Goal: Task Accomplishment & Management: Complete application form

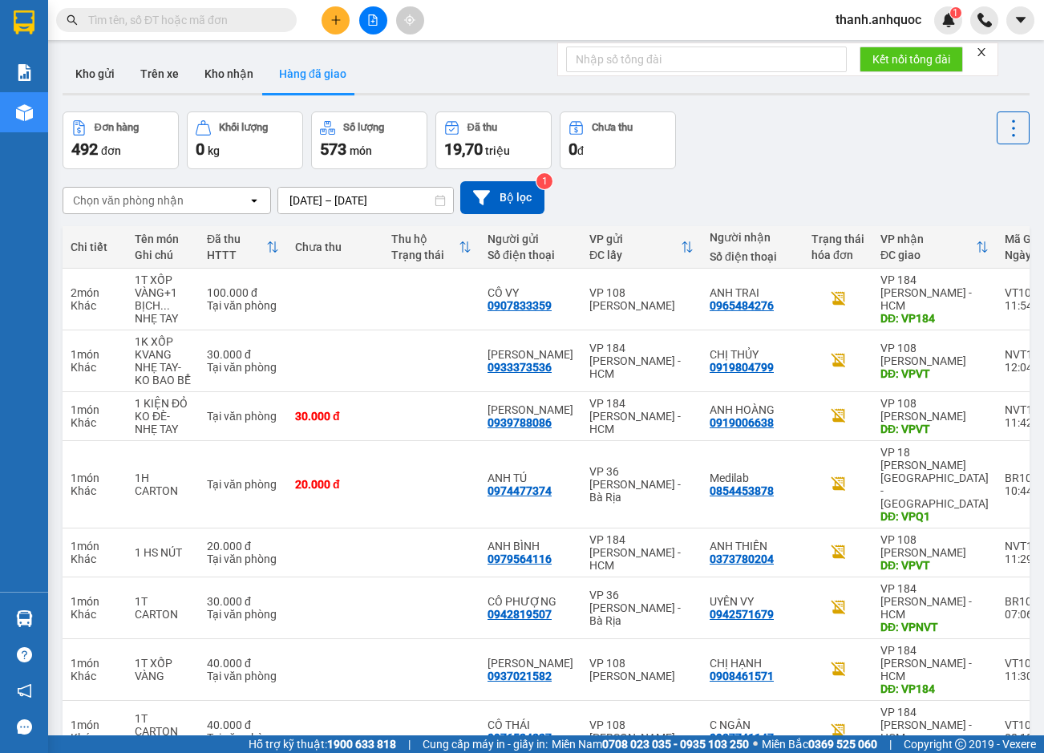
drag, startPoint x: 788, startPoint y: 176, endPoint x: 738, endPoint y: 184, distance: 50.3
click at [785, 176] on div "Chọn văn phòng nhận open [DATE] – [DATE] Press the down arrow key to interact w…" at bounding box center [546, 197] width 967 height 57
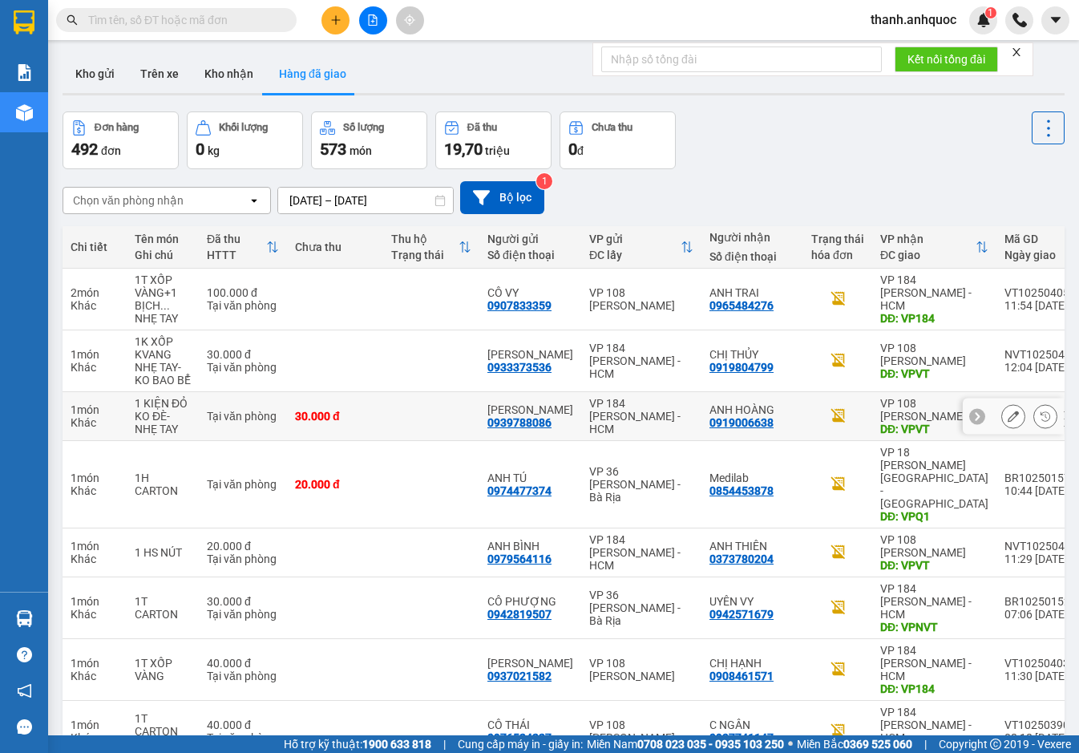
scroll to position [120, 0]
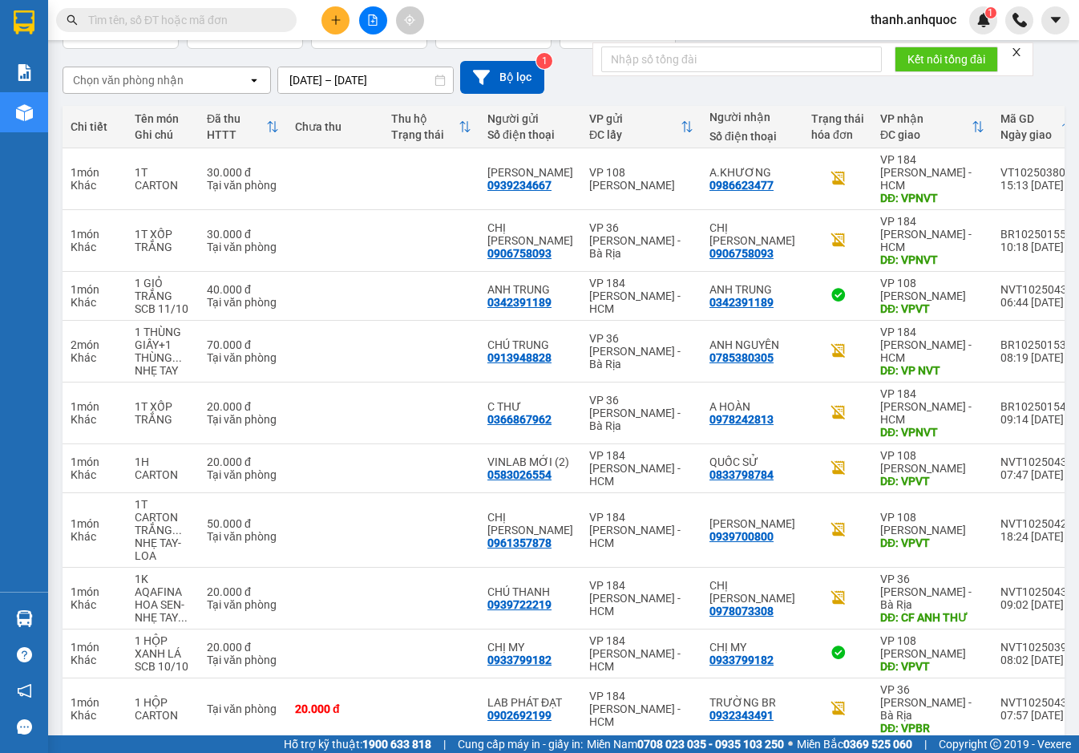
click at [825, 752] on button "5" at bounding box center [834, 765] width 24 height 24
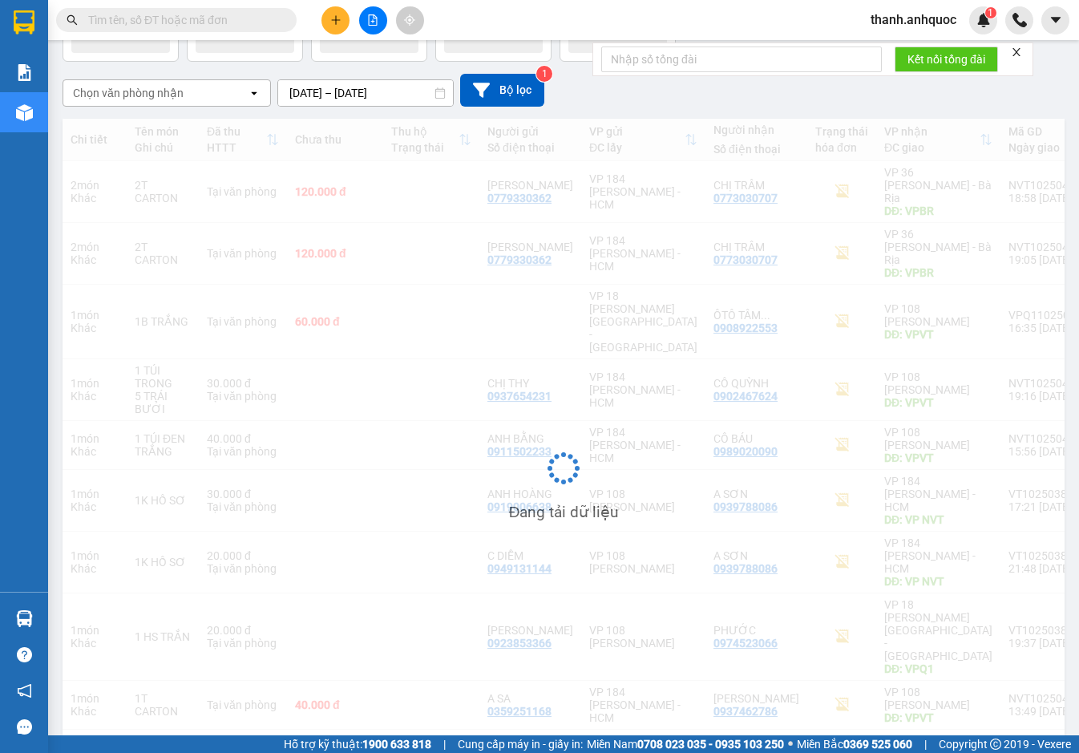
scroll to position [107, 0]
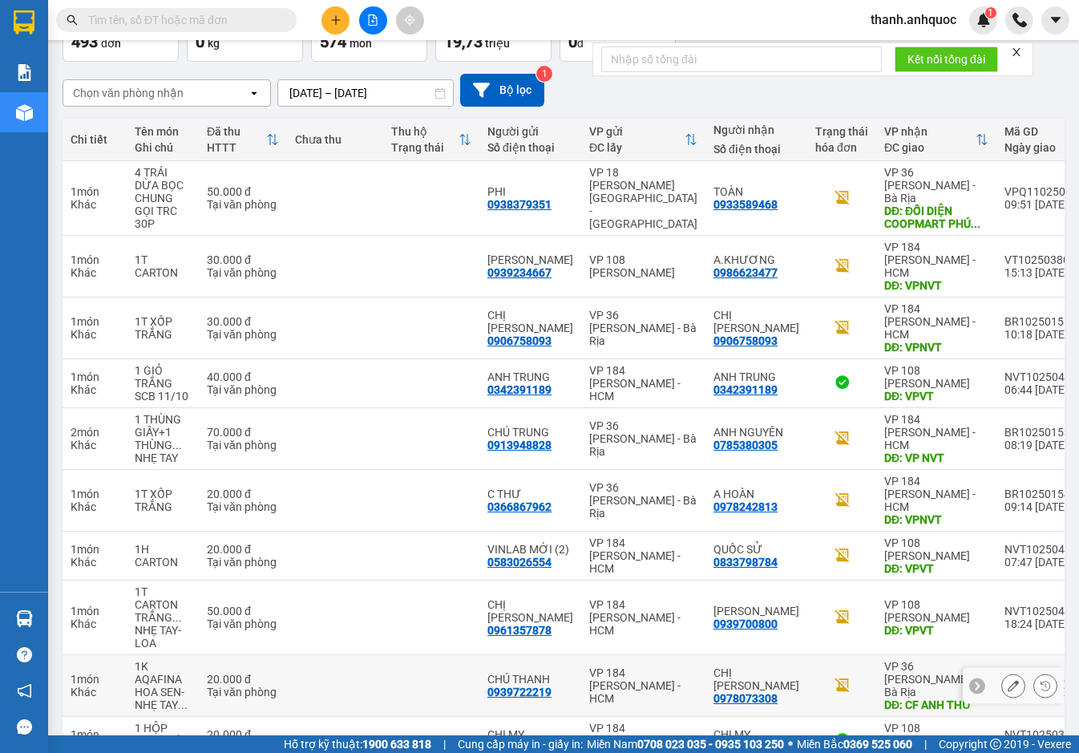
scroll to position [172, 0]
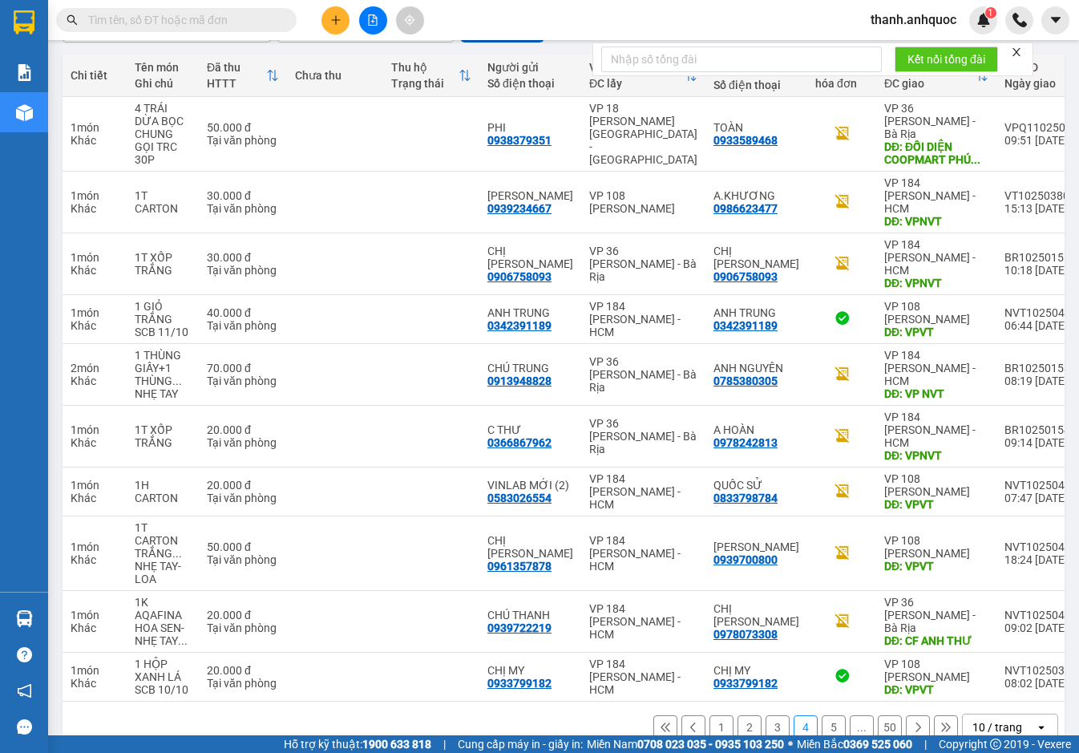
click at [822, 715] on button "5" at bounding box center [834, 727] width 24 height 24
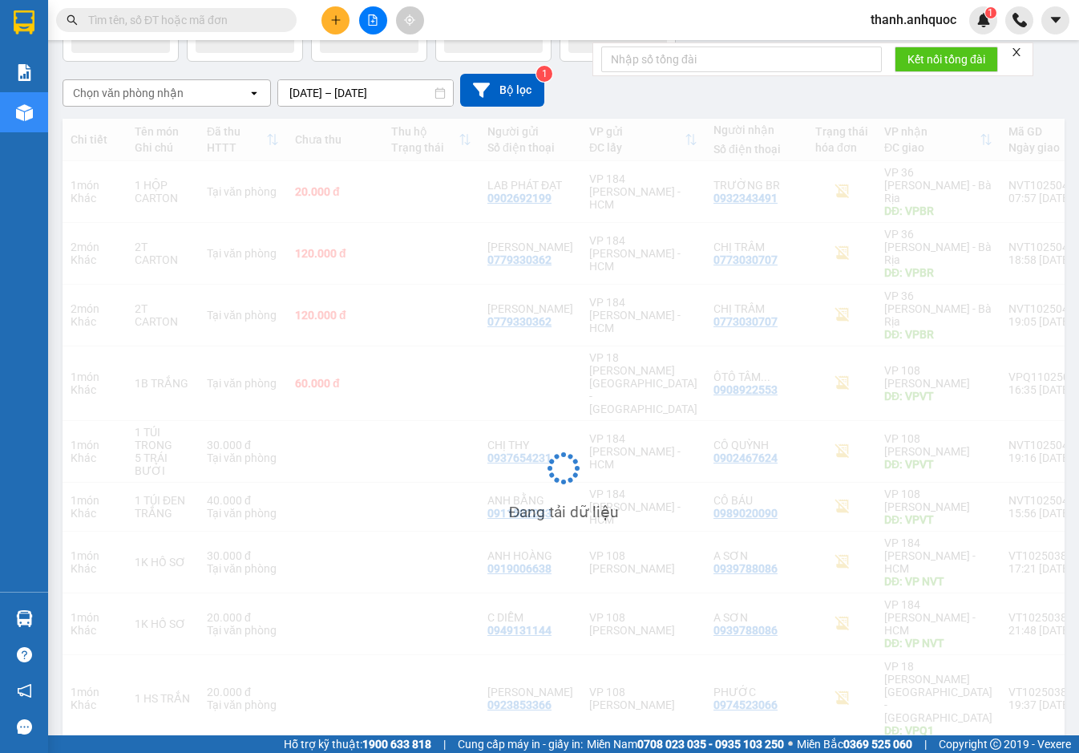
scroll to position [107, 0]
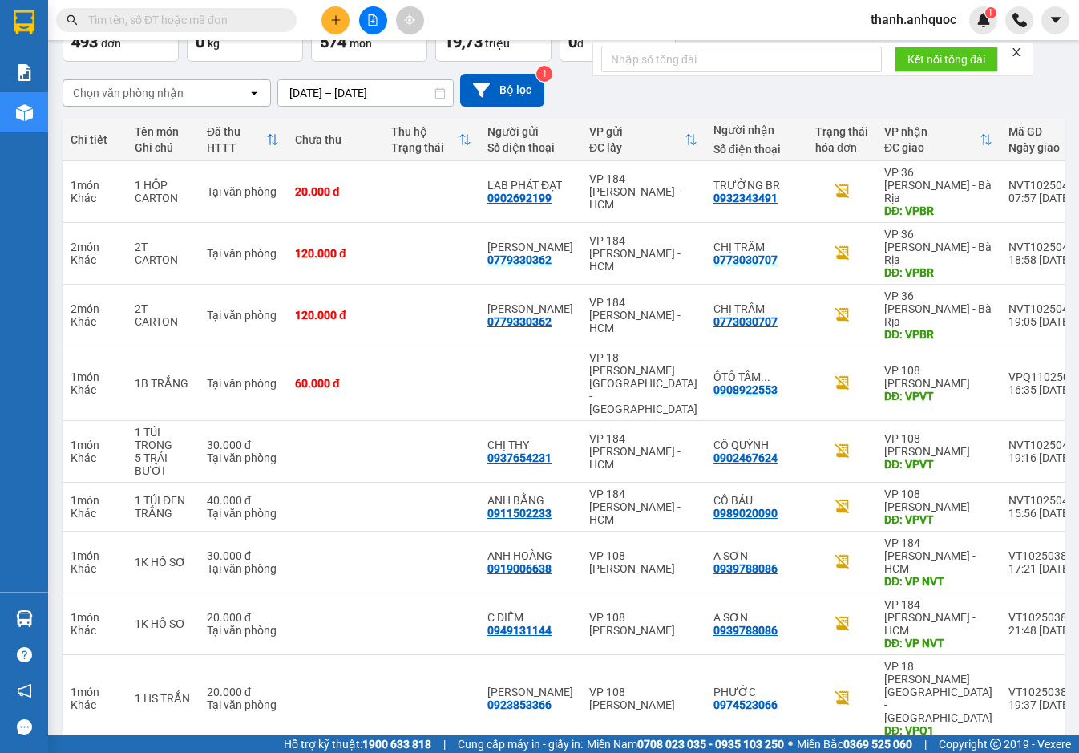
click at [1008, 752] on icon at bounding box center [1013, 766] width 11 height 11
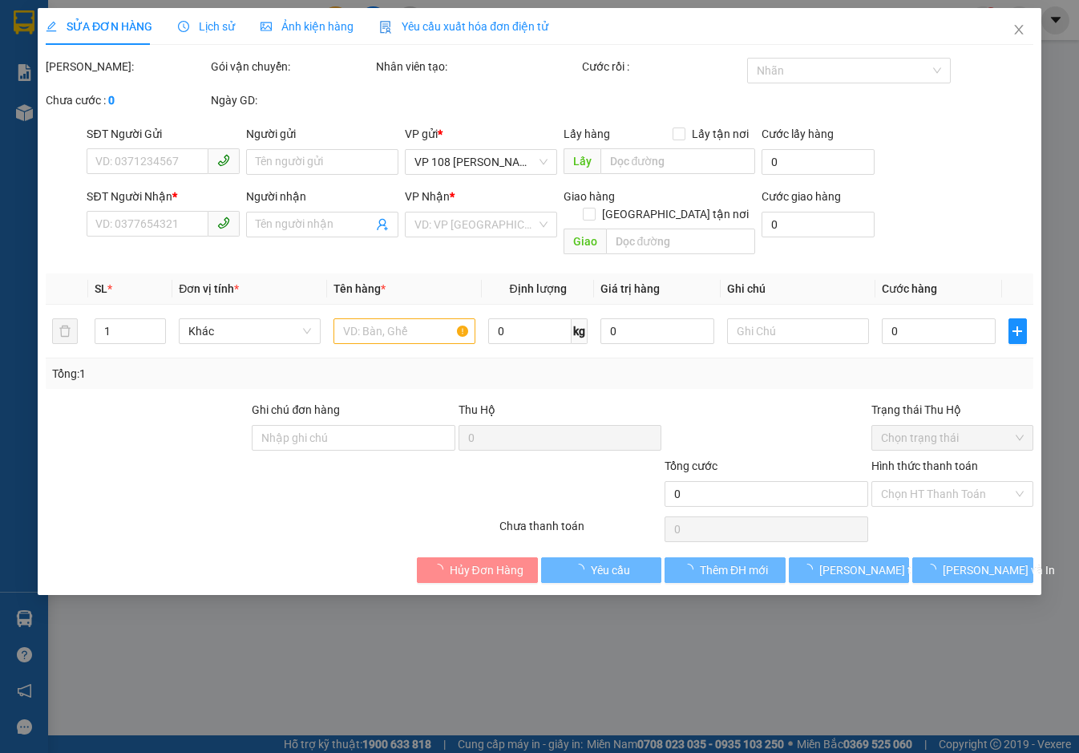
type input "0359251168"
type input "A SA"
type input "0937462786"
type input "[PERSON_NAME]"
type input "VPVT"
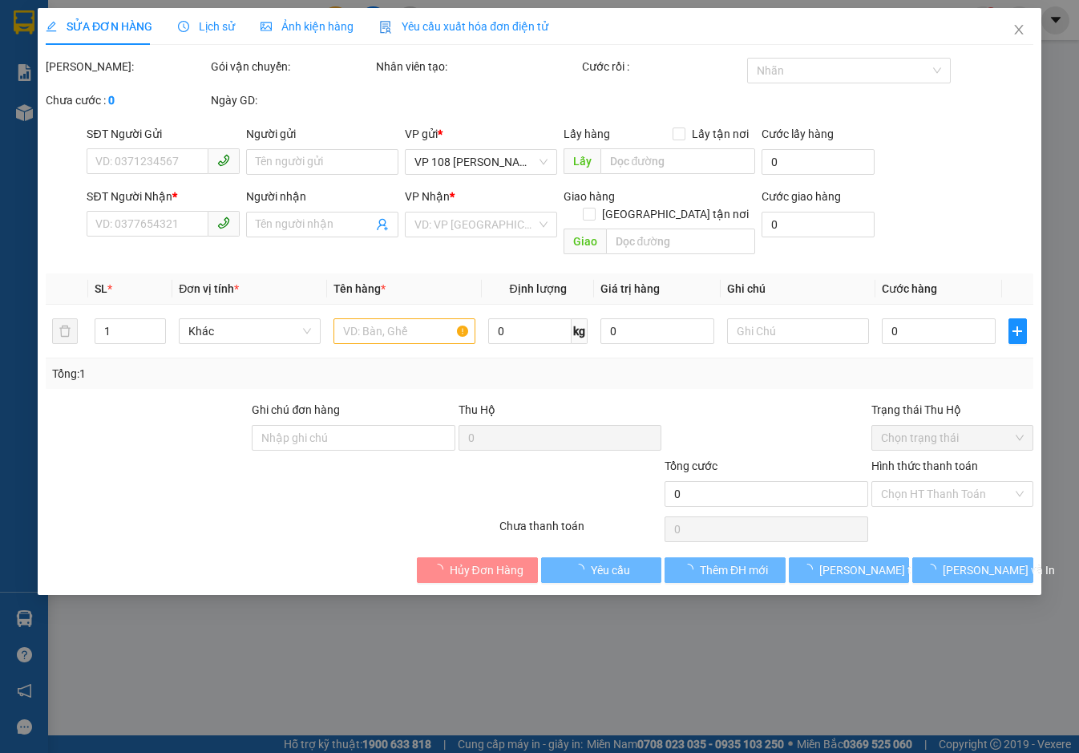
type input "40.000"
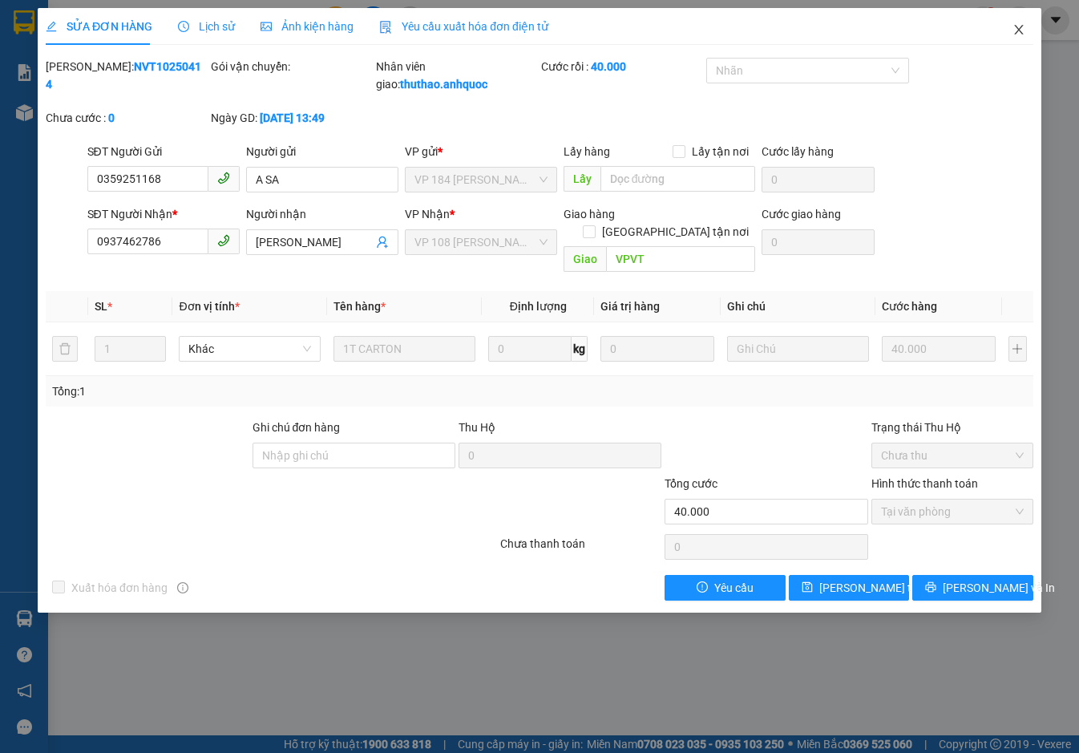
click at [1016, 30] on icon "close" at bounding box center [1018, 29] width 13 height 13
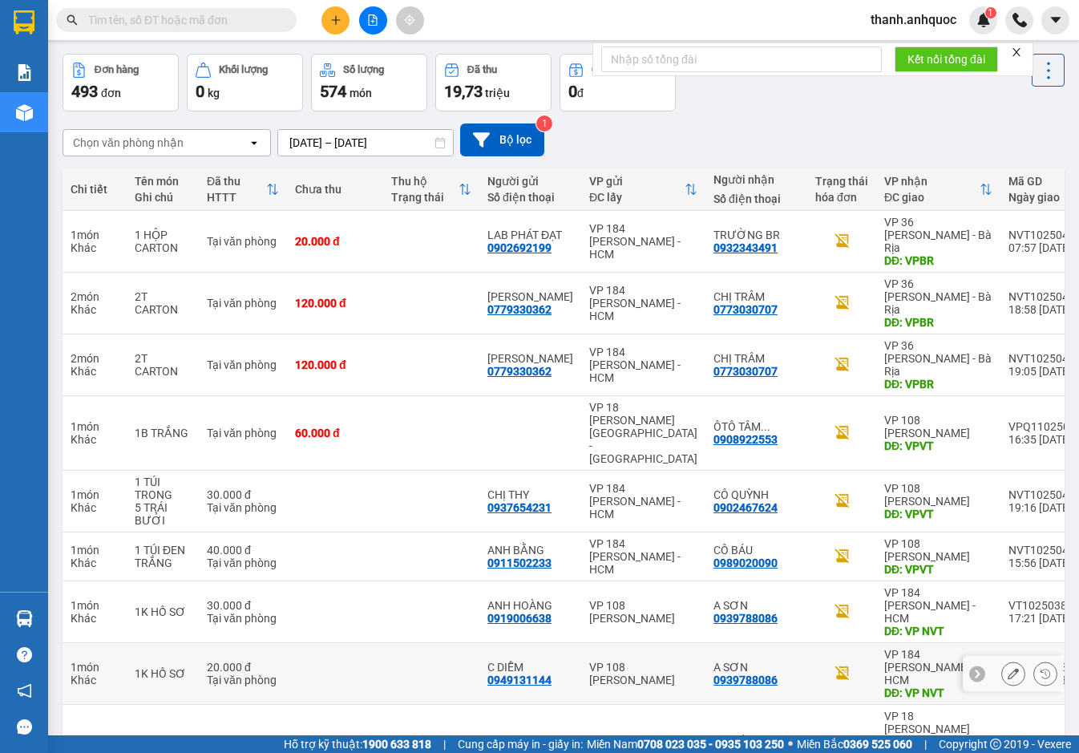
scroll to position [107, 0]
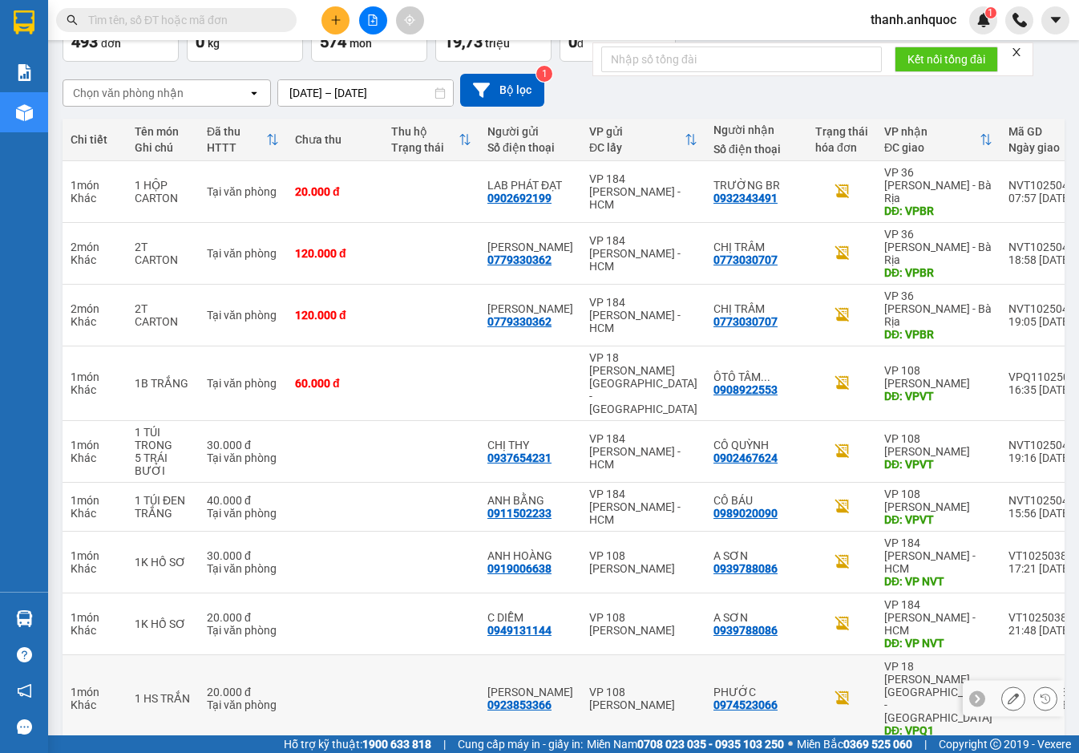
click at [1008, 693] on icon at bounding box center [1013, 698] width 11 height 11
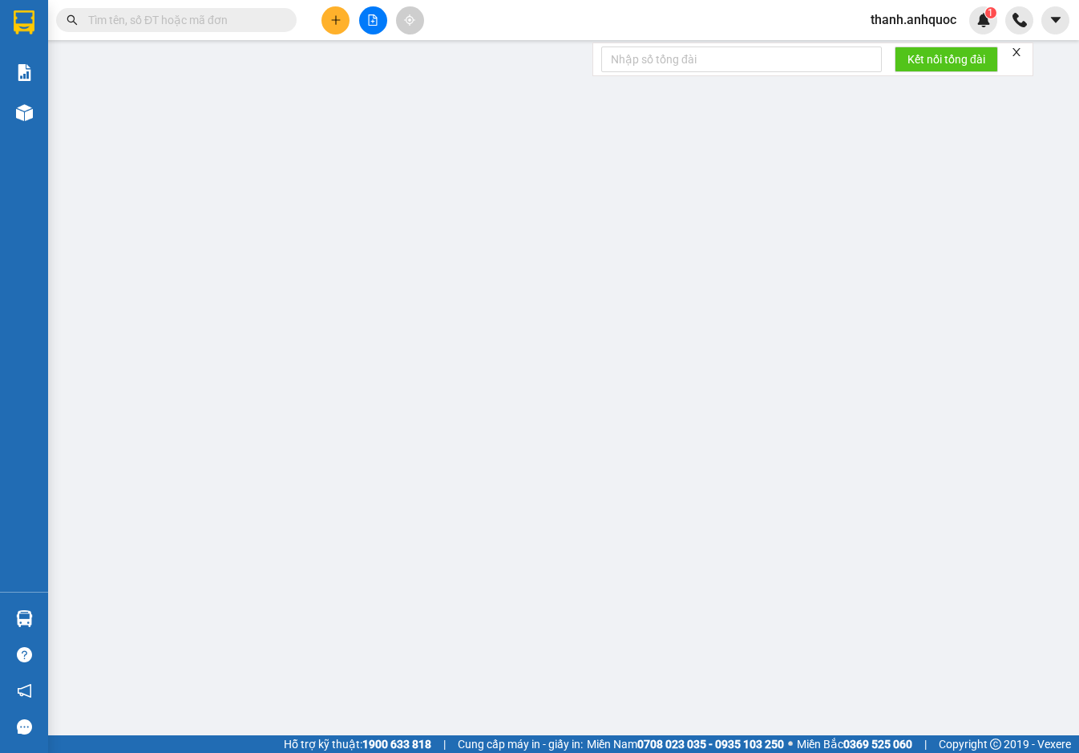
type input "0923853366"
type input "MAI THANH"
type input "0974523066"
type input "PHƯỚC"
type input "VPQ1"
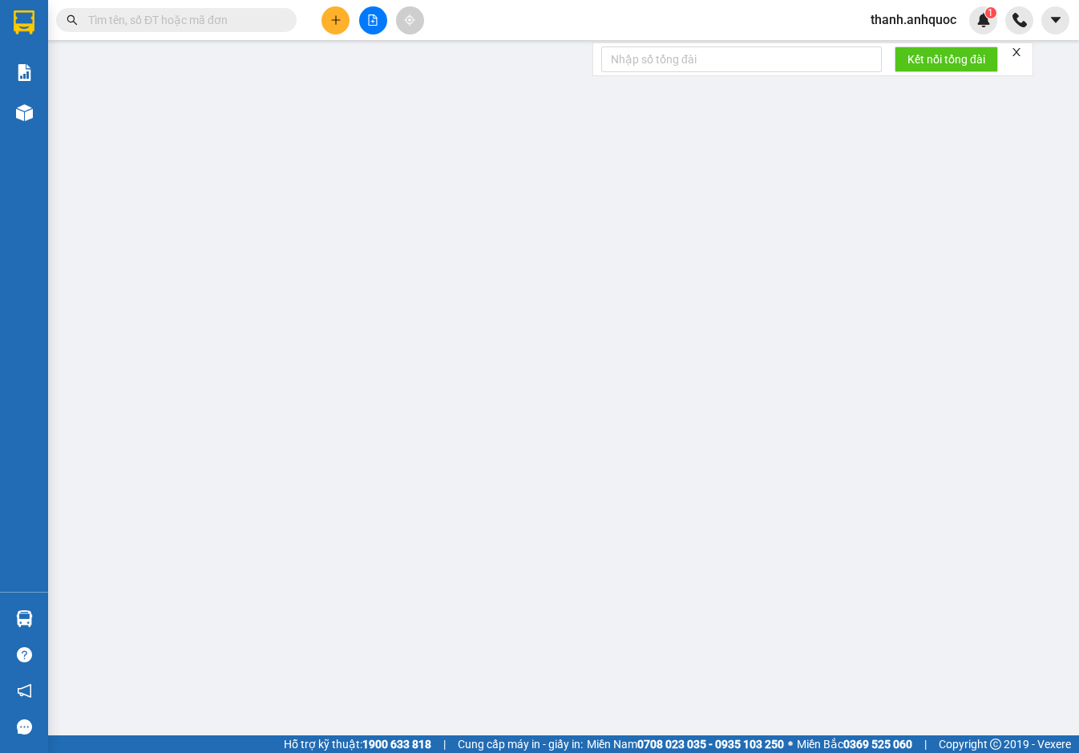
type input "20.000"
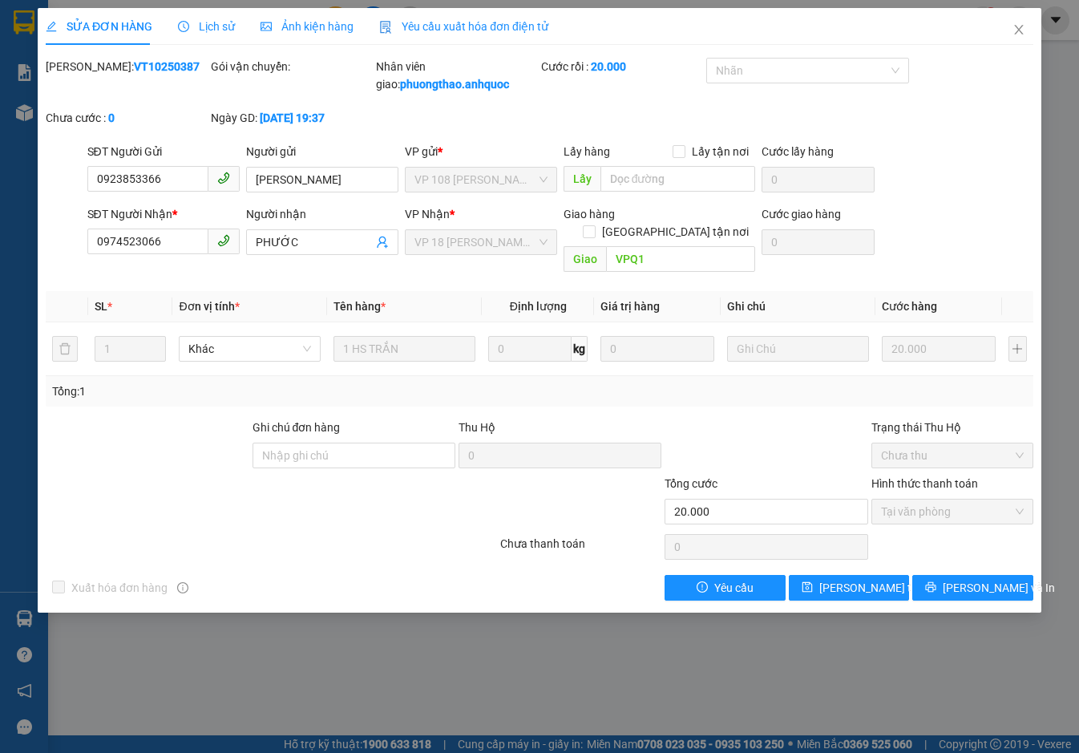
click at [483, 22] on span "Yêu cầu xuất hóa đơn điện tử" at bounding box center [463, 26] width 169 height 13
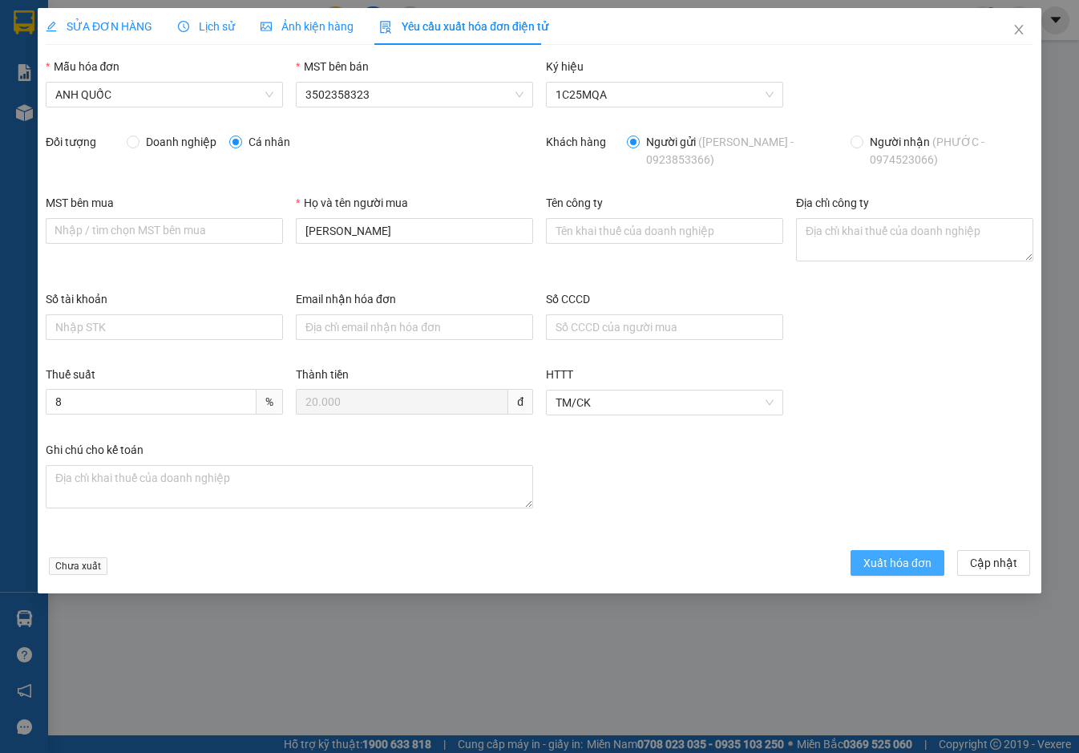
click at [890, 562] on span "Xuất hóa đơn" at bounding box center [897, 563] width 68 height 18
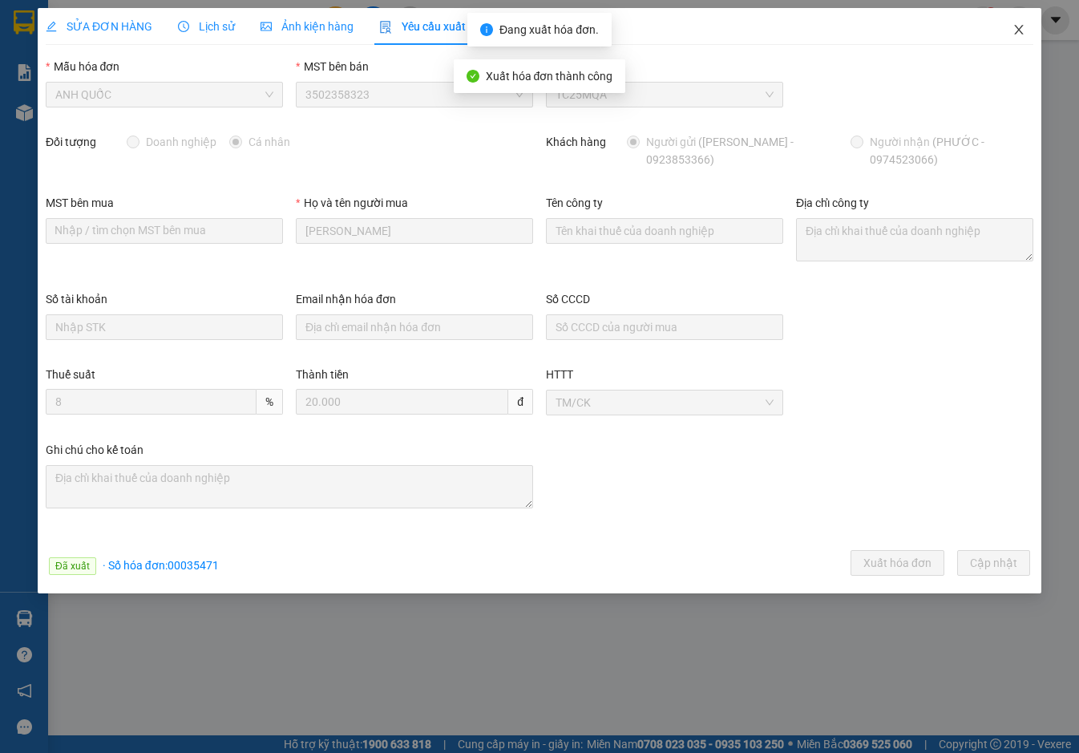
click at [1022, 26] on icon "close" at bounding box center [1018, 30] width 9 height 10
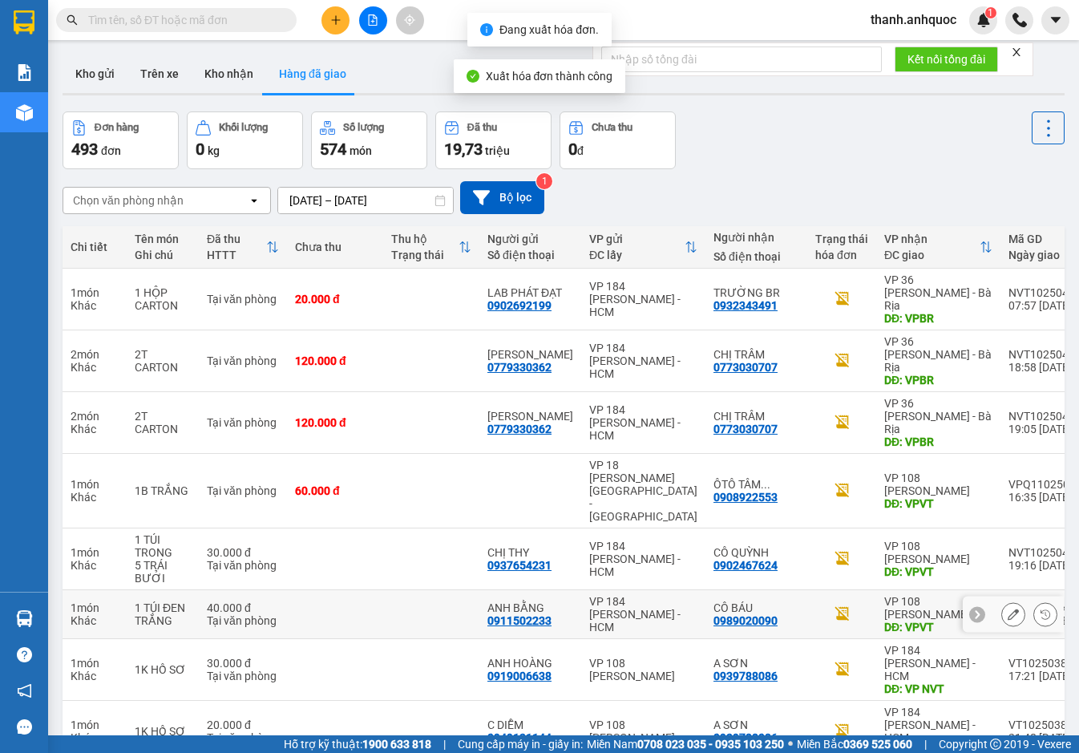
scroll to position [80, 0]
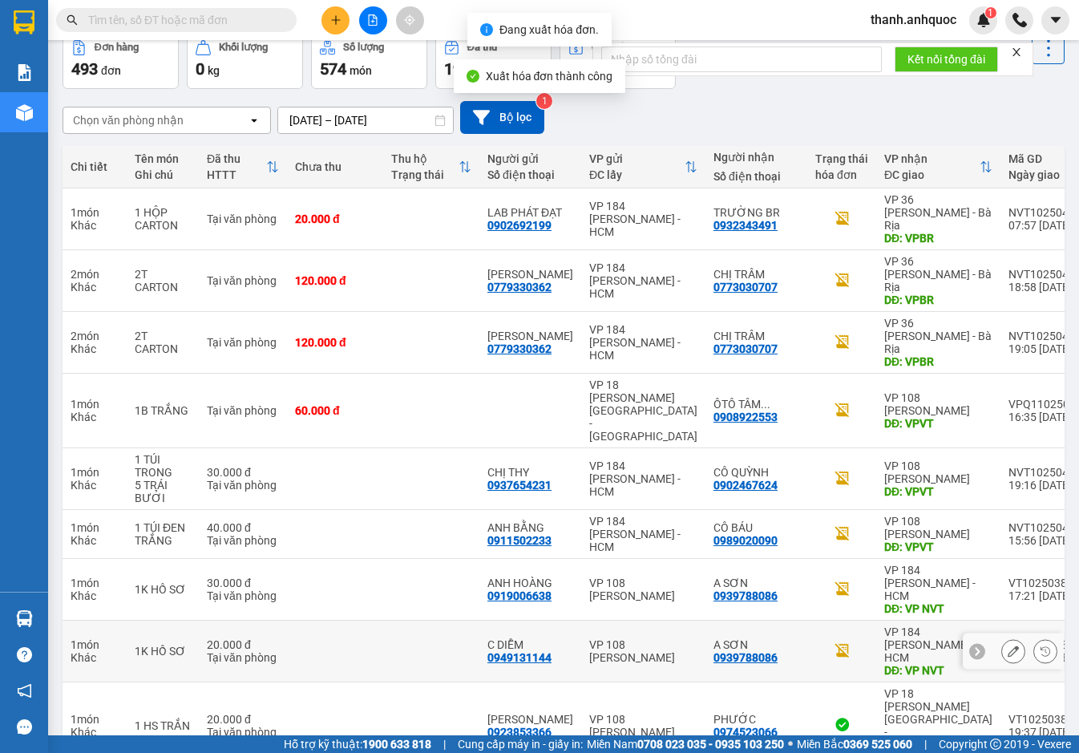
click at [1008, 645] on icon at bounding box center [1013, 650] width 11 height 11
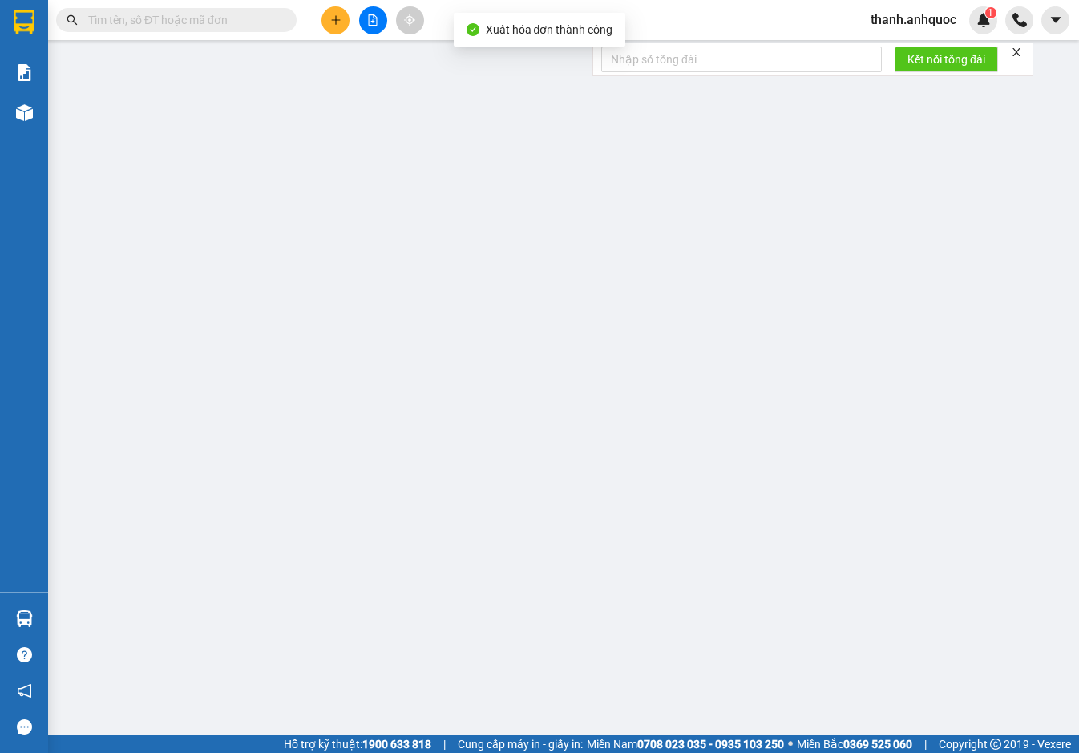
type input "0949131144"
type input "C DIỄM"
type input "0939788086"
type input "A SƠN"
type input "VP NVT"
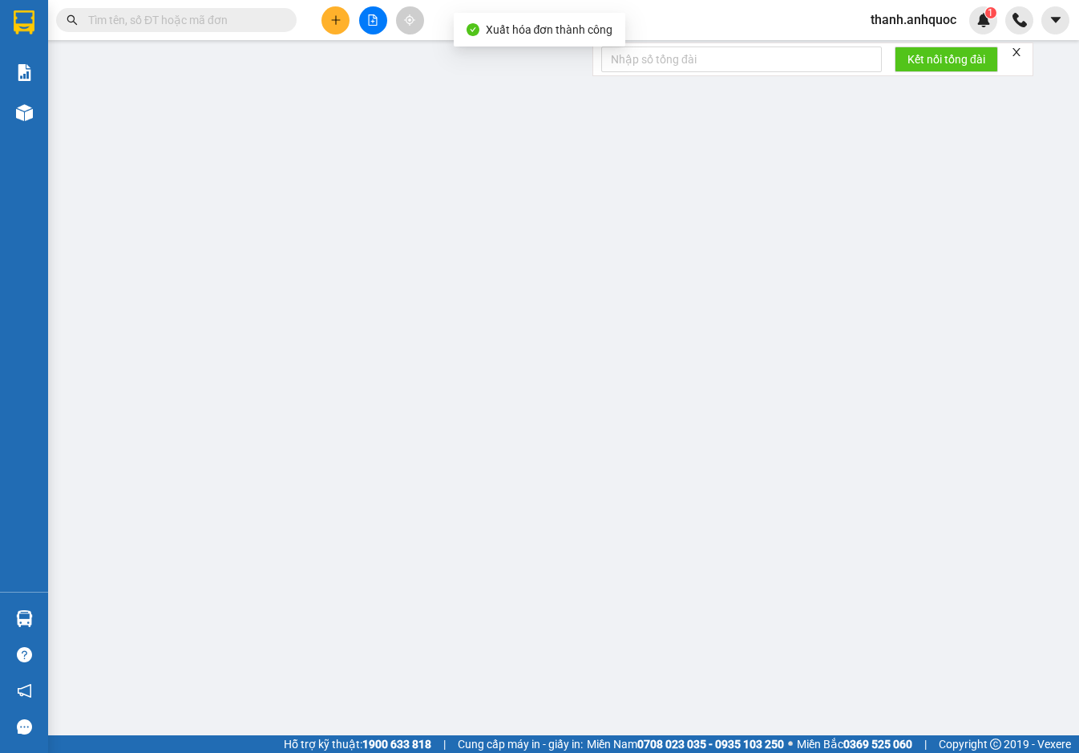
type input "CK SCB 10/10"
type input "20.000"
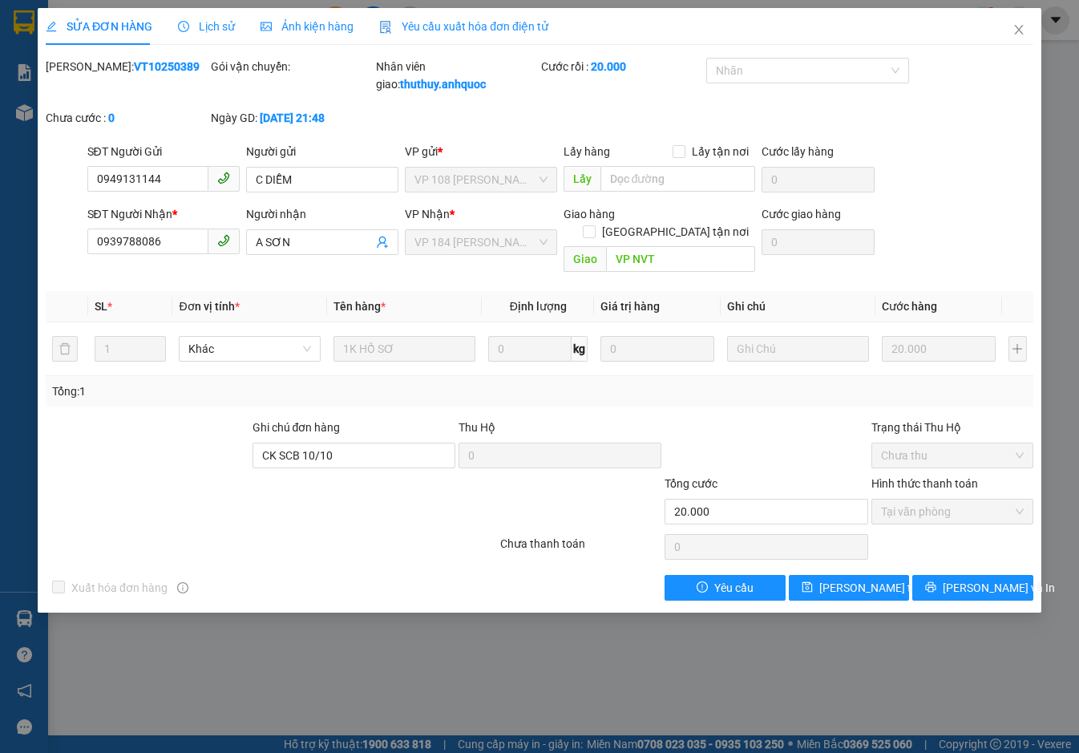
click at [416, 27] on span "Yêu cầu xuất hóa đơn điện tử" at bounding box center [463, 26] width 169 height 13
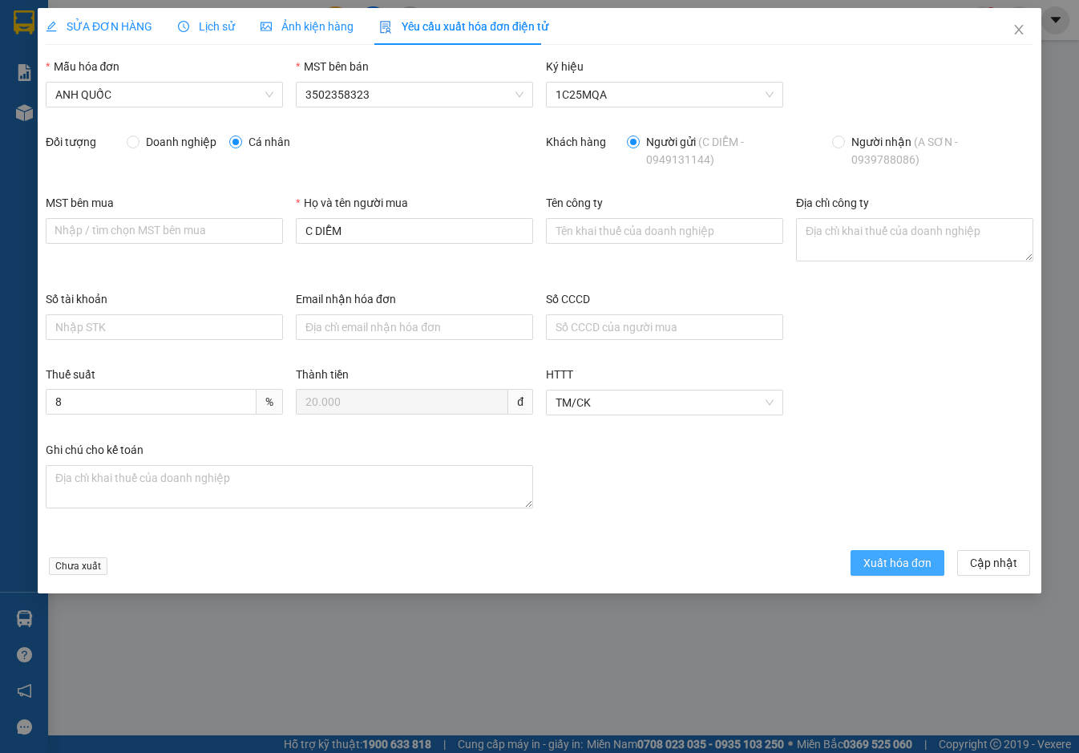
click at [919, 563] on span "Xuất hóa đơn" at bounding box center [897, 563] width 68 height 18
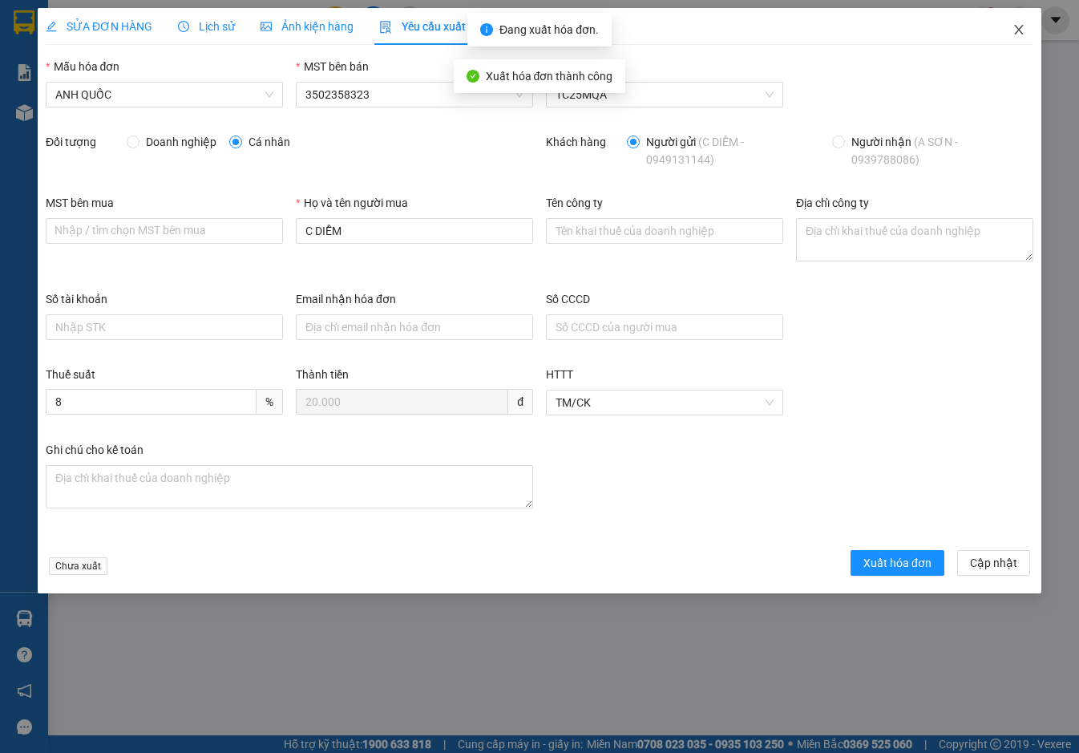
click at [1020, 32] on icon "close" at bounding box center [1018, 30] width 9 height 10
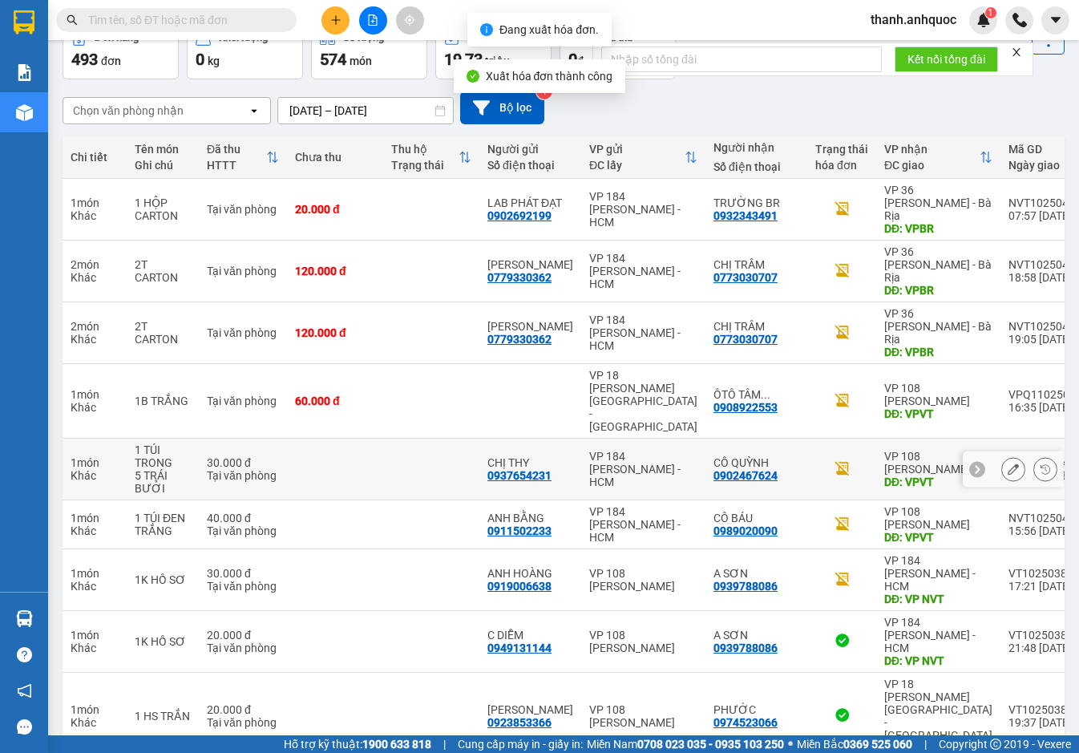
scroll to position [107, 0]
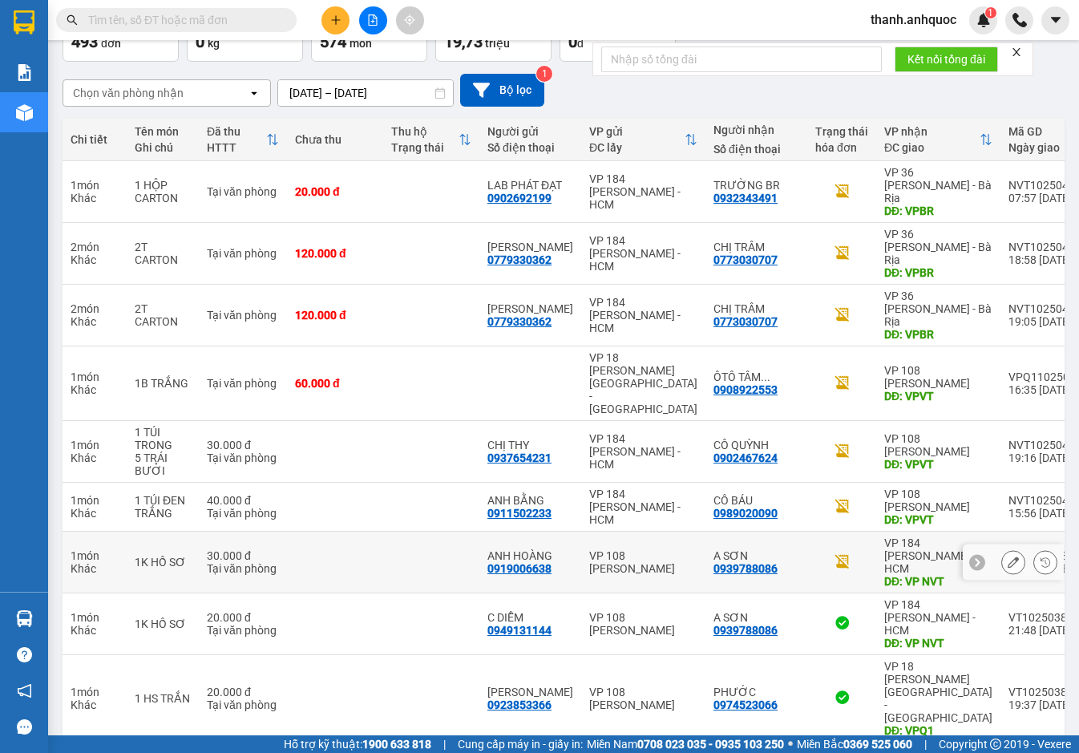
click at [1008, 556] on icon at bounding box center [1013, 561] width 11 height 11
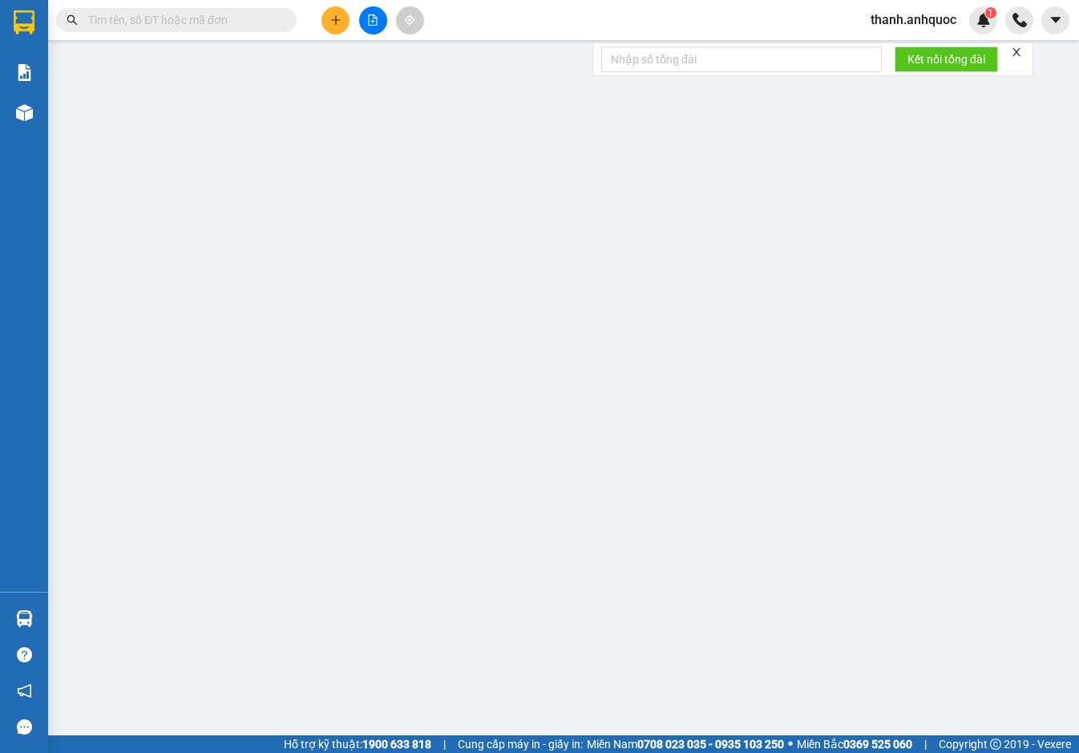
type input "0919006638"
type input "ANH HOÀNG"
type input "0939788086"
type input "A SƠN"
type input "VP NVT"
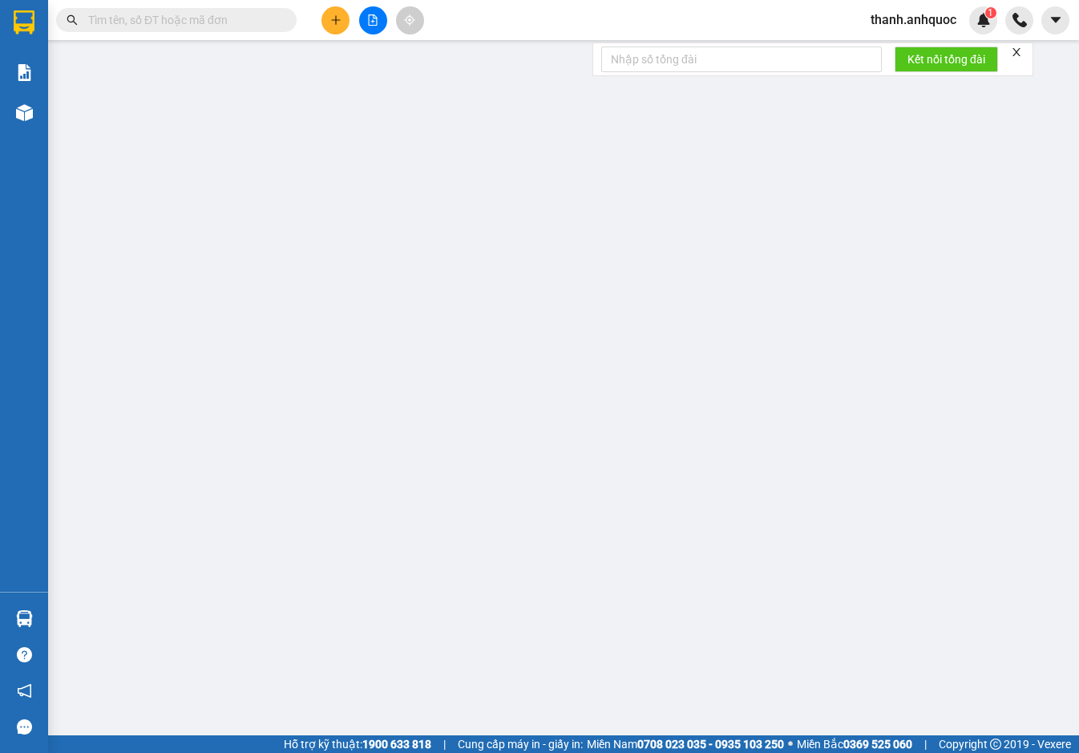
type input "30.000"
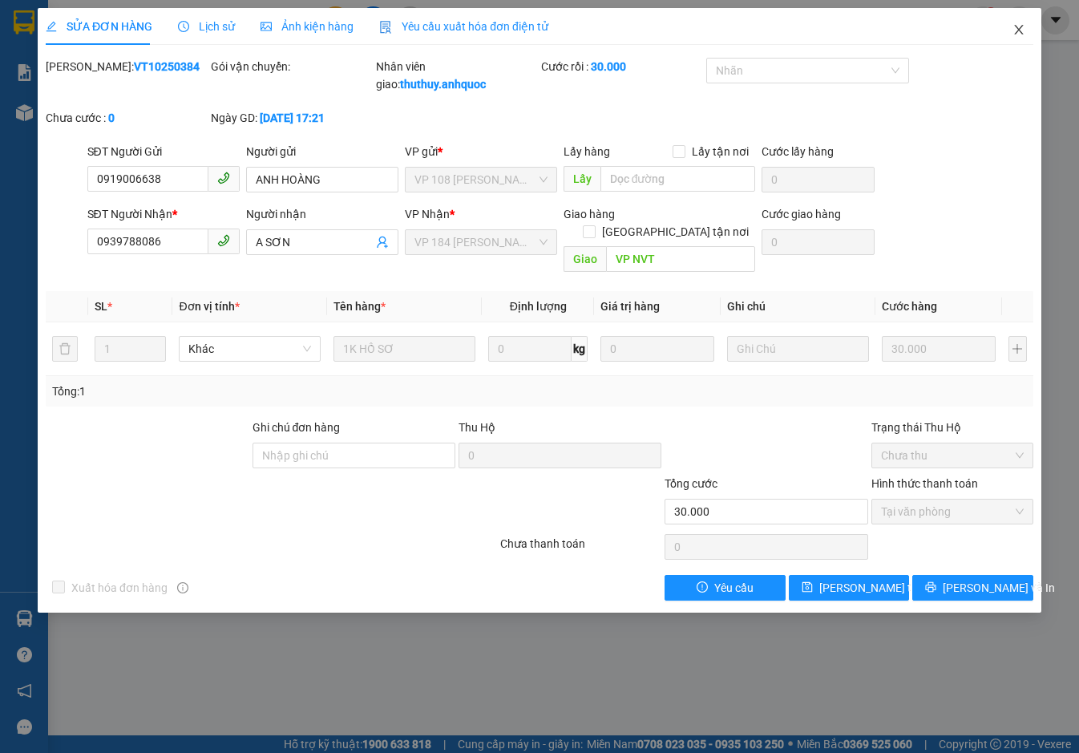
click at [1020, 26] on icon "close" at bounding box center [1018, 29] width 13 height 13
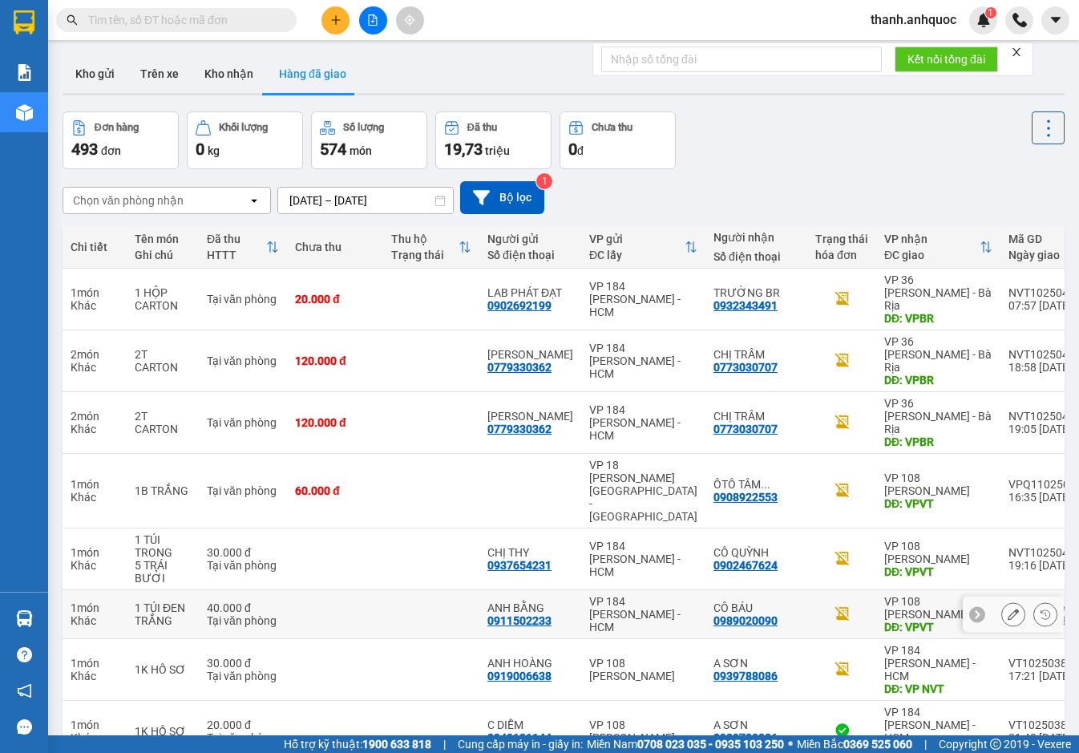
click at [1009, 600] on button at bounding box center [1013, 614] width 22 height 28
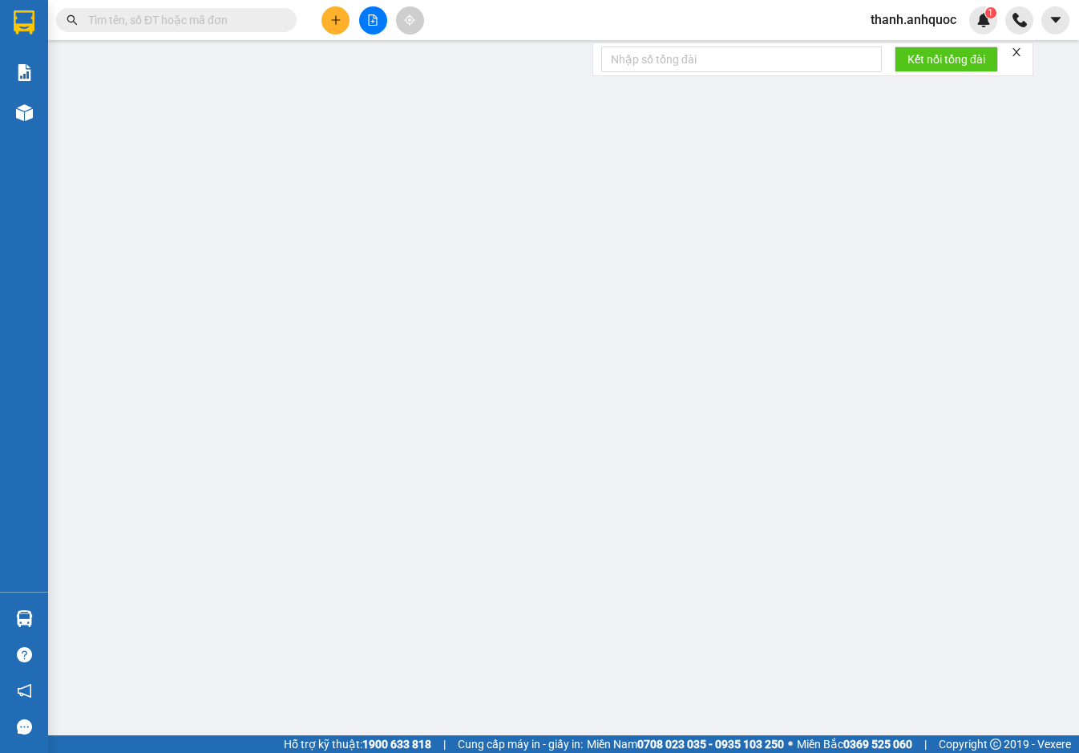
type input "0911502233"
type input "ANH BẰNG"
type input "0989020090"
type input "CÔ BÁU"
type input "VPVT"
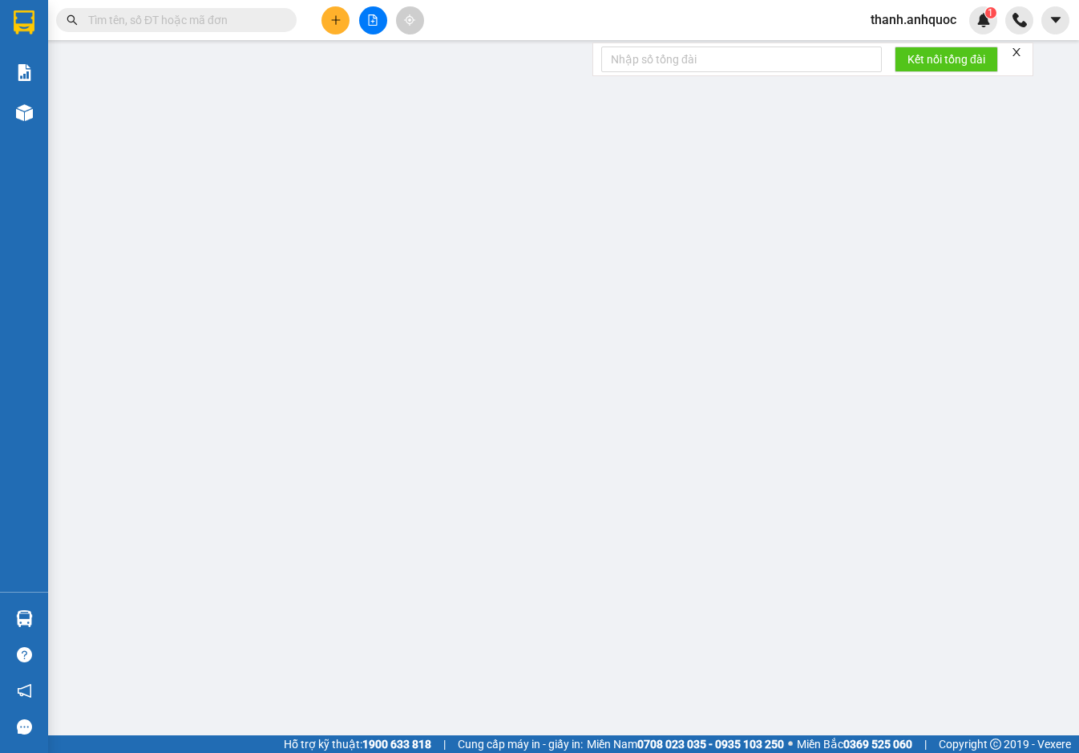
type input "TM 10/10 VP184 HẢO"
type input "40.000"
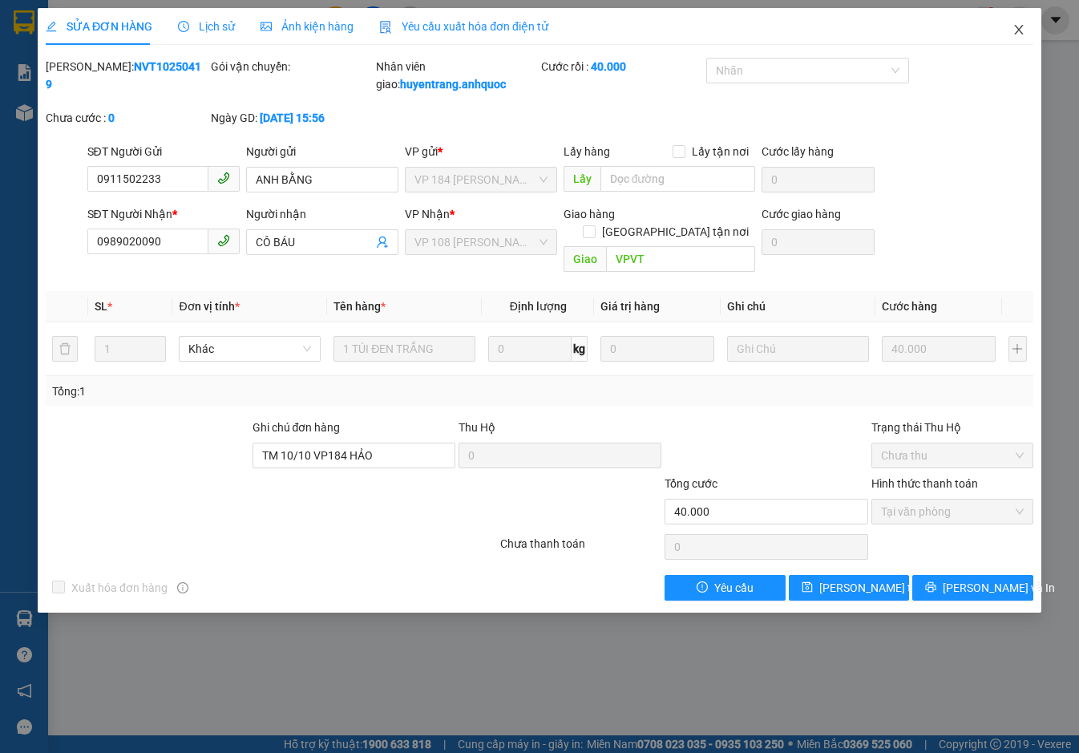
click at [1018, 27] on icon "close" at bounding box center [1018, 29] width 13 height 13
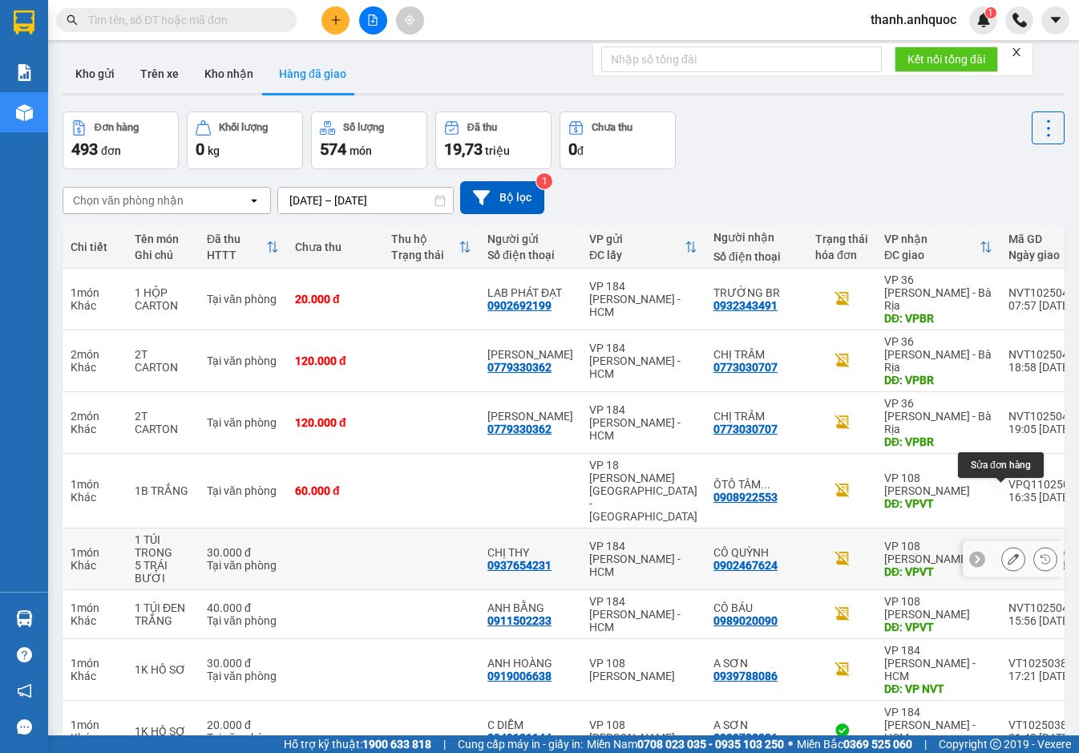
click at [1007, 545] on button at bounding box center [1013, 559] width 22 height 28
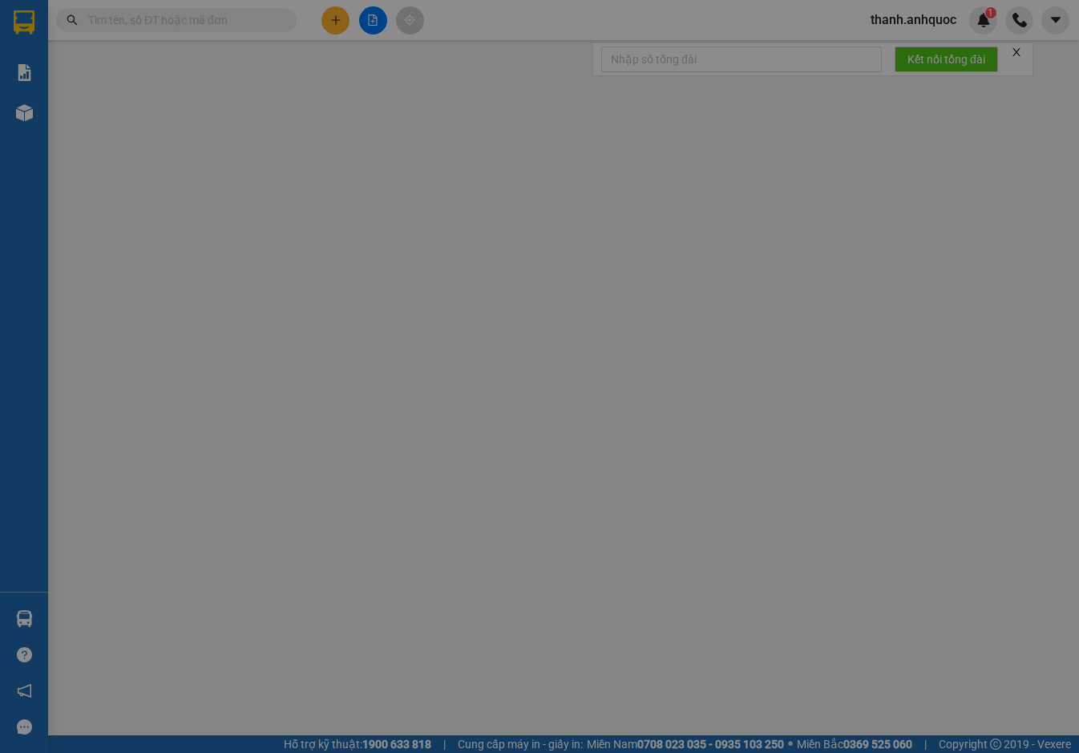
type input "0937654231"
type input "CHỊ THY"
type input "0902467624"
type input "CÔ QUỲNH"
type input "VPVT"
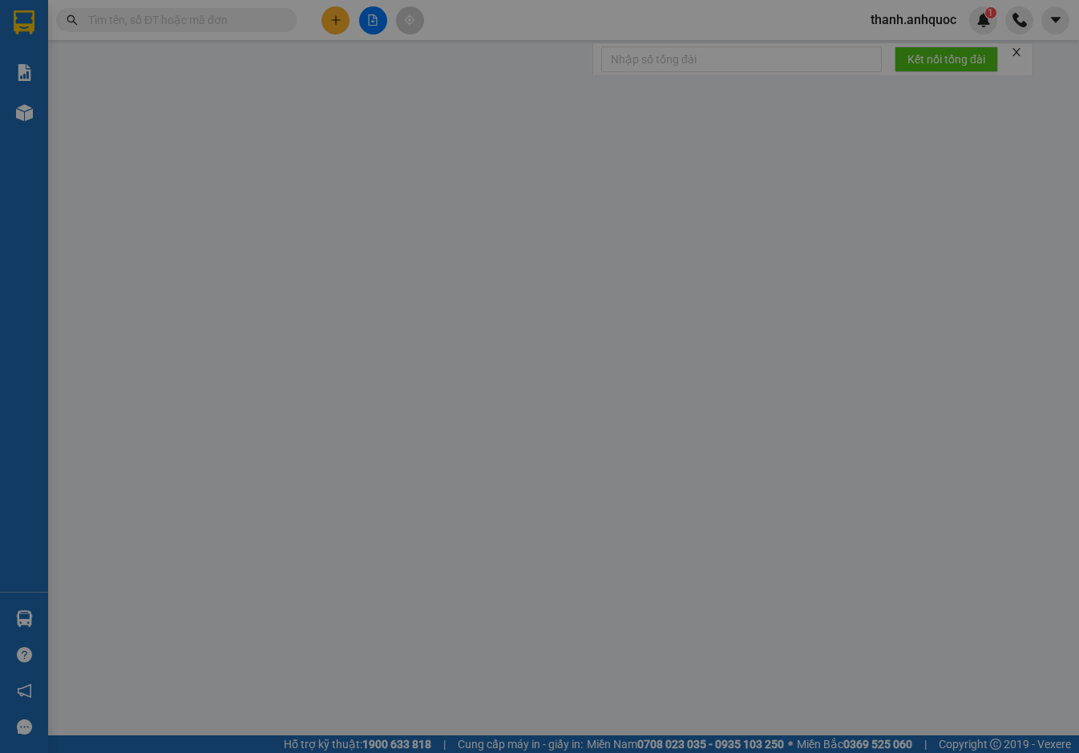
type input "TM 10/10 VP184 HẢO"
type input "30.000"
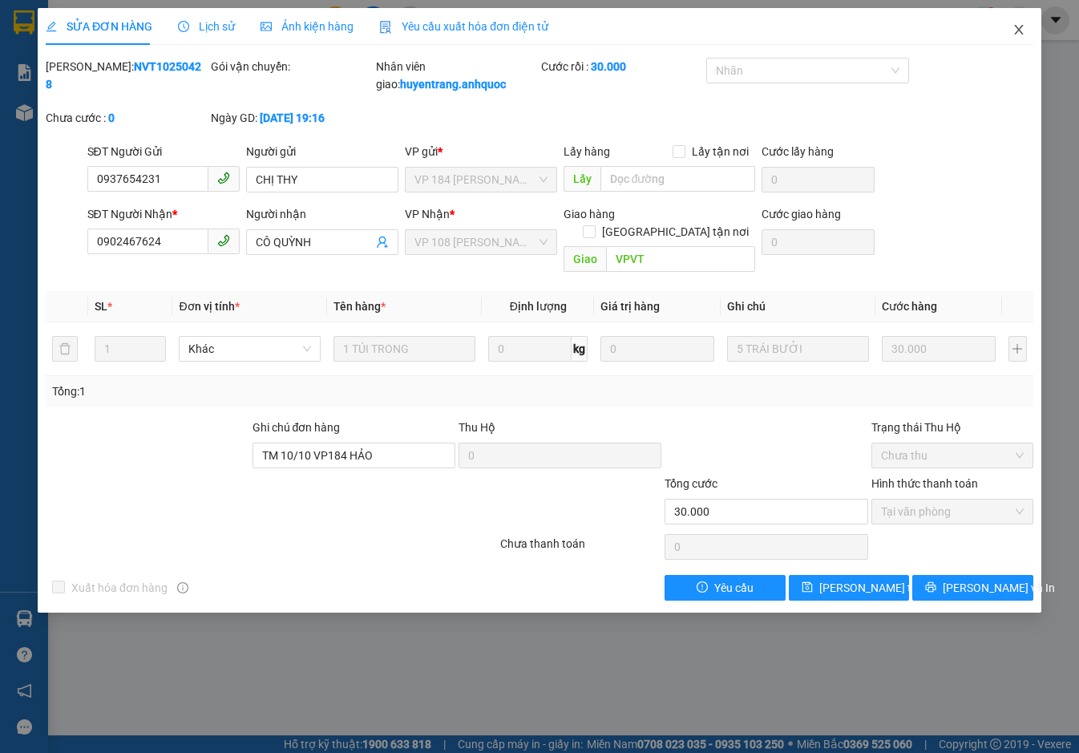
click at [1020, 18] on span "Close" at bounding box center [1018, 30] width 45 height 45
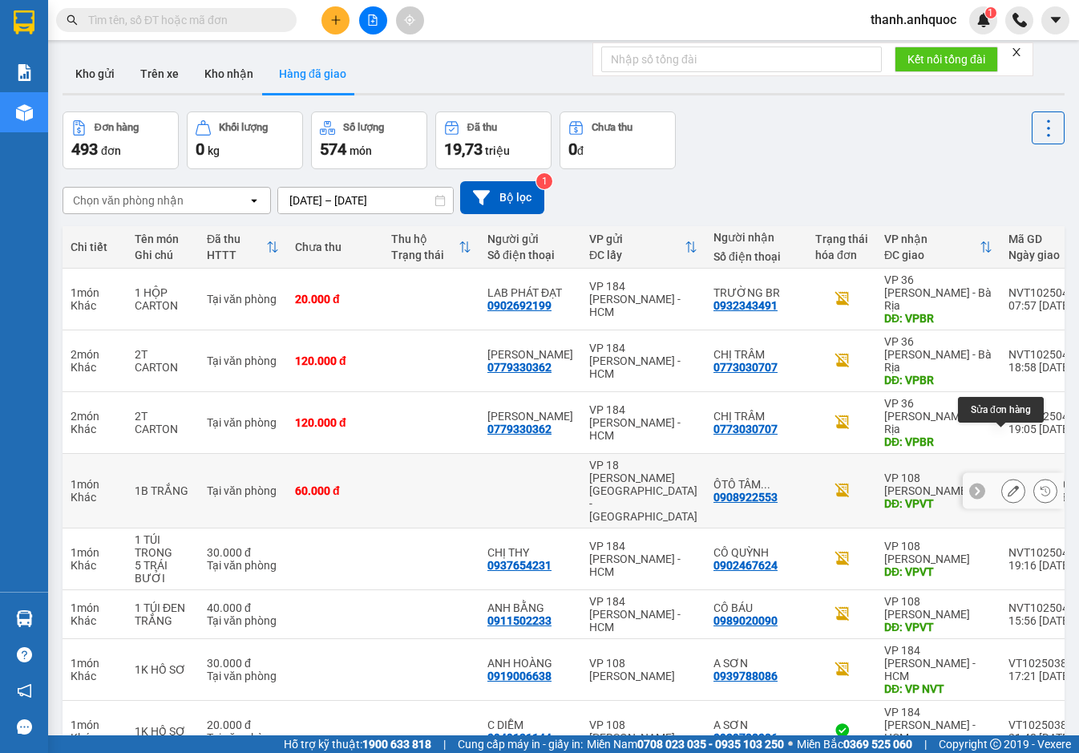
click at [1008, 485] on icon at bounding box center [1013, 490] width 11 height 11
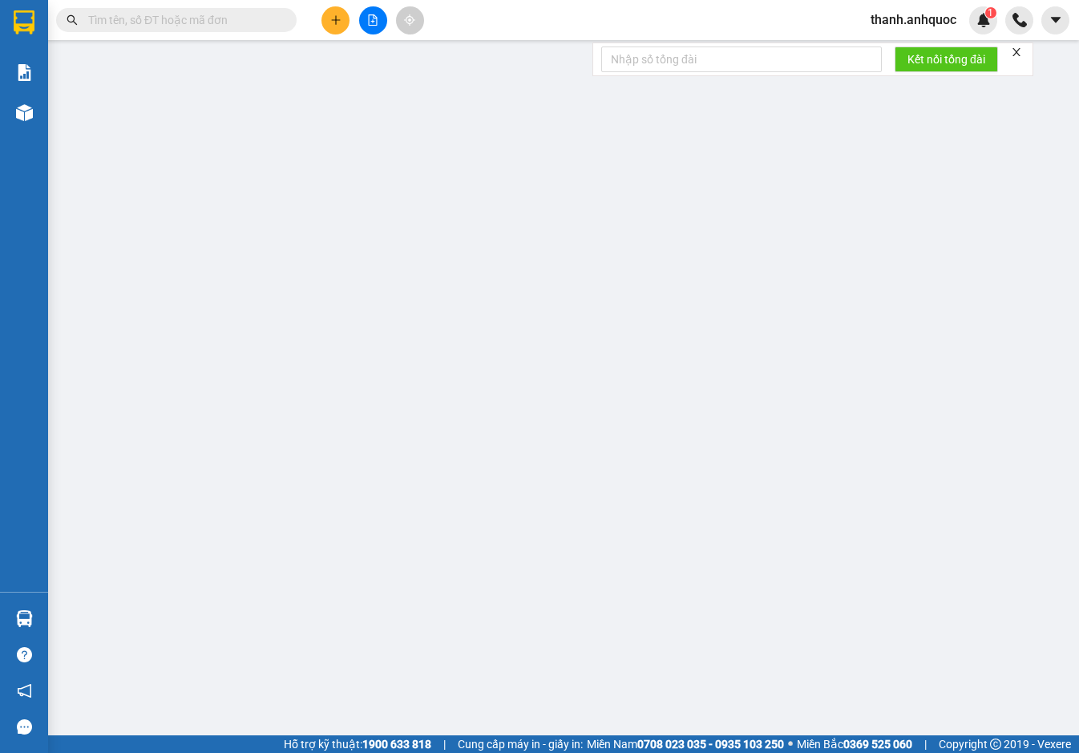
type input "0908922553"
type input "ÔTÔ TÂM BIỂN"
type input "VPVT"
type input "60.000"
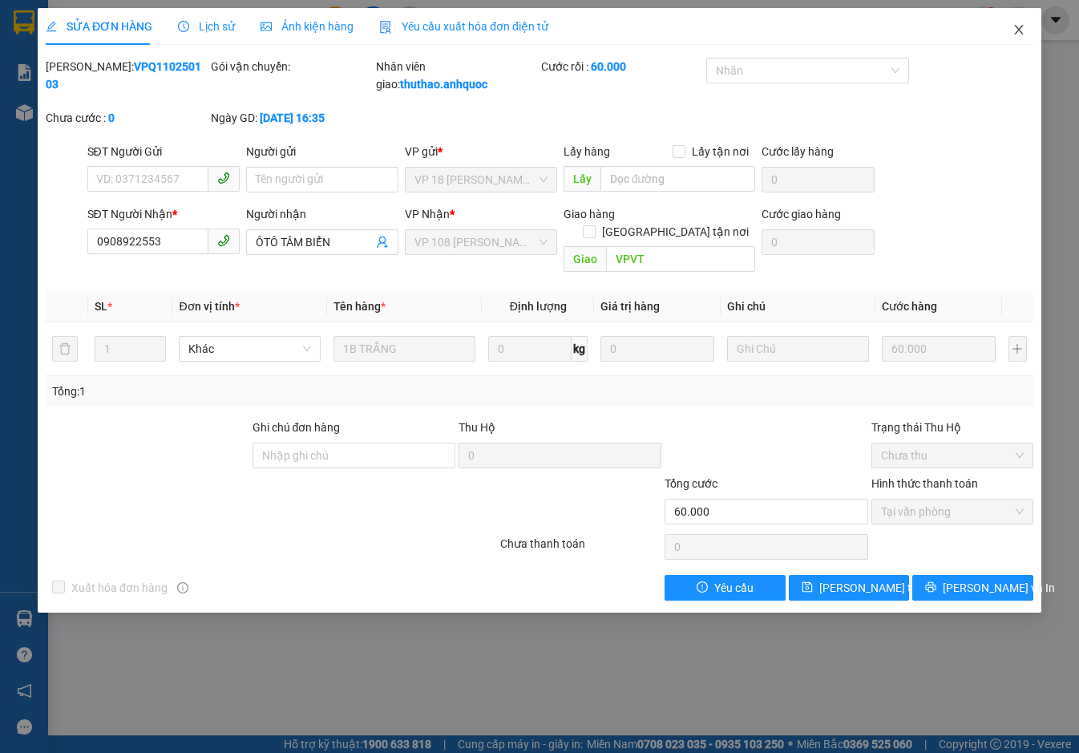
click at [1023, 33] on icon "close" at bounding box center [1018, 29] width 13 height 13
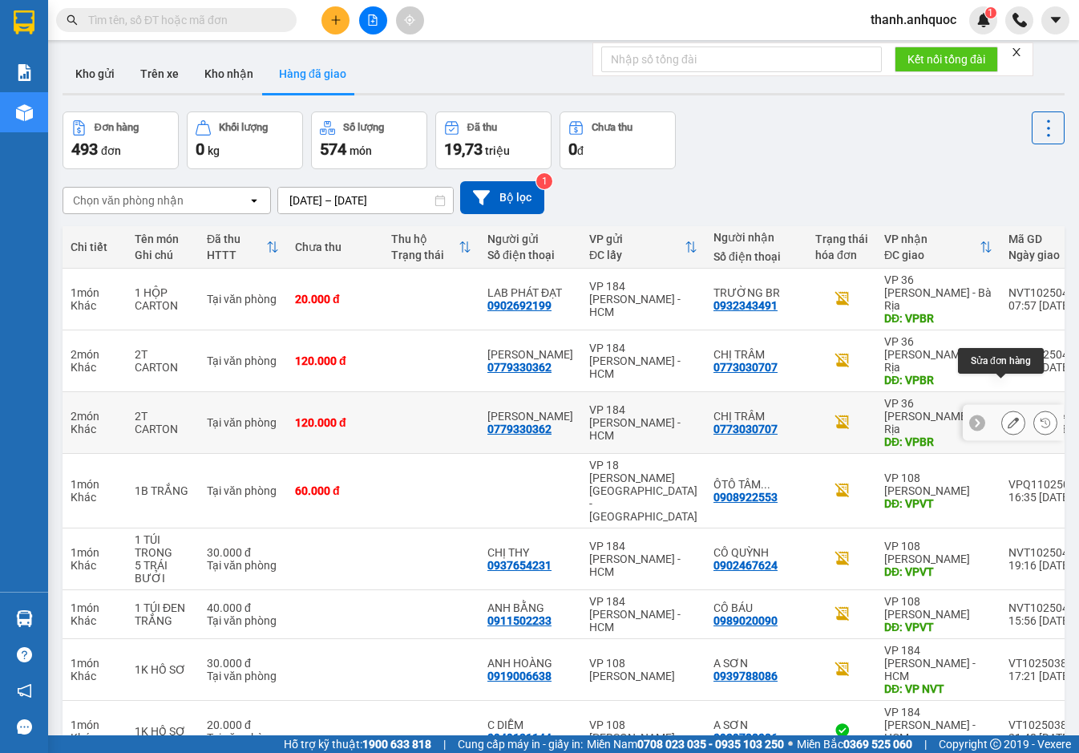
click at [1002, 409] on button at bounding box center [1013, 423] width 22 height 28
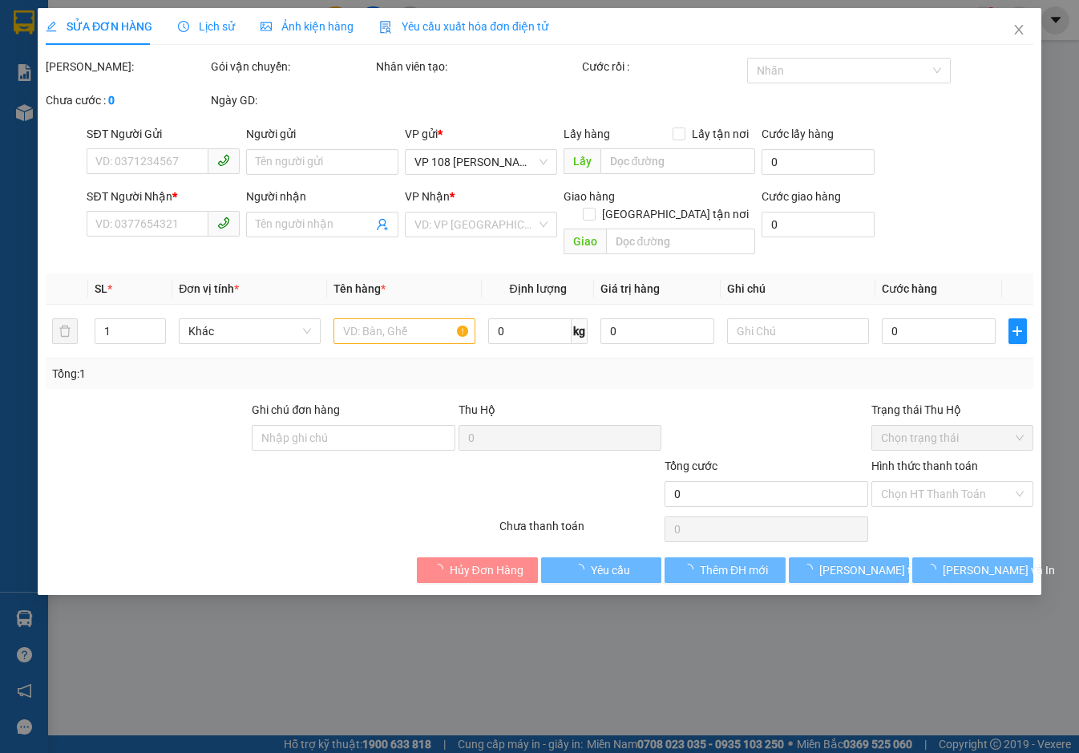
type input "0779330362"
type input "[PERSON_NAME]"
type input "0773030707"
type input "CHỊ TRÂM"
type input "VPBR"
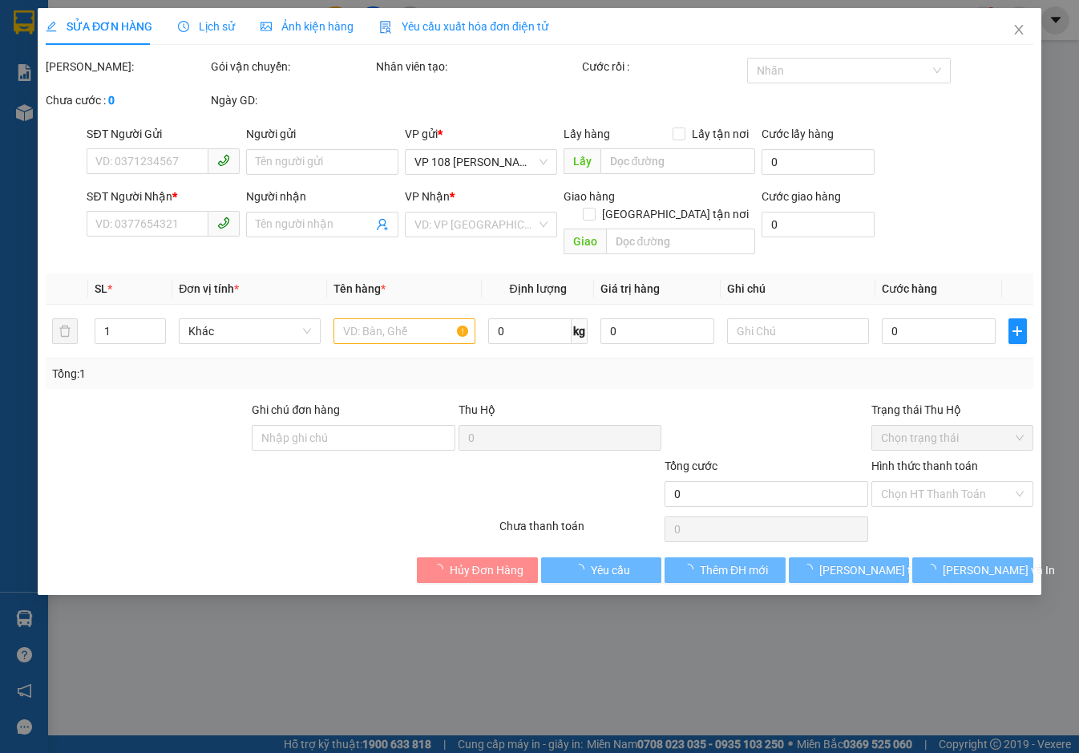
type input "TTTM VP"
type input "120.000"
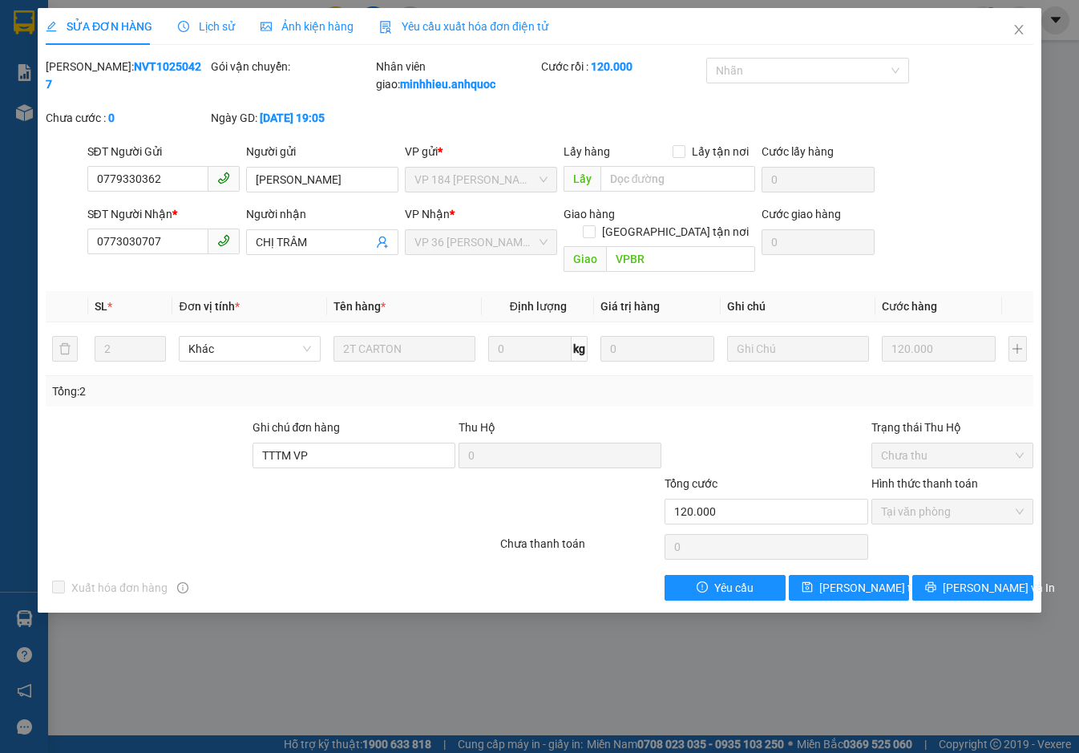
click at [473, 21] on span "Yêu cầu xuất hóa đơn điện tử" at bounding box center [463, 26] width 169 height 13
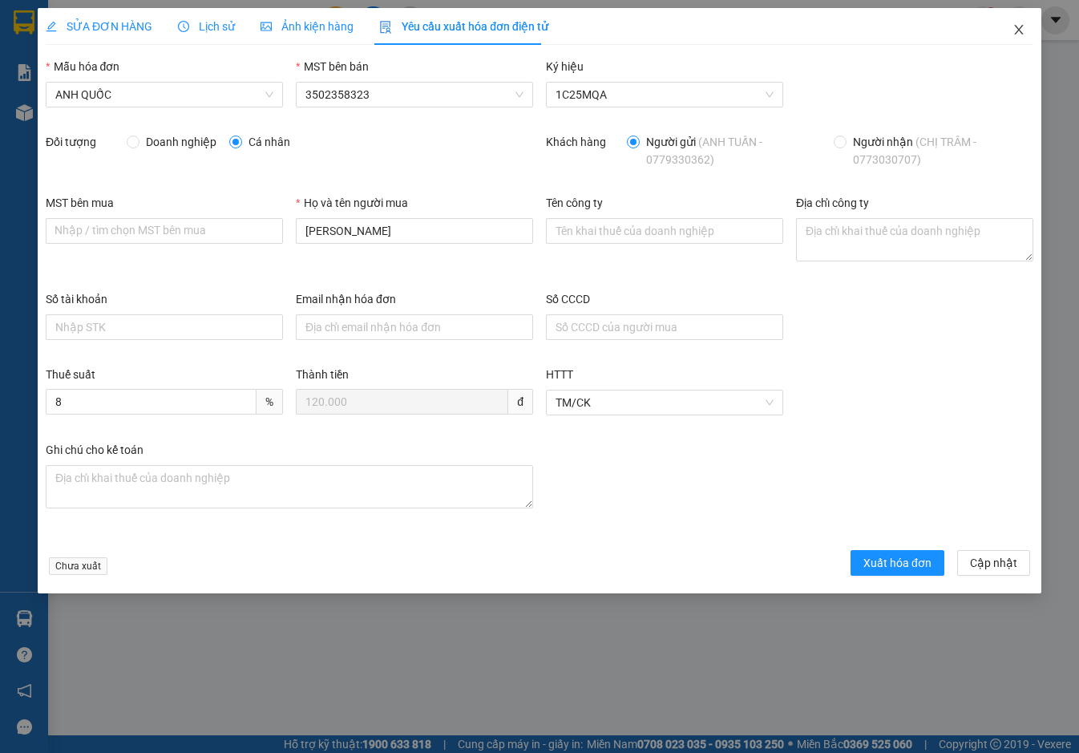
click at [1017, 27] on icon "close" at bounding box center [1018, 29] width 13 height 13
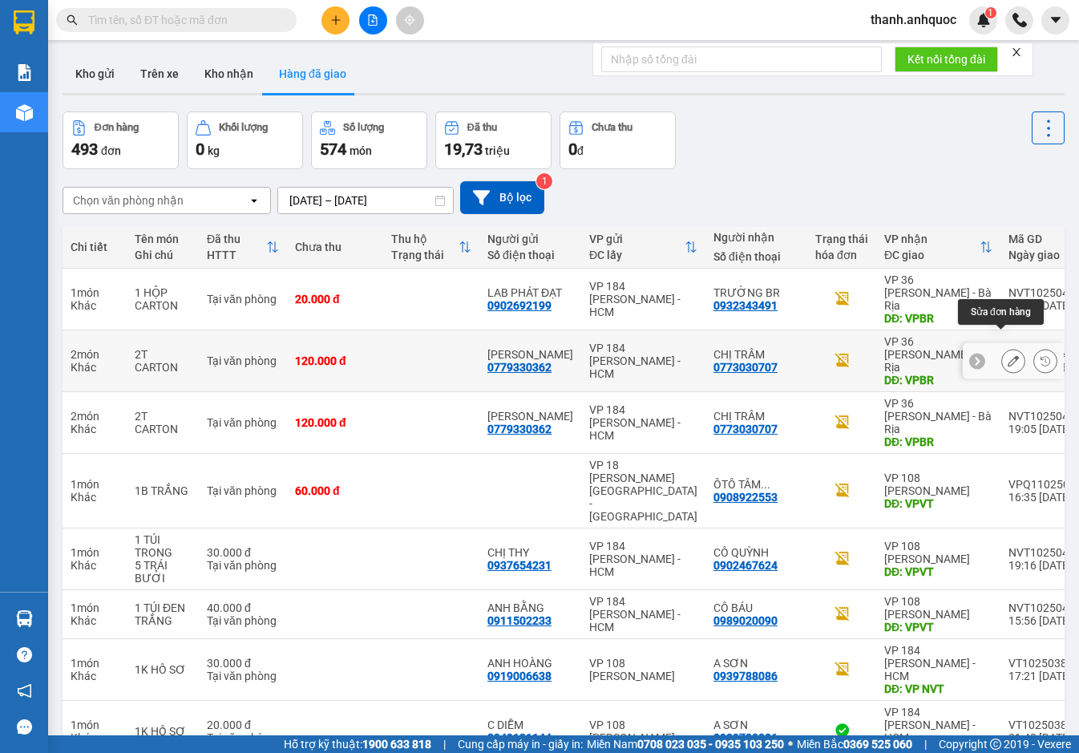
click at [1007, 347] on button at bounding box center [1013, 361] width 22 height 28
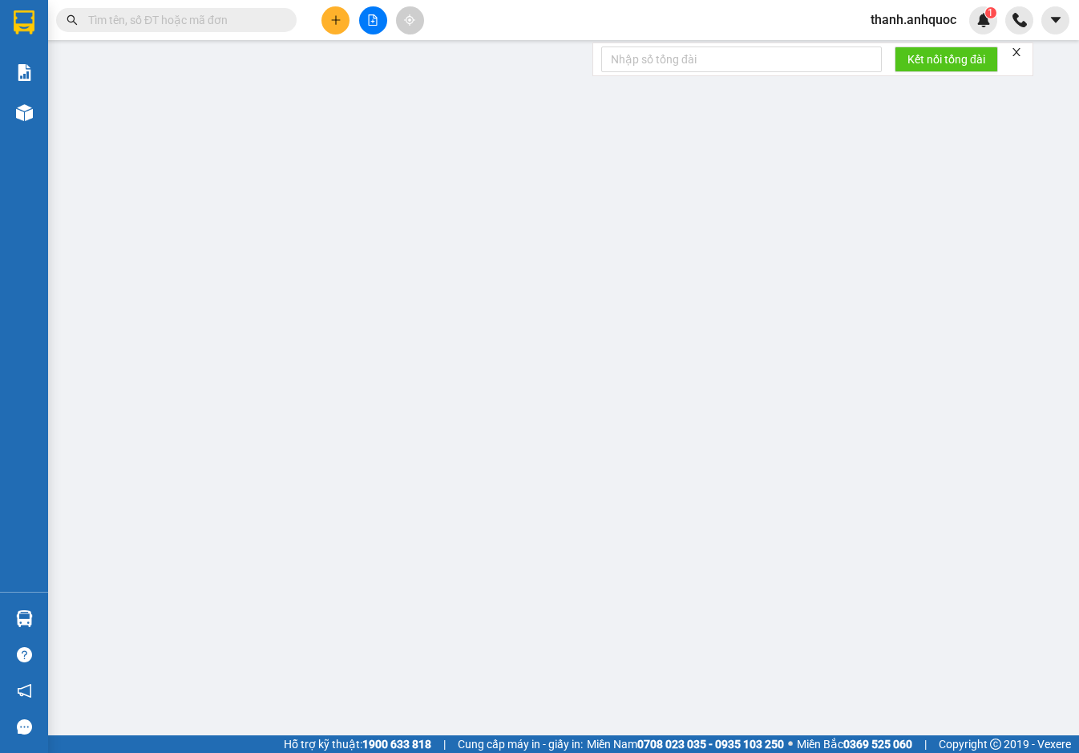
type input "0779330362"
type input "[PERSON_NAME]"
type input "0773030707"
type input "CHỊ TRÂM"
type input "VPBR"
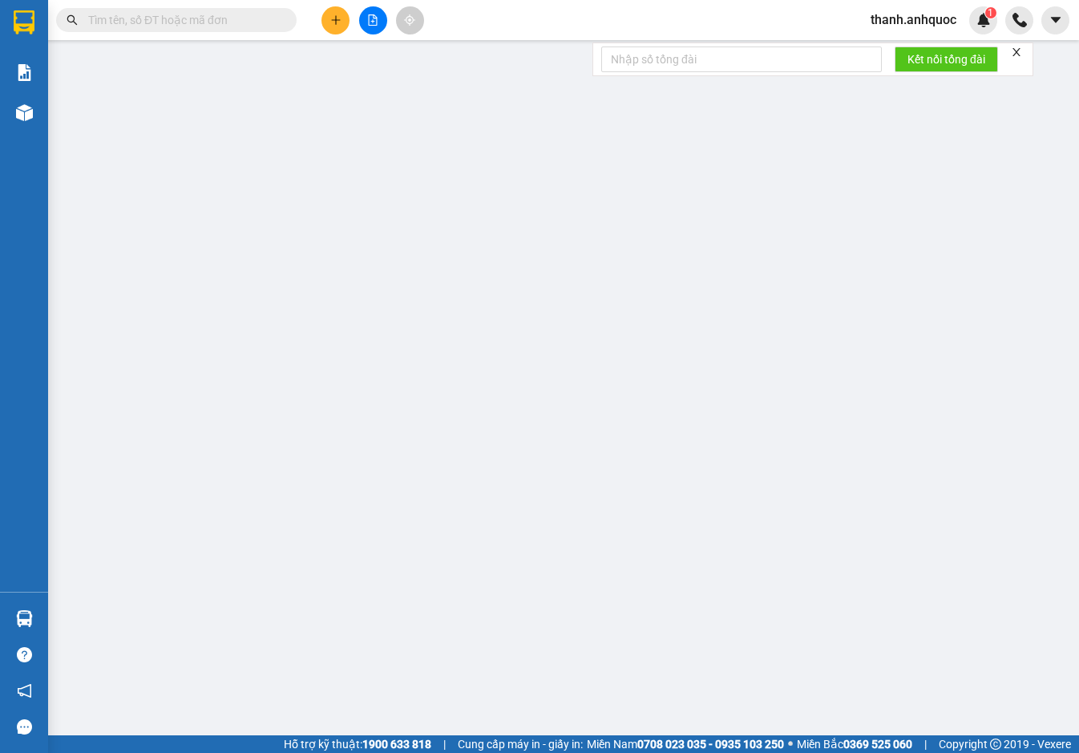
type input "TTTM VP"
type input "120.000"
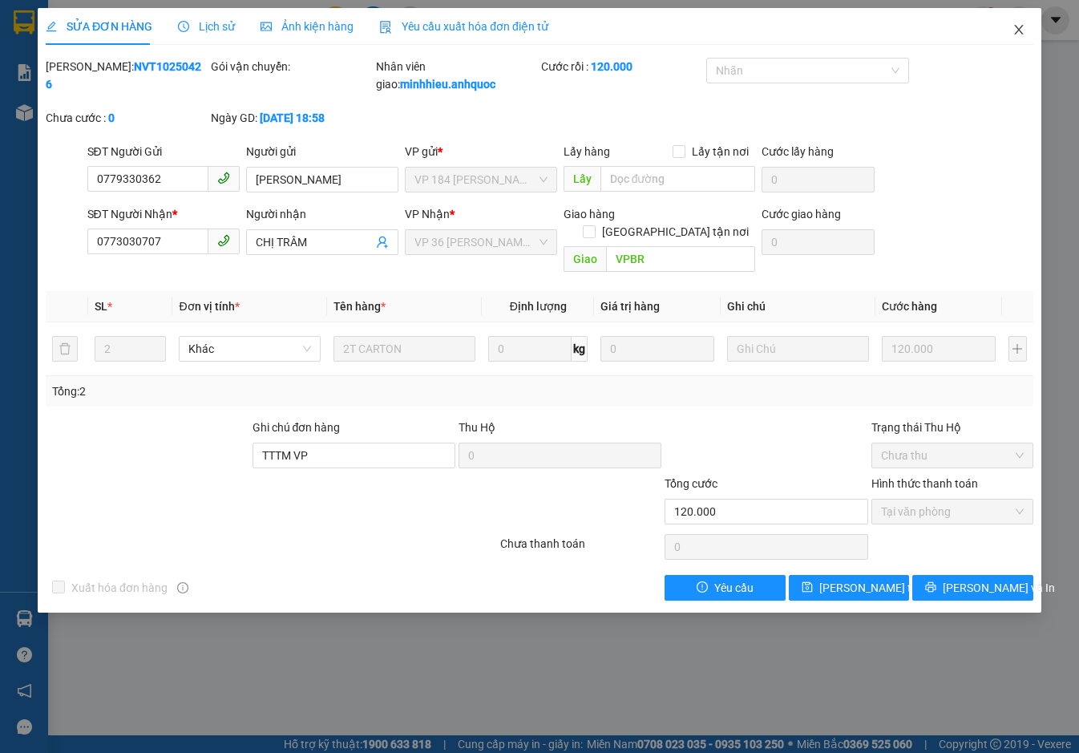
click at [1018, 29] on icon "close" at bounding box center [1018, 30] width 9 height 10
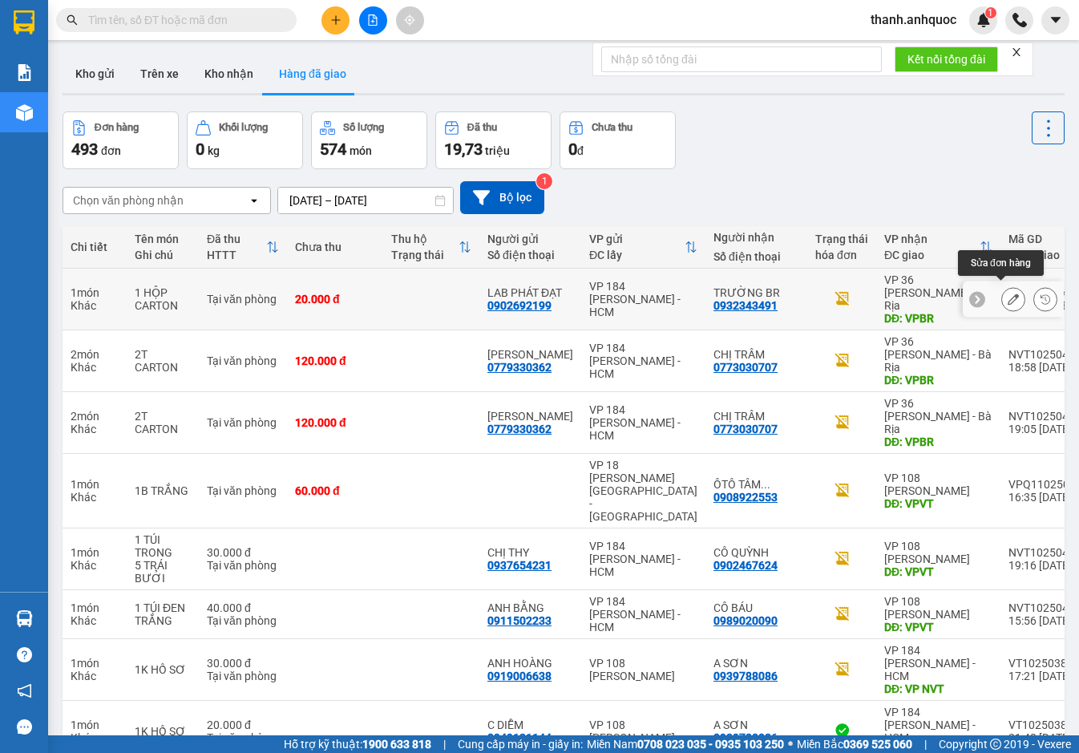
click at [1008, 293] on icon at bounding box center [1013, 298] width 11 height 11
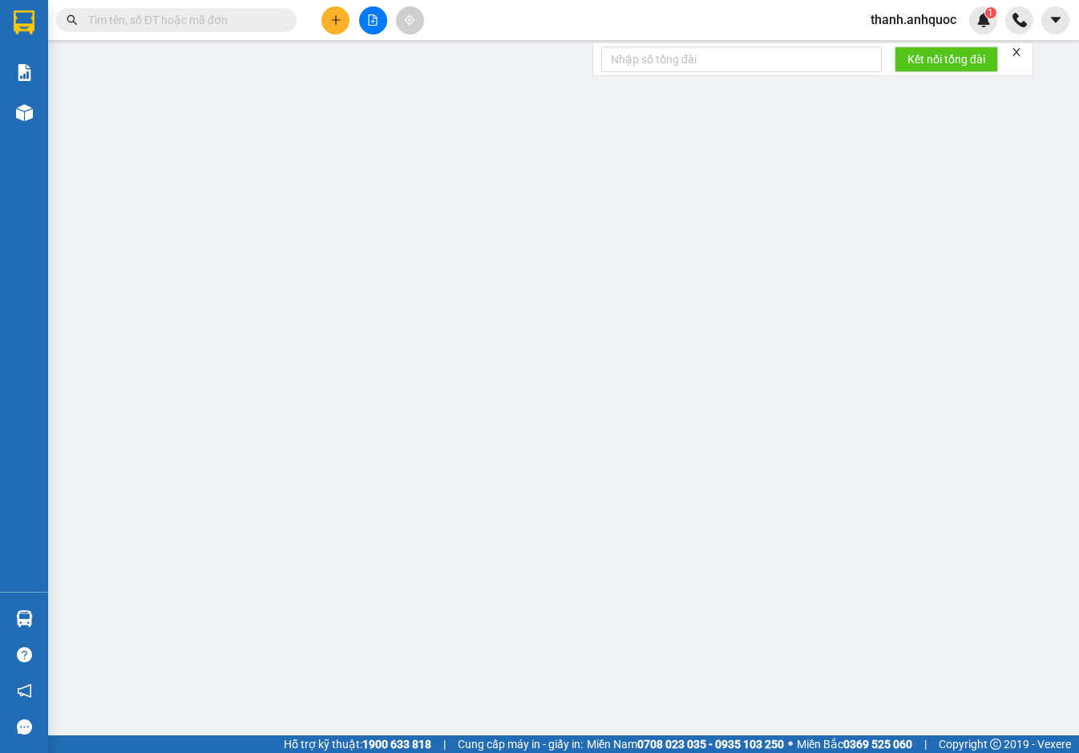
type input "0902692199"
type input "LAB PHÁT ĐẠT"
type input "0932343491"
type input "TRƯỜNG BR"
type input "VPBR"
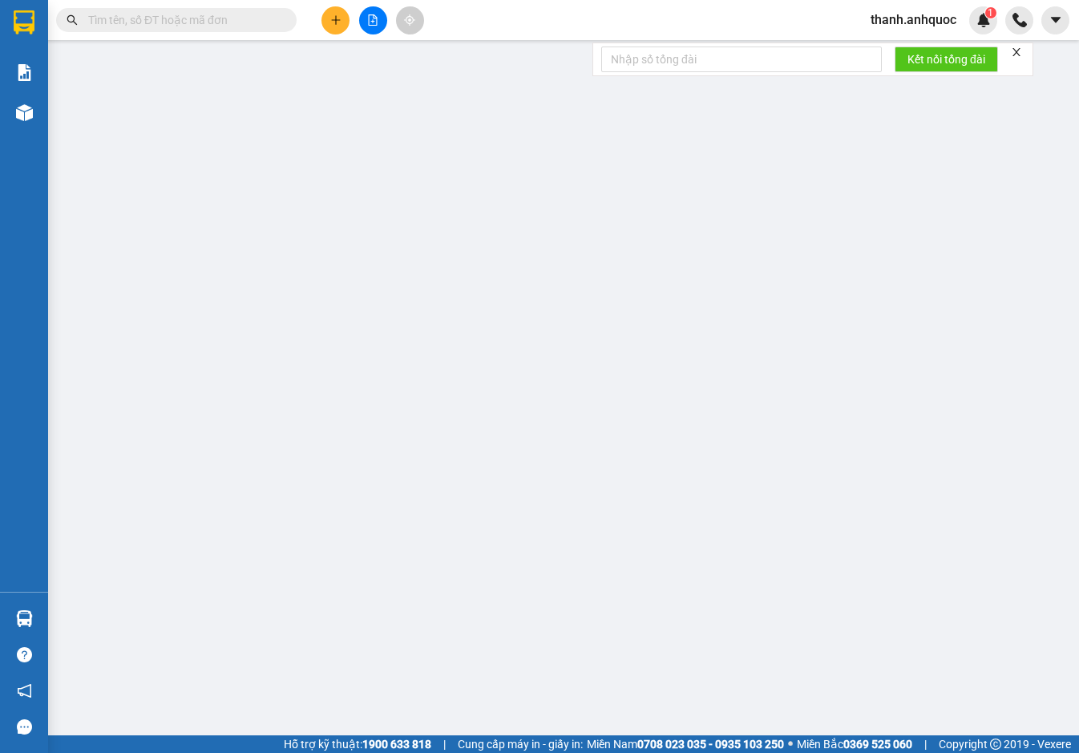
type input "TTTM VP"
type input "20.000"
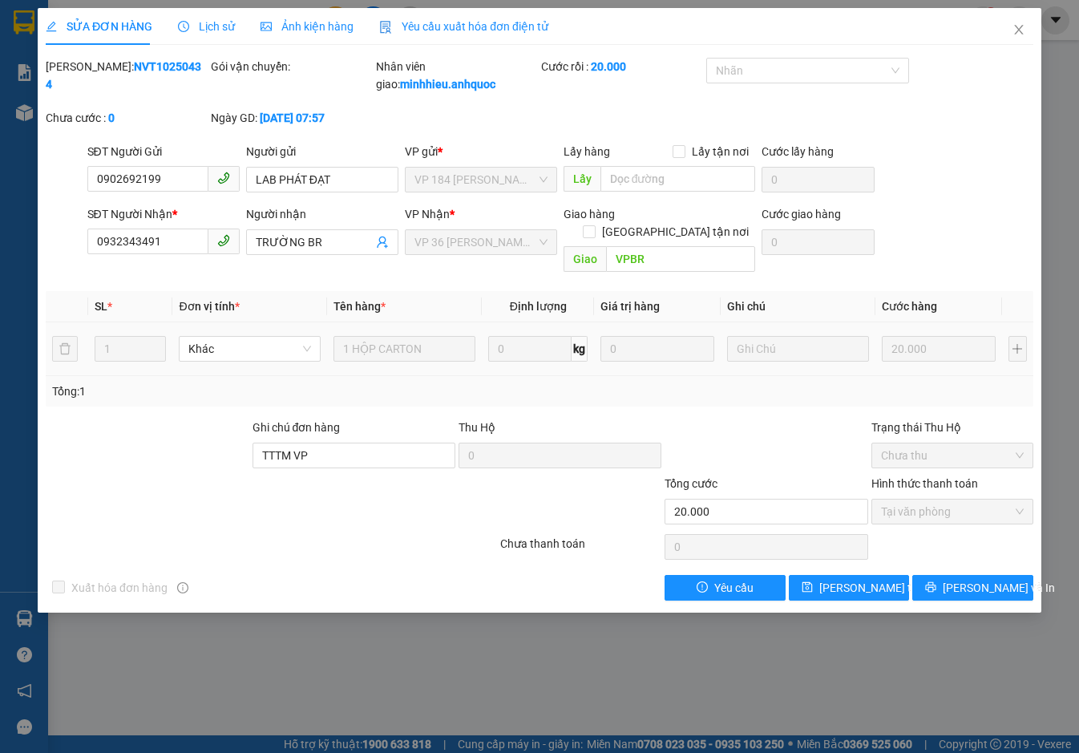
click at [499, 25] on span "Yêu cầu xuất hóa đơn điện tử" at bounding box center [463, 26] width 169 height 13
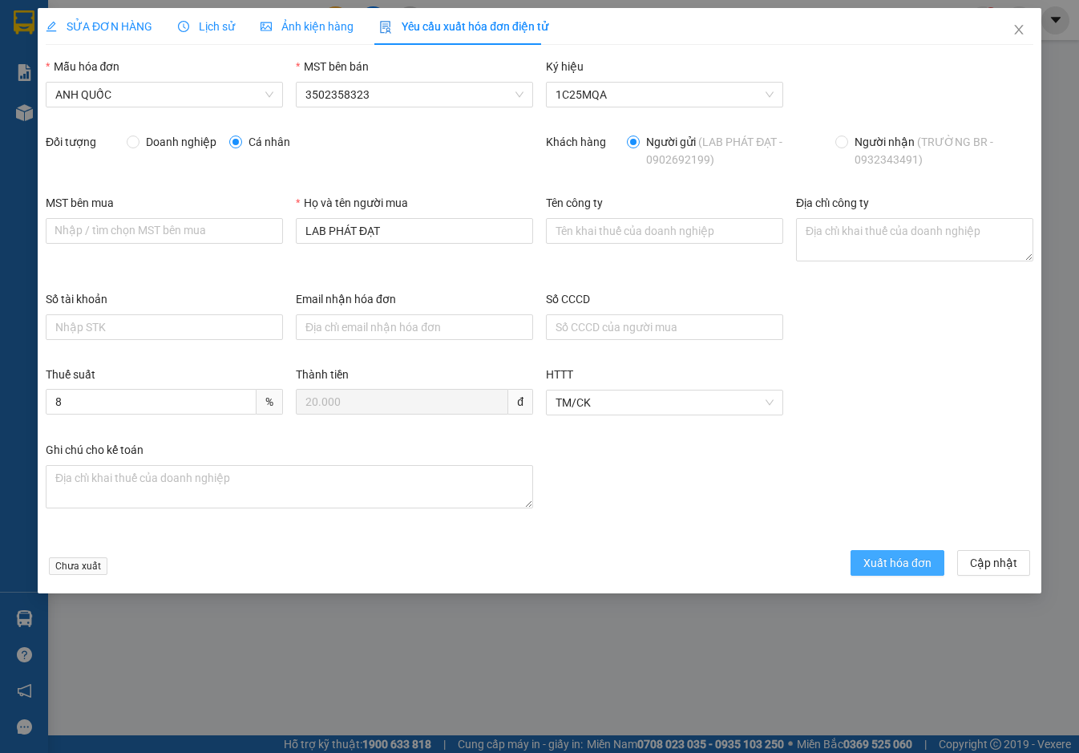
click at [902, 566] on span "Xuất hóa đơn" at bounding box center [897, 563] width 68 height 18
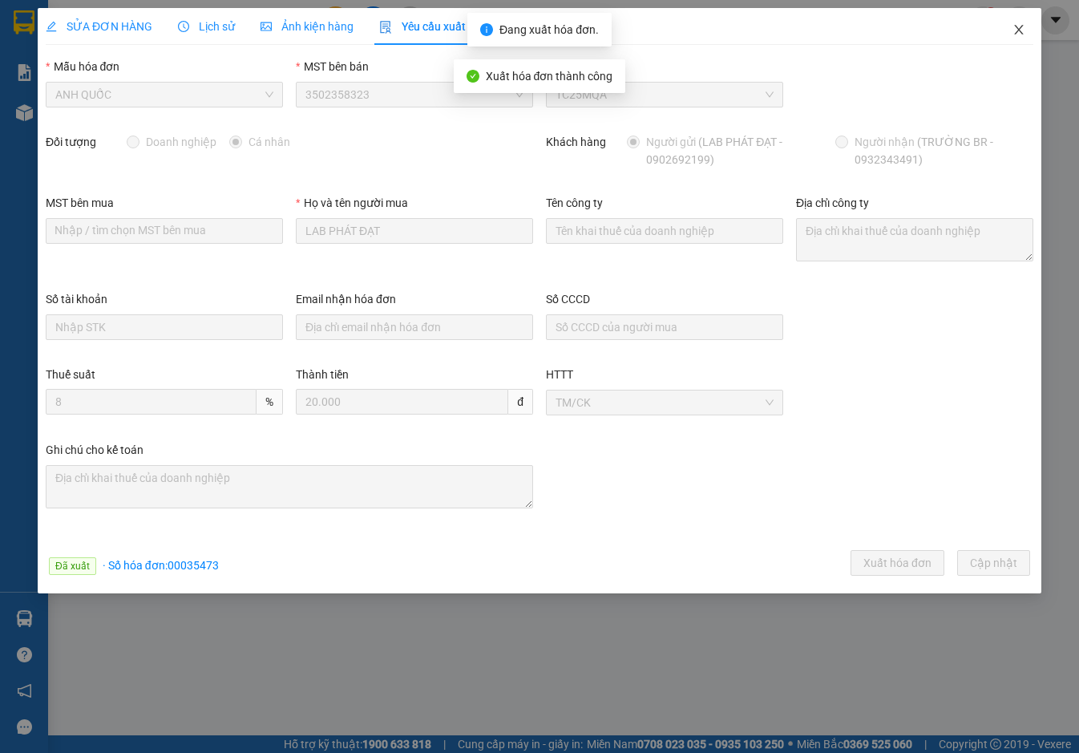
click at [1021, 27] on icon "close" at bounding box center [1018, 30] width 9 height 10
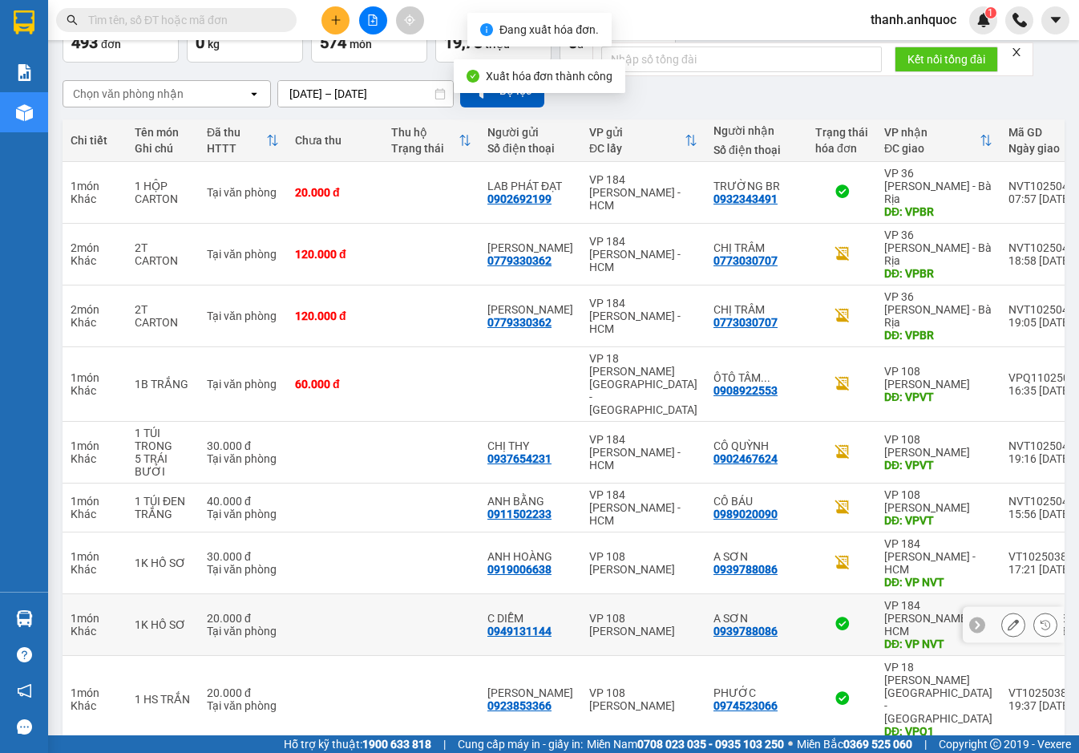
scroll to position [107, 0]
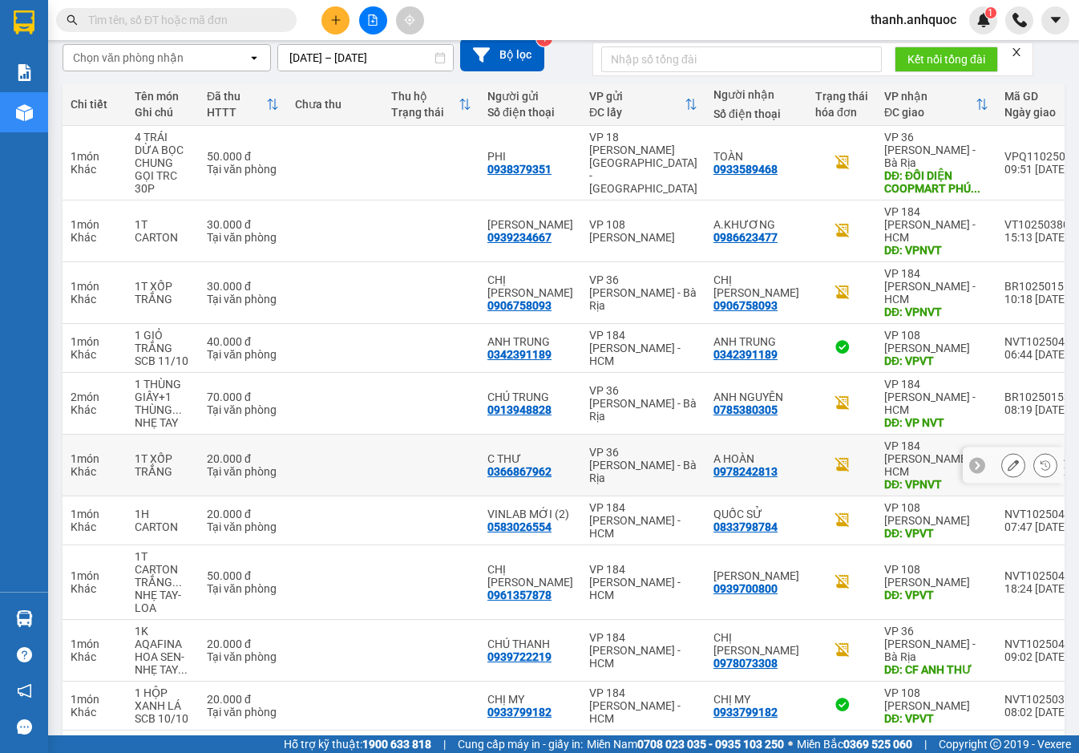
scroll to position [172, 0]
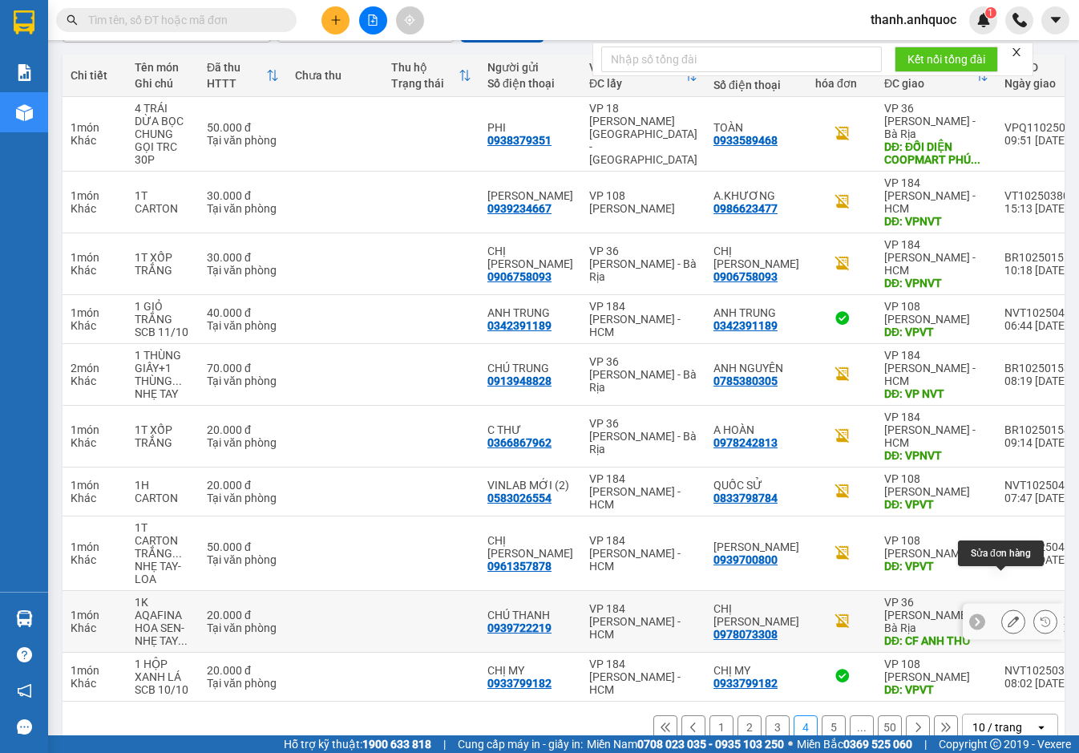
click at [1002, 608] on button at bounding box center [1013, 622] width 22 height 28
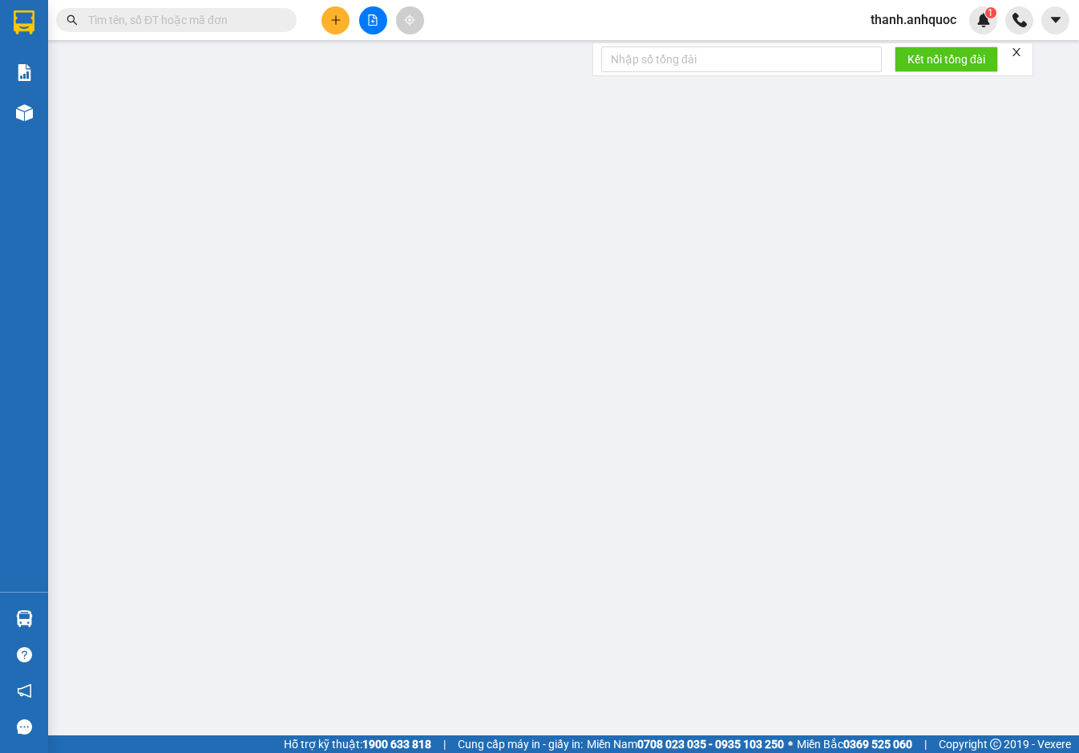
type input "0939722219"
type input "CHÚ THANH"
type input "0978073308"
type input "CHỊ NGÂN"
type input "CF ANH THƯ"
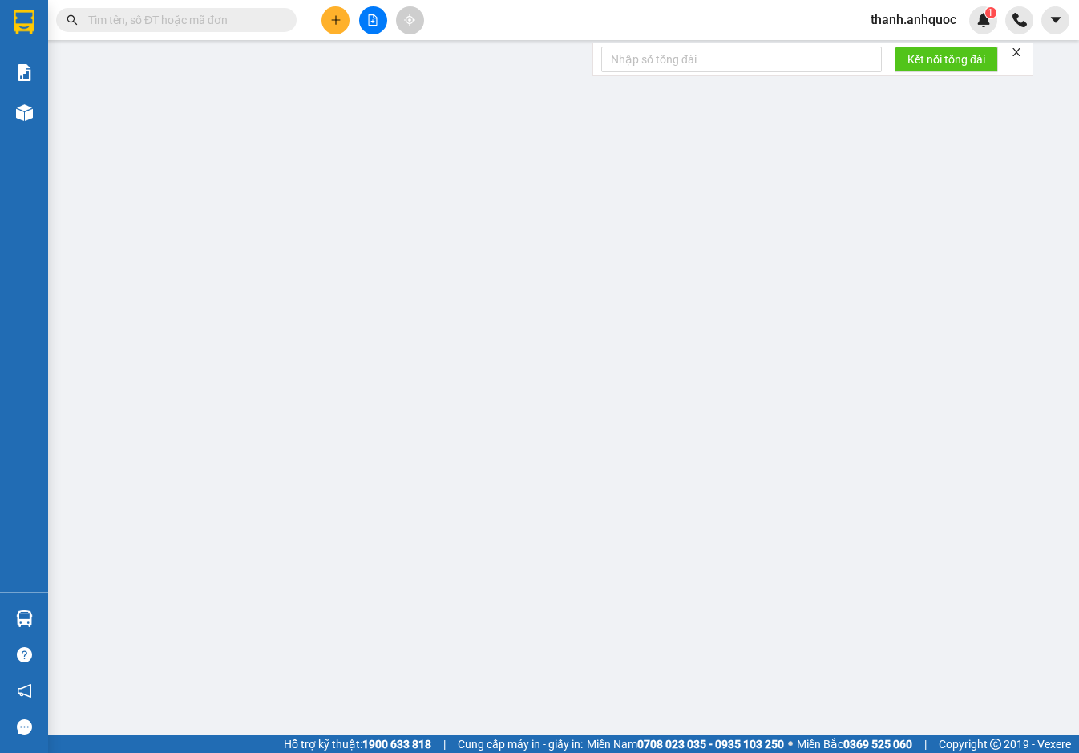
type input "20.000"
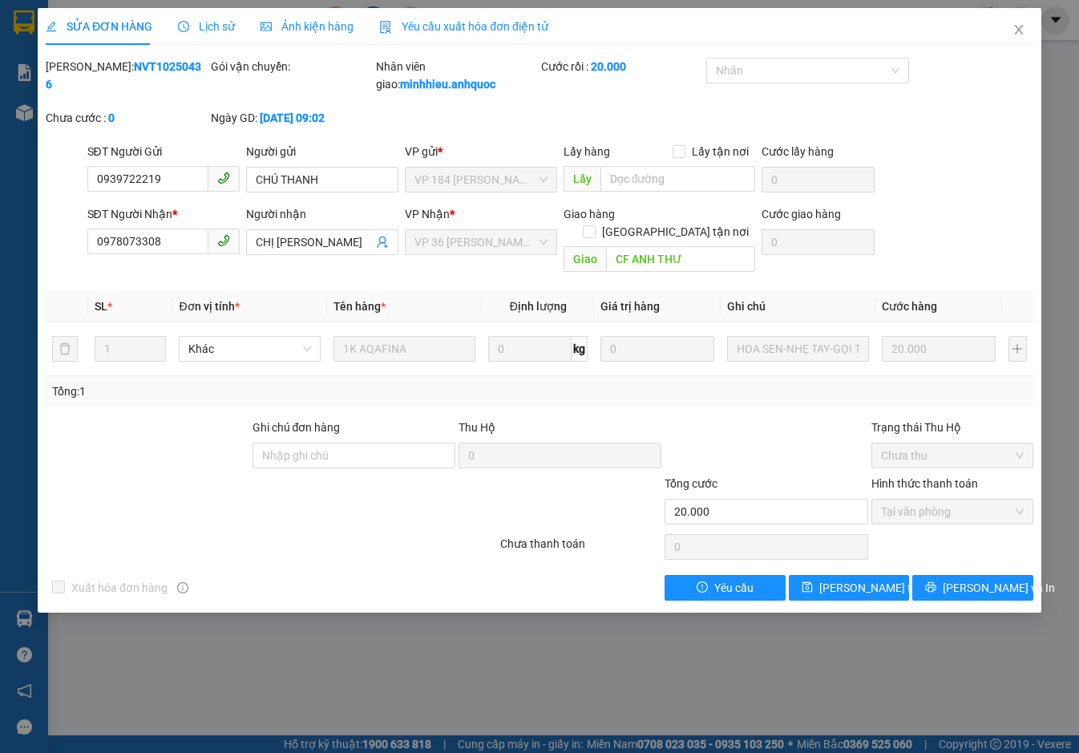
click at [427, 25] on span "Yêu cầu xuất hóa đơn điện tử" at bounding box center [463, 26] width 169 height 13
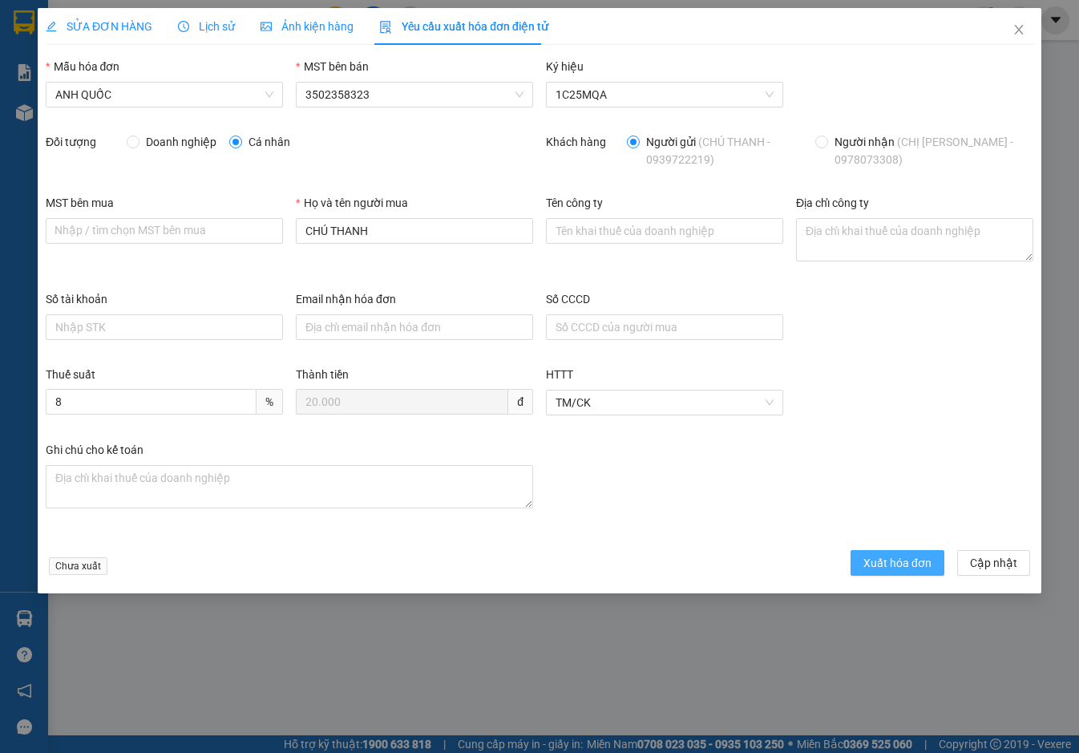
click at [904, 574] on button "Xuất hóa đơn" at bounding box center [897, 563] width 94 height 26
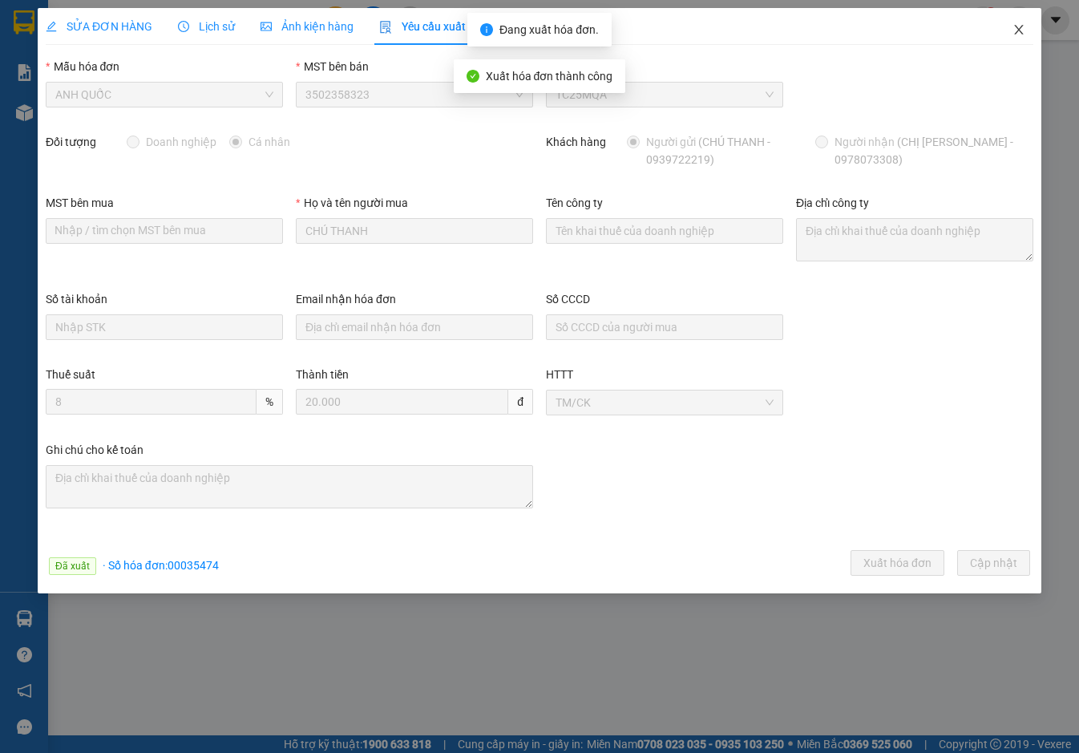
click at [1020, 24] on icon "close" at bounding box center [1018, 29] width 13 height 13
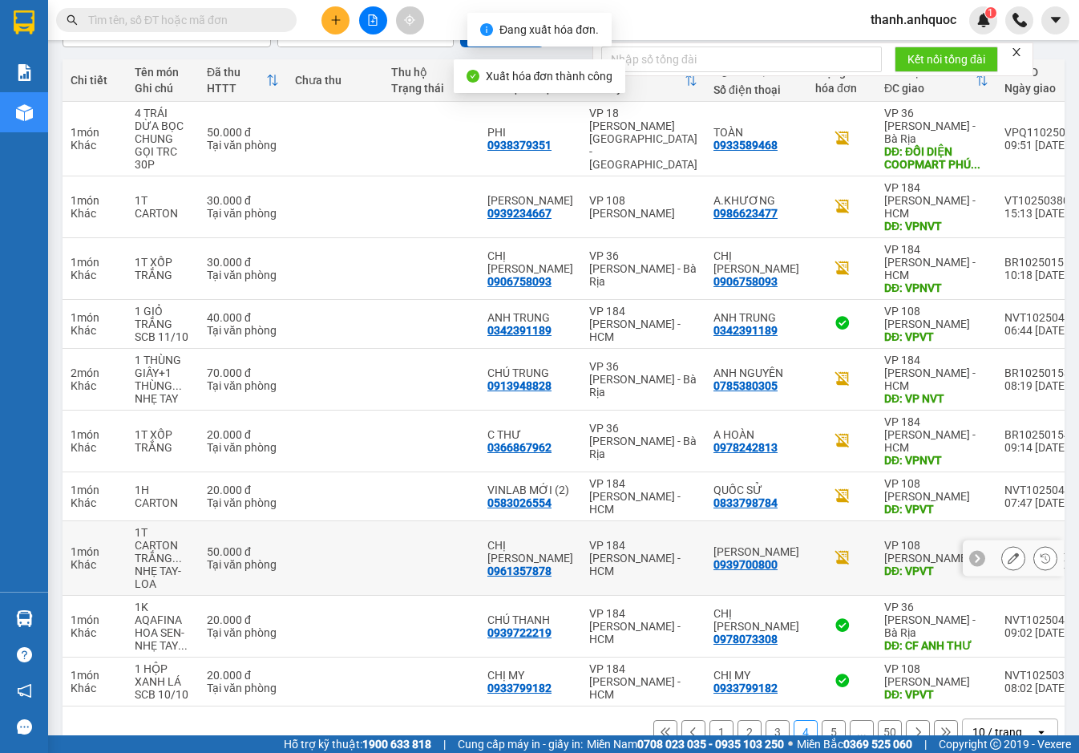
scroll to position [169, 0]
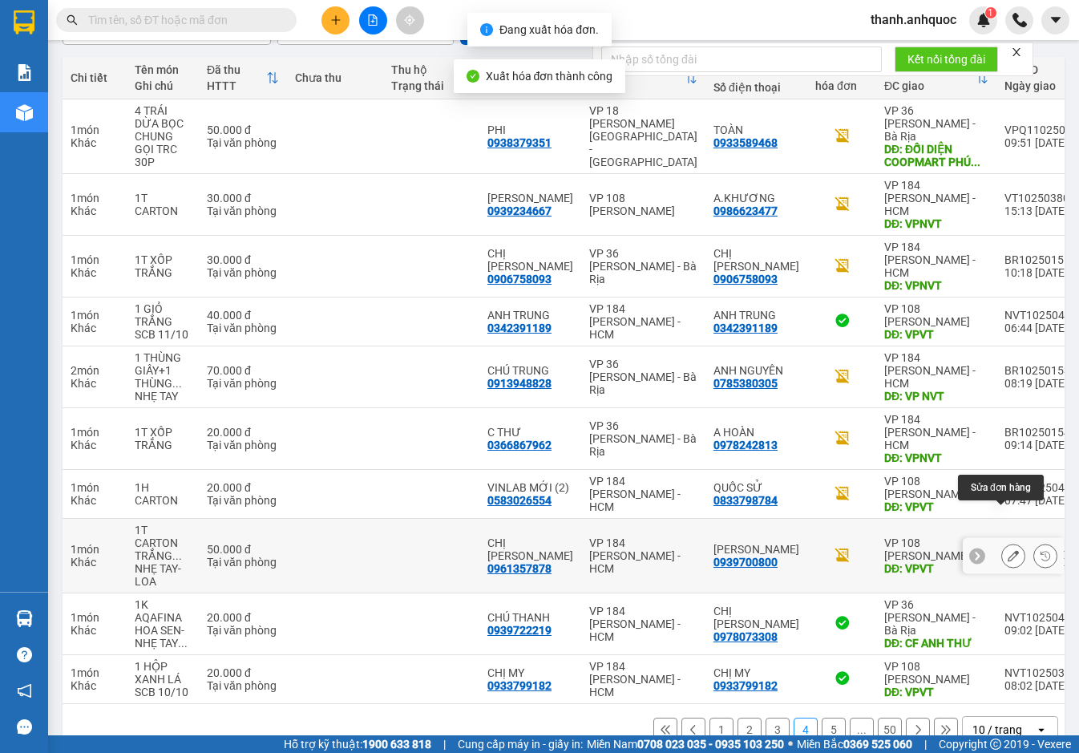
click at [1002, 542] on button at bounding box center [1013, 556] width 22 height 28
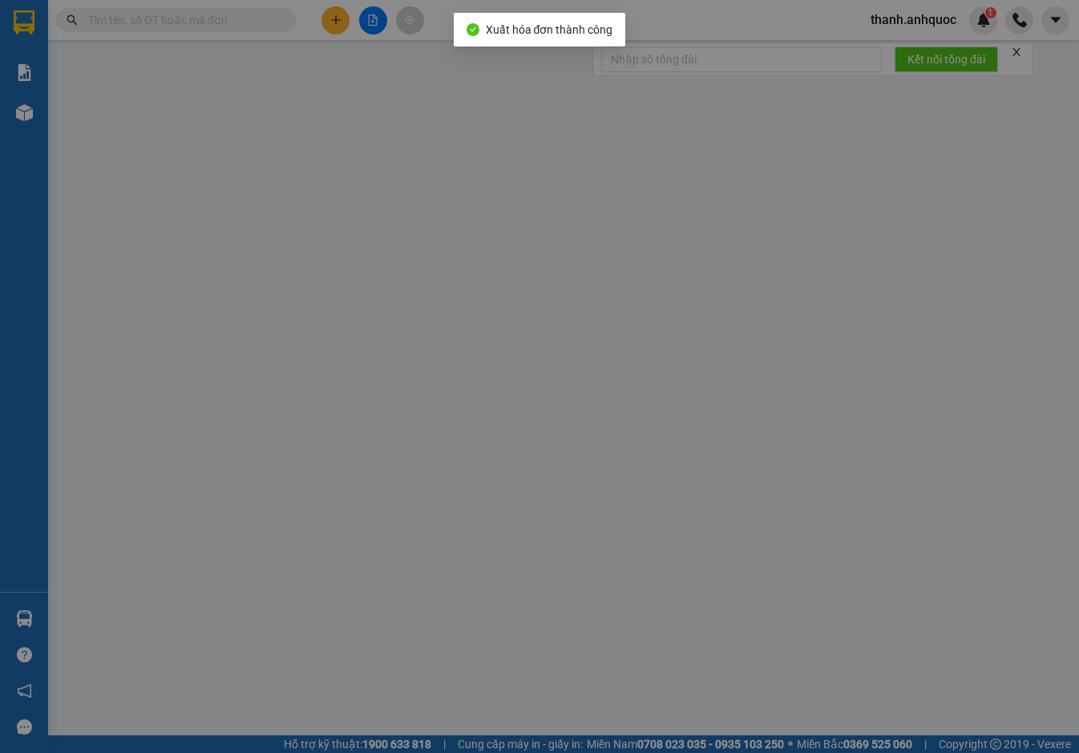
type input "0961357878"
type input "CHỊ KHÁNH"
type input "0939700800"
type input "ANH CƯỜNG"
type input "VPVT"
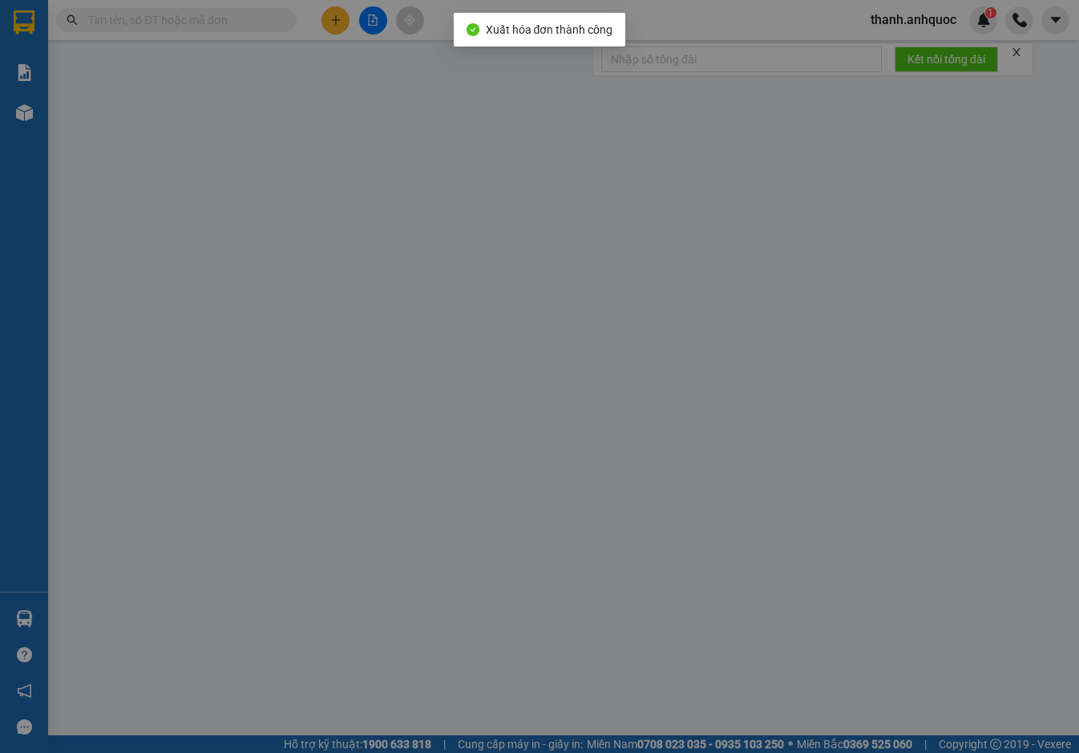
type input "TM 10/10 VP184 HẢO"
type input "50.000"
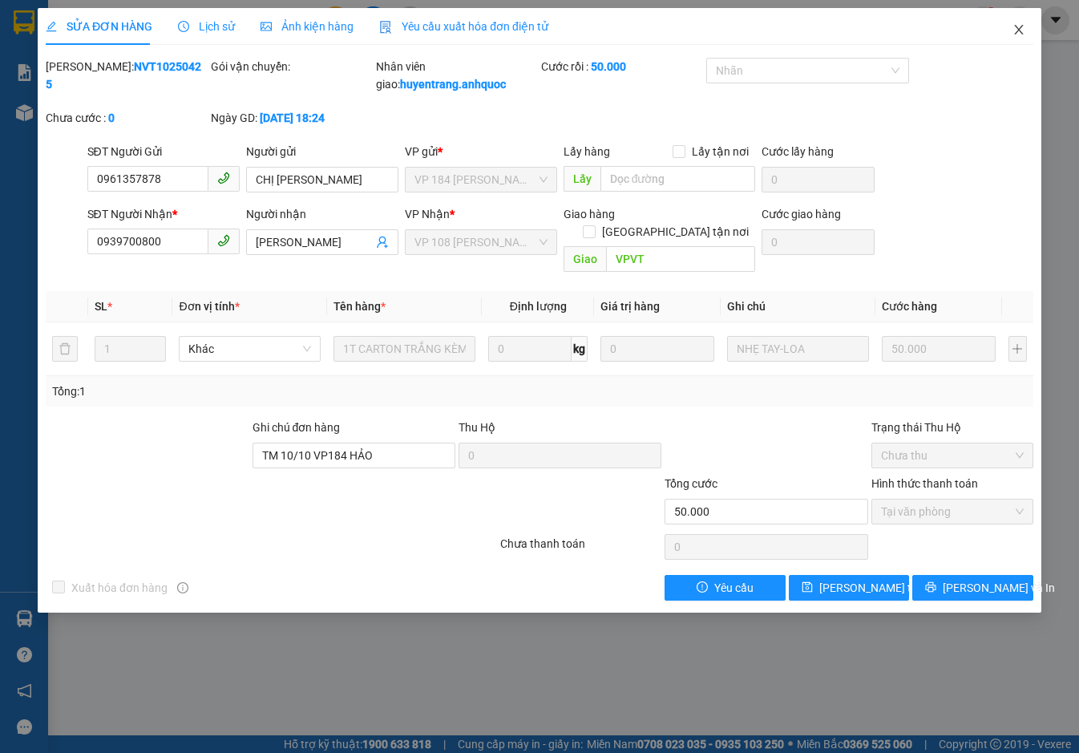
click at [1019, 28] on icon "close" at bounding box center [1018, 29] width 13 height 13
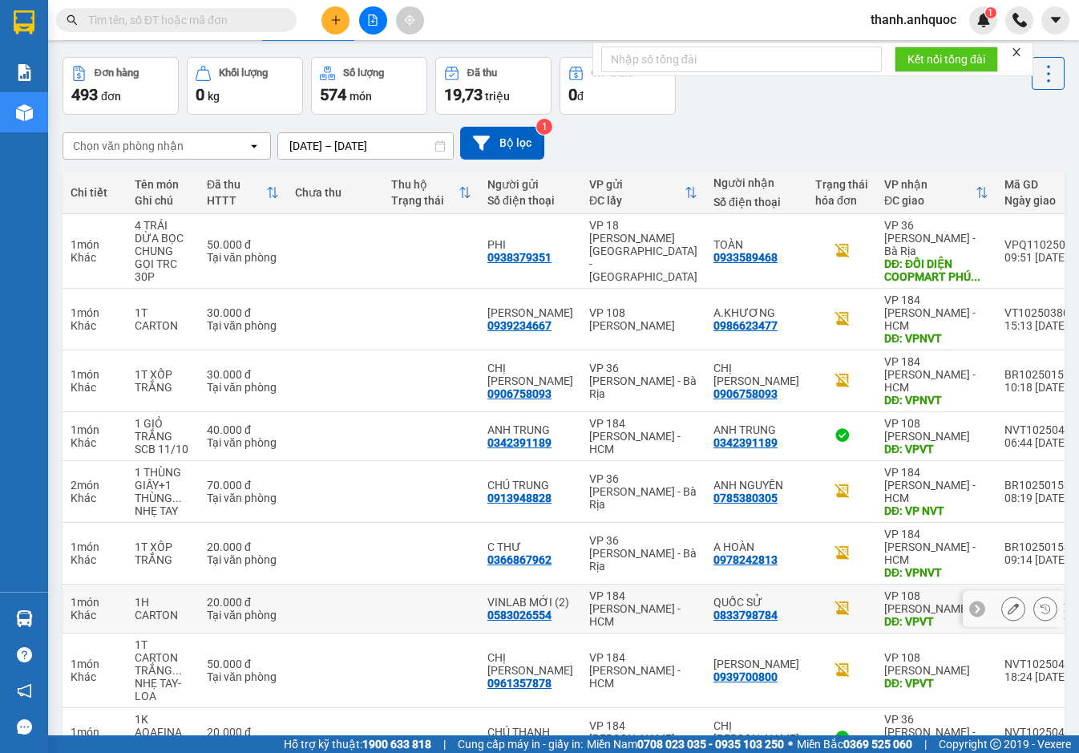
scroll to position [80, 0]
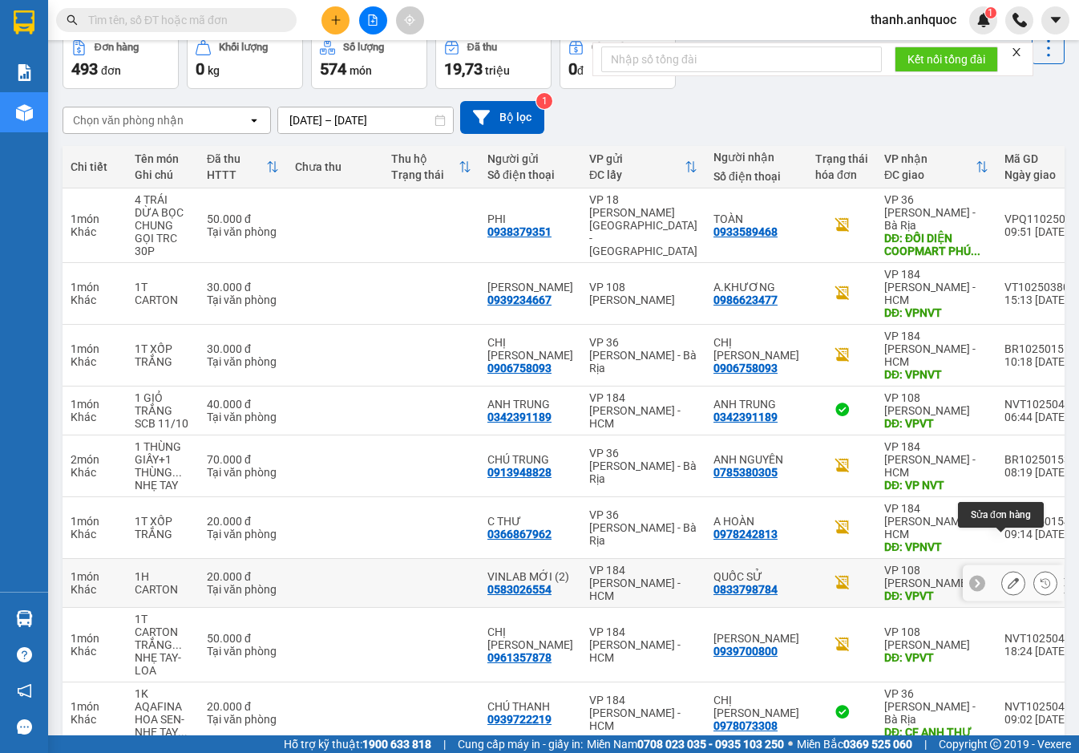
click at [1008, 577] on icon at bounding box center [1013, 582] width 11 height 11
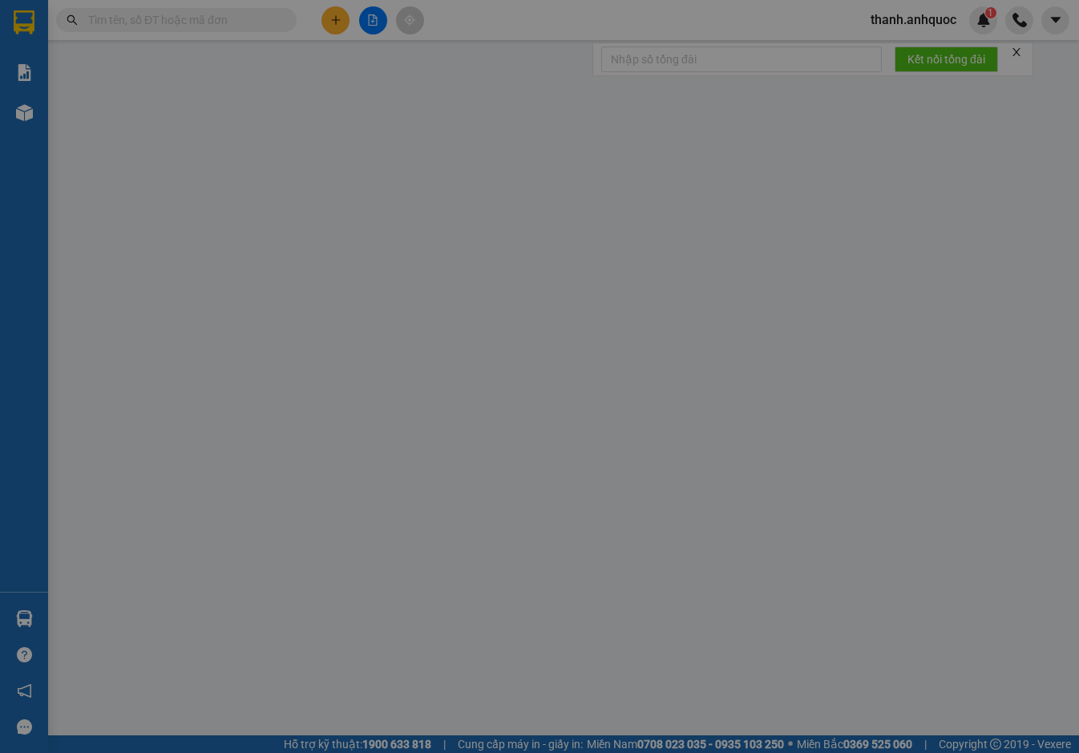
type input "0583026554"
type input "VINLAB MỚI (2)"
type input "0833798784"
type input "QUỐC SỬ"
type input "VPVT"
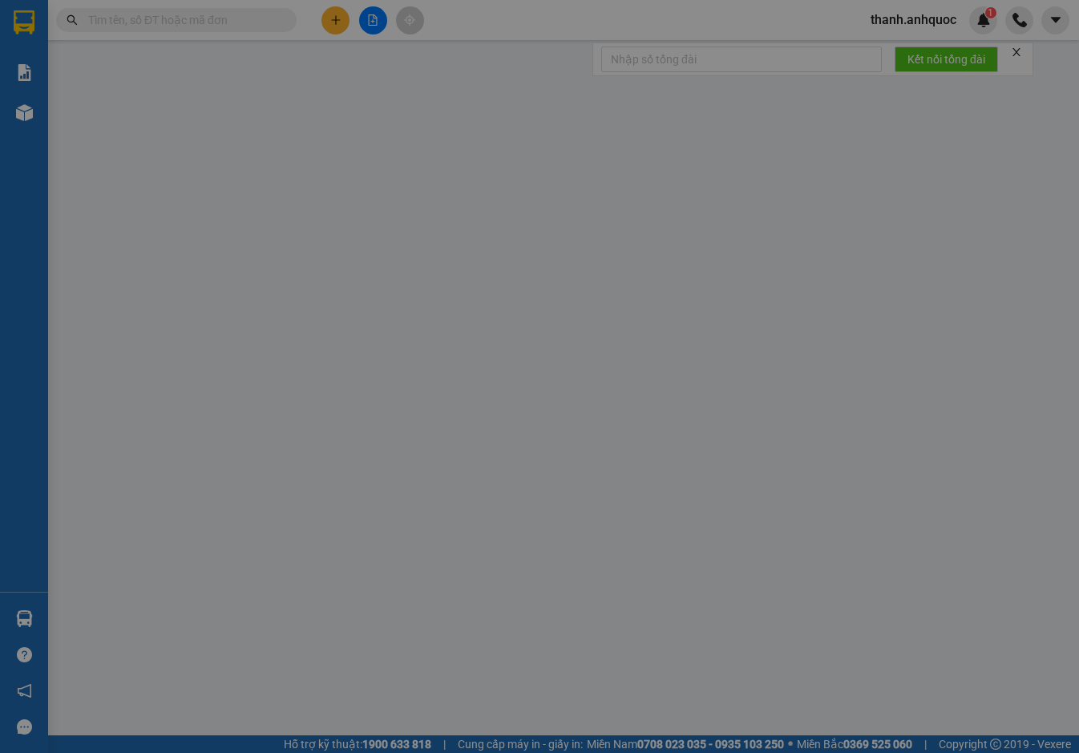
type input "TM 11/10 THỦY"
type input "20.000"
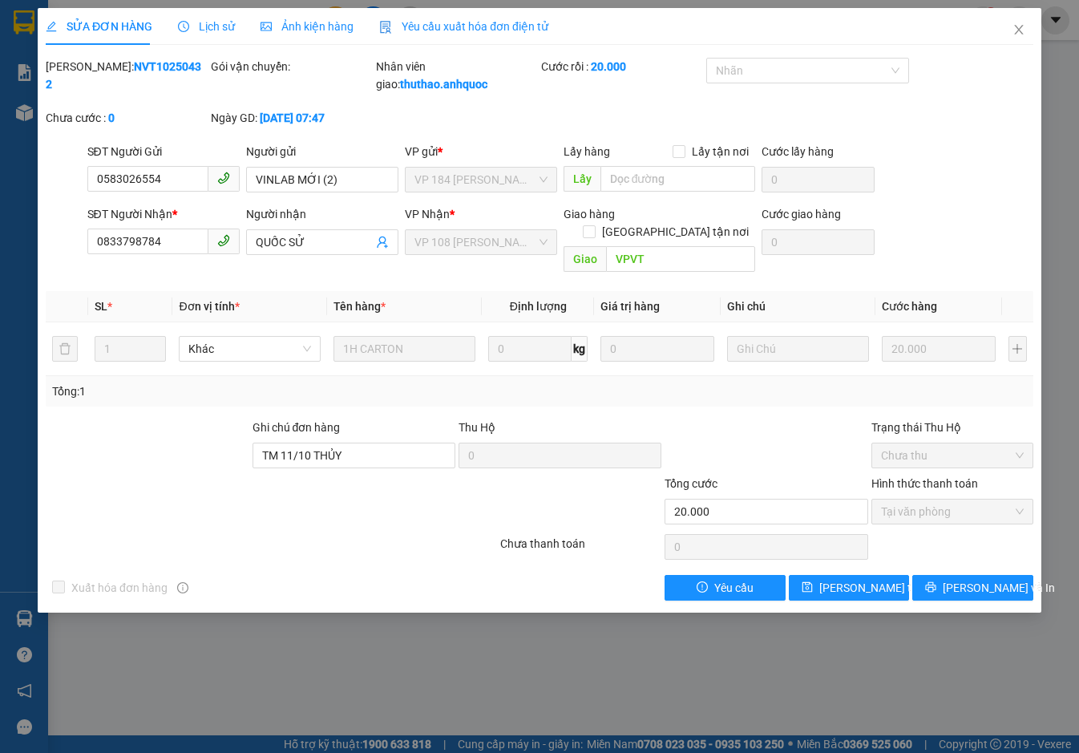
click at [450, 26] on span "Yêu cầu xuất hóa đơn điện tử" at bounding box center [463, 26] width 169 height 13
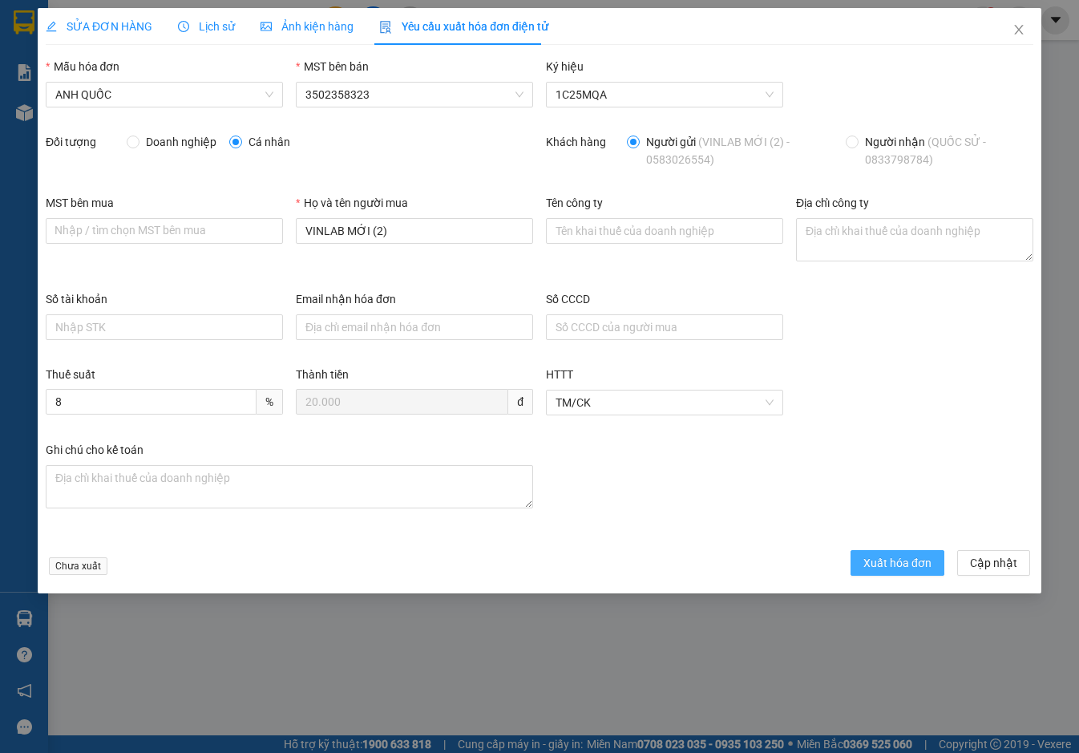
click at [881, 561] on span "Xuất hóa đơn" at bounding box center [897, 563] width 68 height 18
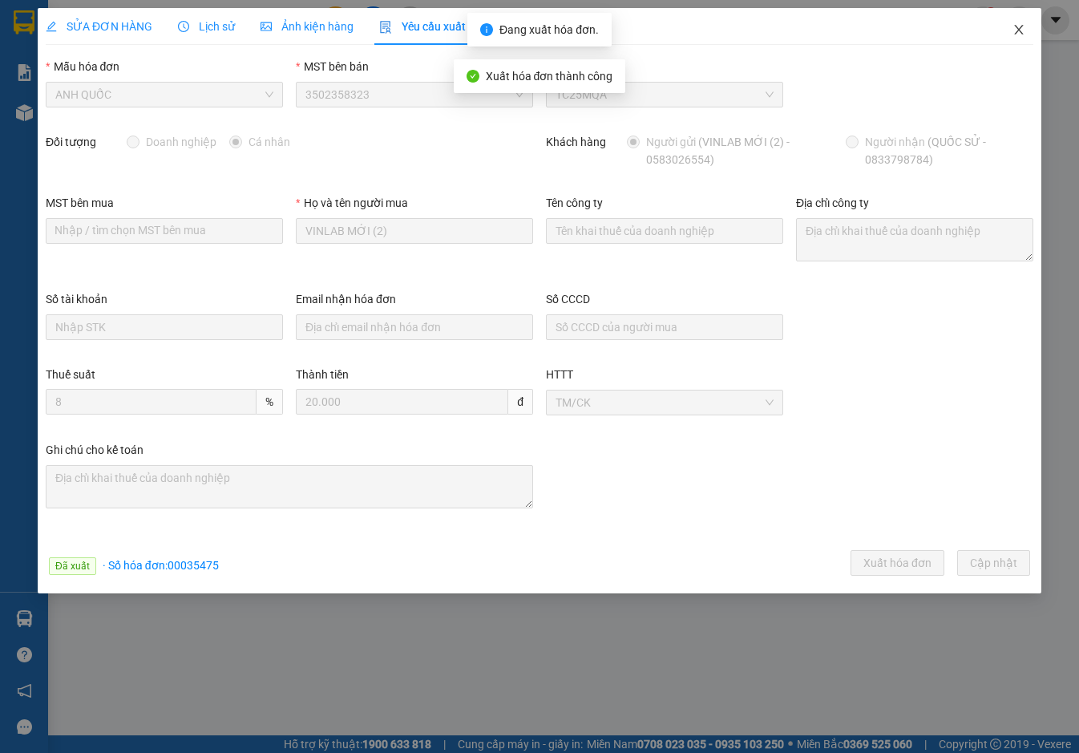
click at [1017, 22] on span "Close" at bounding box center [1018, 30] width 45 height 45
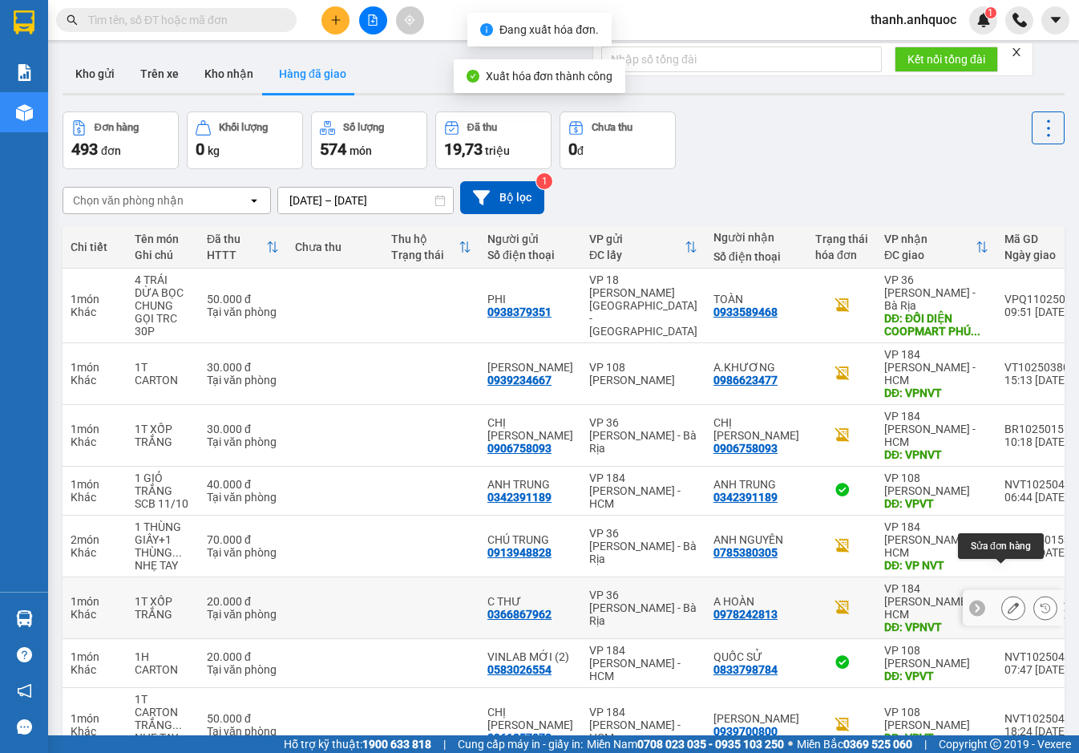
click at [1008, 602] on icon at bounding box center [1013, 607] width 11 height 11
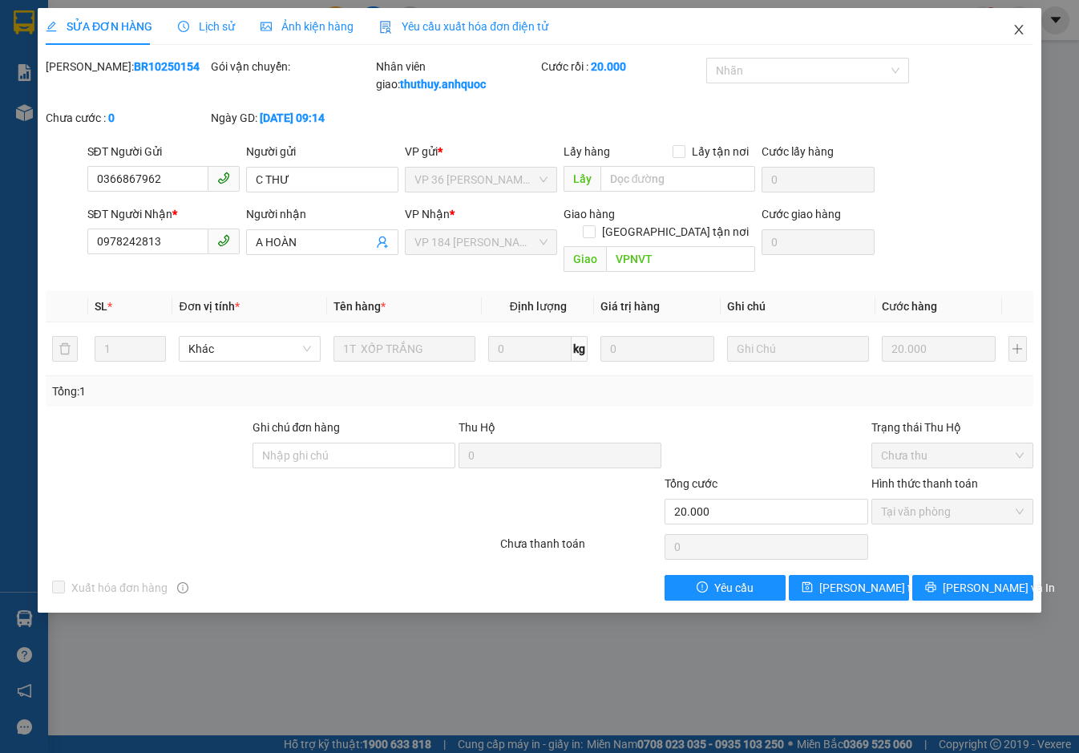
click at [1020, 33] on icon "close" at bounding box center [1018, 29] width 13 height 13
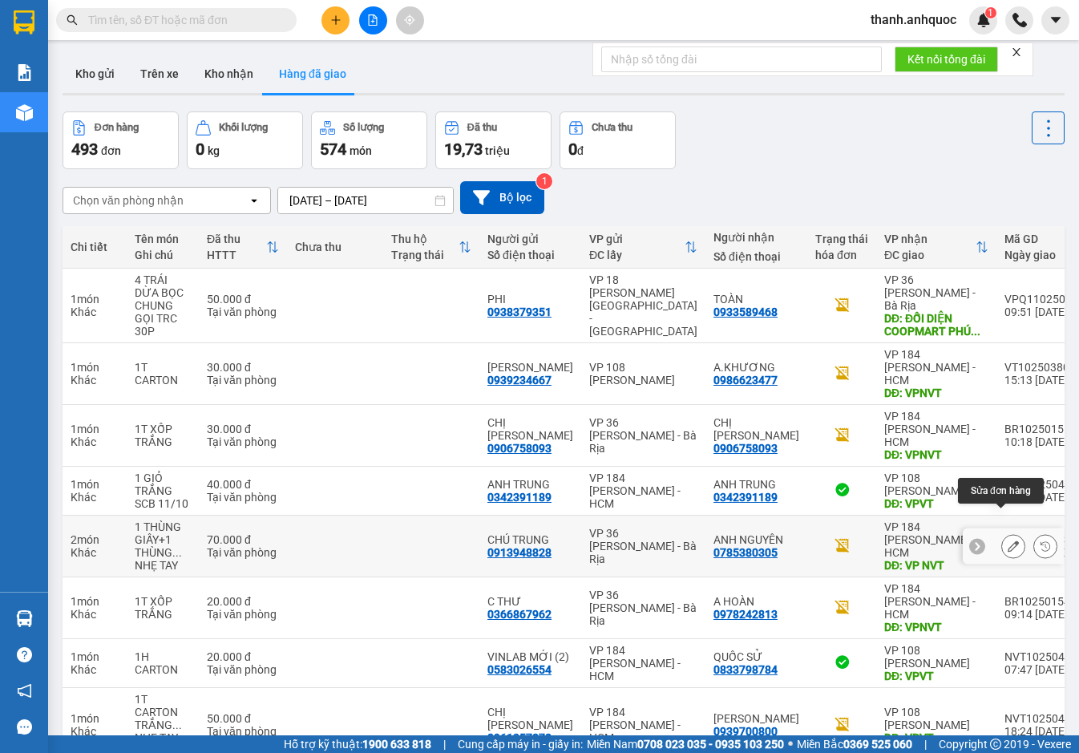
click at [1008, 540] on icon at bounding box center [1013, 545] width 11 height 11
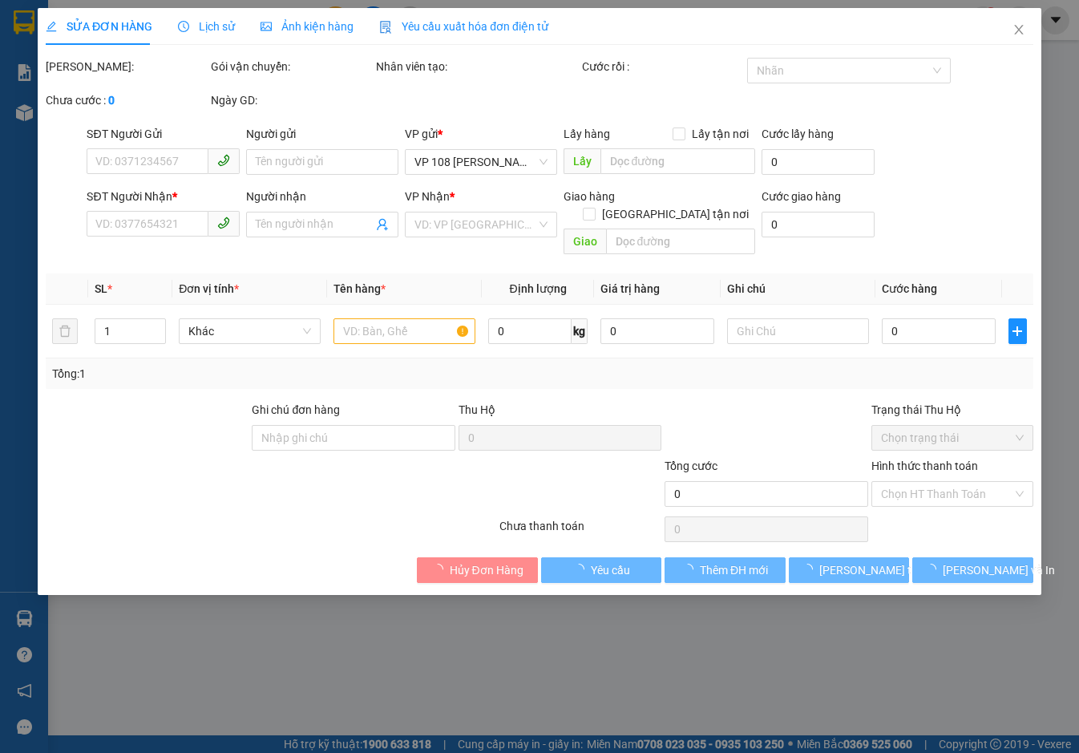
type input "0913948828"
type input "CHÚ TRUNG"
type input "0785380305"
type input "ANH NGUYÊN"
type input "VP NVT"
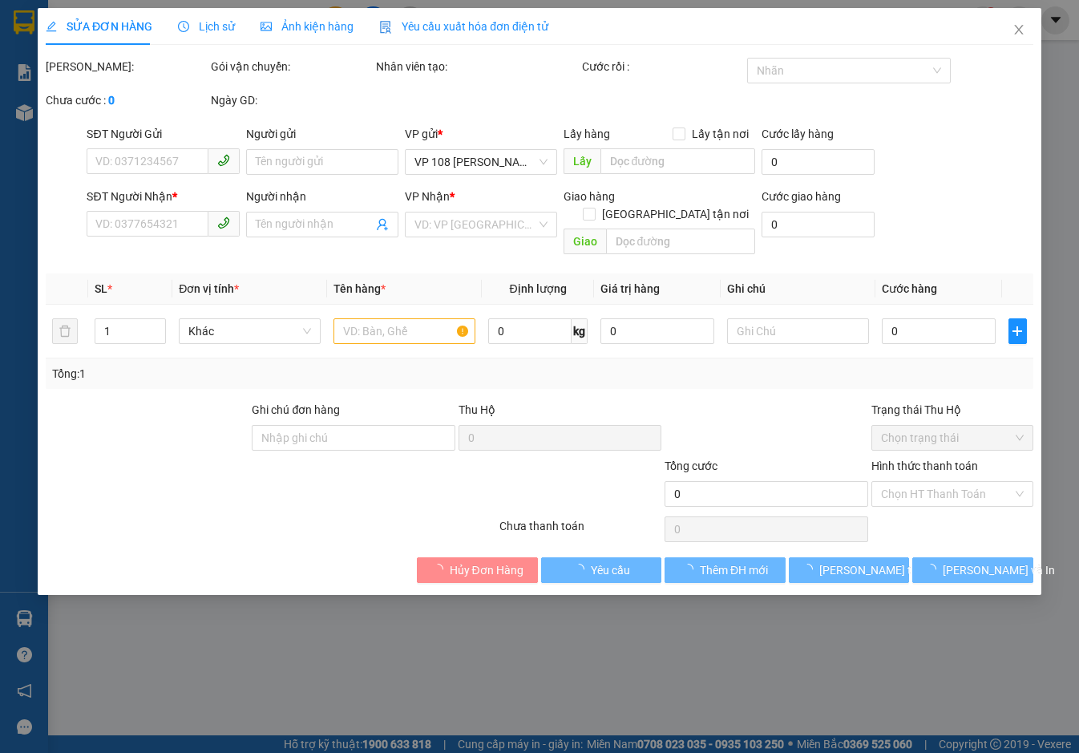
type input "70.000"
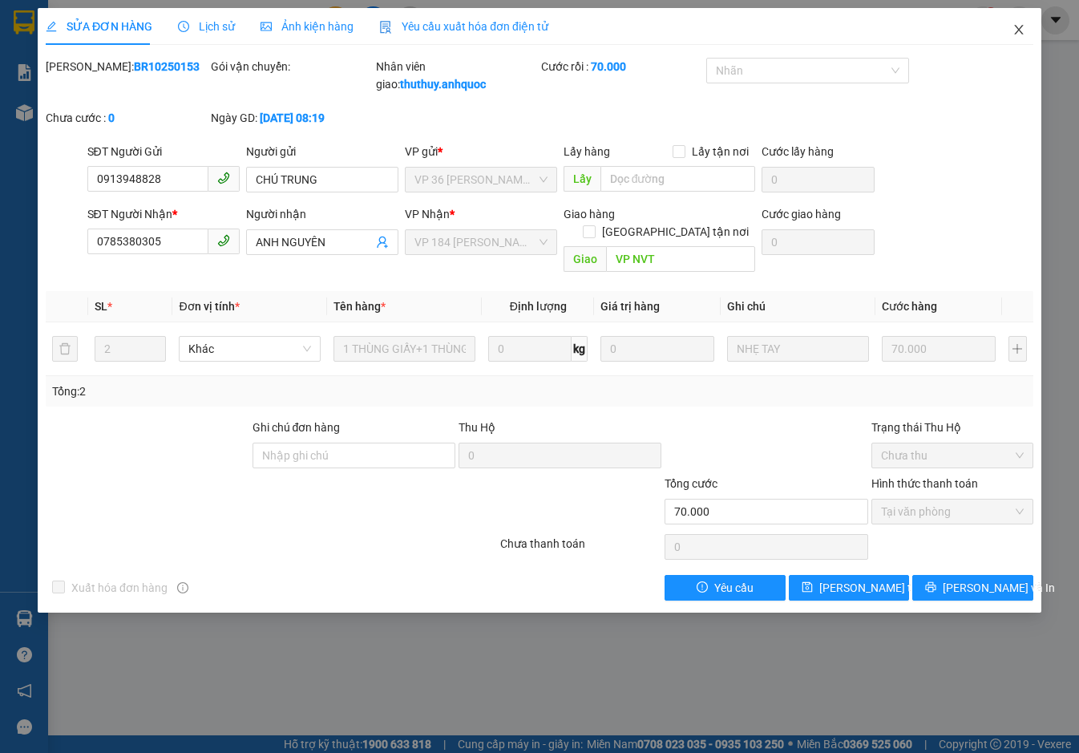
click at [1019, 29] on icon "close" at bounding box center [1018, 29] width 13 height 13
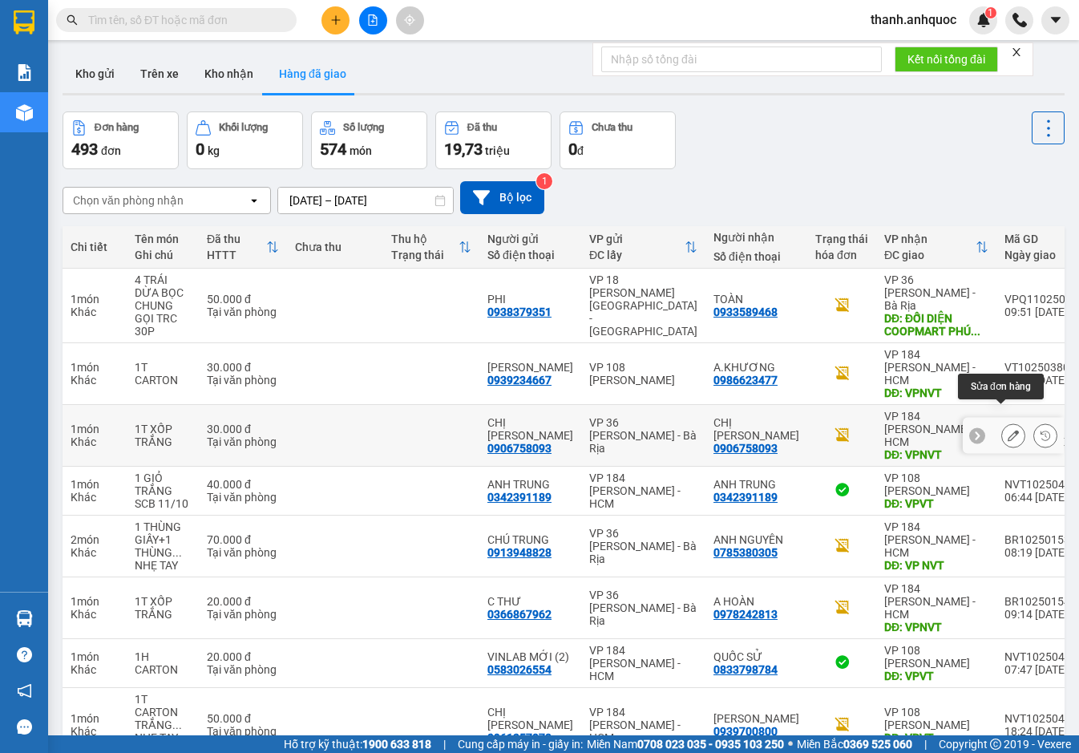
click at [1008, 430] on icon at bounding box center [1013, 435] width 11 height 11
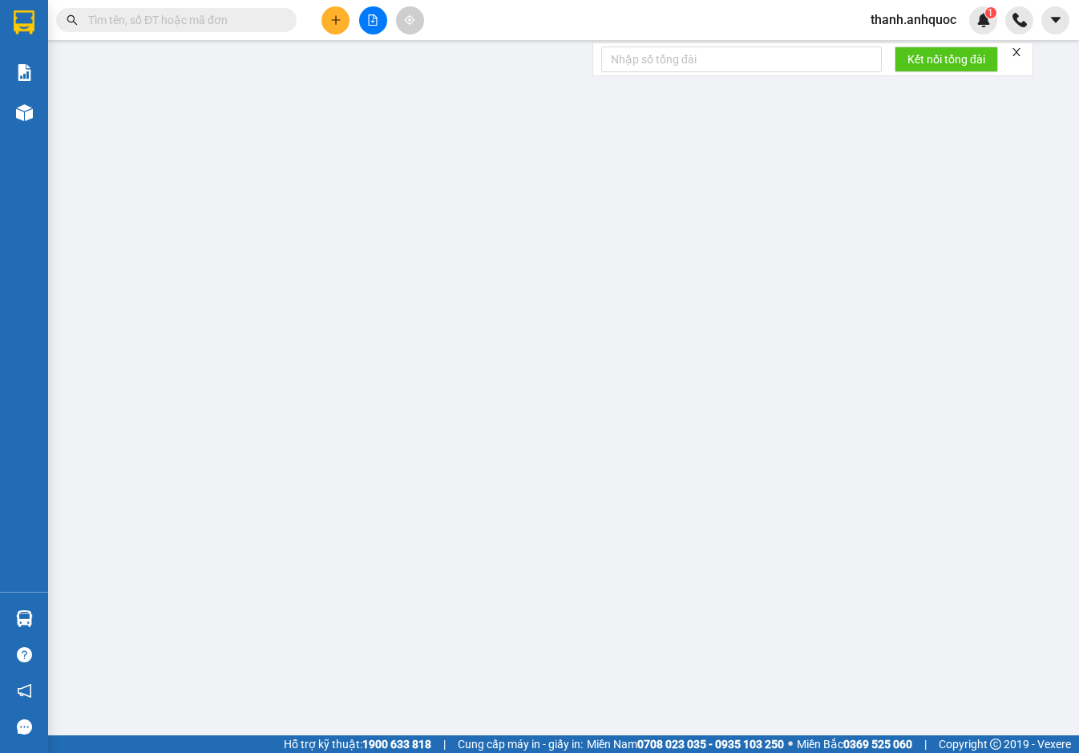
type input "0906758093"
type input "CHỊ [PERSON_NAME]"
type input "0906758093"
type input "CHỊ [PERSON_NAME]"
type input "VPNVT"
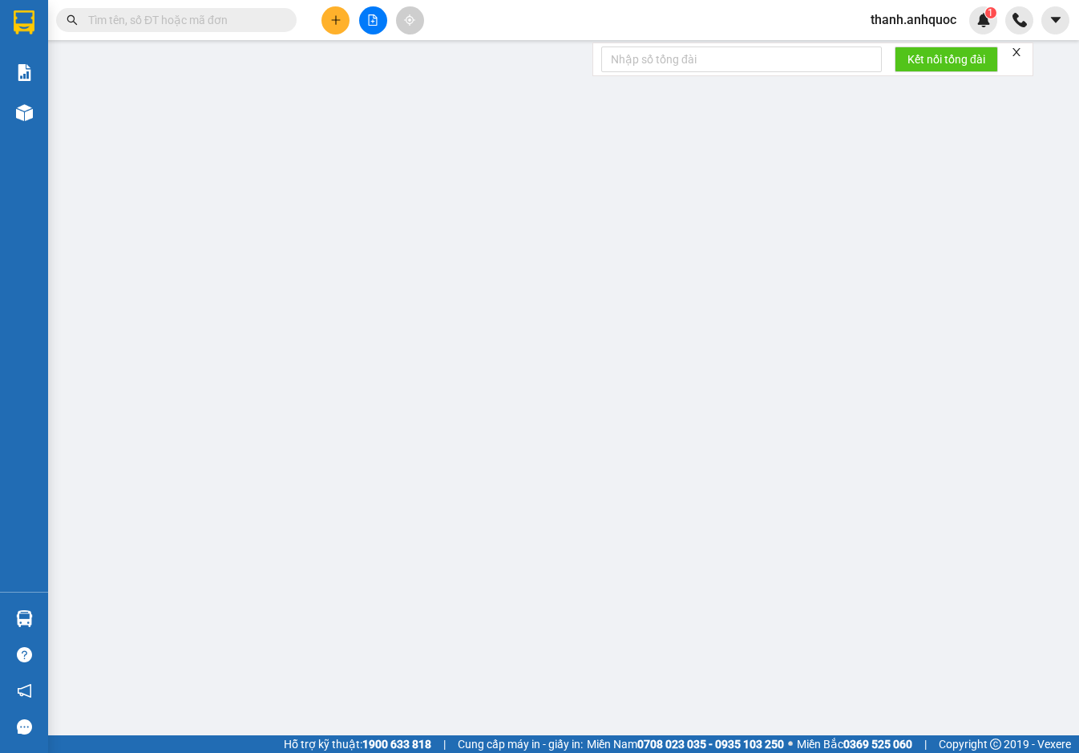
type input "30.000"
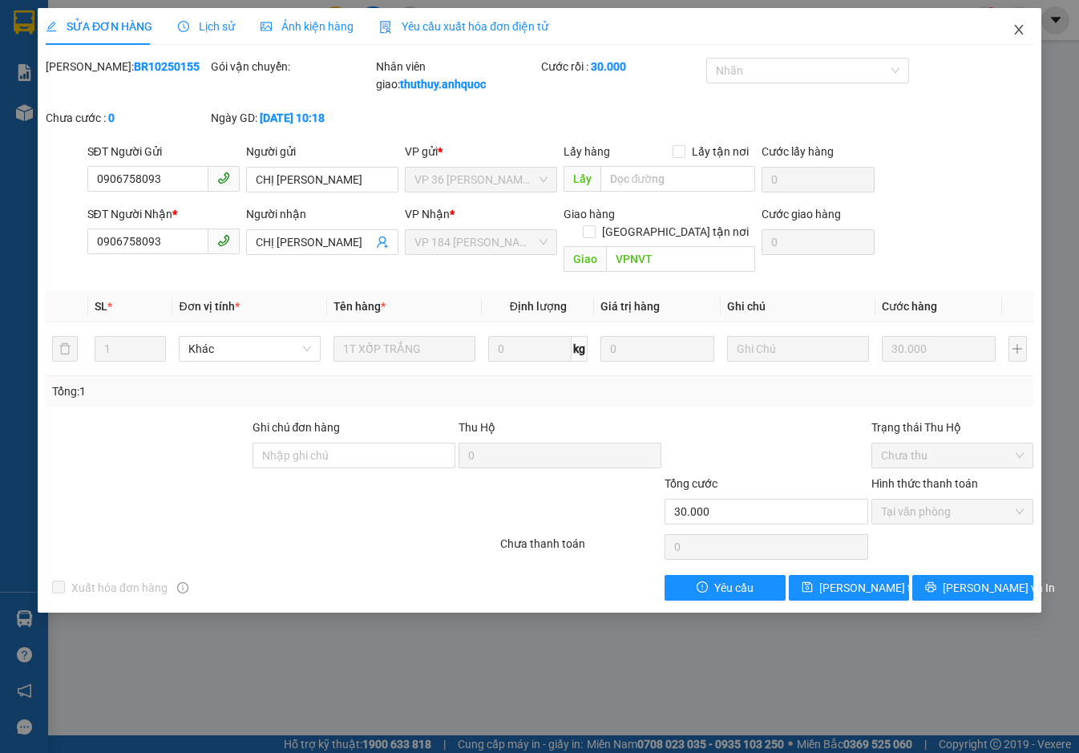
click at [1024, 30] on icon "close" at bounding box center [1018, 29] width 13 height 13
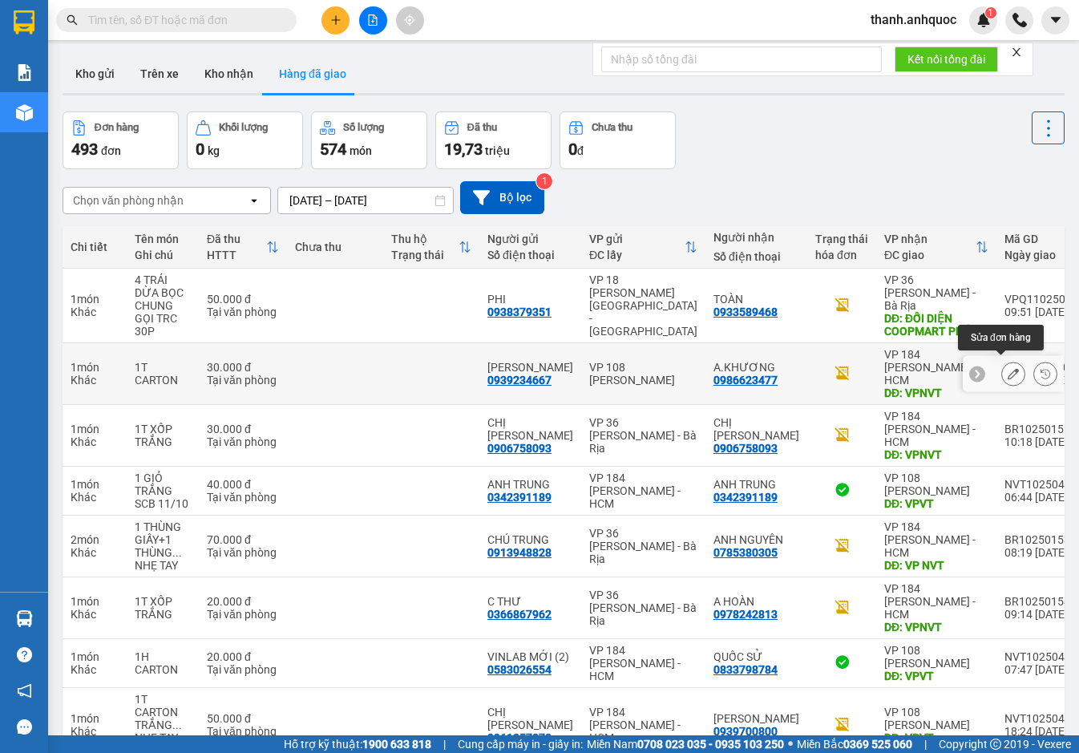
click at [1008, 368] on icon at bounding box center [1013, 373] width 11 height 11
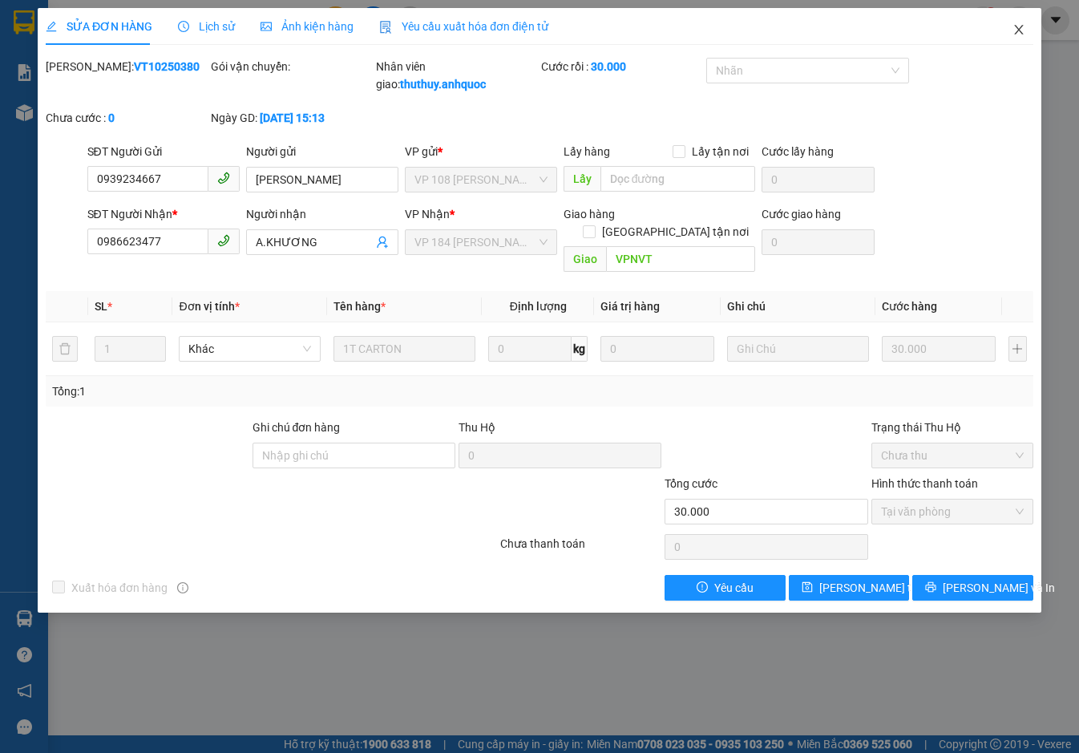
click at [1020, 28] on icon "close" at bounding box center [1018, 30] width 9 height 10
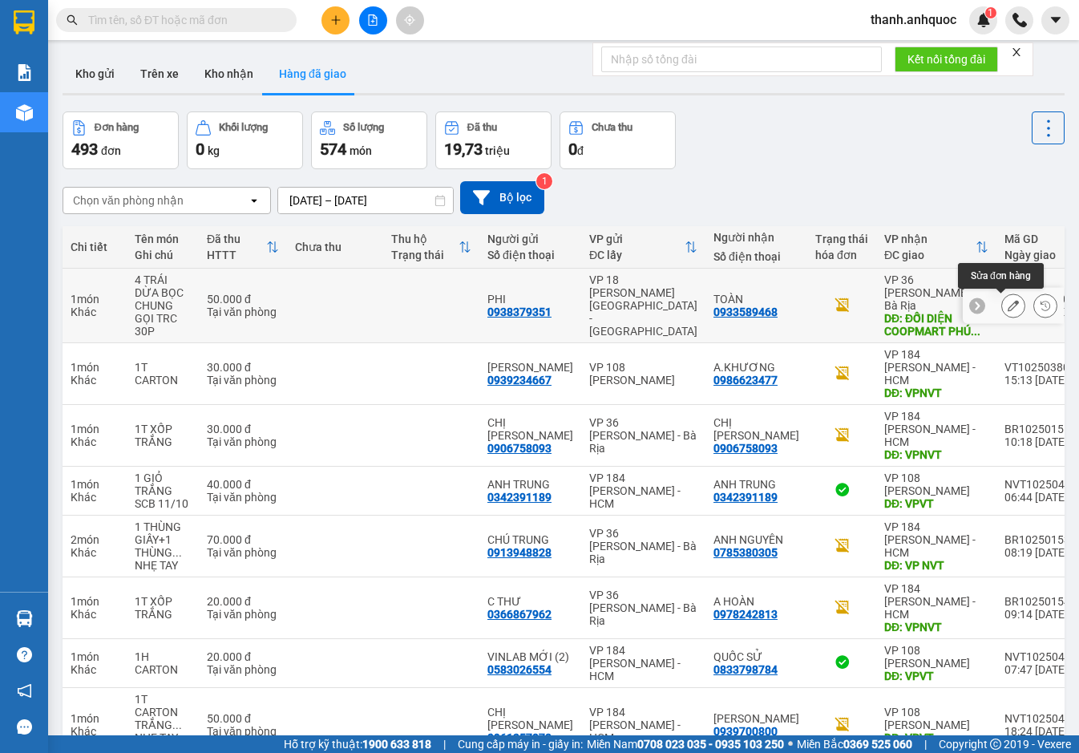
click at [1008, 305] on icon at bounding box center [1013, 305] width 11 height 11
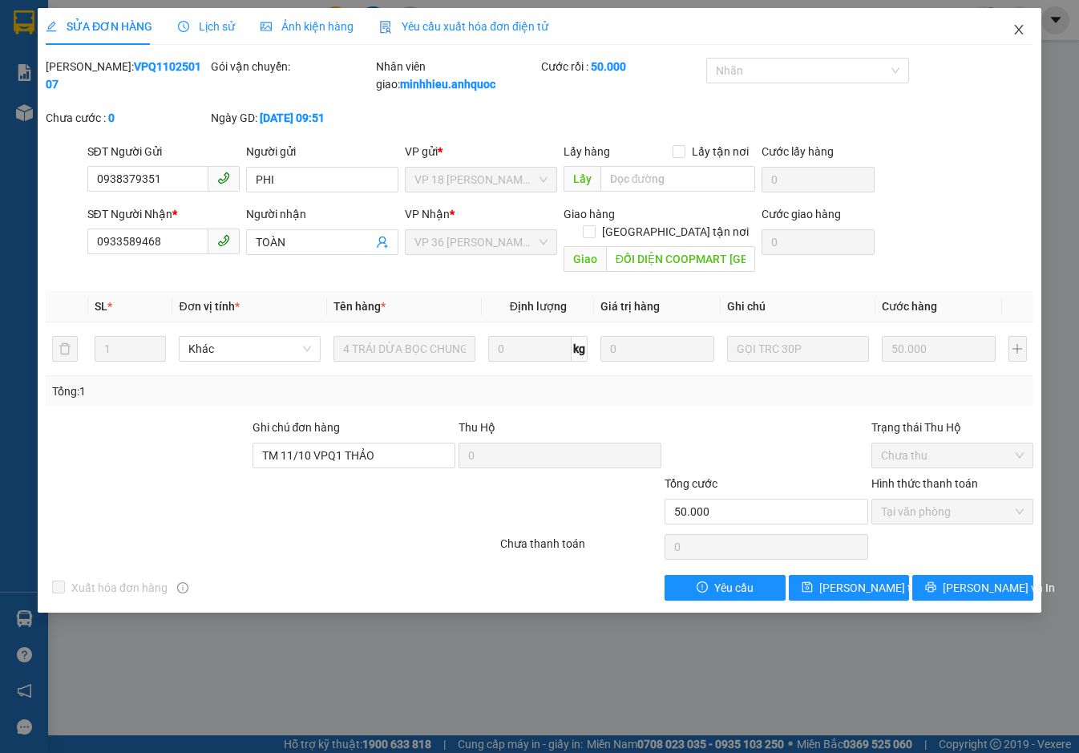
click at [1017, 32] on icon "close" at bounding box center [1018, 30] width 9 height 10
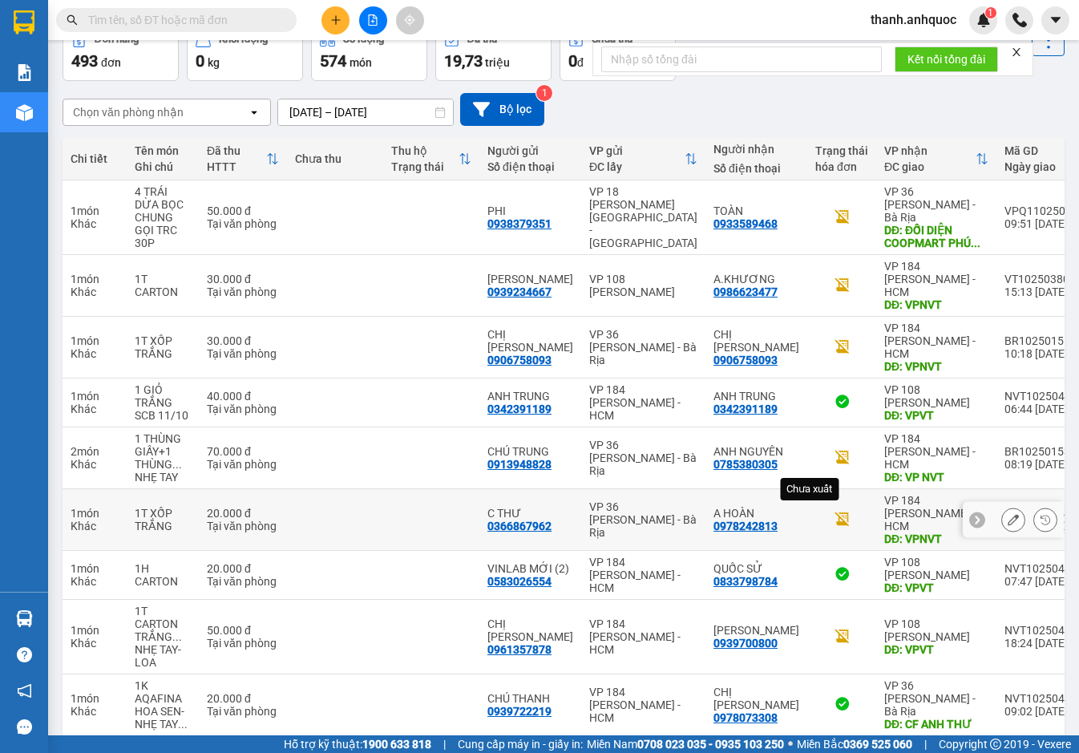
scroll to position [169, 0]
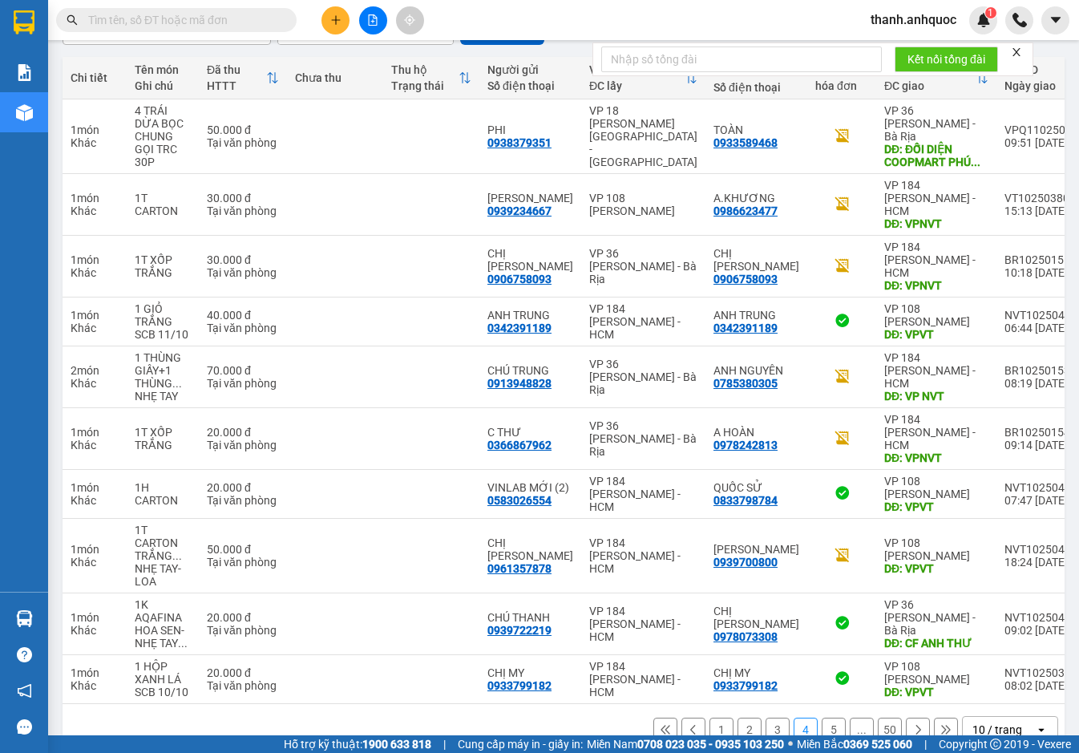
click at [765, 717] on button "3" at bounding box center [777, 729] width 24 height 24
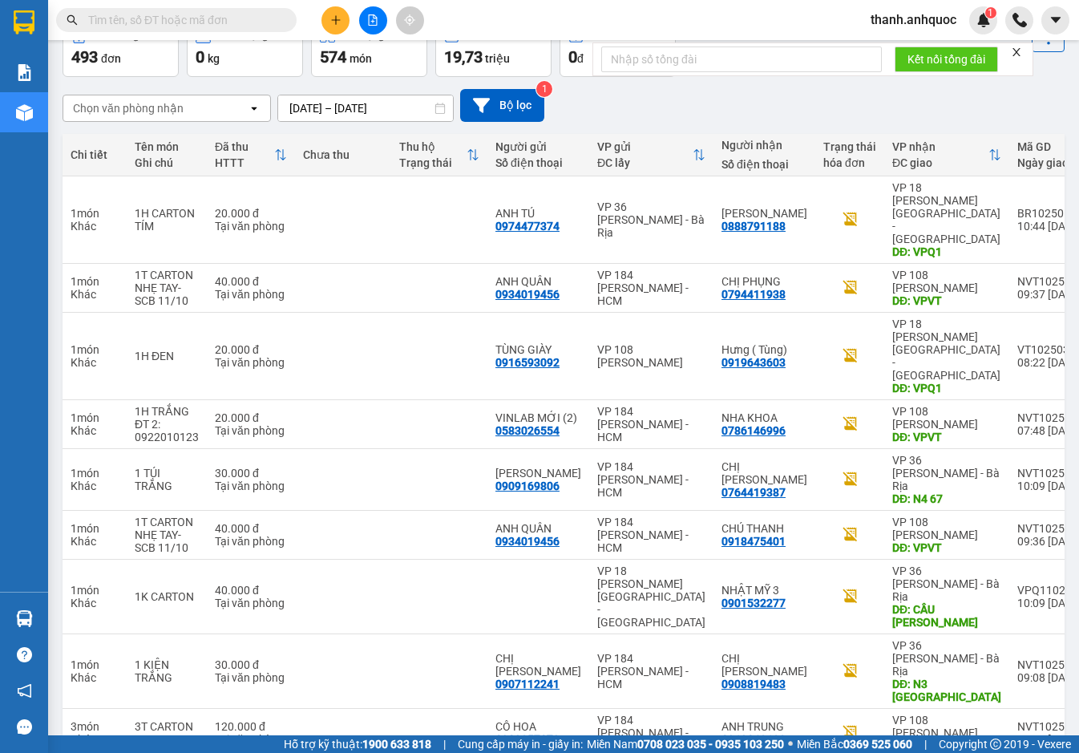
scroll to position [95, 0]
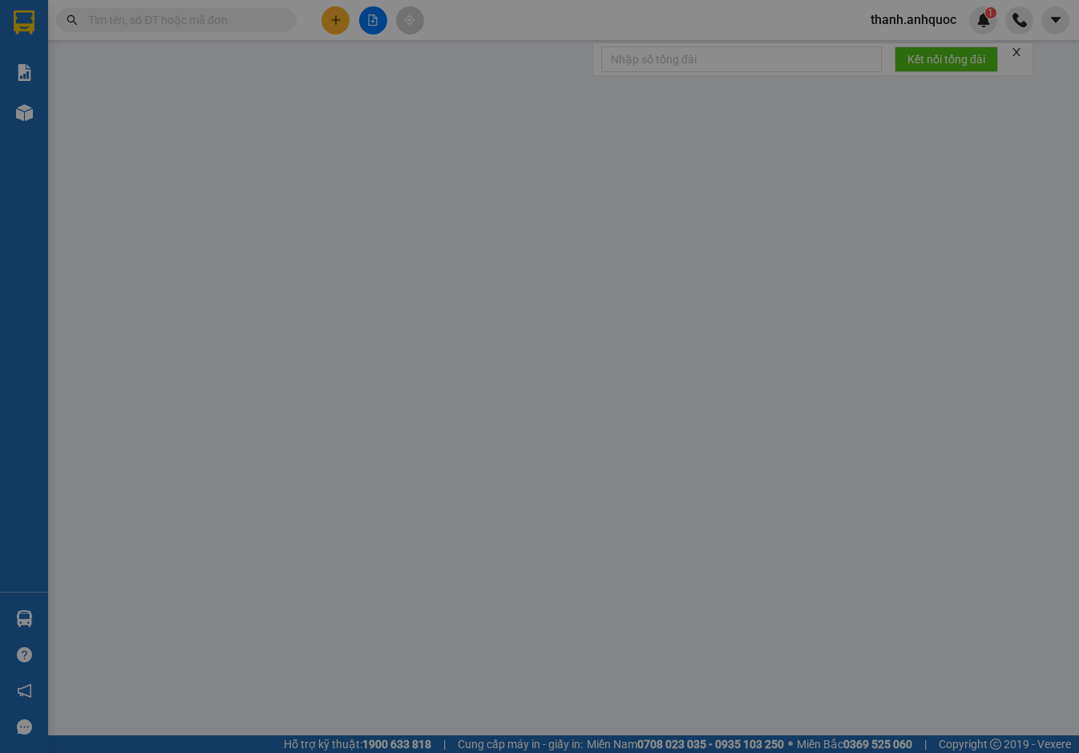
type input "0347284567"
type input "ANH HIẾU"
type input "VPBR"
type input "TTTM VP"
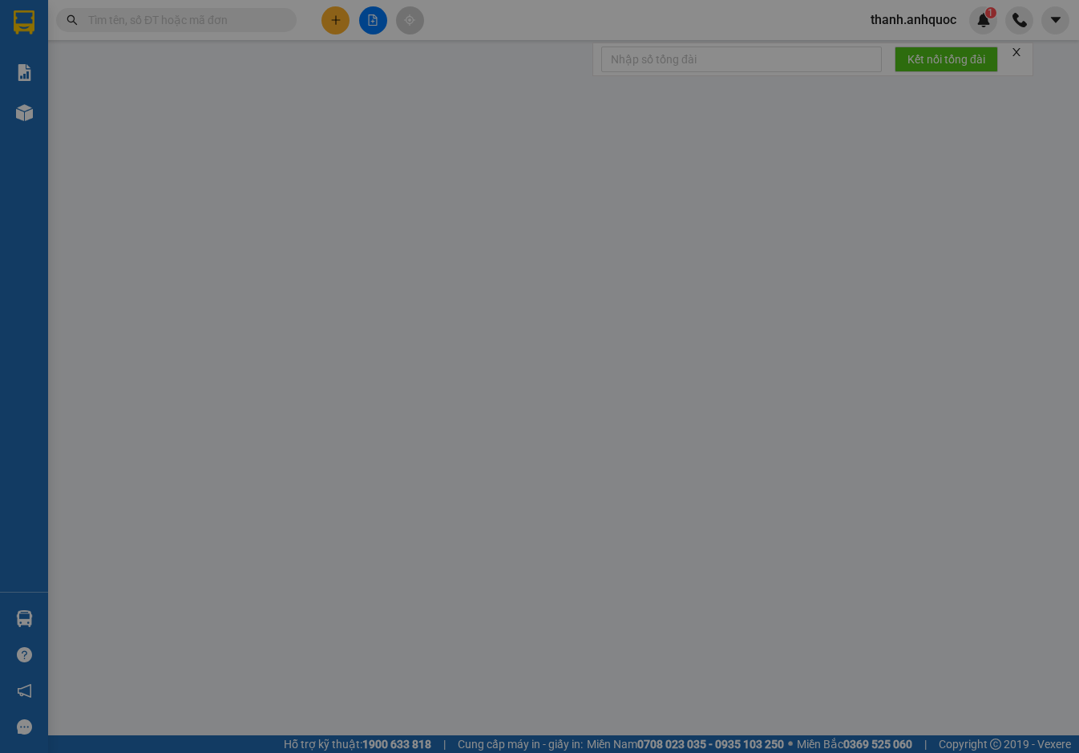
type input "20.000"
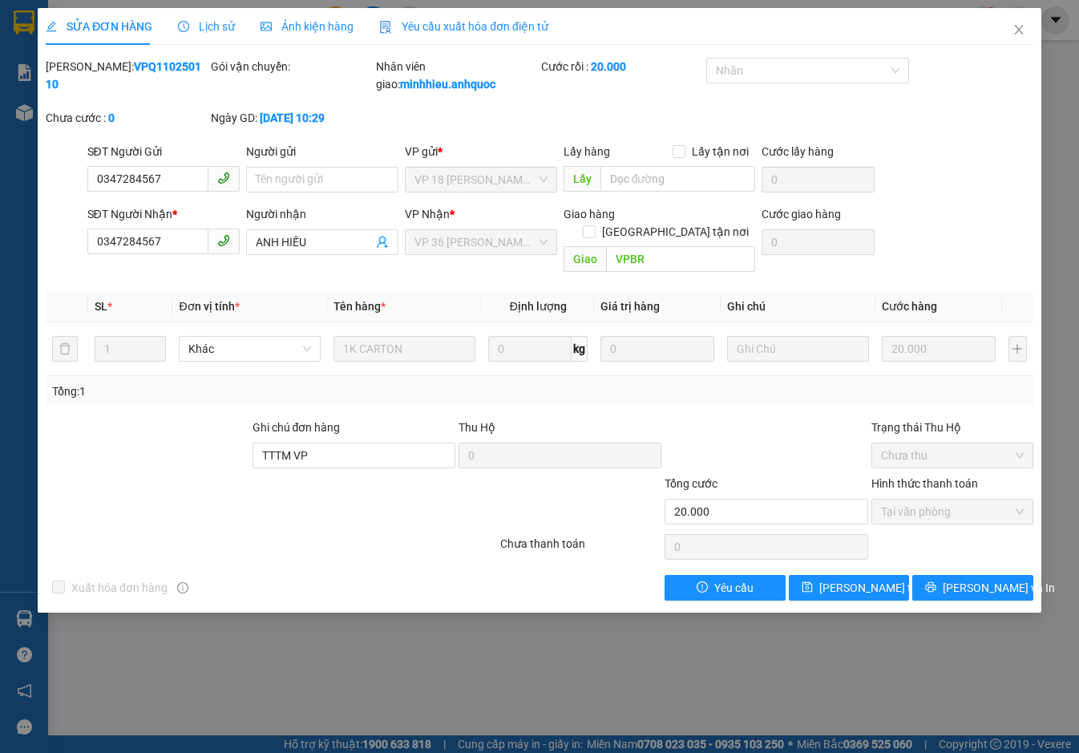
click at [419, 21] on span "Yêu cầu xuất hóa đơn điện tử" at bounding box center [463, 26] width 169 height 13
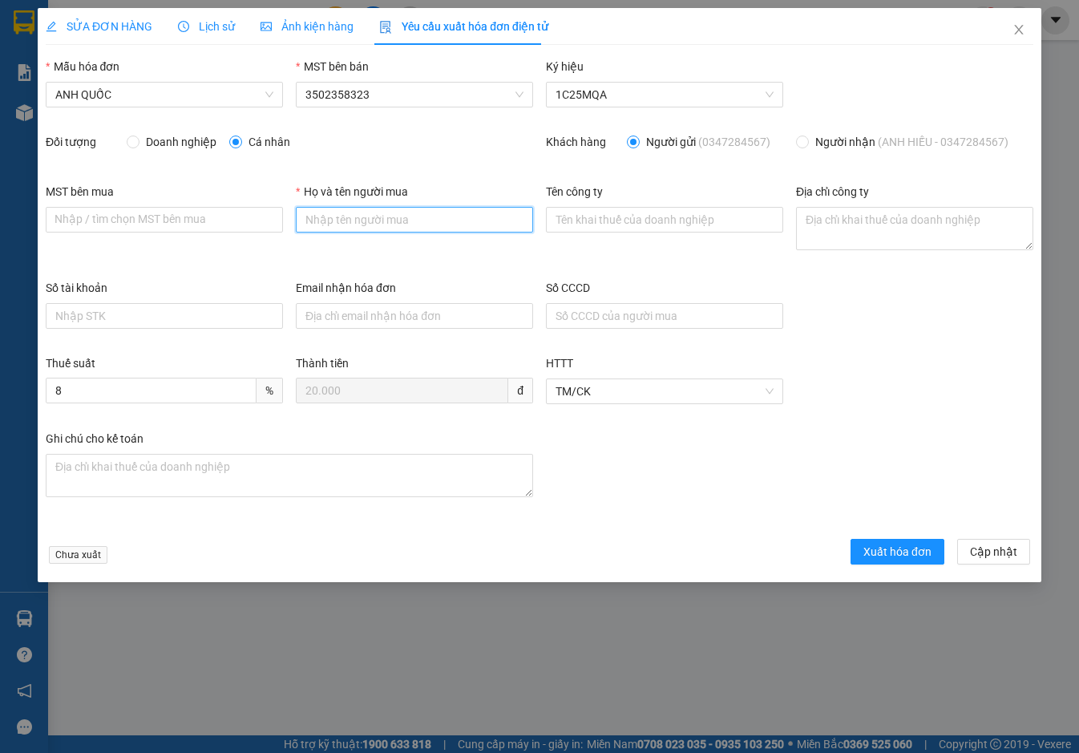
click at [351, 220] on input "Họ và tên người mua" at bounding box center [414, 220] width 237 height 26
type input "A"
type input "Ạ"
type input "ANH HIẾU"
click at [888, 551] on span "Xuất hóa đơn" at bounding box center [897, 552] width 68 height 18
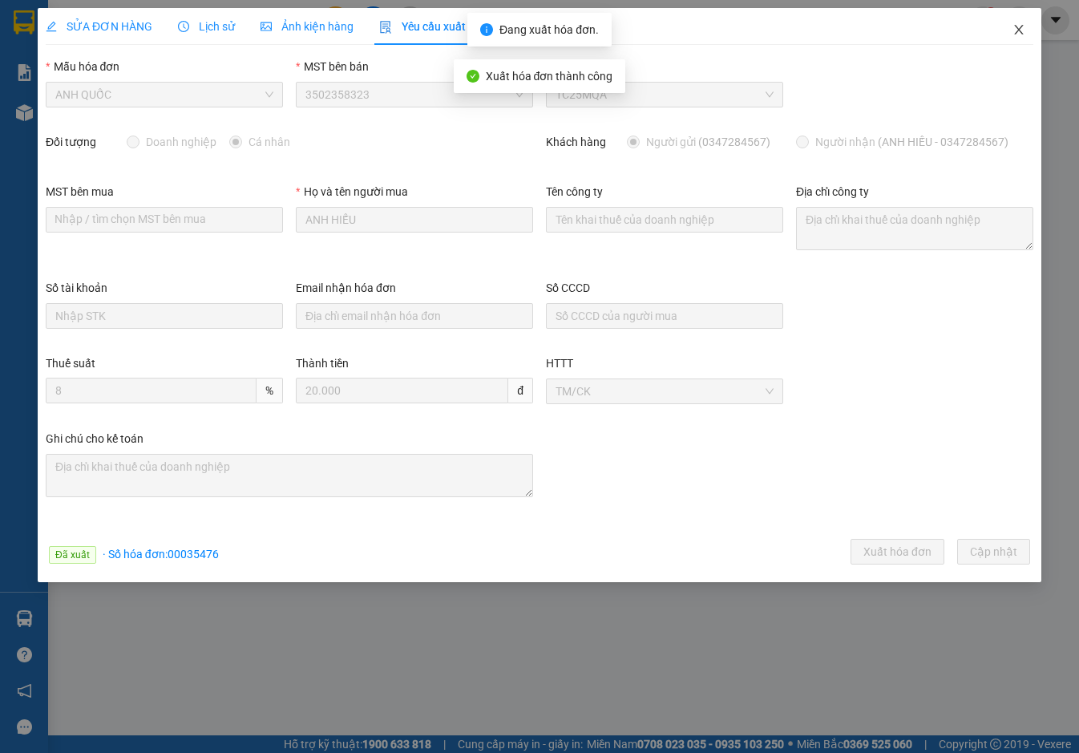
click at [1018, 26] on icon "close" at bounding box center [1018, 29] width 13 height 13
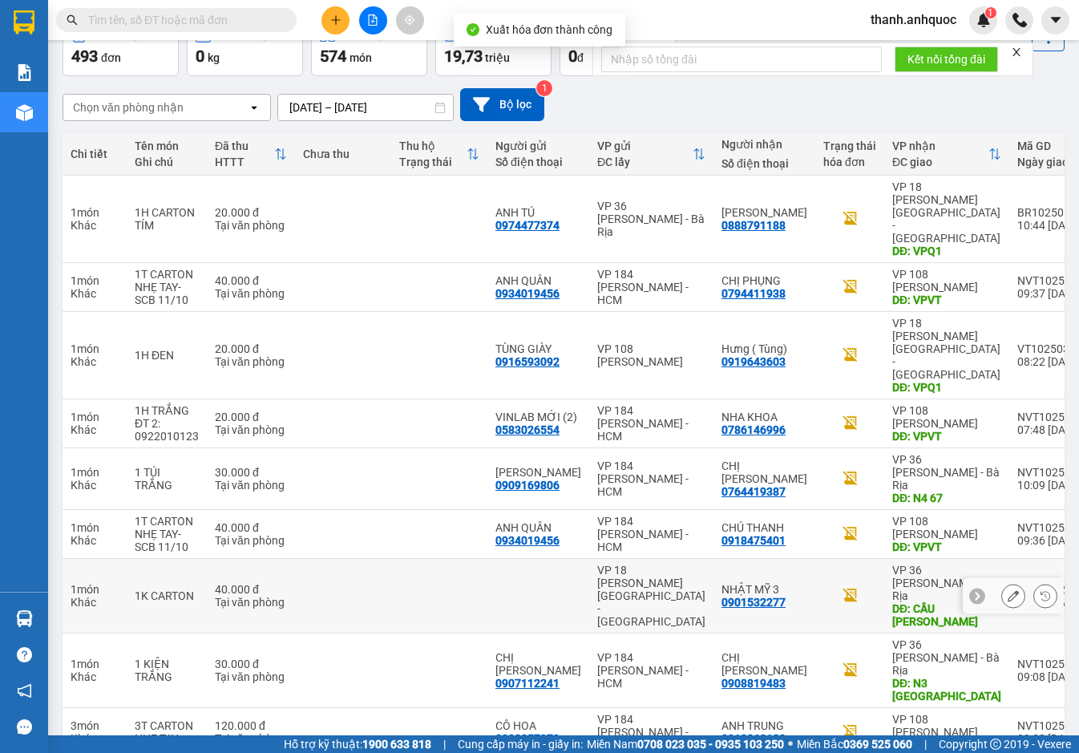
scroll to position [95, 0]
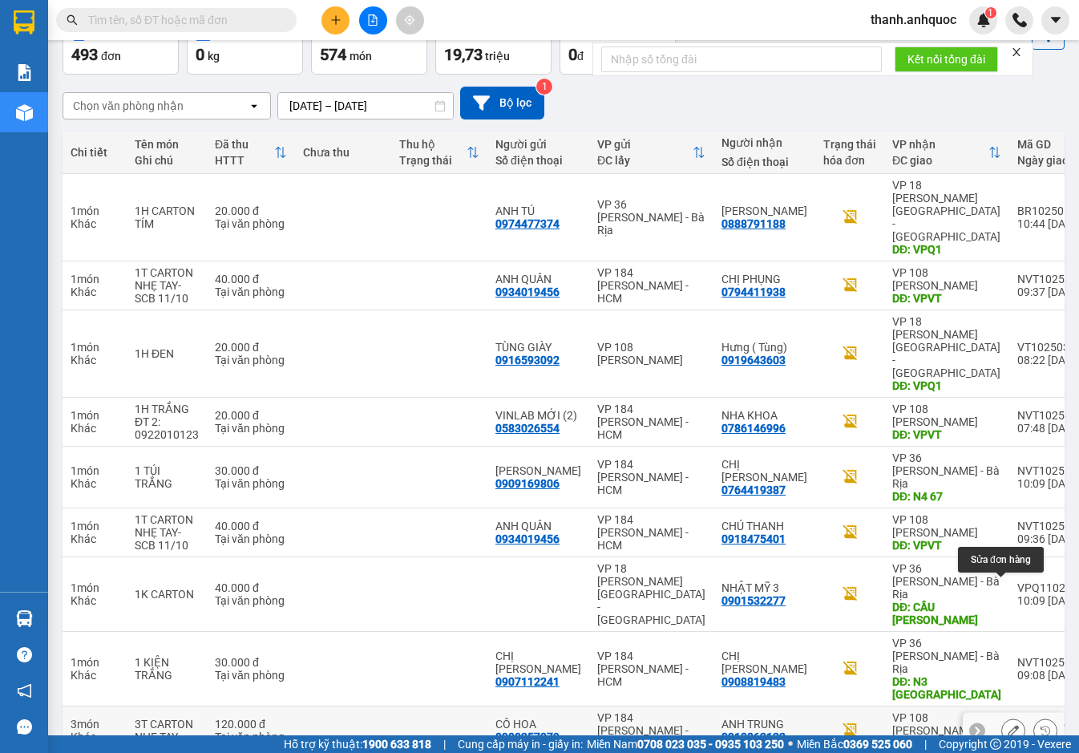
click at [1008, 725] on icon at bounding box center [1013, 730] width 11 height 11
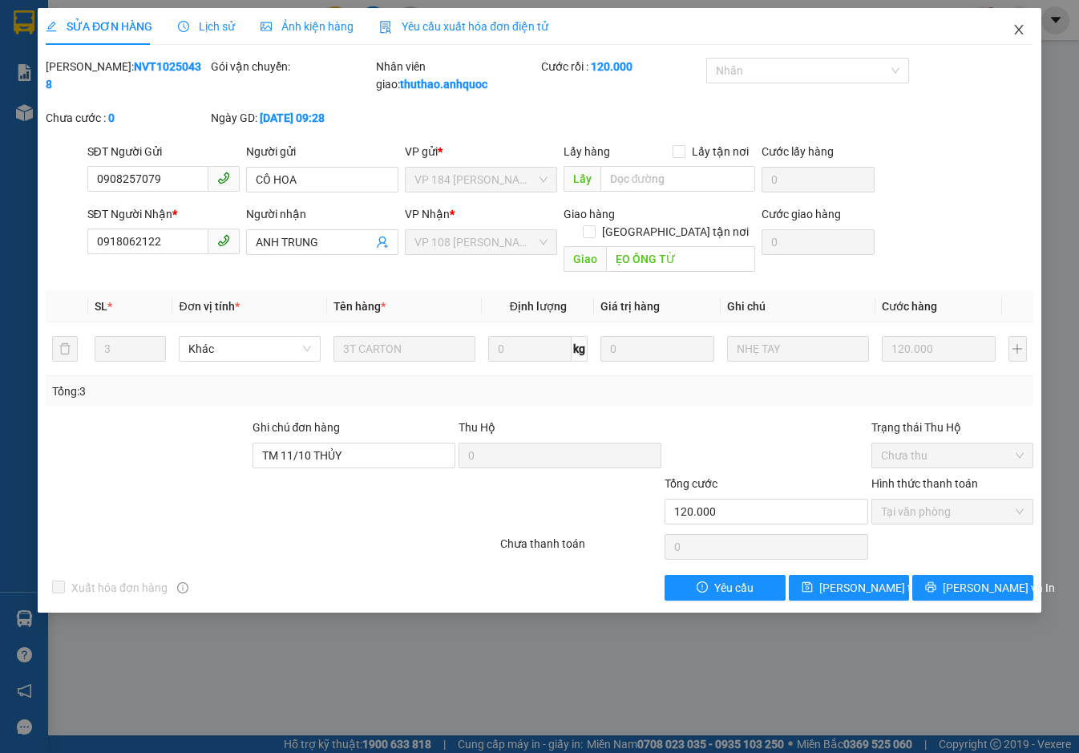
click at [1012, 30] on icon "close" at bounding box center [1018, 29] width 13 height 13
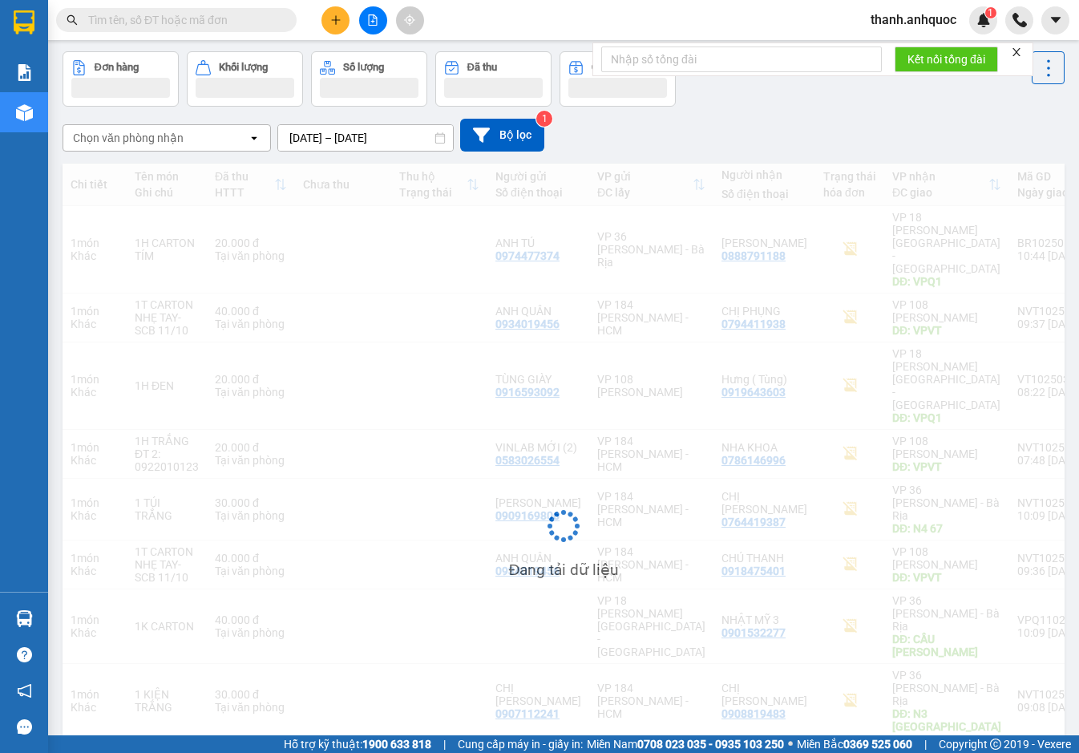
scroll to position [92, 0]
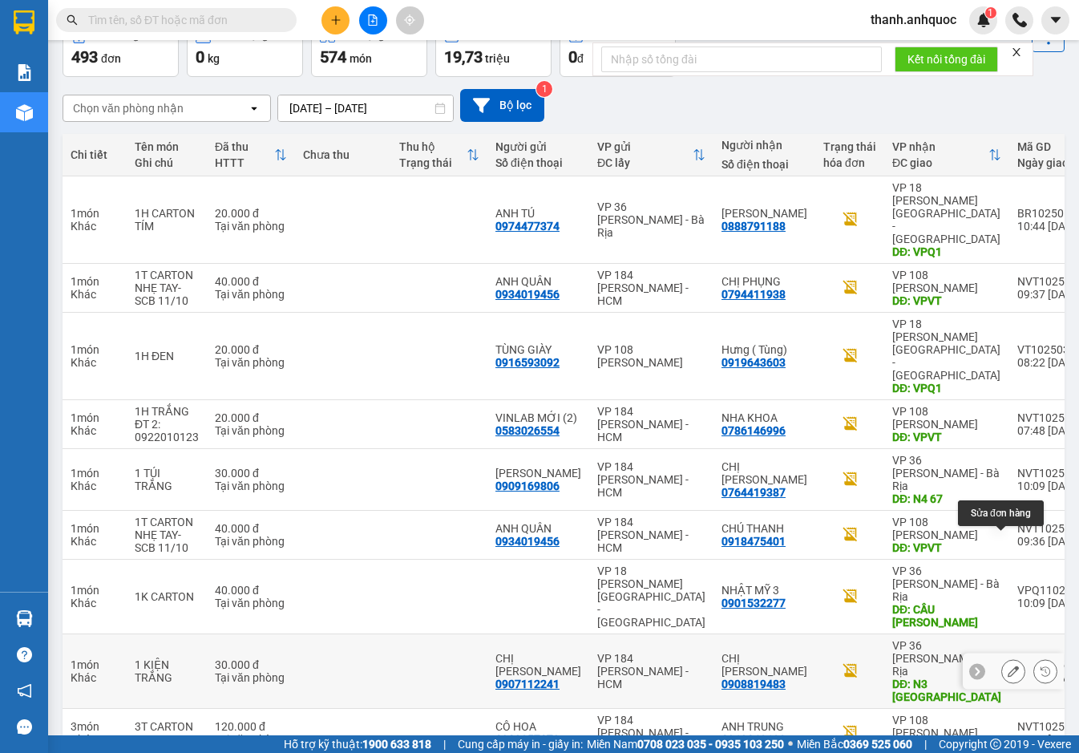
click at [1008, 665] on icon at bounding box center [1013, 670] width 11 height 11
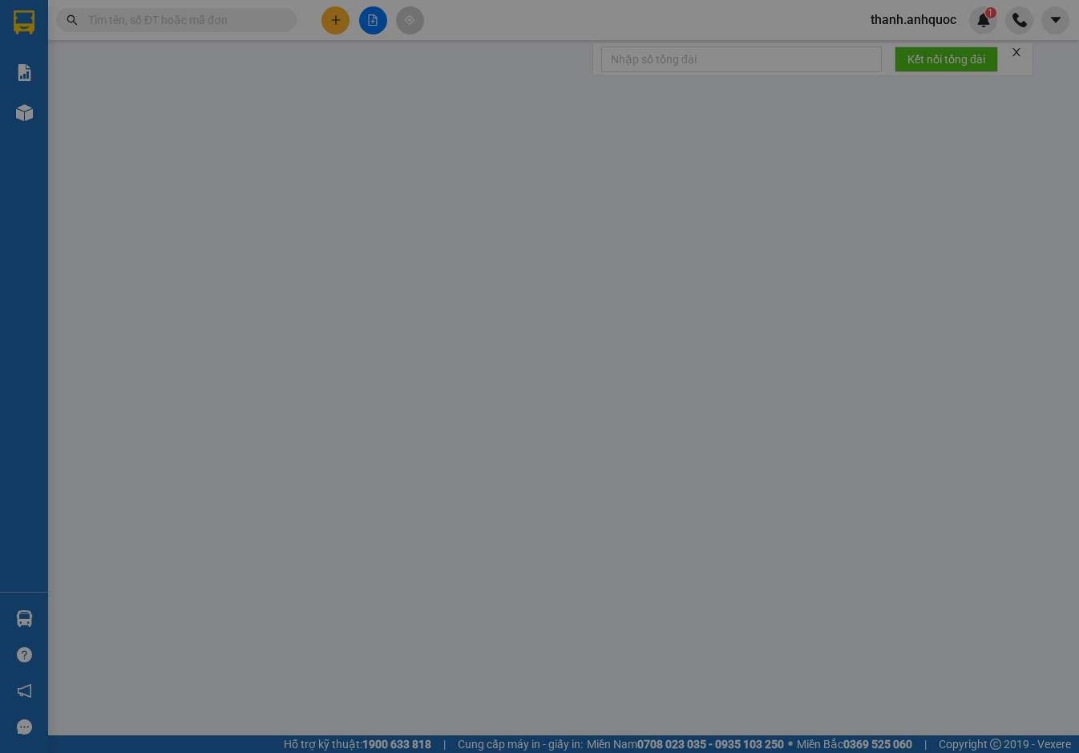
type input "0907112241"
type input "CHỊ HOÀNG"
type input "0908819483"
type input "CHỊ [PERSON_NAME]"
type input "N3 LONG SƠN"
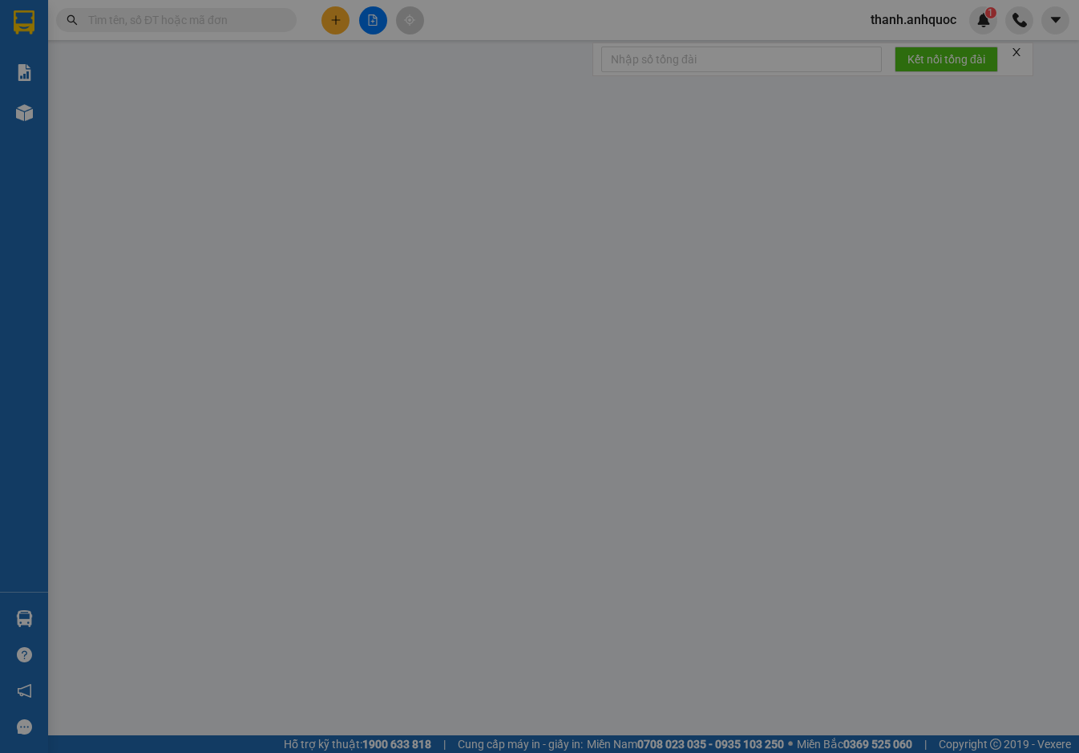
type input "TM 11/10 THỦY"
type input "30.000"
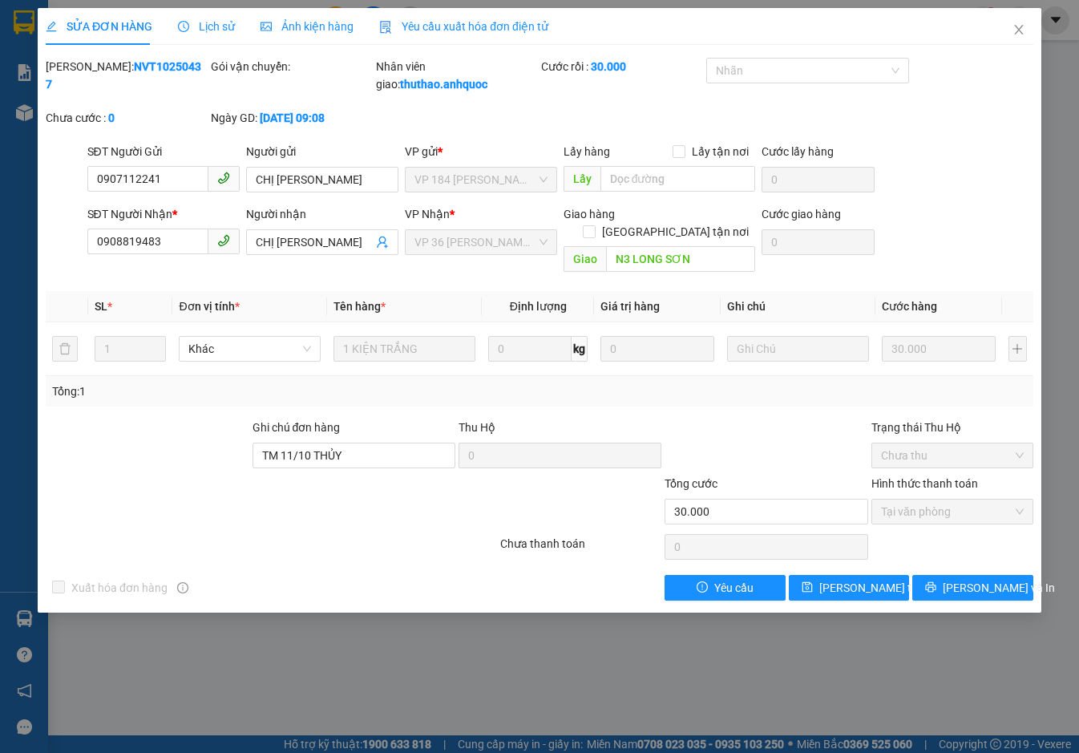
click at [454, 24] on span "Yêu cầu xuất hóa đơn điện tử" at bounding box center [463, 26] width 169 height 13
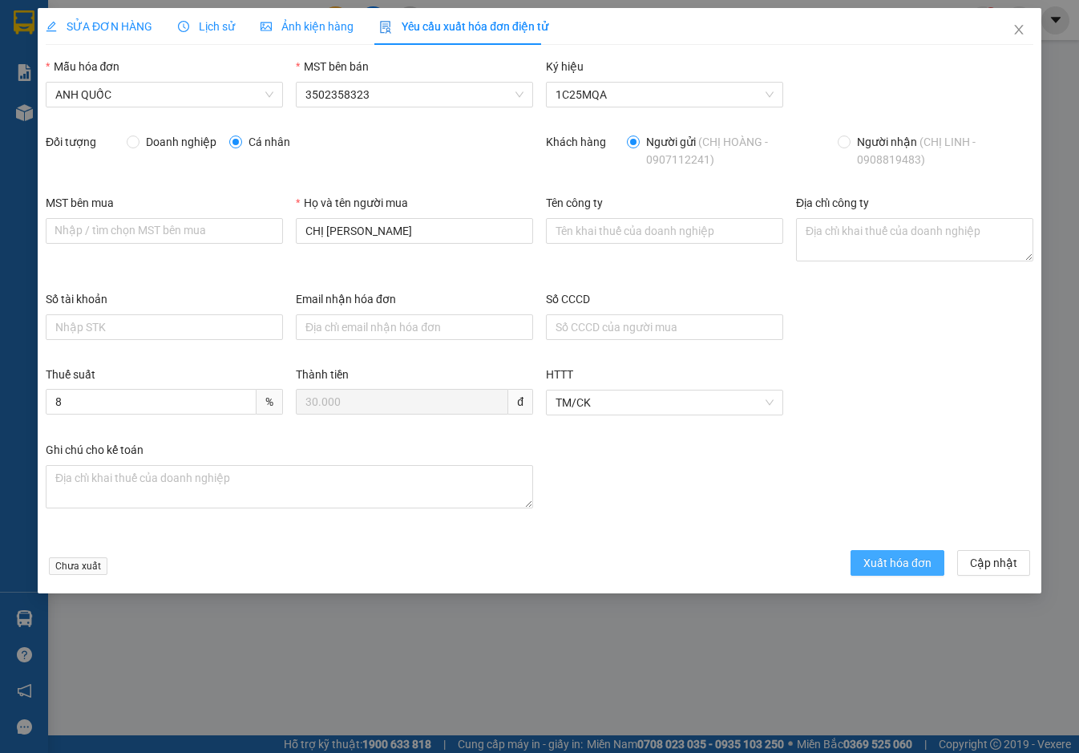
click at [903, 559] on span "Xuất hóa đơn" at bounding box center [897, 563] width 68 height 18
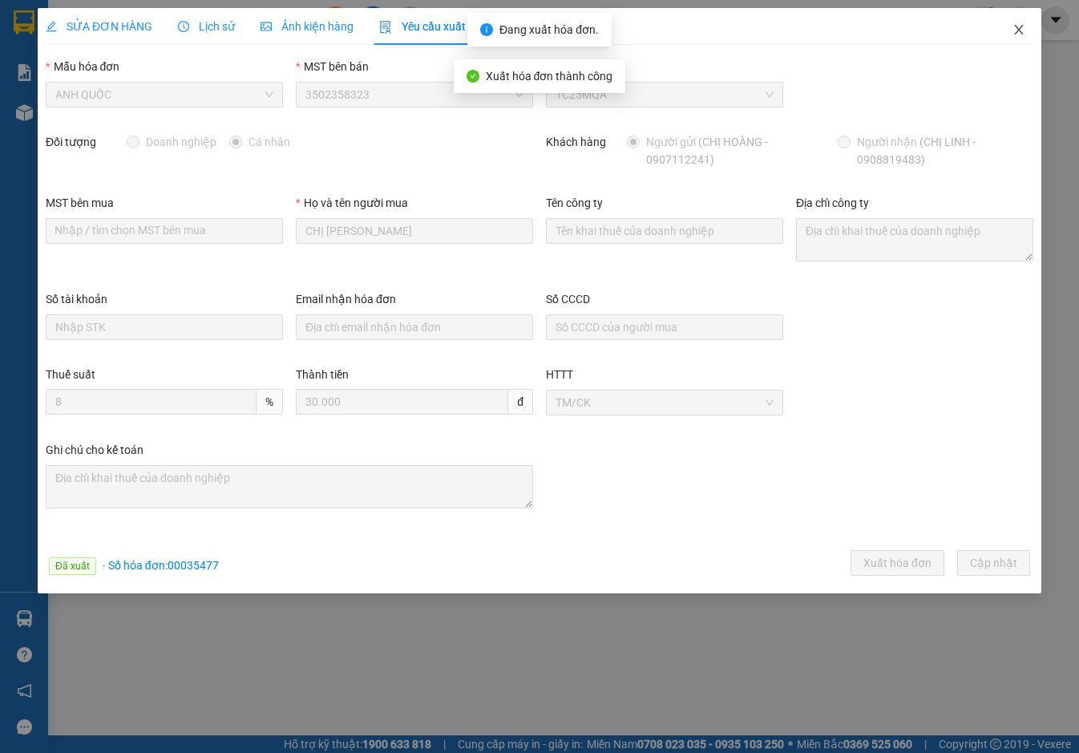
click at [1027, 26] on span "Close" at bounding box center [1018, 30] width 45 height 45
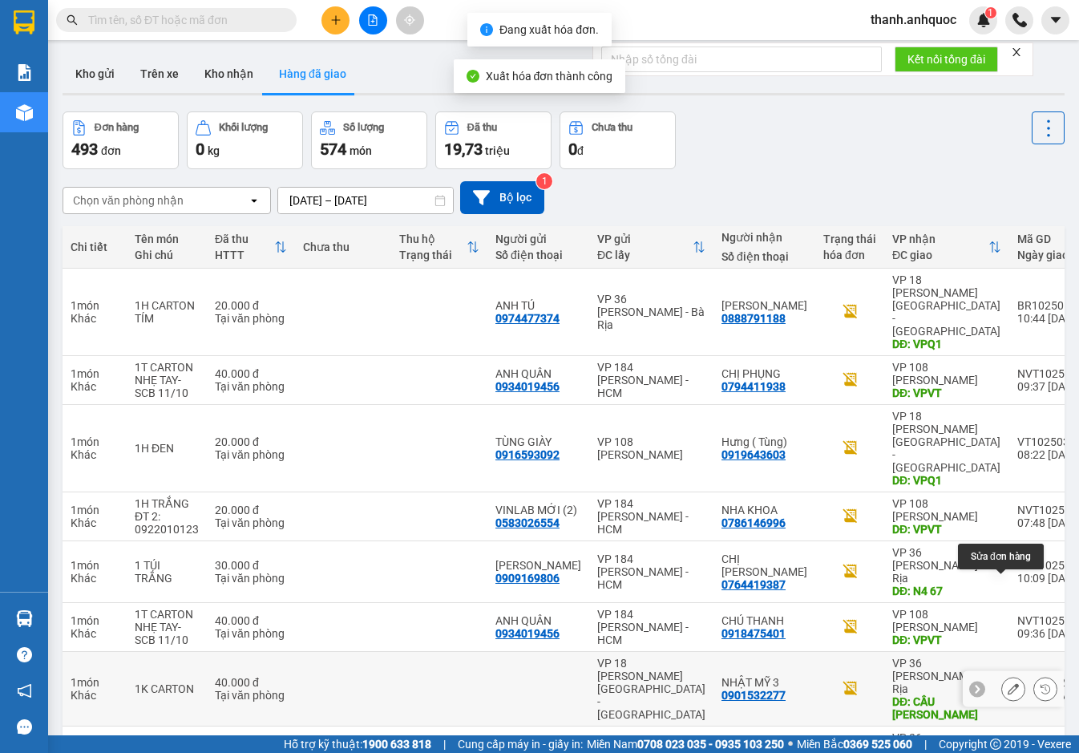
click at [1008, 683] on icon at bounding box center [1013, 688] width 11 height 11
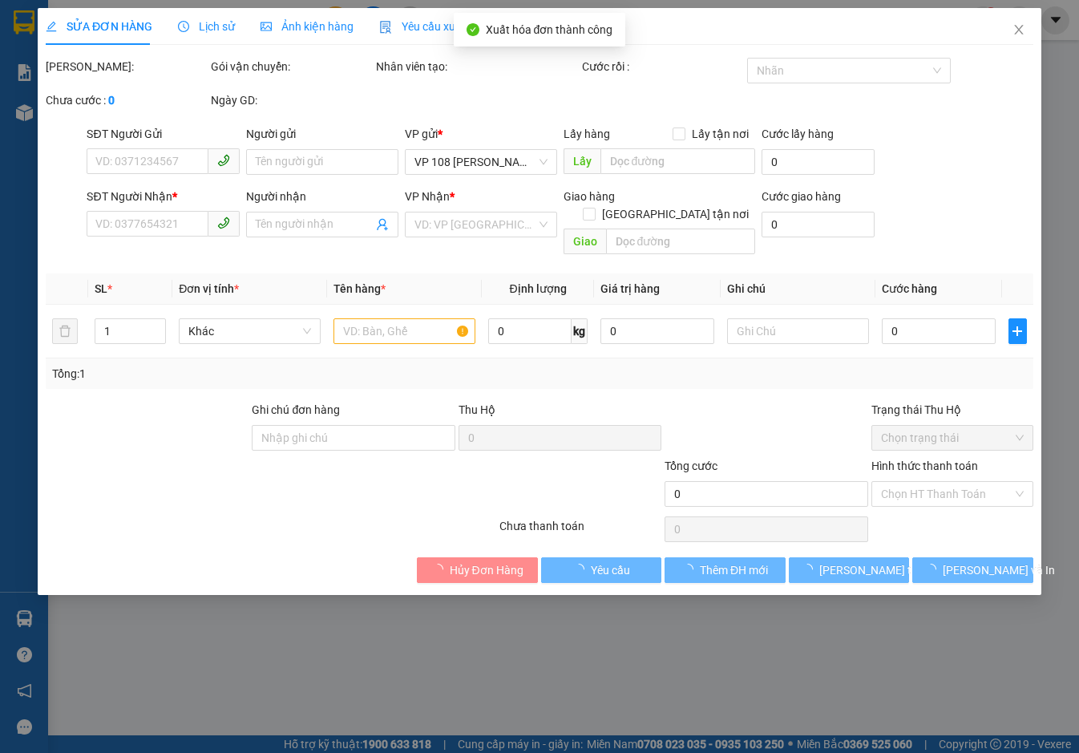
type input "0901532277"
type input "NHẬT MỸ 3"
type input "CẦU NGỌC HÀ"
type input "TTTM VP"
type input "40.000"
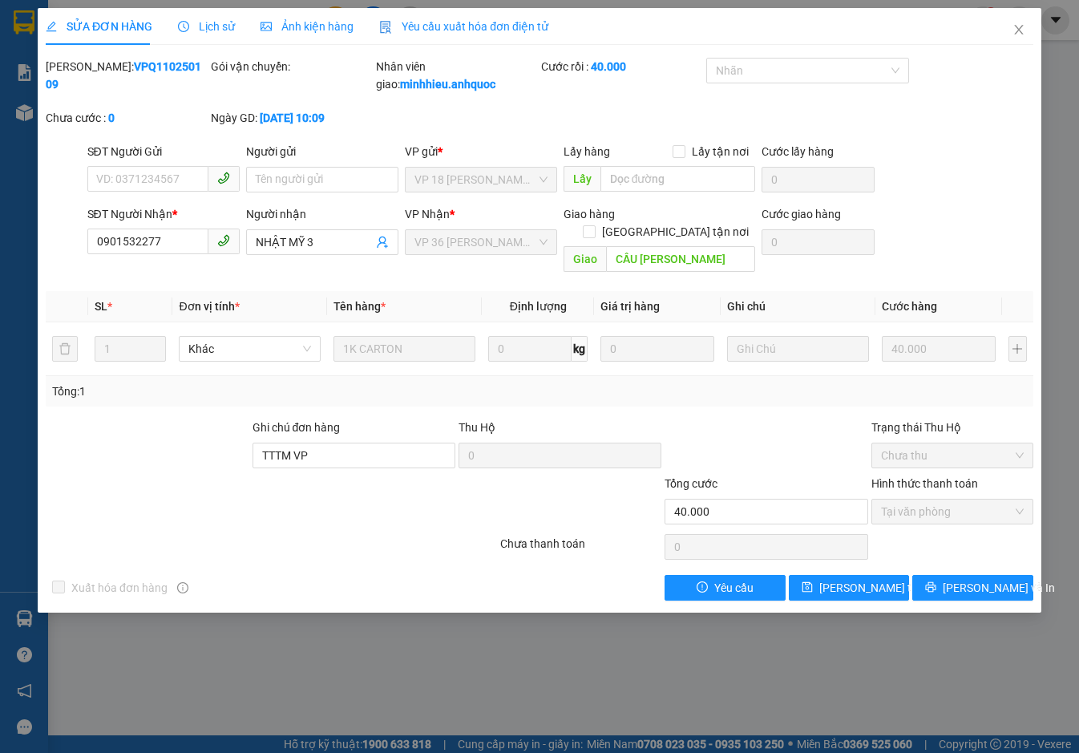
click at [450, 23] on span "Yêu cầu xuất hóa đơn điện tử" at bounding box center [463, 26] width 169 height 13
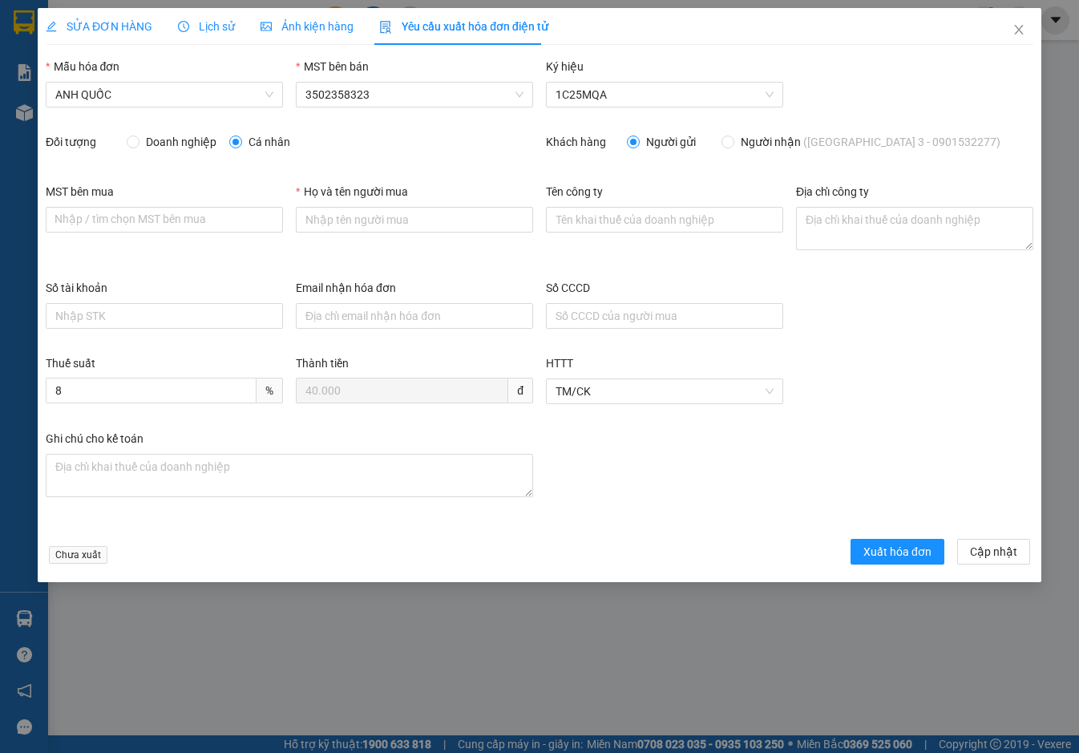
click at [155, 143] on span "Doanh nghiệp" at bounding box center [180, 142] width 83 height 18
click at [138, 143] on input "Doanh nghiệp" at bounding box center [132, 140] width 11 height 11
radio input "true"
radio input "false"
click at [151, 216] on input "MST bên mua" at bounding box center [164, 220] width 237 height 26
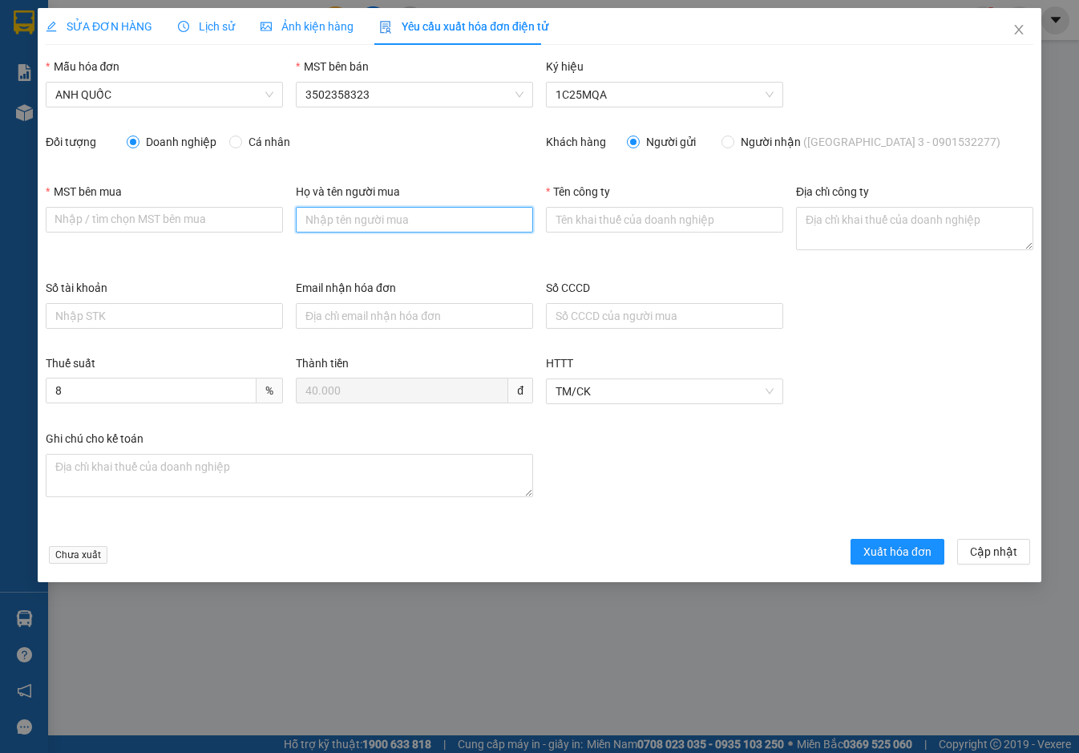
click at [374, 224] on input "Họ và tên người mua" at bounding box center [414, 220] width 237 height 26
type input "."
click at [73, 222] on input "MST bên mua" at bounding box center [164, 220] width 237 height 26
paste input "3502206708"
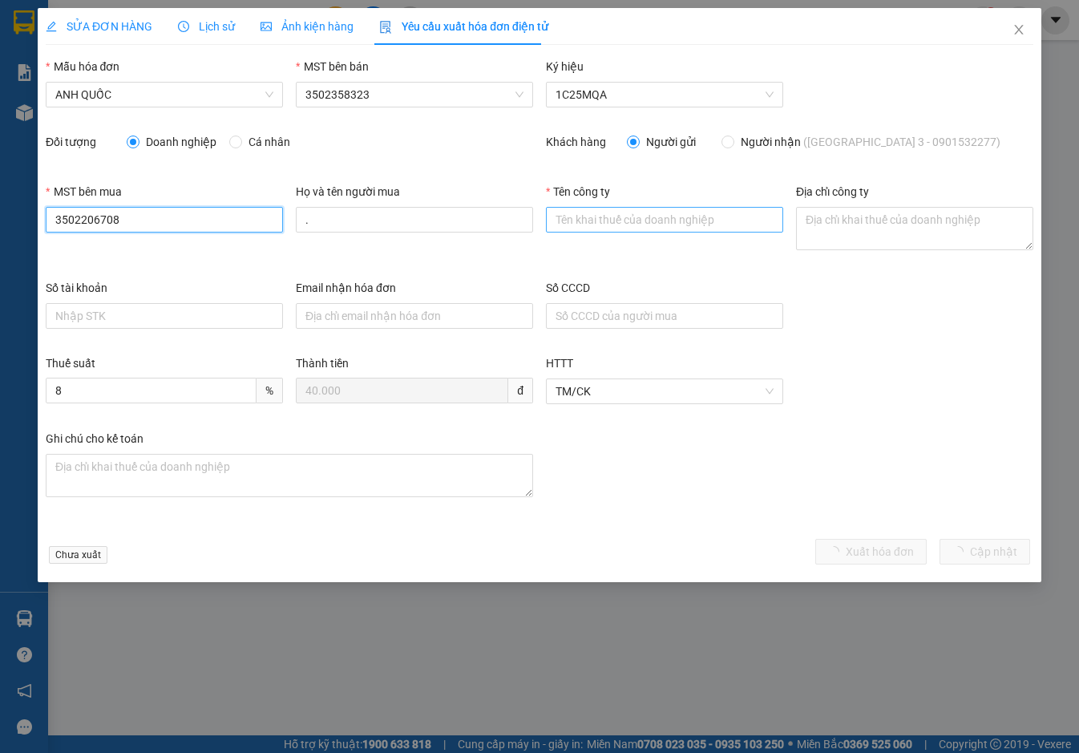
type input "3502206708"
click at [634, 220] on input "Tên công ty" at bounding box center [664, 220] width 237 height 26
type input "Công Ty TNHH Thương Mại Dịch Vụ Ô Tô [GEOGRAPHIC_DATA]"
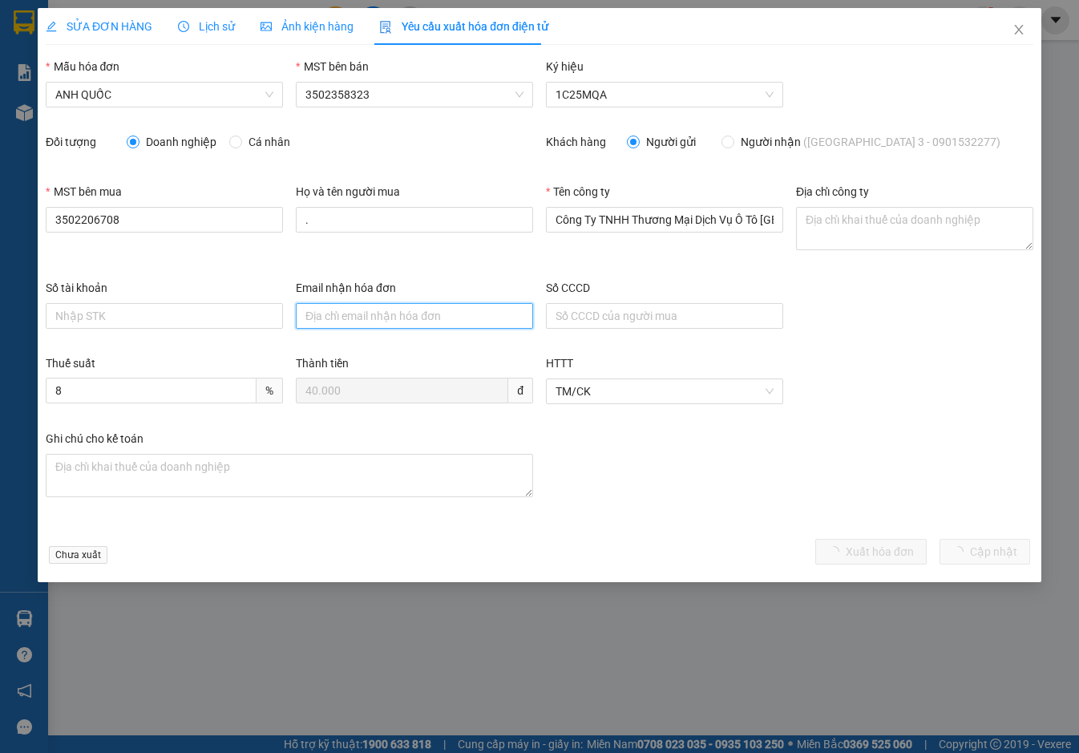
click at [390, 310] on input "Email nhận hóa đơn" at bounding box center [414, 316] width 237 height 26
type input "[EMAIL_ADDRESS][DOMAIN_NAME]"
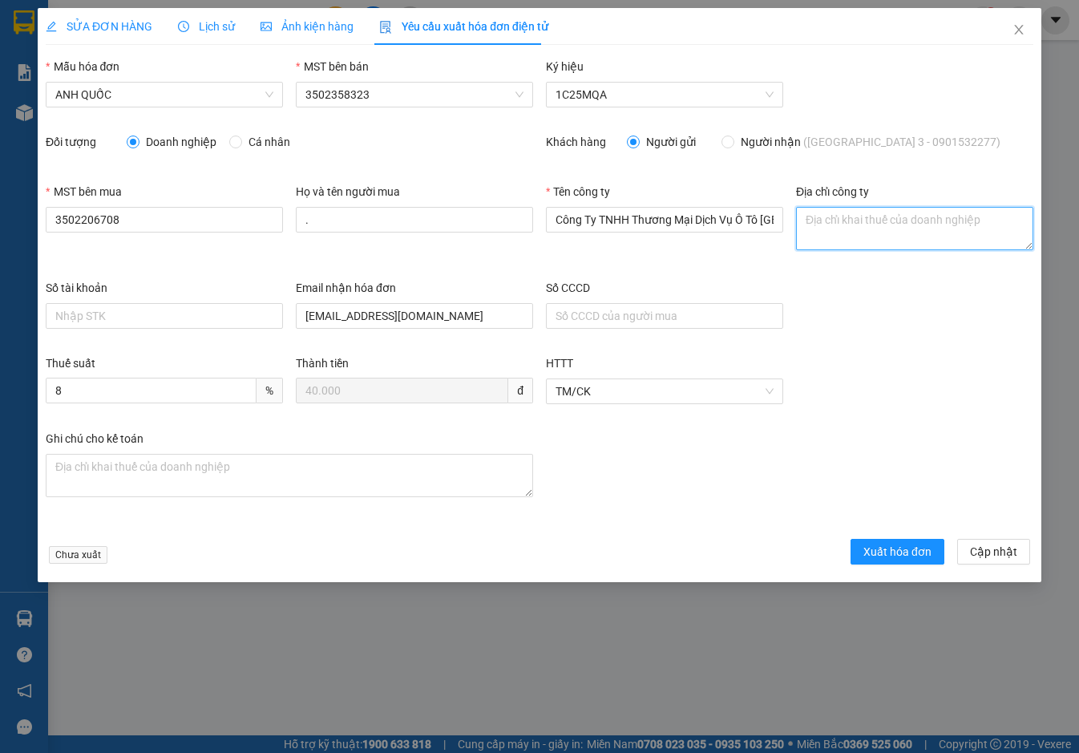
click at [920, 227] on textarea "Địa chỉ công ty" at bounding box center [914, 228] width 237 height 43
paste textarea "219B [PERSON_NAME], [GEOGRAPHIC_DATA], [GEOGRAPHIC_DATA], [GEOGRAPHIC_DATA]"
type textarea "219B [PERSON_NAME], [GEOGRAPHIC_DATA], [GEOGRAPHIC_DATA], [GEOGRAPHIC_DATA]"
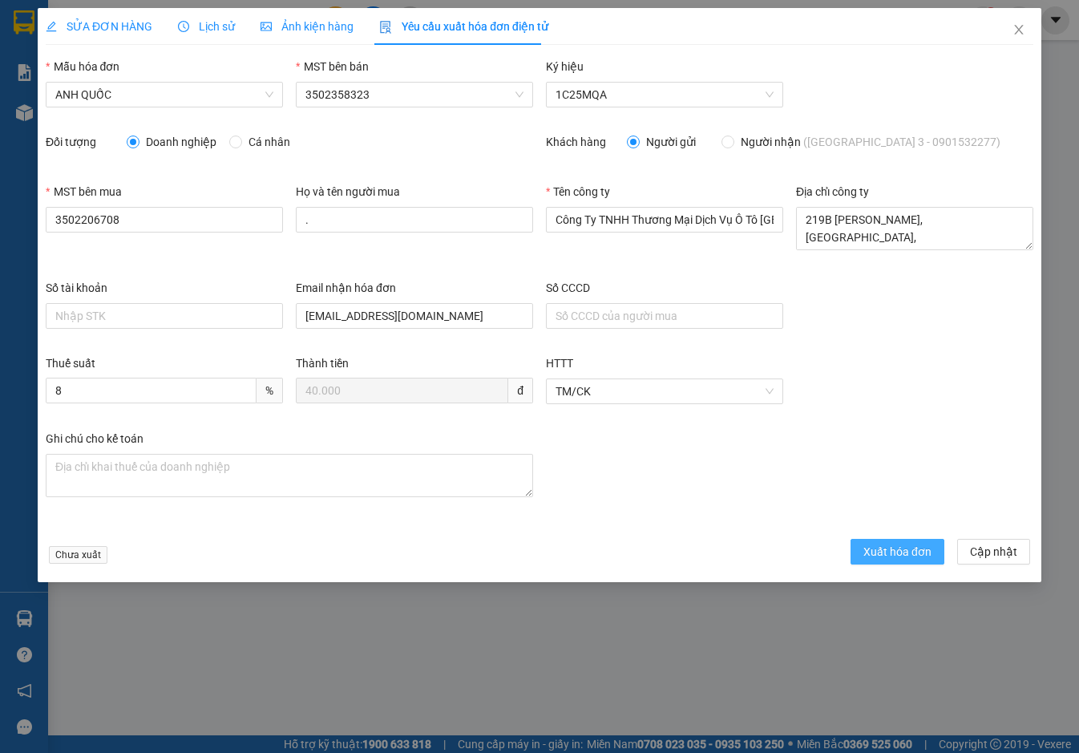
click at [892, 553] on span "Xuất hóa đơn" at bounding box center [897, 552] width 68 height 18
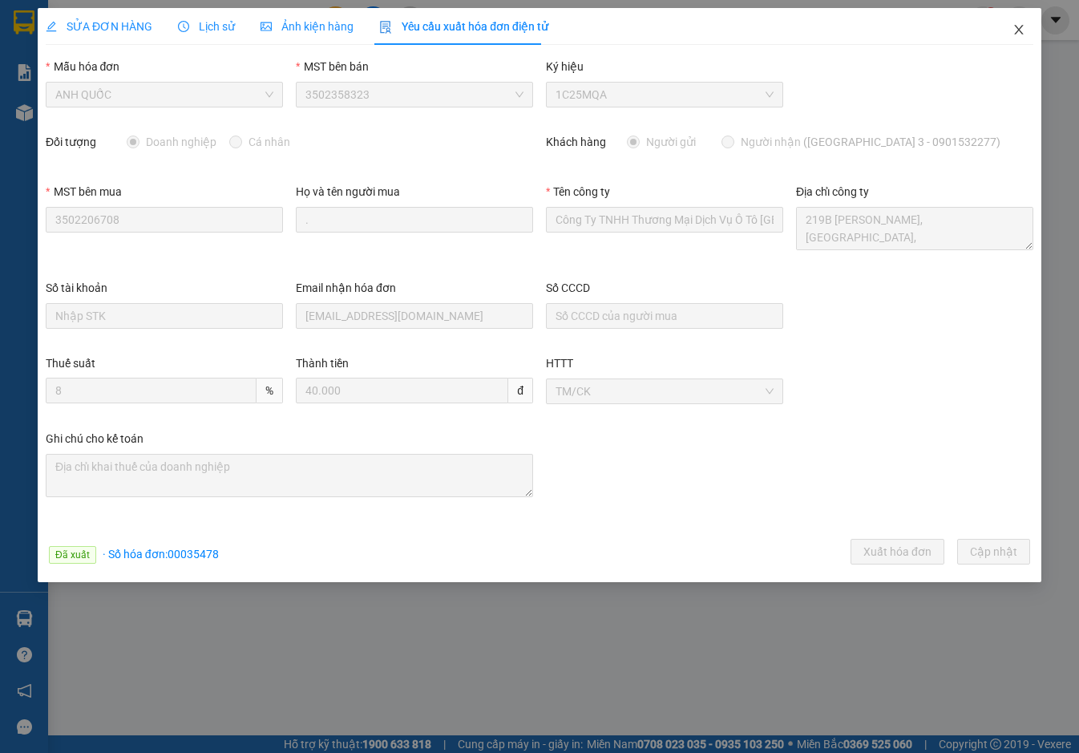
click at [1018, 20] on span "Close" at bounding box center [1018, 30] width 45 height 45
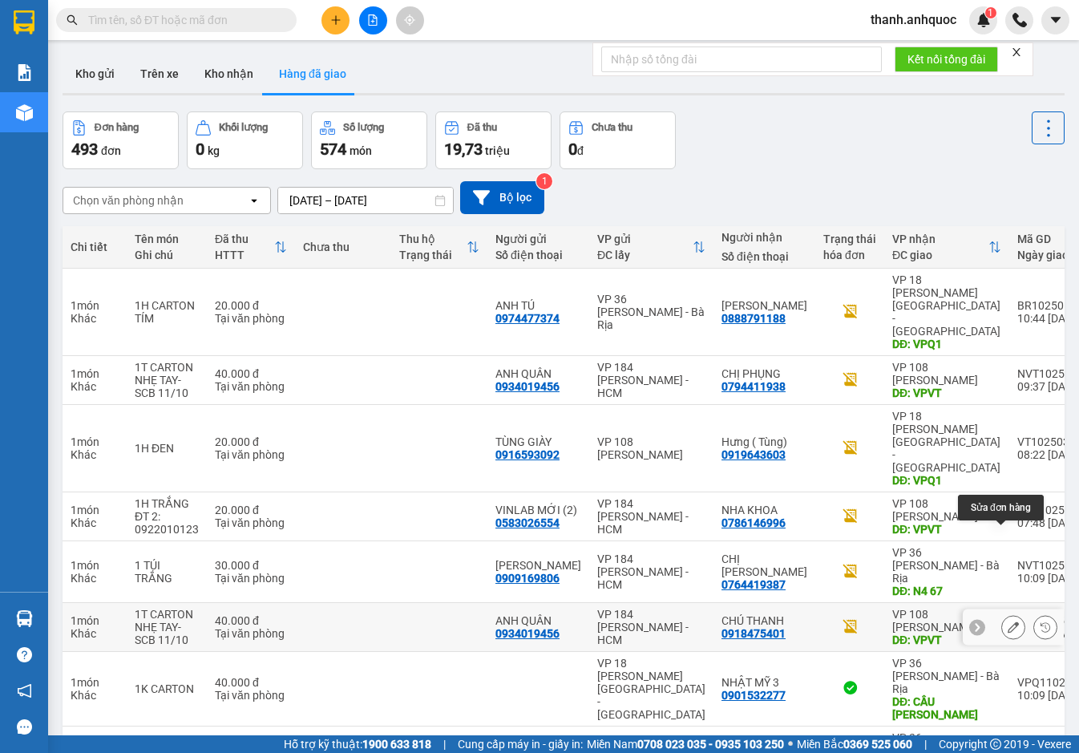
click at [1008, 621] on icon at bounding box center [1013, 626] width 11 height 11
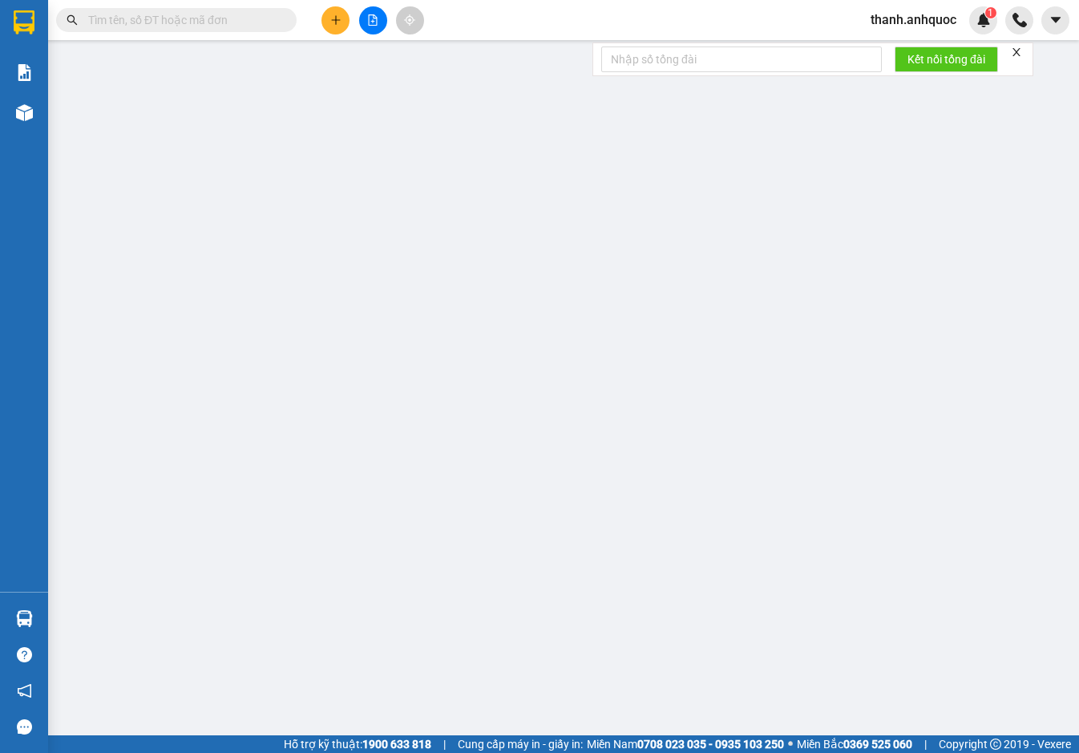
type input "0934019456"
type input "ANH QUÂN"
type input "0918475401"
type input "CHÚ THANH"
type input "VPVT"
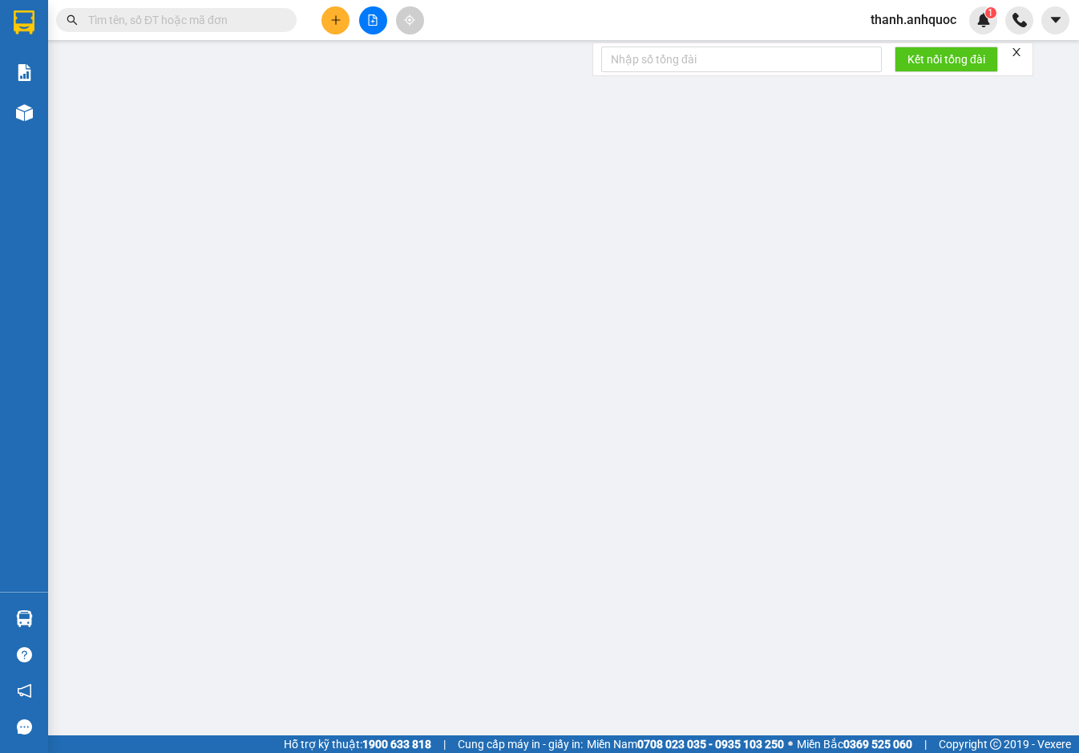
type input "40.000"
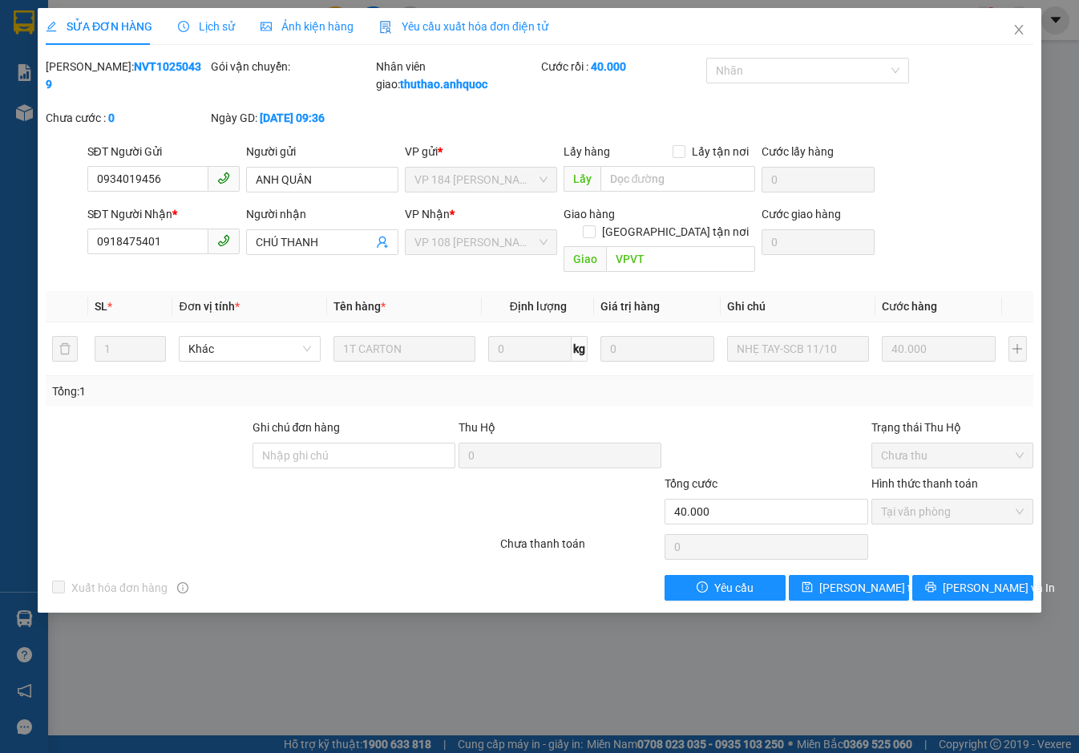
click at [479, 24] on span "Yêu cầu xuất hóa đơn điện tử" at bounding box center [463, 26] width 169 height 13
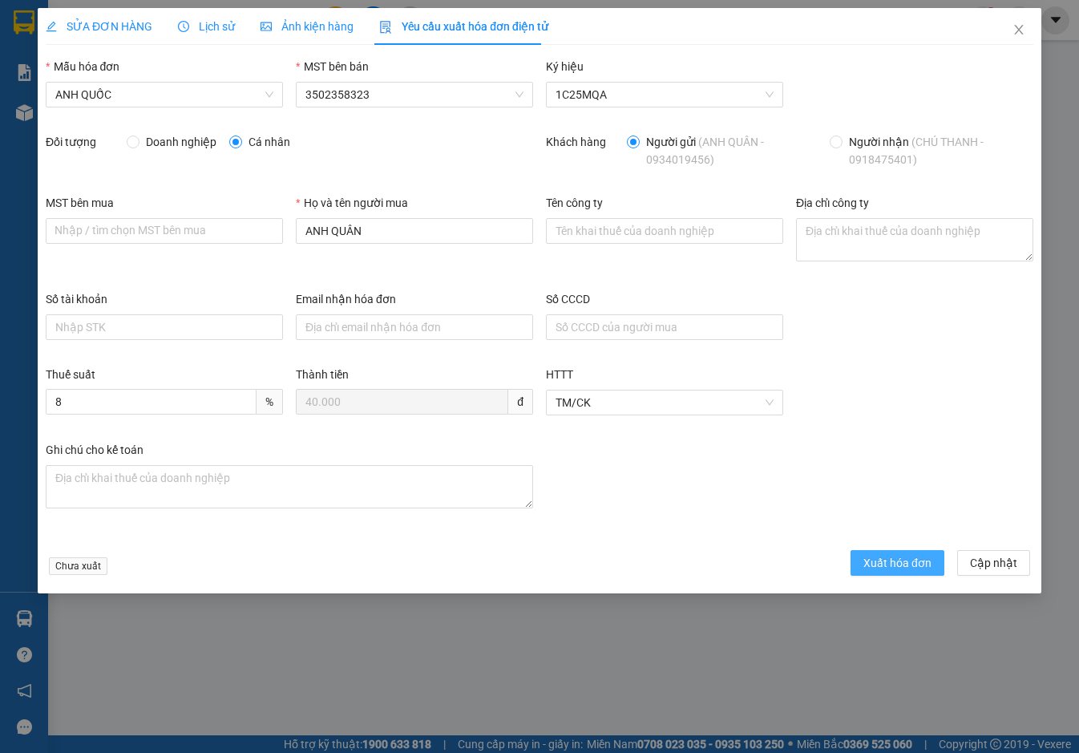
click at [915, 567] on span "Xuất hóa đơn" at bounding box center [897, 563] width 68 height 18
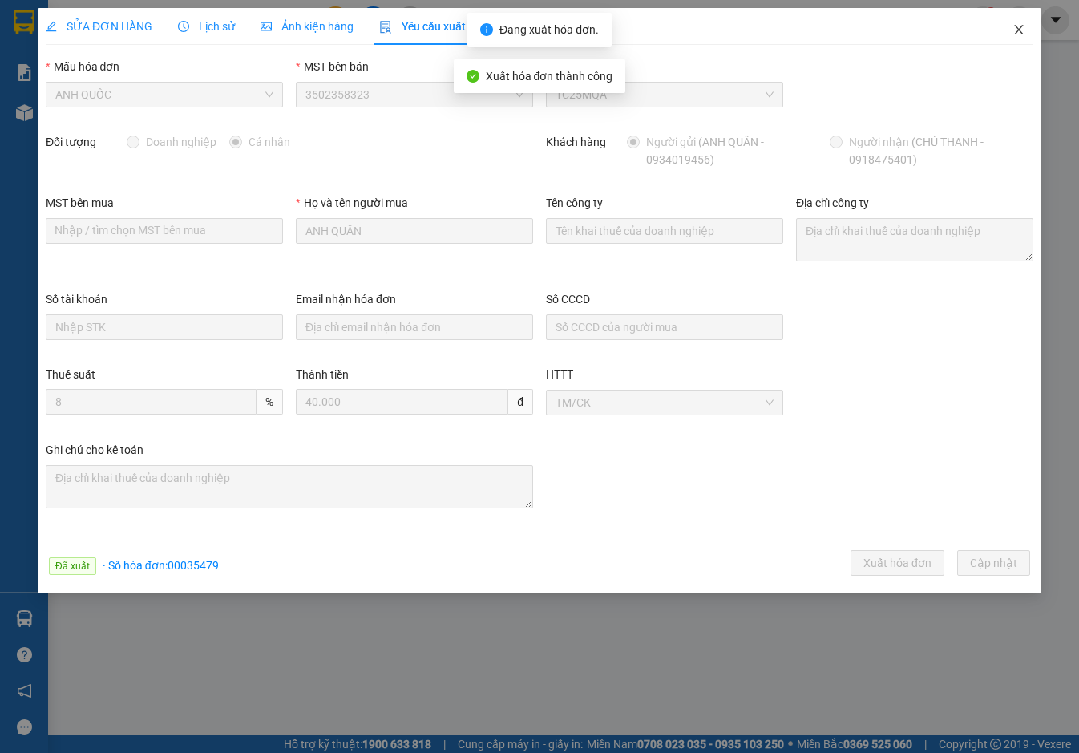
click at [1017, 26] on icon "close" at bounding box center [1018, 29] width 13 height 13
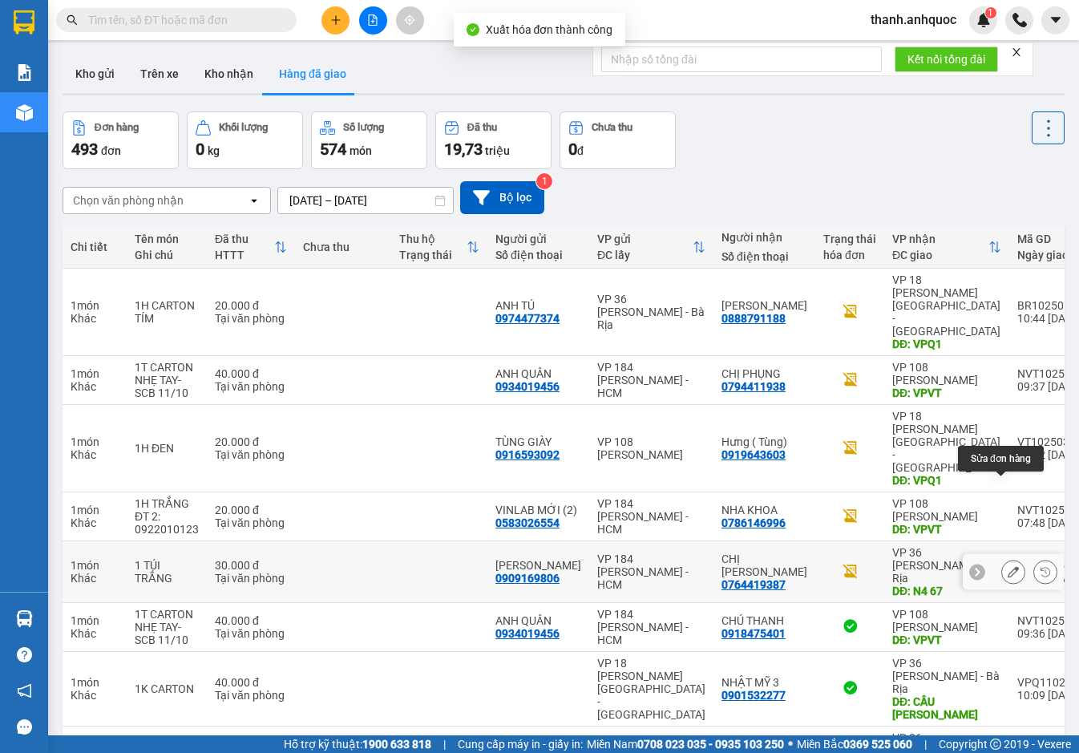
click at [1008, 566] on icon at bounding box center [1013, 571] width 11 height 11
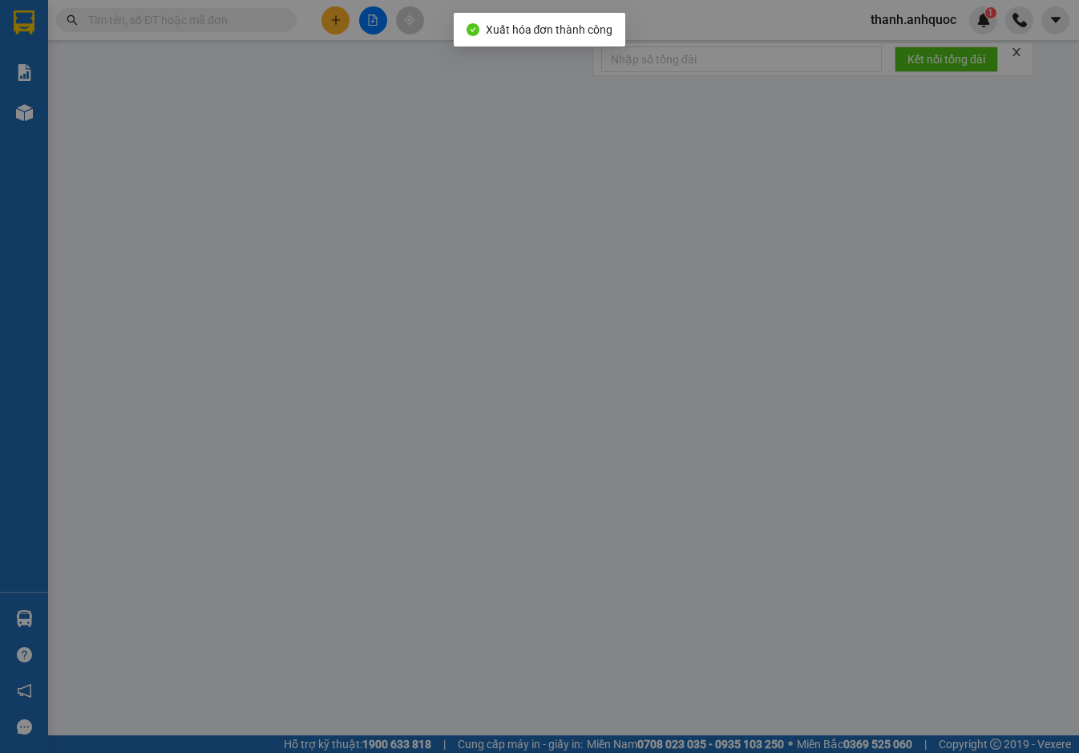
type input "0909169806"
type input "ANH THANH"
type input "0764419387"
type input "CHỊ HƯƠNG"
type input "N4 67"
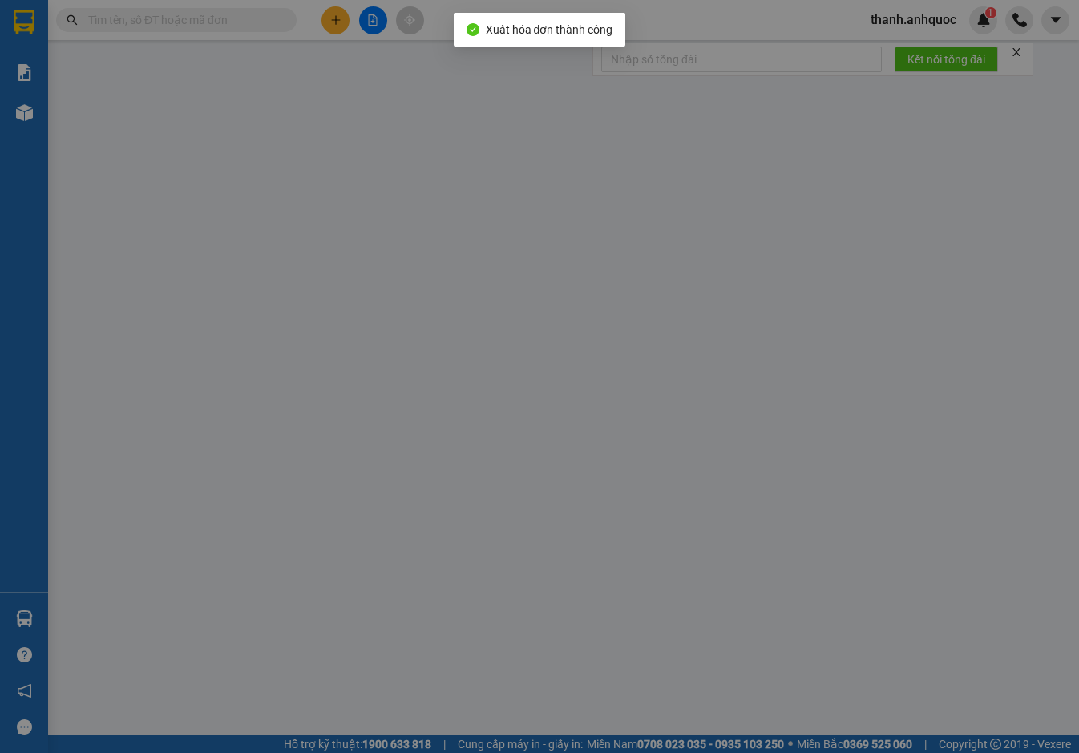
type input "TM 11/10 THỦY"
type input "30.000"
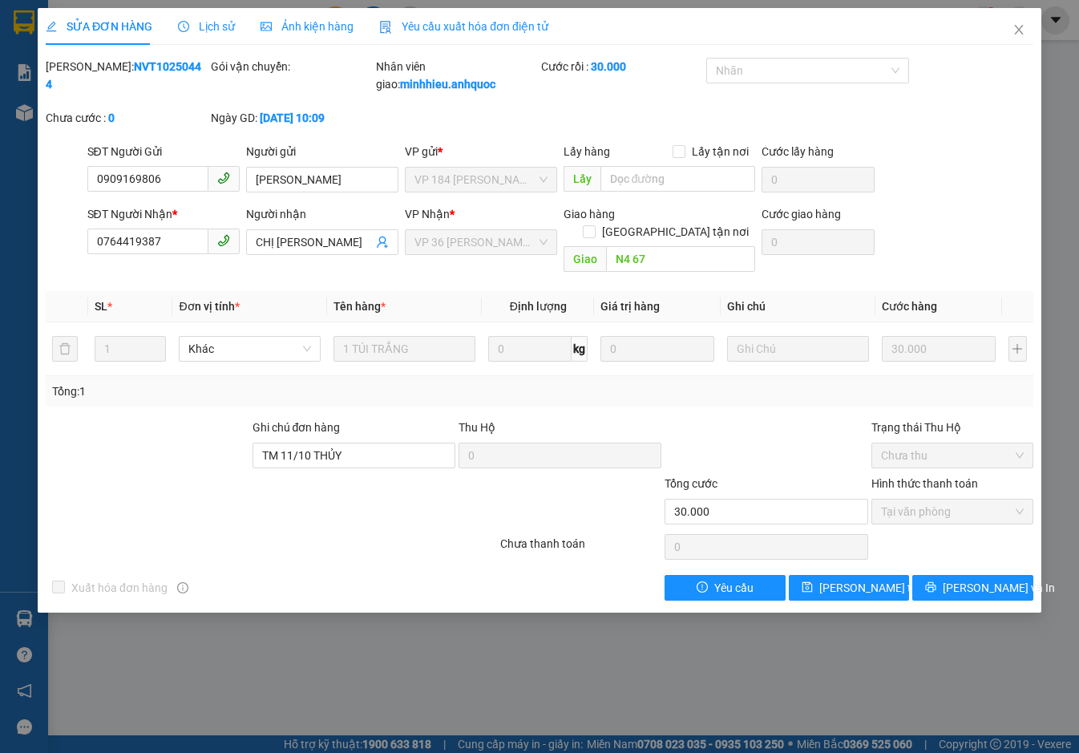
click at [426, 22] on span "Yêu cầu xuất hóa đơn điện tử" at bounding box center [463, 26] width 169 height 13
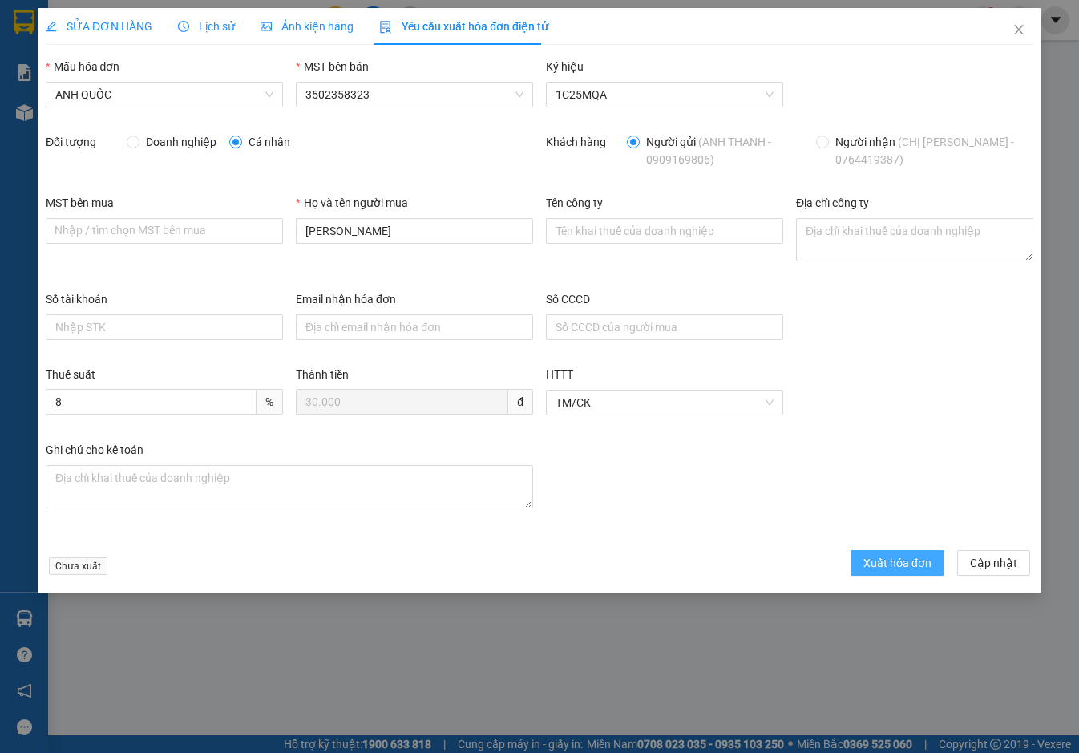
click at [907, 556] on span "Xuất hóa đơn" at bounding box center [897, 563] width 68 height 18
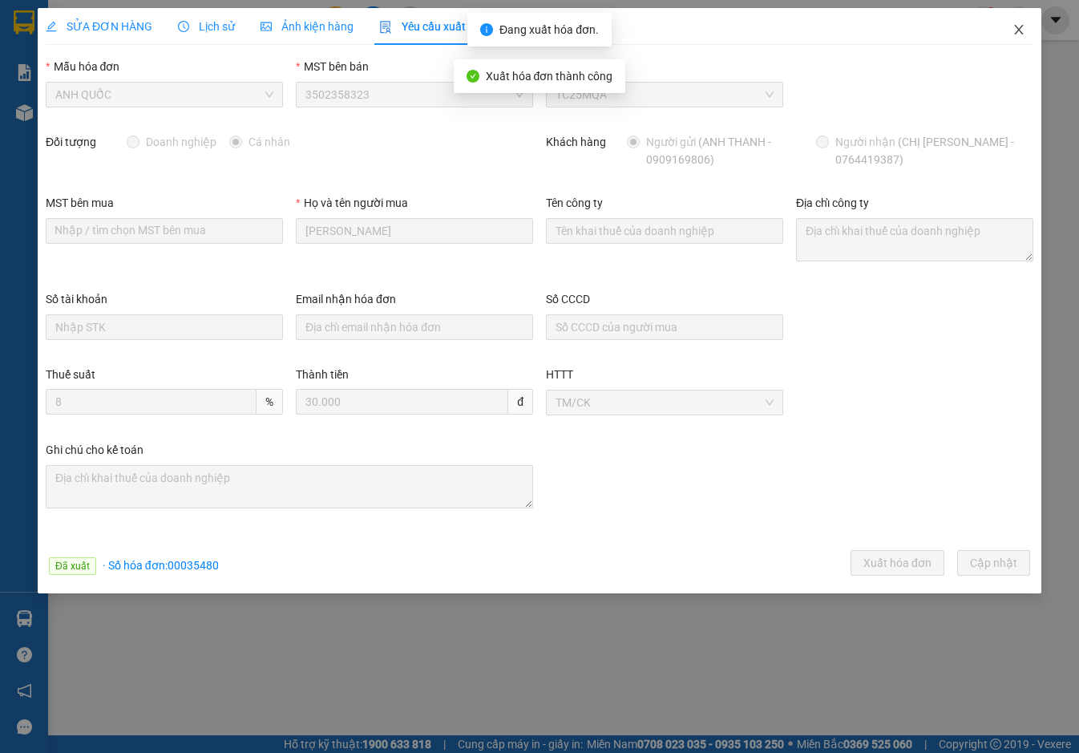
click at [1022, 31] on icon "close" at bounding box center [1018, 29] width 13 height 13
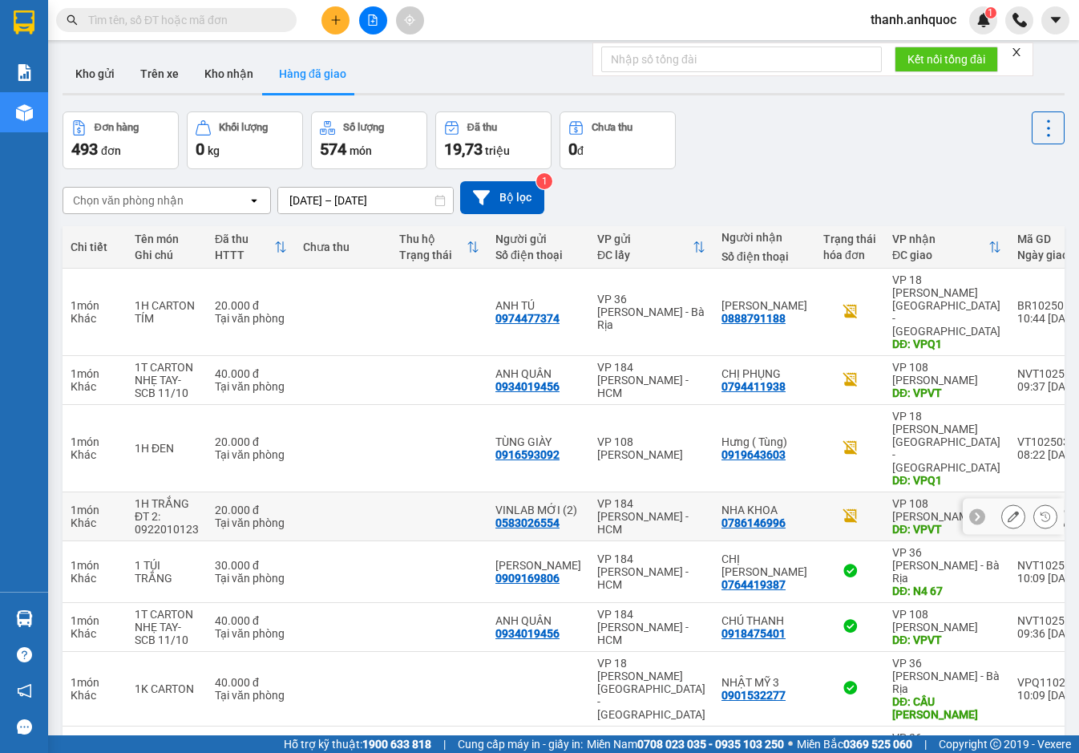
click at [1008, 511] on icon at bounding box center [1013, 516] width 11 height 11
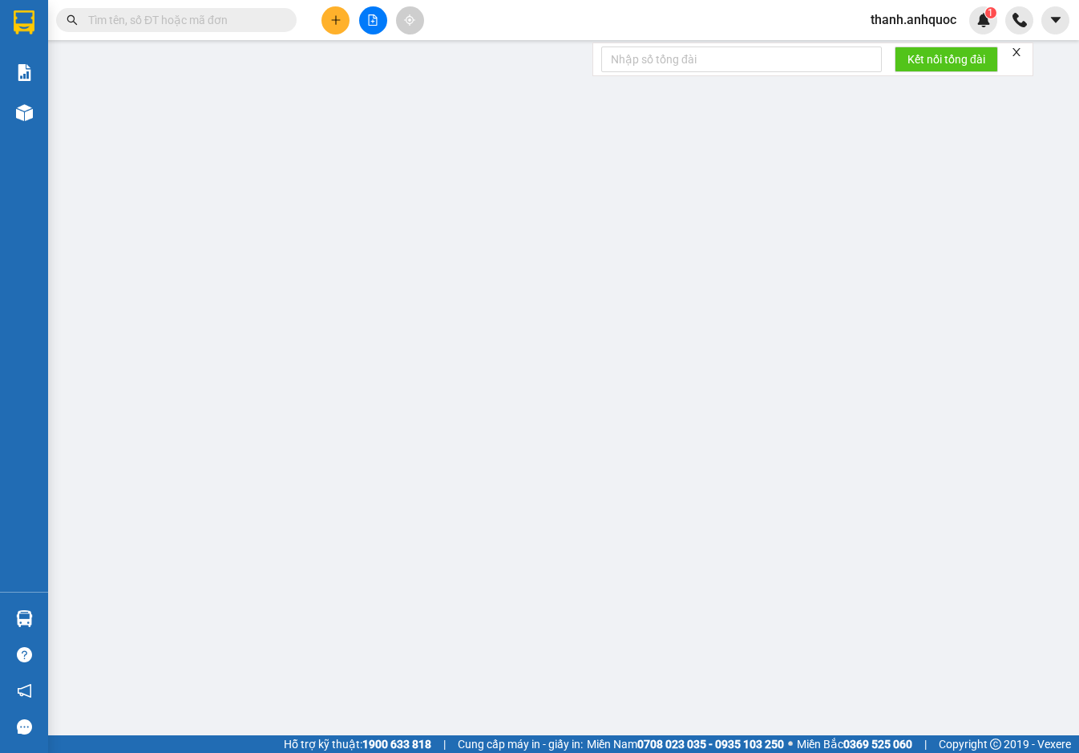
type input "0583026554"
type input "VINLAB MỚI (2)"
type input "0786146996"
type input "NHA KHOA"
type input "VPVT"
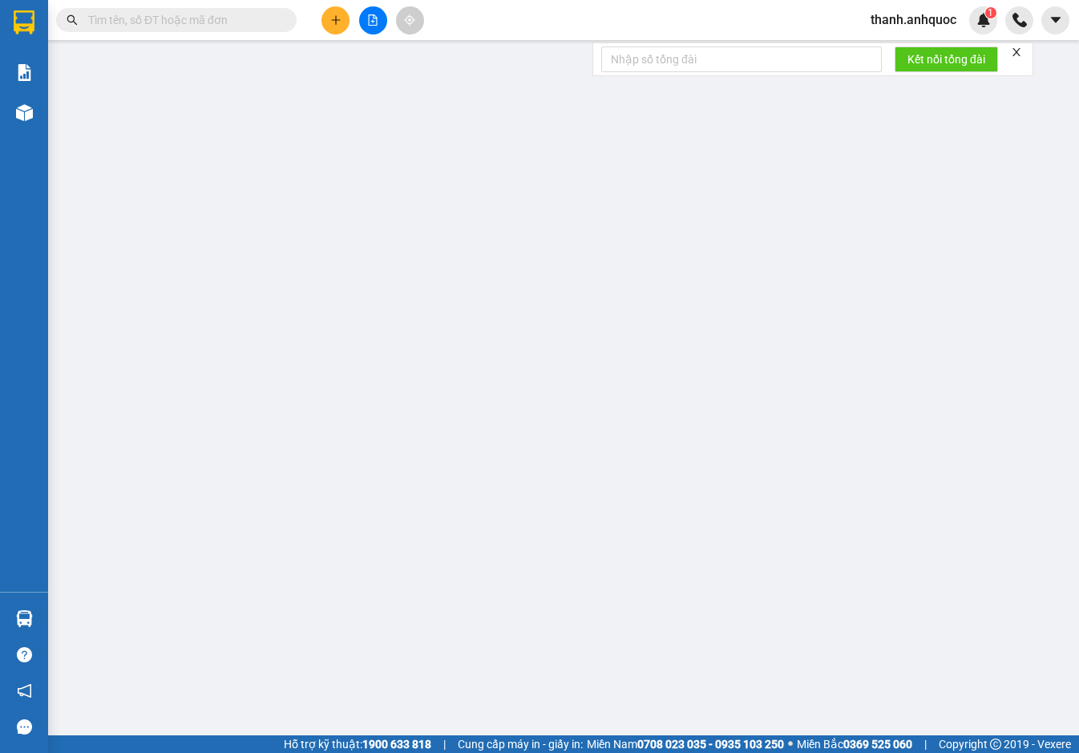
type input "TM 11/10 THỦY"
type input "20.000"
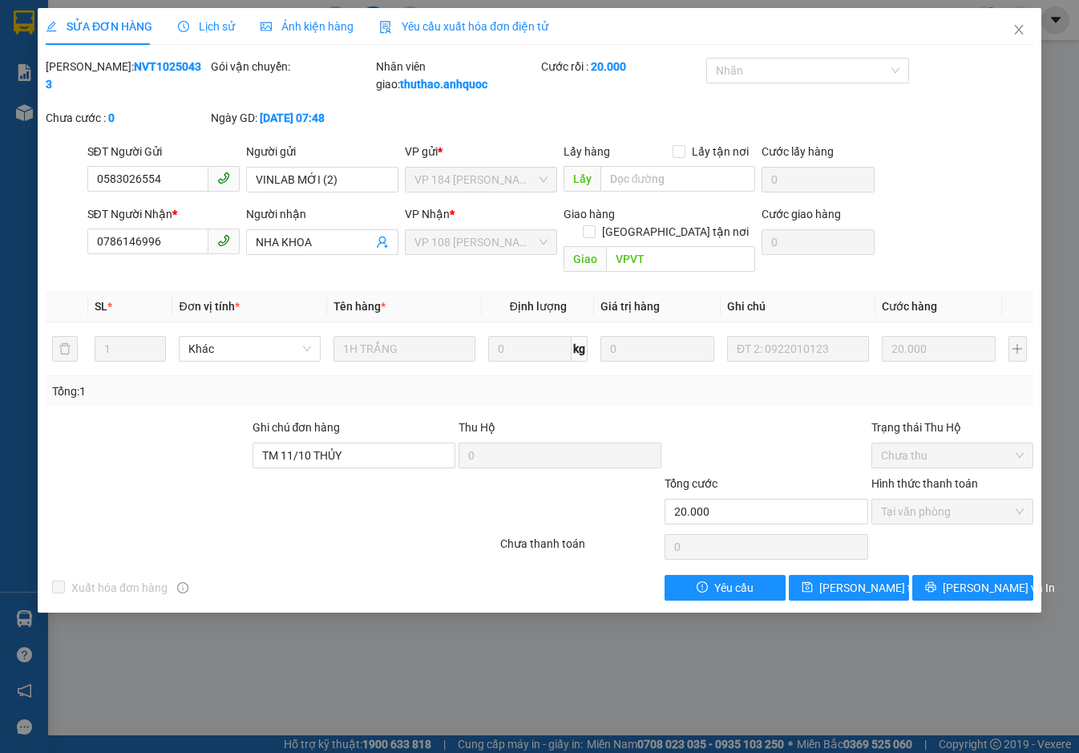
click at [505, 22] on span "Yêu cầu xuất hóa đơn điện tử" at bounding box center [463, 26] width 169 height 13
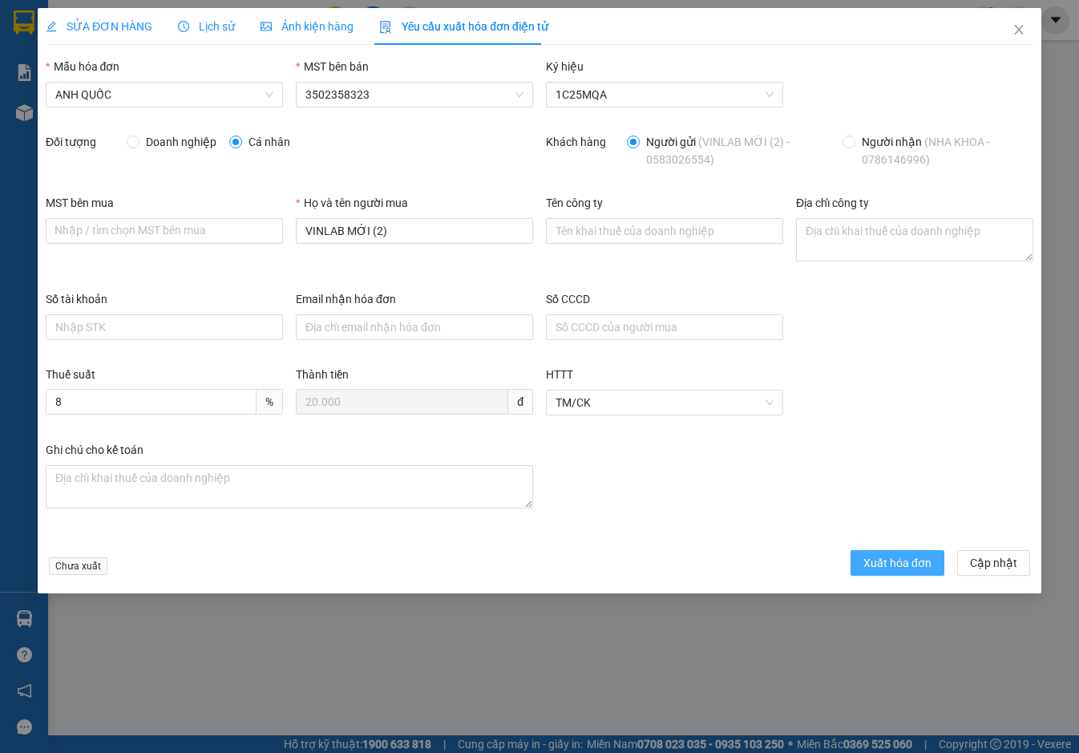
click at [905, 570] on span "Xuất hóa đơn" at bounding box center [897, 563] width 68 height 18
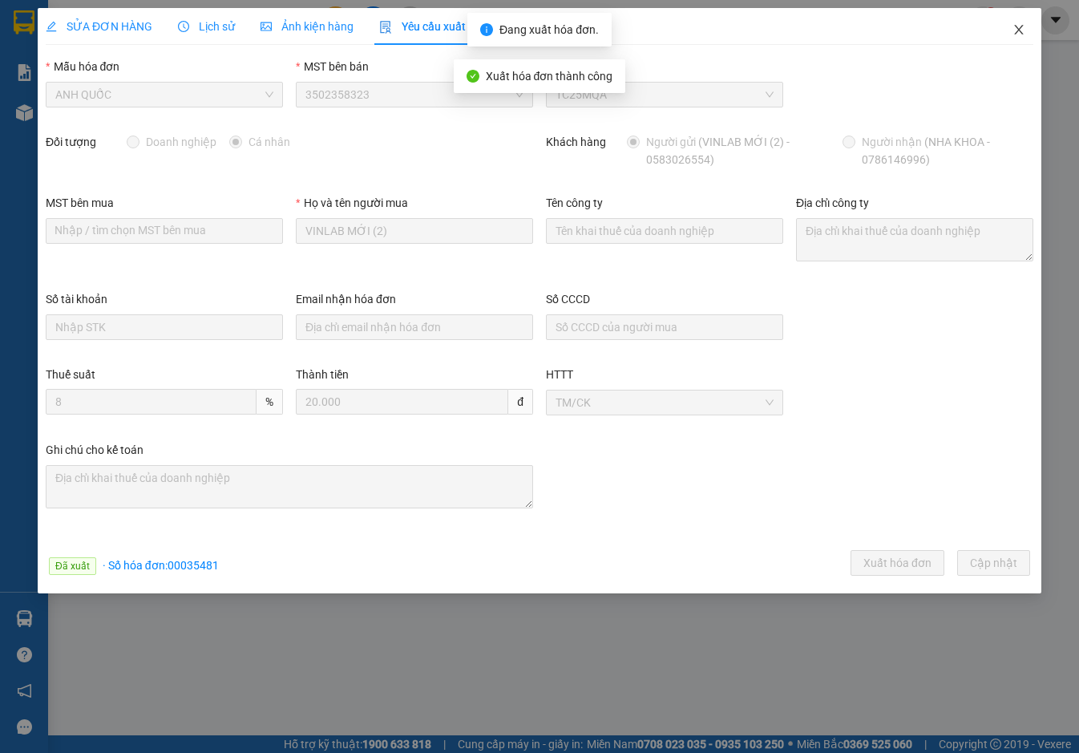
click at [1020, 33] on icon "close" at bounding box center [1018, 29] width 13 height 13
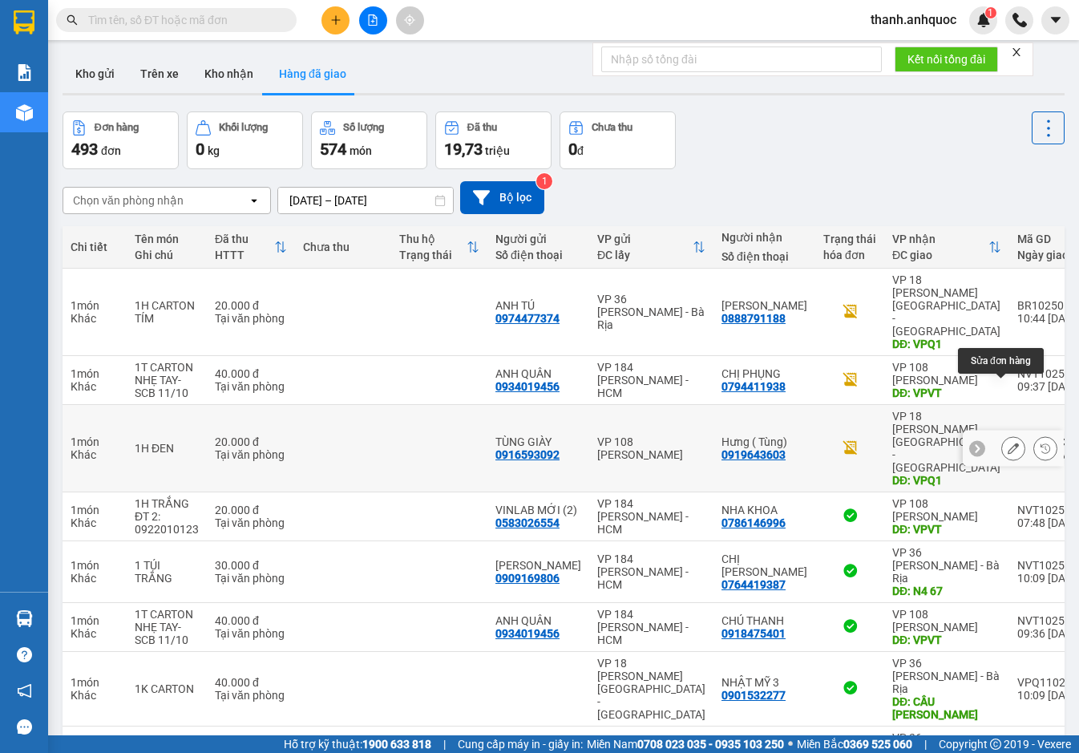
click at [1009, 434] on button at bounding box center [1013, 448] width 22 height 28
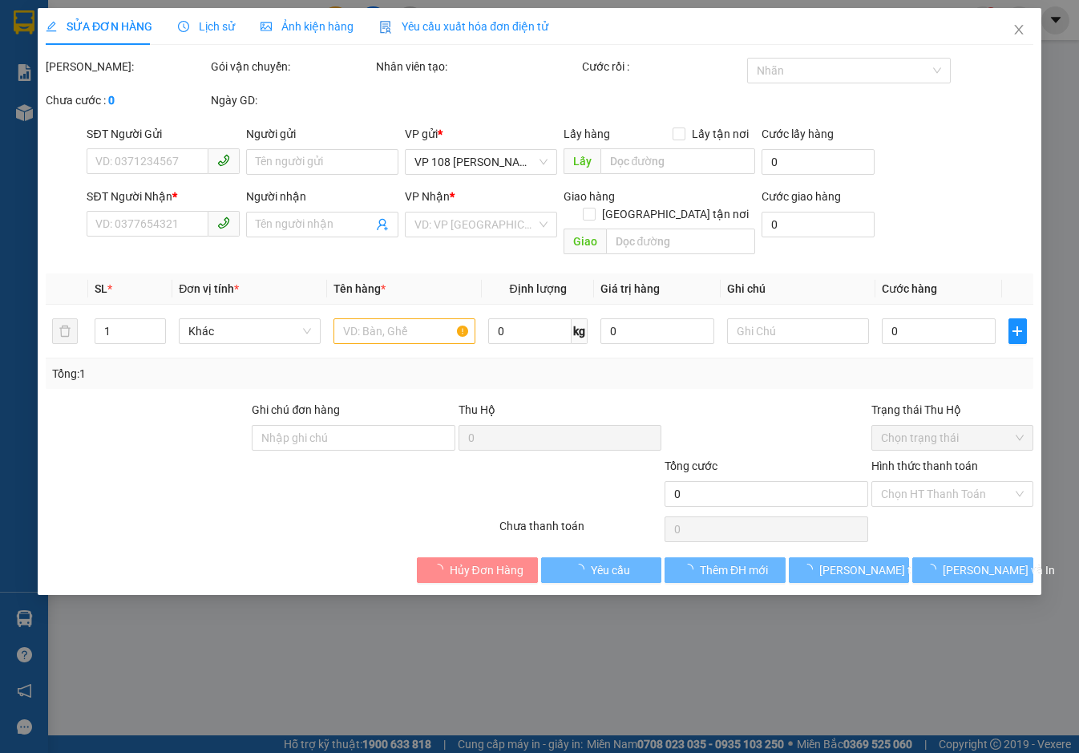
type input "0916593092"
type input "TÙNG GIÀY"
type input "0919643603"
type input "Hưng ( Tùng)"
type input "VPQ1"
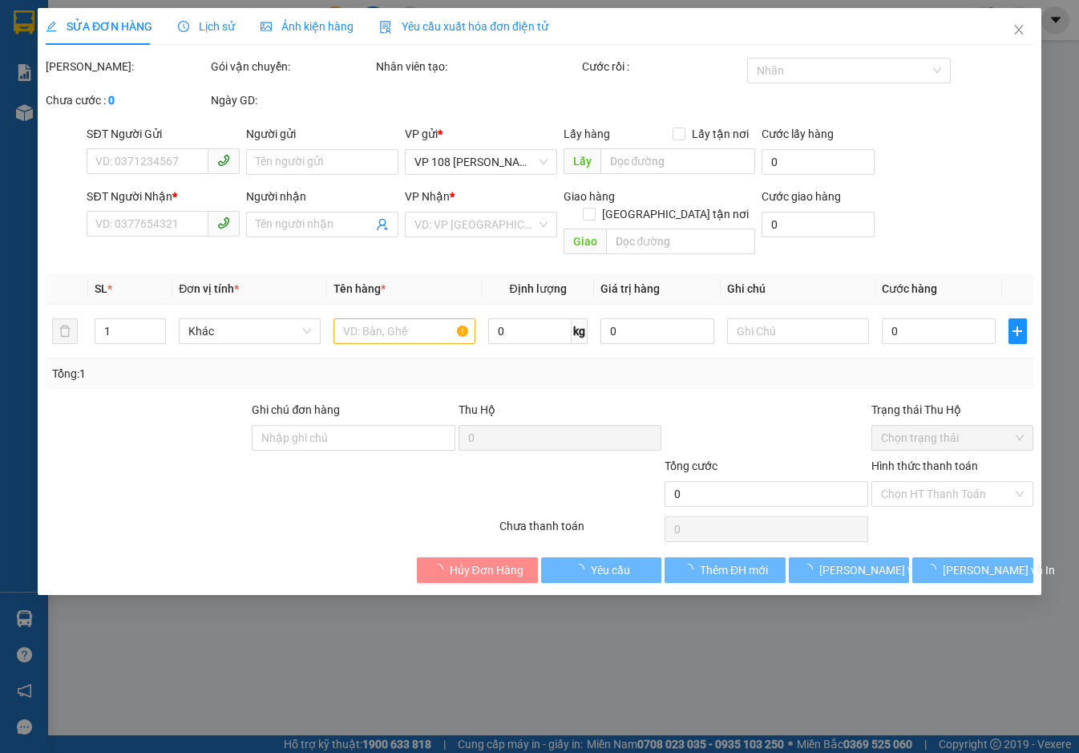
type input "20.000"
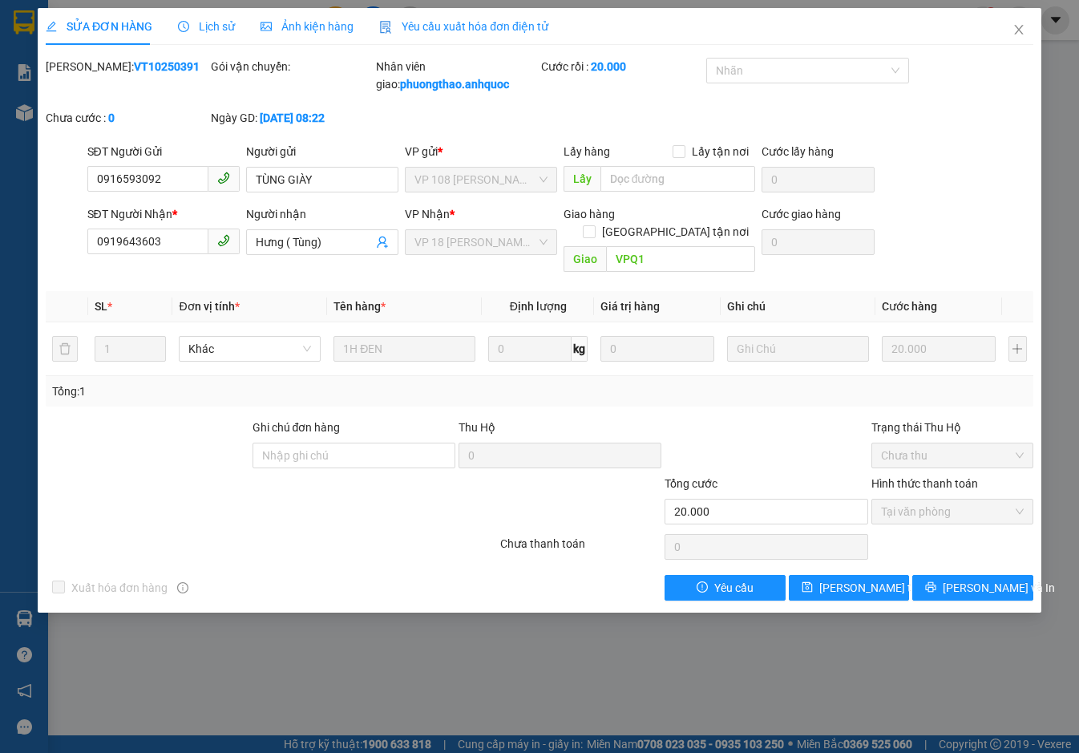
click at [507, 22] on span "Yêu cầu xuất hóa đơn điện tử" at bounding box center [463, 26] width 169 height 13
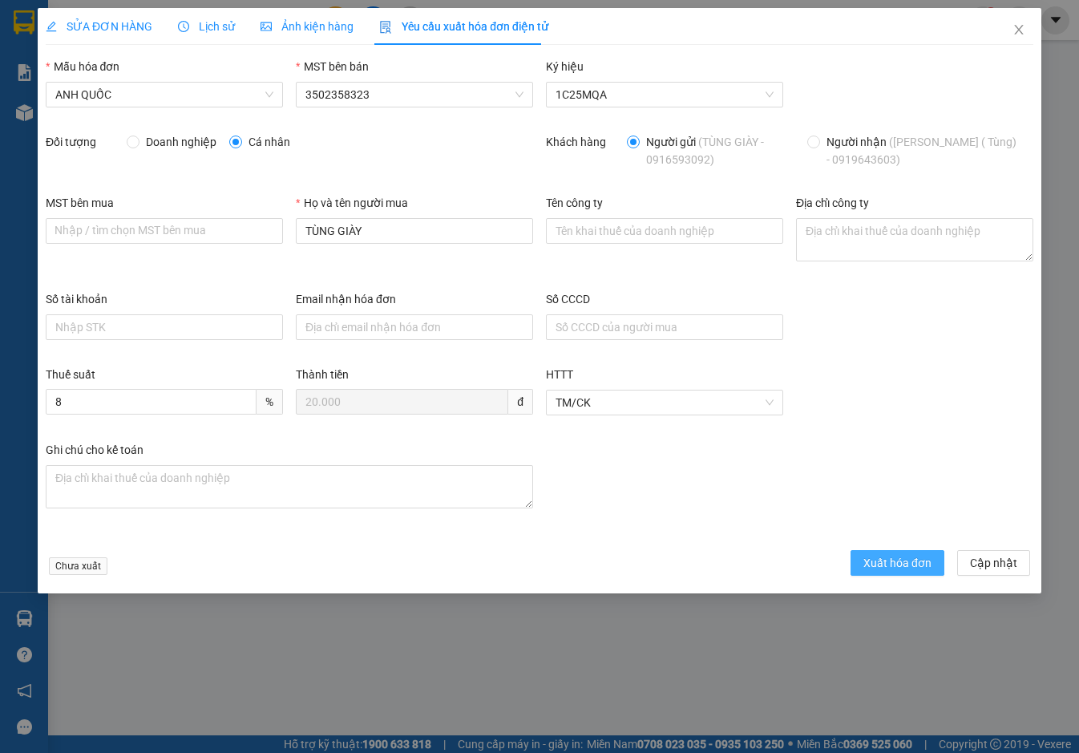
click at [874, 555] on span "Xuất hóa đơn" at bounding box center [897, 563] width 68 height 18
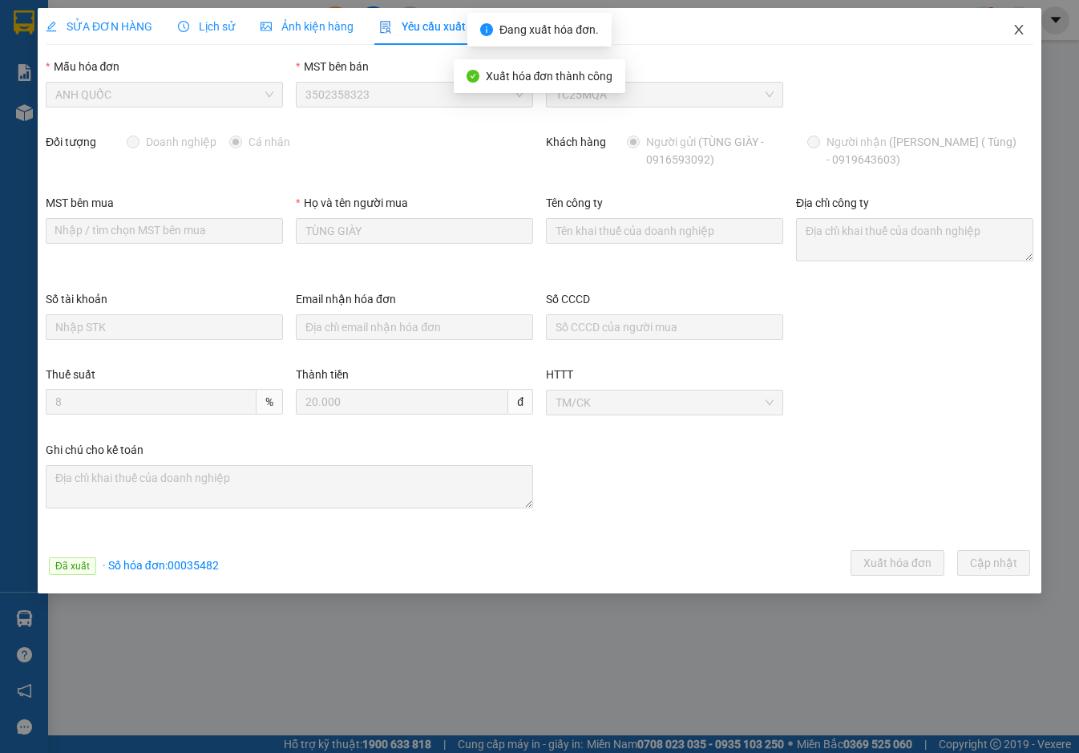
click at [1019, 28] on icon "close" at bounding box center [1018, 29] width 13 height 13
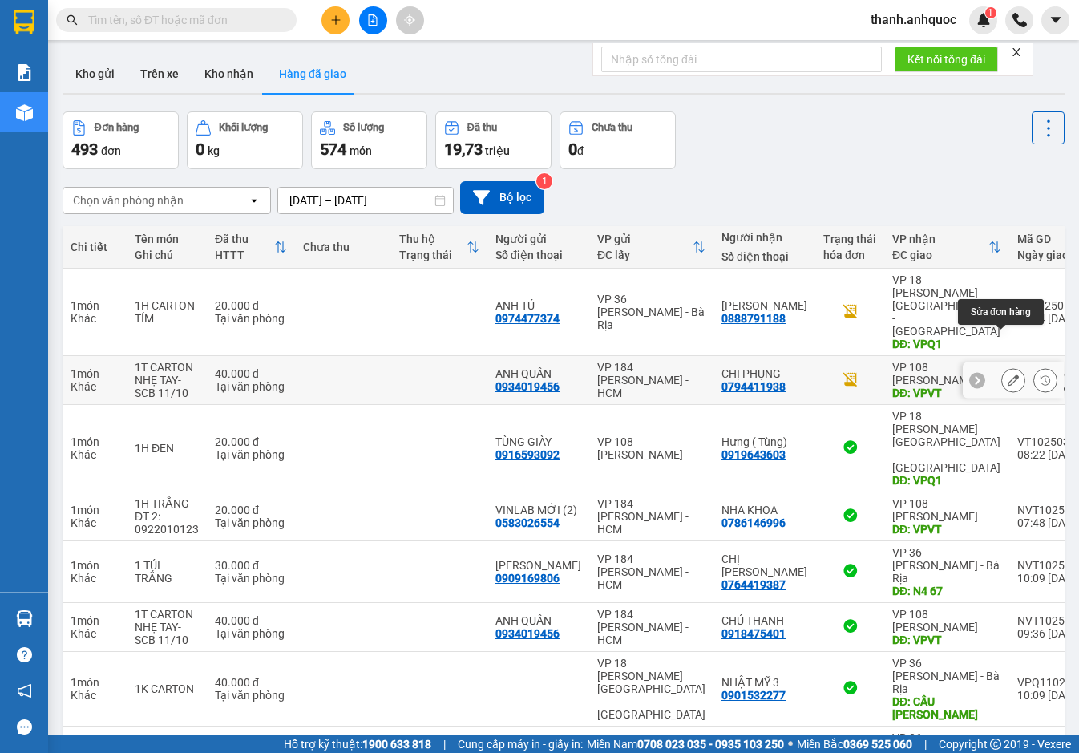
click at [1008, 374] on icon at bounding box center [1013, 379] width 11 height 11
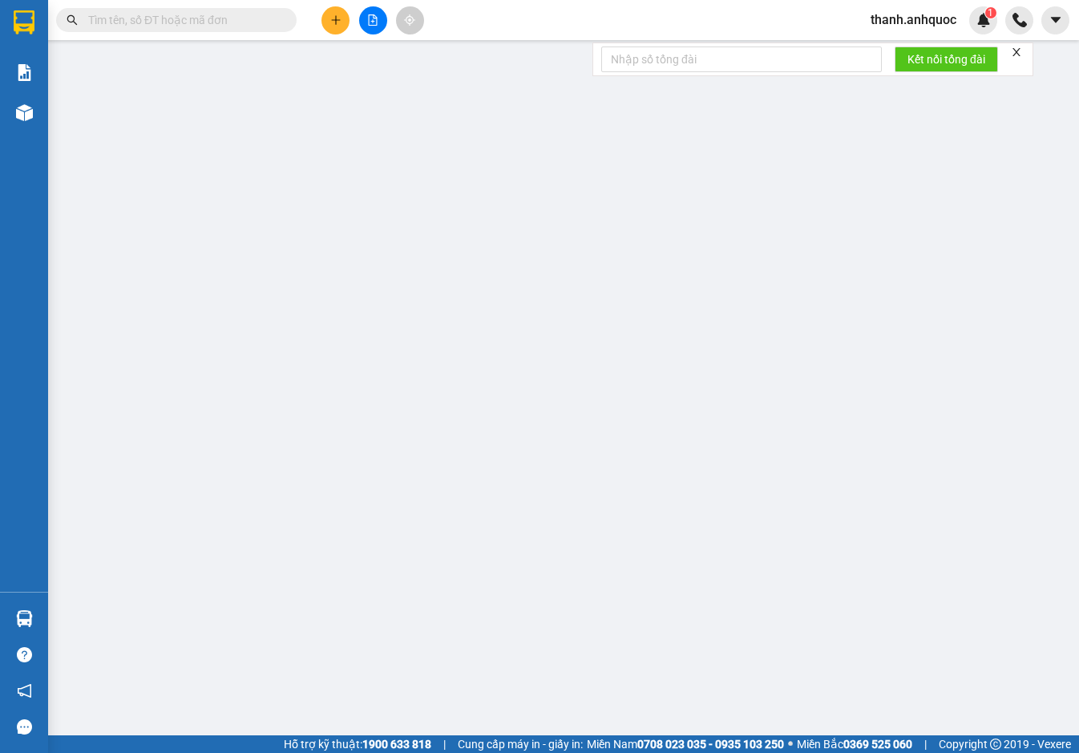
type input "0934019456"
type input "ANH QUÂN"
type input "0794411938"
type input "CHỊ PHỤNG"
type input "VPVT"
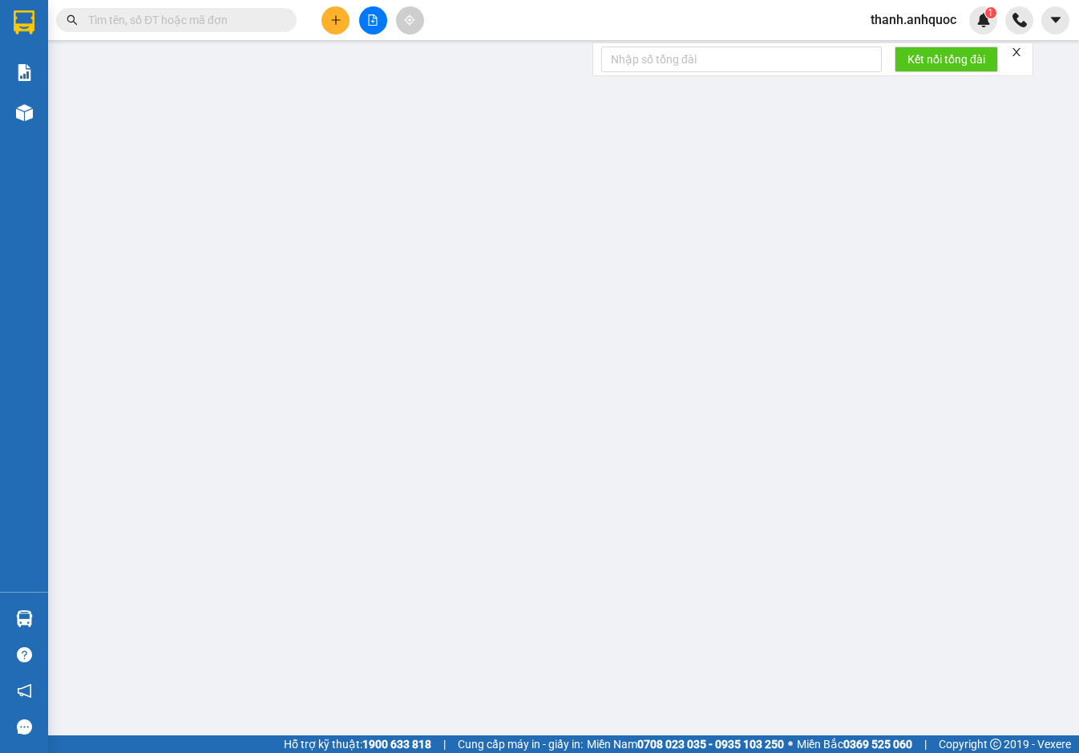
type input "40.000"
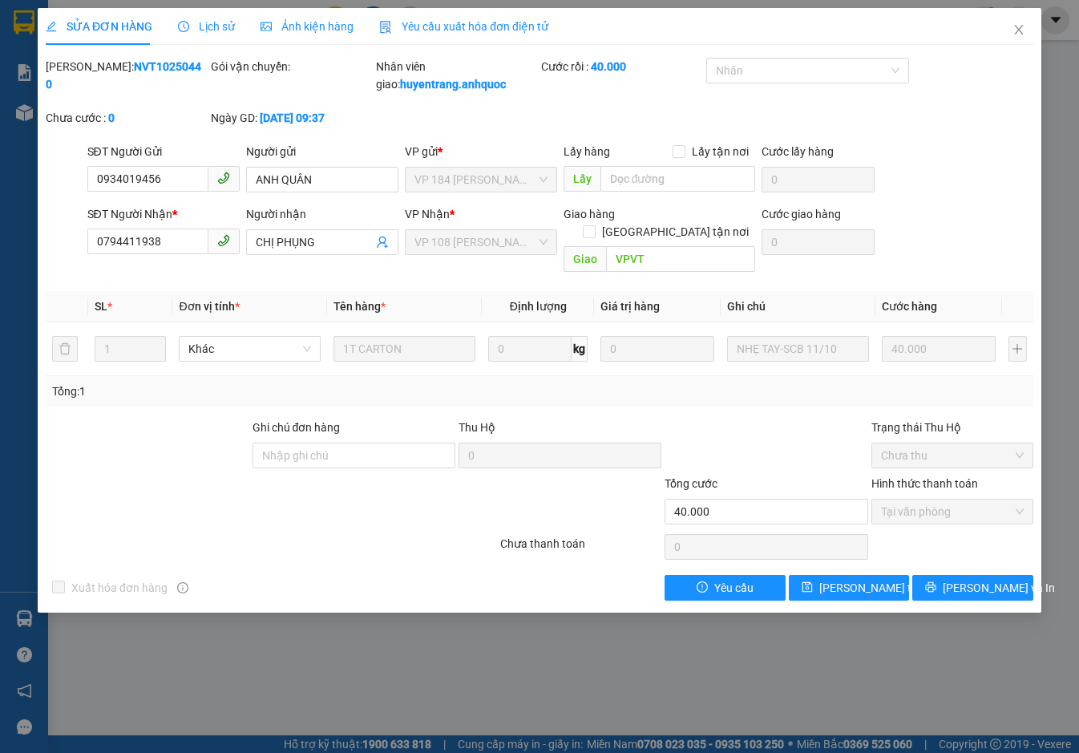
click at [501, 18] on div "Yêu cầu xuất hóa đơn điện tử" at bounding box center [463, 27] width 169 height 18
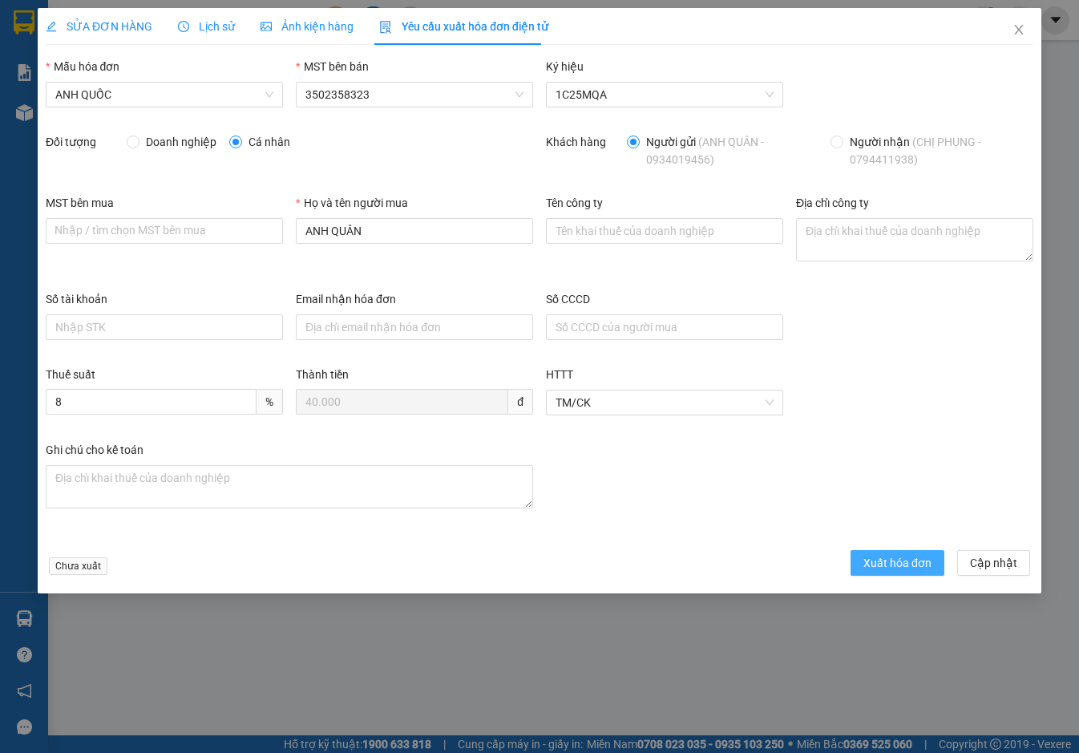
click at [886, 559] on span "Xuất hóa đơn" at bounding box center [897, 563] width 68 height 18
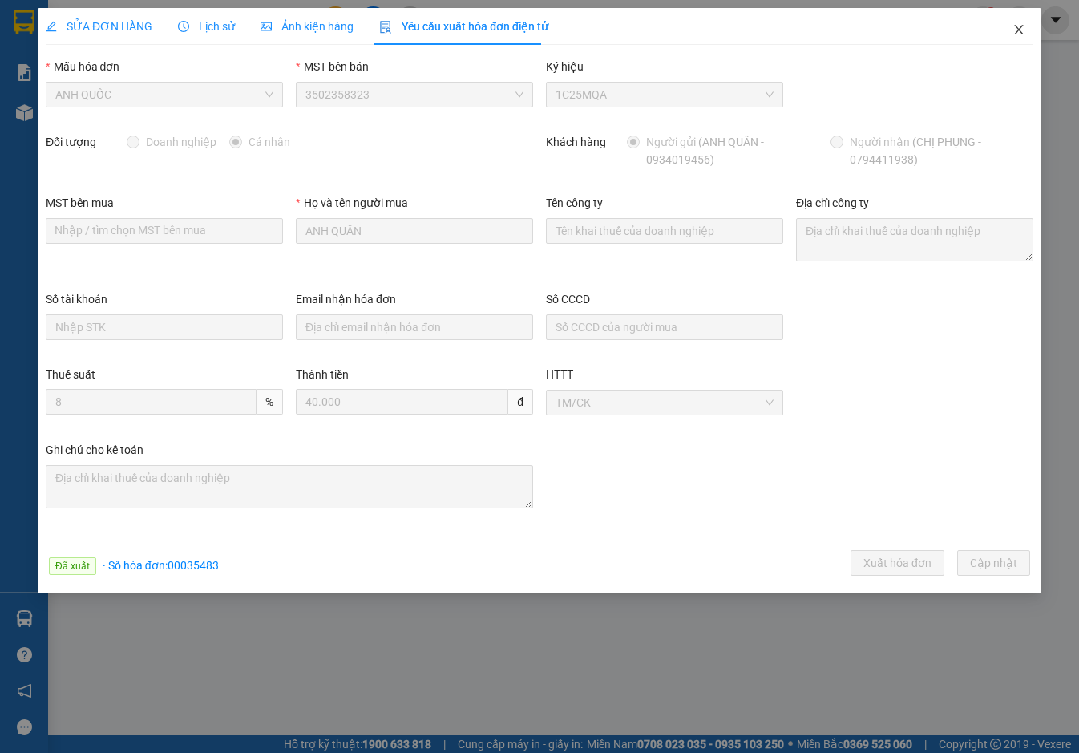
click at [1019, 24] on icon "close" at bounding box center [1018, 29] width 13 height 13
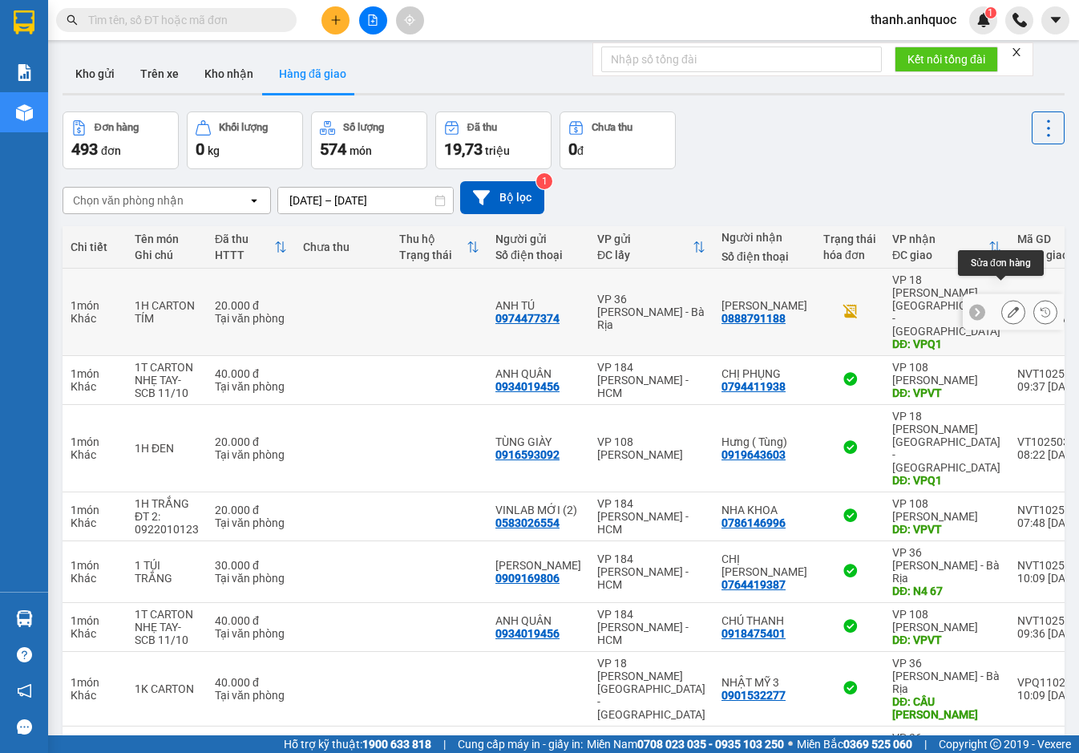
click at [1008, 306] on icon at bounding box center [1013, 311] width 11 height 11
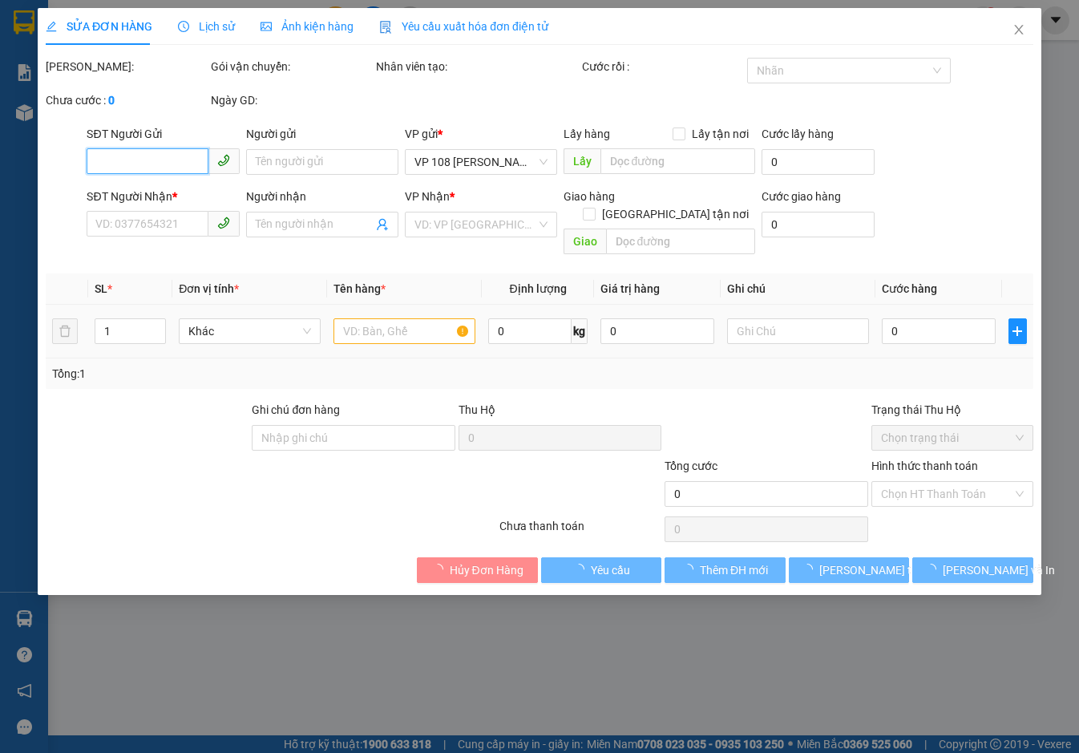
type input "0974477374"
type input "ANH TÚ"
type input "0888791188"
type input "[PERSON_NAME]"
type input "VPQ1"
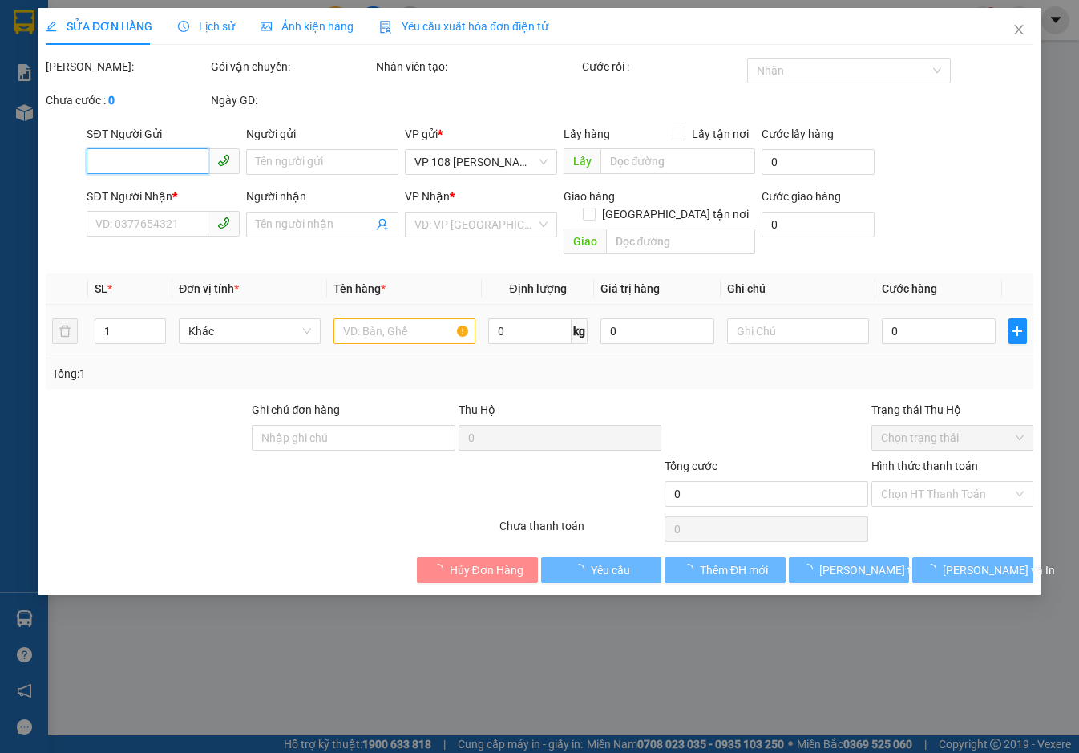
type input "20.000"
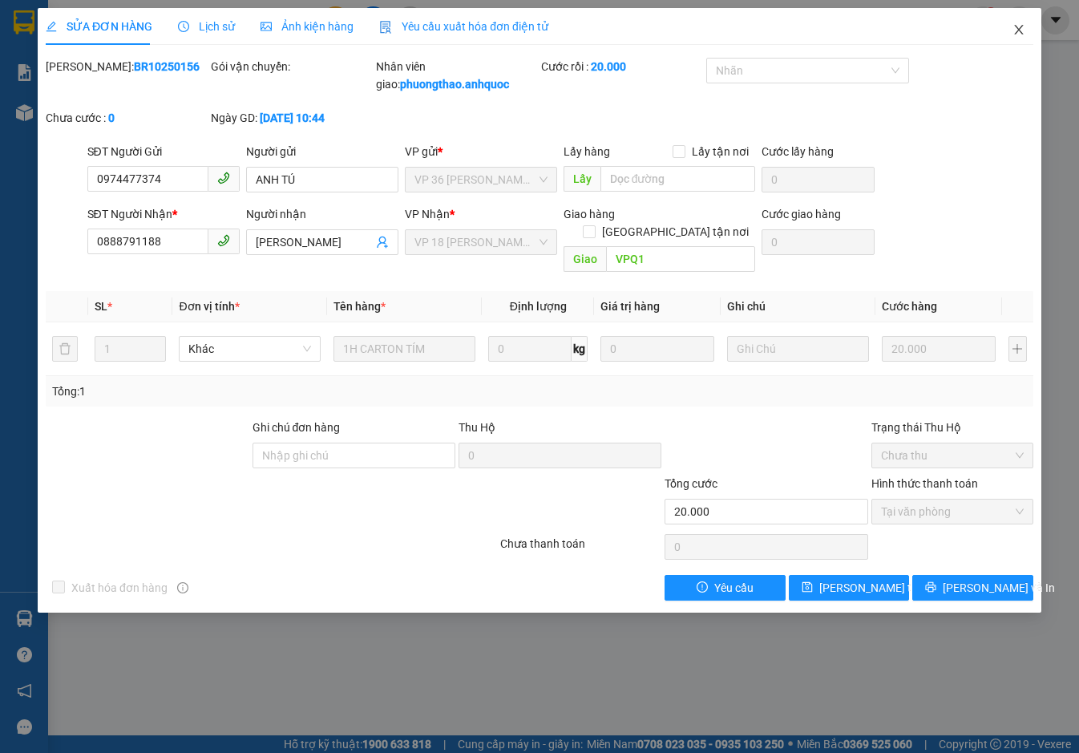
click at [1019, 32] on icon "close" at bounding box center [1018, 29] width 13 height 13
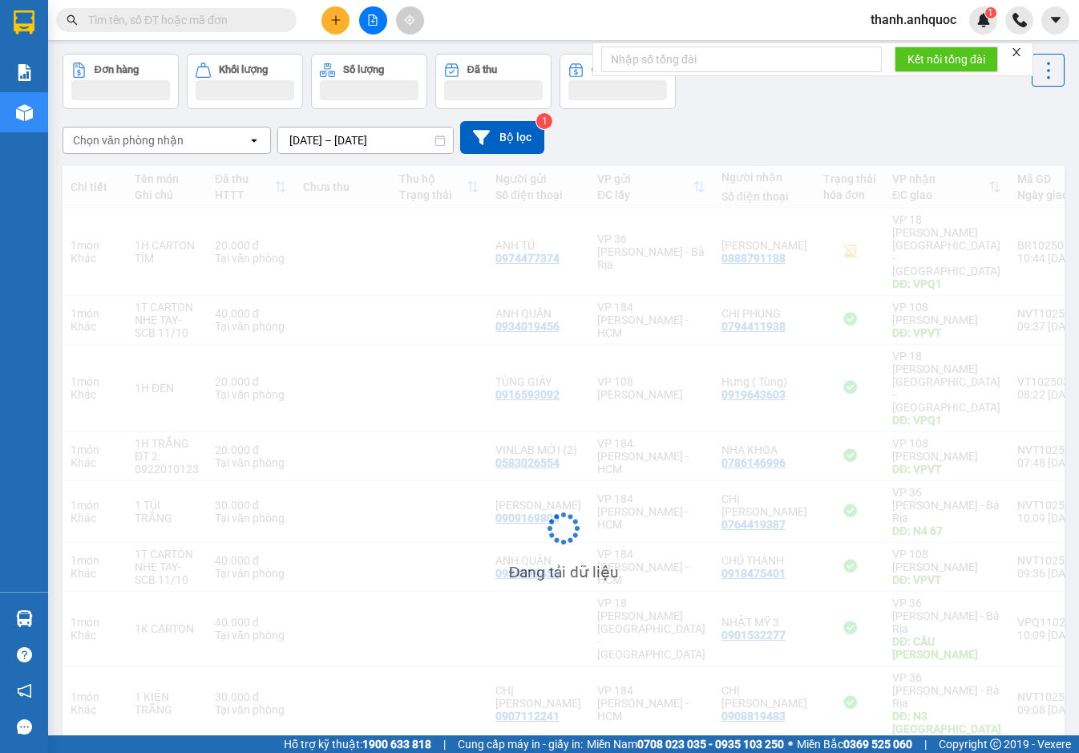
scroll to position [92, 0]
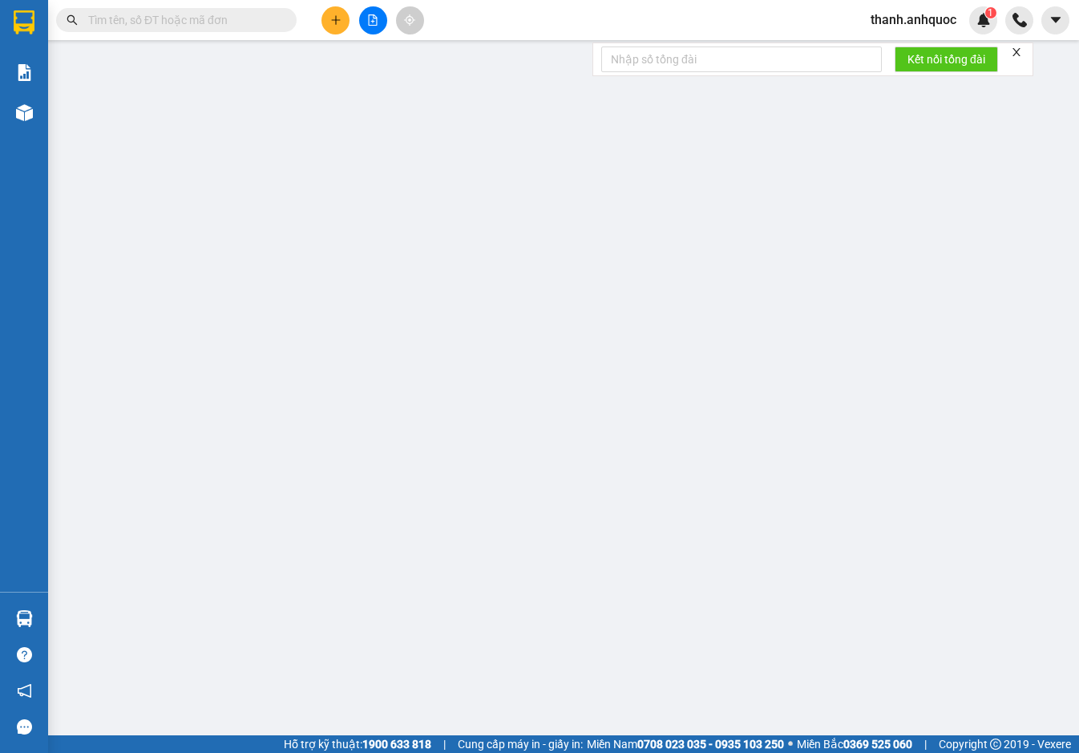
type input "0933108581"
type input "CHỊ [PERSON_NAME]"
type input "0886537619"
type input "A HUY"
type input "VPNVT"
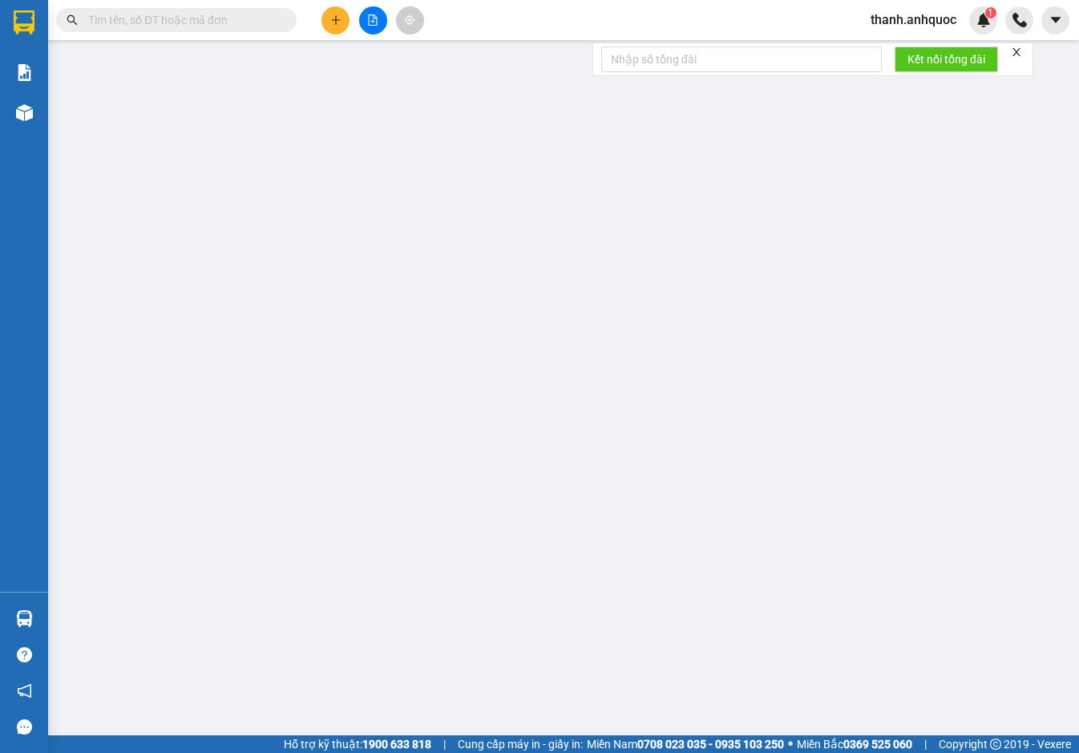
type input "40.000"
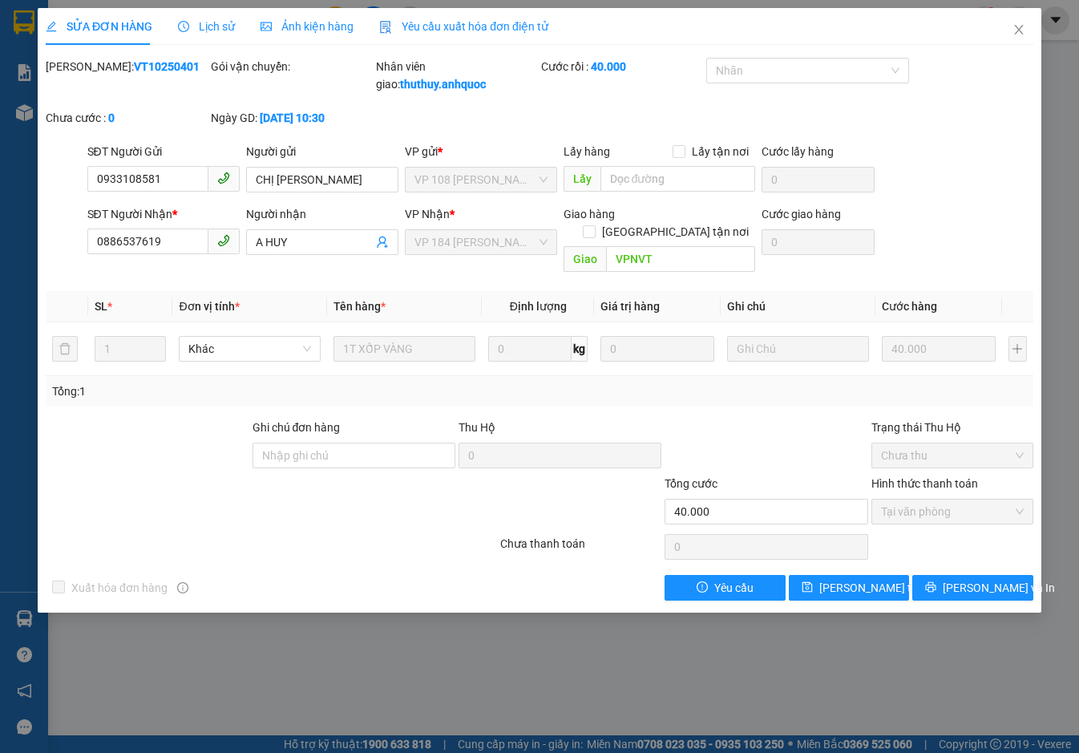
click at [483, 15] on div "Yêu cầu xuất hóa đơn điện tử" at bounding box center [463, 26] width 169 height 37
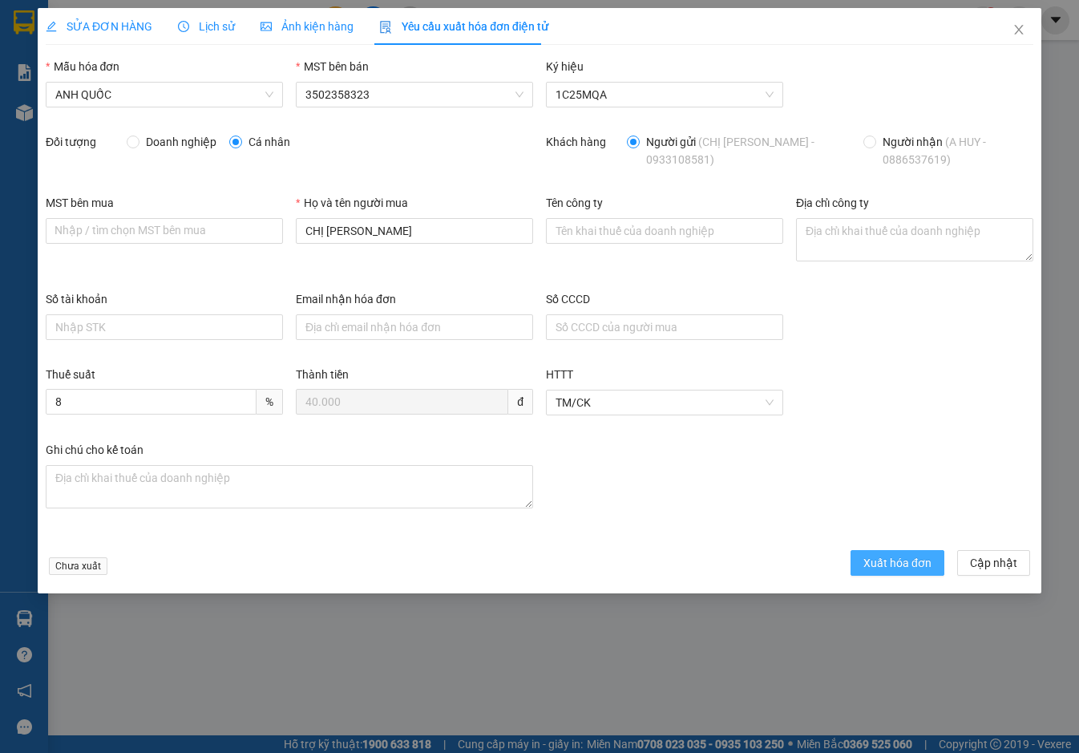
click at [895, 562] on span "Xuất hóa đơn" at bounding box center [897, 563] width 68 height 18
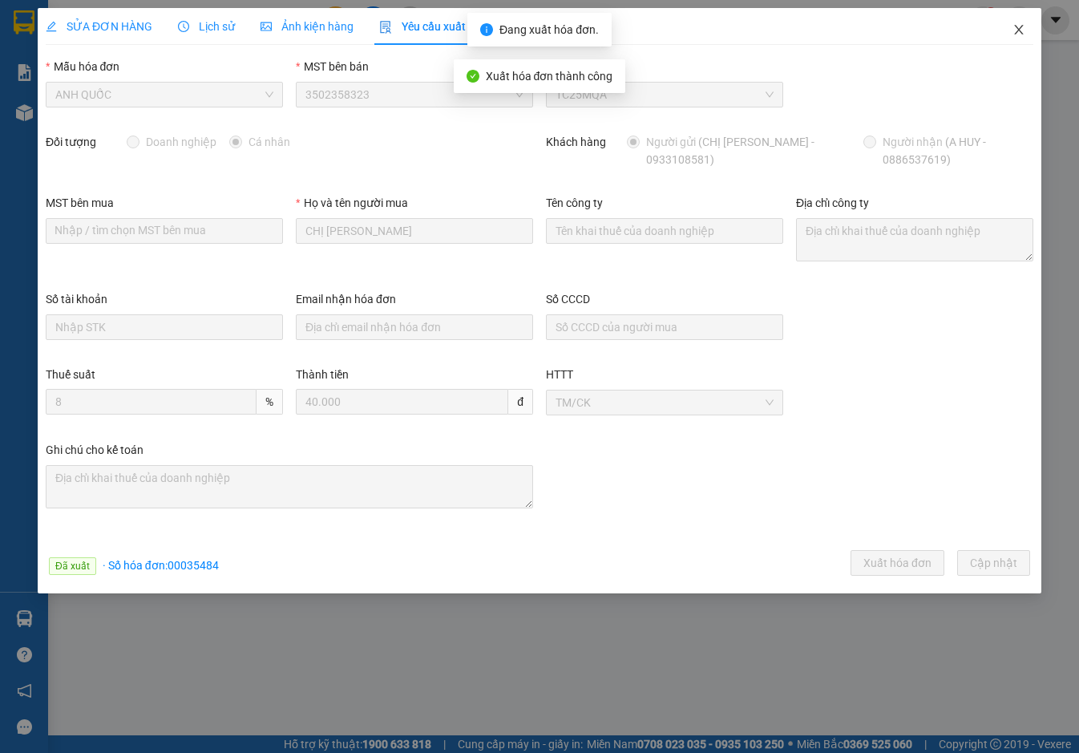
click at [1021, 27] on icon "close" at bounding box center [1018, 30] width 9 height 10
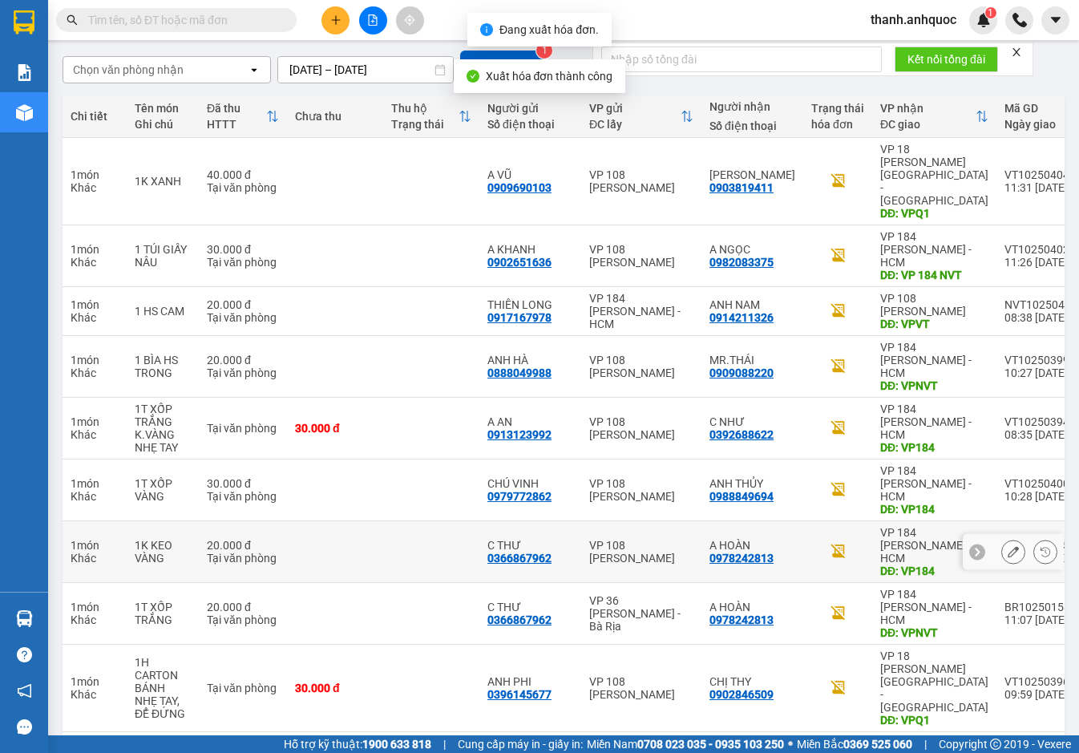
scroll to position [133, 0]
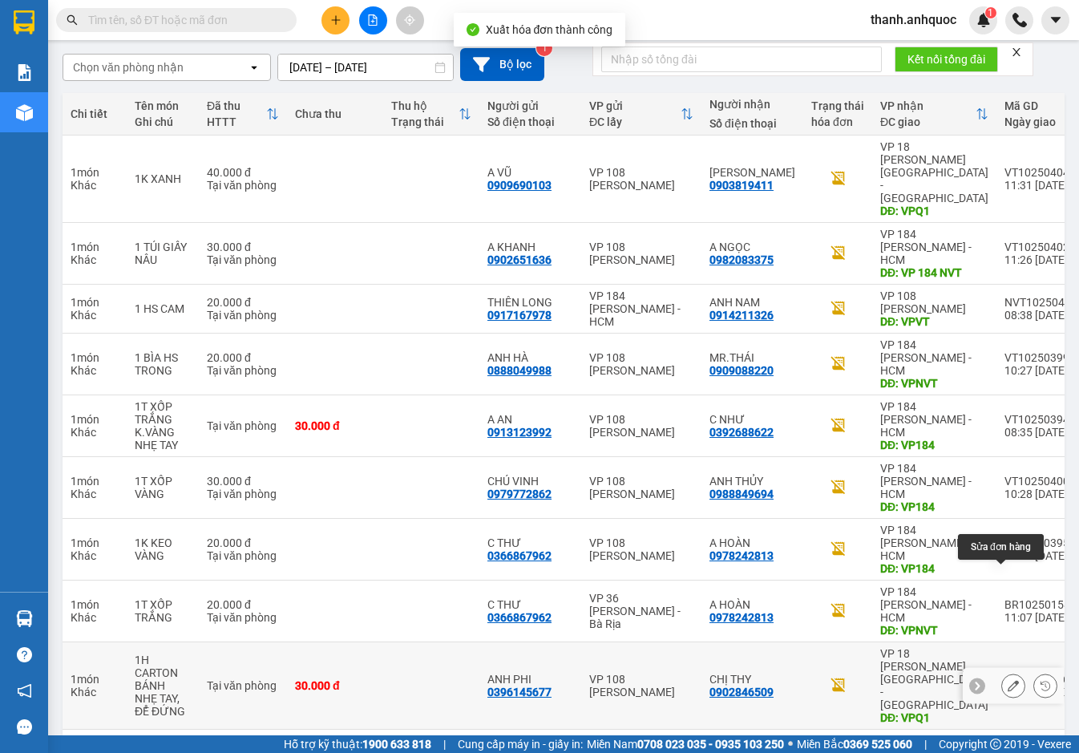
click at [1008, 672] on button at bounding box center [1013, 686] width 22 height 28
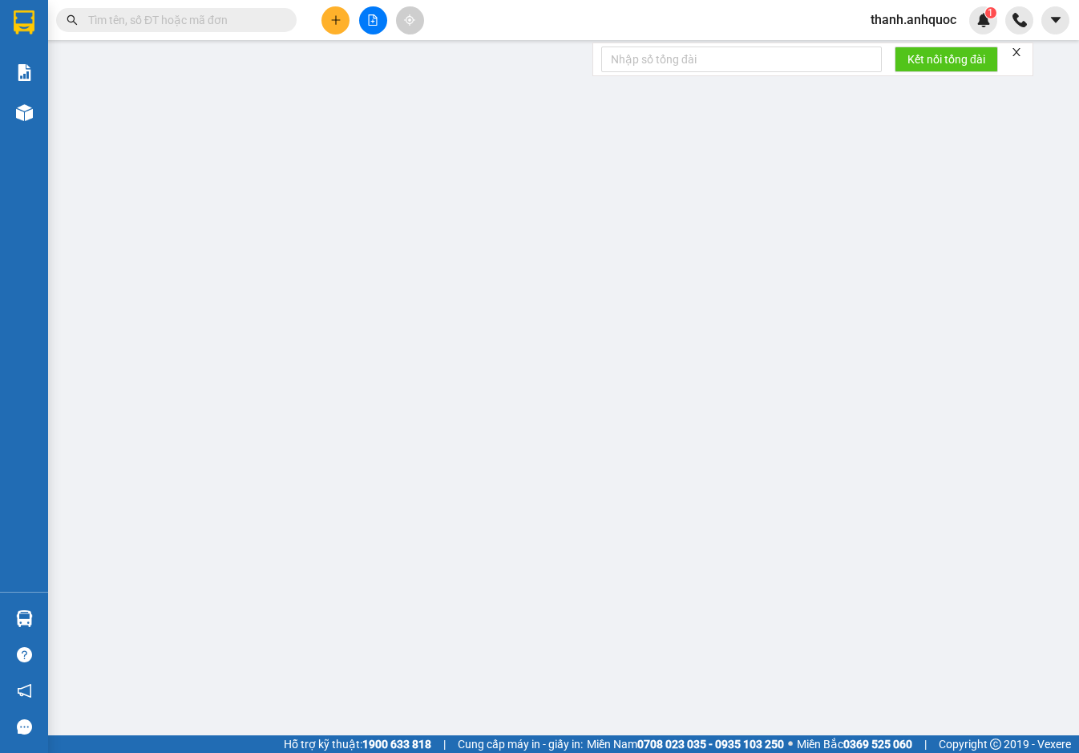
type input "0396145677"
type input "ANH PHI"
type input "0902846509"
type input "CHỊ THY"
type input "VPQ1"
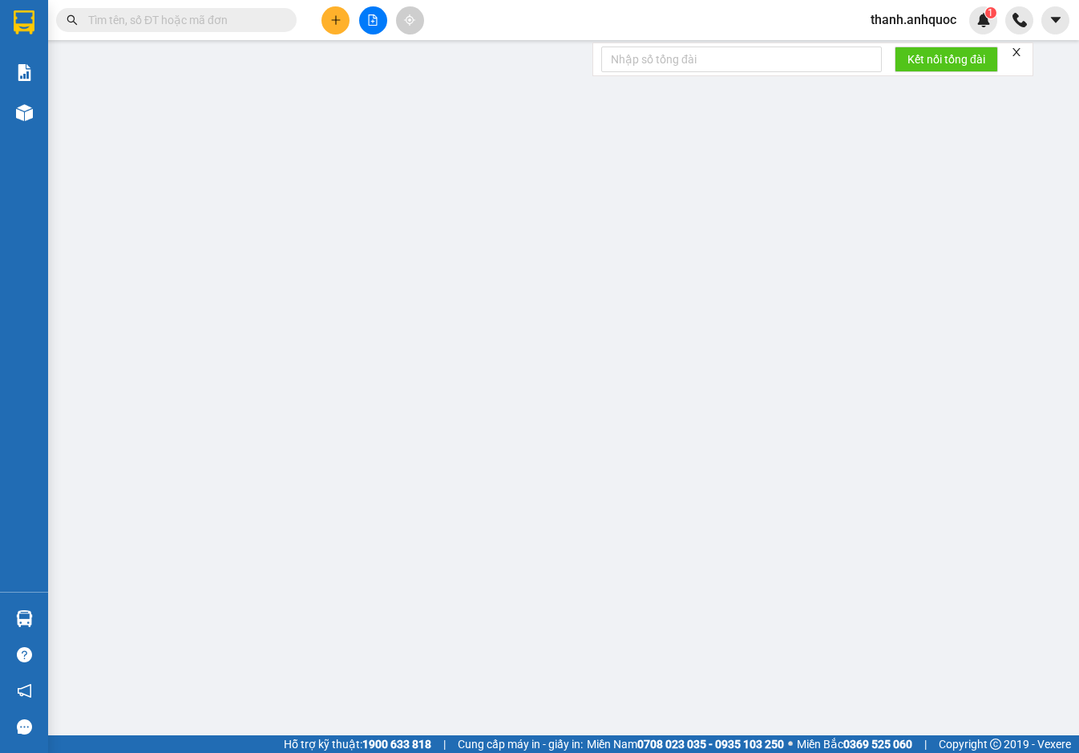
type input "30.000"
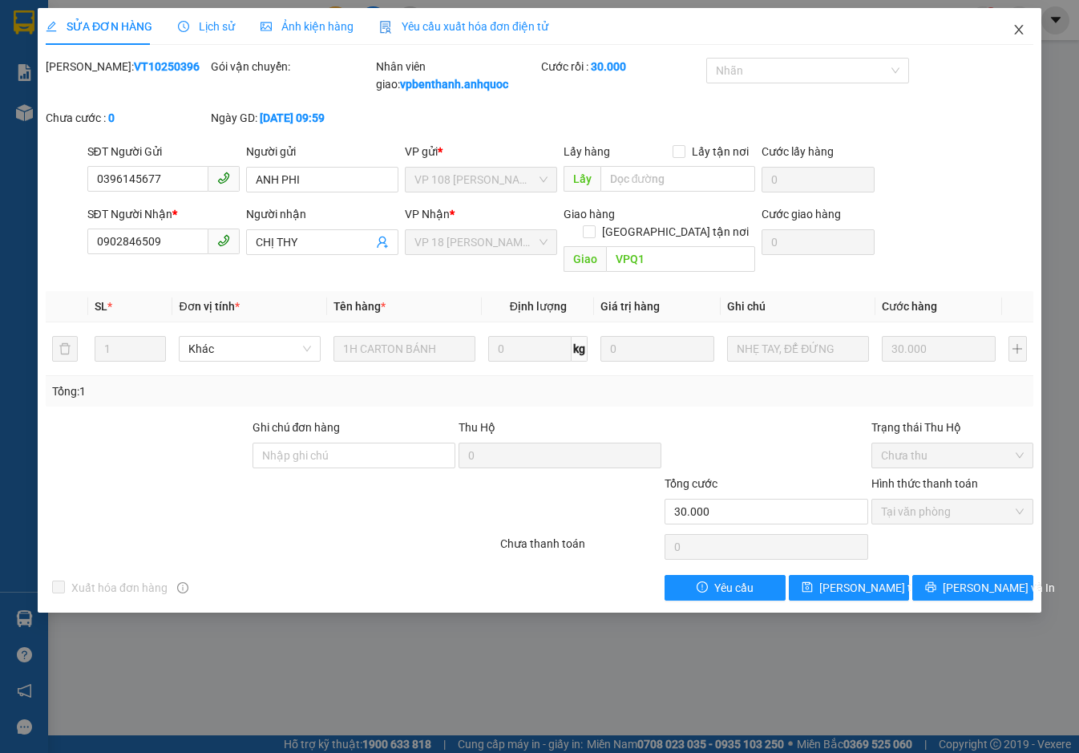
click at [1019, 33] on icon "close" at bounding box center [1018, 29] width 13 height 13
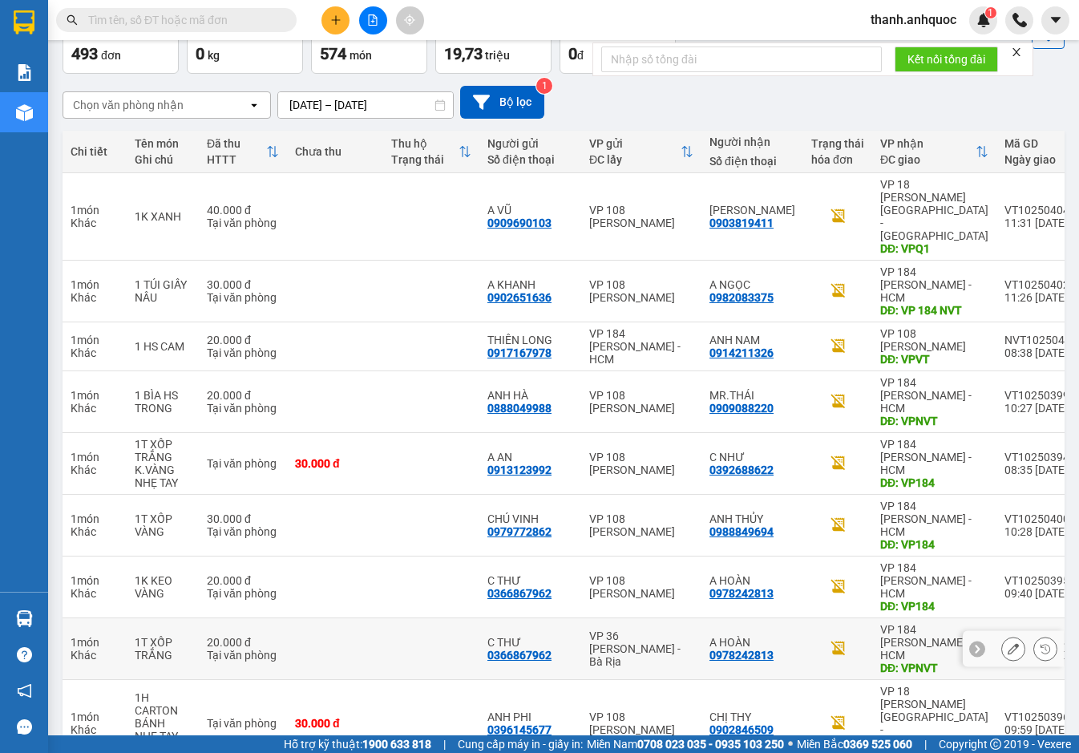
scroll to position [133, 0]
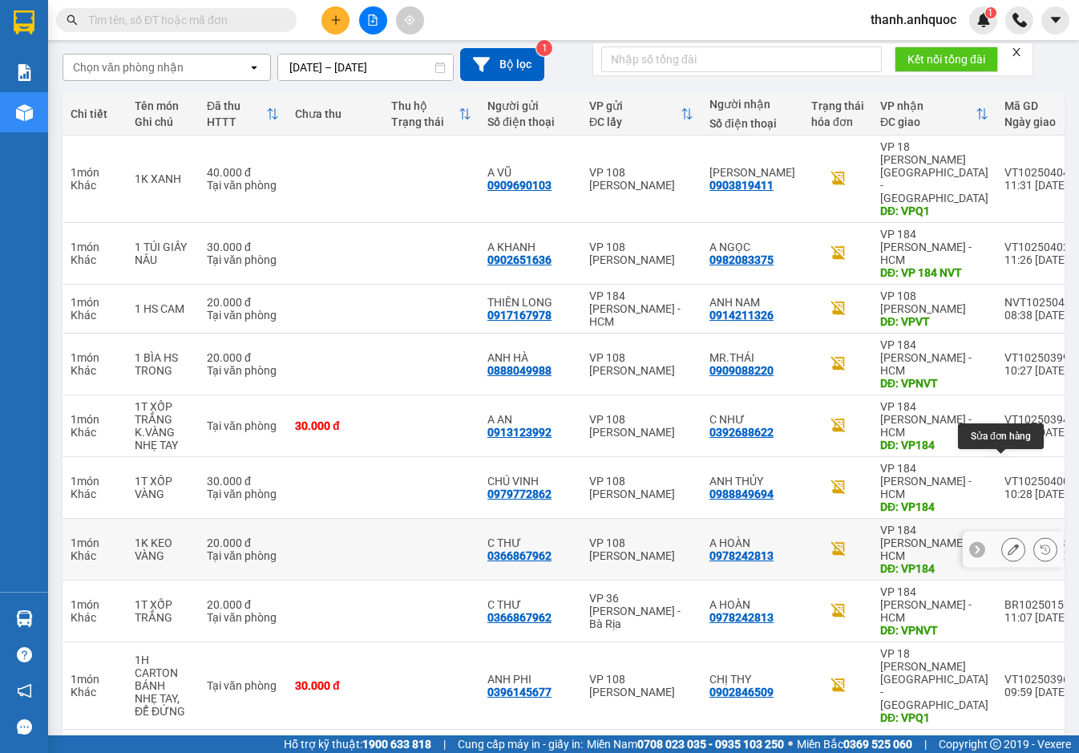
click at [1008, 543] on icon at bounding box center [1013, 548] width 11 height 11
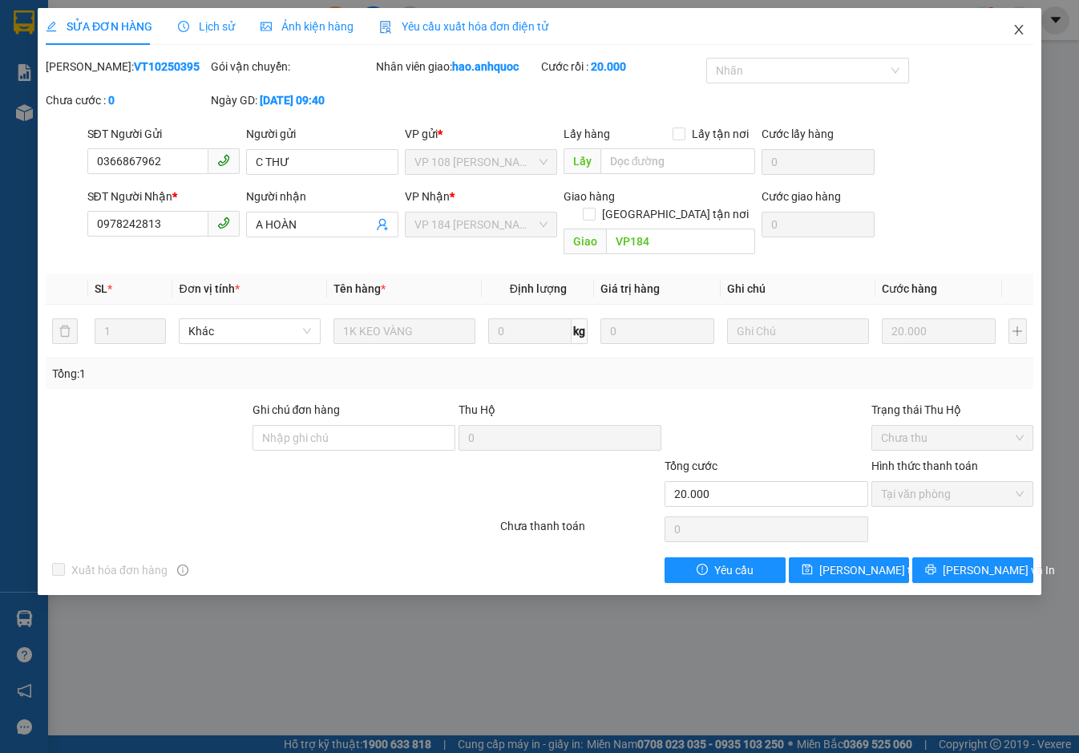
click at [1021, 25] on span "Close" at bounding box center [1018, 30] width 45 height 45
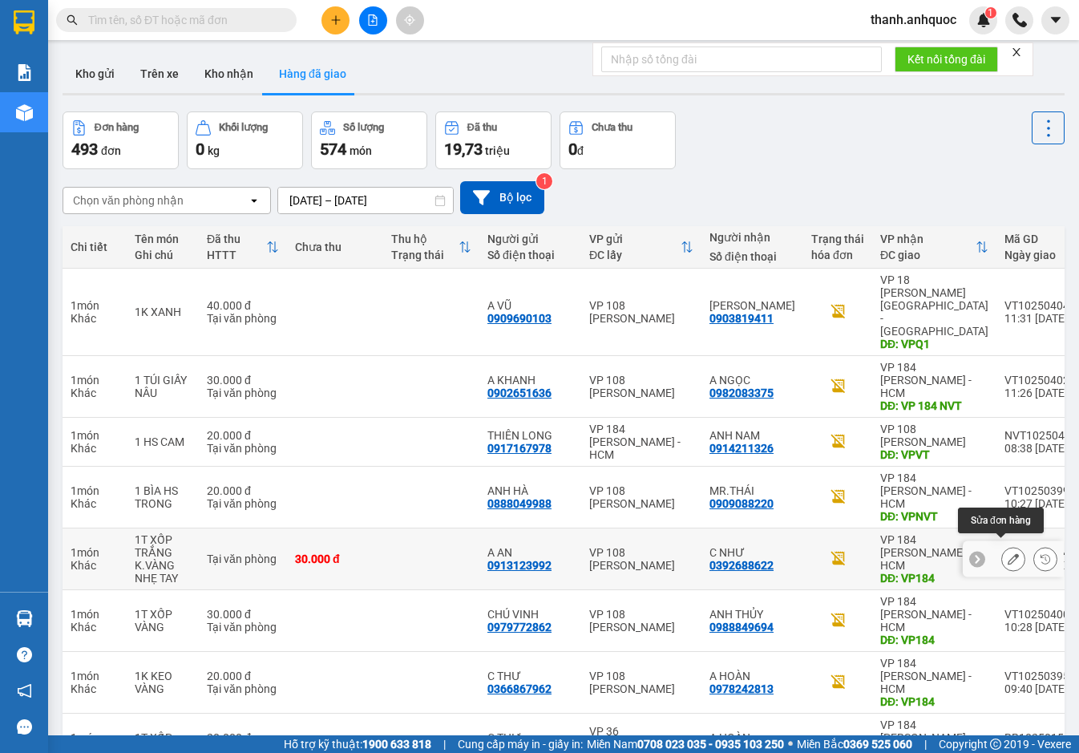
drag, startPoint x: 1002, startPoint y: 545, endPoint x: 1005, endPoint y: 495, distance: 50.6
click at [1005, 495] on tbody "1 món Khác 1K XANH 40.000 đ Tại văn phòng A VŨ 0909690103 VP 108 Lê Hồng Phong …" at bounding box center [696, 597] width 1267 height 656
click at [1008, 553] on icon at bounding box center [1013, 558] width 11 height 11
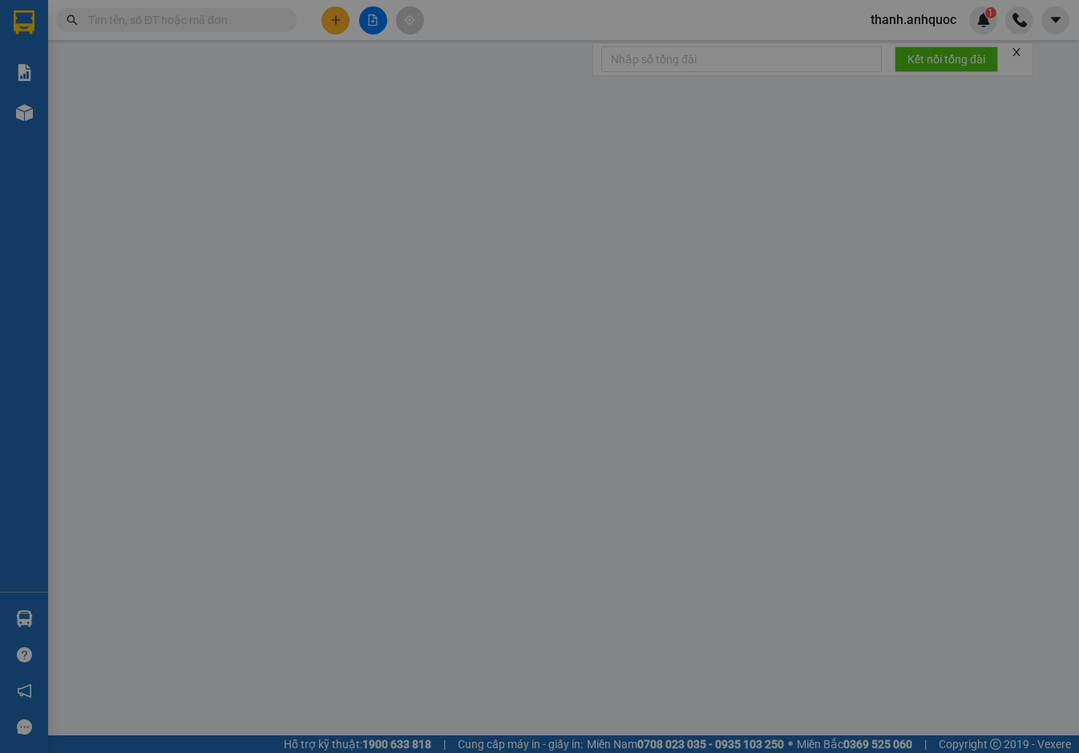
type input "0913123992"
type input "A AN"
type input "0392688622"
type input "C NHƯ"
type input "VP184"
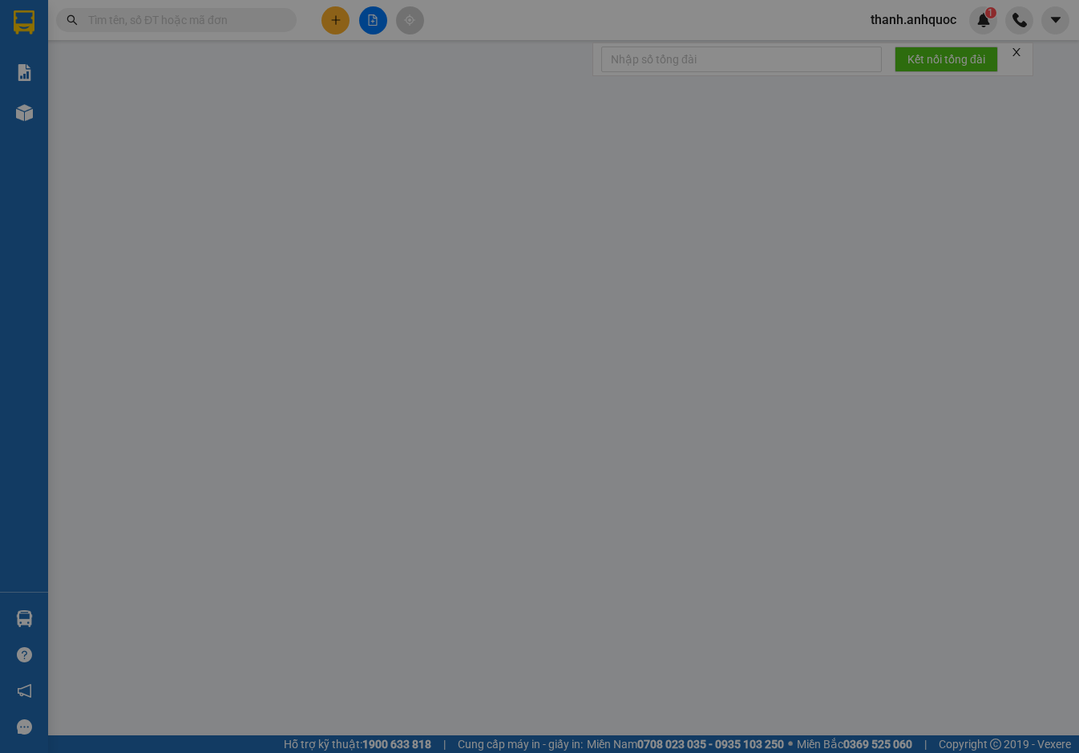
type input "TM 11/10 VP184 HẢO"
type input "30.000"
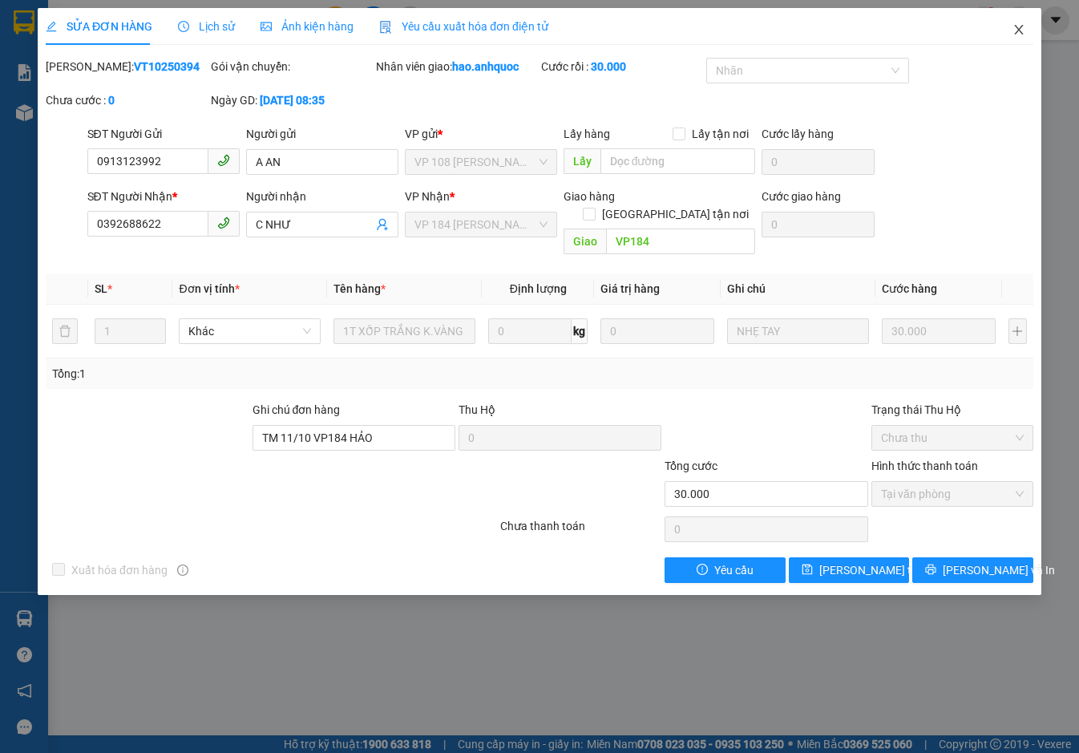
click at [1017, 27] on icon "close" at bounding box center [1018, 29] width 13 height 13
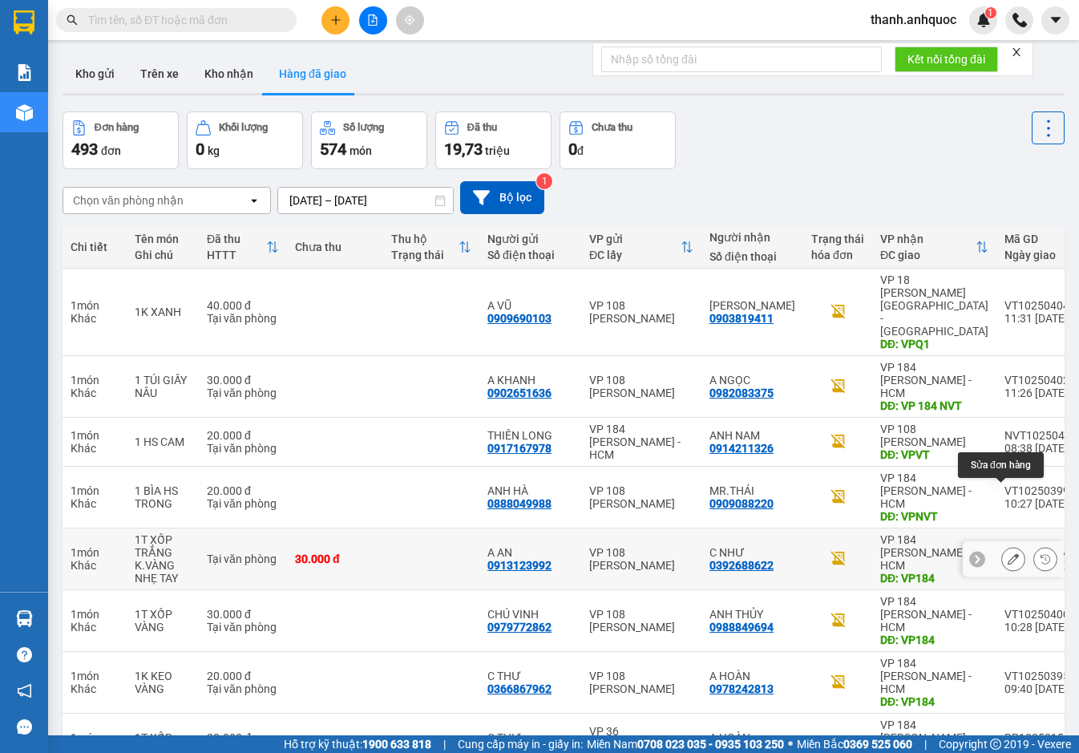
click at [1007, 545] on button at bounding box center [1013, 559] width 22 height 28
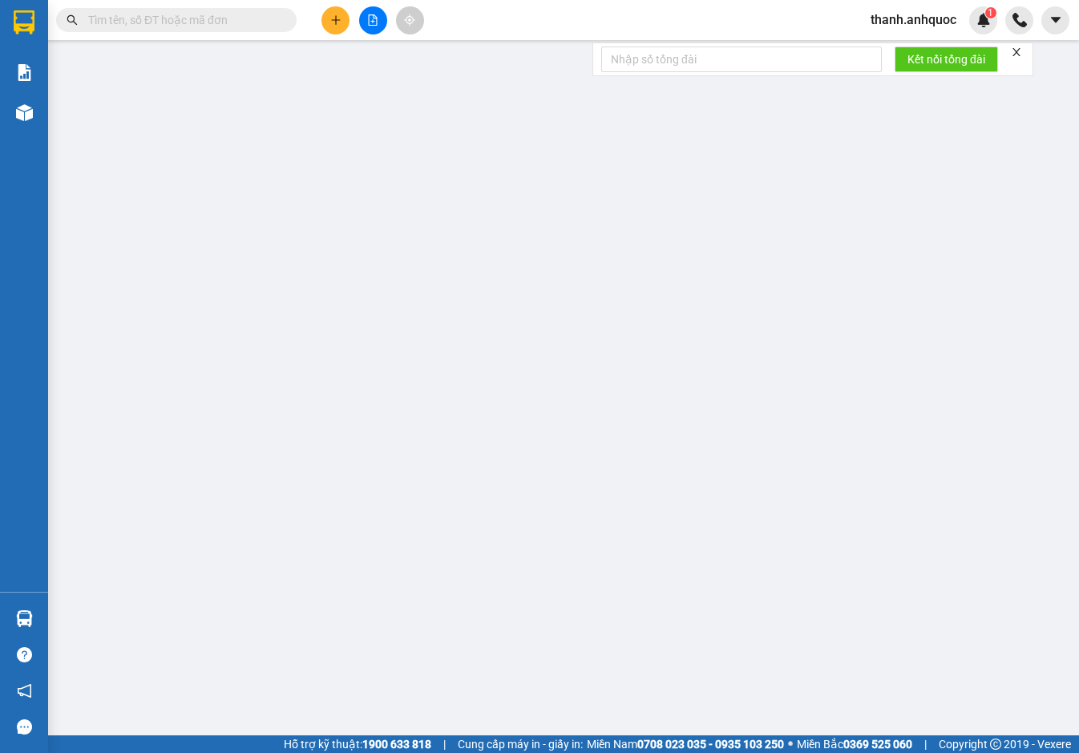
type input "0913123992"
type input "A AN"
type input "0392688622"
type input "C NHƯ"
type input "VP184"
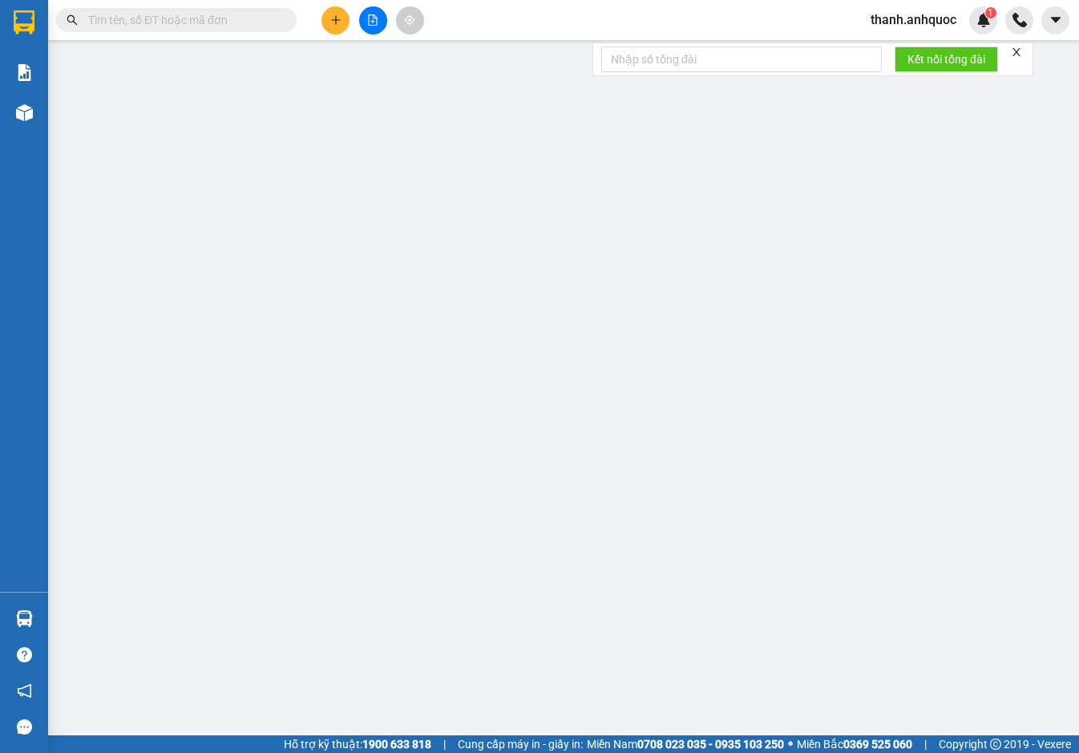
type input "TM 11/10 VP184 HẢO"
type input "30.000"
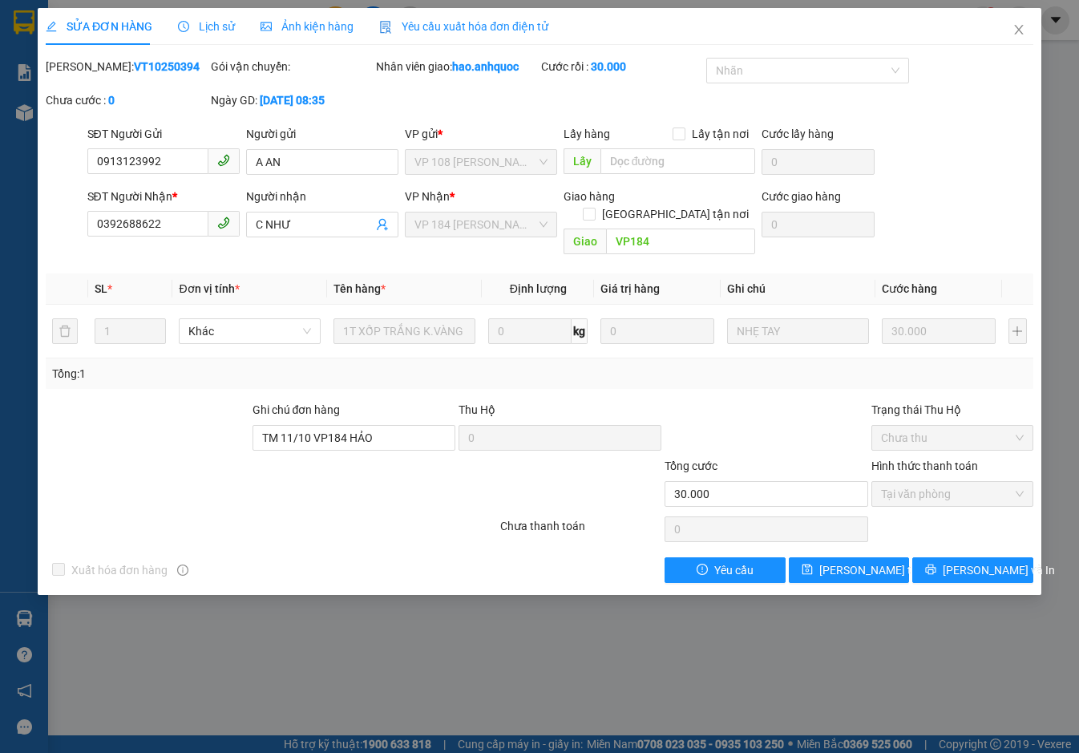
click at [439, 21] on span "Yêu cầu xuất hóa đơn điện tử" at bounding box center [463, 26] width 169 height 13
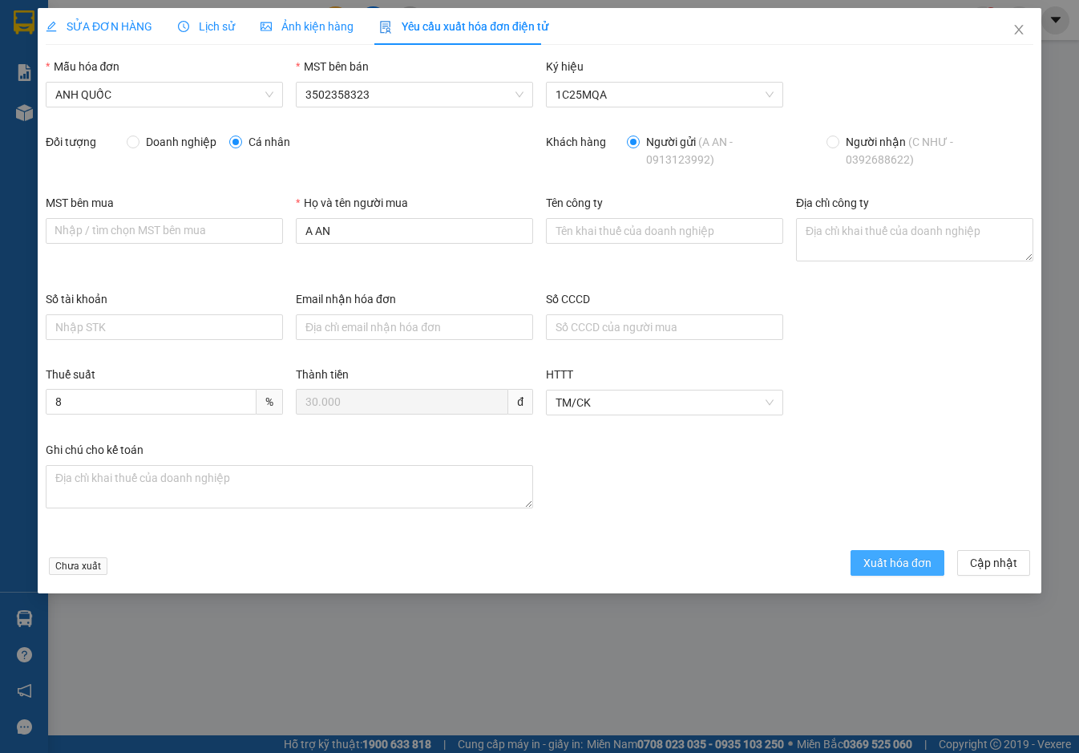
click at [908, 559] on span "Xuất hóa đơn" at bounding box center [897, 563] width 68 height 18
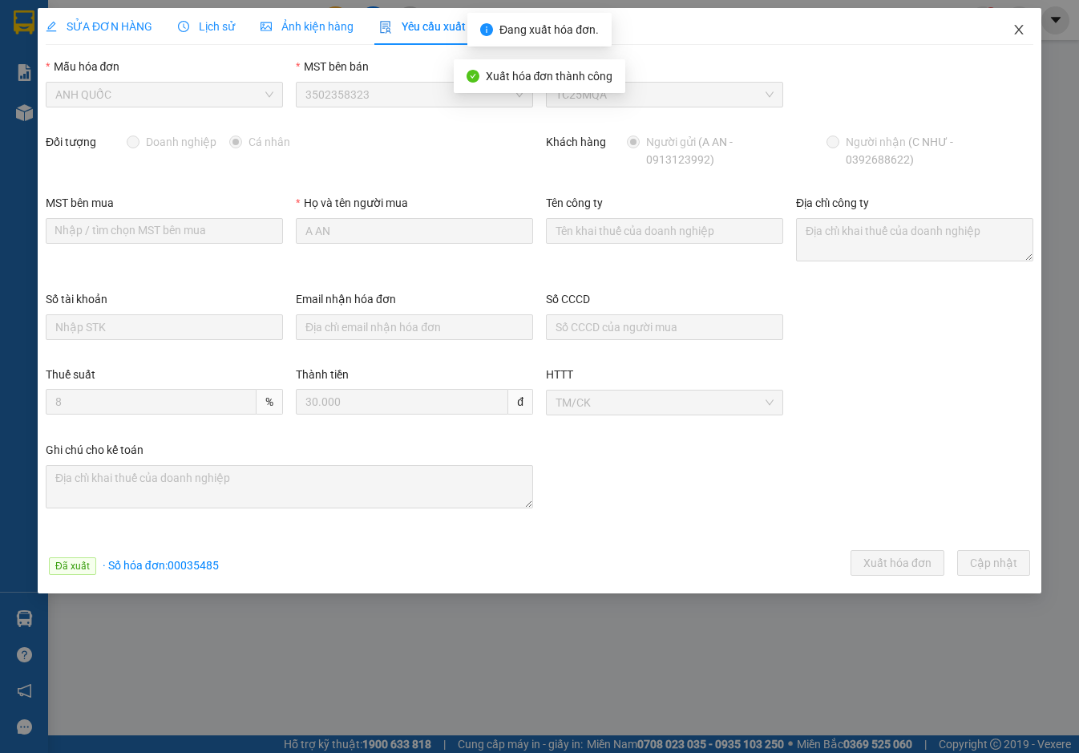
click at [1021, 30] on icon "close" at bounding box center [1018, 29] width 13 height 13
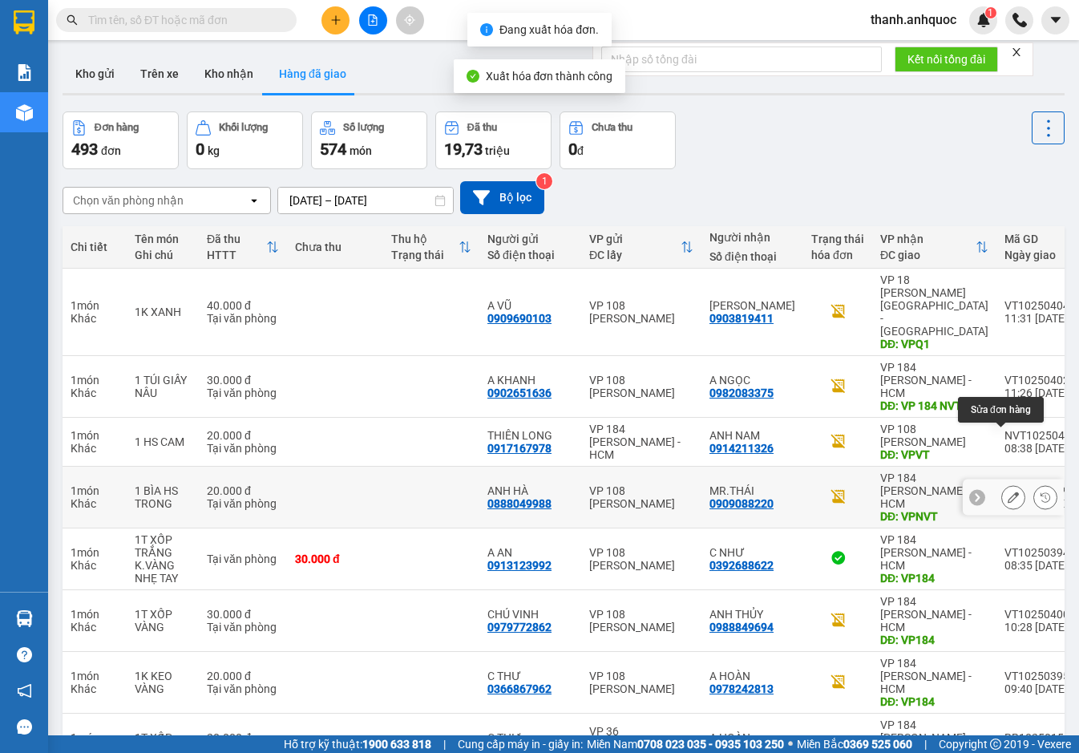
click at [1008, 491] on icon at bounding box center [1013, 496] width 11 height 11
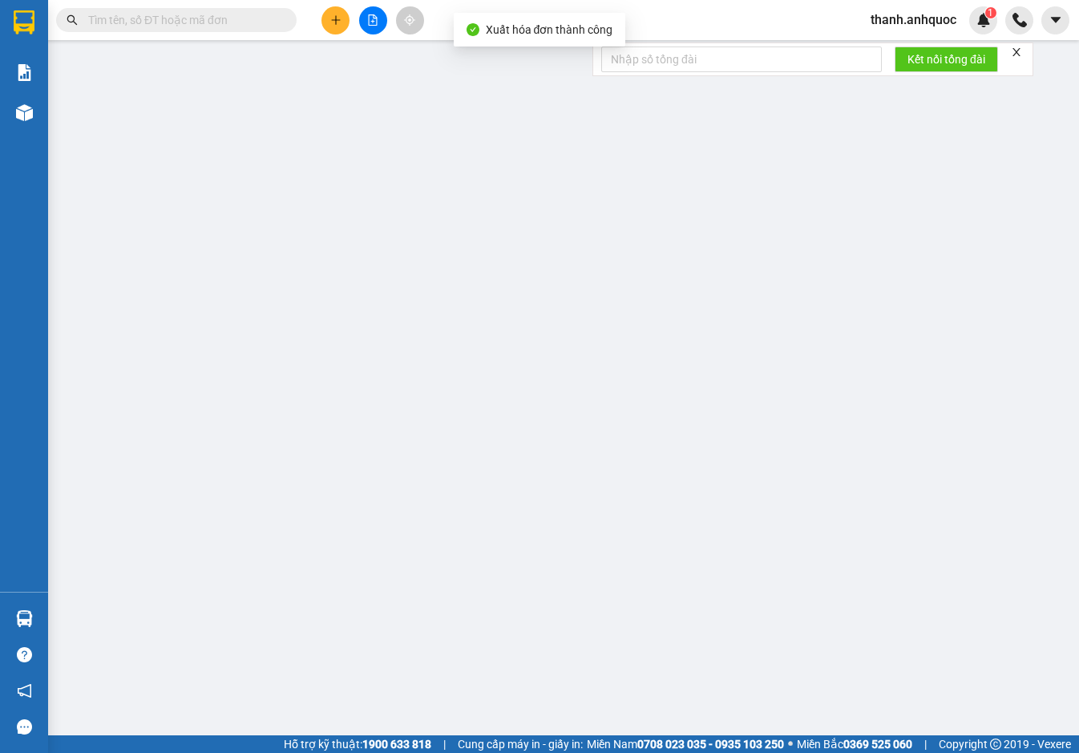
type input "0888049988"
type input "ANH HÀ"
type input "0909088220"
type input "MR.THÁI"
type input "VPNVT"
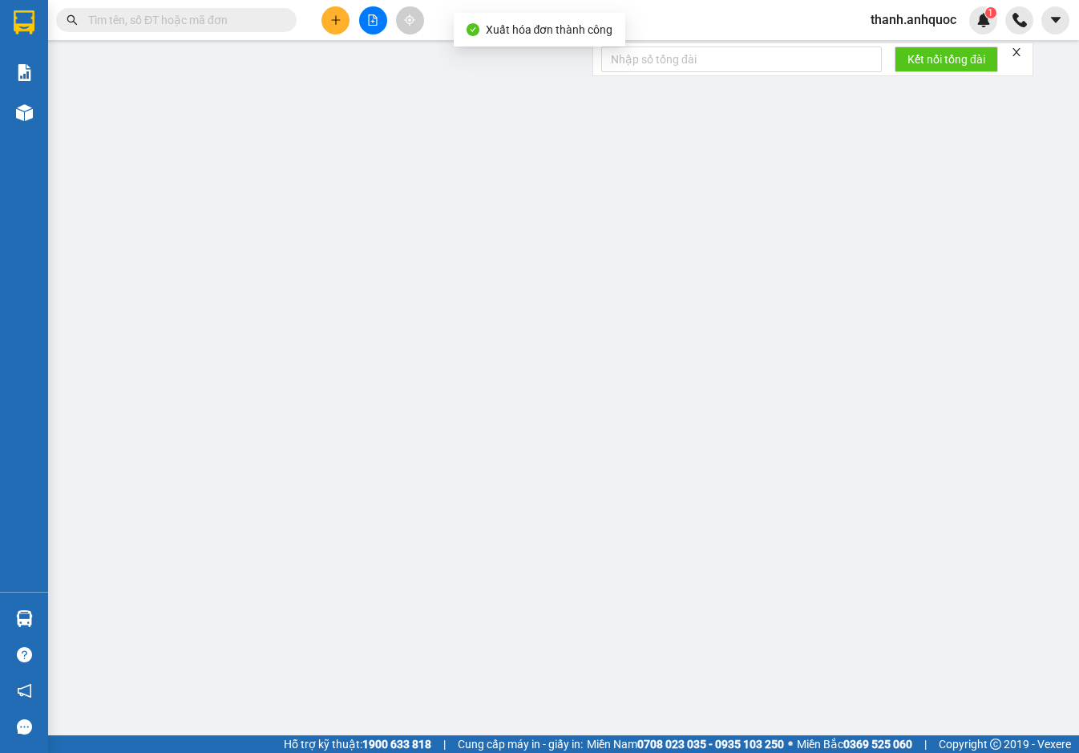
type input "20.000"
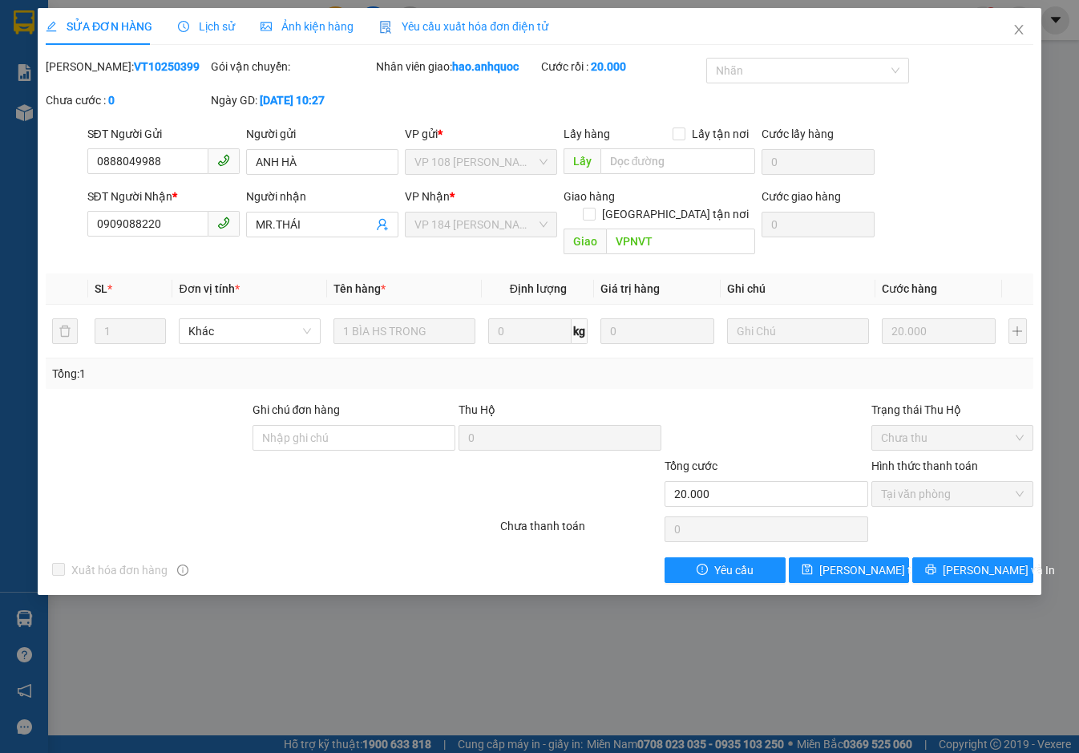
click at [481, 16] on div "Yêu cầu xuất hóa đơn điện tử" at bounding box center [463, 26] width 169 height 37
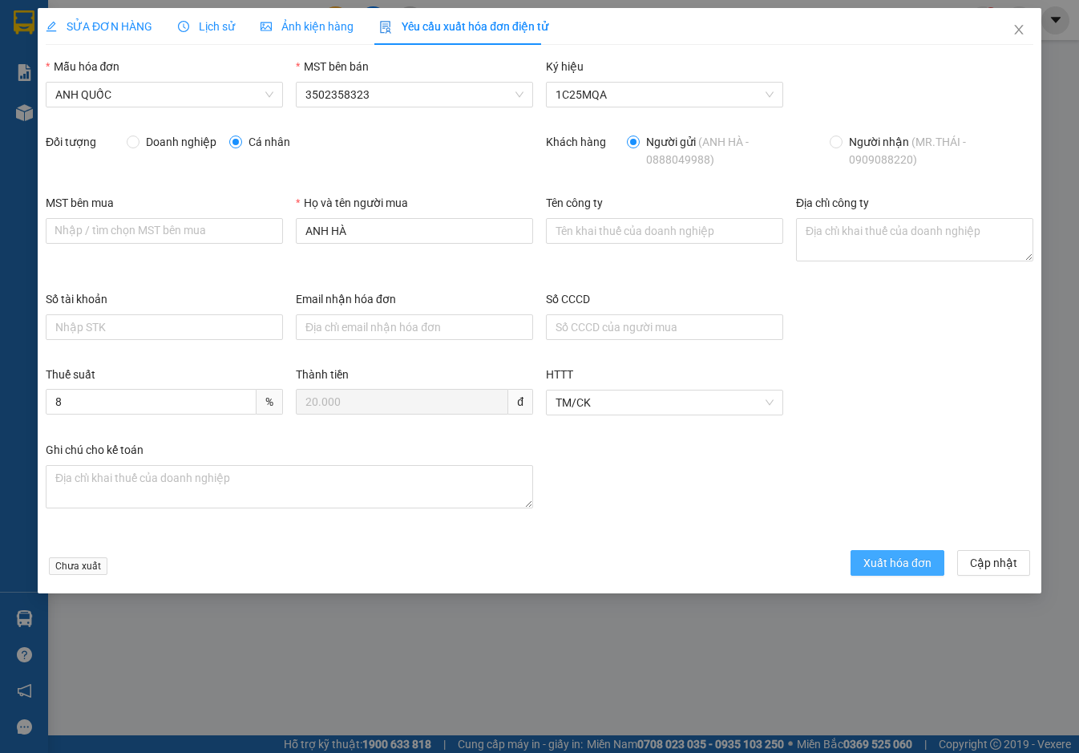
click at [910, 559] on span "Xuất hóa đơn" at bounding box center [897, 563] width 68 height 18
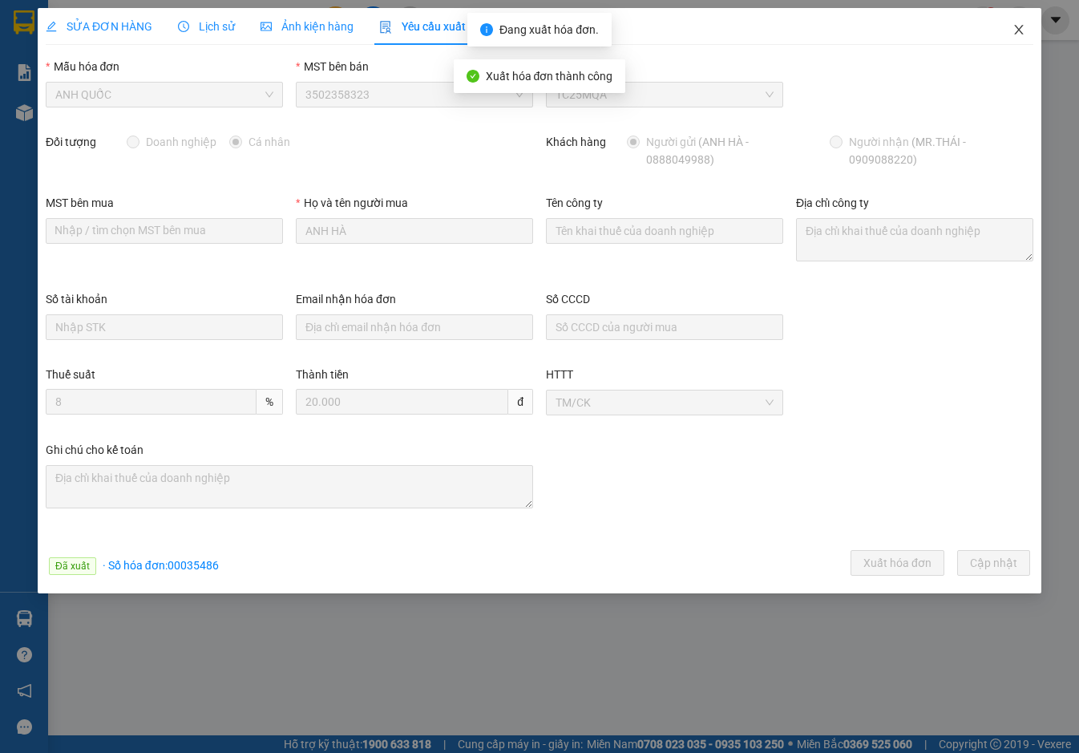
click at [1022, 30] on icon "close" at bounding box center [1018, 29] width 13 height 13
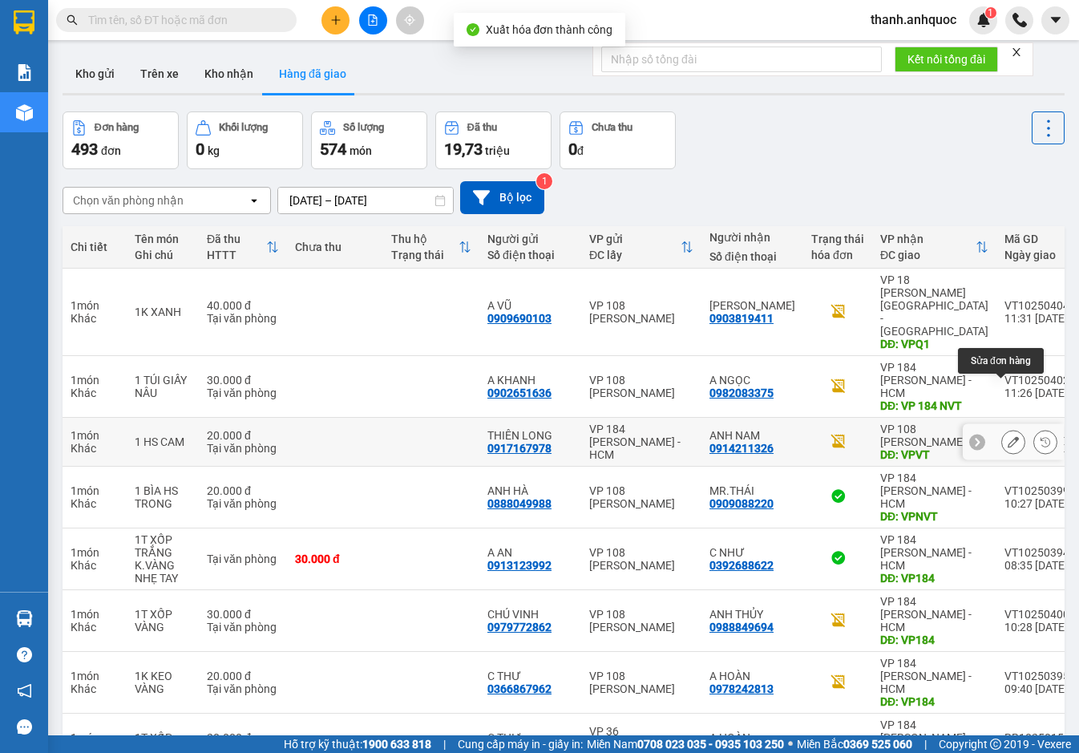
click at [1008, 436] on icon at bounding box center [1013, 441] width 11 height 11
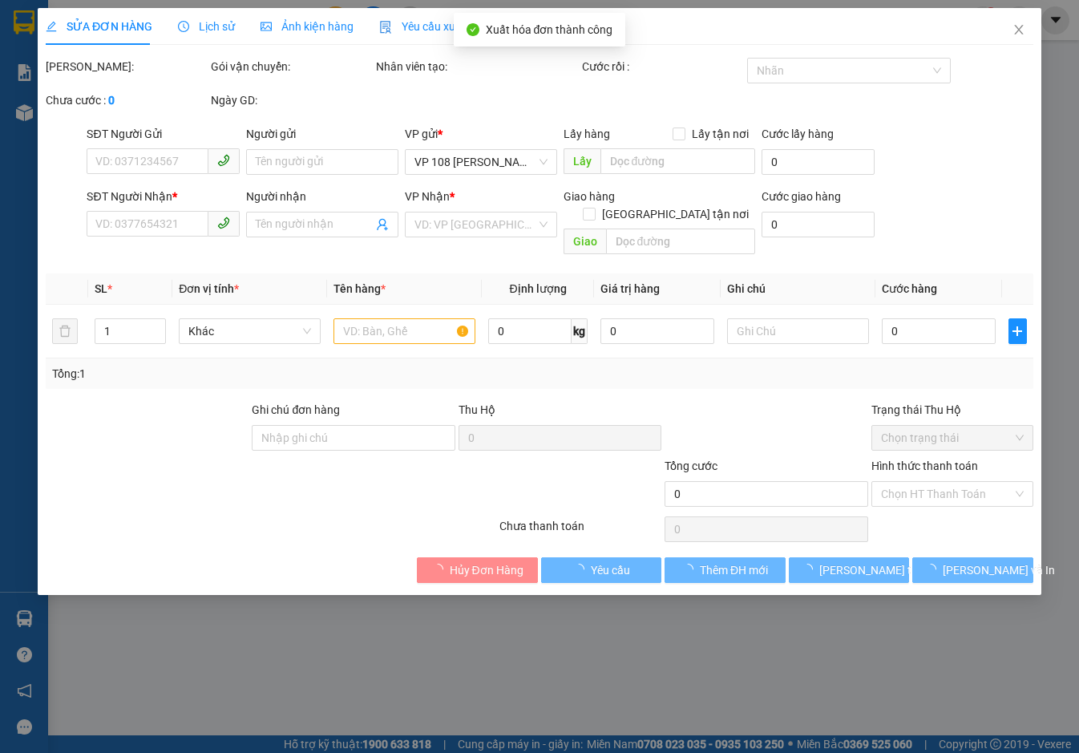
type input "0917167978"
type input "THIÊN LONG"
type input "0914211326"
type input "ANH NAM"
type input "VPVT"
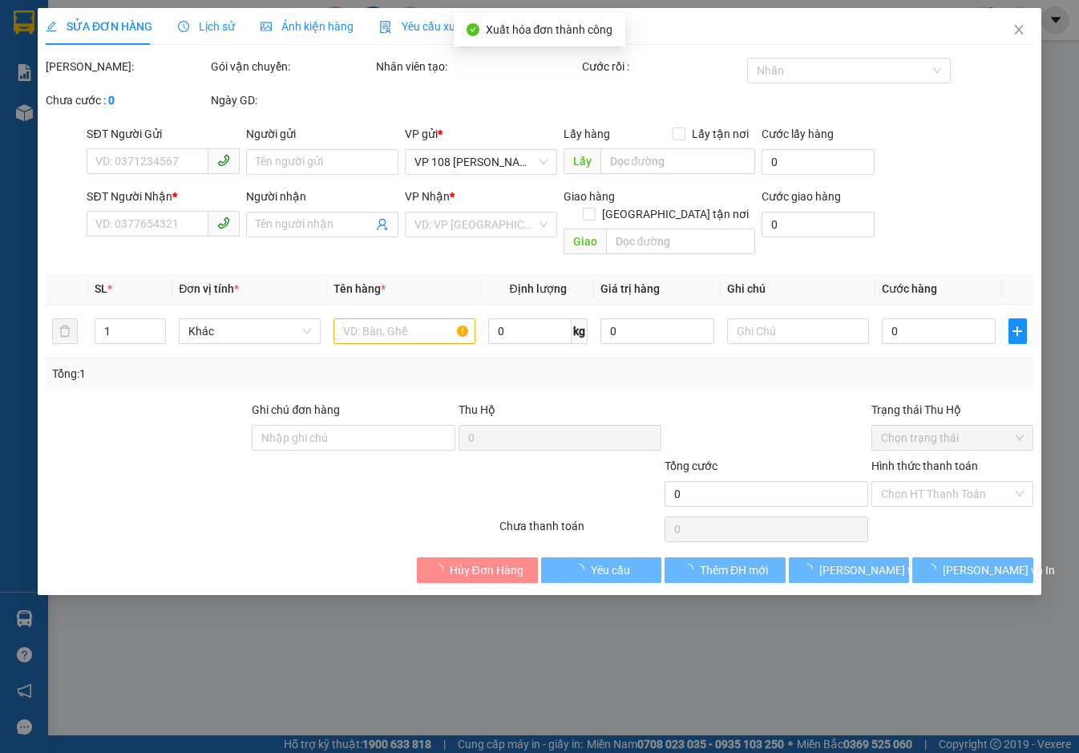
type input "TM 11/10 THỦY"
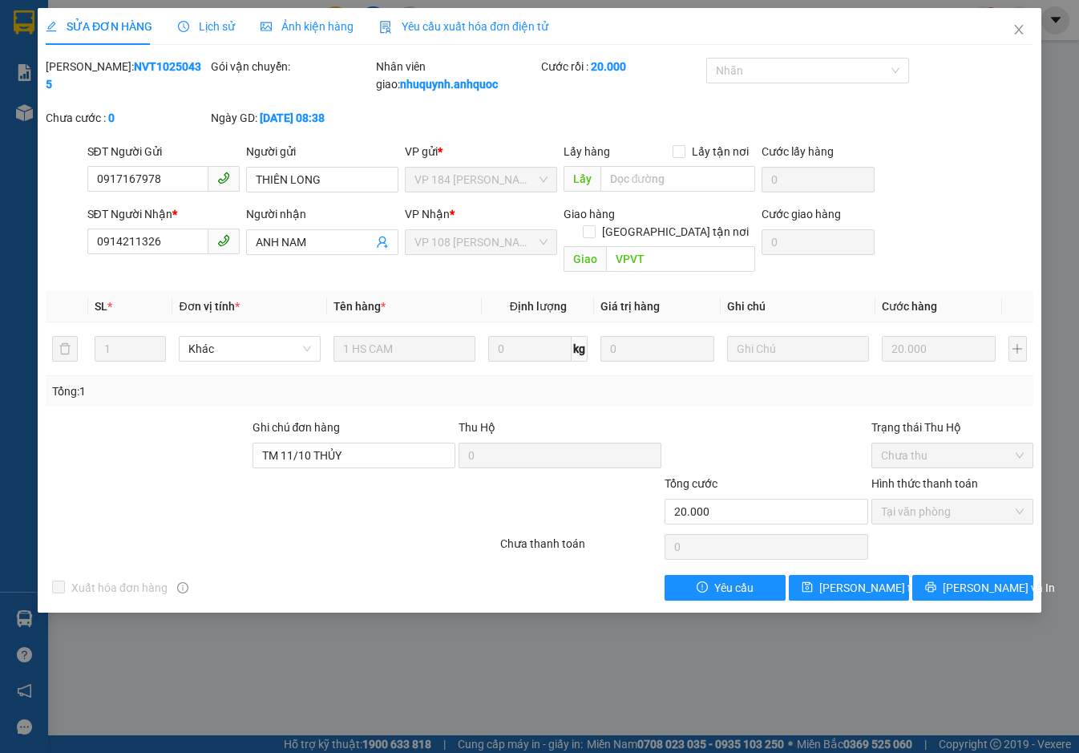
click at [480, 20] on span "Yêu cầu xuất hóa đơn điện tử" at bounding box center [463, 26] width 169 height 13
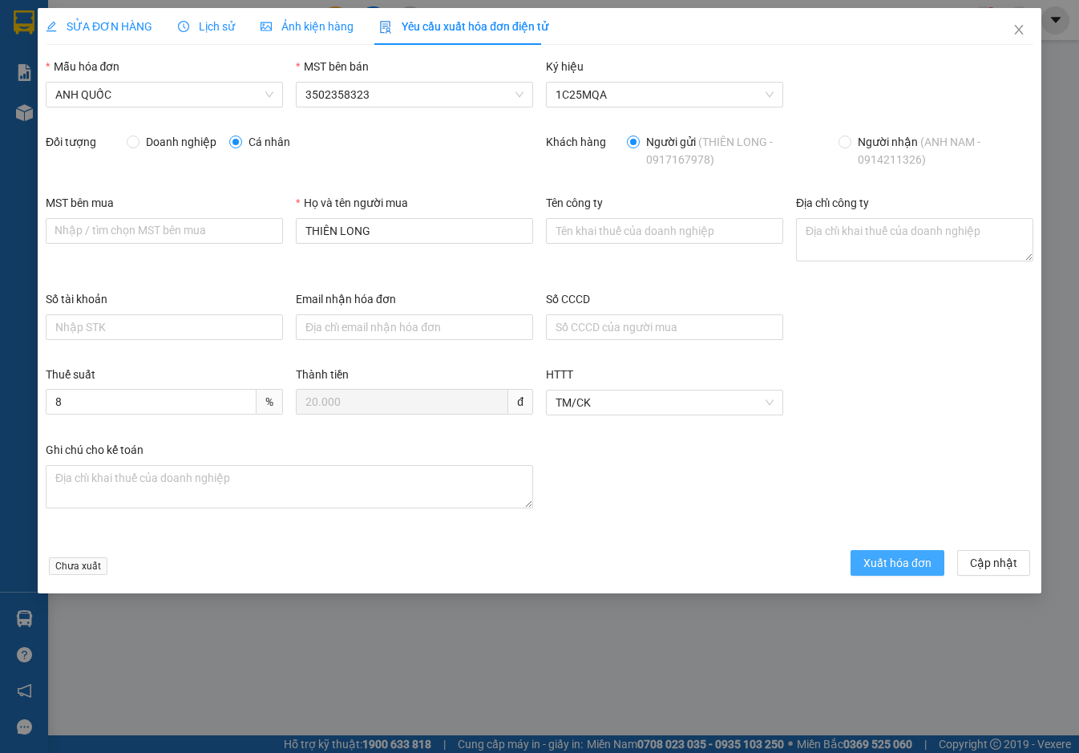
click at [894, 564] on span "Xuất hóa đơn" at bounding box center [897, 563] width 68 height 18
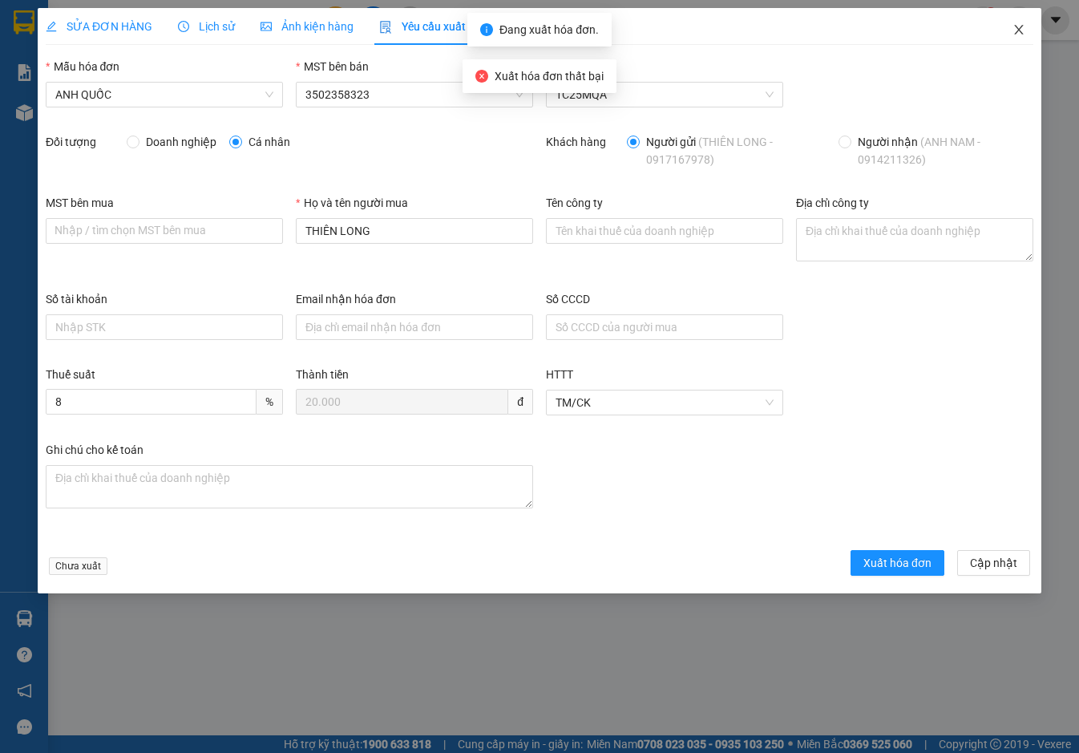
click at [1020, 28] on icon "close" at bounding box center [1018, 29] width 13 height 13
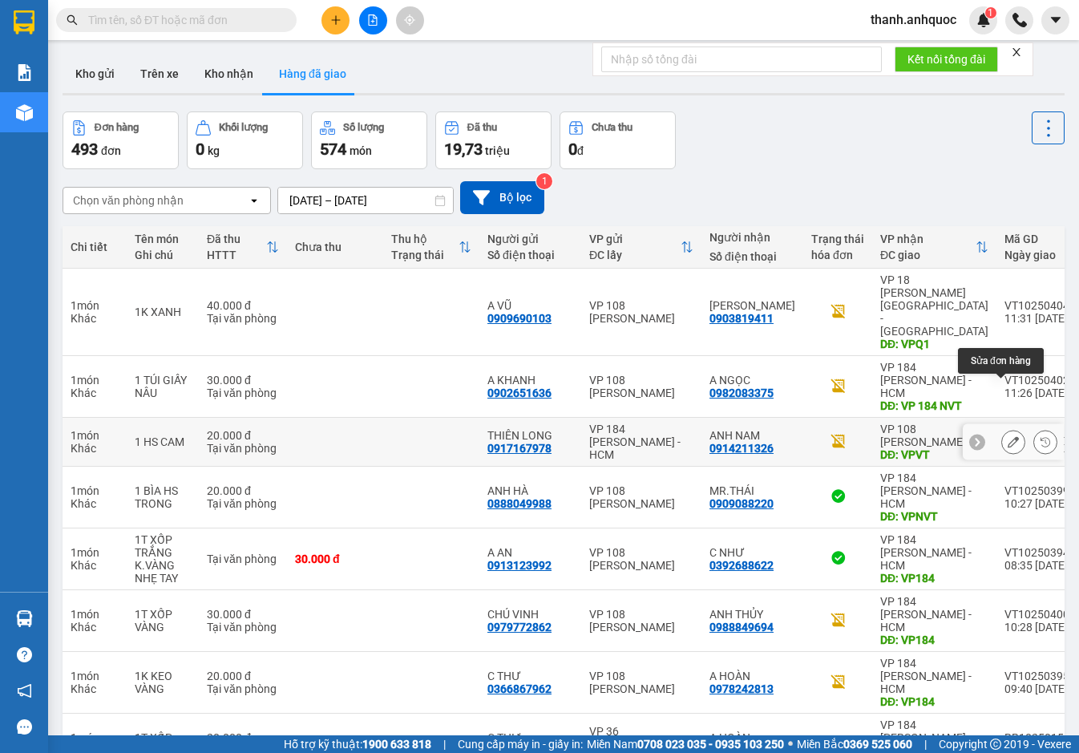
click at [1008, 436] on icon at bounding box center [1013, 441] width 11 height 11
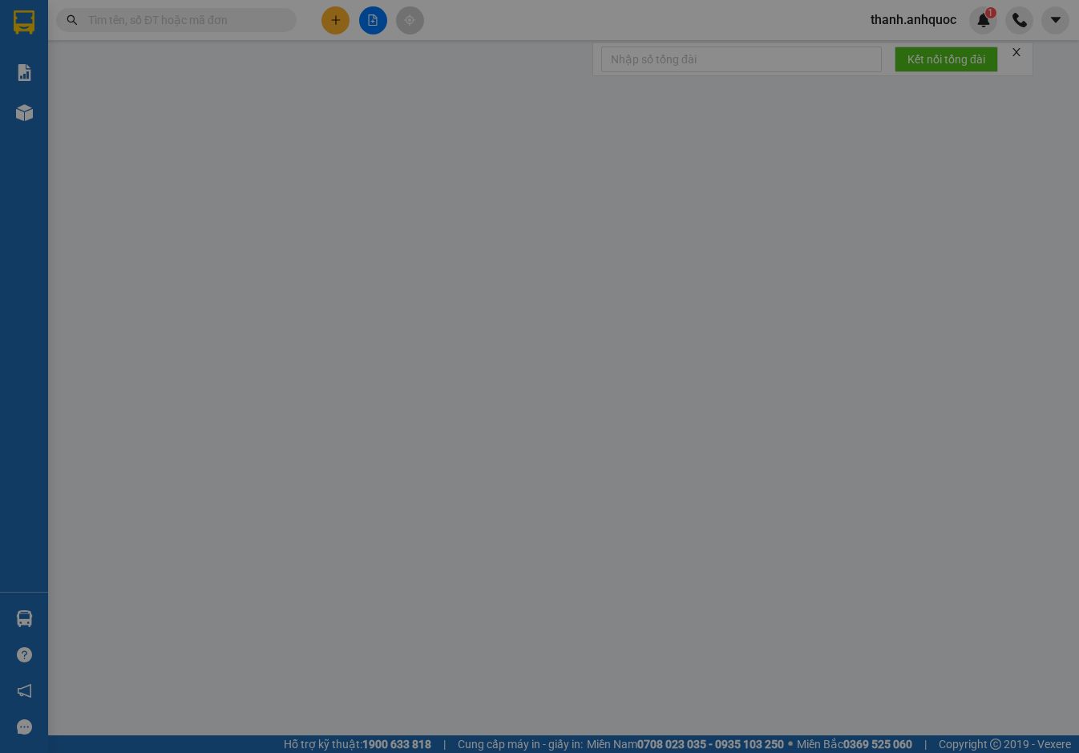
type input "0917167978"
type input "THIÊN LONG"
type input "0914211326"
type input "ANH NAM"
type input "VPVT"
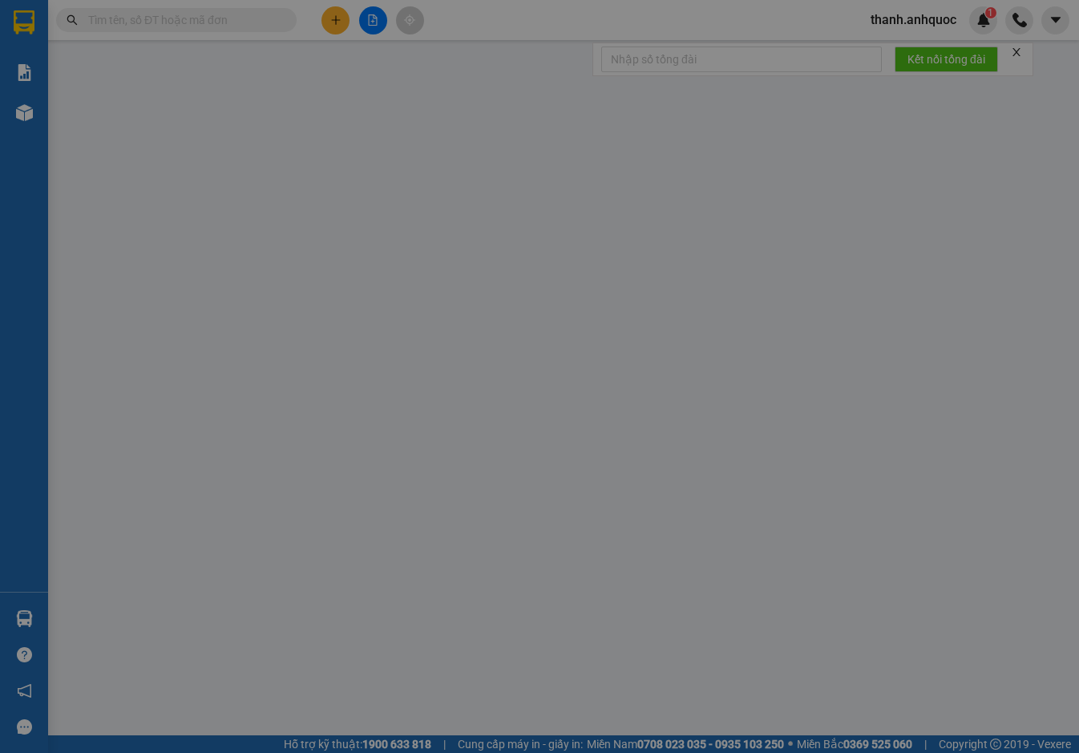
type input "TM 11/10 THỦY"
type input "20.000"
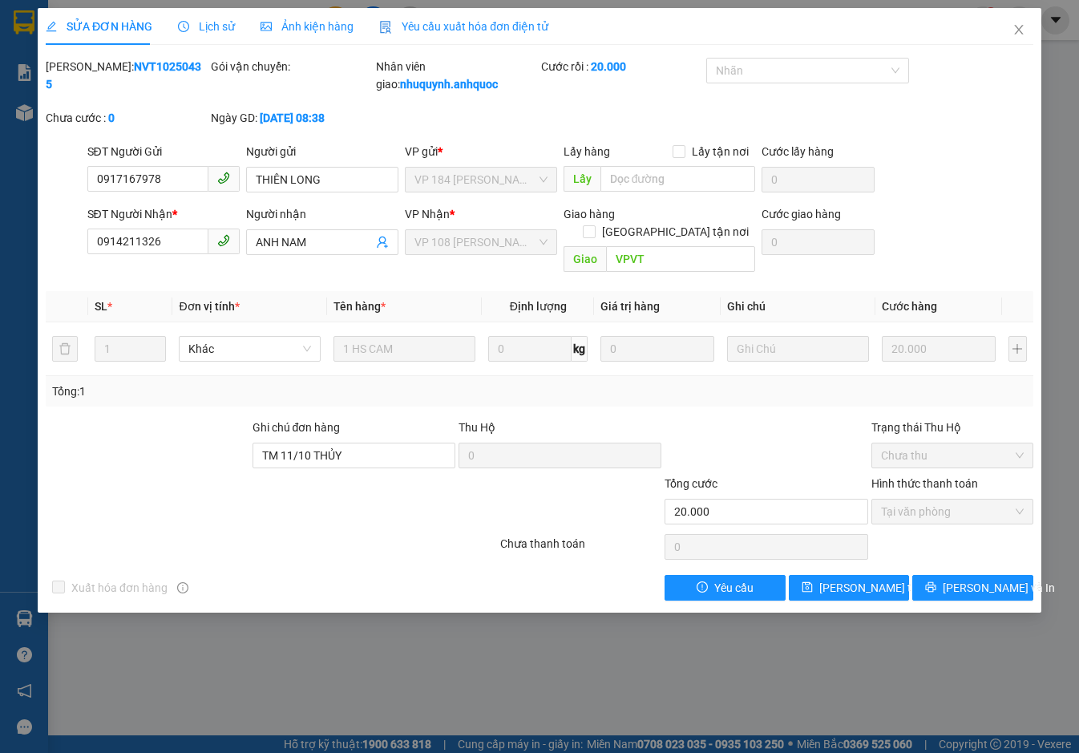
click at [471, 25] on span "Yêu cầu xuất hóa đơn điện tử" at bounding box center [463, 26] width 169 height 13
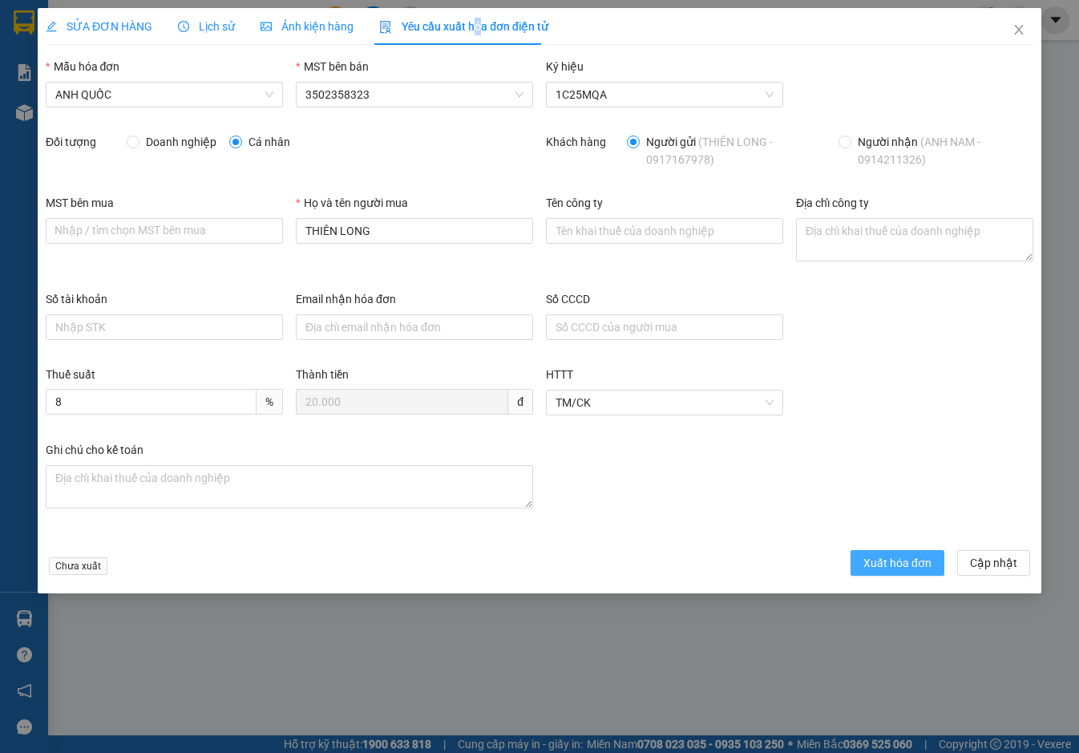
click at [899, 554] on span "Xuất hóa đơn" at bounding box center [897, 563] width 68 height 18
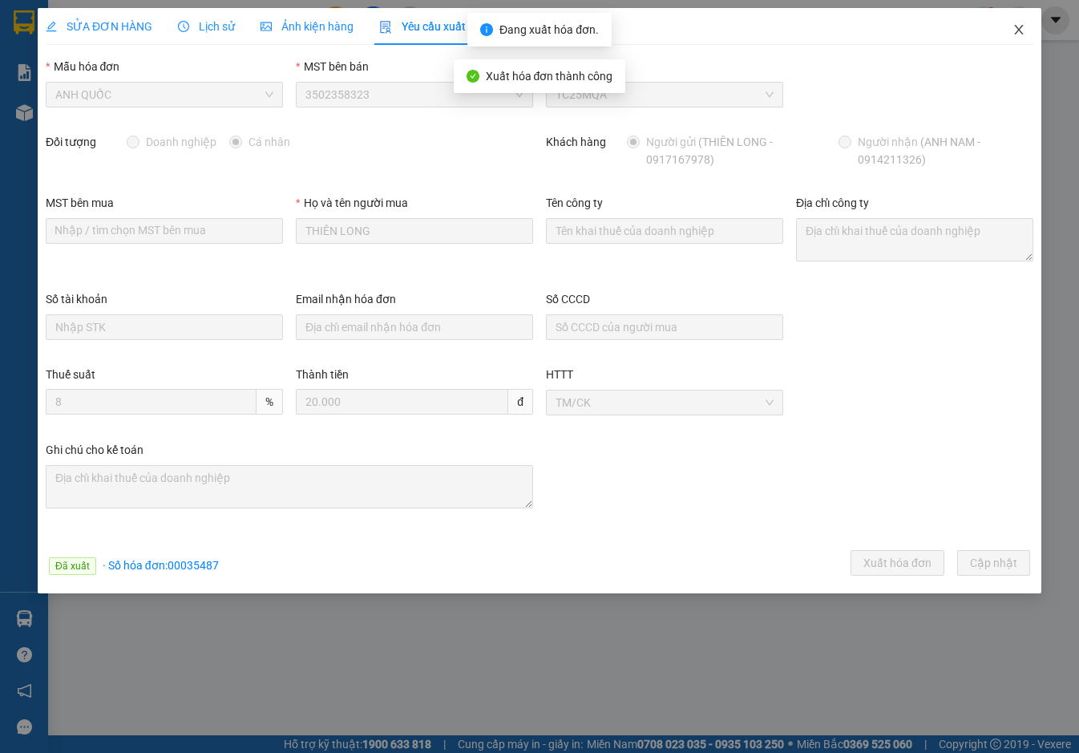
click at [1016, 27] on icon "close" at bounding box center [1018, 30] width 9 height 10
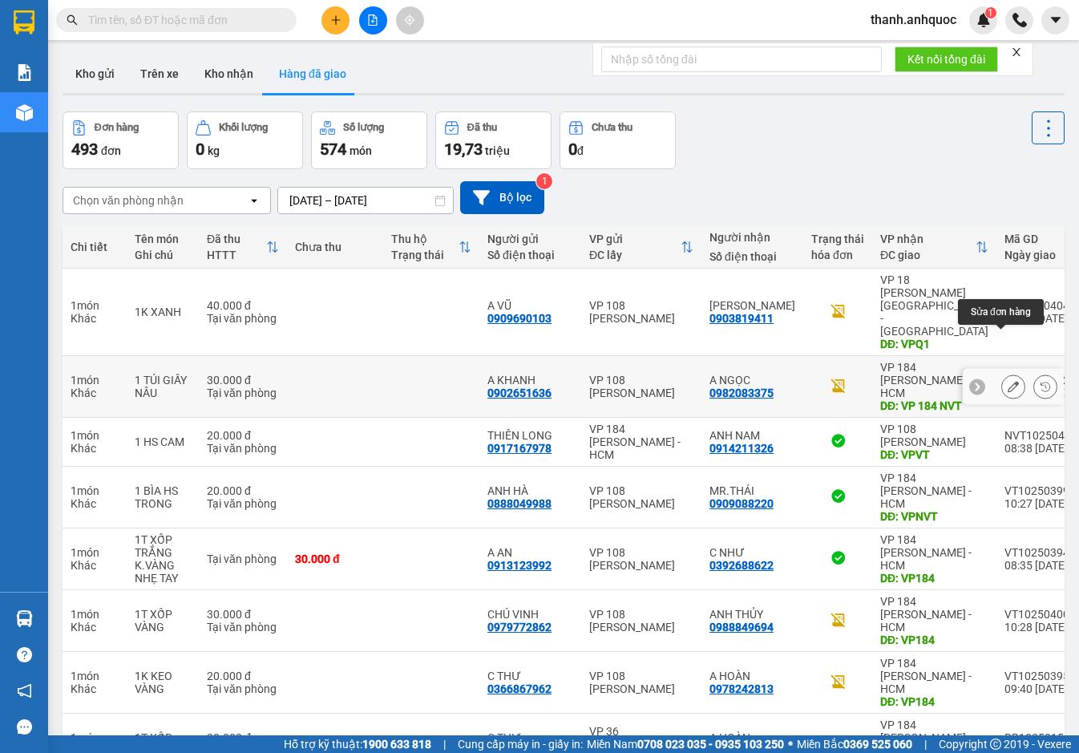
click at [1007, 373] on button at bounding box center [1013, 387] width 22 height 28
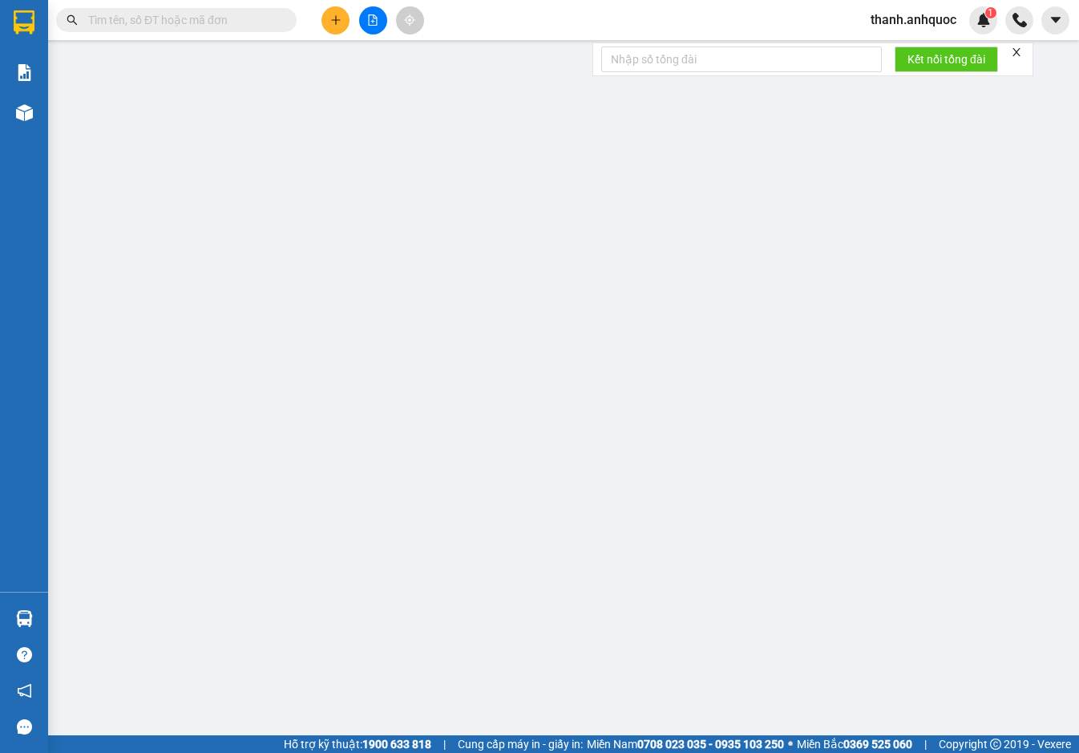
type input "0902651636"
type input "A KHANH"
type input "0982083375"
type input "A NGỌC"
type input "VP 184 NVT"
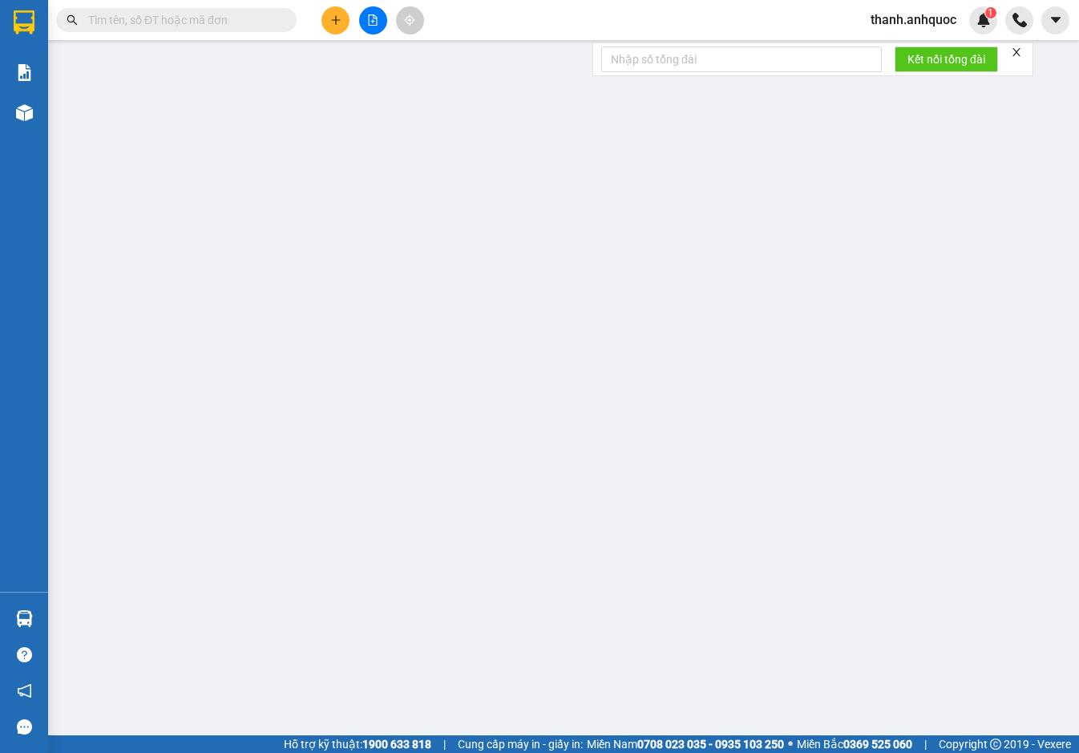
type input "30.000"
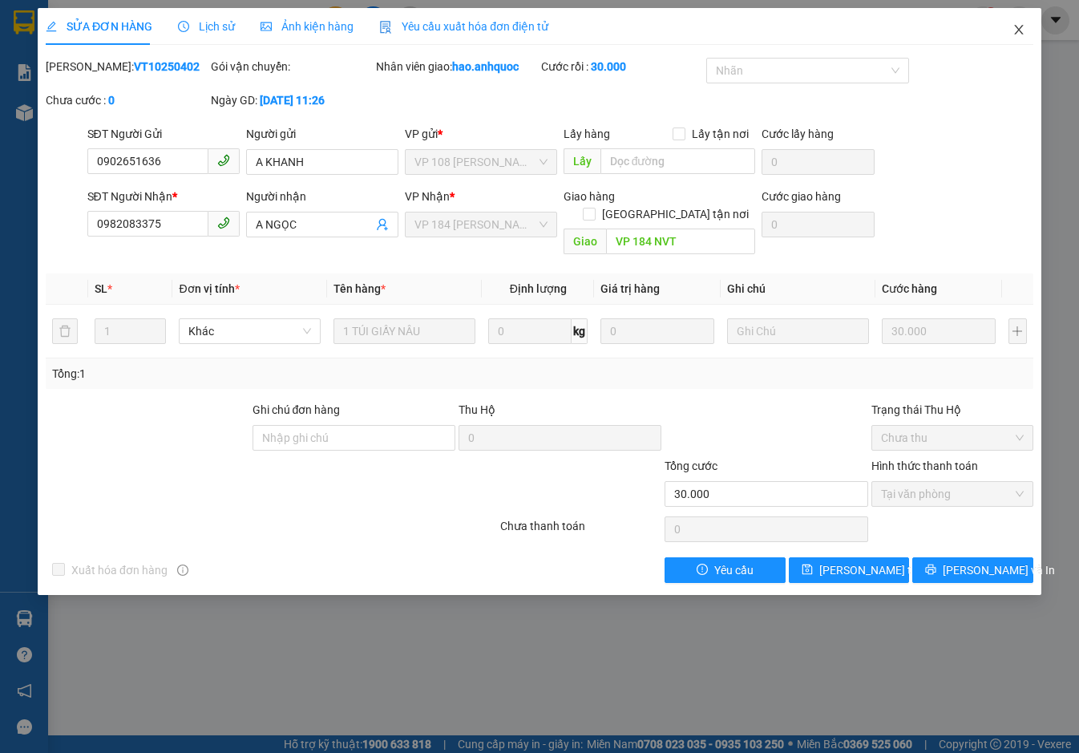
click at [1026, 29] on span "Close" at bounding box center [1018, 30] width 45 height 45
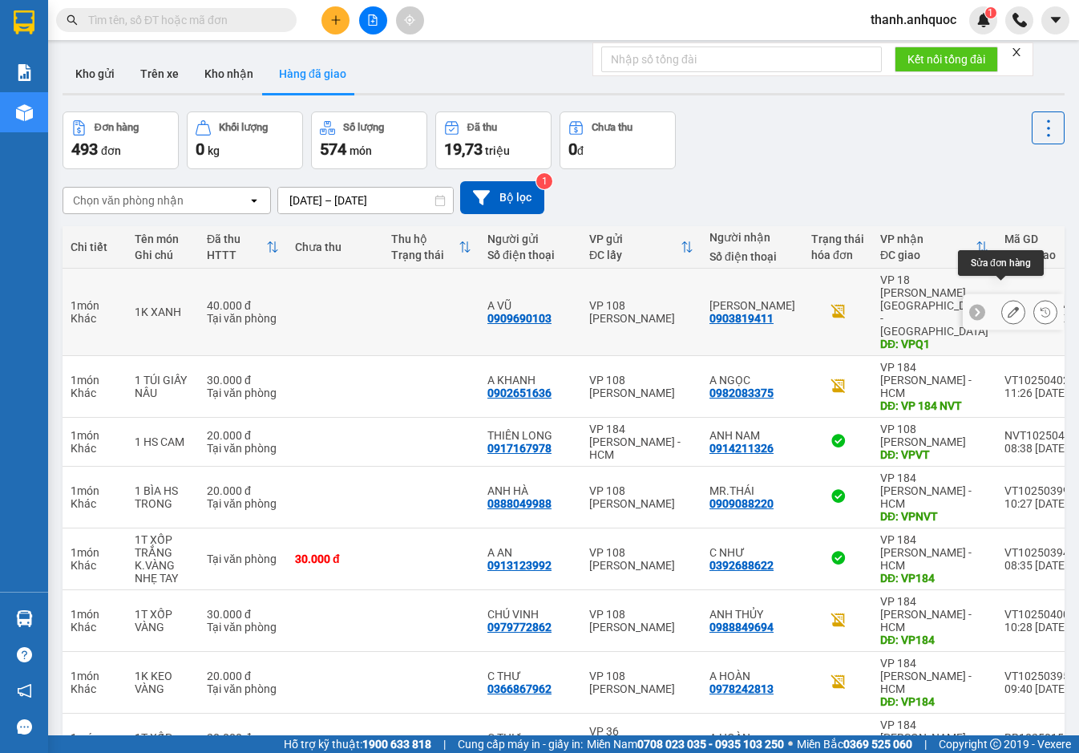
click at [1008, 306] on icon at bounding box center [1013, 311] width 11 height 11
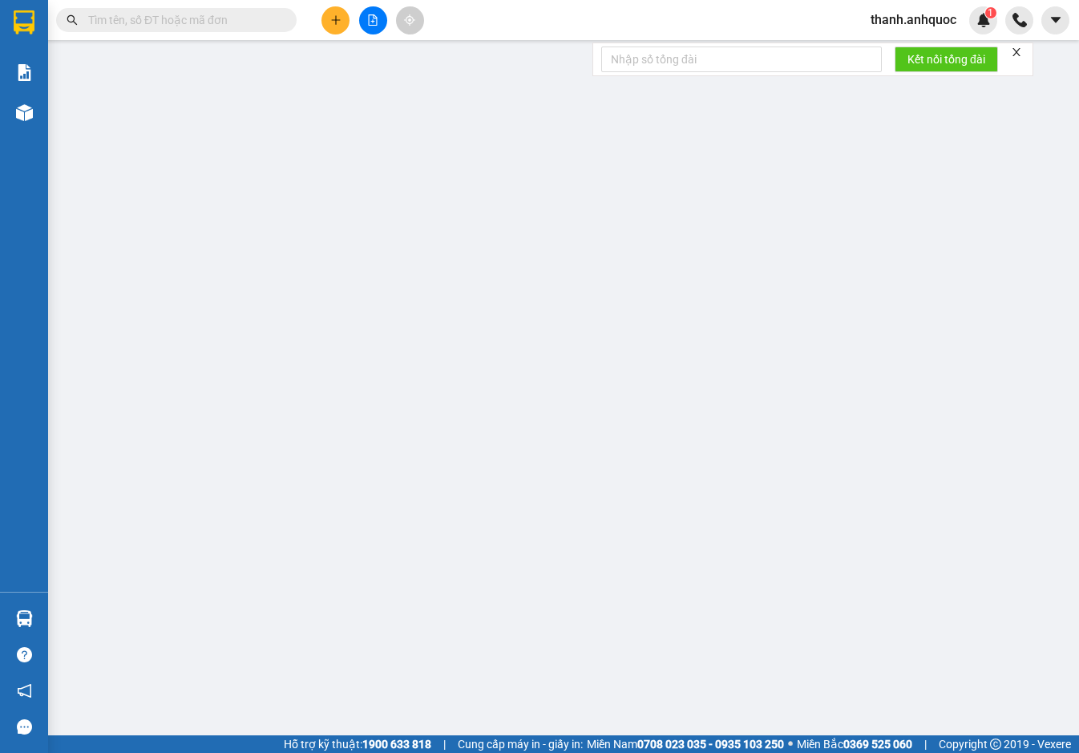
type input "0909690103"
type input "A VŨ"
type input "0903819411"
type input "[PERSON_NAME]"
type input "VPQ1"
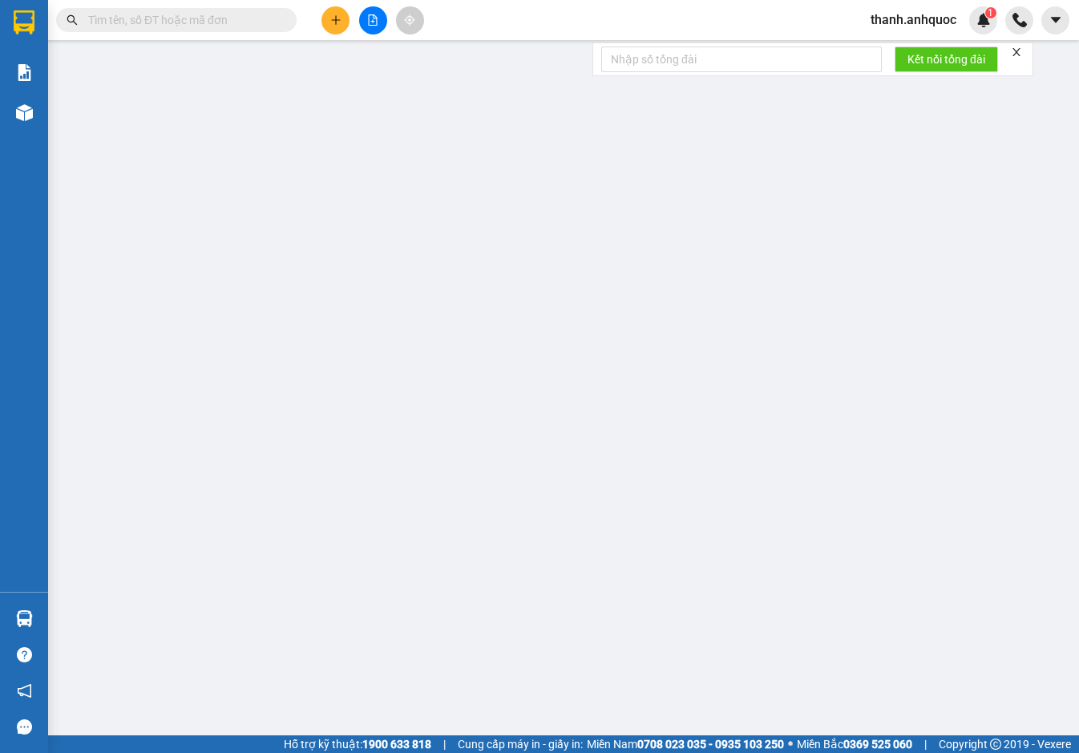
type input "40.000"
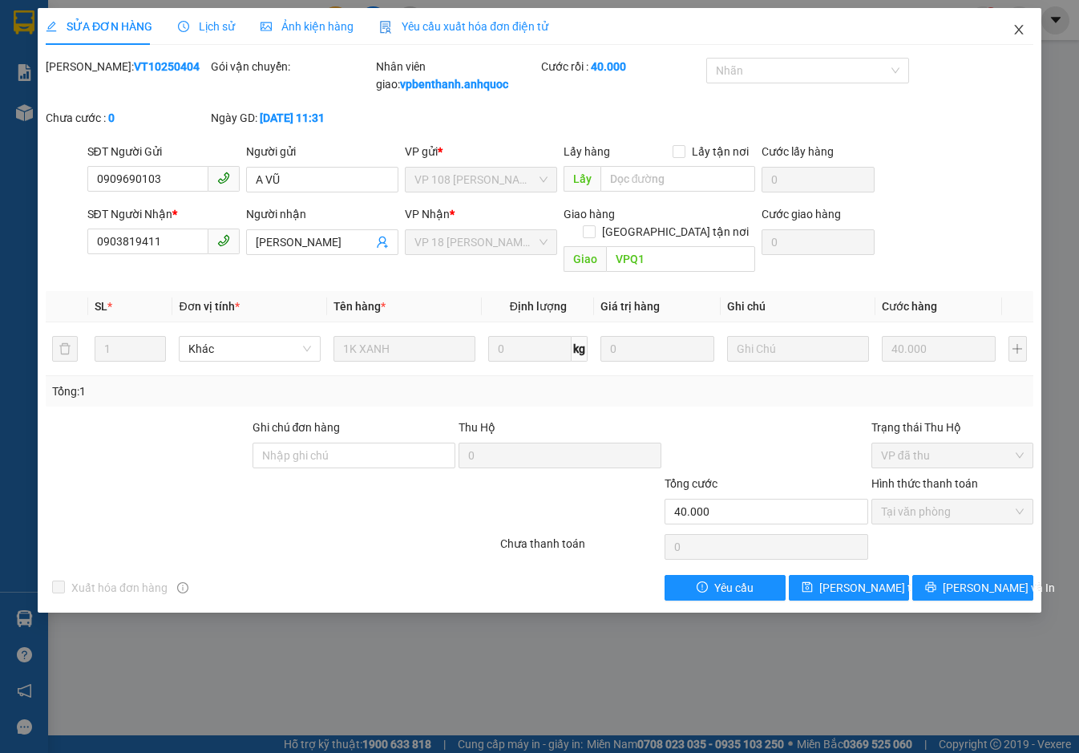
click at [1022, 33] on icon "close" at bounding box center [1018, 29] width 13 height 13
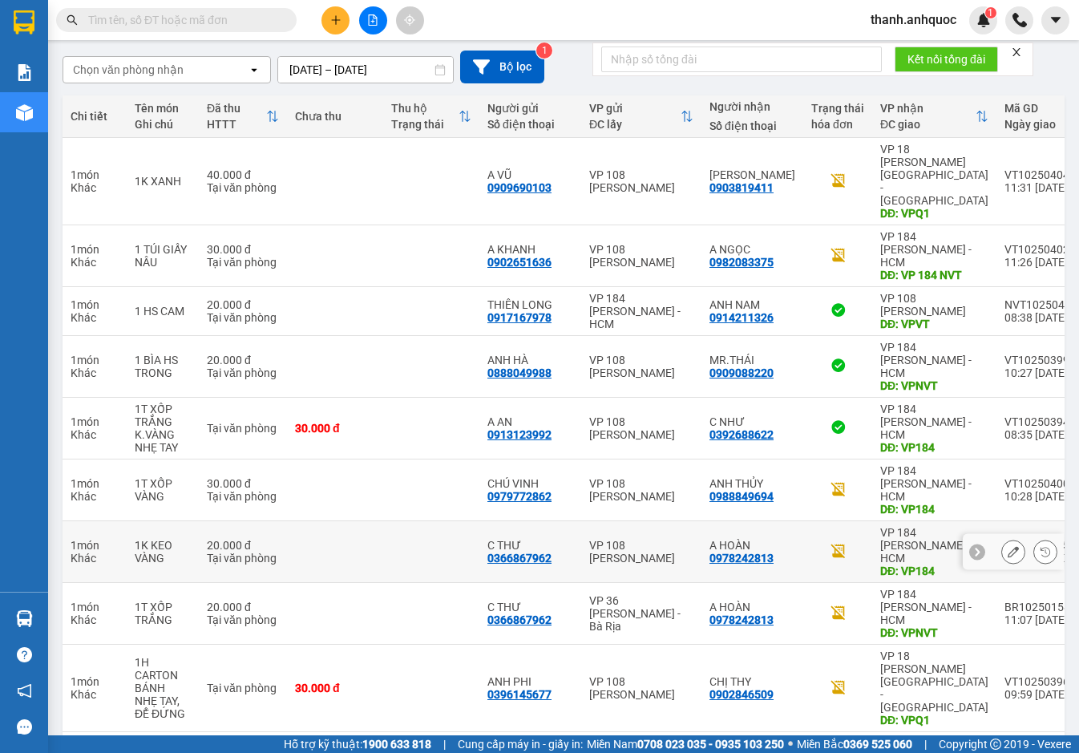
scroll to position [133, 0]
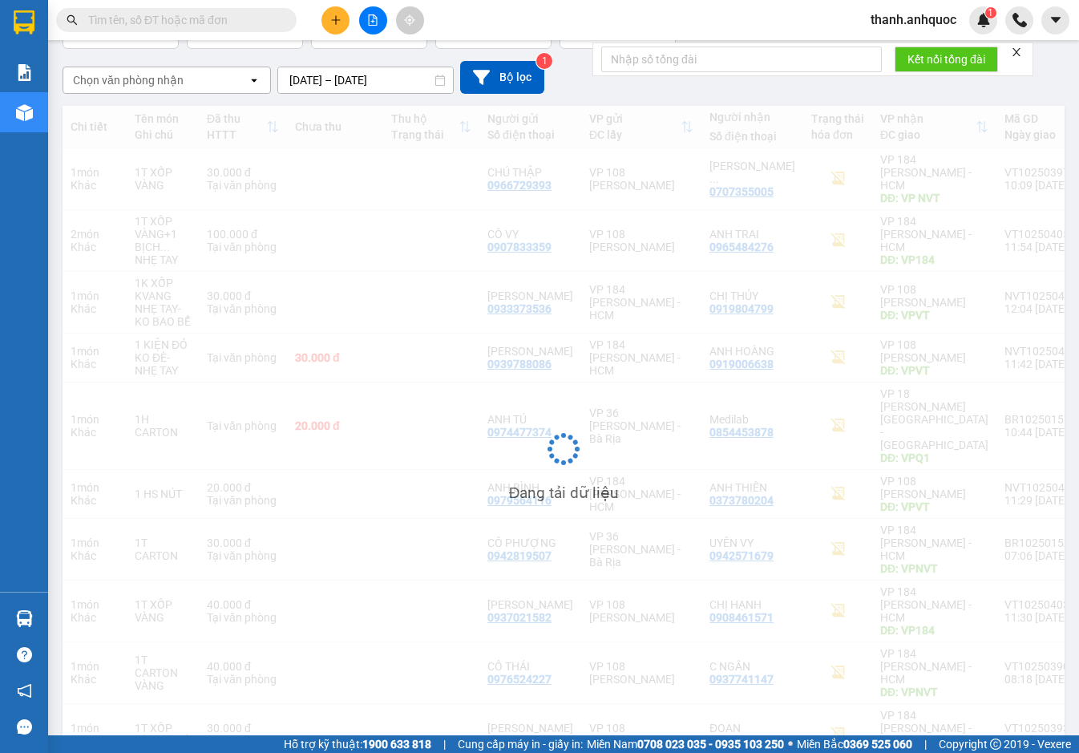
scroll to position [120, 0]
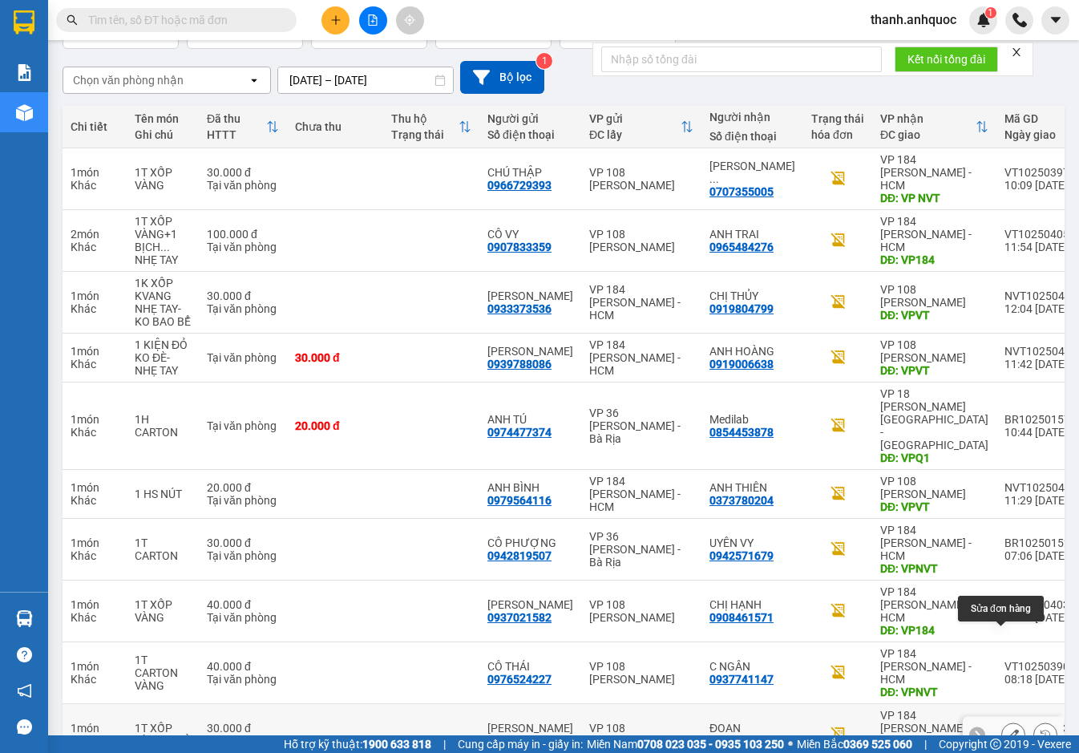
click at [1008, 729] on icon at bounding box center [1013, 734] width 11 height 11
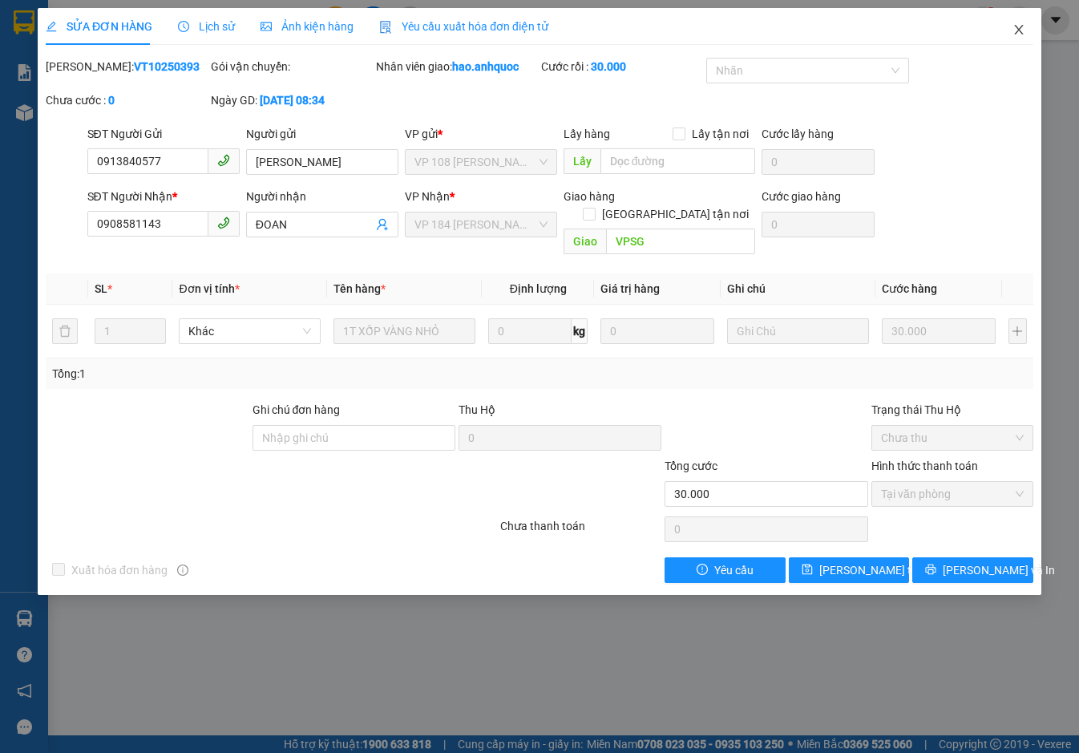
click at [1016, 33] on icon "close" at bounding box center [1018, 30] width 9 height 10
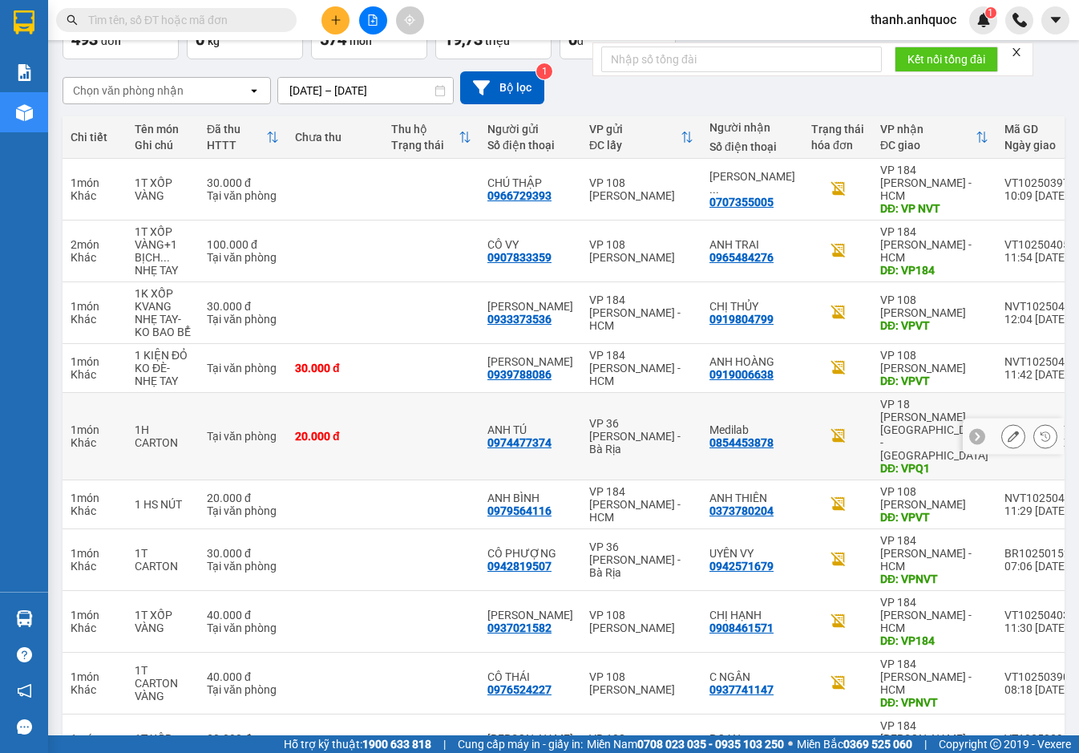
scroll to position [118, 0]
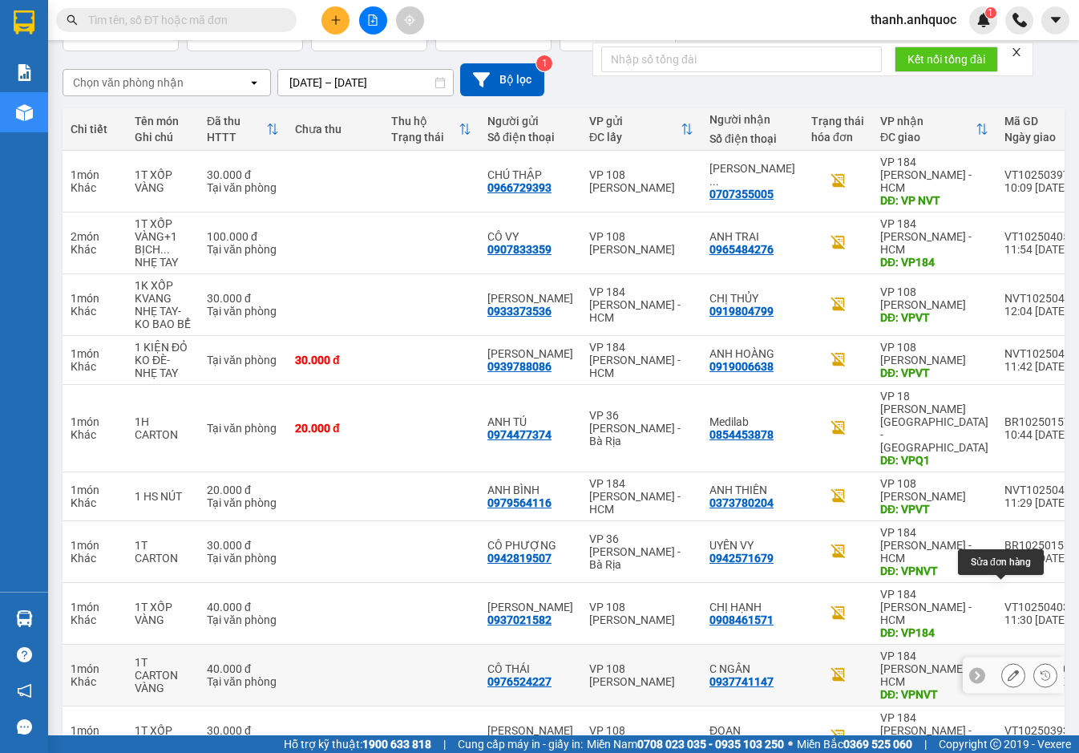
click at [1002, 661] on button at bounding box center [1013, 675] width 22 height 28
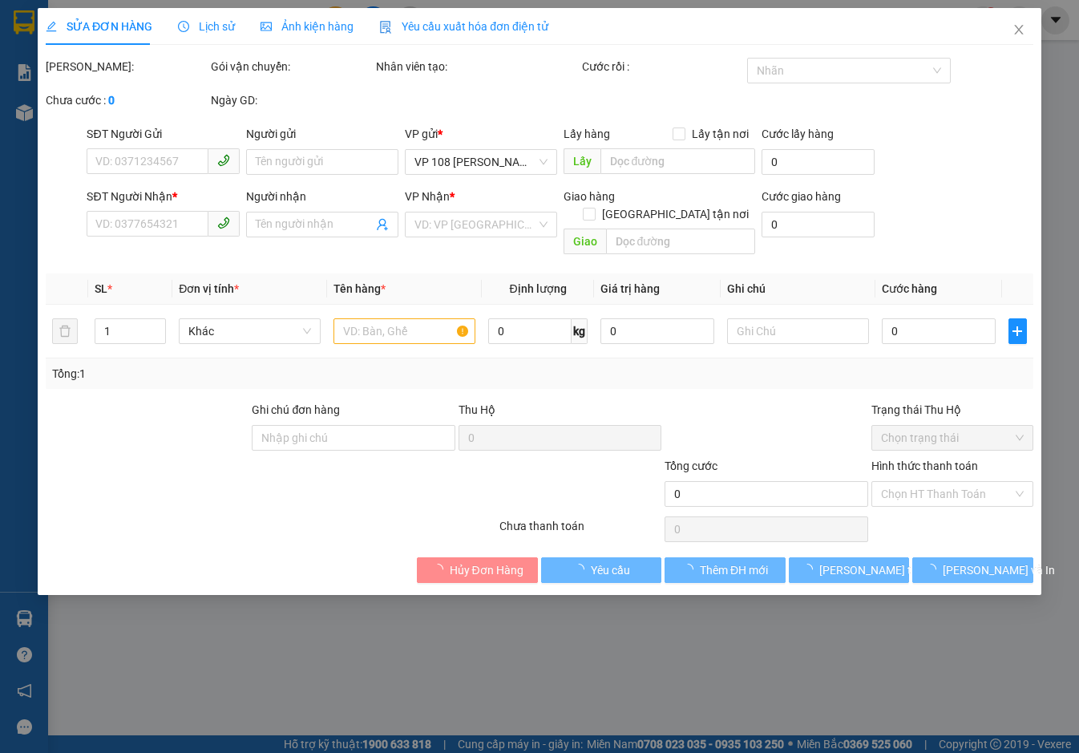
type input "0976524227"
type input "CÔ THÁI"
type input "0937741147"
type input "C NGÂN"
type input "VPNVT"
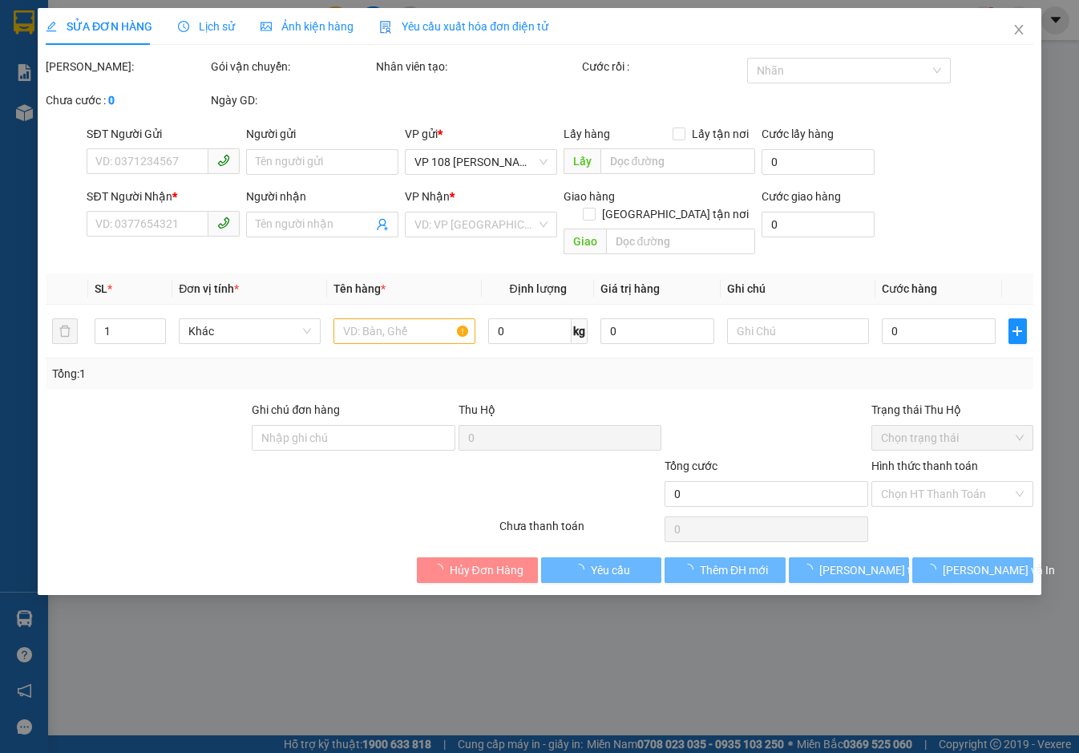
type input "40.000"
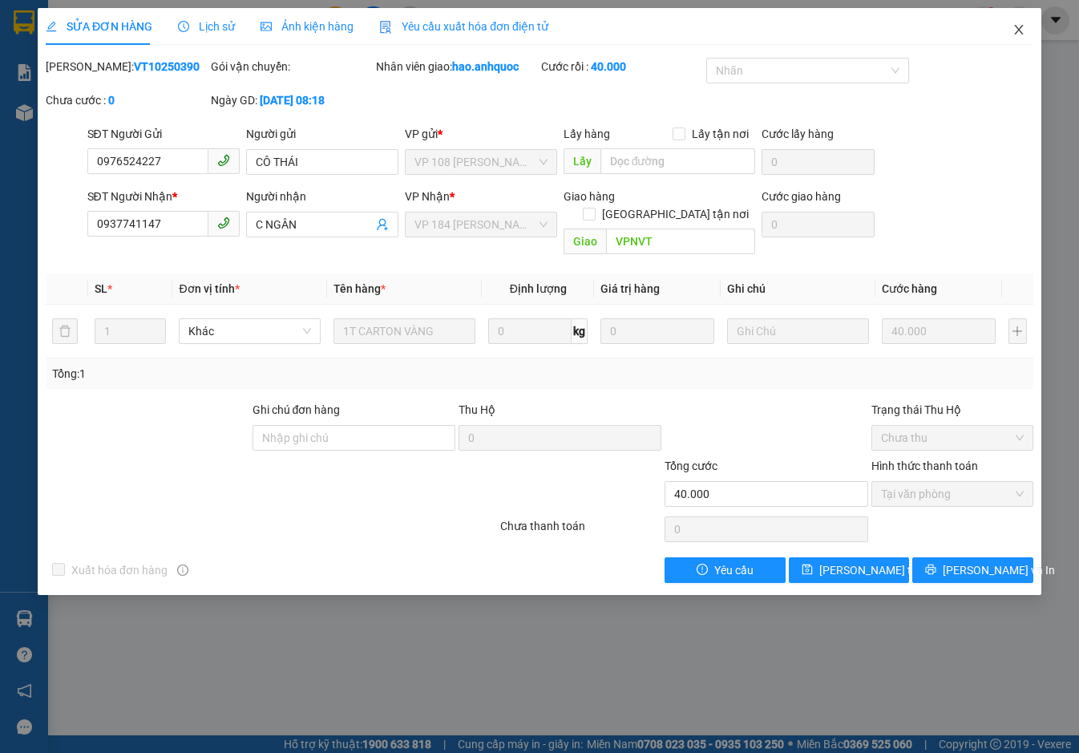
click at [1020, 28] on icon "close" at bounding box center [1018, 29] width 13 height 13
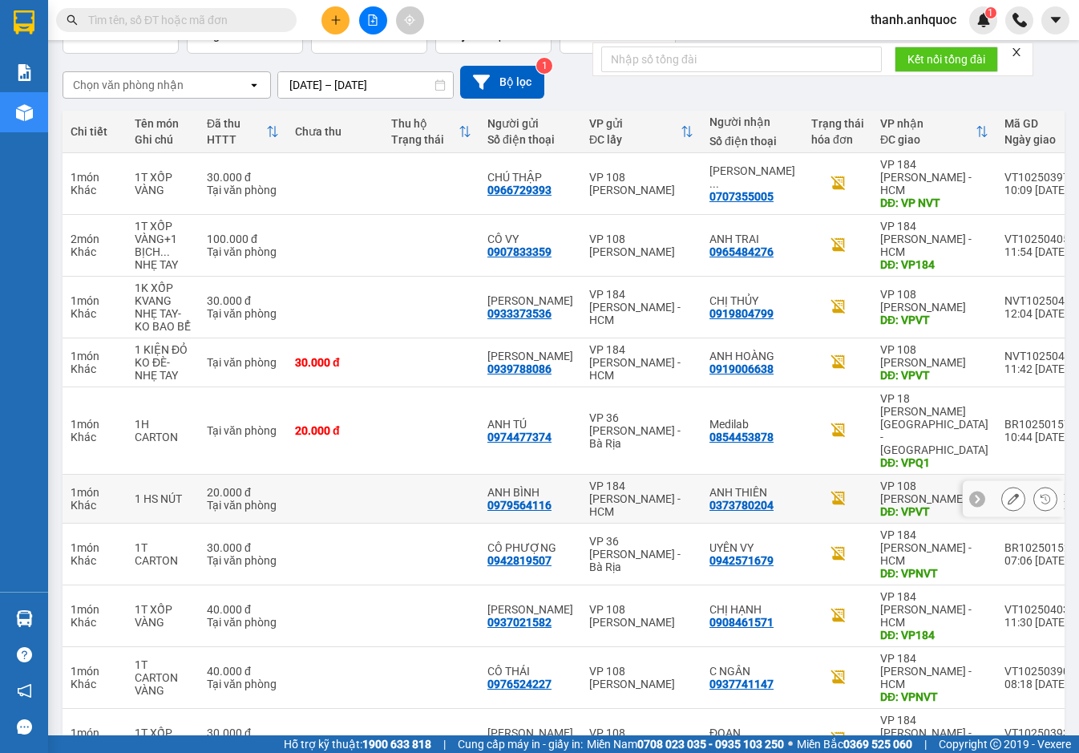
scroll to position [120, 0]
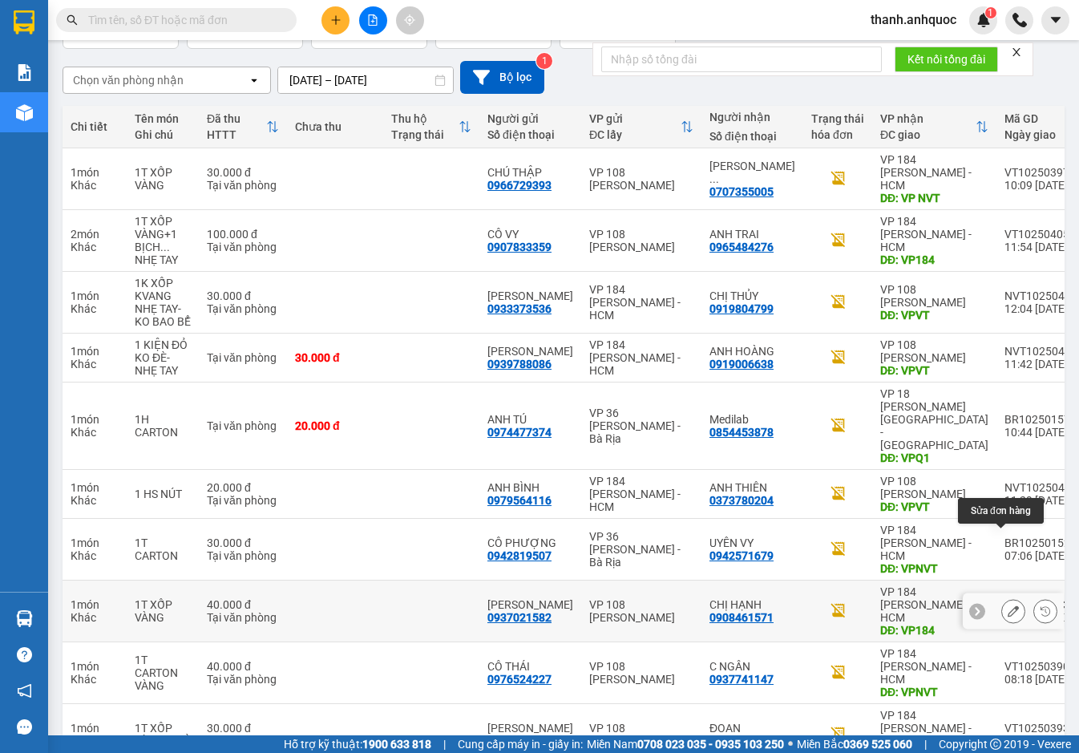
click at [1008, 605] on icon at bounding box center [1013, 610] width 11 height 11
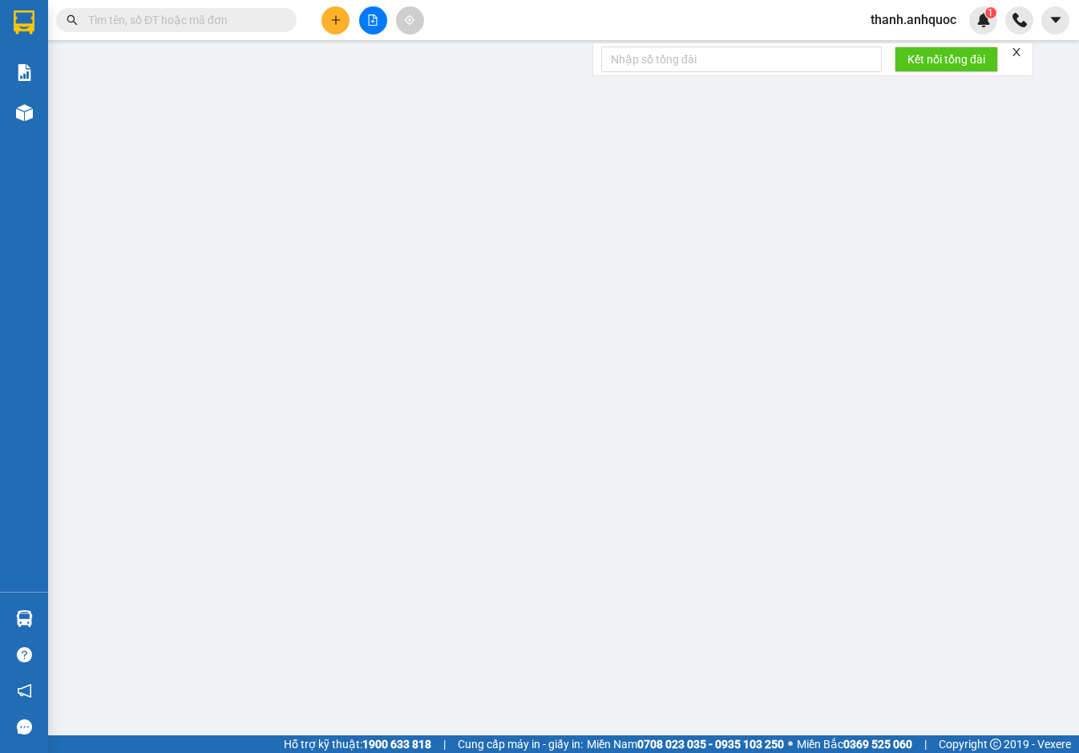
type input "0937021582"
type input "[PERSON_NAME]"
type input "0908461571"
type input "CHỊ HẠNH"
type input "VP184"
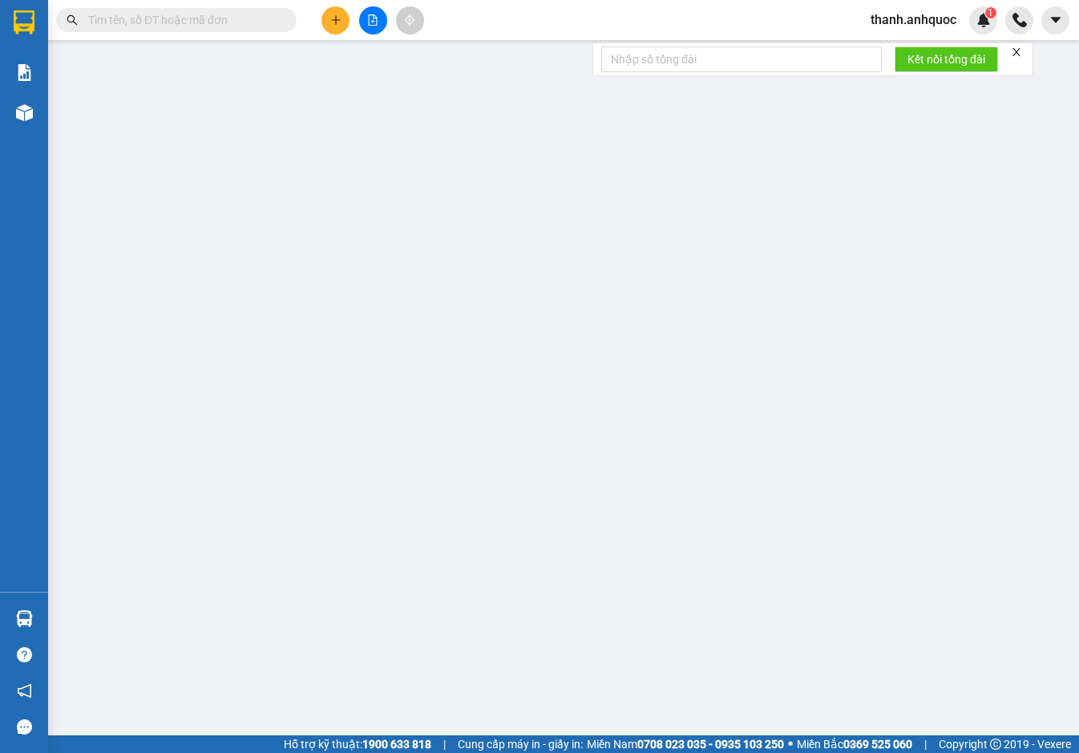
type input "40.000"
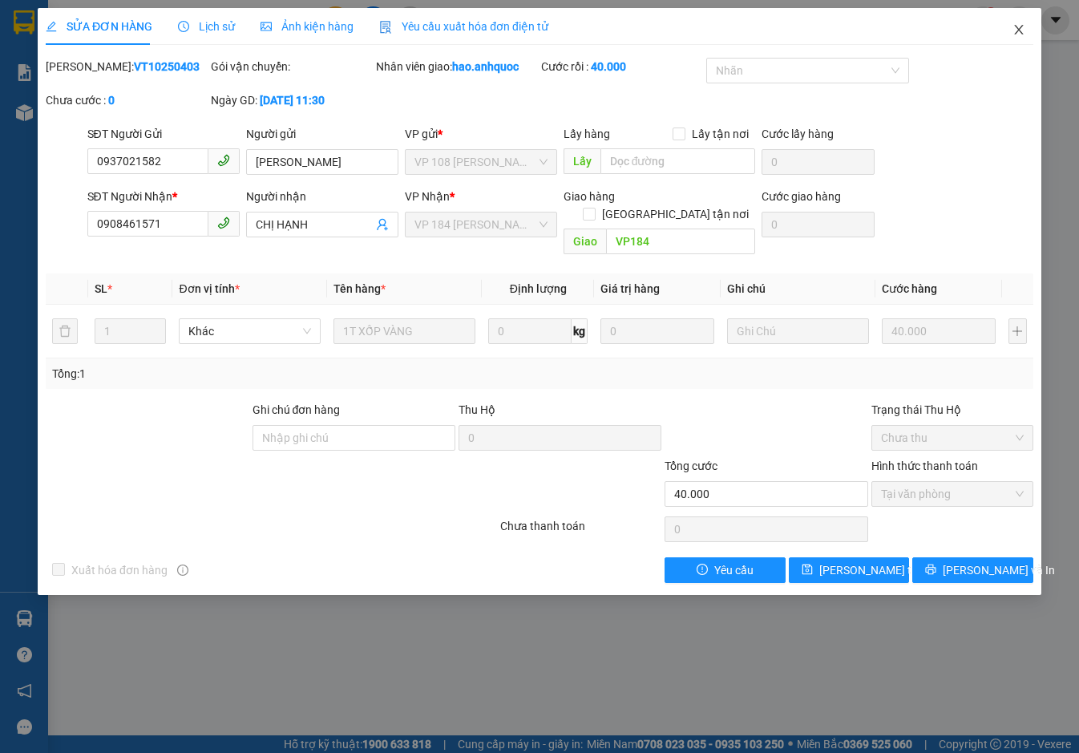
click at [1021, 26] on icon "close" at bounding box center [1018, 29] width 13 height 13
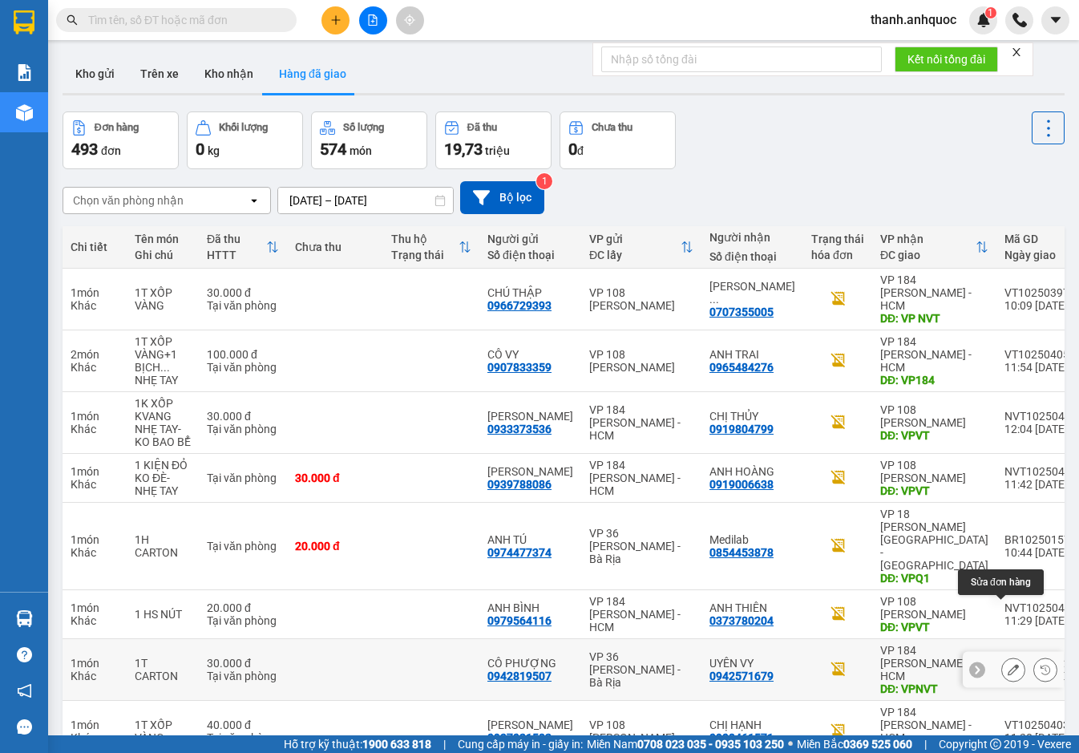
click at [1008, 664] on icon at bounding box center [1013, 669] width 11 height 11
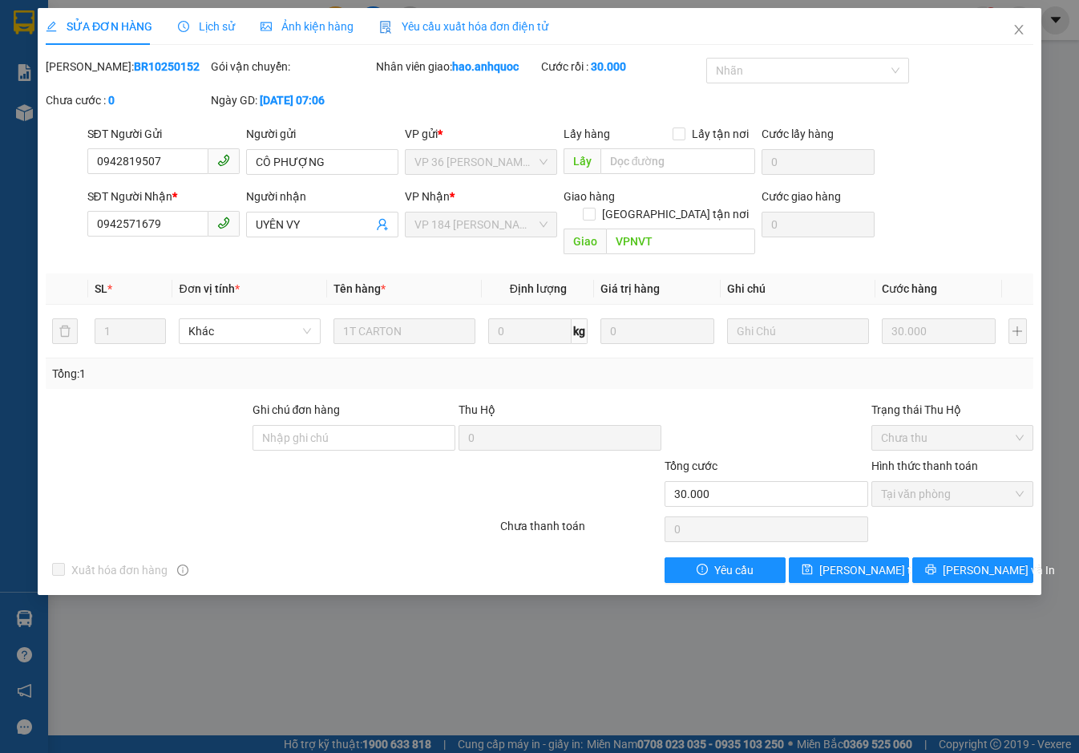
click at [422, 23] on span "Yêu cầu xuất hóa đơn điện tử" at bounding box center [463, 26] width 169 height 13
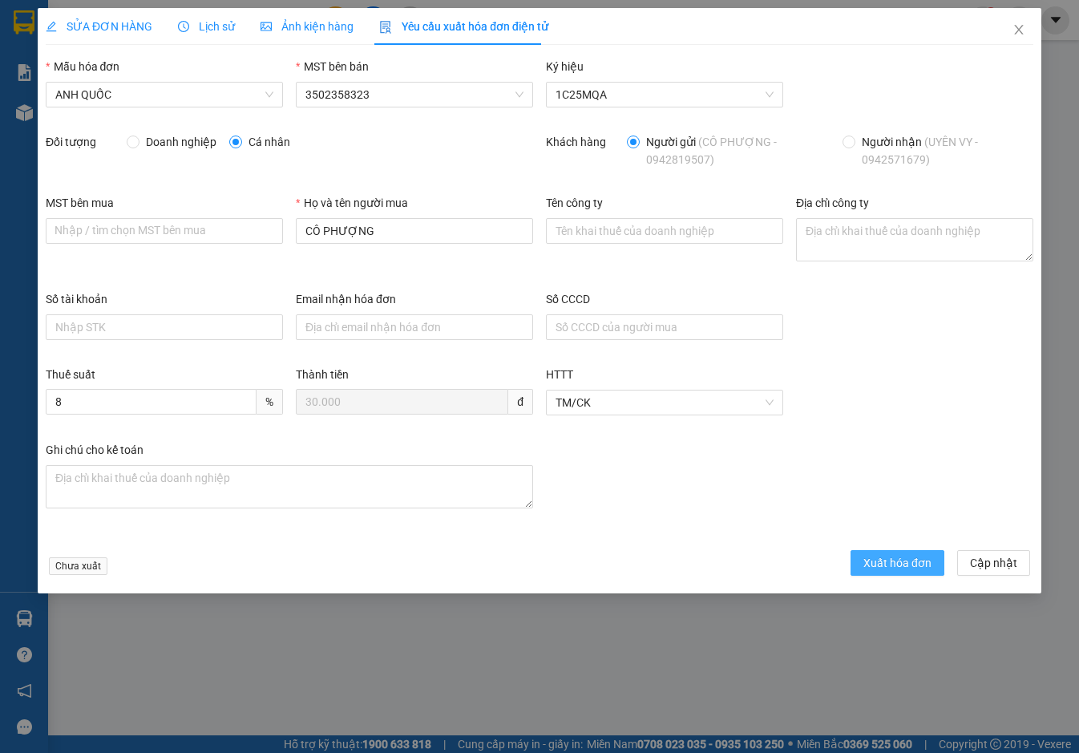
click at [913, 562] on span "Xuất hóa đơn" at bounding box center [897, 563] width 68 height 18
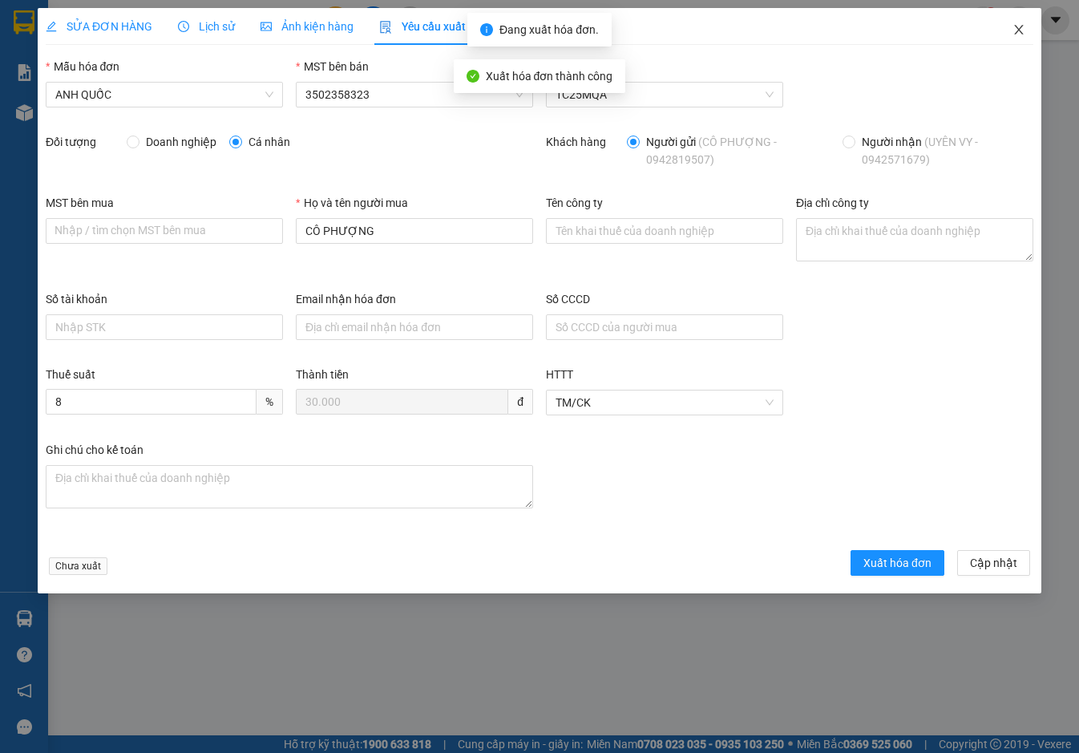
click at [1016, 30] on icon "close" at bounding box center [1018, 29] width 13 height 13
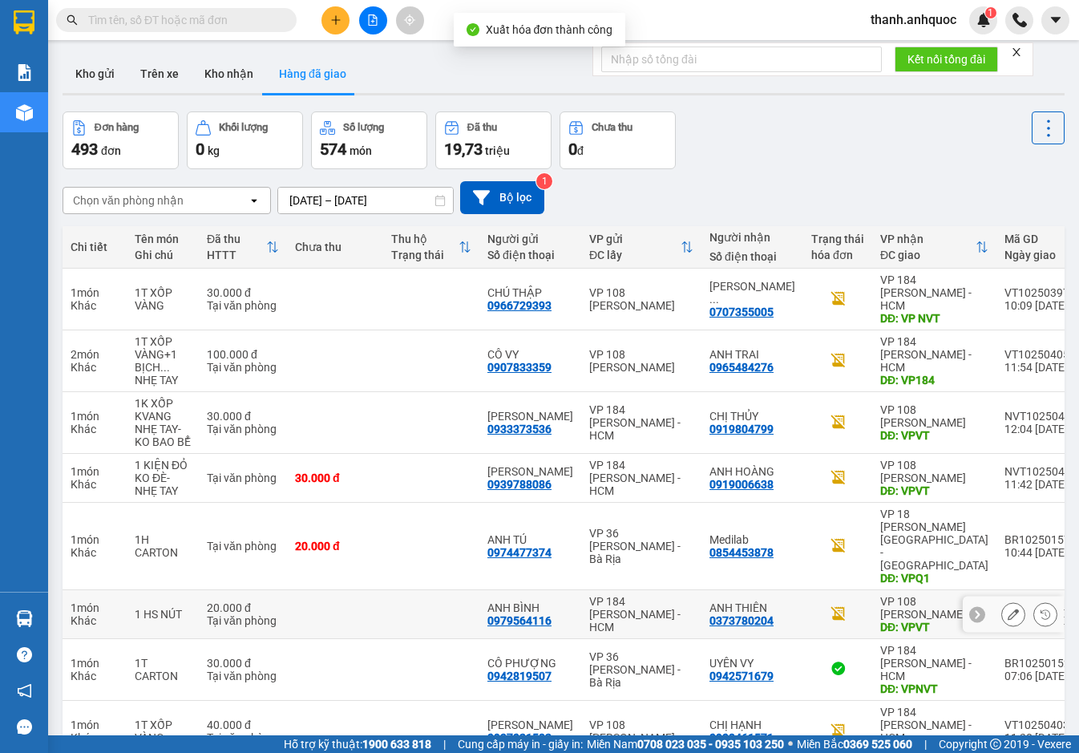
click at [1008, 608] on icon at bounding box center [1013, 613] width 11 height 11
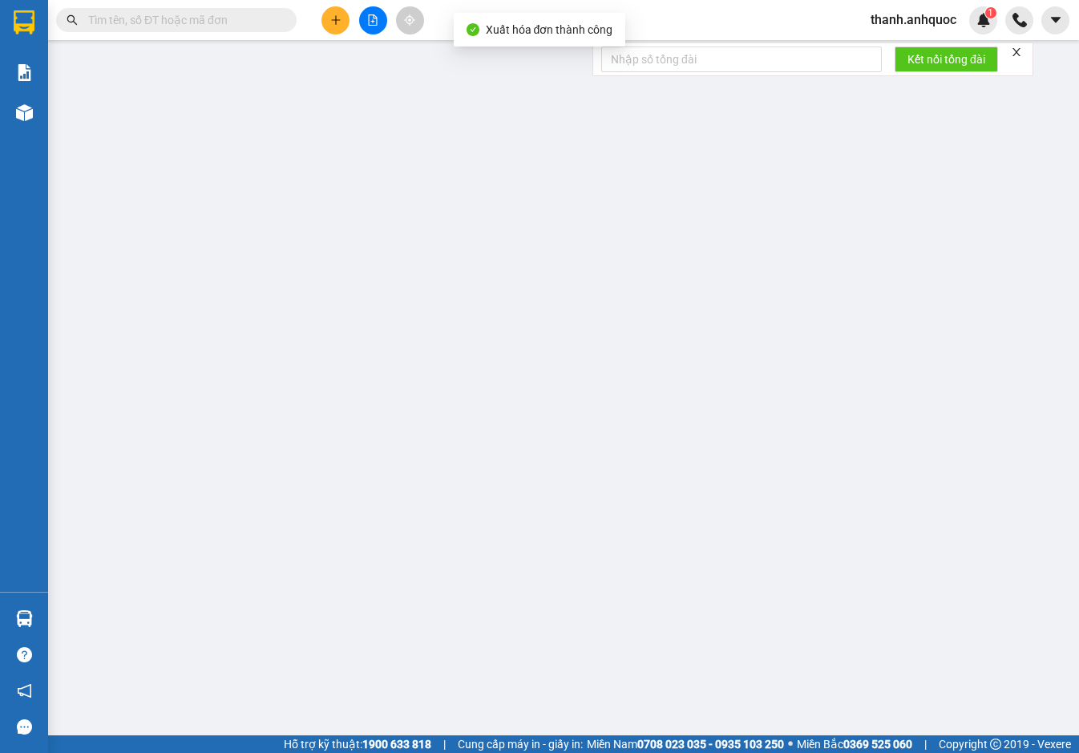
type input "0979564116"
type input "ANH BÌNH"
type input "0373780204"
type input "ANH THIÊN"
type input "VPVT"
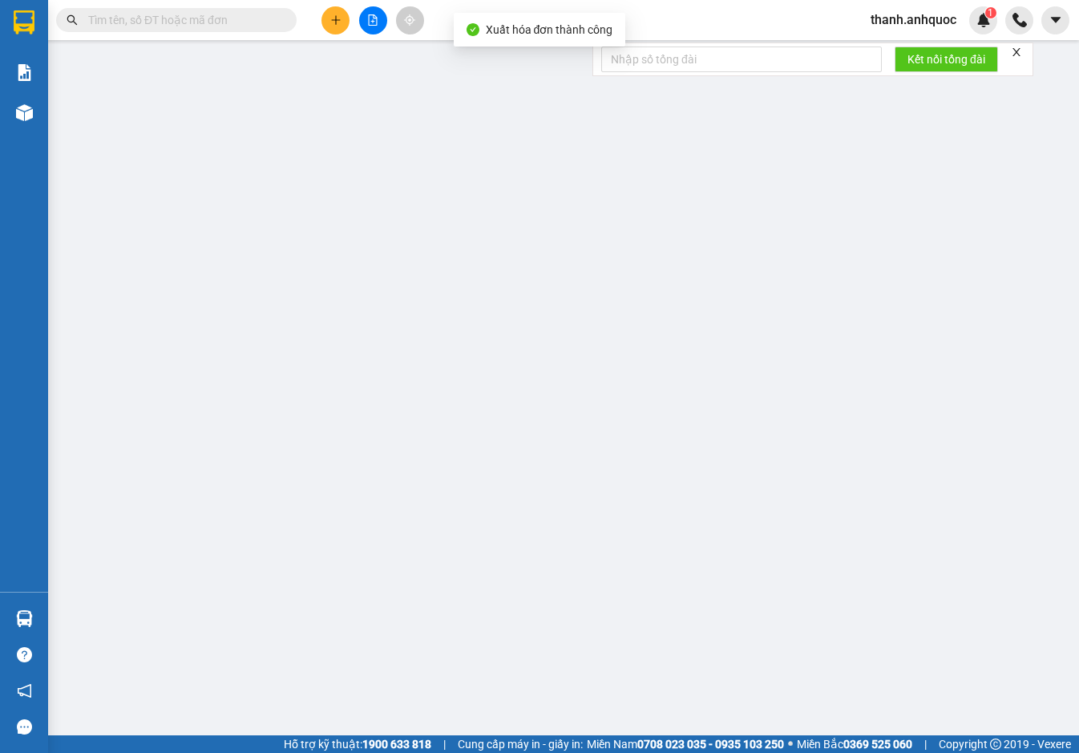
type input "TM 11/10 THỦY"
type input "20.000"
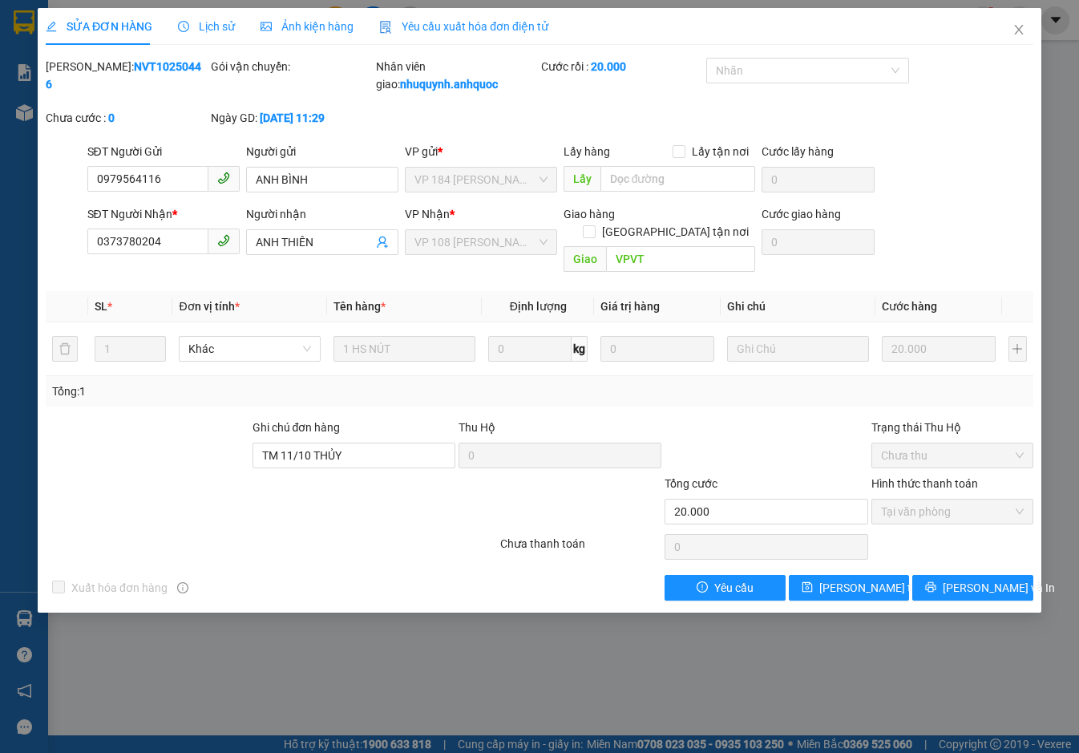
click at [456, 20] on span "Yêu cầu xuất hóa đơn điện tử" at bounding box center [463, 26] width 169 height 13
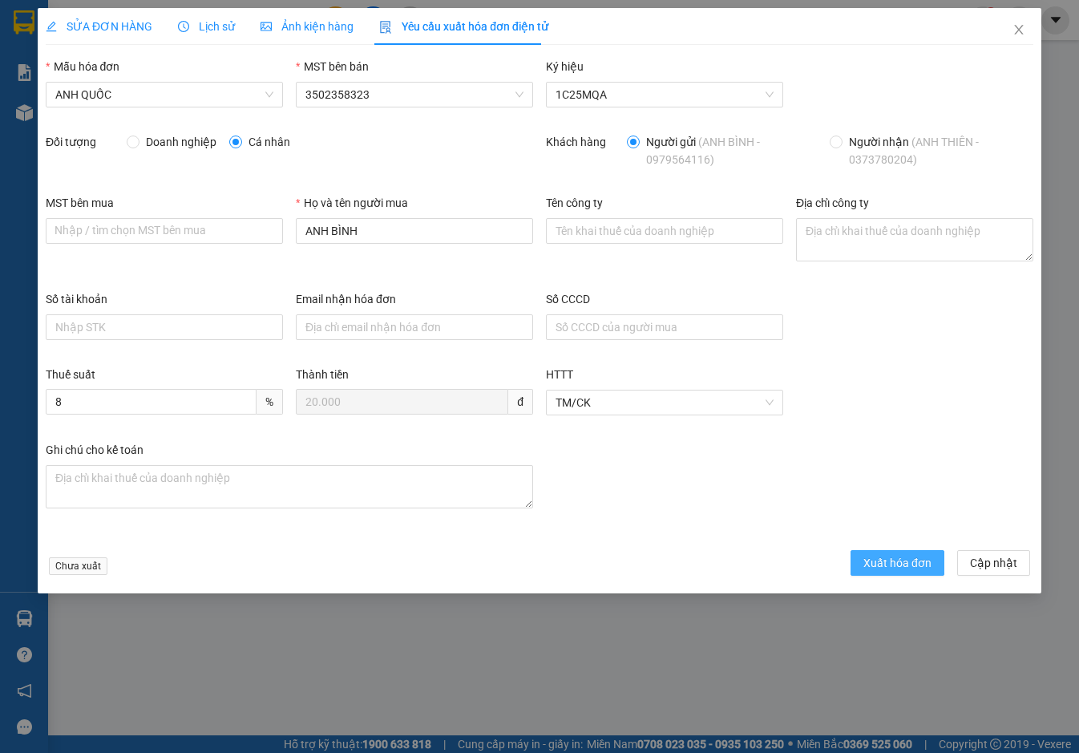
click at [906, 566] on span "Xuất hóa đơn" at bounding box center [897, 563] width 68 height 18
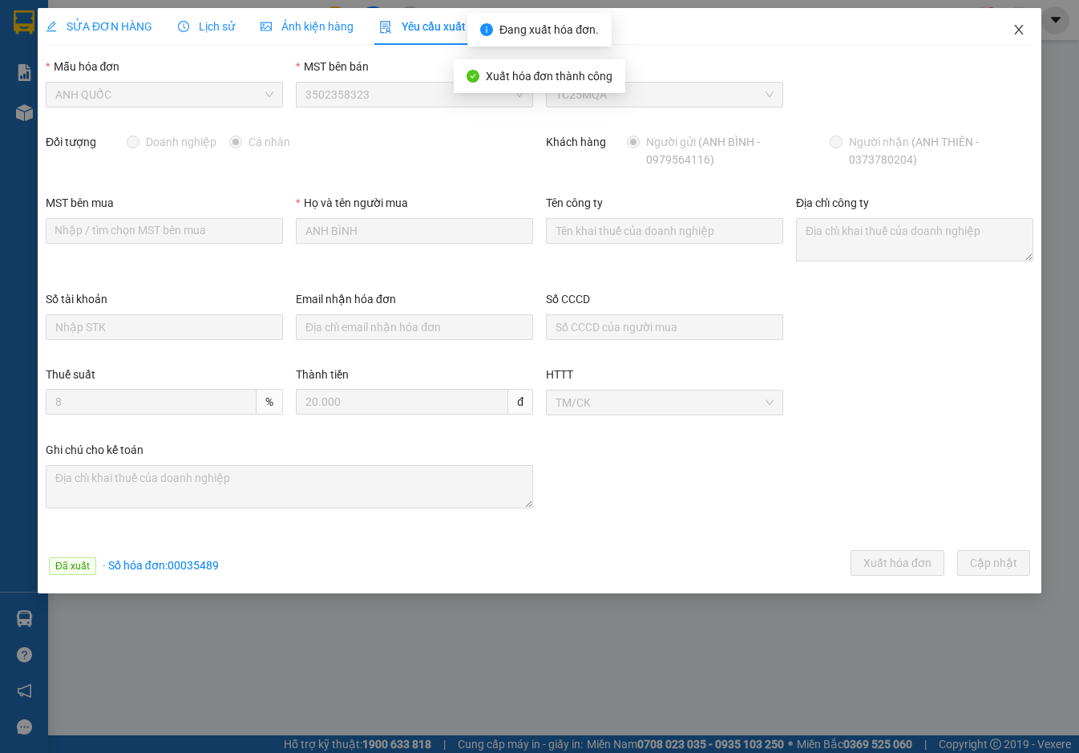
click at [1016, 26] on icon "close" at bounding box center [1018, 29] width 13 height 13
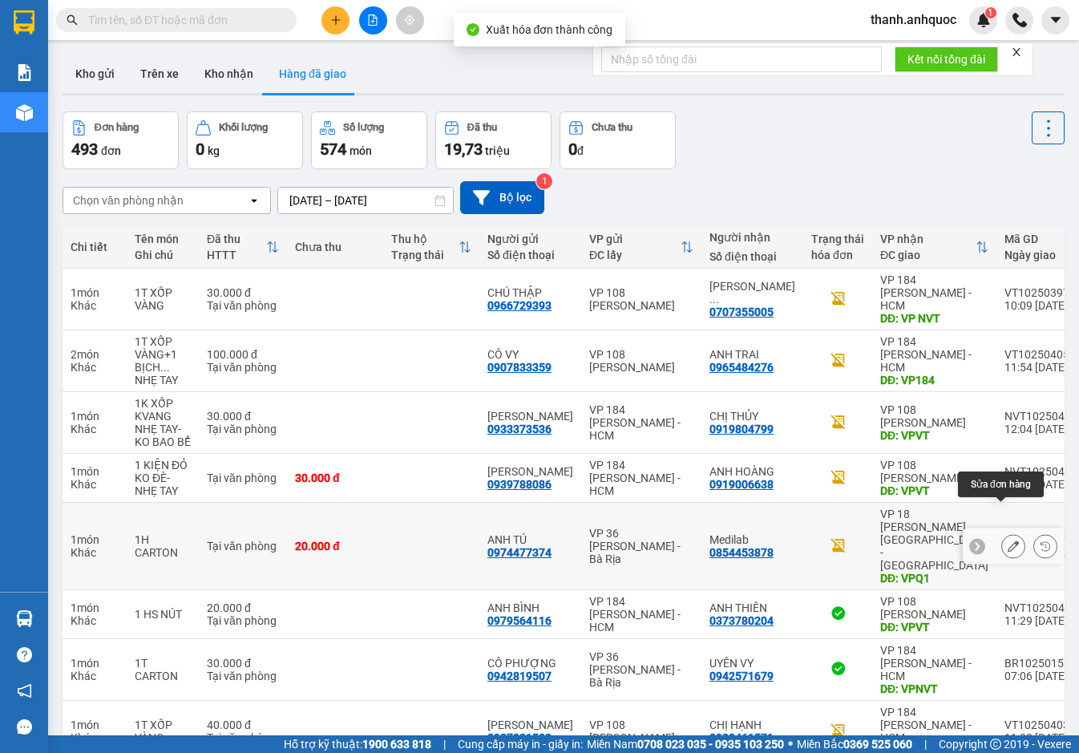
click at [1008, 532] on button at bounding box center [1013, 546] width 22 height 28
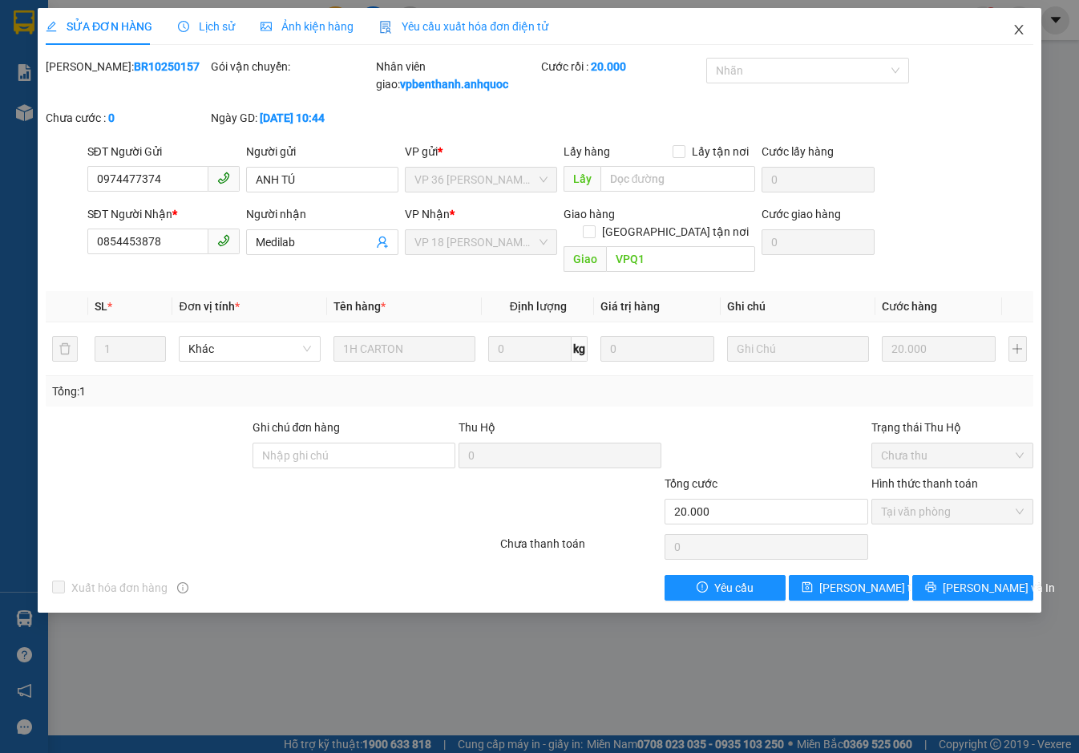
click at [1018, 22] on span "Close" at bounding box center [1018, 30] width 45 height 45
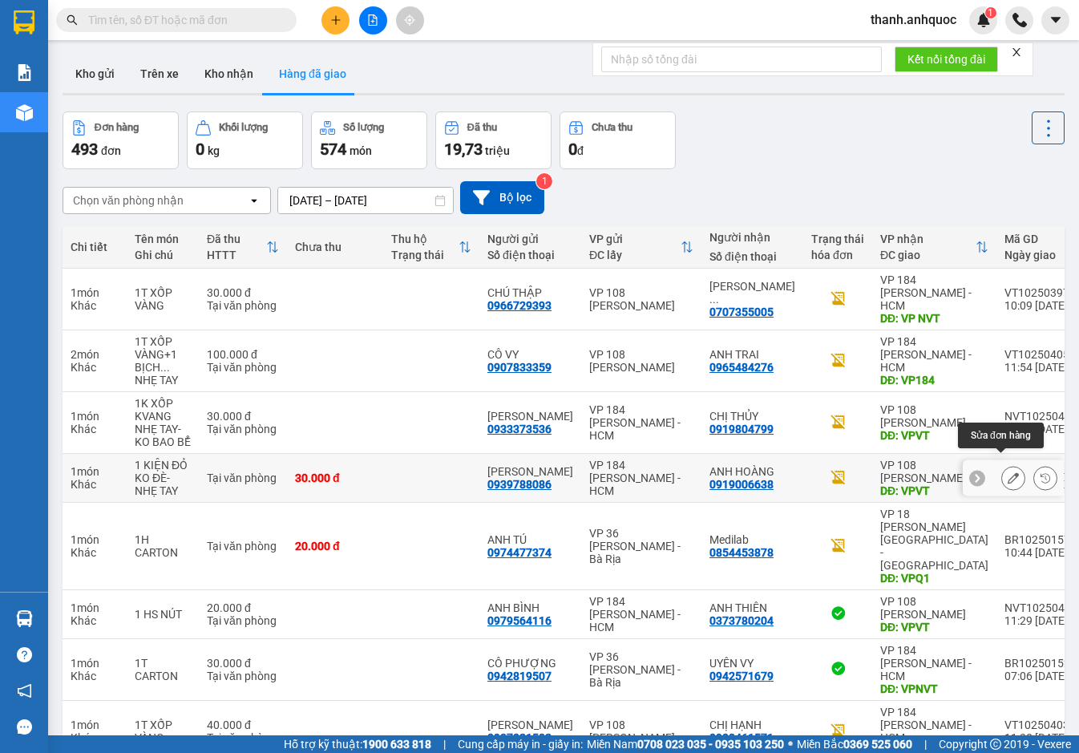
click at [1008, 472] on icon at bounding box center [1013, 477] width 11 height 11
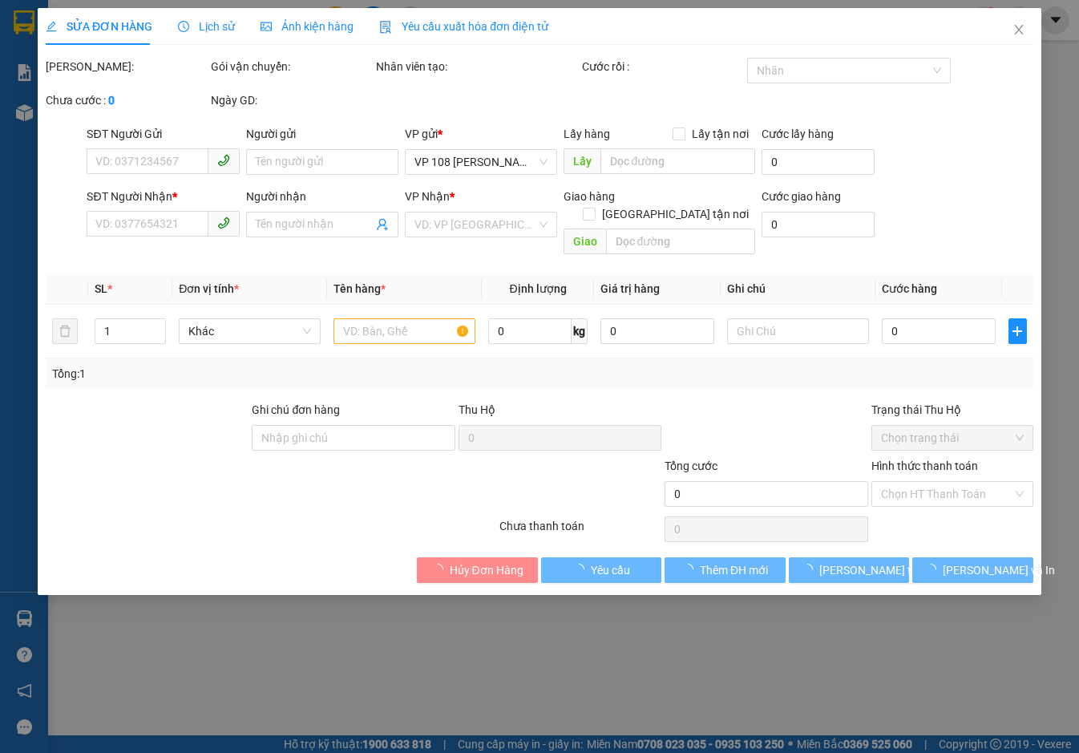
type input "0939788086"
type input "[PERSON_NAME]"
type input "0919006638"
type input "ANH HOÀNG"
type input "VPVT"
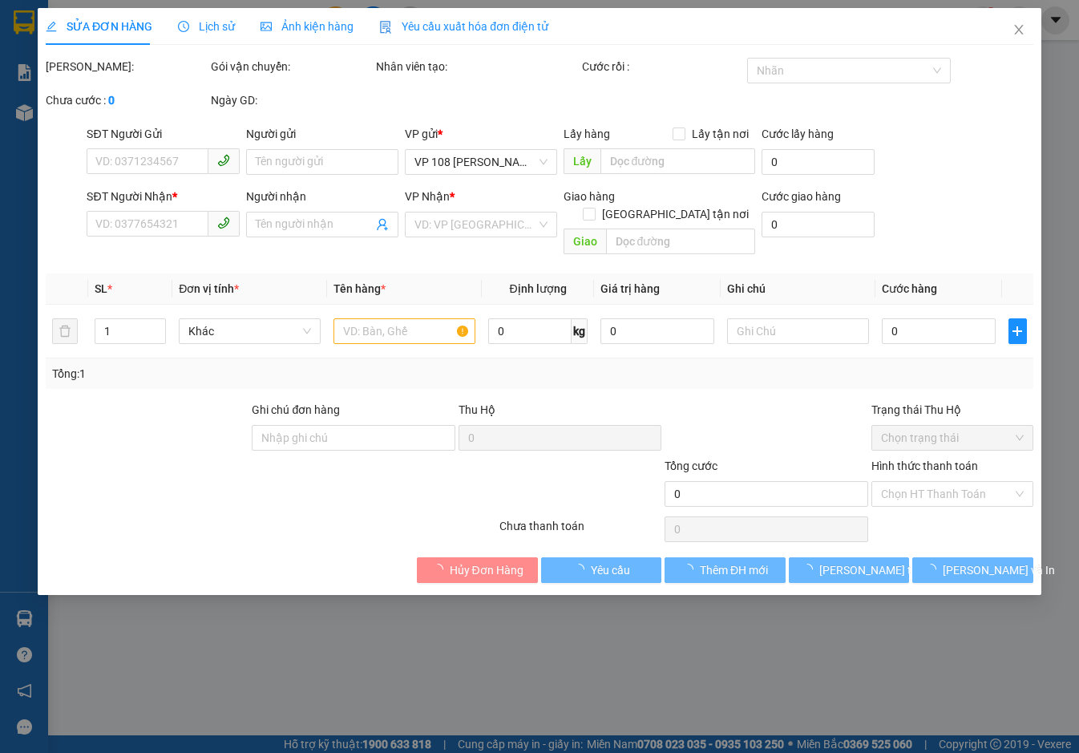
type input "30.000"
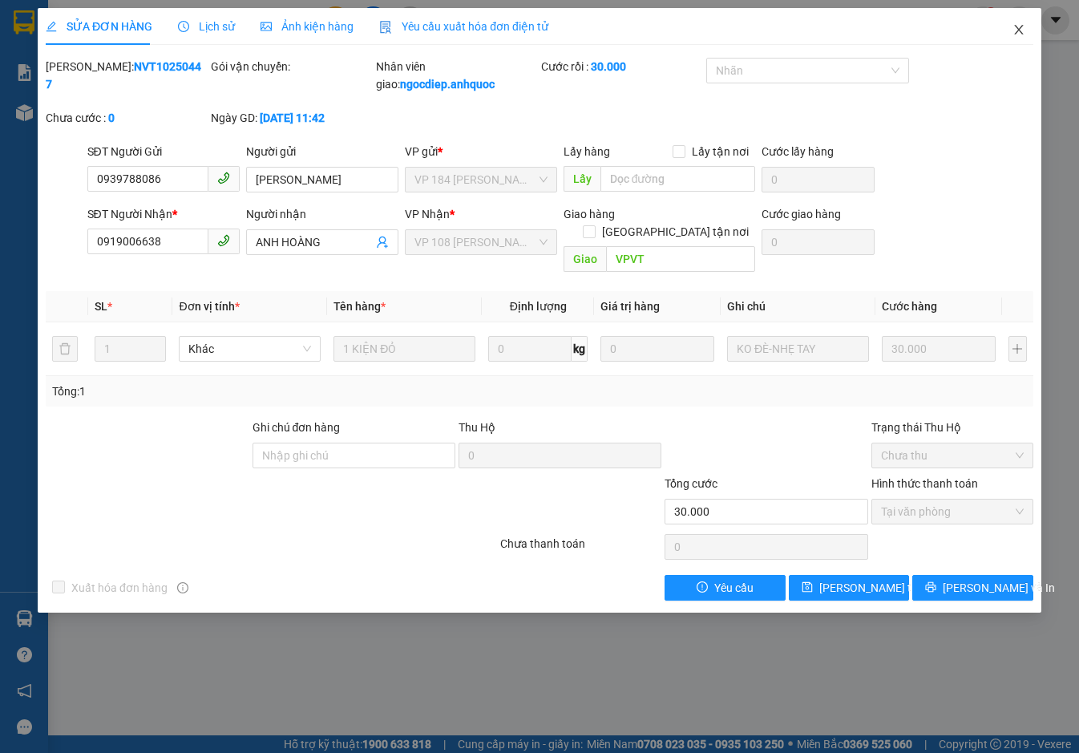
click at [1020, 27] on icon "close" at bounding box center [1018, 29] width 13 height 13
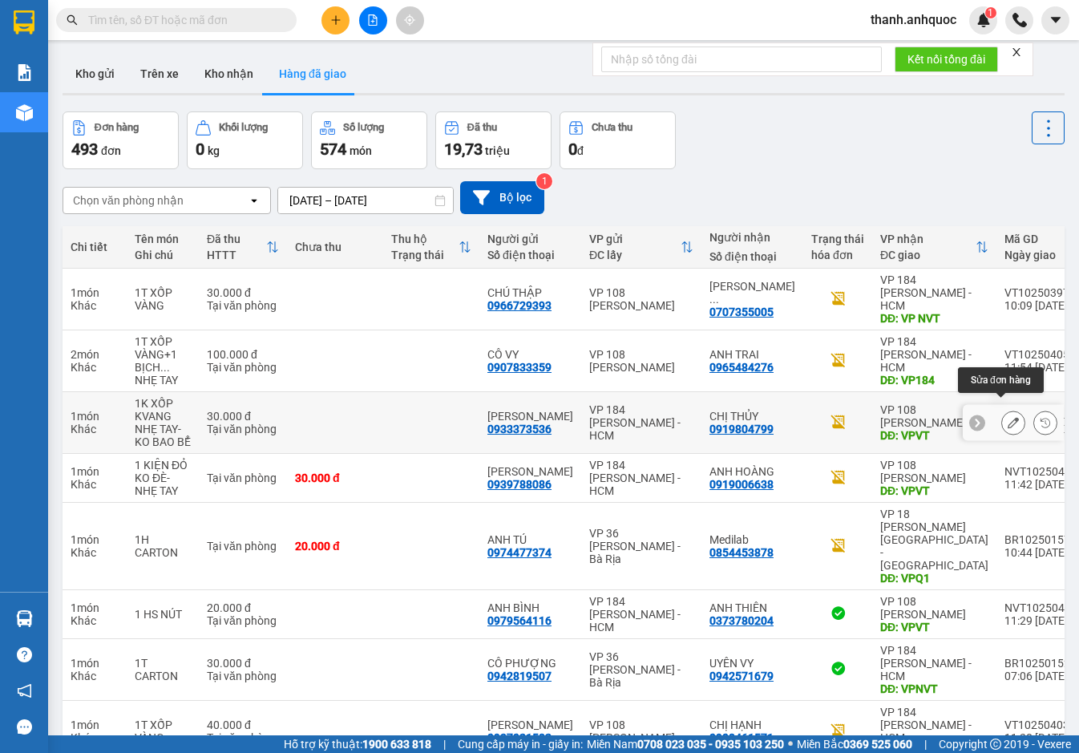
click at [1008, 417] on icon at bounding box center [1013, 422] width 11 height 11
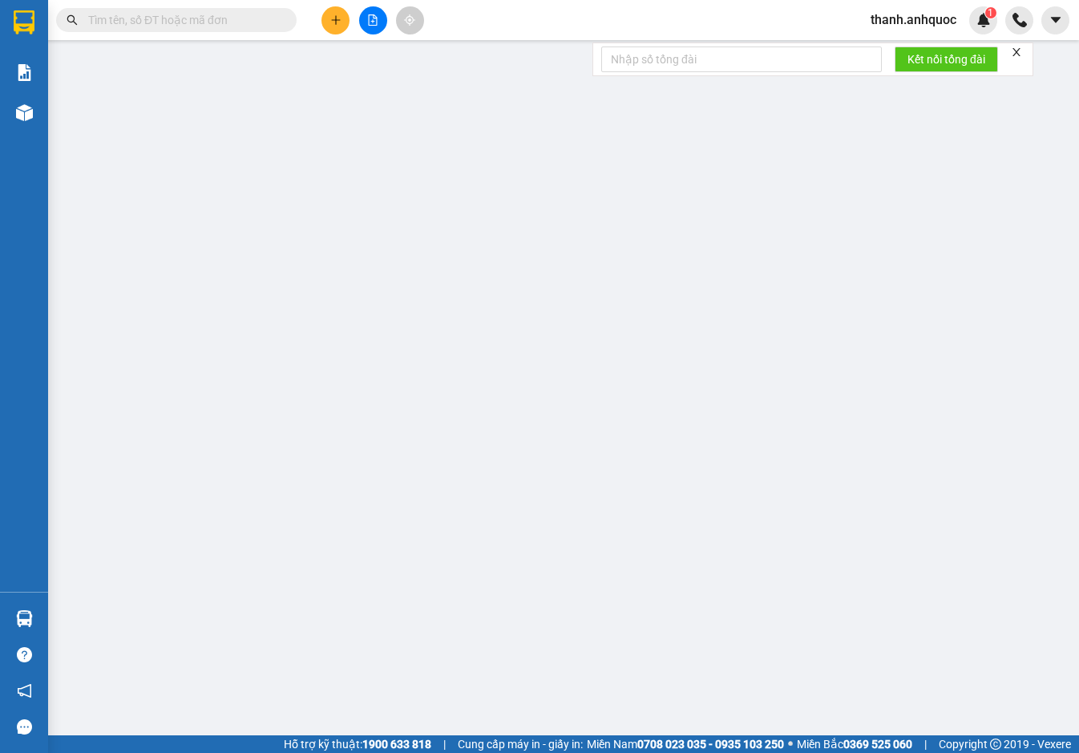
type input "0933373536"
type input "[PERSON_NAME]"
type input "0919804799"
type input "CHỊ THỦY"
type input "VPVT"
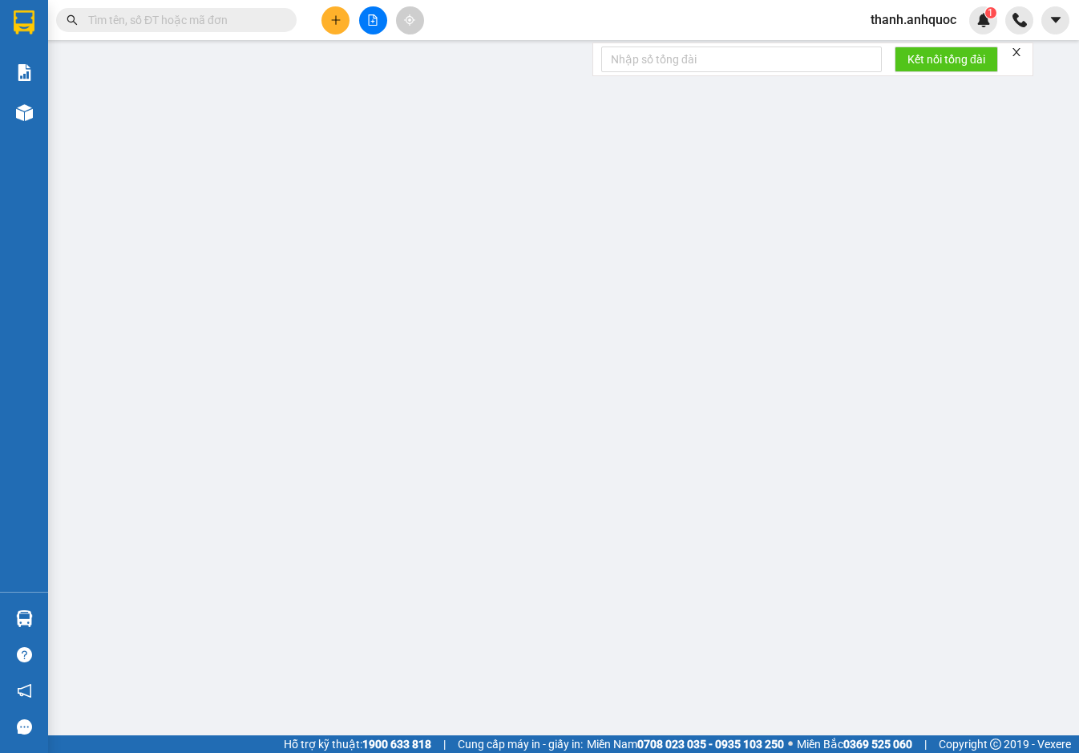
type input "30.000"
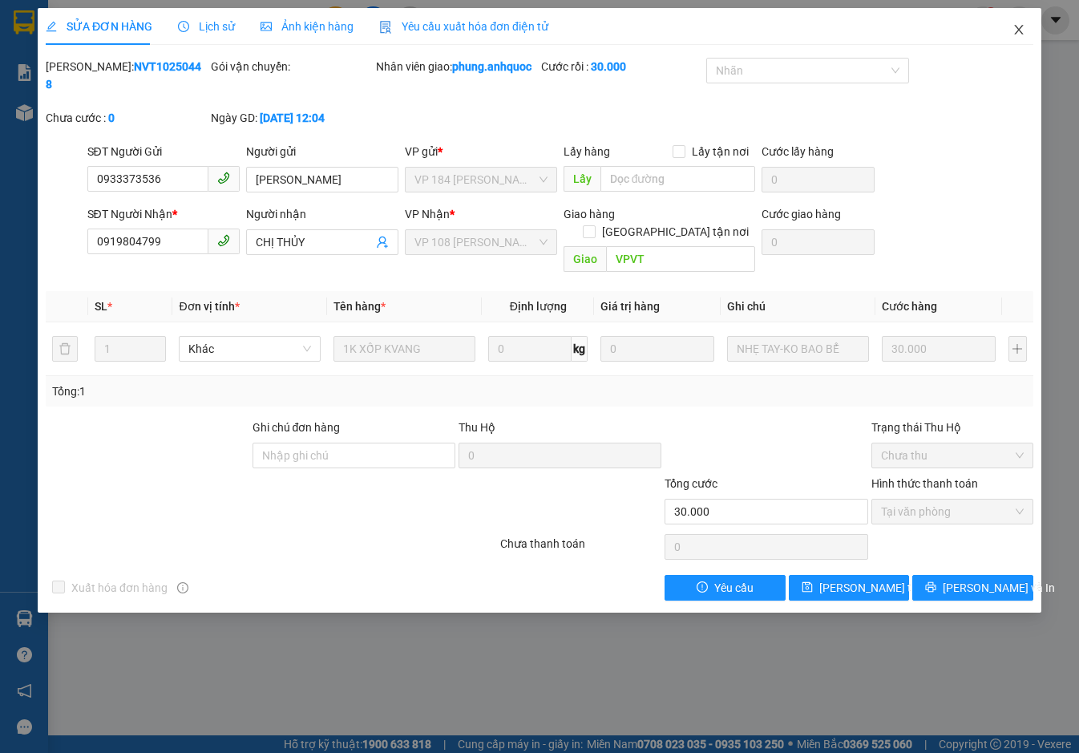
click at [1019, 28] on icon "close" at bounding box center [1018, 29] width 13 height 13
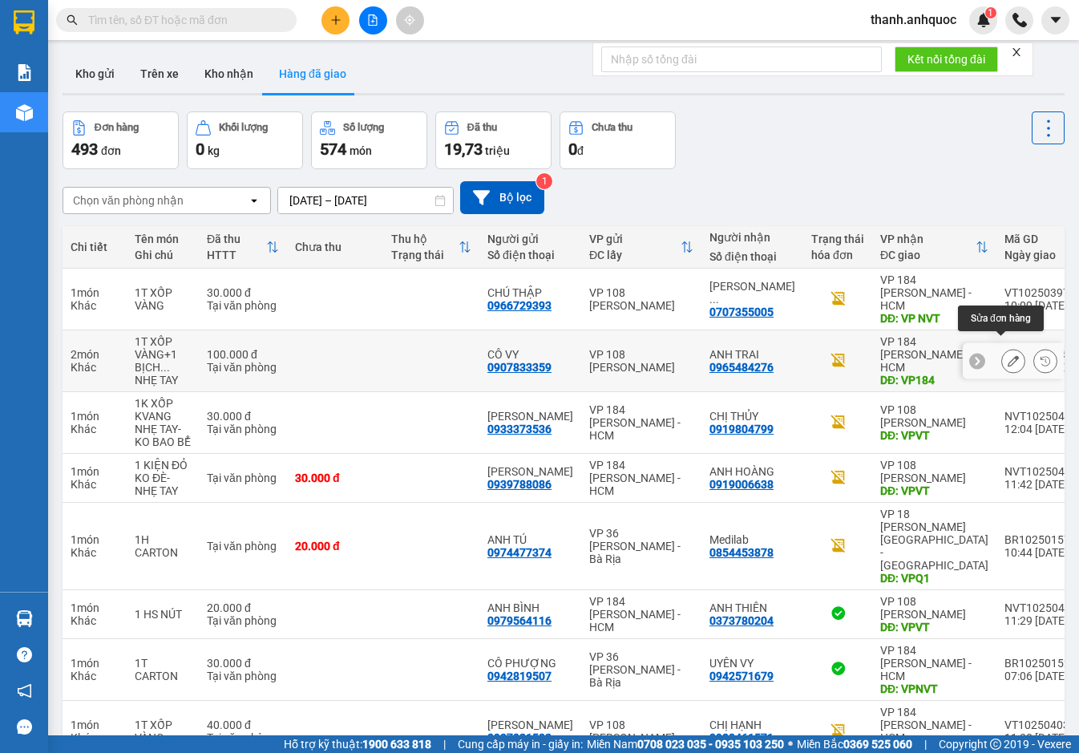
click at [1002, 351] on button at bounding box center [1013, 361] width 22 height 28
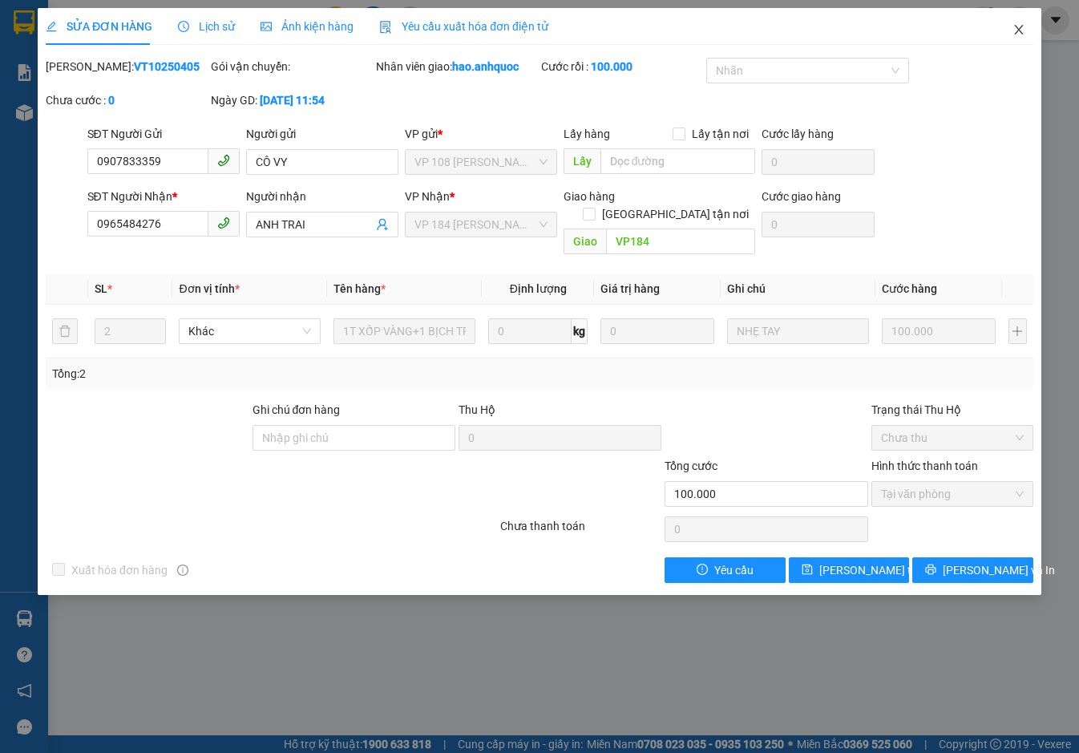
click at [1022, 26] on icon "close" at bounding box center [1018, 29] width 13 height 13
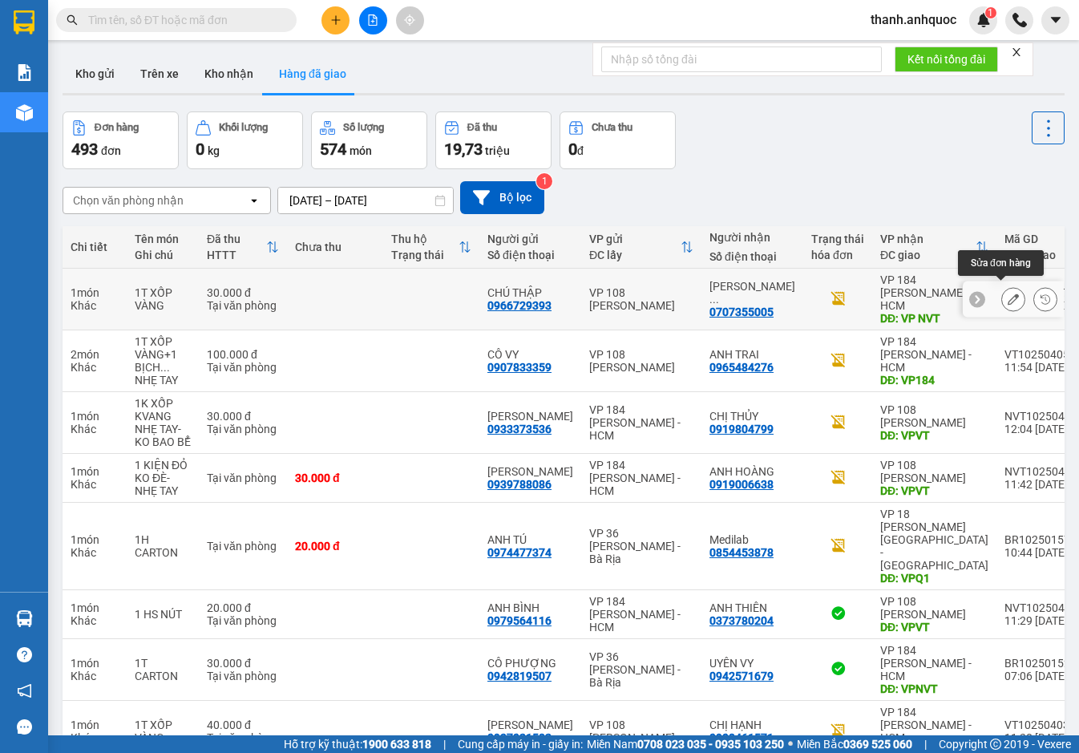
click at [1008, 293] on icon at bounding box center [1013, 298] width 11 height 11
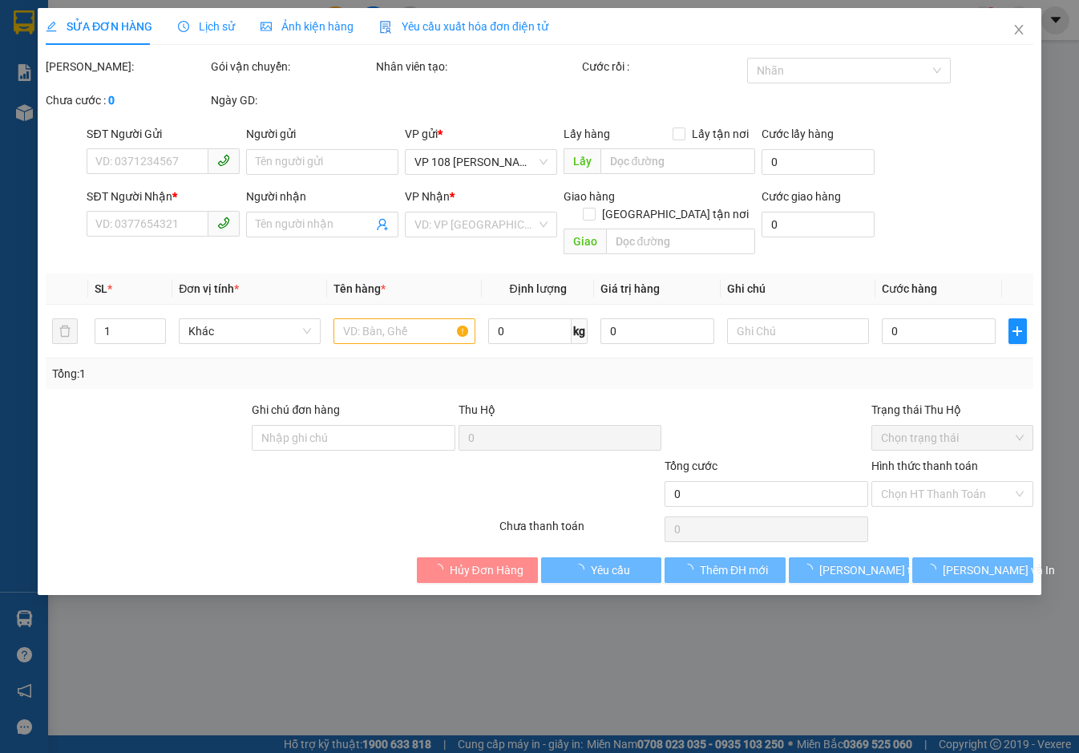
type input "0966729393"
type input "CHÚ THẬP"
type input "0707355005"
type input "ANH TUẤN 0788025769"
type input "VP NVT"
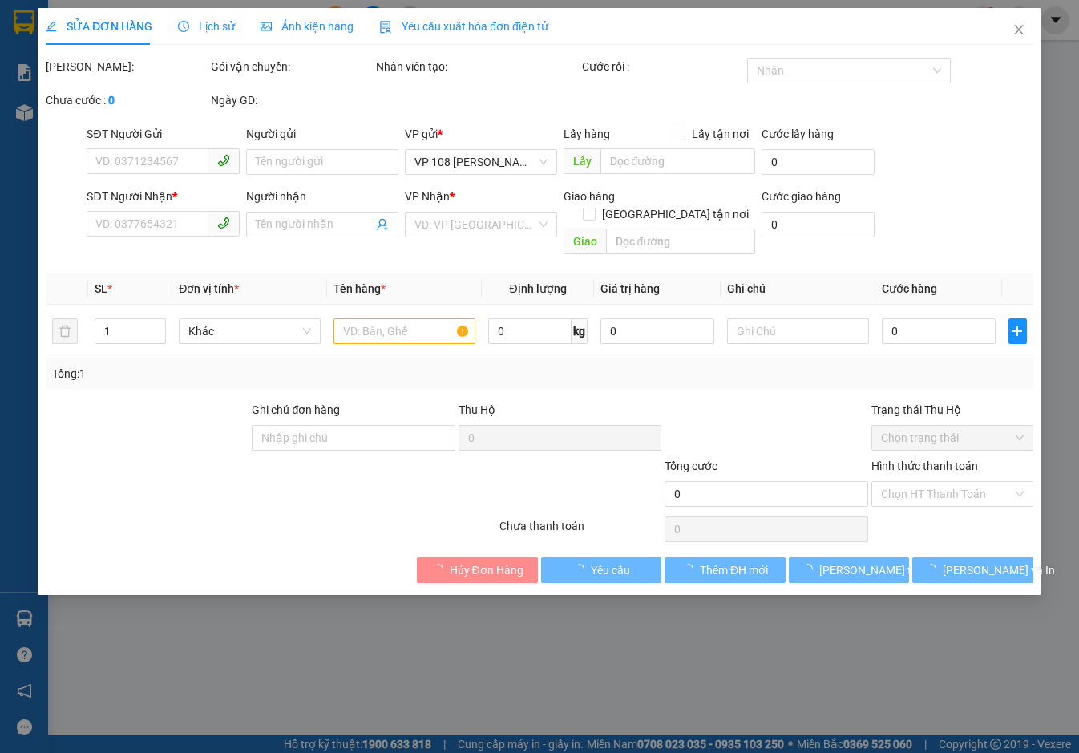
type input "30.000"
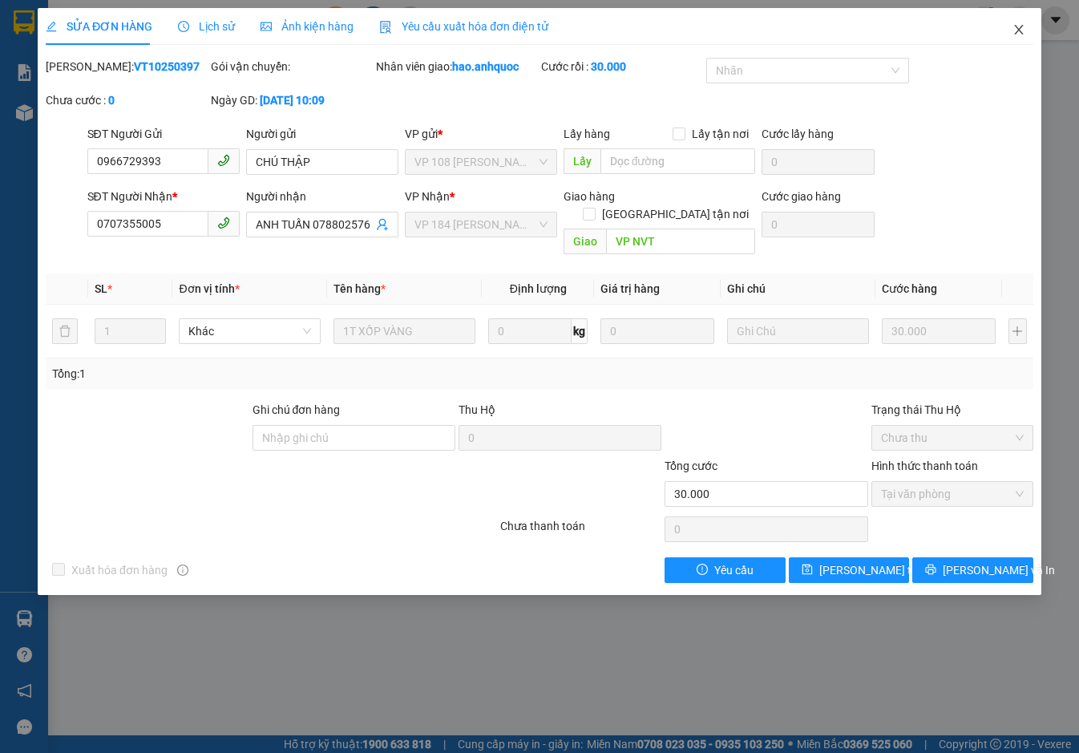
click at [1018, 29] on icon "close" at bounding box center [1018, 30] width 9 height 10
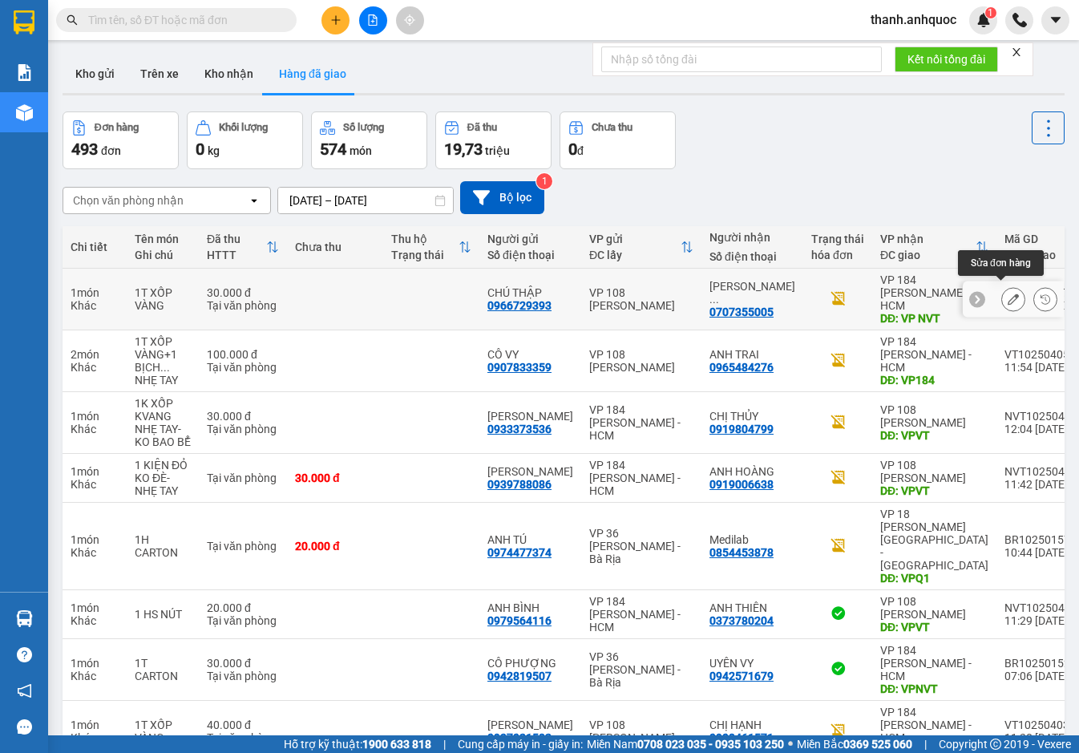
click at [1008, 293] on icon at bounding box center [1013, 298] width 11 height 11
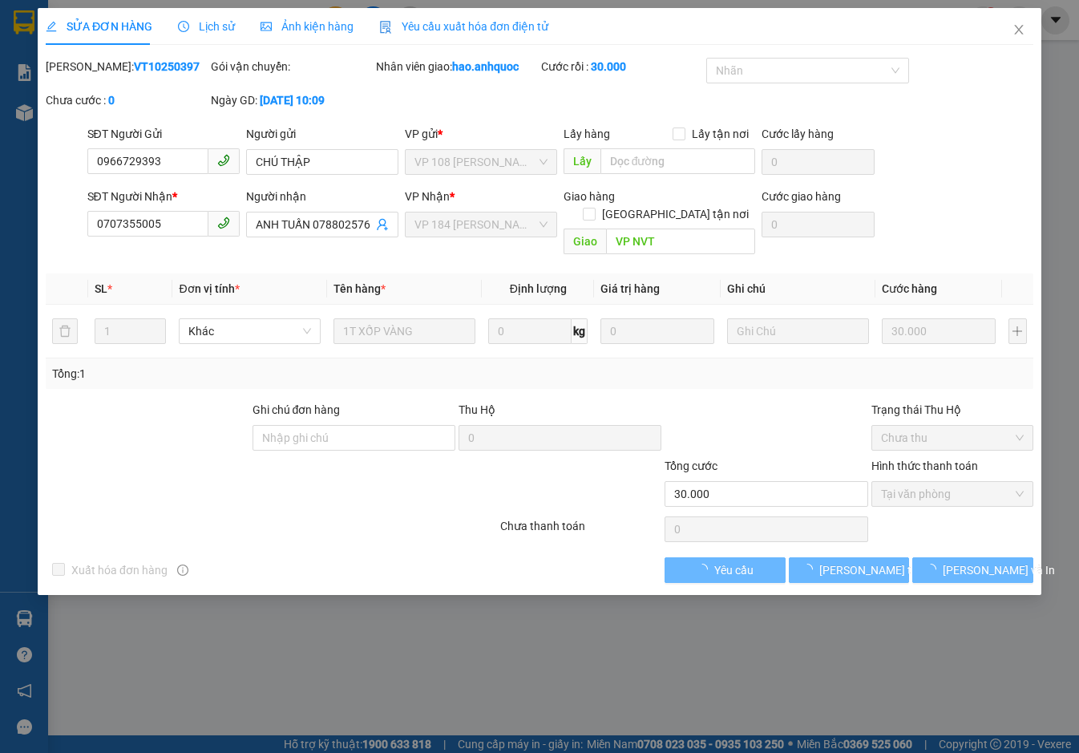
type input "0966729393"
type input "CHÚ THẬP"
type input "0707355005"
type input "ANH TUẤN 0788025769"
type input "VP NVT"
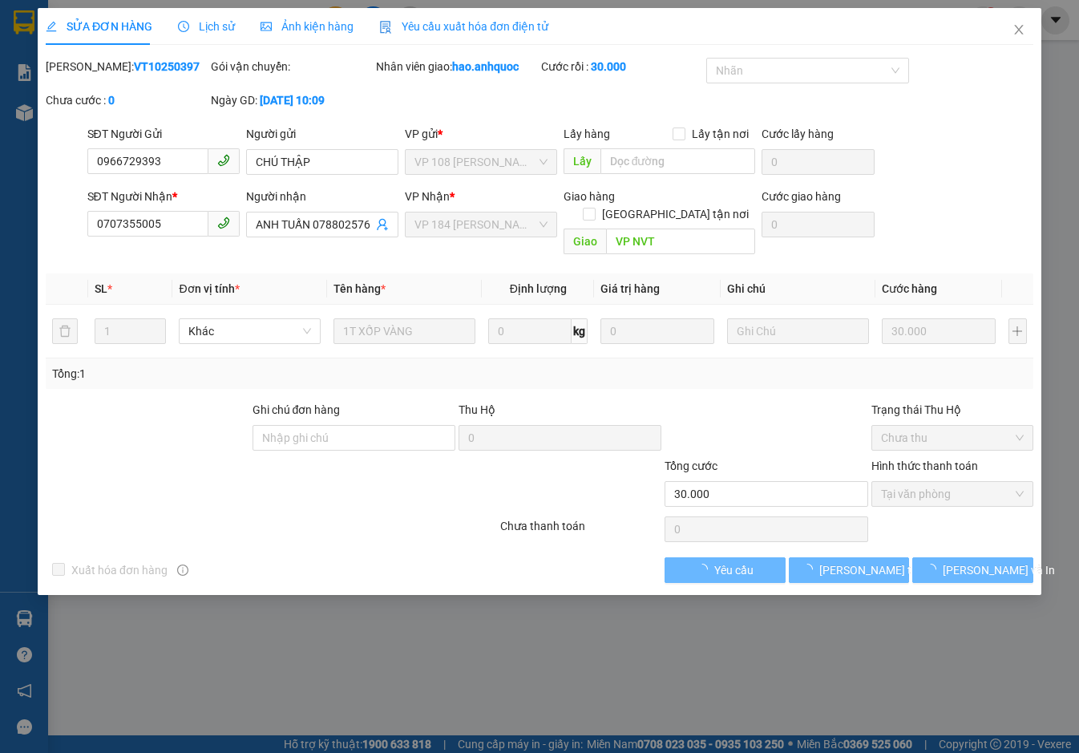
type input "30.000"
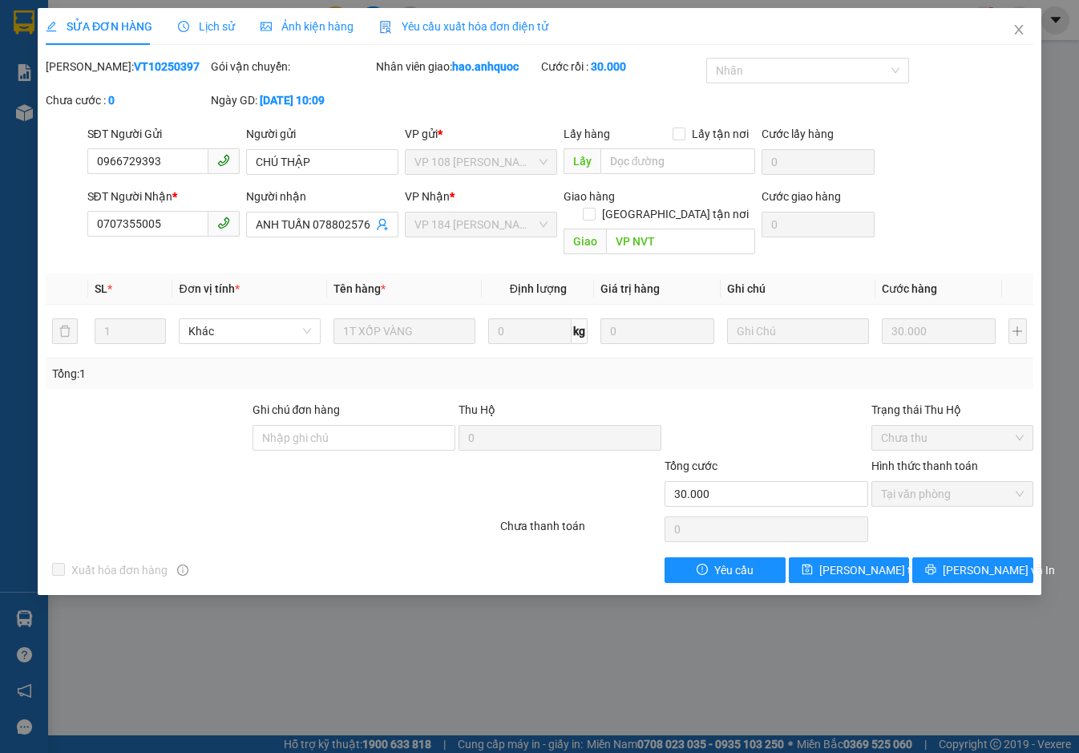
click at [458, 24] on span "Yêu cầu xuất hóa đơn điện tử" at bounding box center [463, 26] width 169 height 13
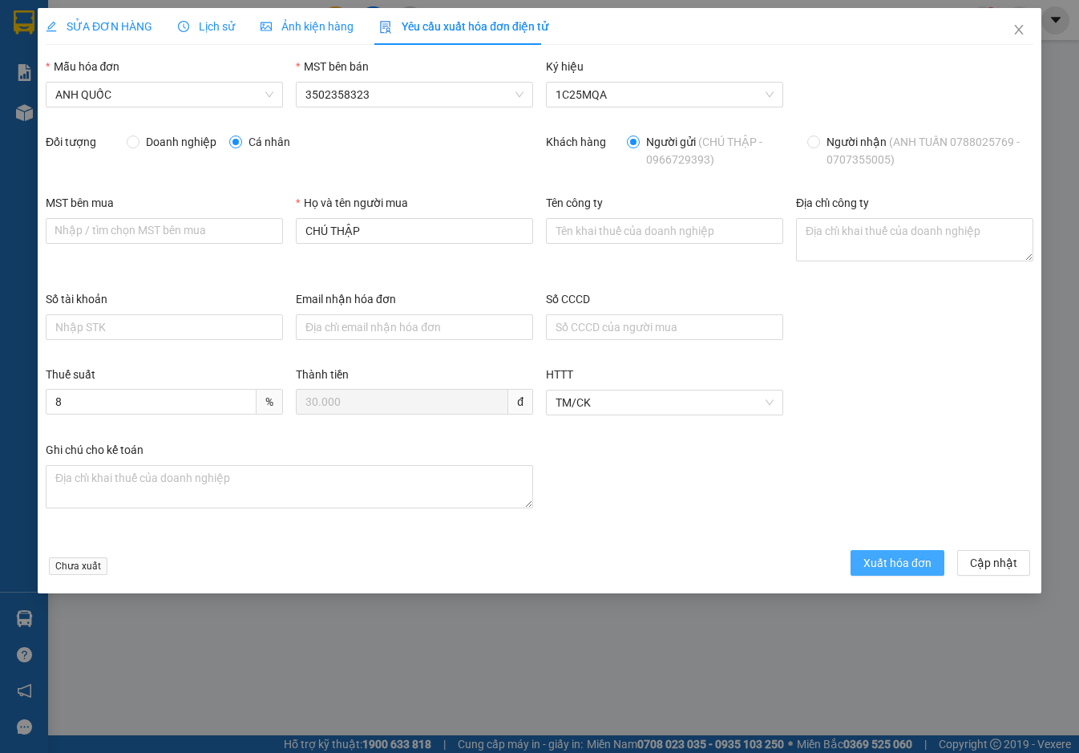
click at [884, 565] on span "Xuất hóa đơn" at bounding box center [897, 563] width 68 height 18
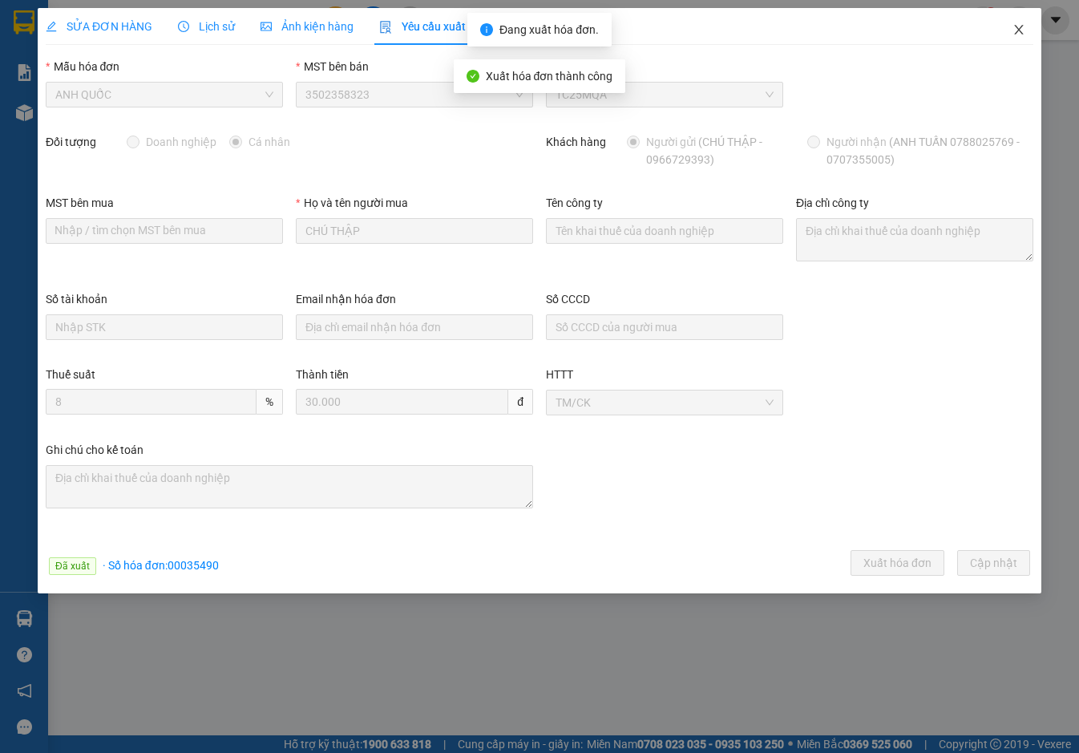
click at [1023, 28] on icon "close" at bounding box center [1018, 29] width 13 height 13
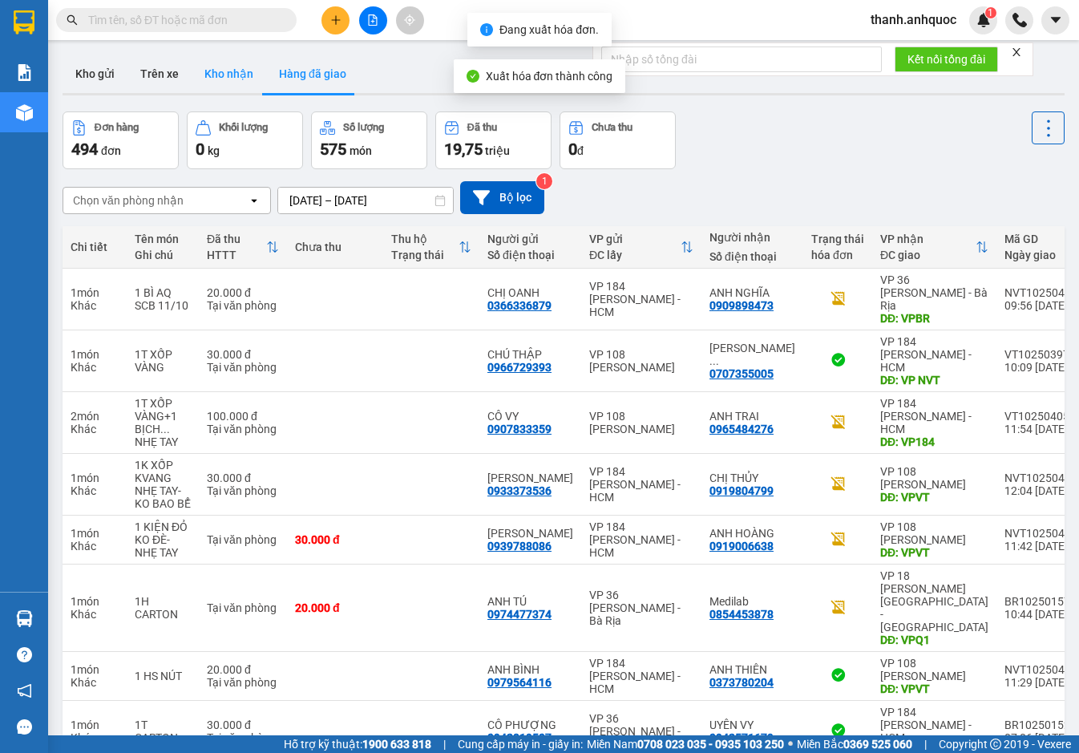
click at [228, 75] on button "Kho nhận" at bounding box center [229, 74] width 75 height 38
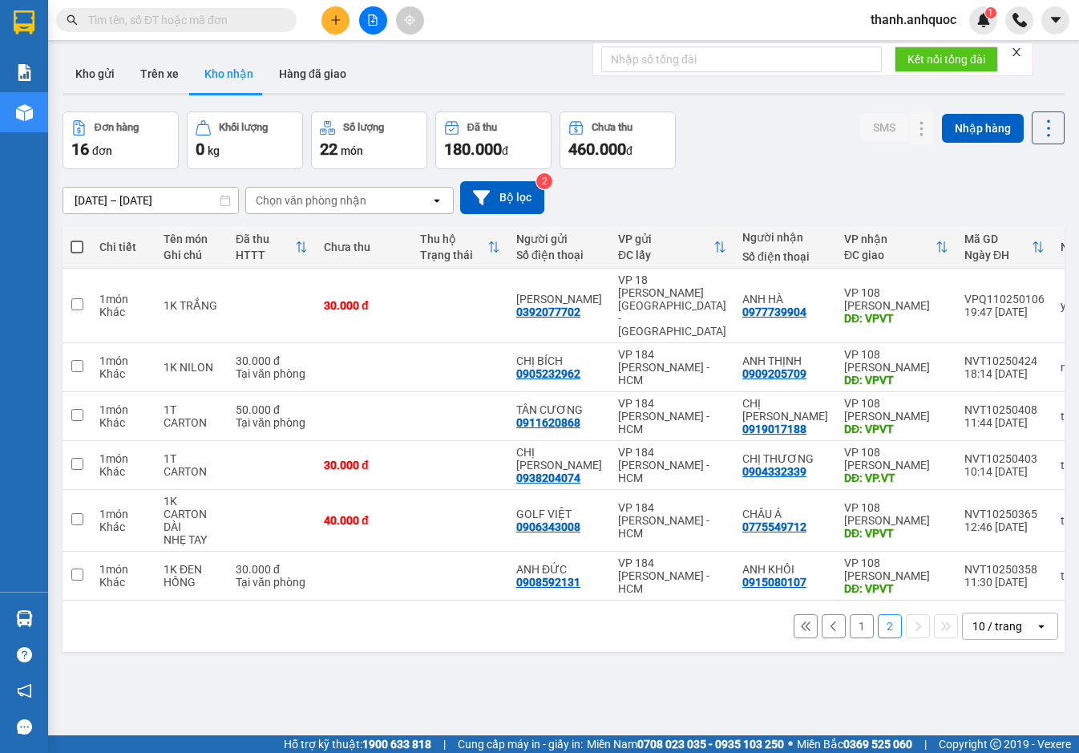
click at [850, 614] on button "1" at bounding box center [862, 626] width 24 height 24
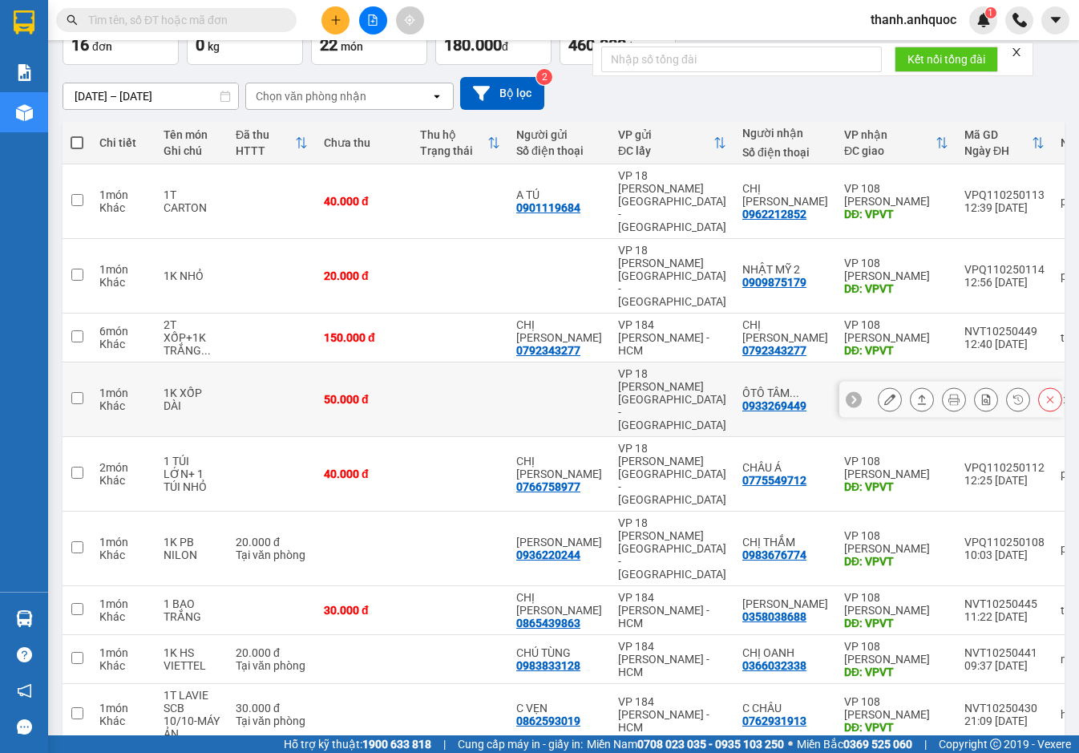
scroll to position [107, 0]
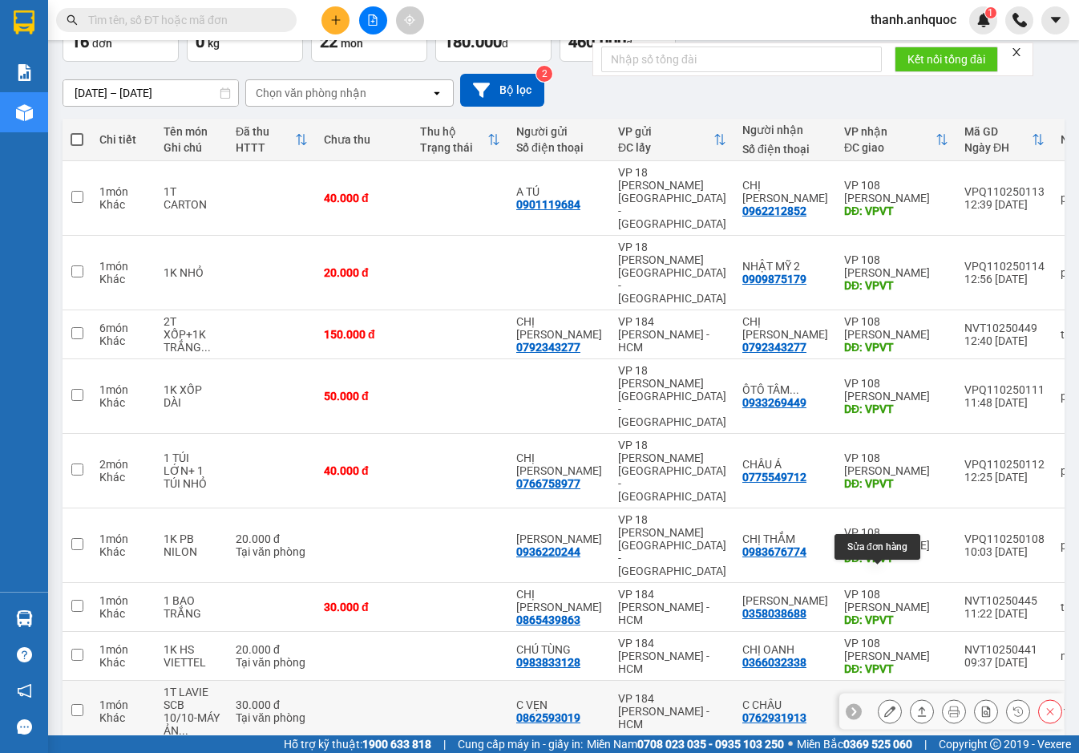
click at [879, 697] on button at bounding box center [889, 711] width 22 height 28
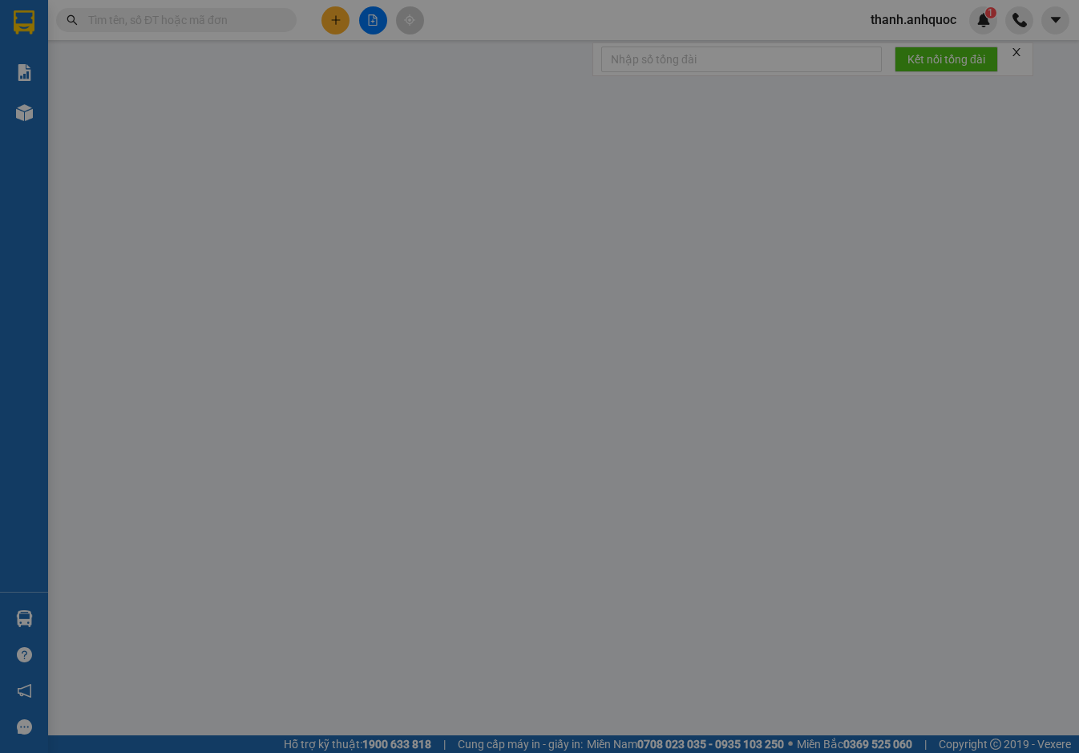
type input "0862593019"
type input "C VẸN"
type input "0762931913"
type input "C CHÂU"
type input "VPVT"
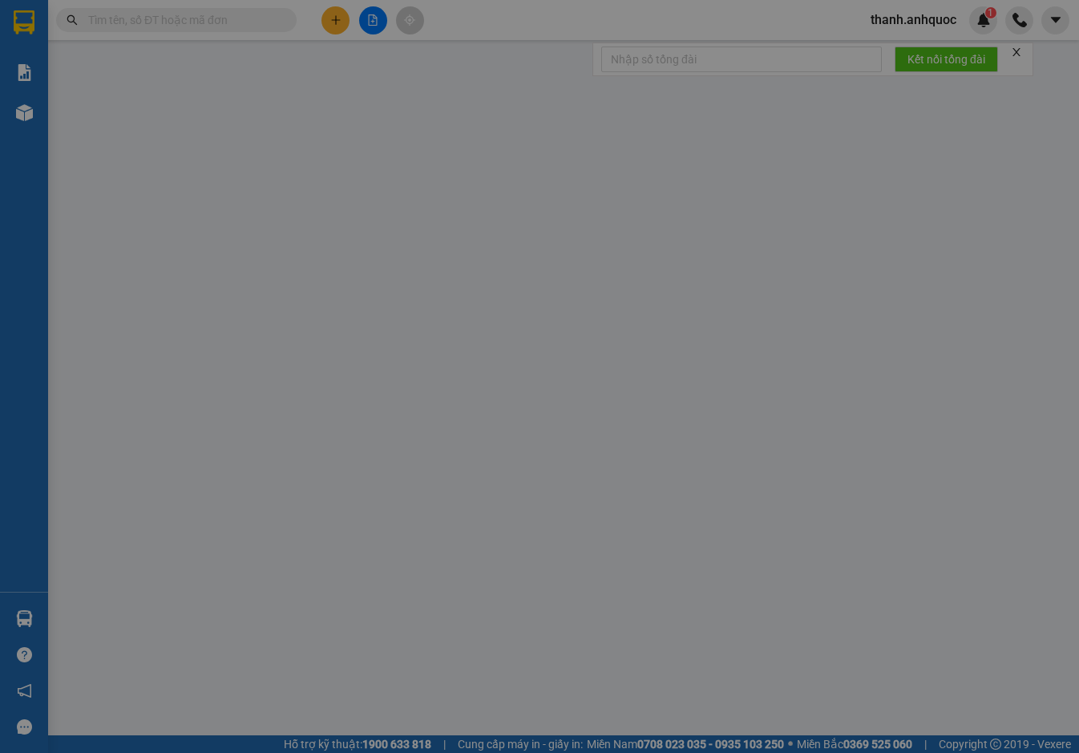
type input "30.000"
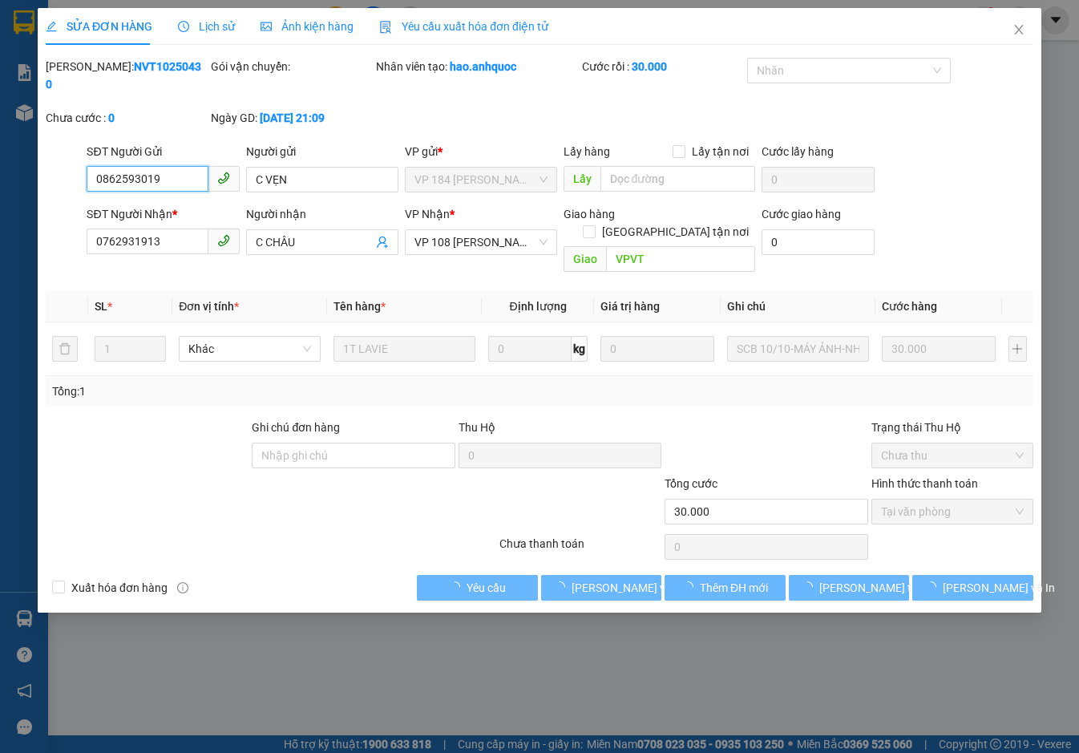
checkbox input "true"
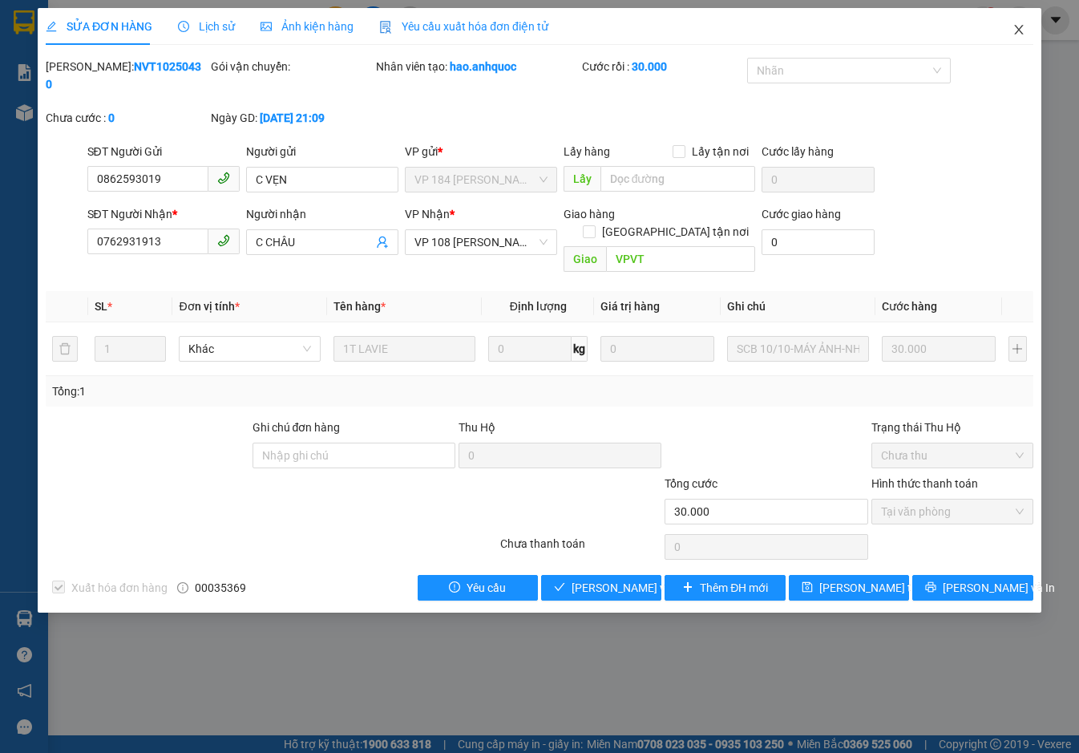
click at [1025, 30] on span "Close" at bounding box center [1018, 30] width 45 height 45
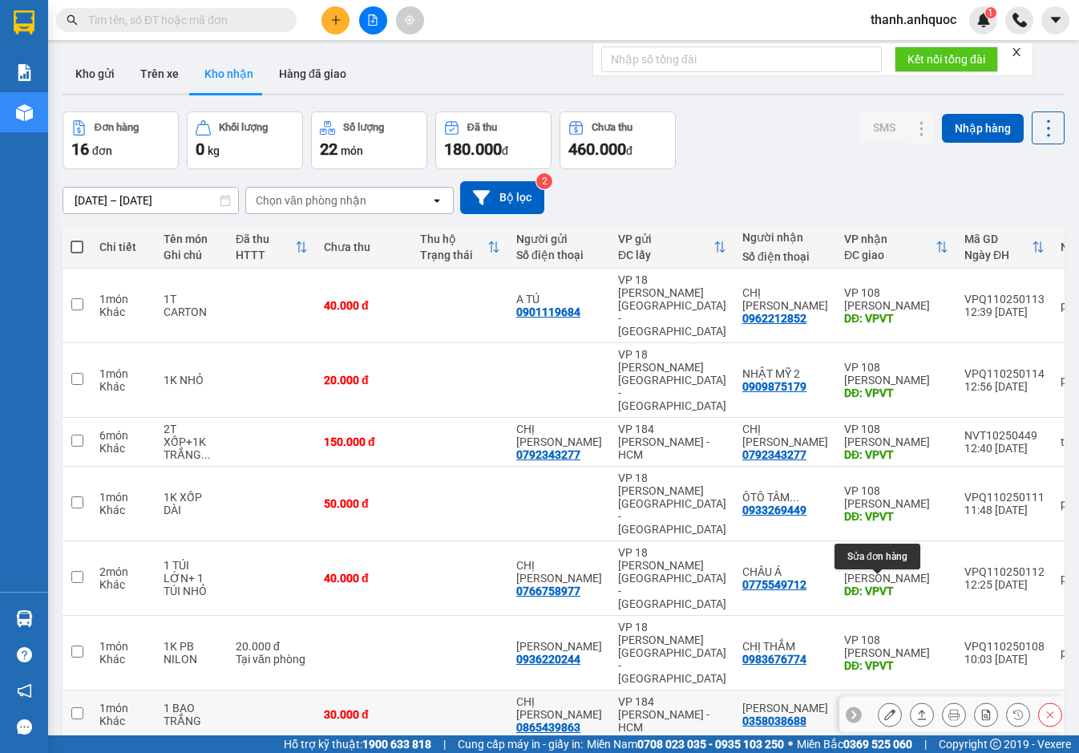
click at [884, 709] on icon at bounding box center [889, 714] width 11 height 11
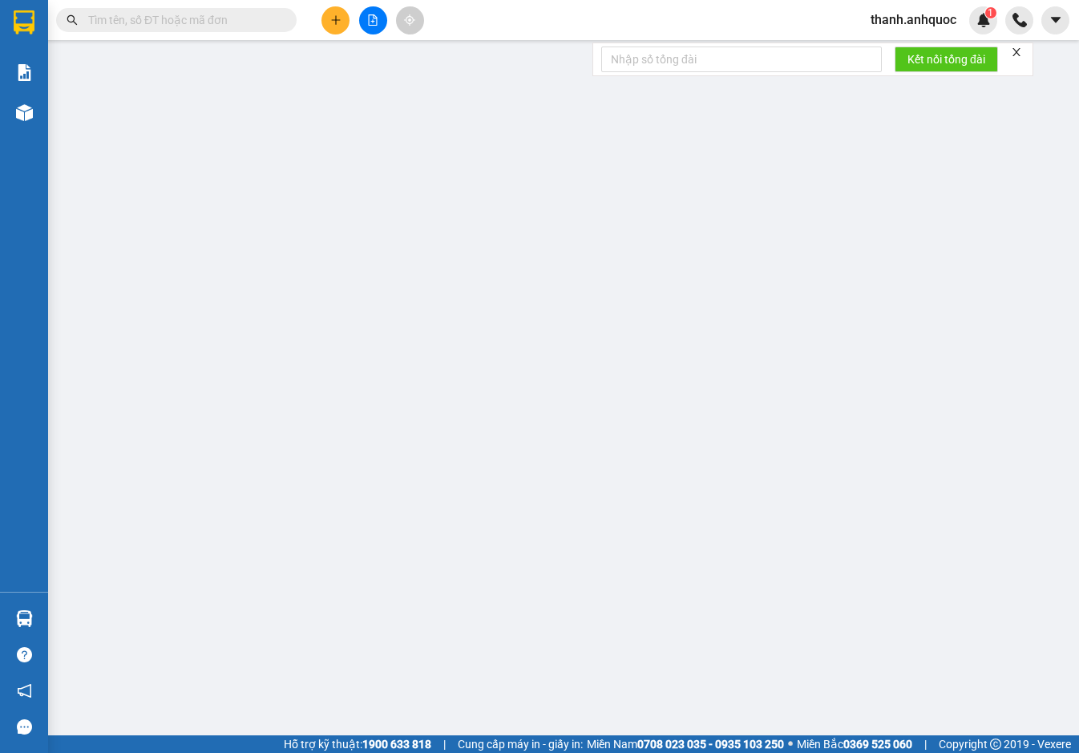
type input "0865439863"
type input "CHỊ [PERSON_NAME]"
type input "0358038688"
type input "[PERSON_NAME]"
type input "VPVT"
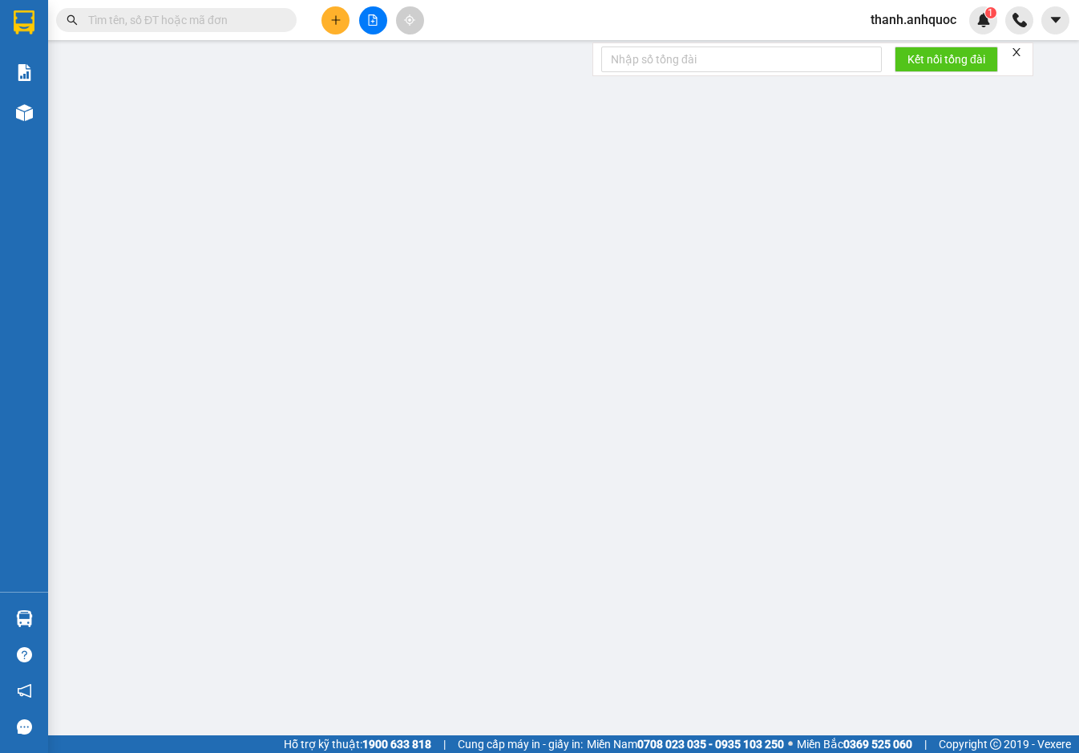
type input "30.000"
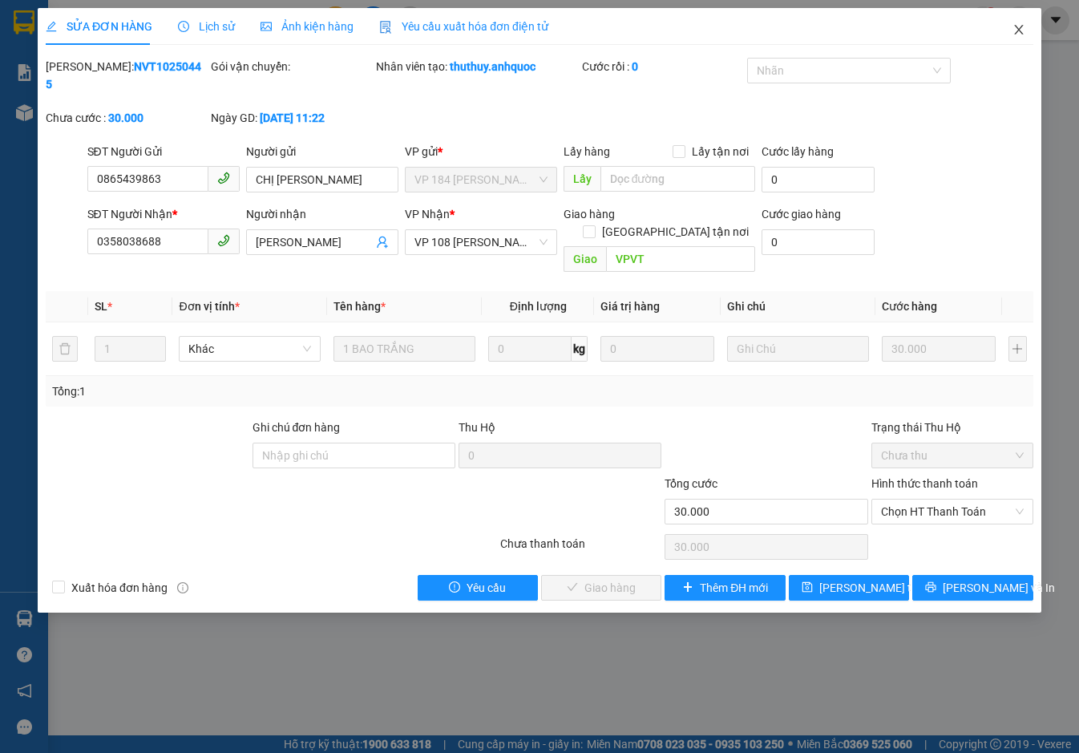
click at [1024, 27] on icon "close" at bounding box center [1018, 29] width 13 height 13
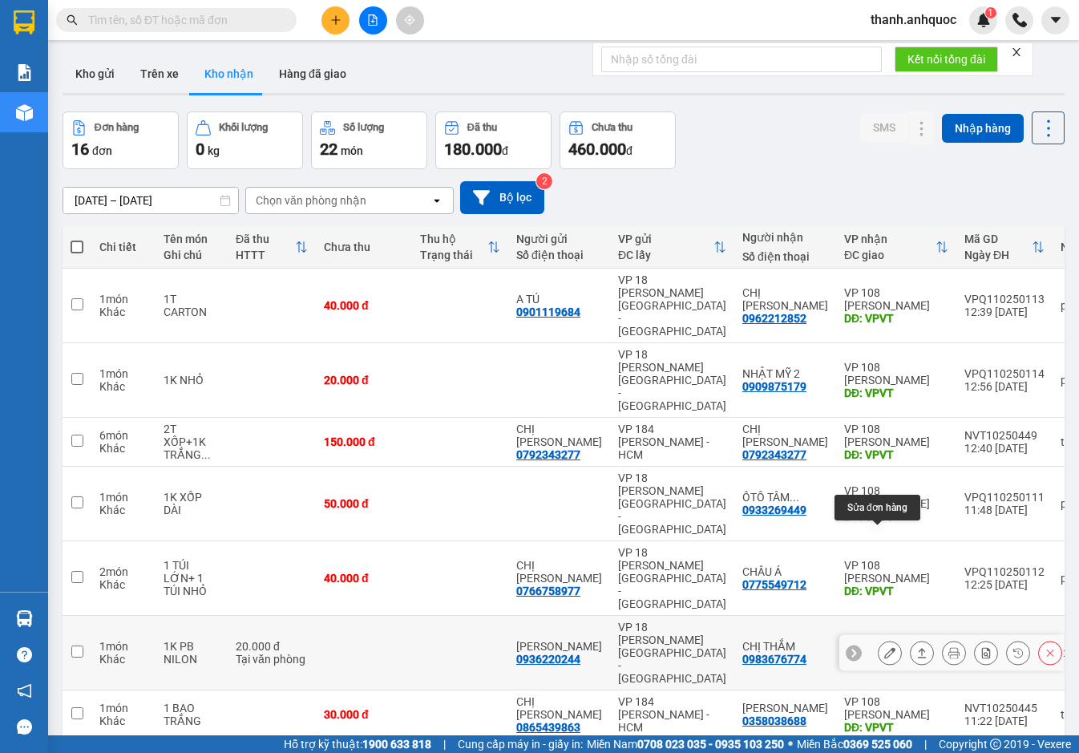
click at [884, 647] on icon at bounding box center [889, 652] width 11 height 11
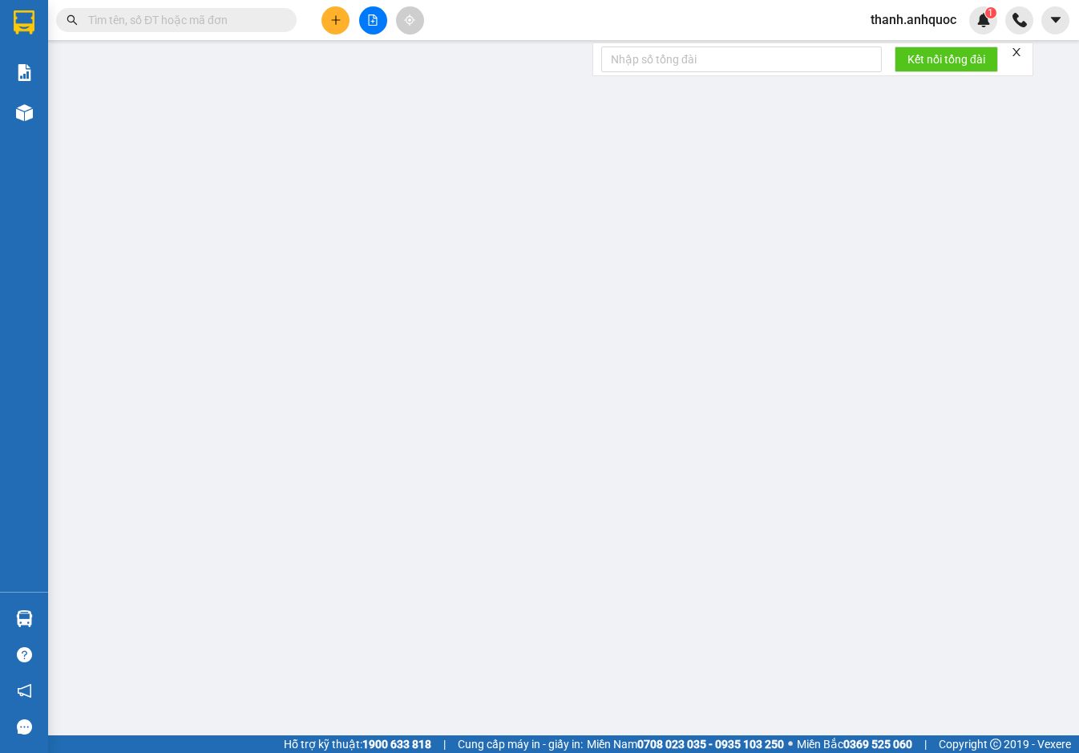
type input "0936220244"
type input "[PERSON_NAME]"
type input "0983676774"
type input "CHỊ THẮM"
type input "VPVT"
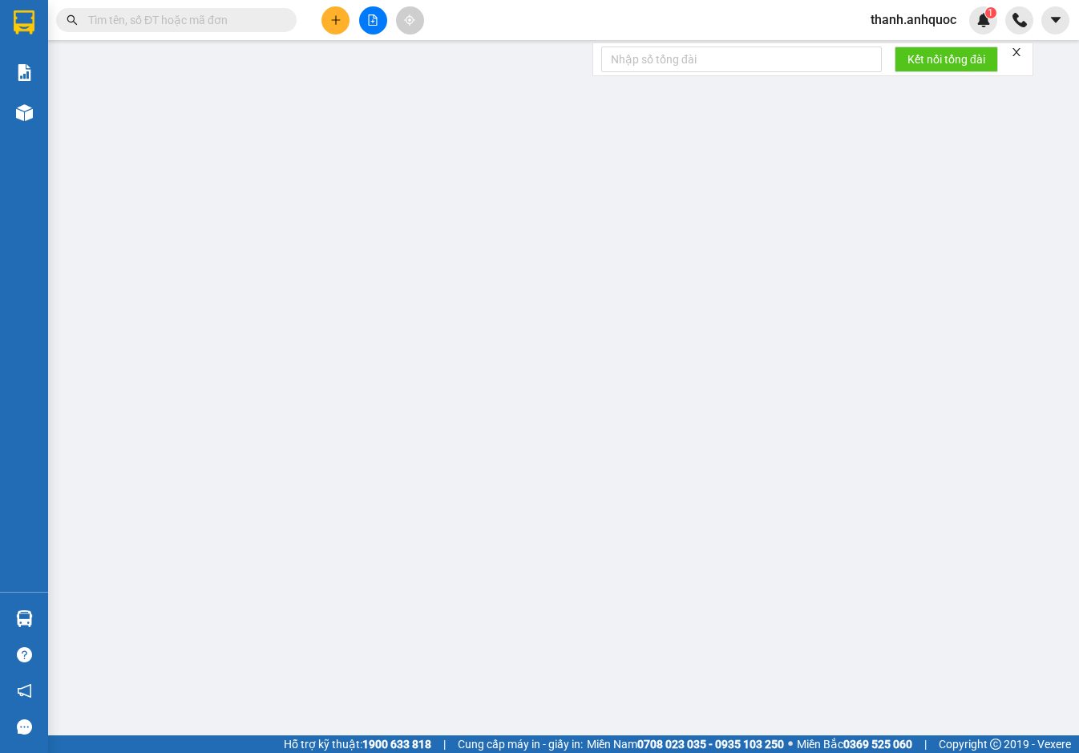
type input "SCB 11/10 VPQ1 THẢO"
type input "20.000"
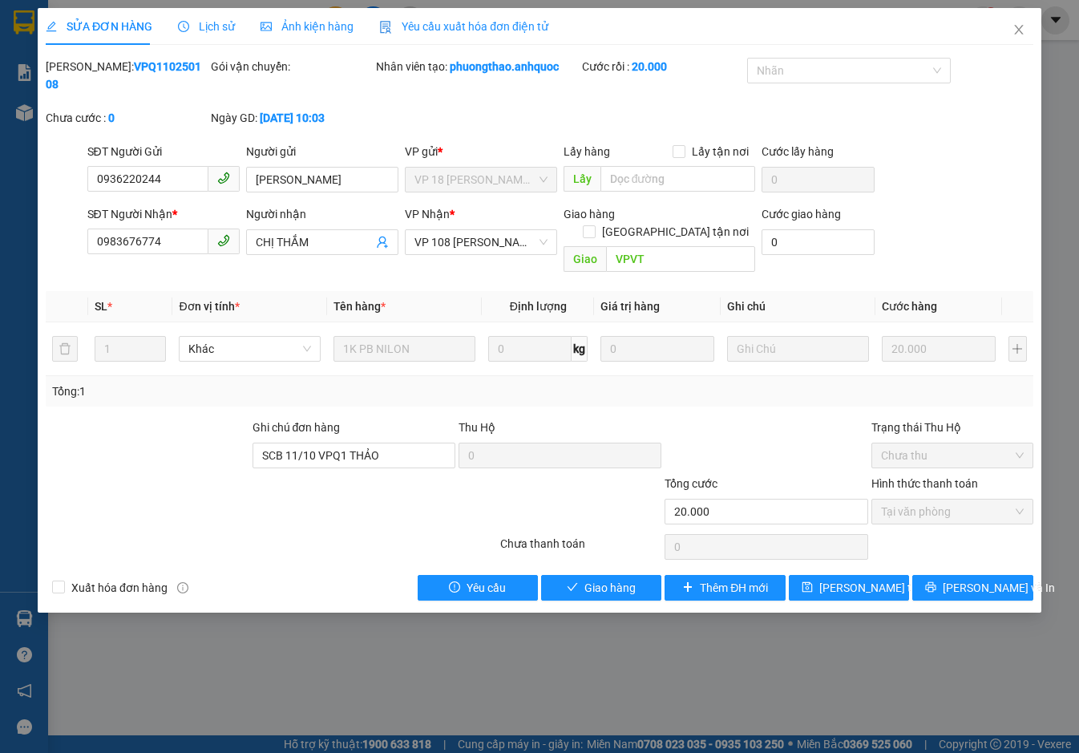
click at [410, 22] on span "Yêu cầu xuất hóa đơn điện tử" at bounding box center [463, 26] width 169 height 13
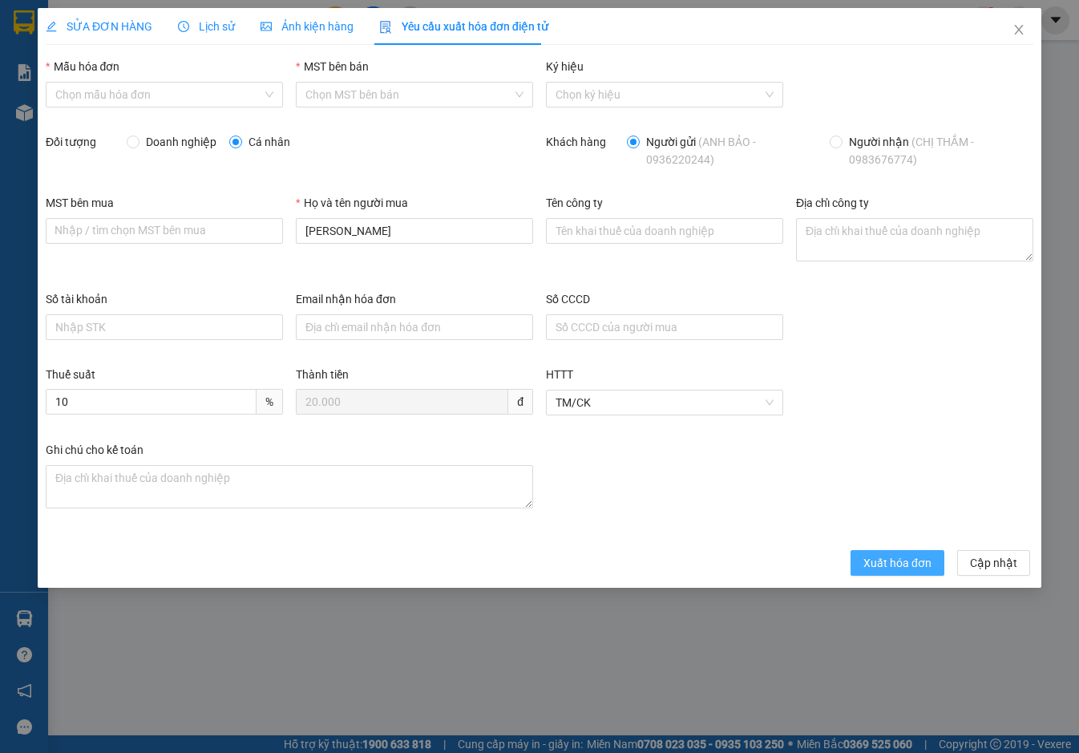
click at [880, 561] on span "Xuất hóa đơn" at bounding box center [897, 563] width 68 height 18
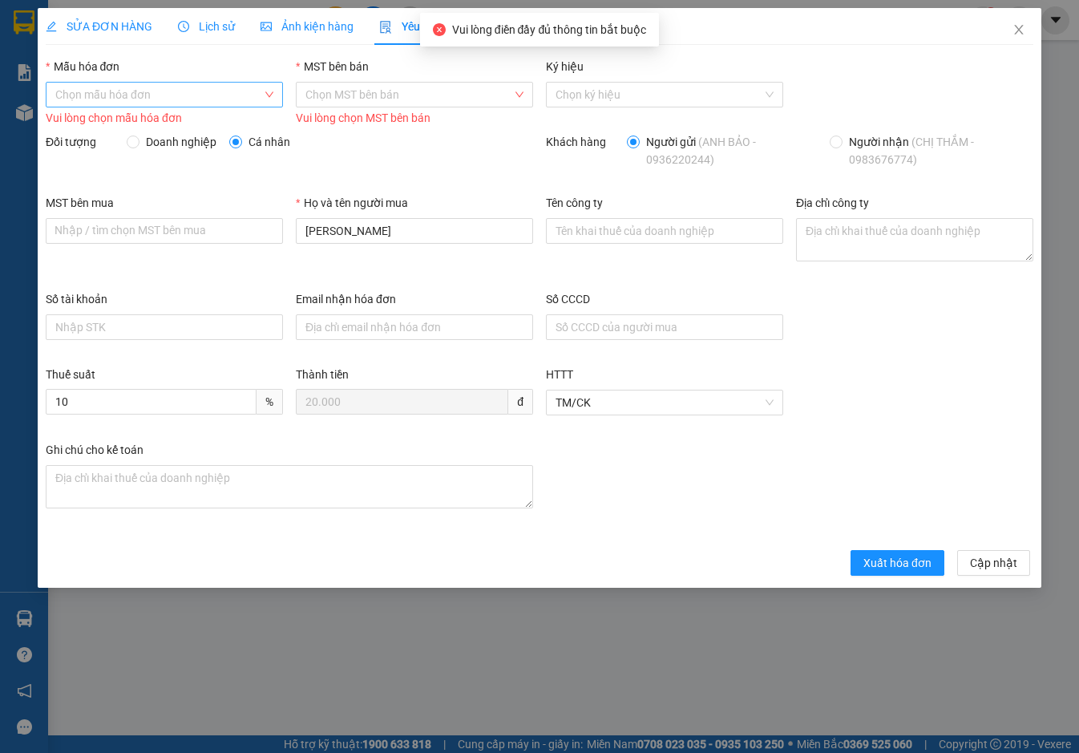
click at [199, 96] on input "Mẫu hóa đơn" at bounding box center [158, 95] width 207 height 24
click at [196, 127] on div "ANH QUỐC" at bounding box center [164, 127] width 218 height 18
type input "8"
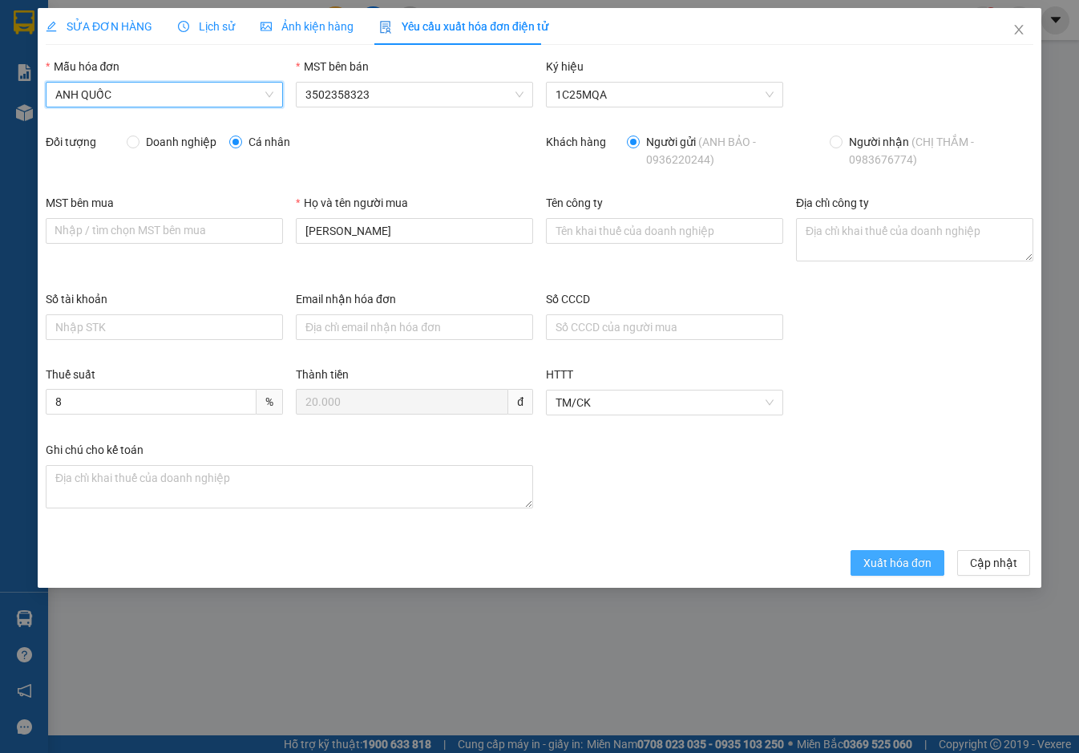
click at [897, 564] on span "Xuất hóa đơn" at bounding box center [897, 563] width 68 height 18
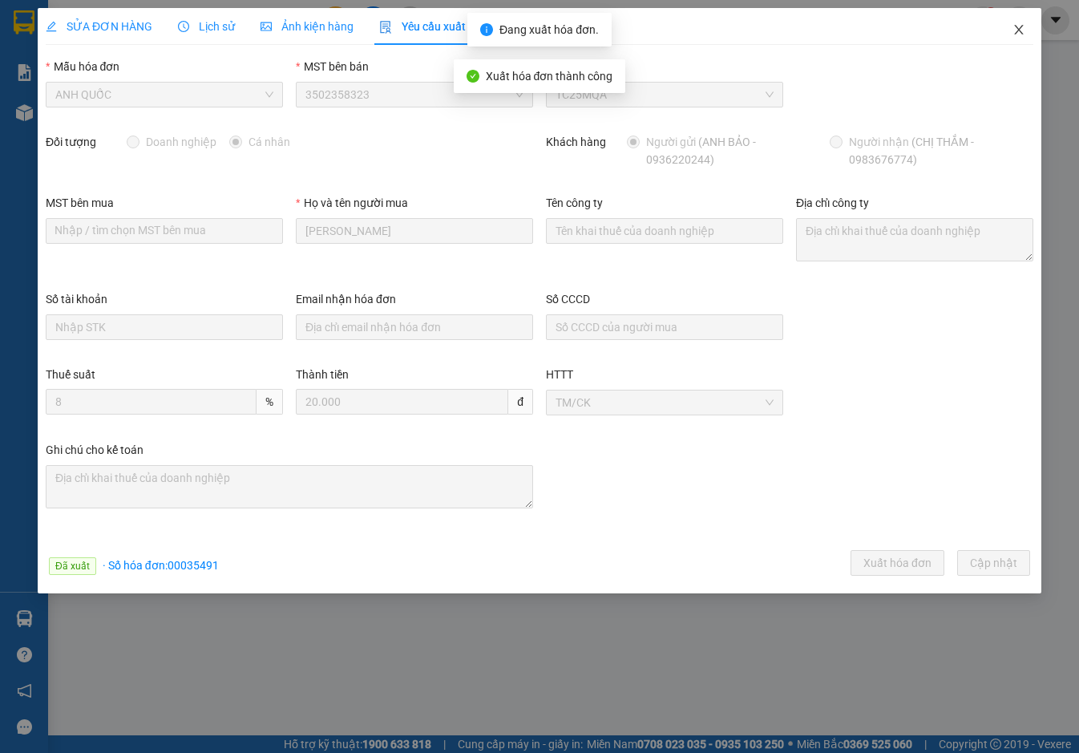
click at [1021, 27] on icon "close" at bounding box center [1018, 30] width 9 height 10
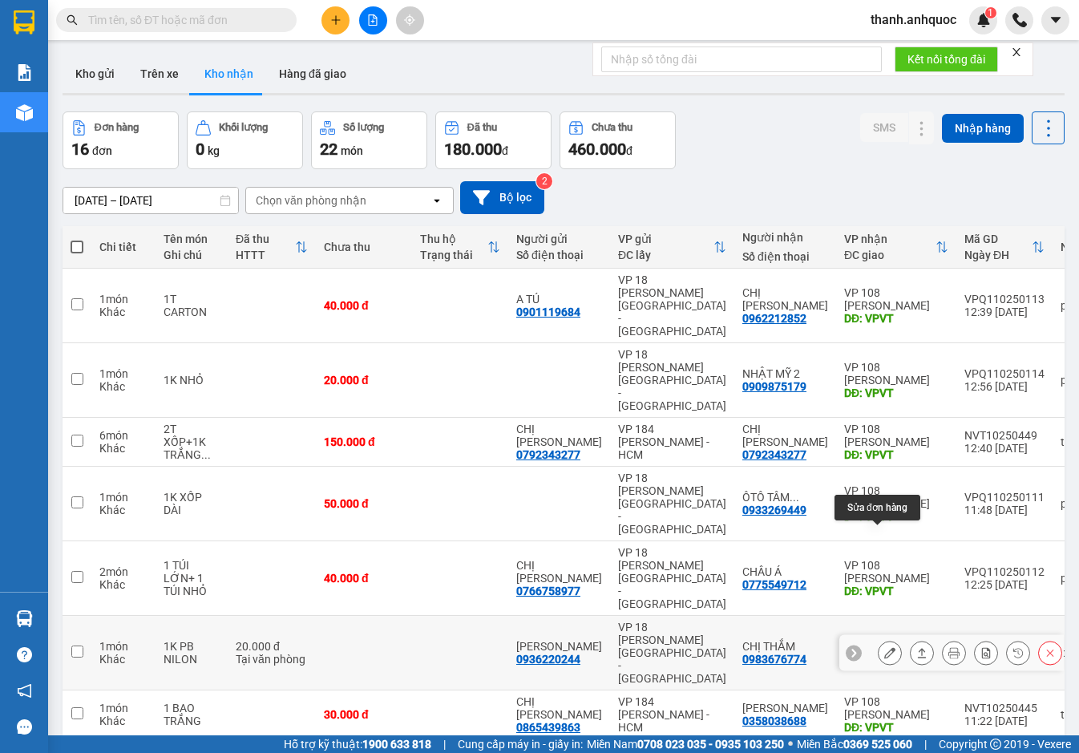
click at [884, 647] on icon at bounding box center [889, 652] width 11 height 11
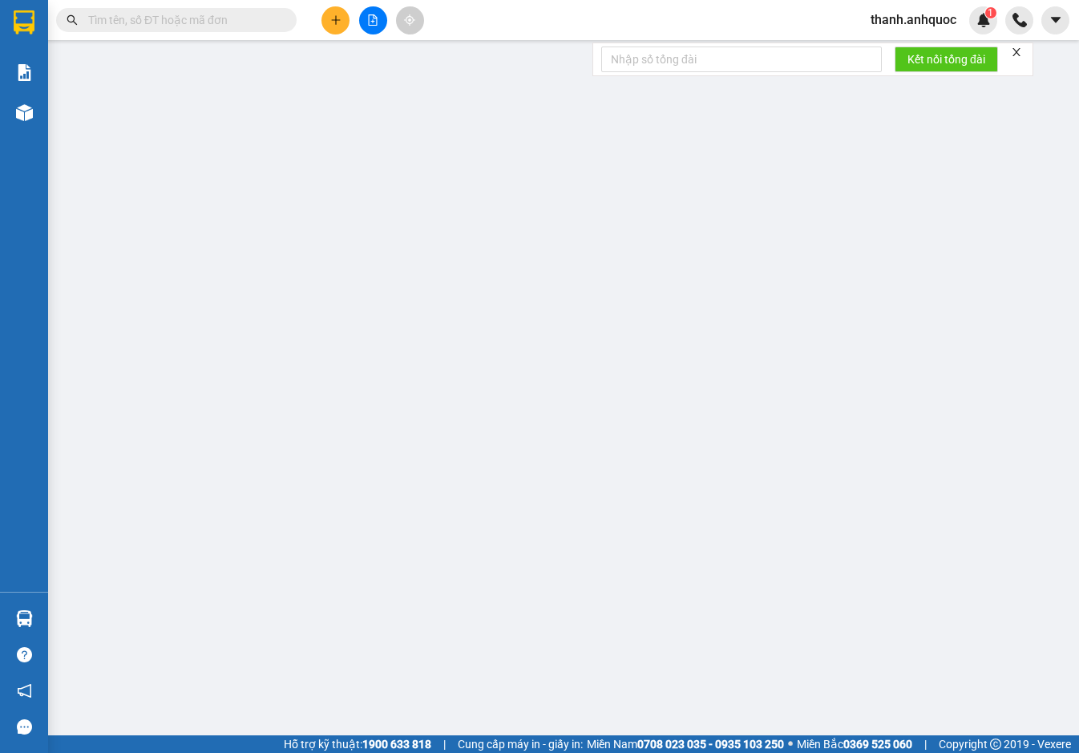
type input "0936220244"
type input "[PERSON_NAME]"
type input "0983676774"
type input "CHỊ THẮM"
type input "VPVT"
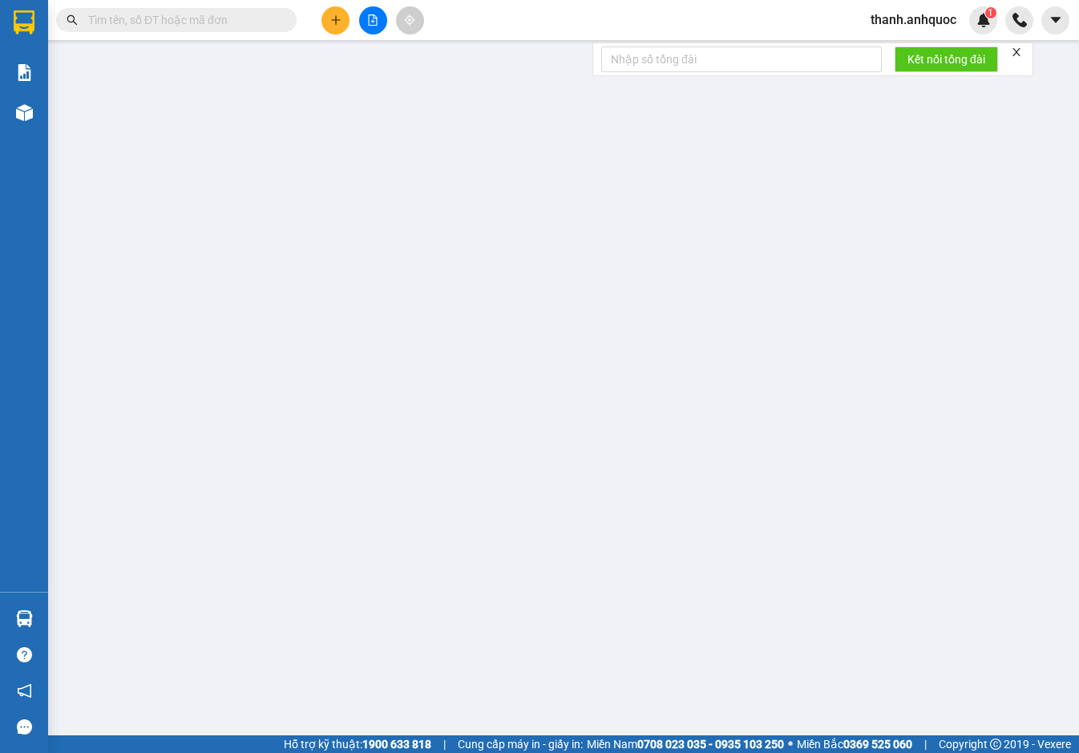
type input "SCB 11/10 VPQ1 THẢO"
type input "20.000"
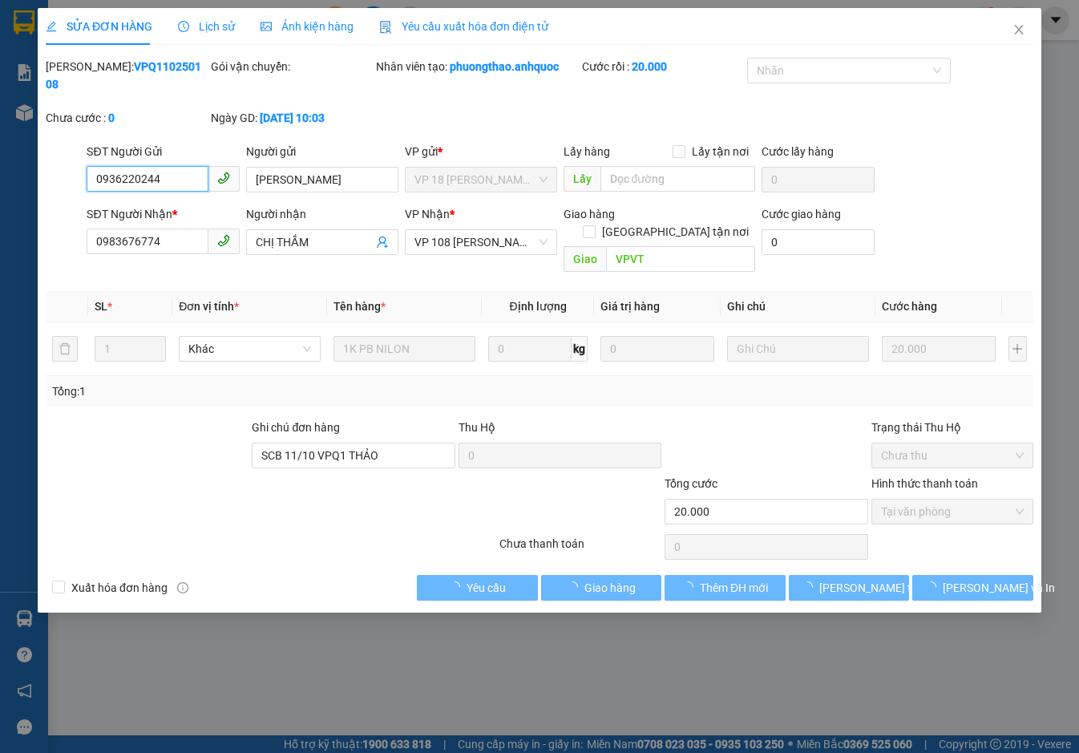
checkbox input "true"
click at [1022, 22] on span "Close" at bounding box center [1018, 30] width 45 height 45
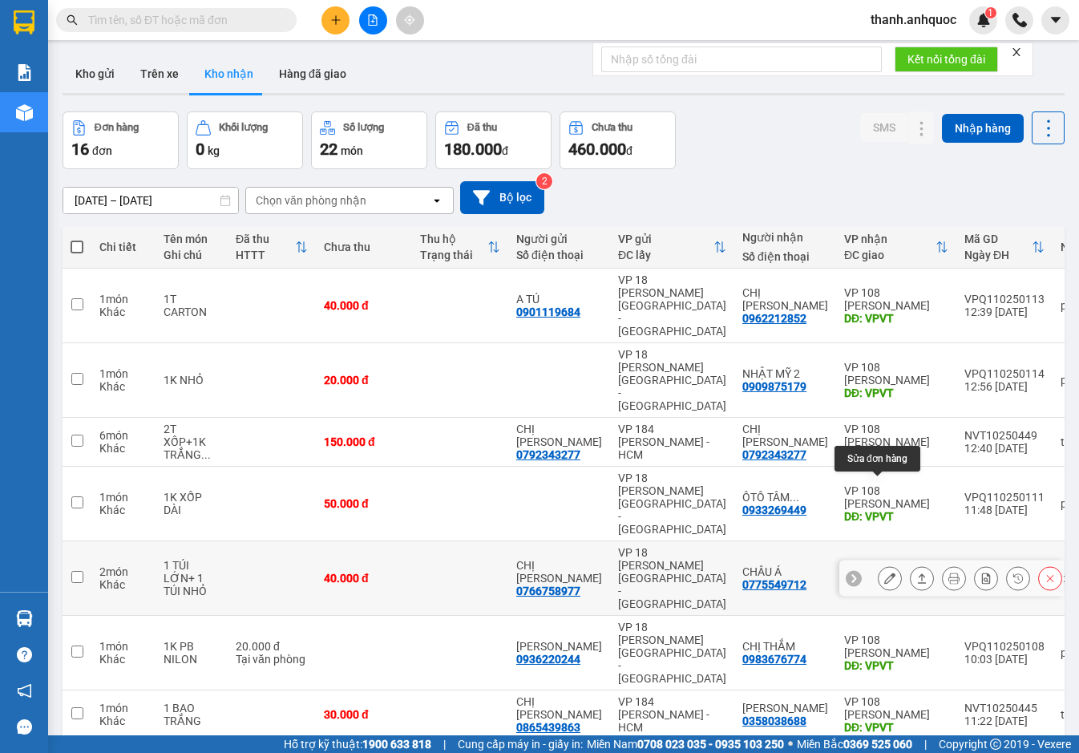
click at [884, 572] on icon at bounding box center [889, 577] width 11 height 11
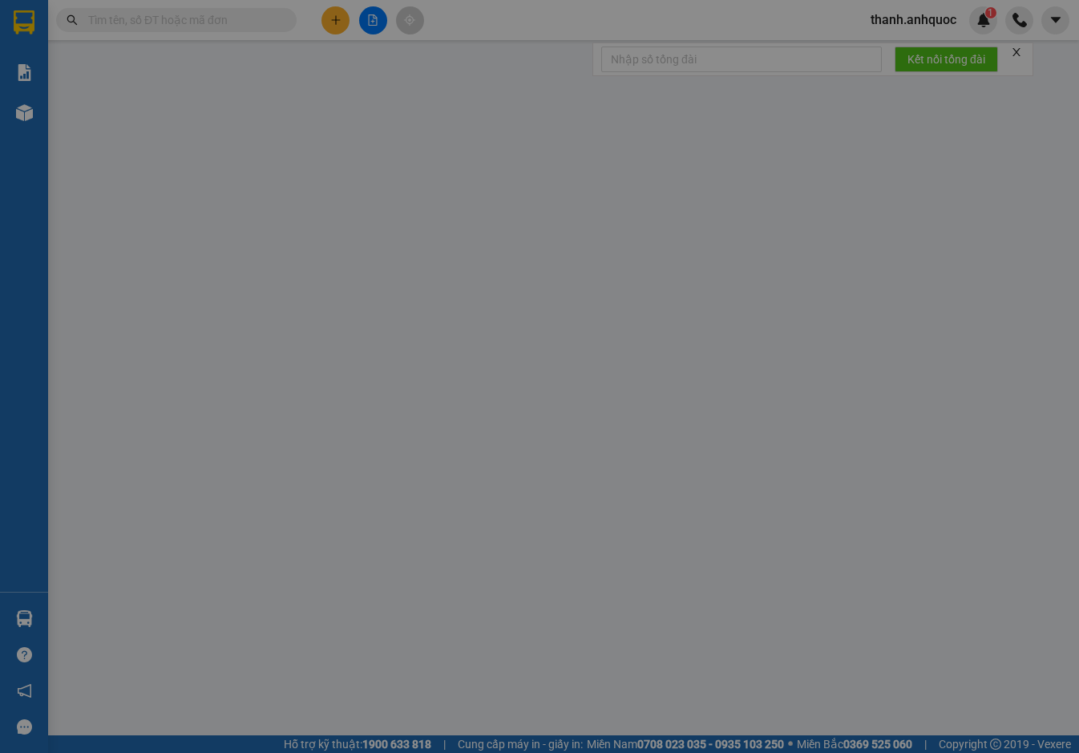
type input "0766758977"
type input "CHỊ [PERSON_NAME]"
type input "0775549712"
type input "CHÂU Á"
type input "VPVT"
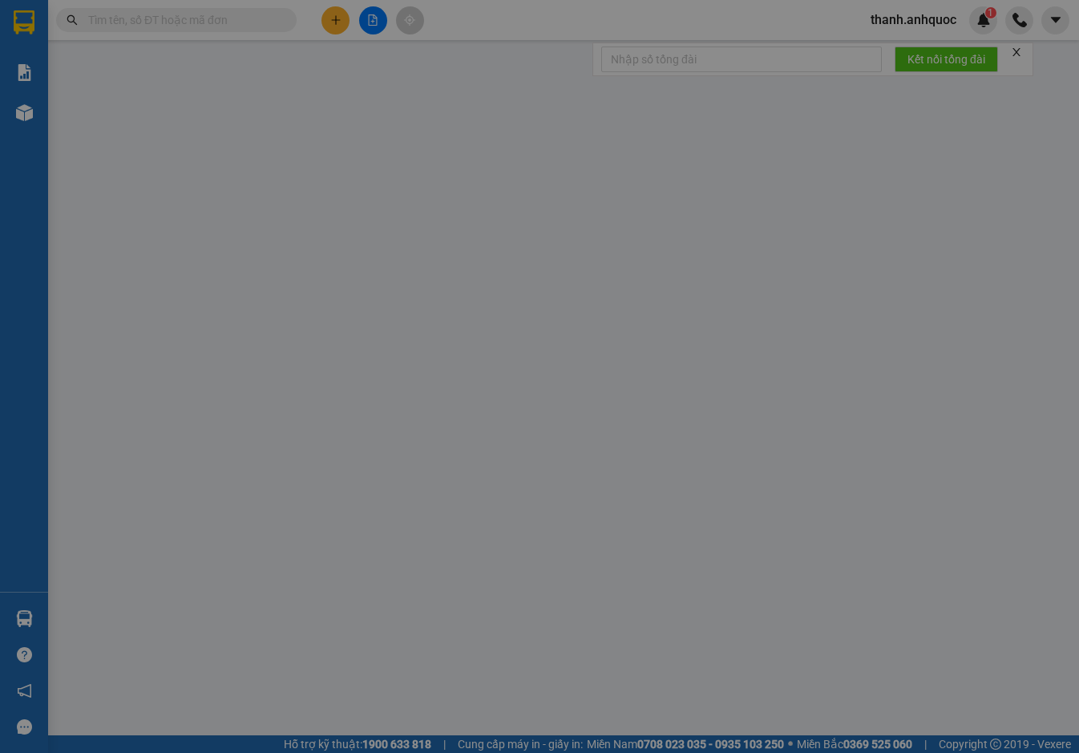
type input "40.000"
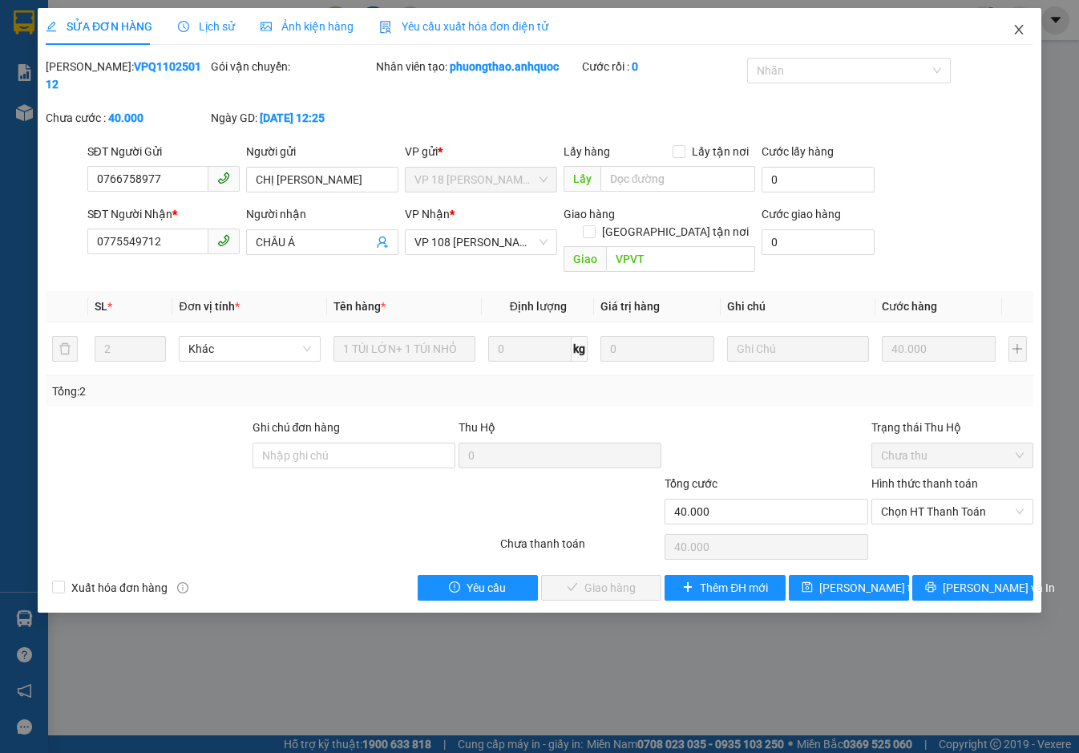
click at [1020, 31] on icon "close" at bounding box center [1018, 29] width 13 height 13
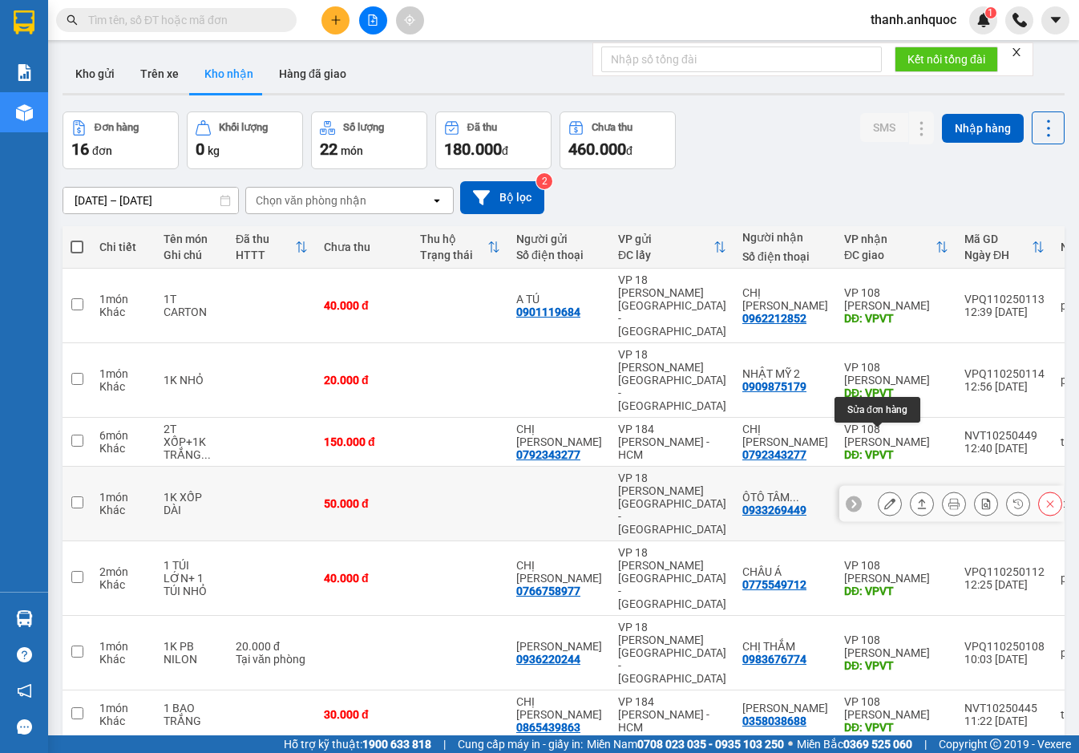
click at [884, 490] on button at bounding box center [889, 504] width 22 height 28
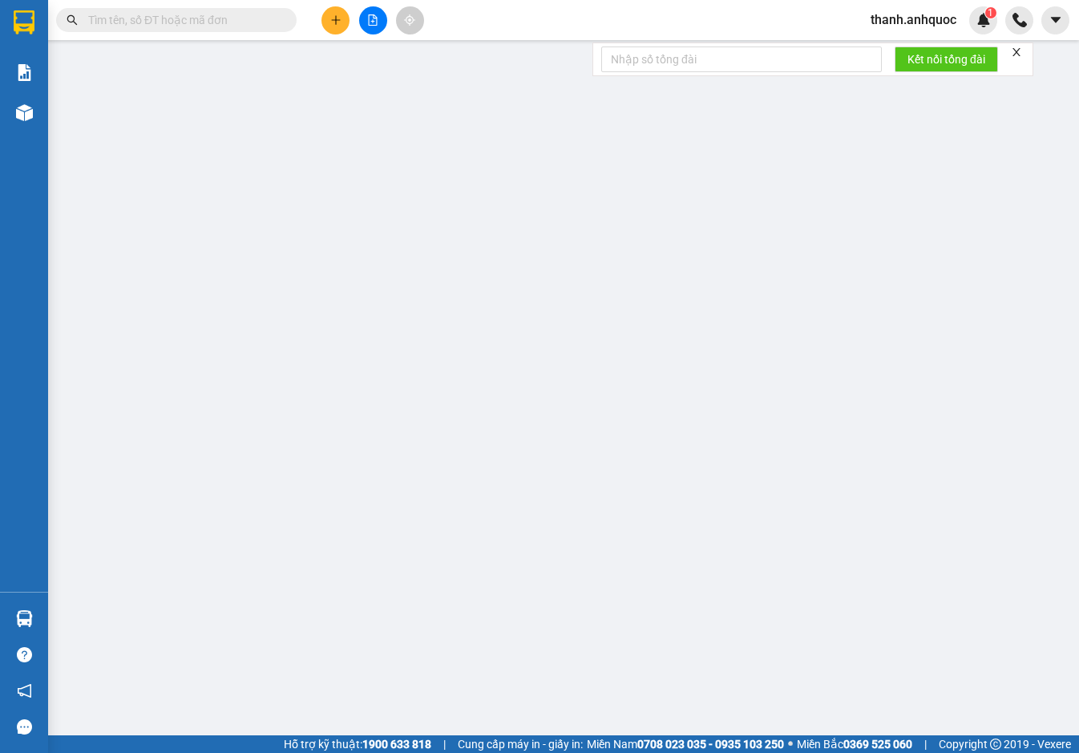
type input "0933269449"
type input "ÔTÔ TÂM BIỂN"
type input "VPVT"
type input "50.000"
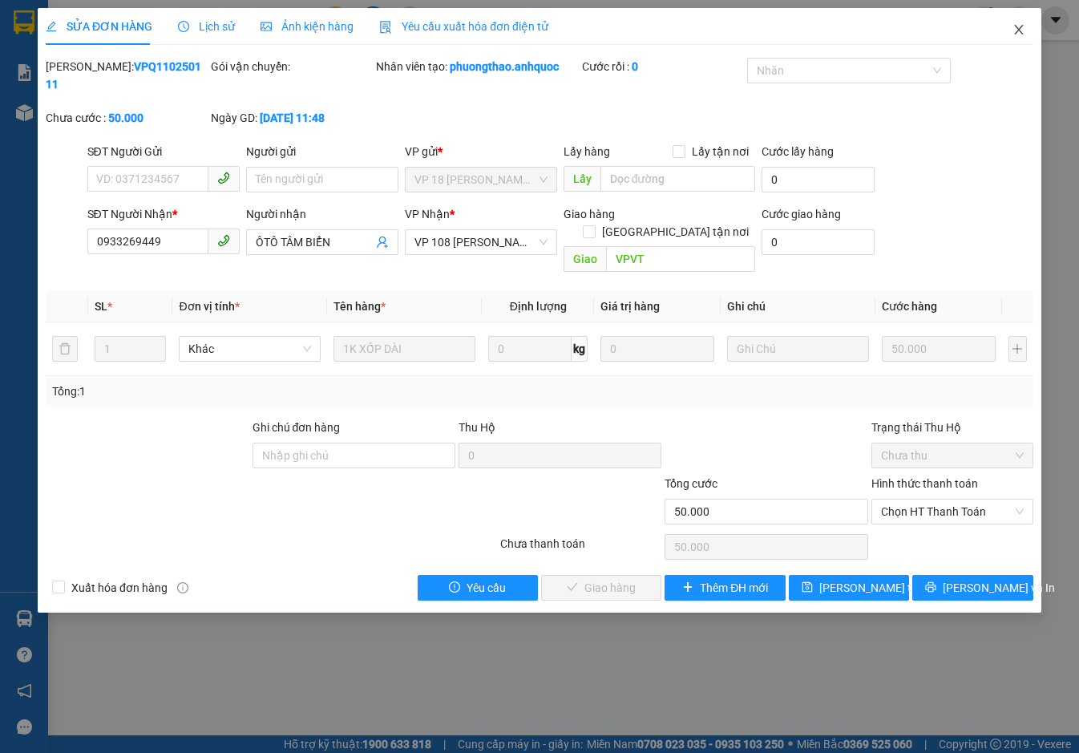
click at [1020, 30] on icon "close" at bounding box center [1018, 29] width 13 height 13
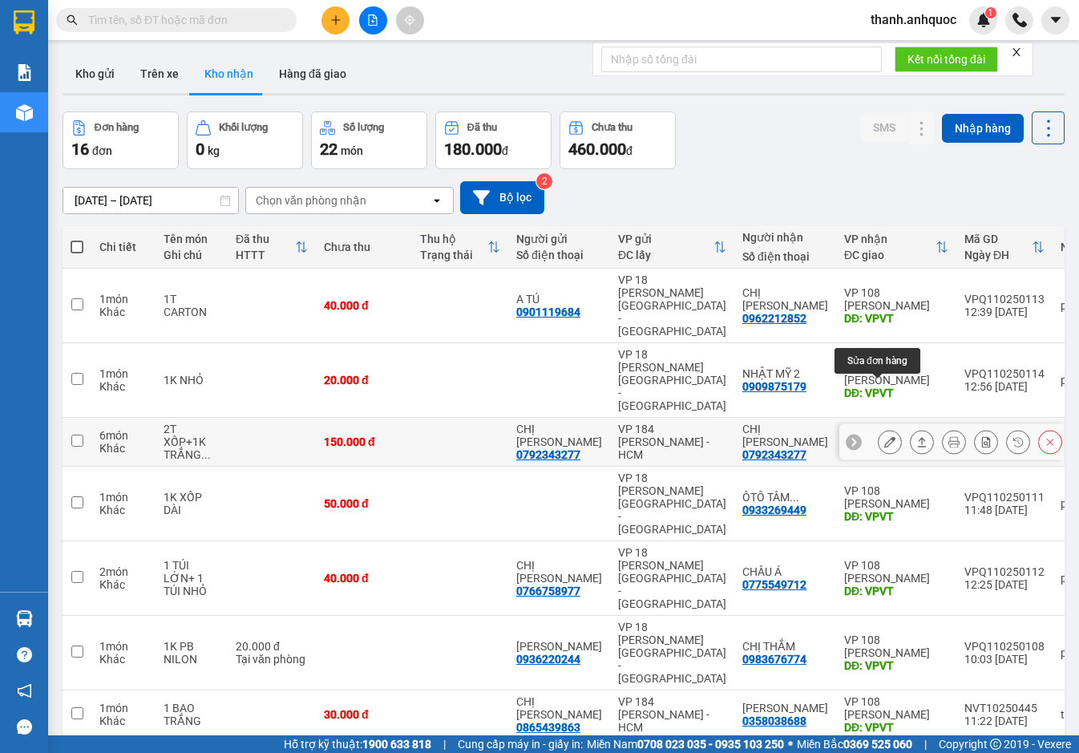
click at [878, 428] on button at bounding box center [889, 442] width 22 height 28
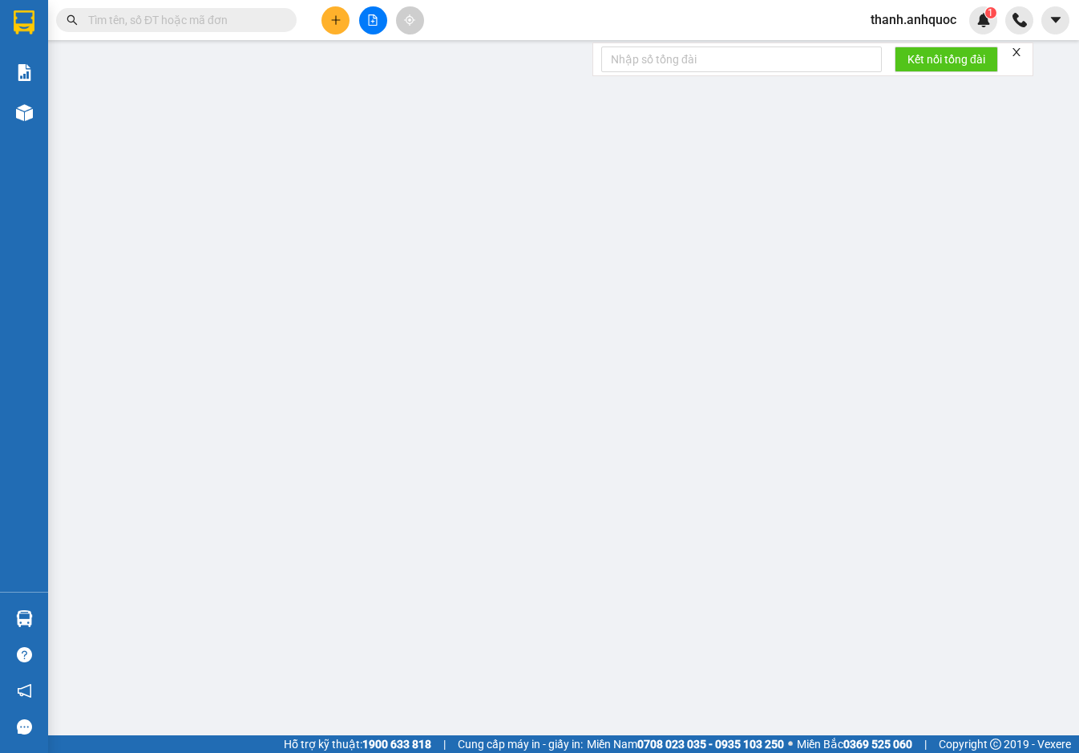
type input "0792343277"
type input "CHỊ [PERSON_NAME]"
type input "0792343277"
type input "CHỊ [PERSON_NAME]"
type input "VPVT"
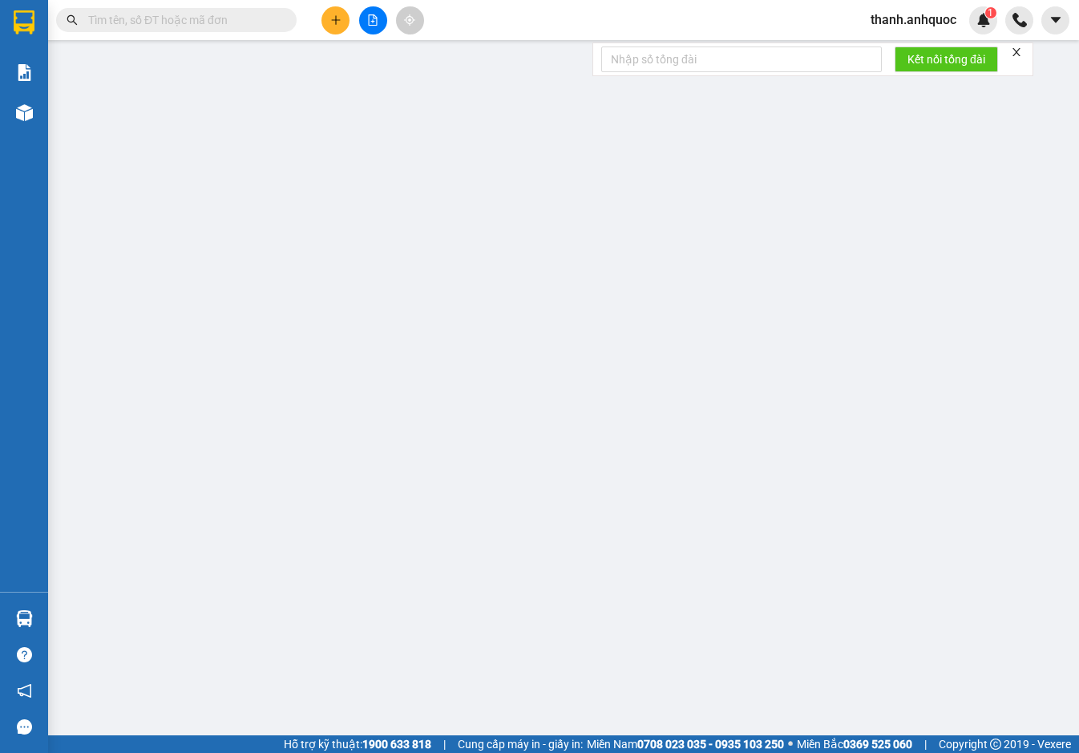
type input "150.000"
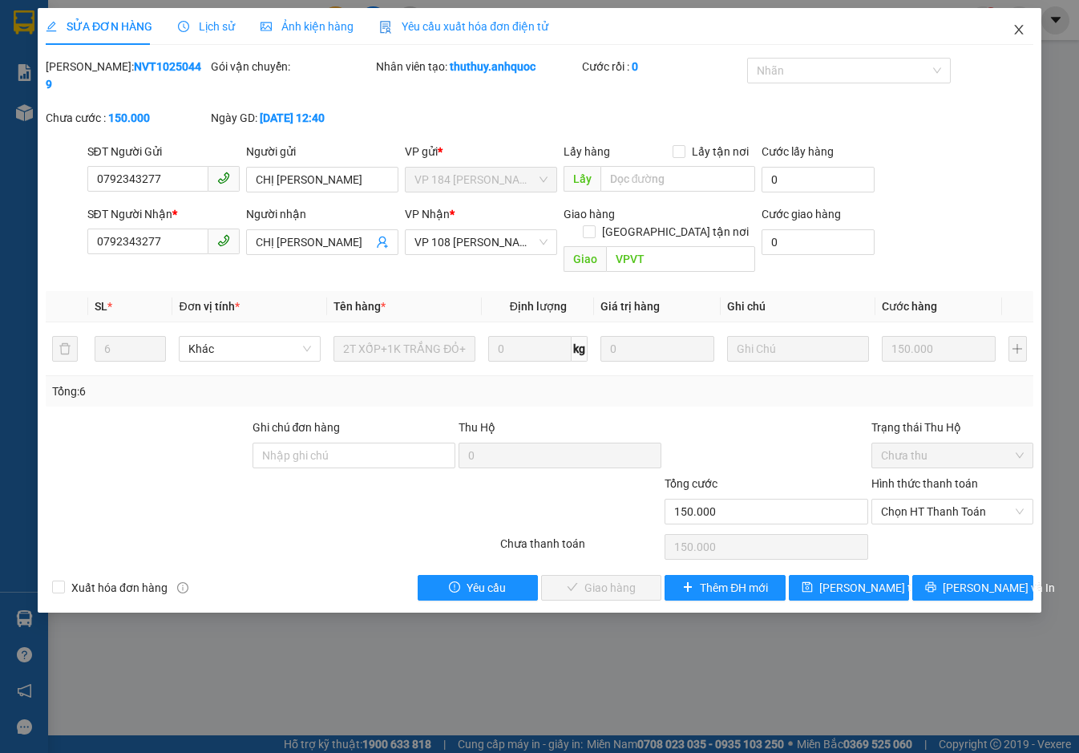
click at [1024, 30] on icon "close" at bounding box center [1018, 29] width 13 height 13
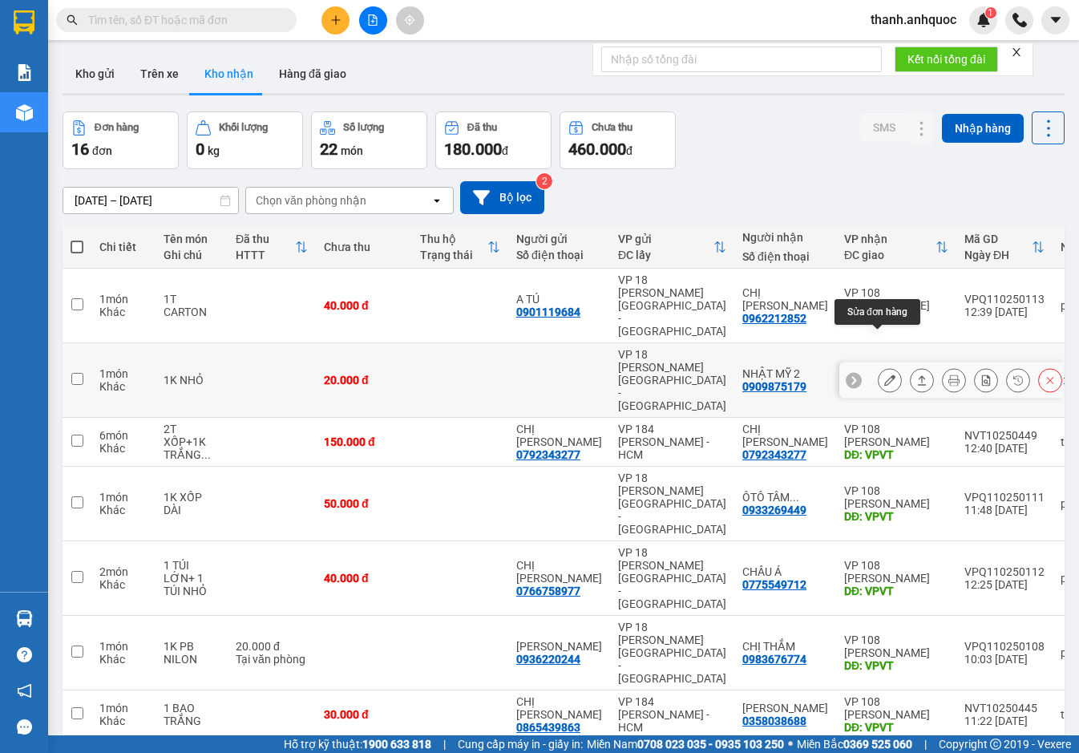
click at [884, 374] on icon at bounding box center [889, 379] width 11 height 11
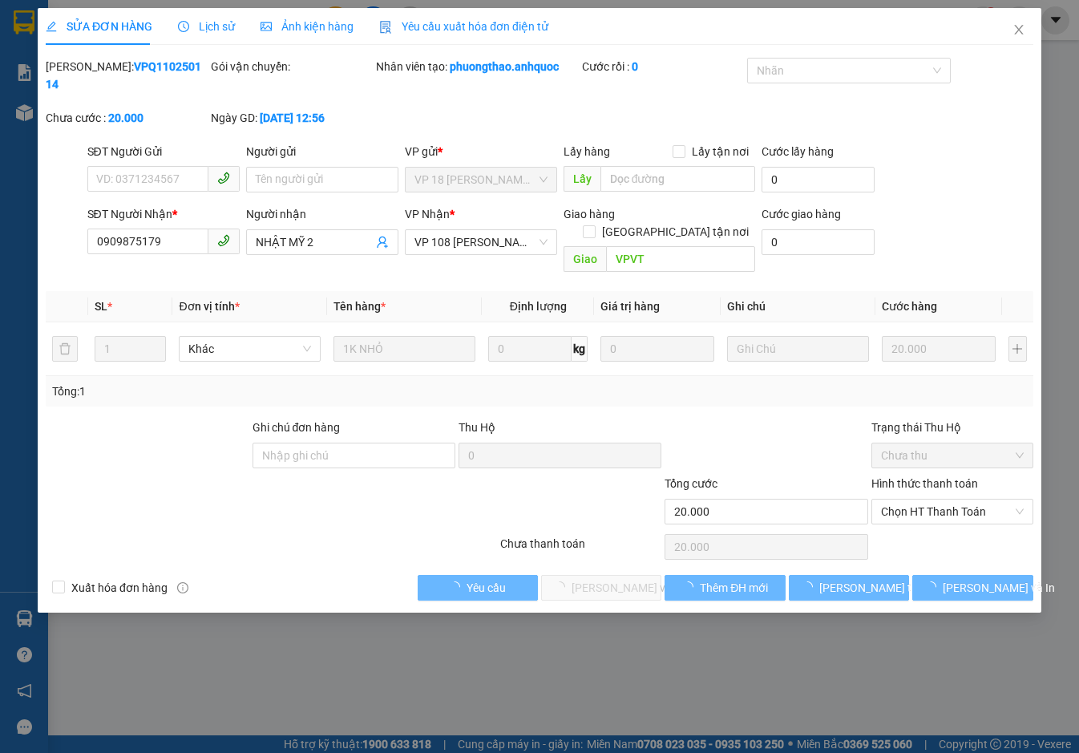
click at [412, 24] on span "Yêu cầu xuất hóa đơn điện tử" at bounding box center [463, 26] width 169 height 13
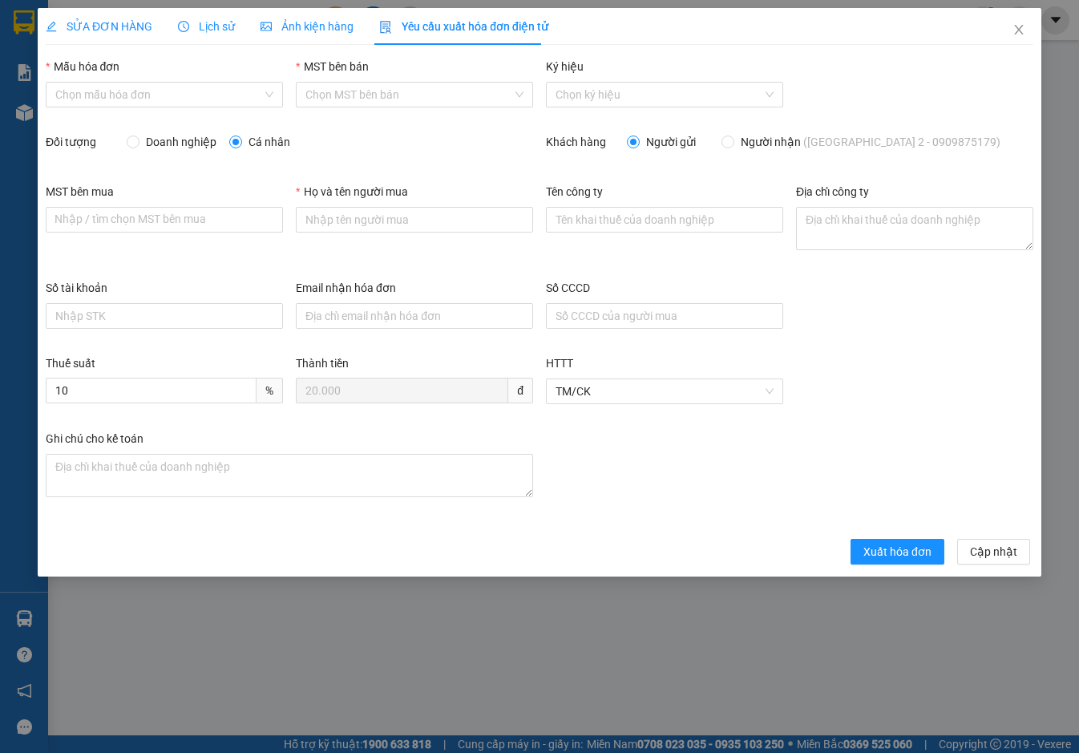
click at [190, 141] on span "Doanh nghiệp" at bounding box center [180, 142] width 83 height 18
click at [138, 141] on input "Doanh nghiệp" at bounding box center [132, 140] width 11 height 11
radio input "true"
radio input "false"
click at [150, 94] on input "Mẫu hóa đơn" at bounding box center [158, 95] width 207 height 24
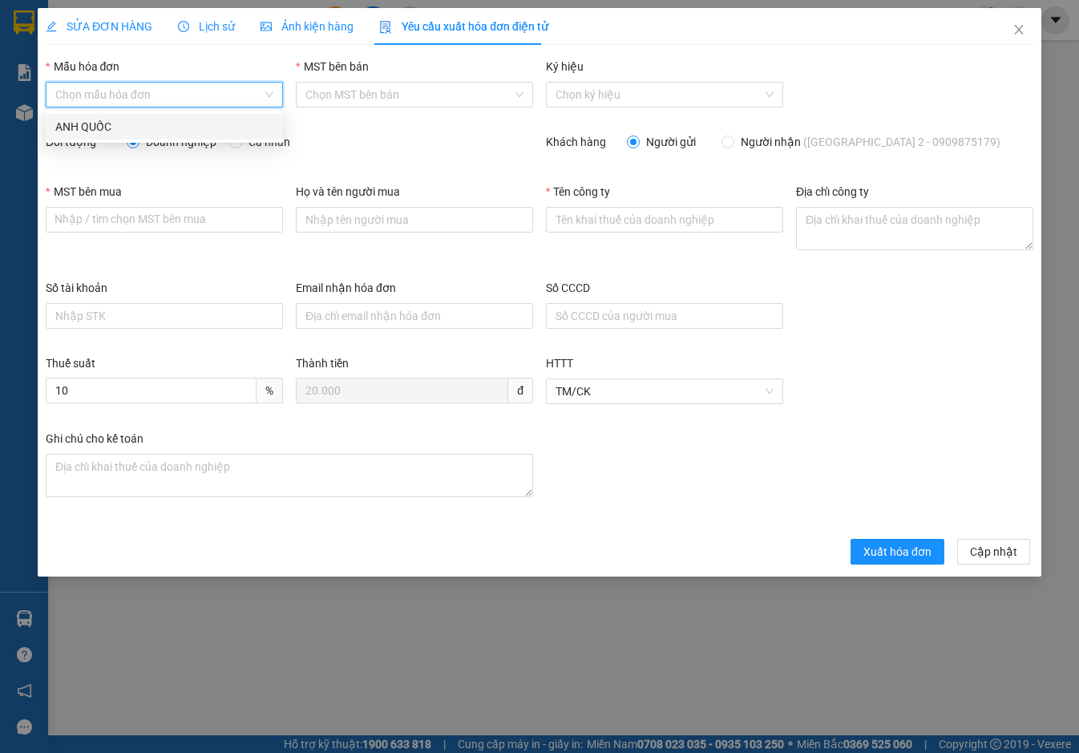
click at [147, 130] on div "ANH QUỐC" at bounding box center [164, 127] width 218 height 18
type input "8"
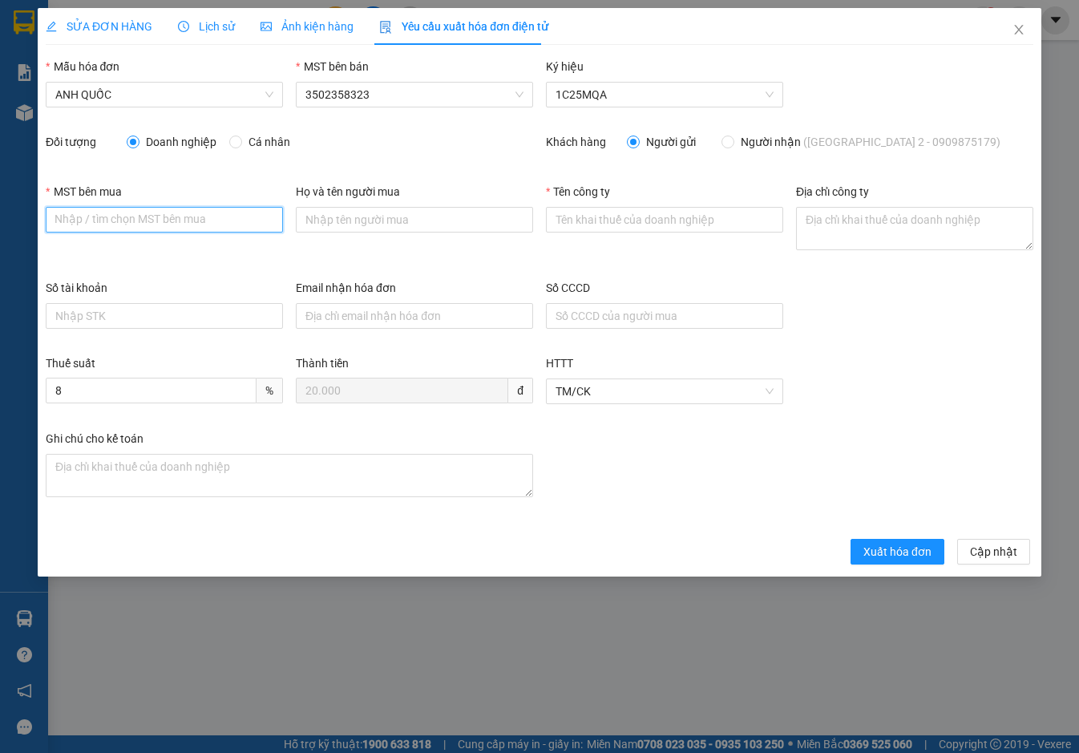
click at [116, 225] on input "MST bên mua" at bounding box center [164, 220] width 237 height 26
paste input "3502206708"
type input "3502206708"
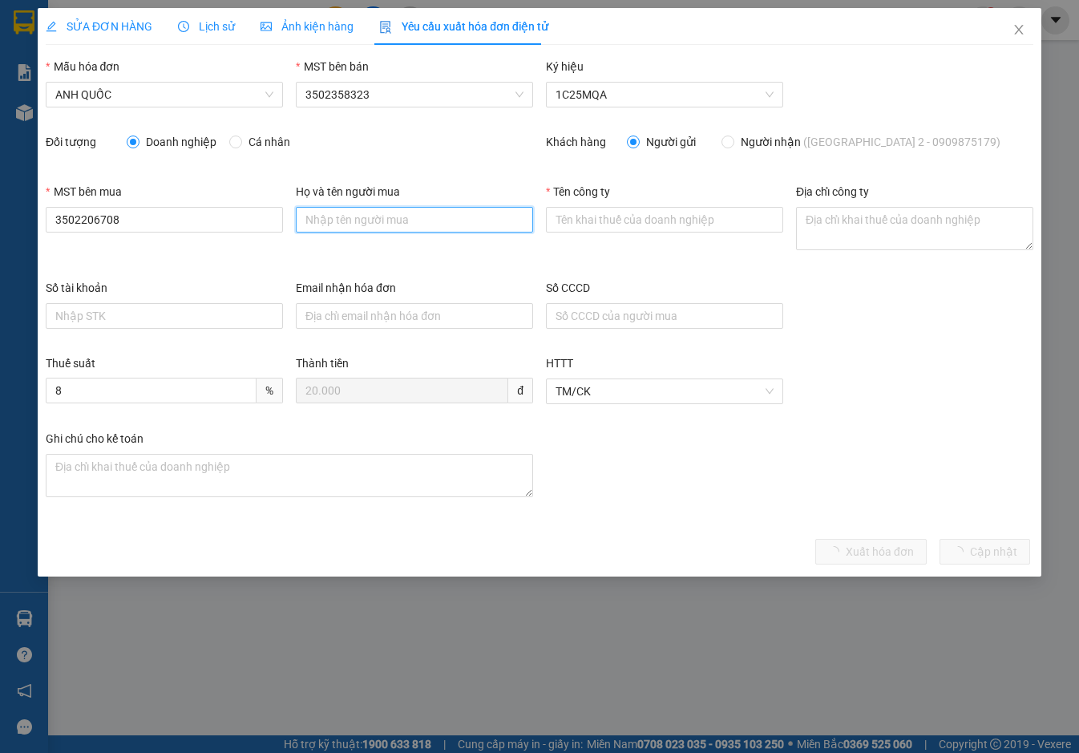
click at [378, 212] on input "Họ và tên người mua" at bounding box center [414, 220] width 237 height 26
type input "."
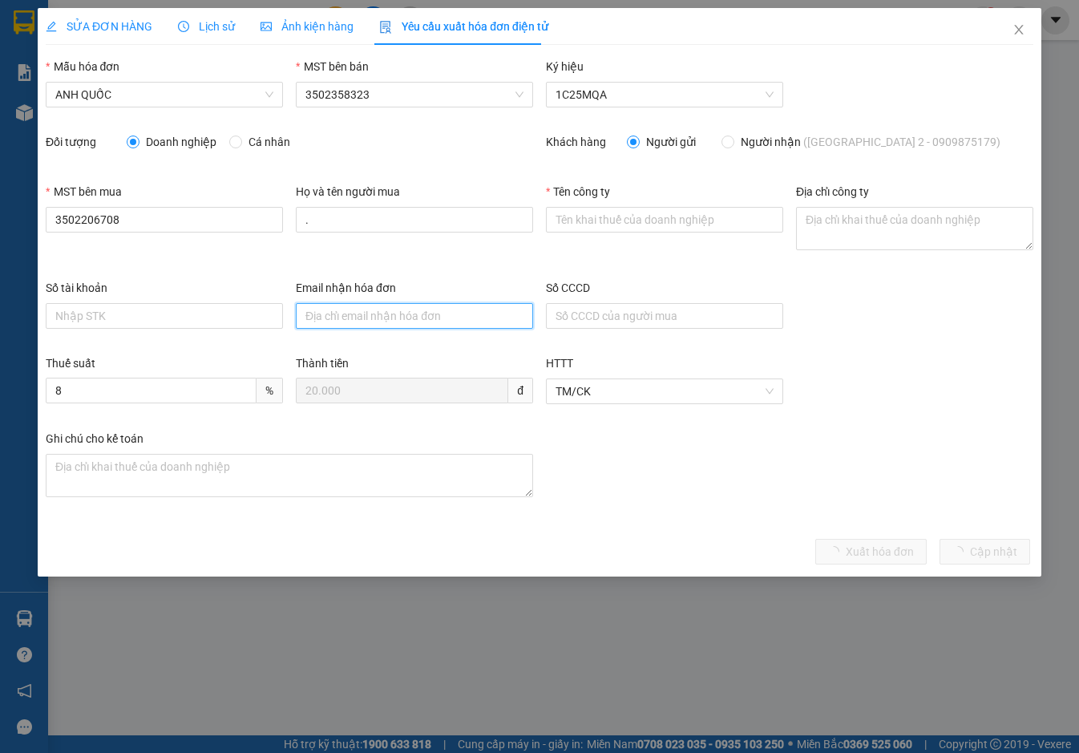
click at [344, 317] on input "Email nhận hóa đơn" at bounding box center [414, 316] width 237 height 26
type input "[EMAIL_ADDRESS][DOMAIN_NAME]"
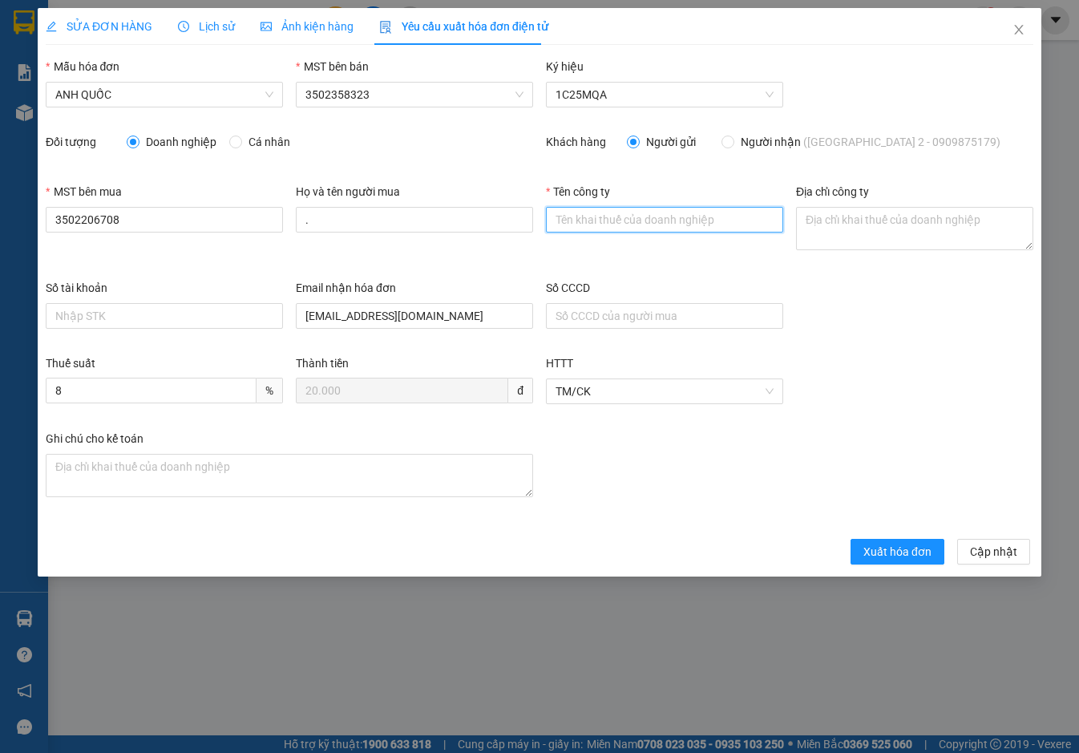
click at [555, 220] on input "Tên công ty" at bounding box center [664, 220] width 237 height 26
type input "Công Ty TNHH Thương Mại Dịch Vụ Ô Tô [GEOGRAPHIC_DATA]"
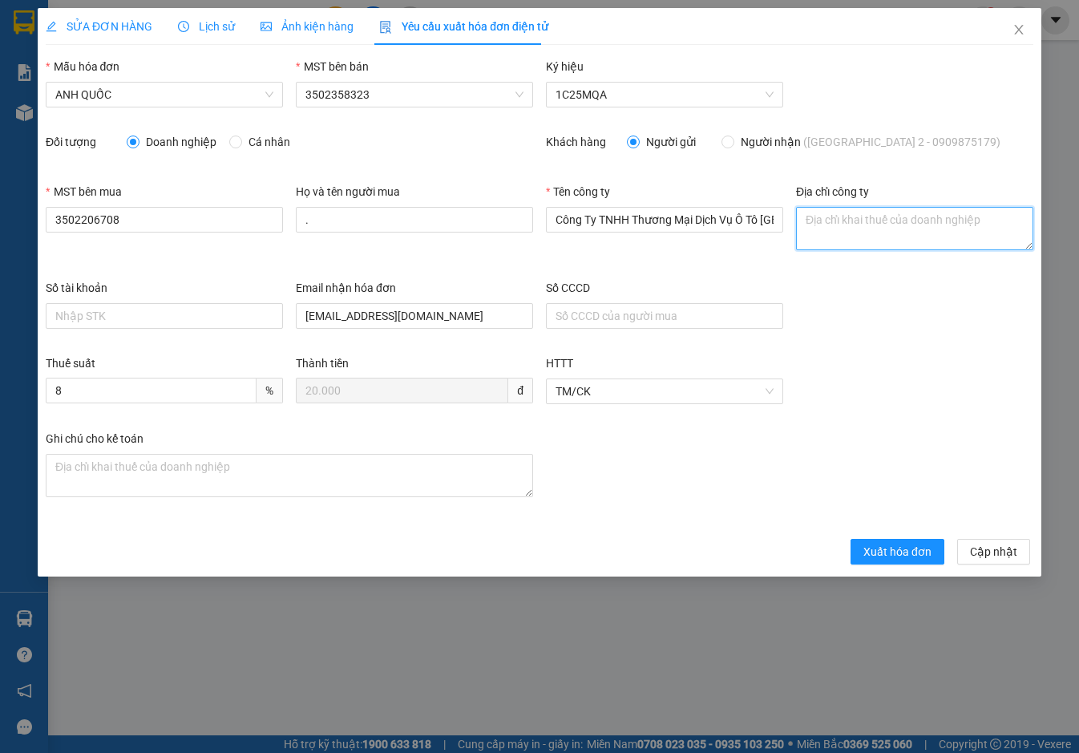
click at [846, 232] on textarea "Địa chỉ công ty" at bounding box center [914, 228] width 237 height 43
paste textarea "219B [PERSON_NAME], [GEOGRAPHIC_DATA], [GEOGRAPHIC_DATA], [GEOGRAPHIC_DATA]"
type textarea "219B [PERSON_NAME], [GEOGRAPHIC_DATA], [GEOGRAPHIC_DATA], [GEOGRAPHIC_DATA]"
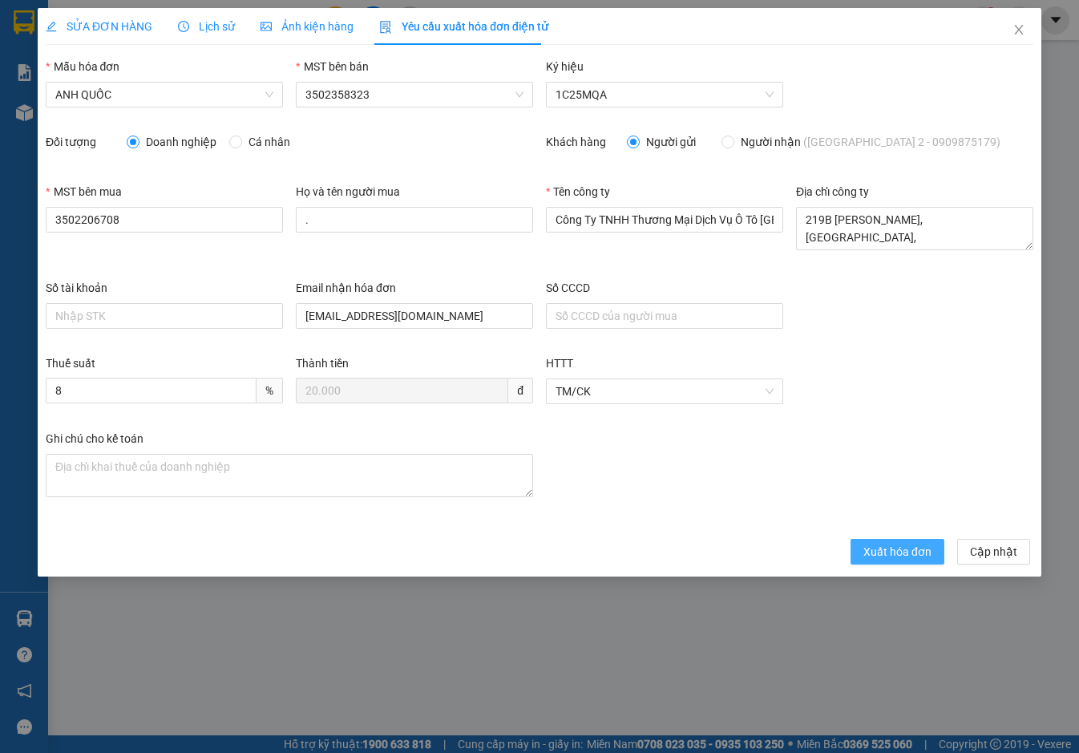
click at [920, 550] on span "Xuất hóa đơn" at bounding box center [897, 552] width 68 height 18
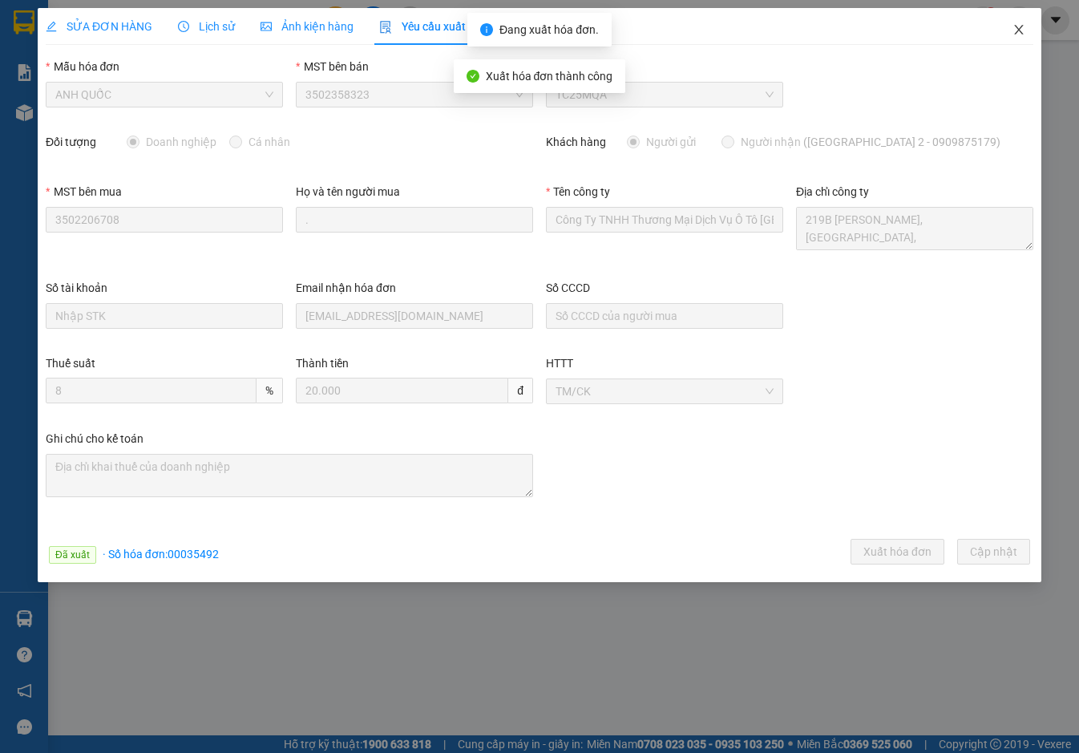
click at [1019, 30] on icon "close" at bounding box center [1018, 30] width 9 height 10
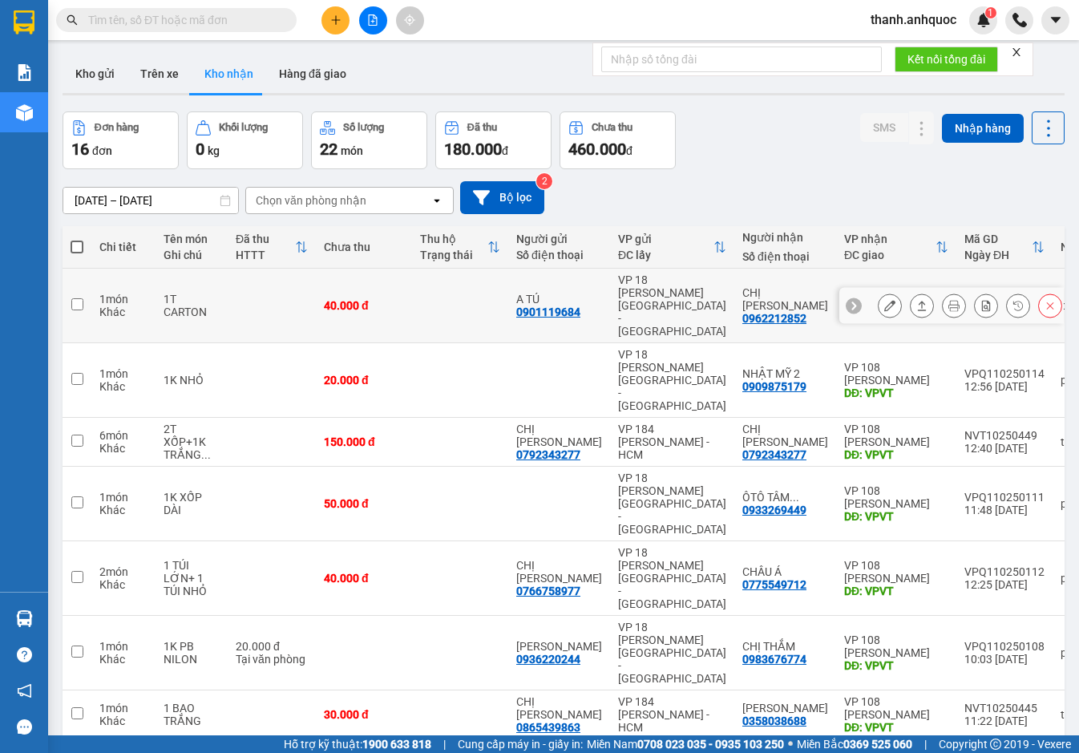
click at [884, 300] on icon at bounding box center [889, 305] width 11 height 11
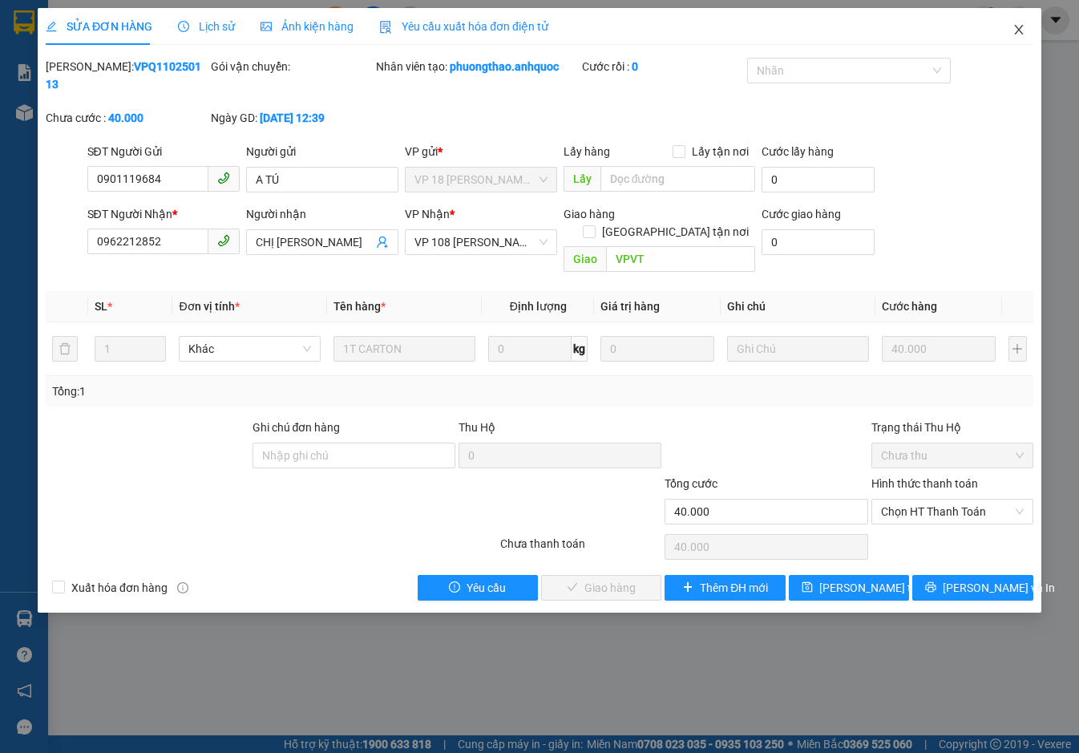
click at [1020, 25] on icon "close" at bounding box center [1018, 29] width 13 height 13
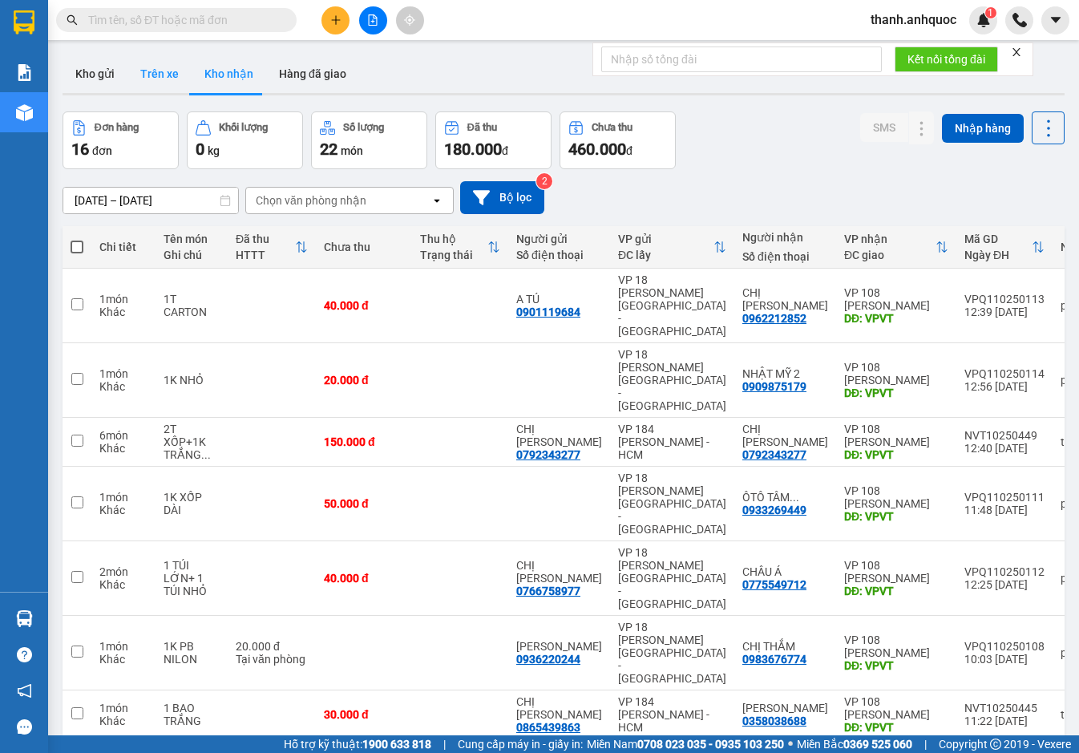
click at [164, 67] on button "Trên xe" at bounding box center [159, 74] width 64 height 38
type input "[DATE] – [DATE]"
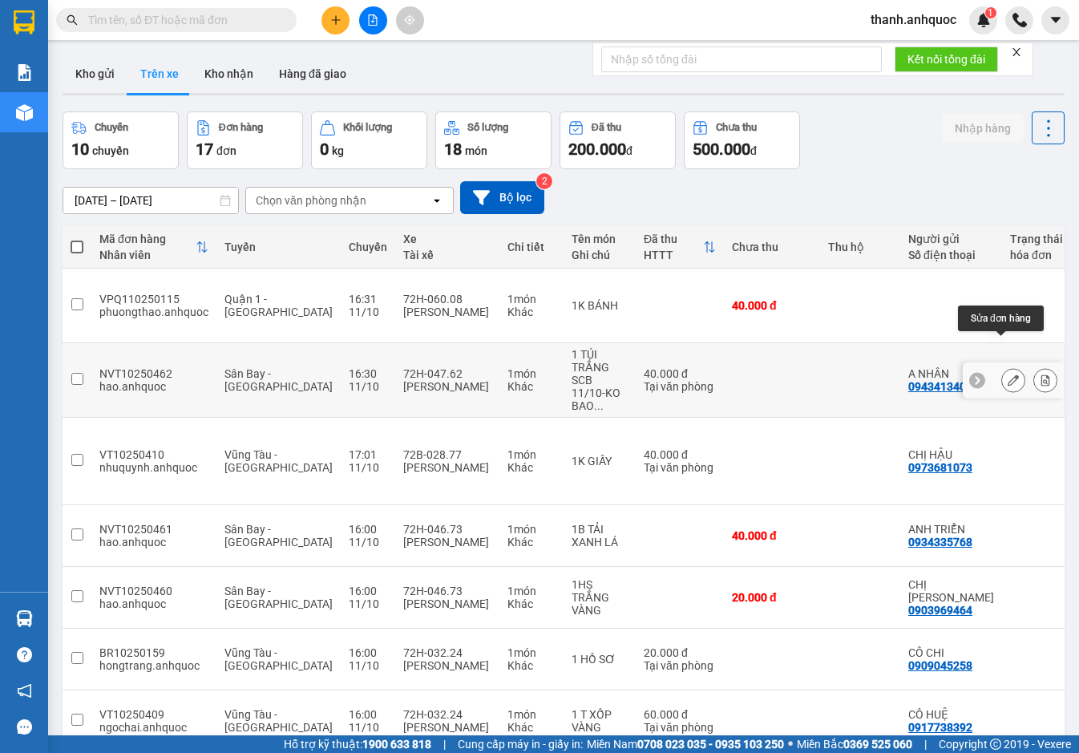
click at [1008, 374] on icon at bounding box center [1013, 379] width 11 height 11
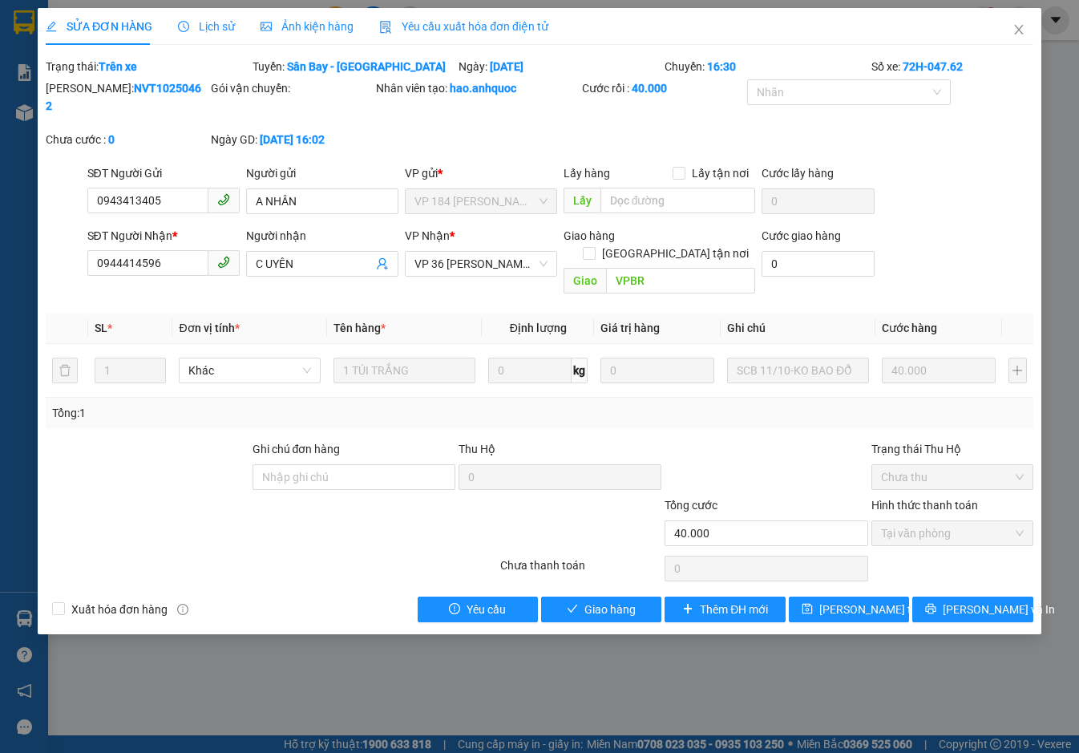
click at [470, 27] on span "Yêu cầu xuất hóa đơn điện tử" at bounding box center [463, 26] width 169 height 13
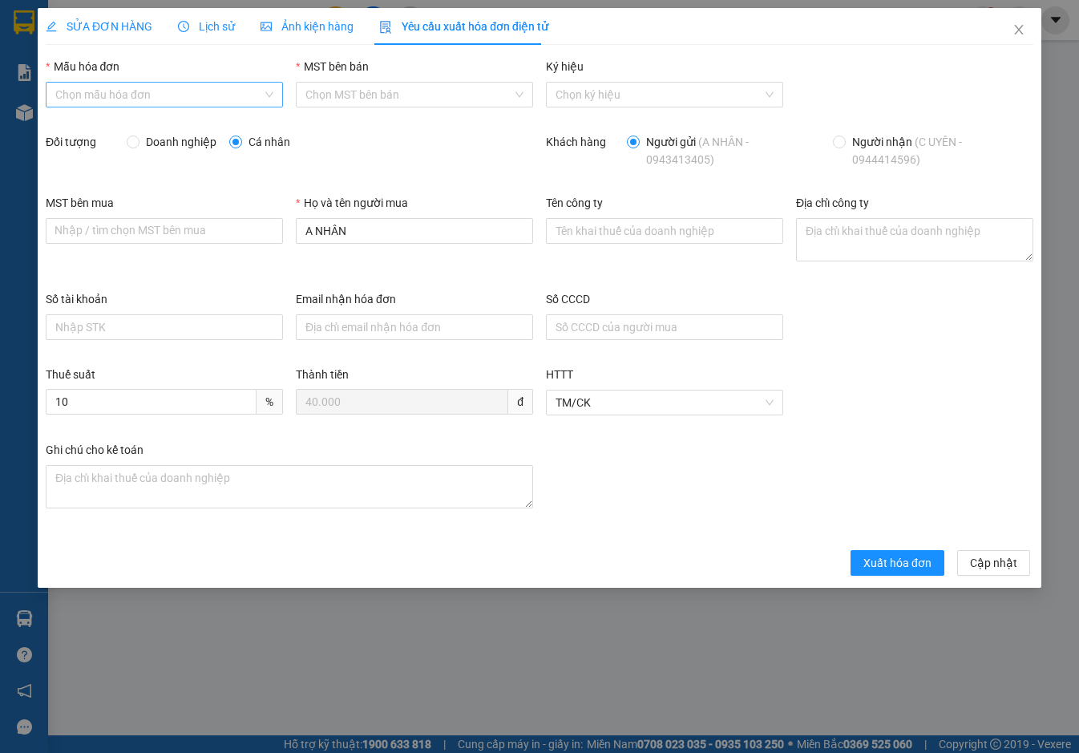
click at [211, 83] on input "Mẫu hóa đơn" at bounding box center [158, 95] width 207 height 24
click at [210, 123] on div "ANH QUỐC" at bounding box center [164, 127] width 218 height 18
type input "8"
click at [897, 575] on button "Xuất hóa đơn" at bounding box center [897, 563] width 94 height 26
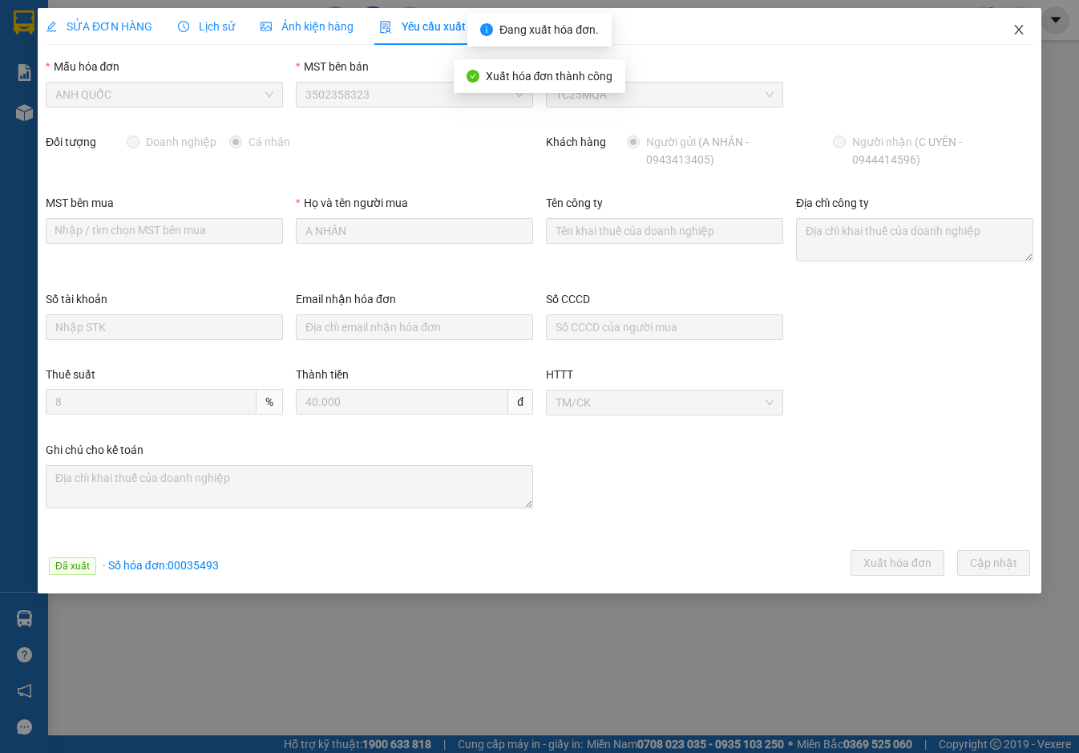
click at [1014, 30] on icon "close" at bounding box center [1018, 29] width 13 height 13
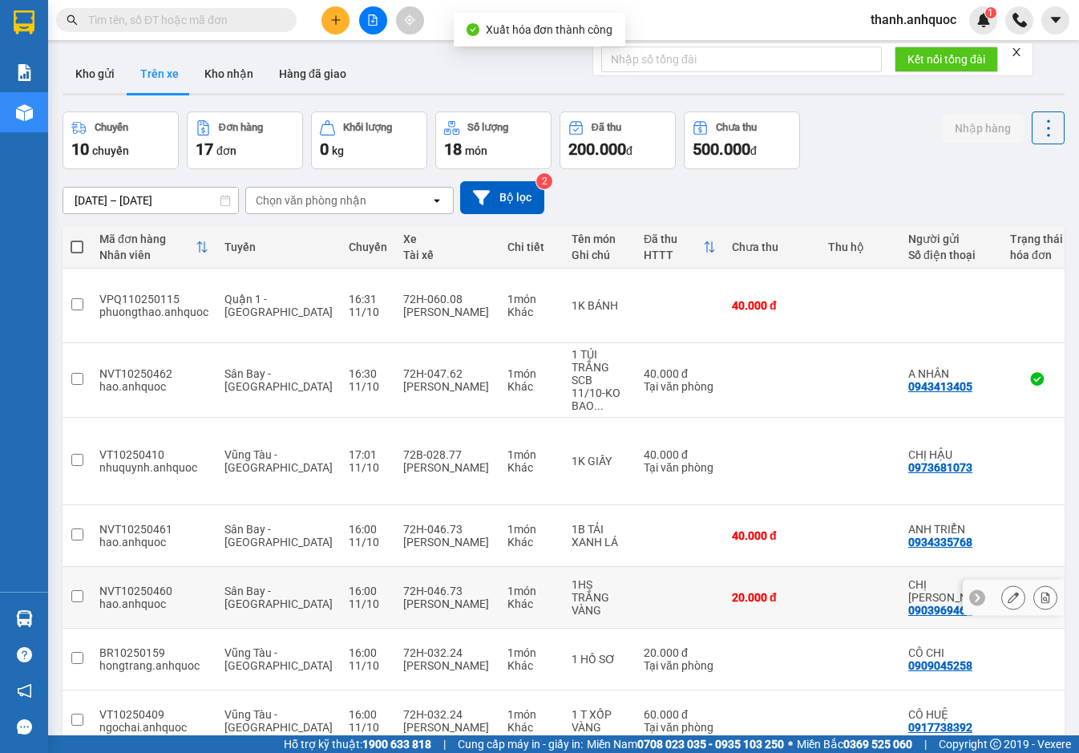
scroll to position [107, 0]
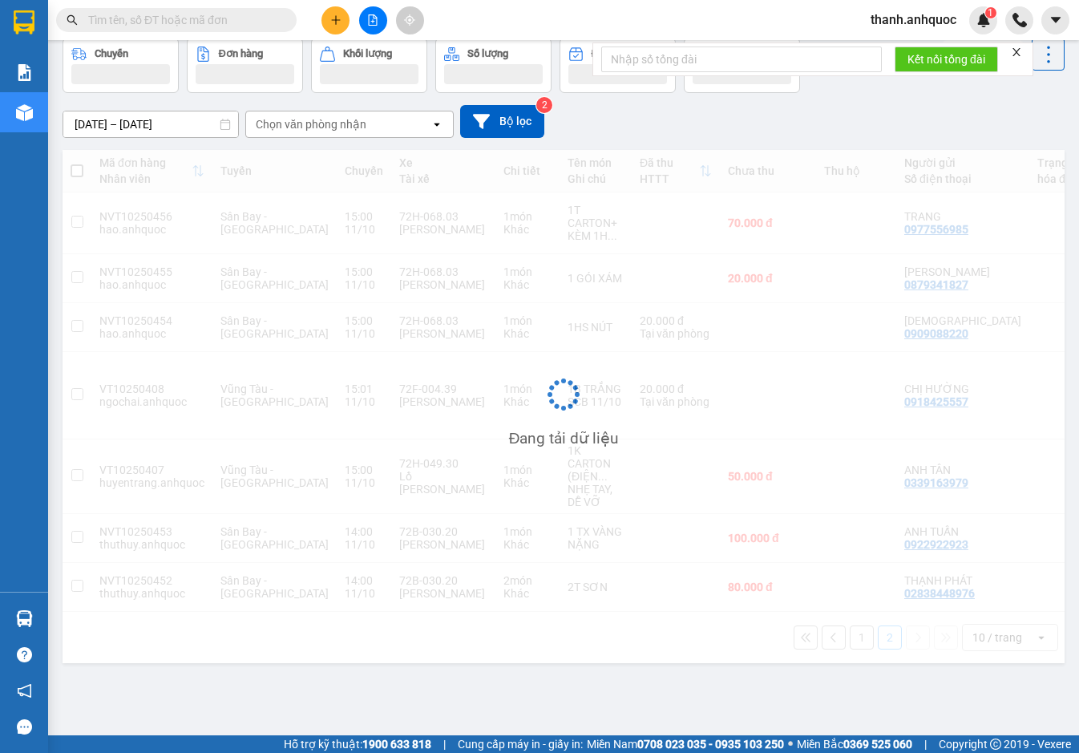
scroll to position [74, 0]
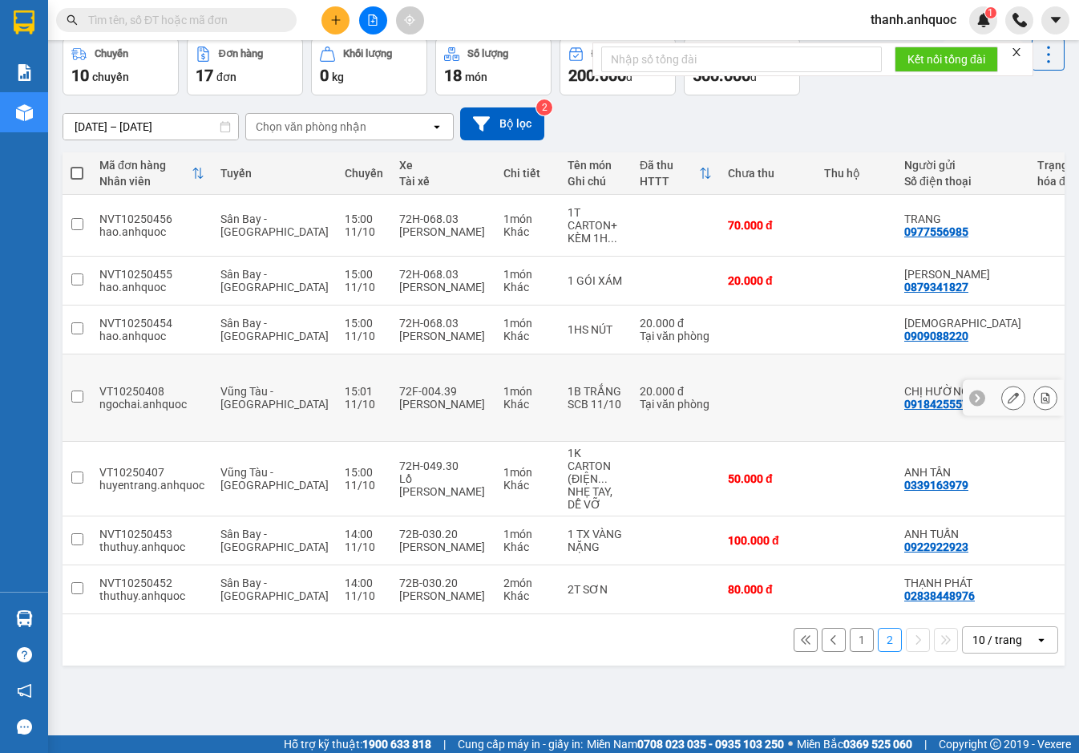
click at [1008, 392] on icon at bounding box center [1013, 397] width 11 height 11
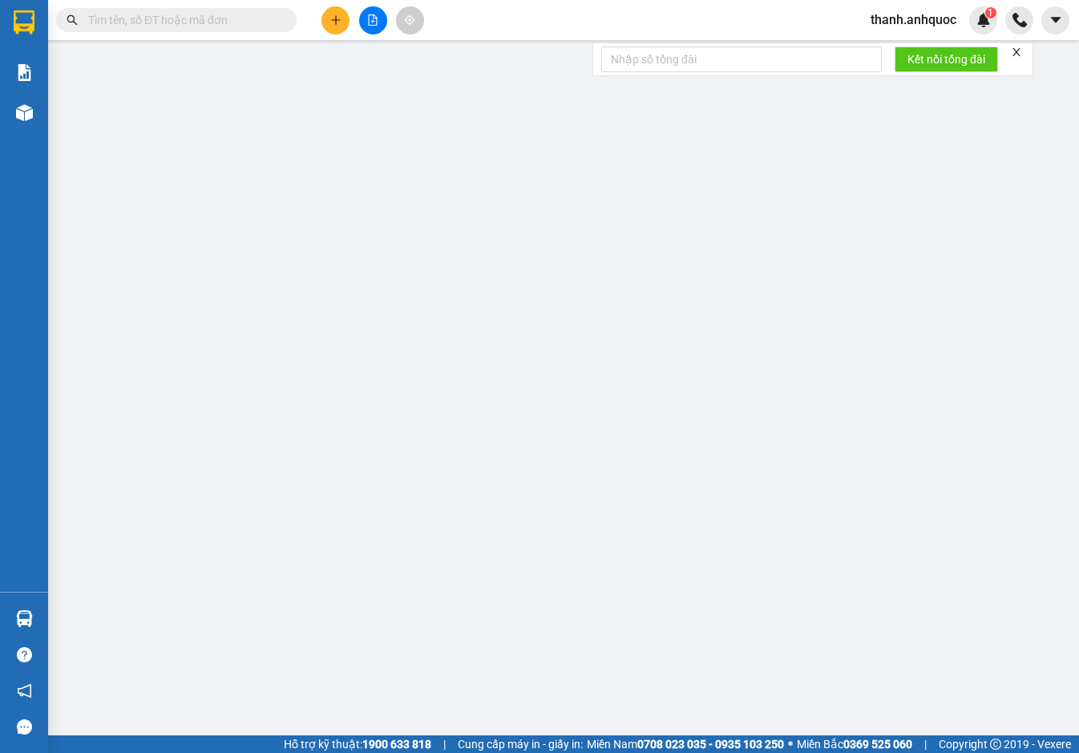
type input "0918425557"
type input "CHỊ HƯỜNG"
type input "0972662806"
type input "CÔ THÚY"
type input "VP Q1"
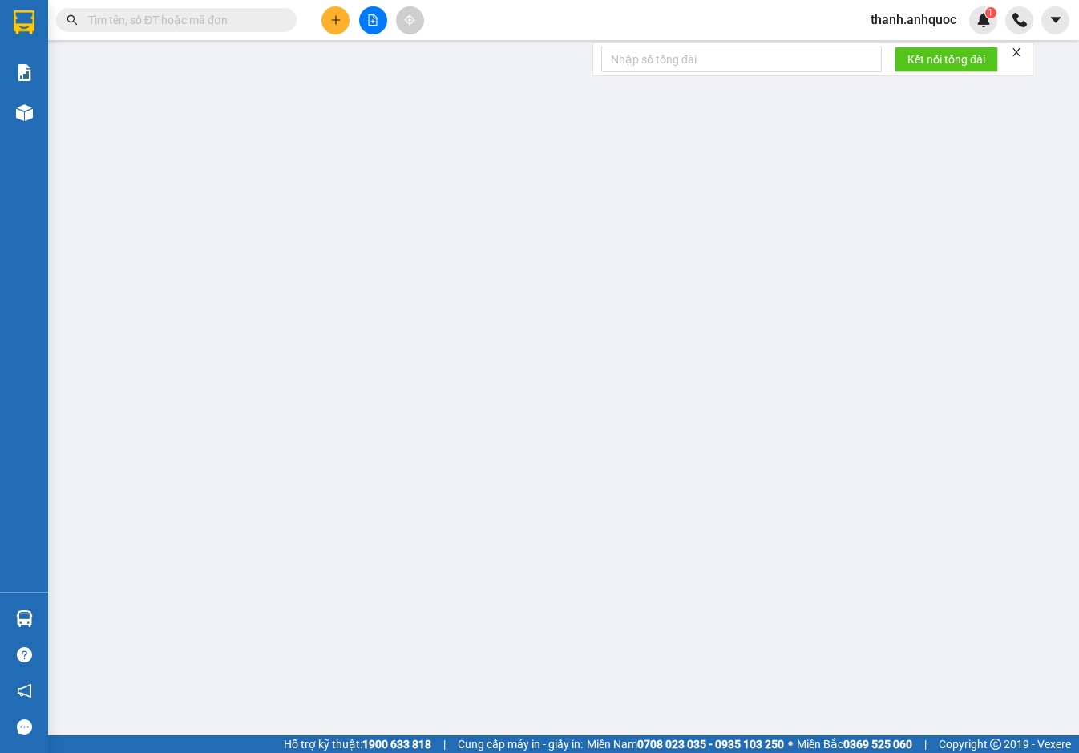
type input "20.000"
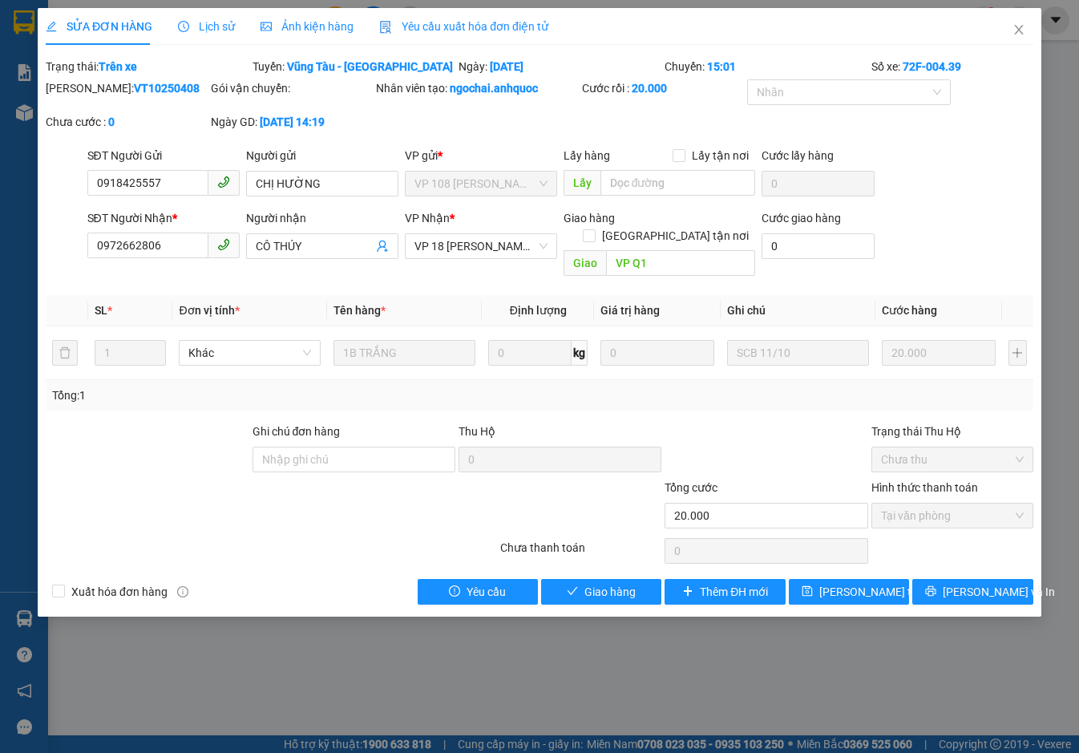
click at [479, 24] on span "Yêu cầu xuất hóa đơn điện tử" at bounding box center [463, 26] width 169 height 13
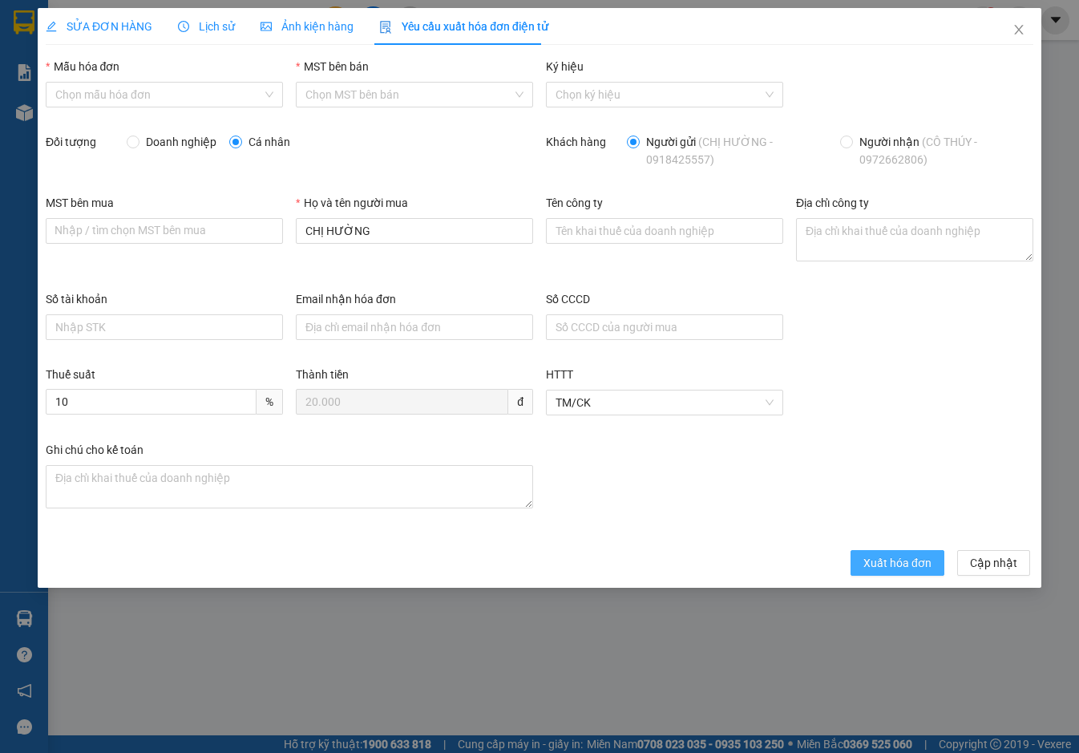
click at [895, 573] on button "Xuất hóa đơn" at bounding box center [897, 563] width 94 height 26
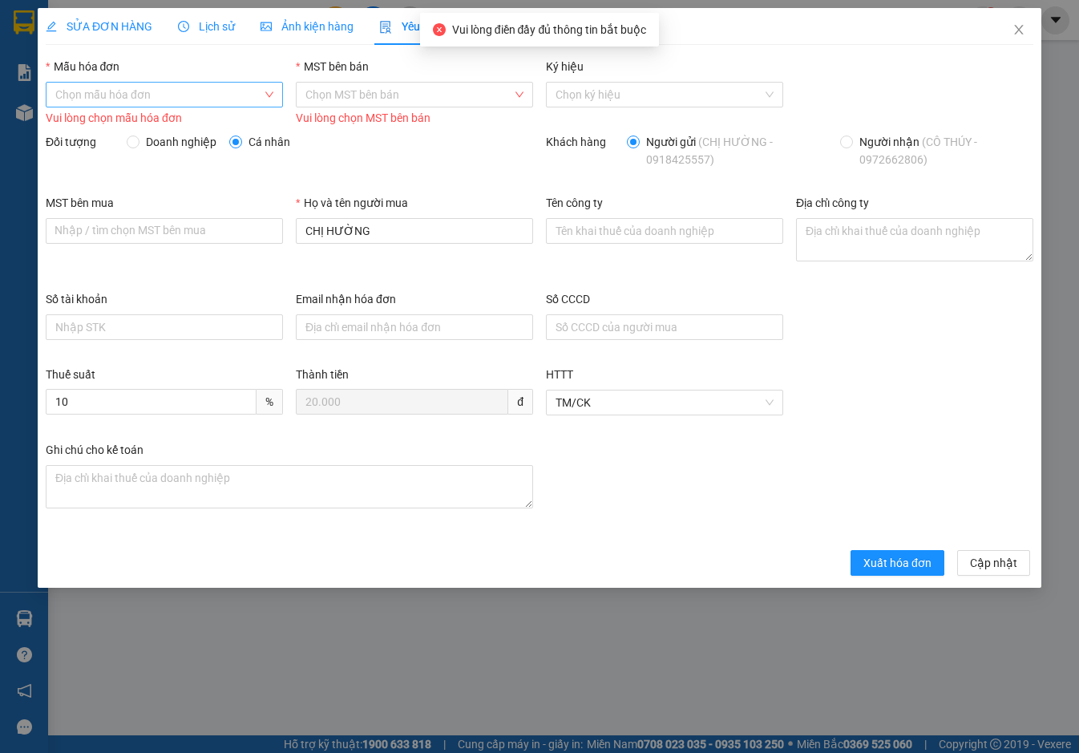
click at [188, 99] on input "Mẫu hóa đơn" at bounding box center [158, 95] width 207 height 24
click at [188, 122] on div "ANH QUỐC" at bounding box center [164, 127] width 218 height 18
type input "8"
click at [882, 570] on span "Xuất hóa đơn" at bounding box center [897, 563] width 68 height 18
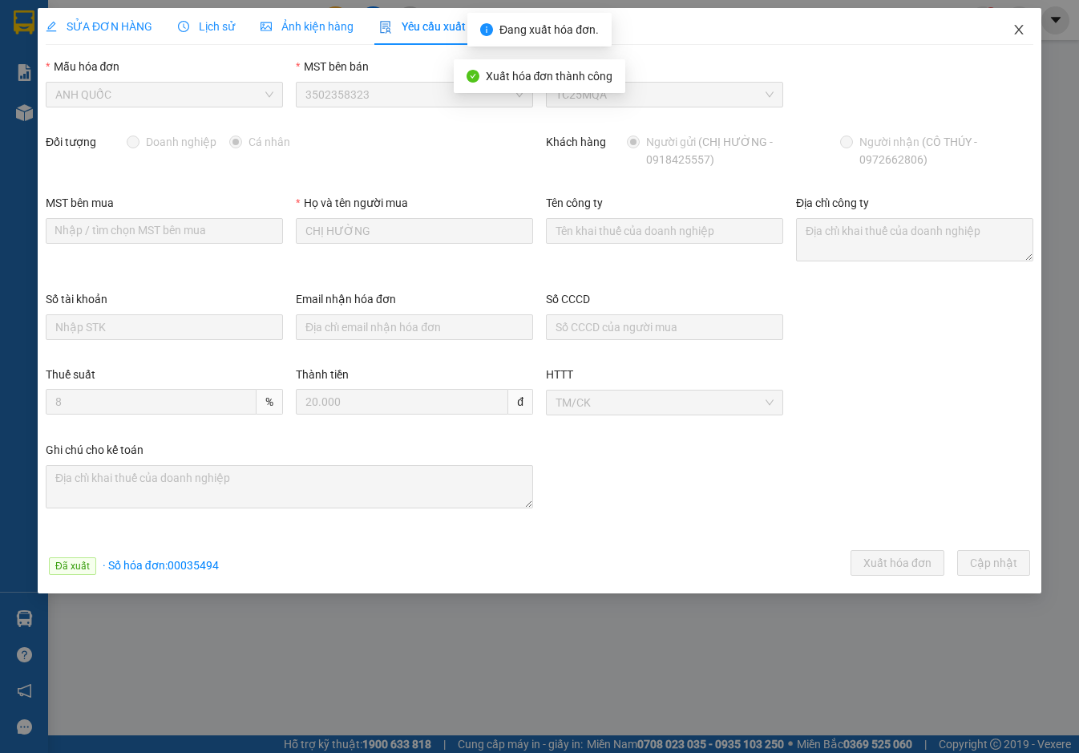
click at [1021, 28] on icon "close" at bounding box center [1018, 30] width 9 height 10
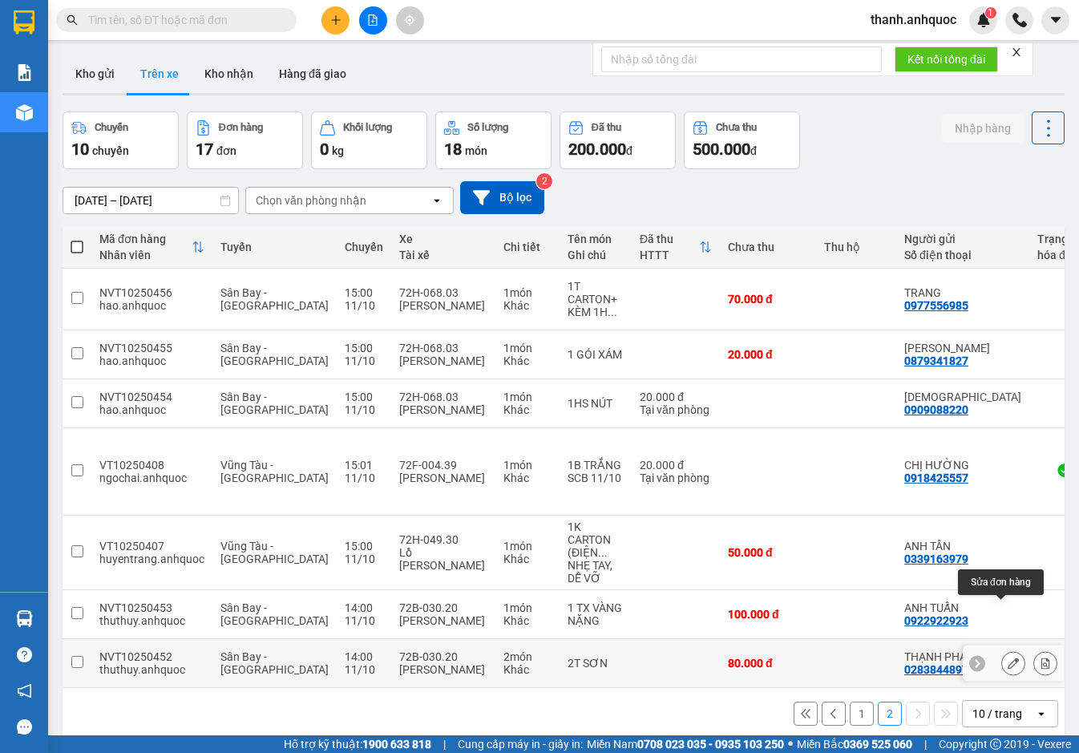
click at [1008, 657] on icon at bounding box center [1013, 662] width 11 height 11
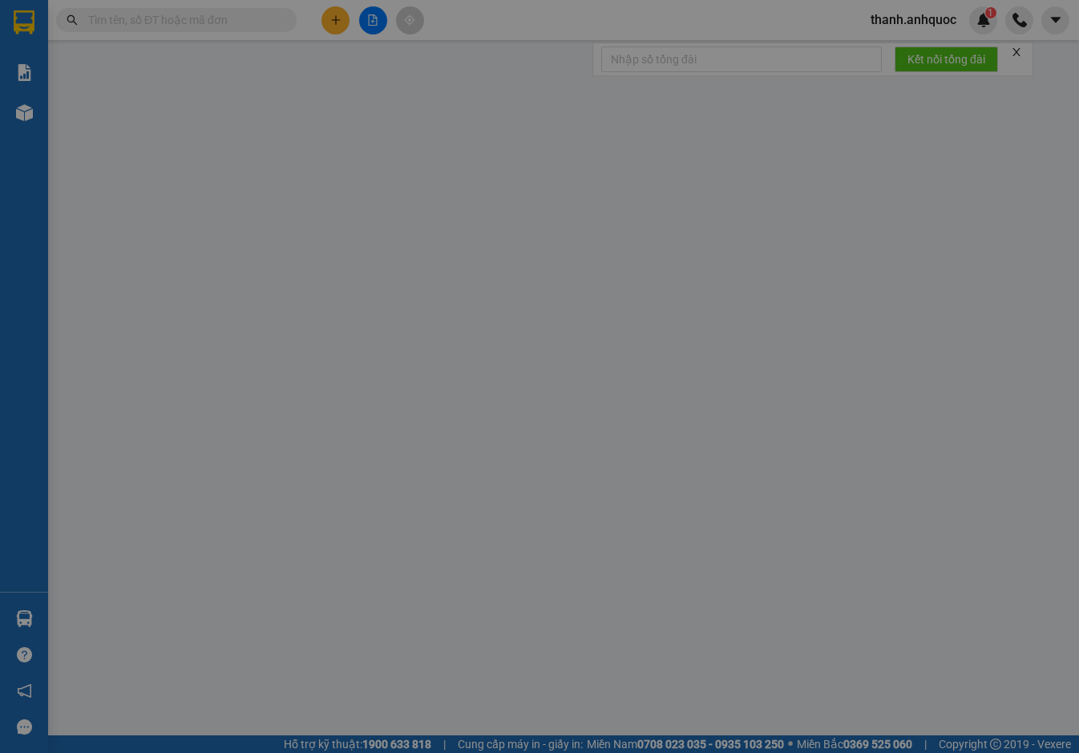
type input "02838448976"
type input "THẠNH PHÁT"
type input "0374836256"
type input "ANH DŨNG"
type input "VPVT"
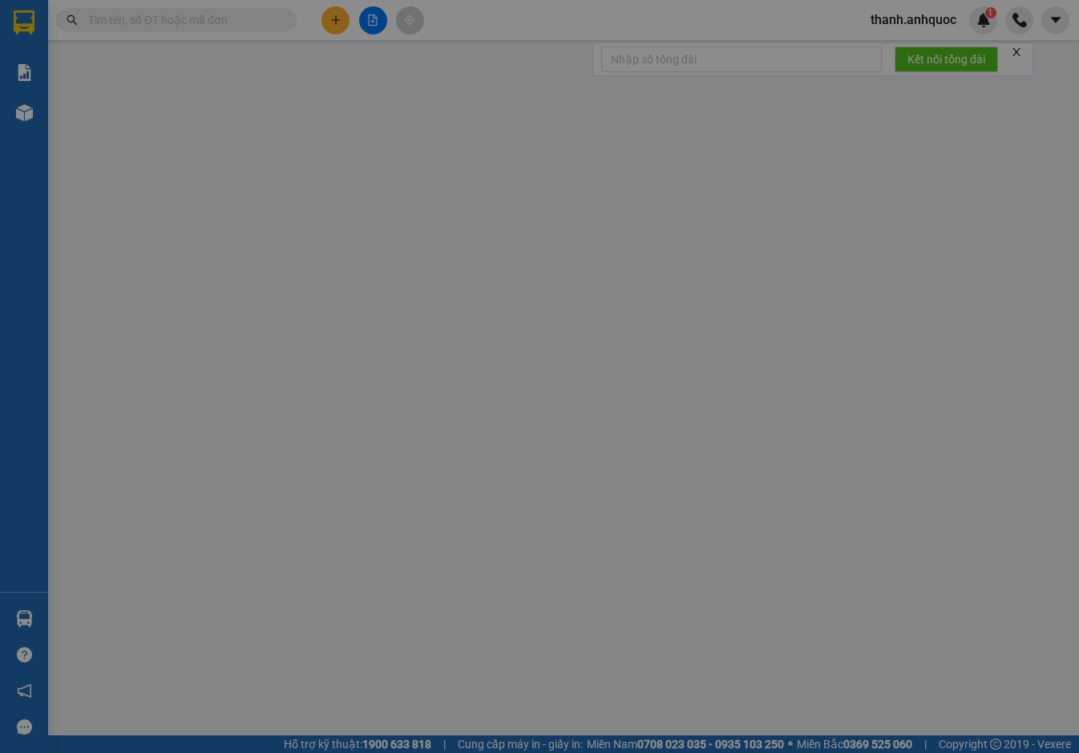
type input "80.000"
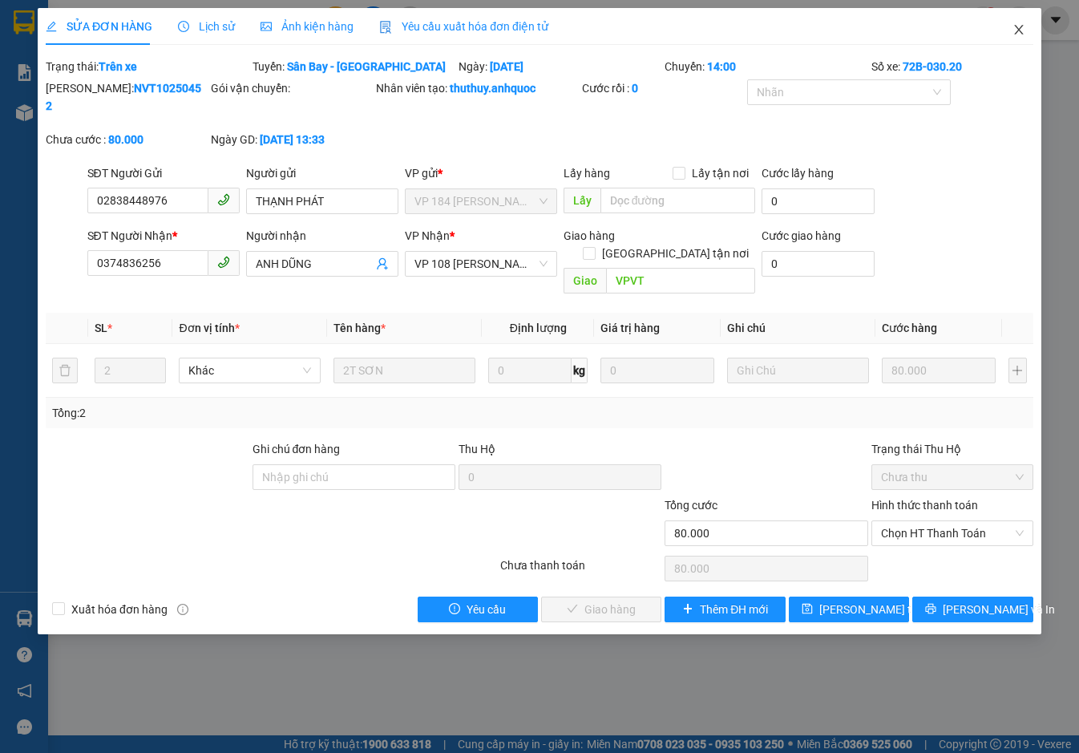
click at [1018, 26] on icon "close" at bounding box center [1018, 29] width 13 height 13
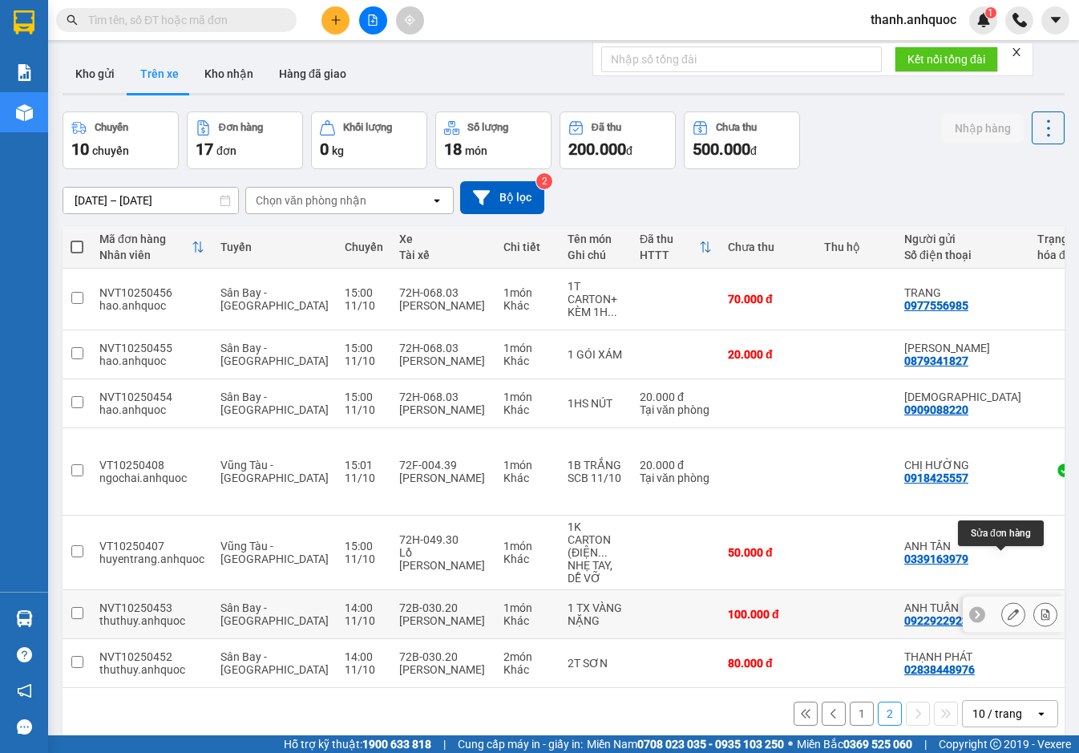
click at [1008, 608] on icon at bounding box center [1013, 613] width 11 height 11
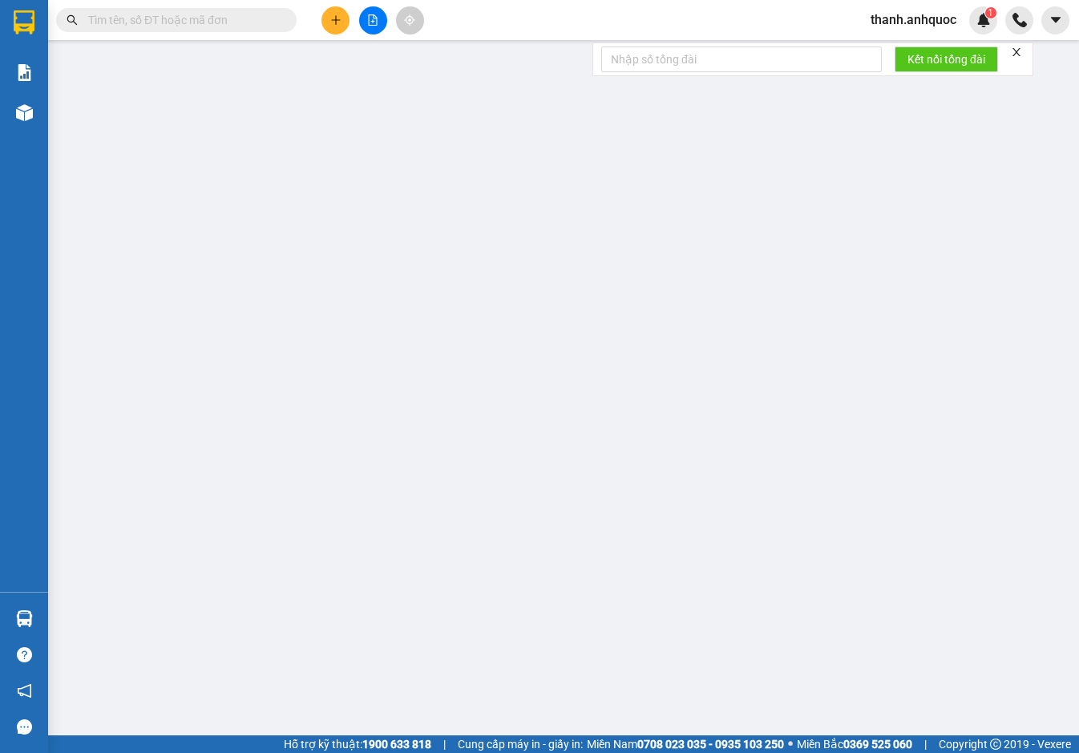
type input "0922922923"
type input "ANH TUẤN"
type input "0933973444"
type input "ANH ĐÁNG"
type input "VPVT"
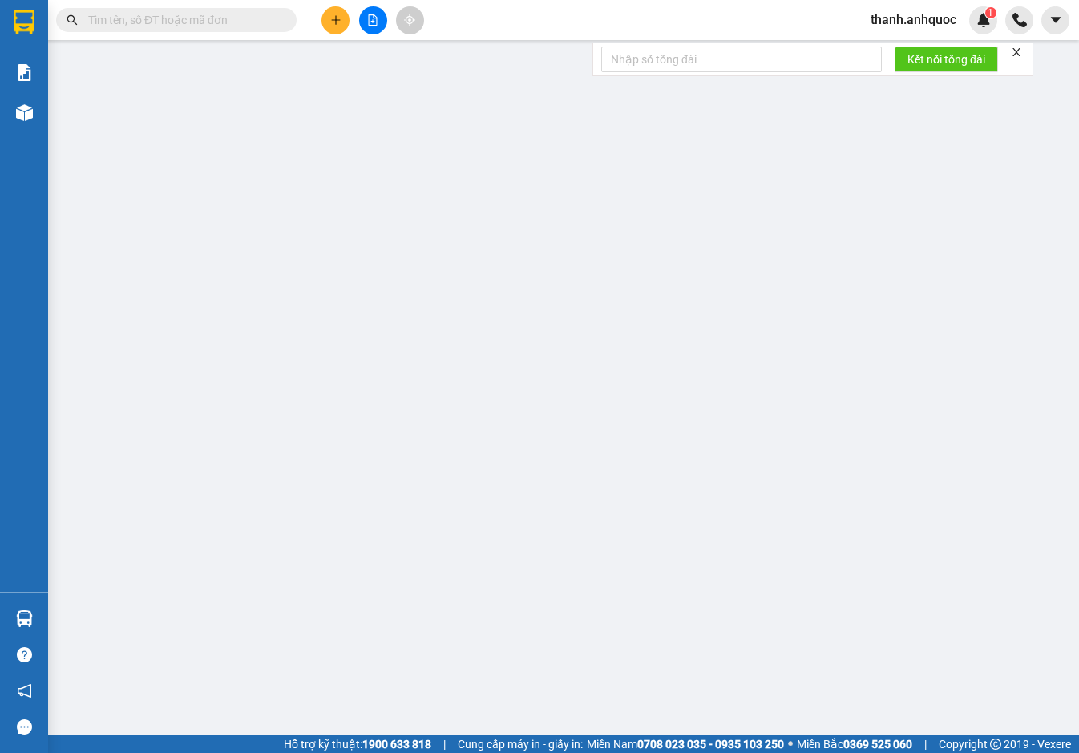
type input "100.000"
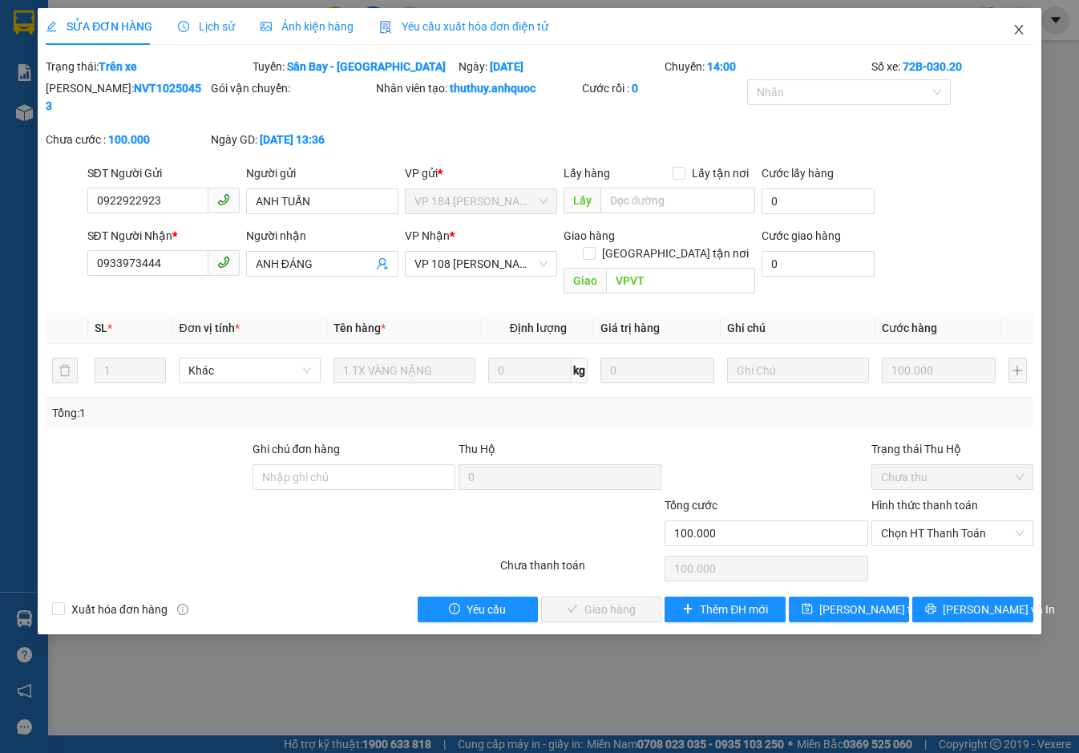
click at [1016, 32] on icon "close" at bounding box center [1018, 29] width 13 height 13
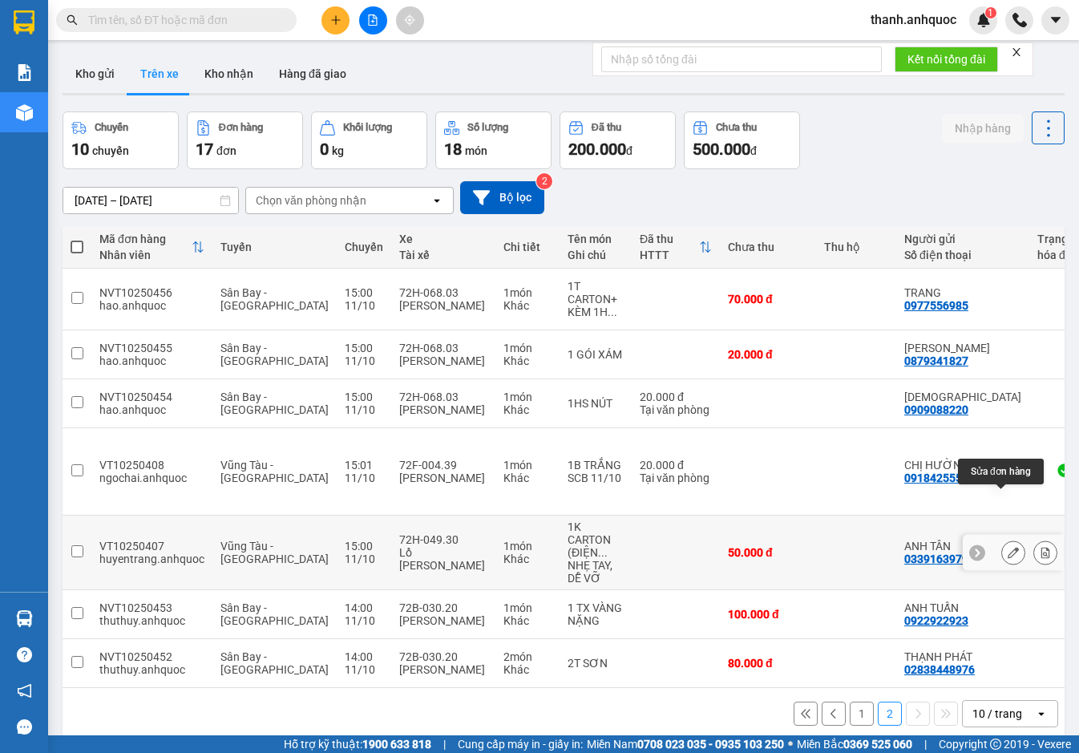
click at [1008, 547] on icon at bounding box center [1013, 552] width 11 height 11
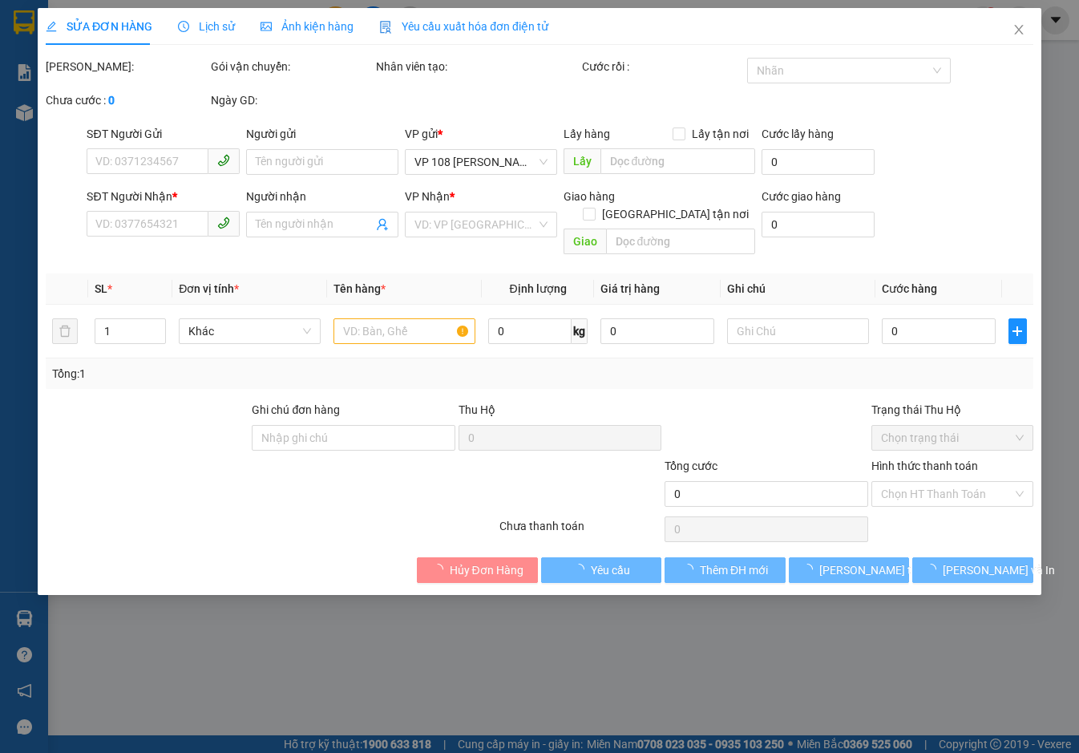
type input "0339163979"
type input "ANH TÂN"
type input "0933787329"
type input "[PERSON_NAME]"
type input "184NVT"
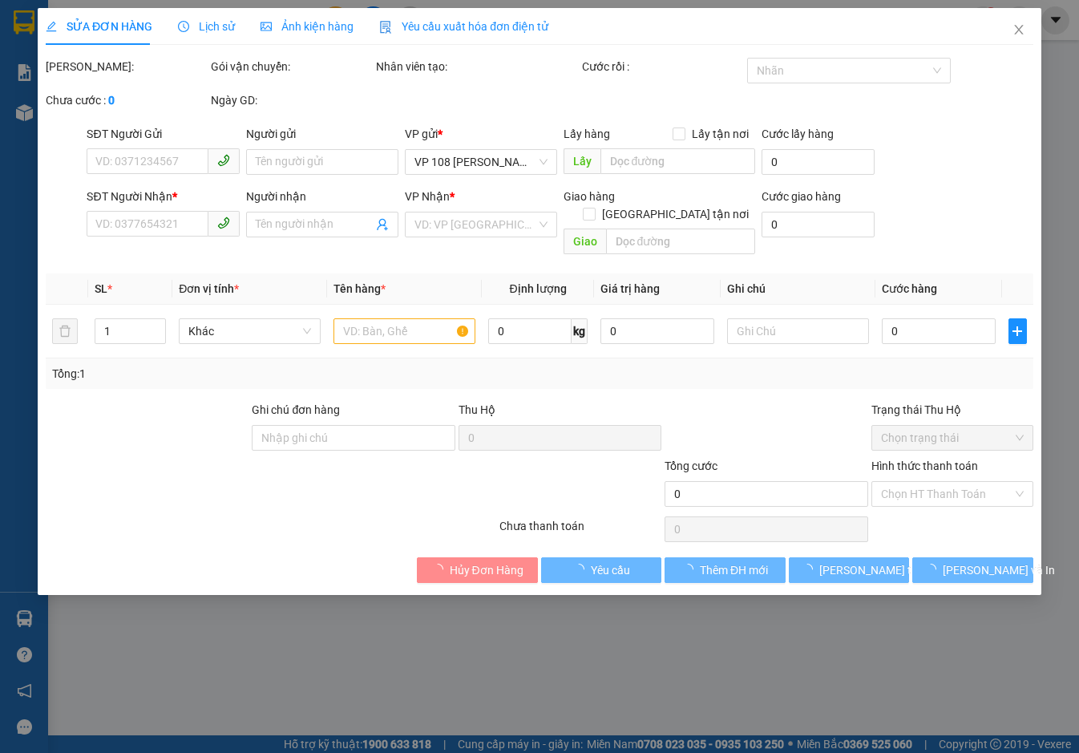
type input "50.000"
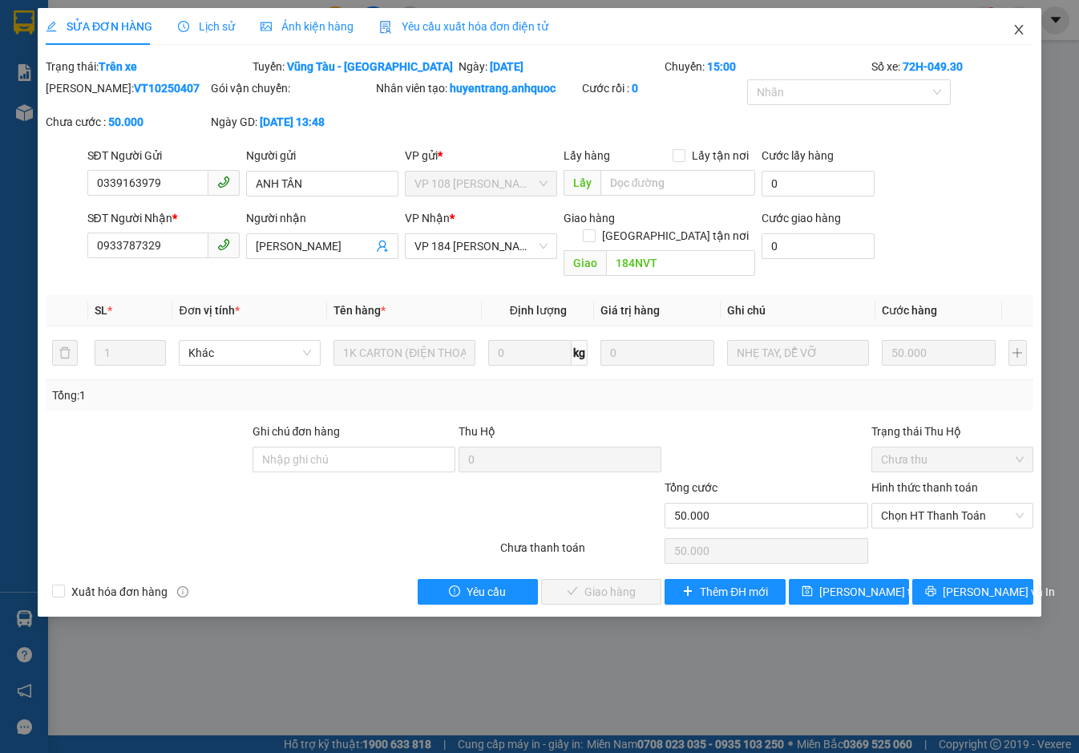
click at [1018, 27] on icon "close" at bounding box center [1018, 29] width 13 height 13
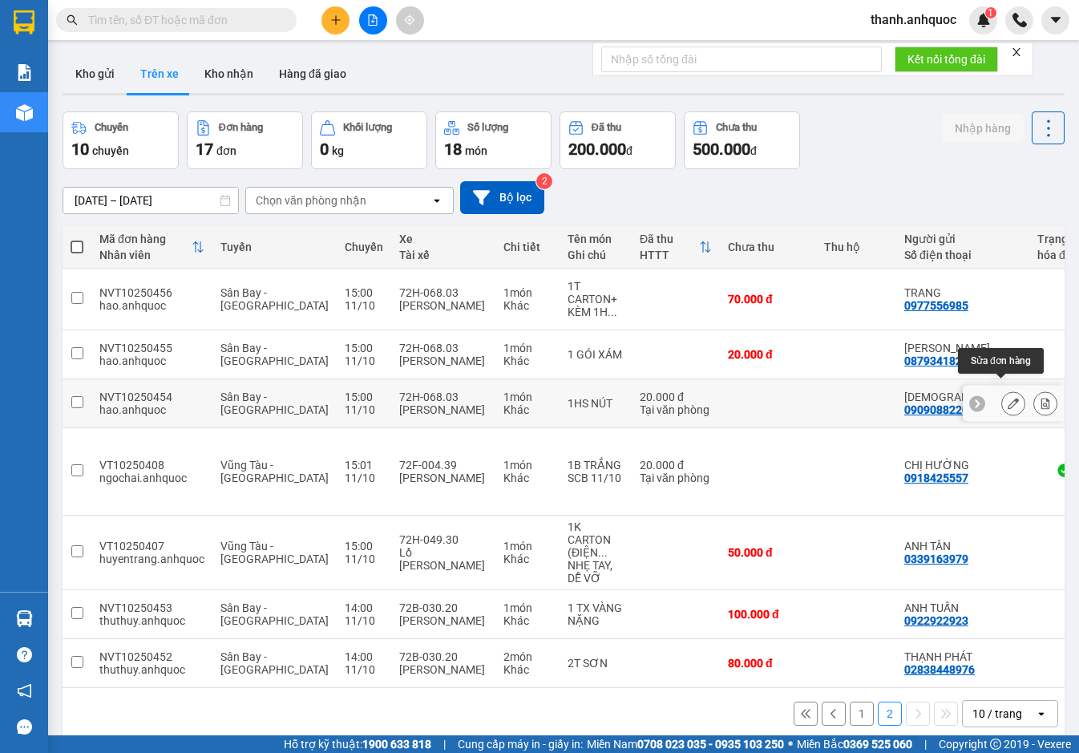
click at [1008, 398] on icon at bounding box center [1013, 403] width 11 height 11
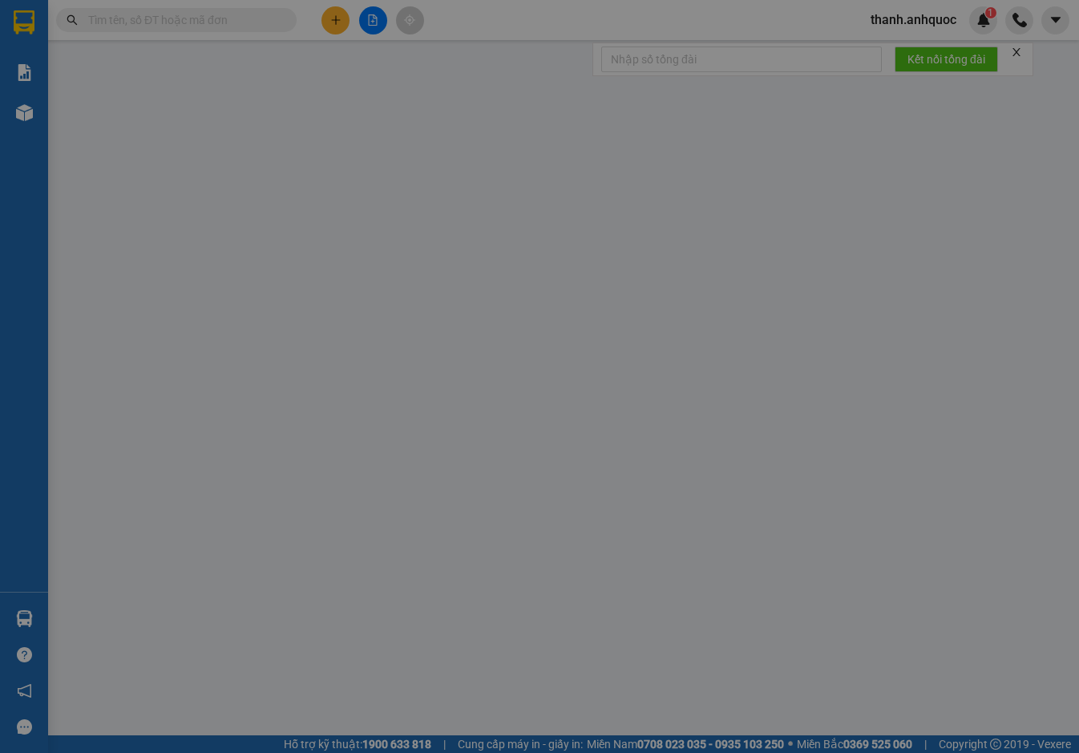
type input "0909088220"
type input "[DEMOGRAPHIC_DATA]"
type input "0888049988"
type input "ANH HÀ"
type input "VPVT"
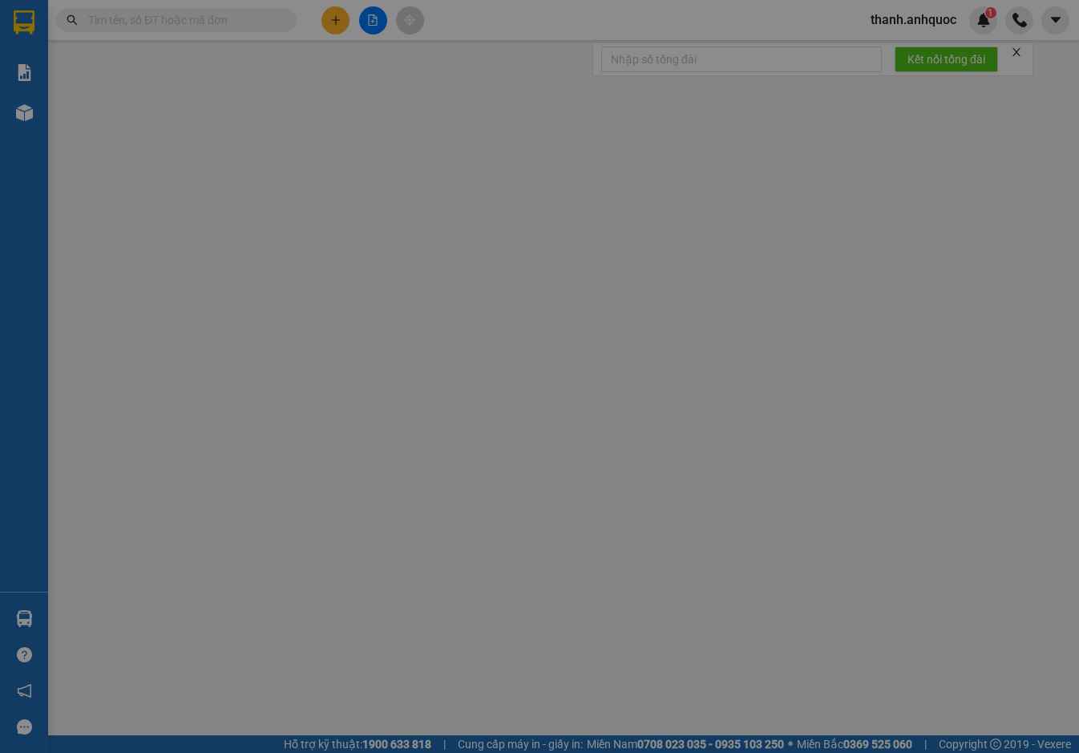
type input "TM 11/10 VP184 HẢO"
type input "20.000"
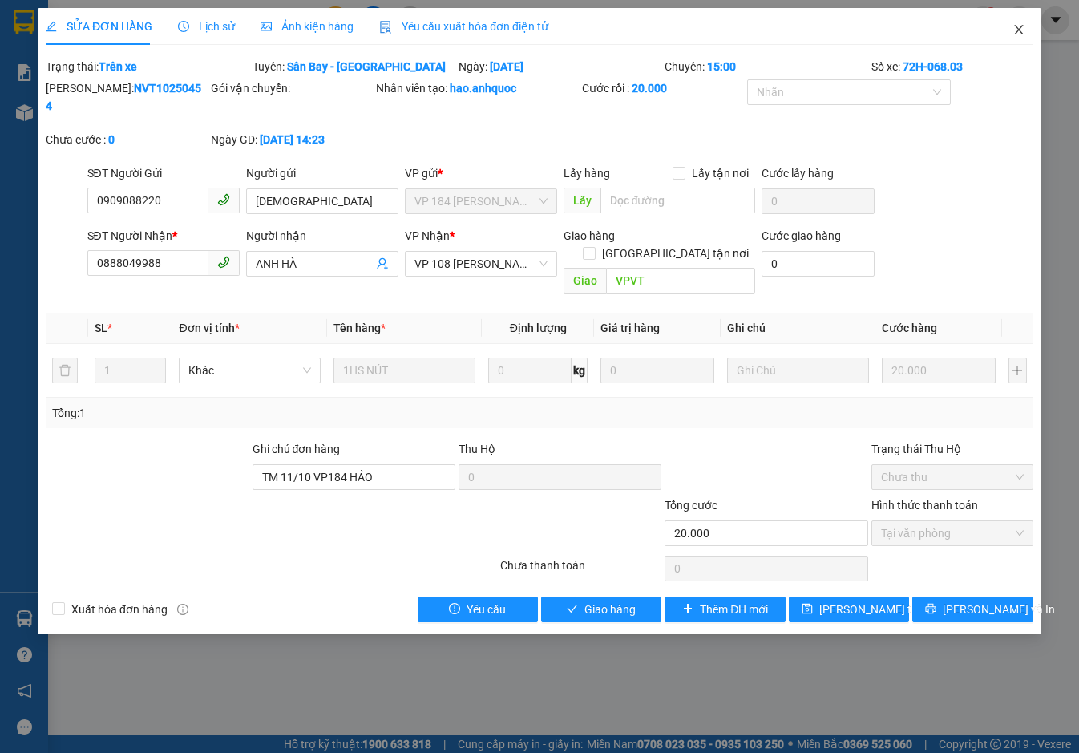
click at [1021, 30] on icon "close" at bounding box center [1018, 29] width 13 height 13
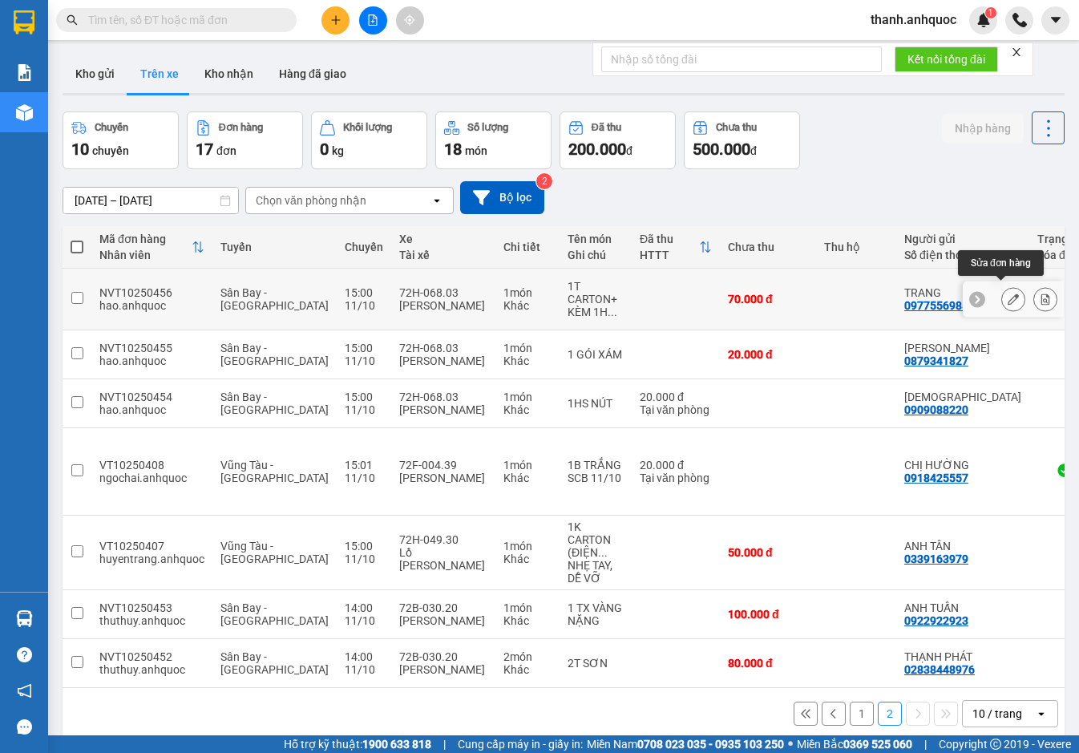
click at [1002, 294] on button at bounding box center [1013, 299] width 22 height 28
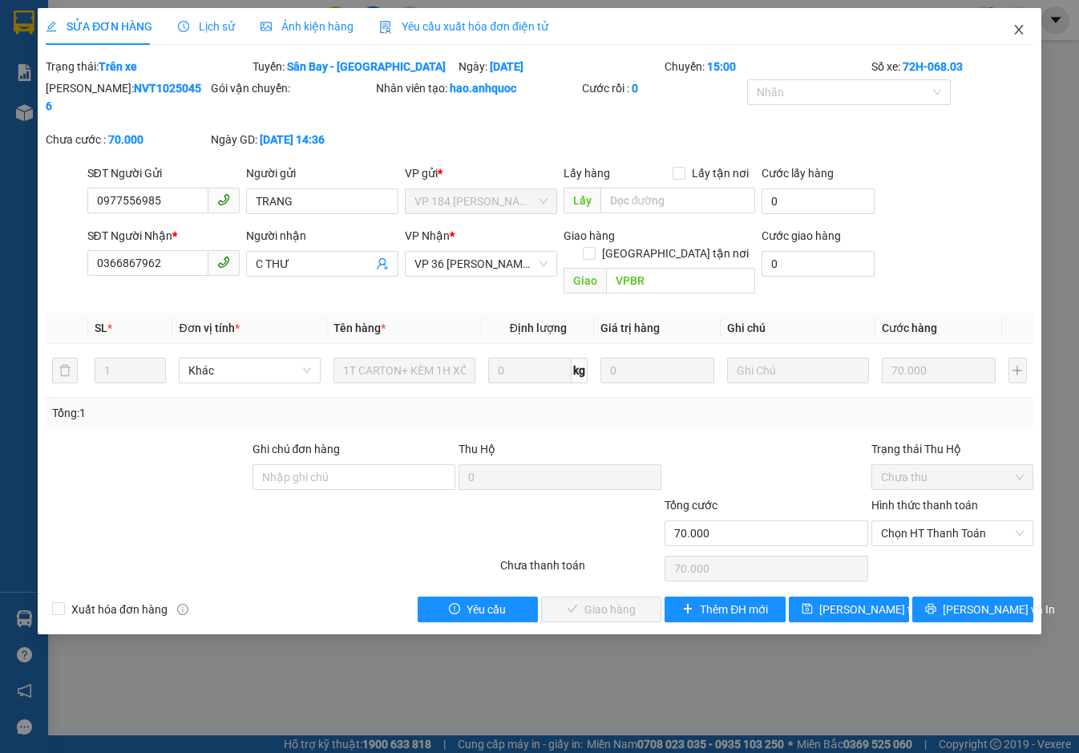
click at [1020, 30] on icon "close" at bounding box center [1018, 29] width 13 height 13
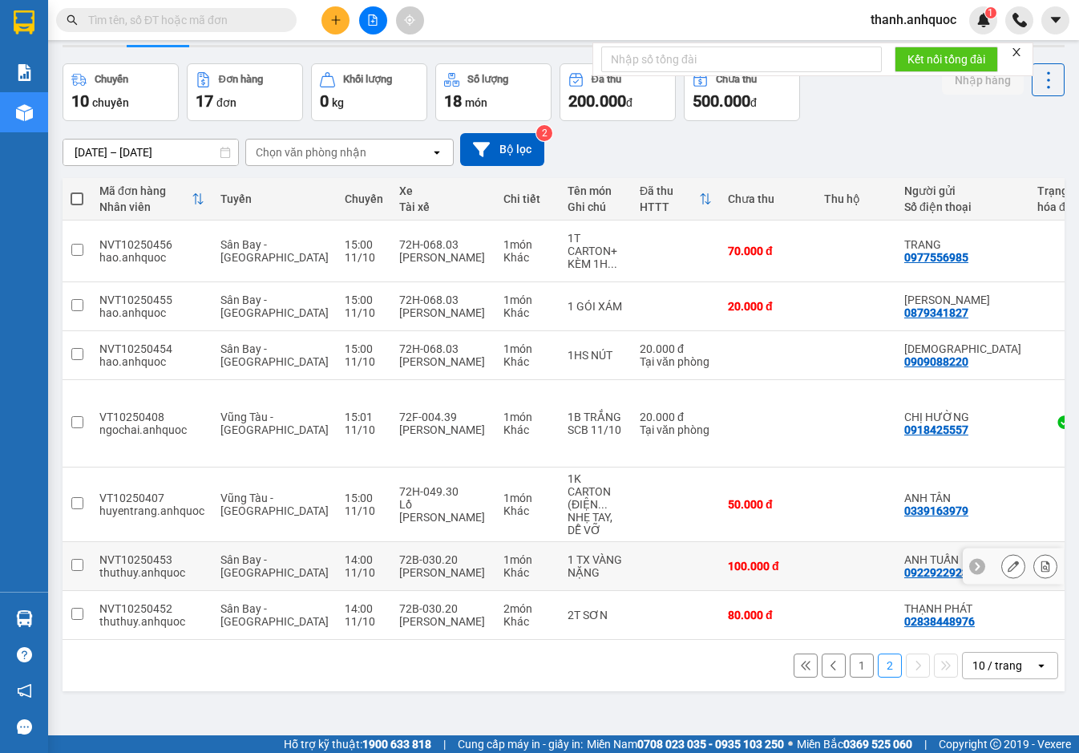
scroll to position [74, 0]
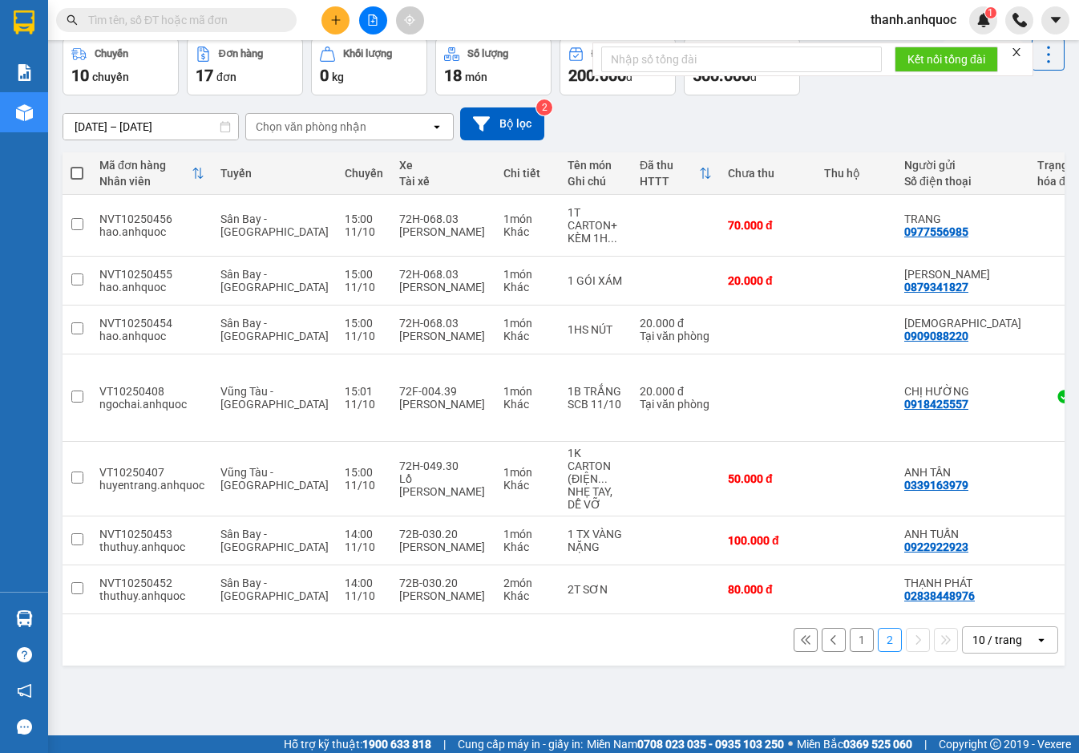
click at [854, 628] on button "1" at bounding box center [862, 640] width 24 height 24
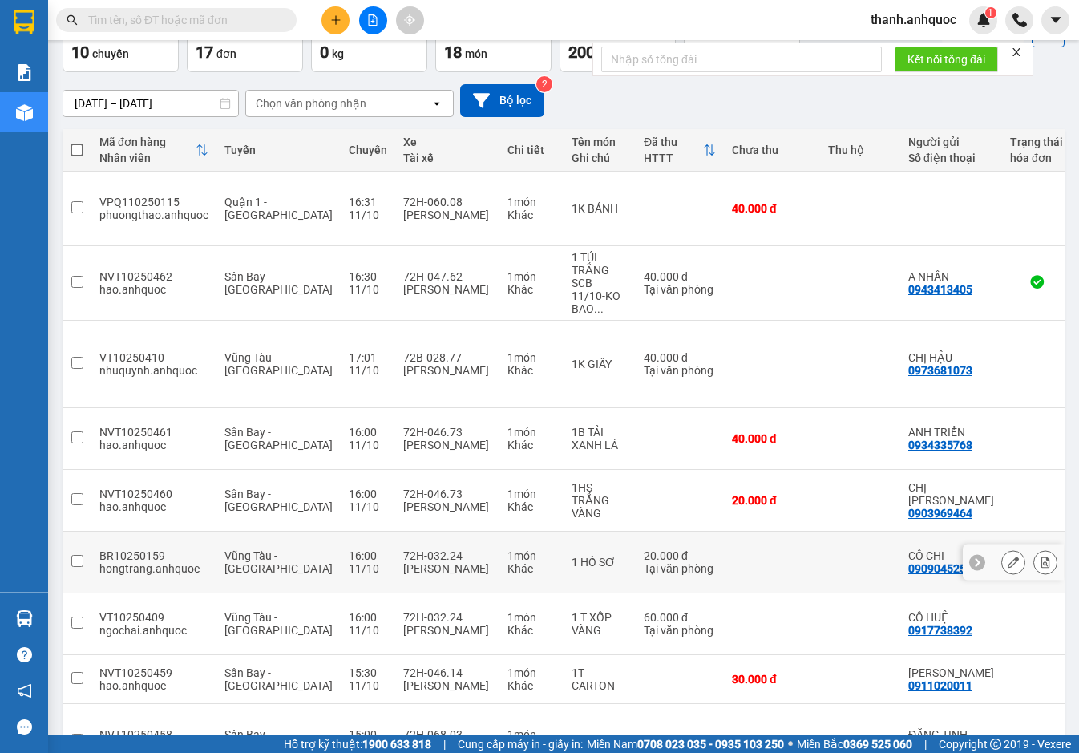
scroll to position [107, 0]
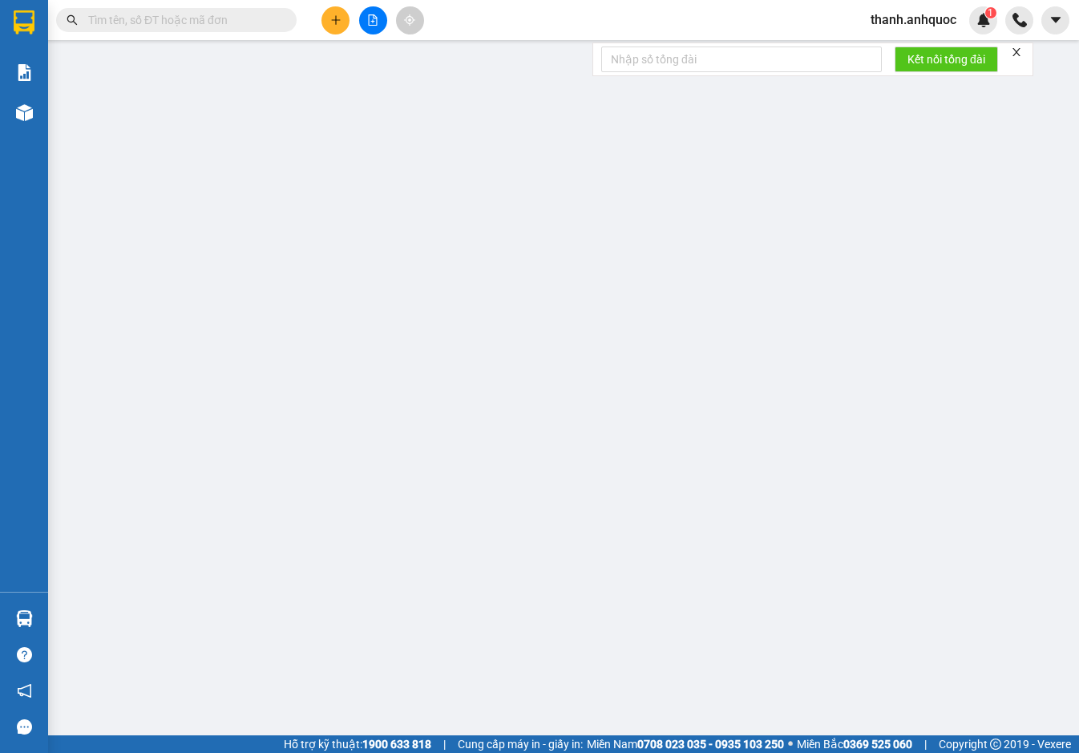
type input "0986882630"
type input "ĐĂNG TỊNH"
type input "0977378836"
type input "TUỆ SPORT"
type input "VPVT"
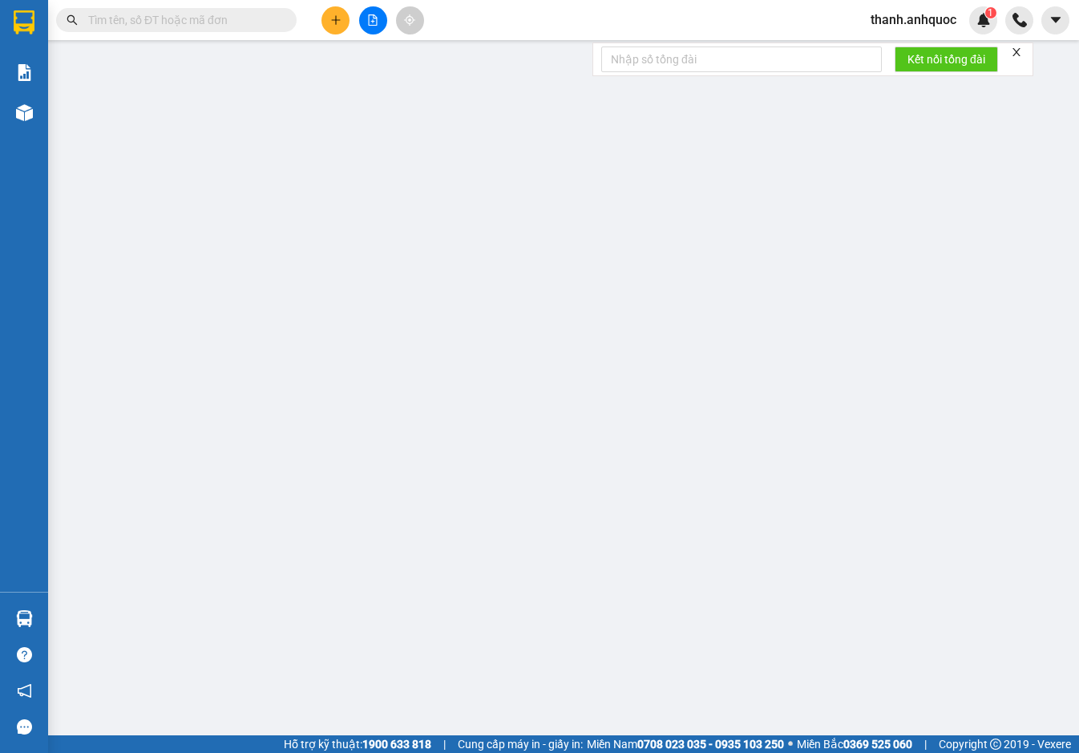
type input "30.000"
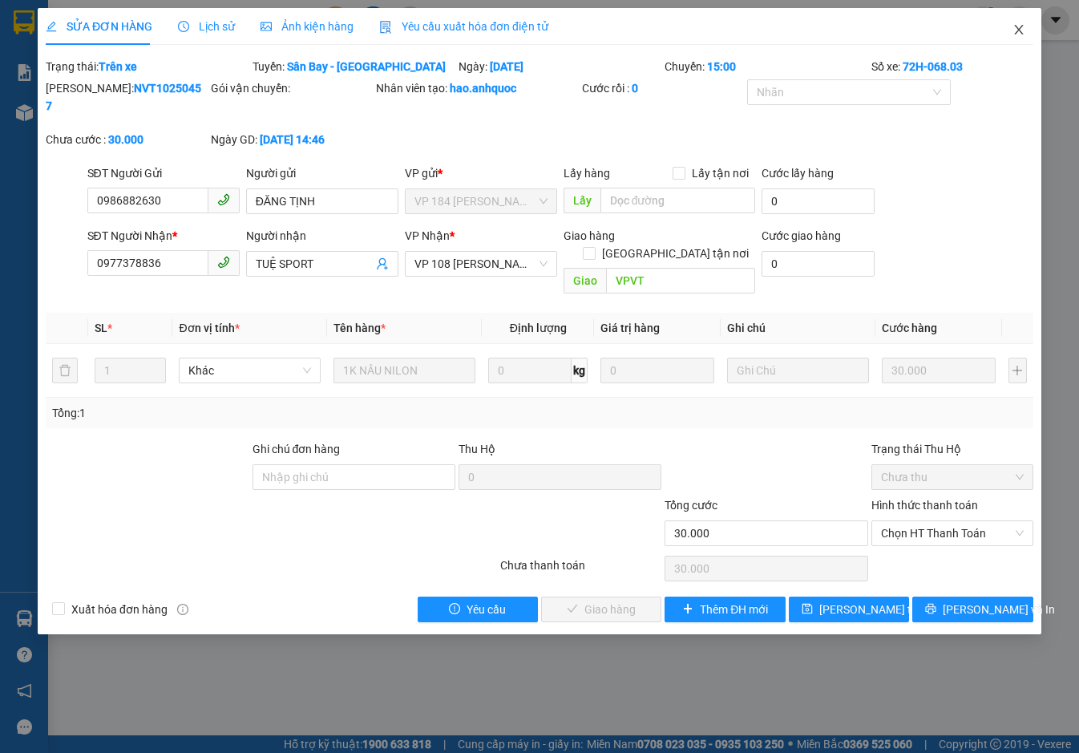
click at [1015, 32] on icon "close" at bounding box center [1018, 29] width 13 height 13
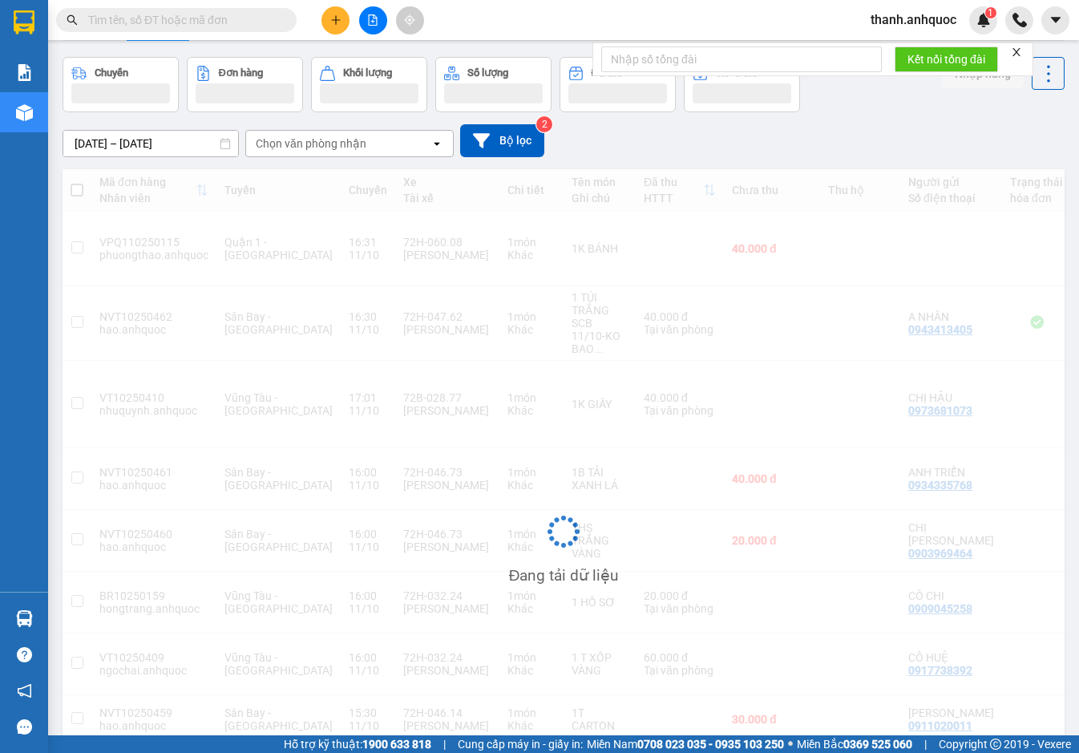
scroll to position [105, 0]
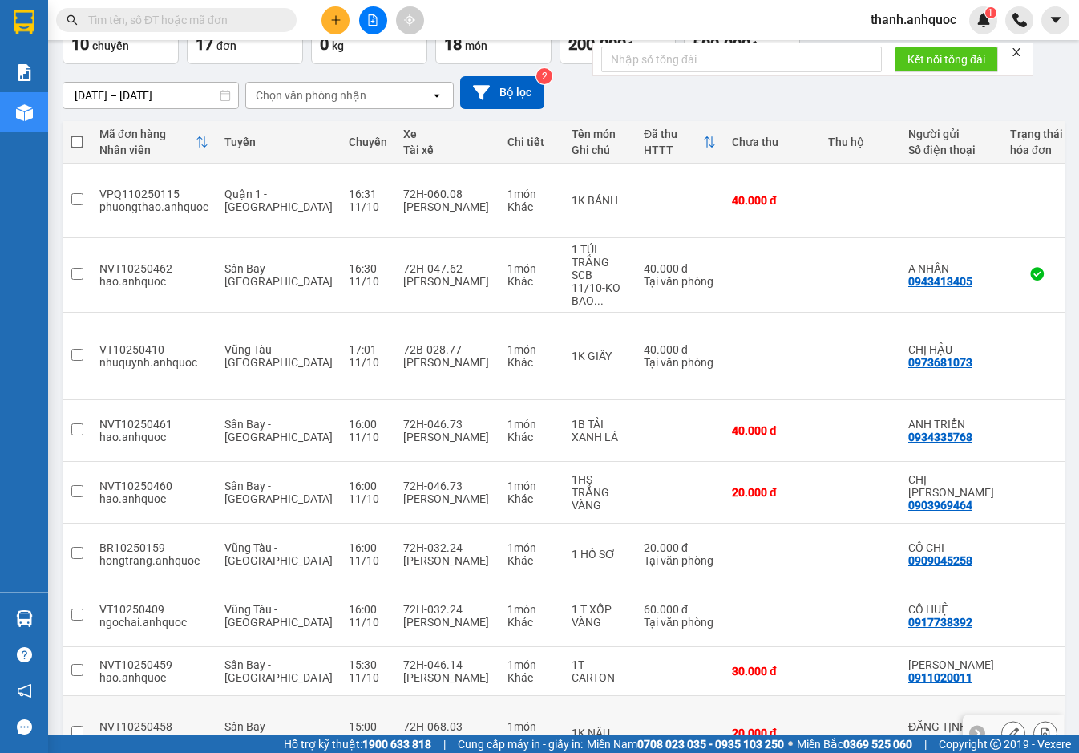
click at [1008, 727] on icon at bounding box center [1013, 732] width 11 height 11
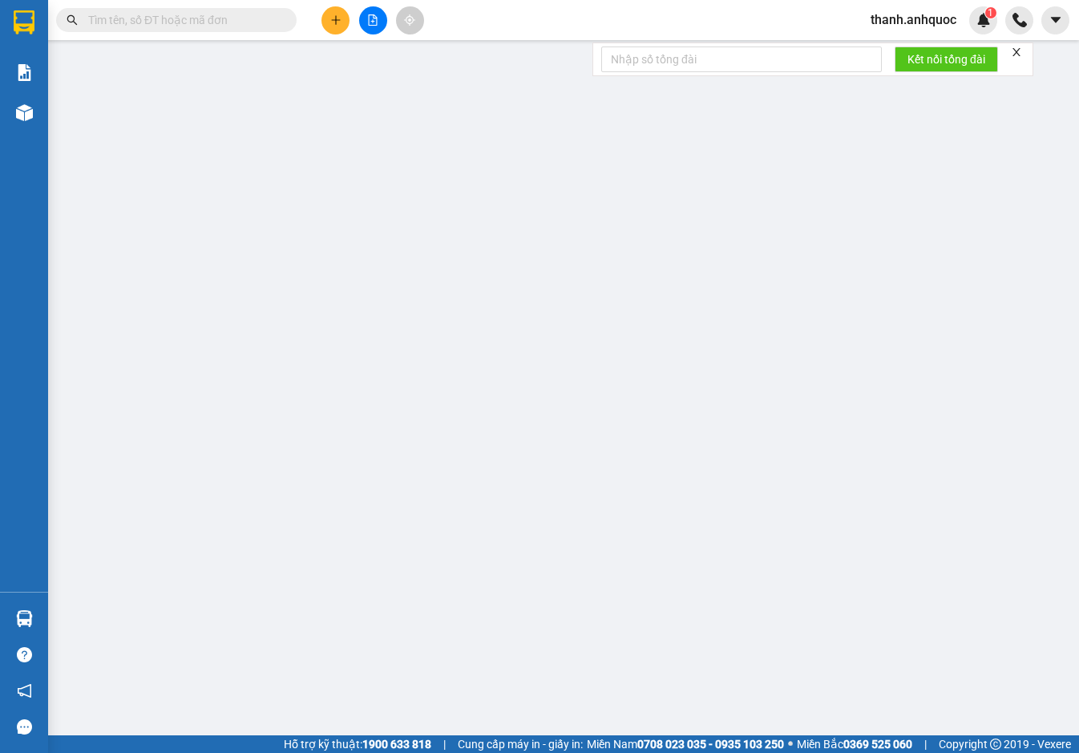
type input "0986882630"
type input "ĐĂNG TỊNH"
type input "0933634994"
type input "[PERSON_NAME]"
type input "[GEOGRAPHIC_DATA]"
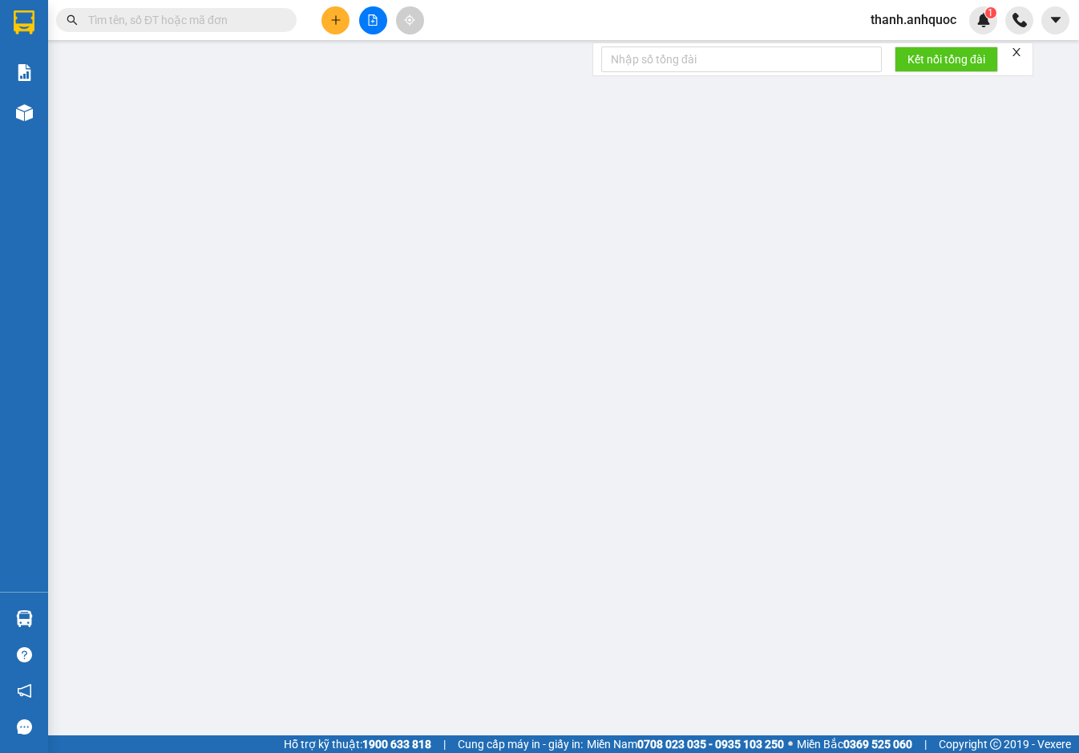
type input "20.000"
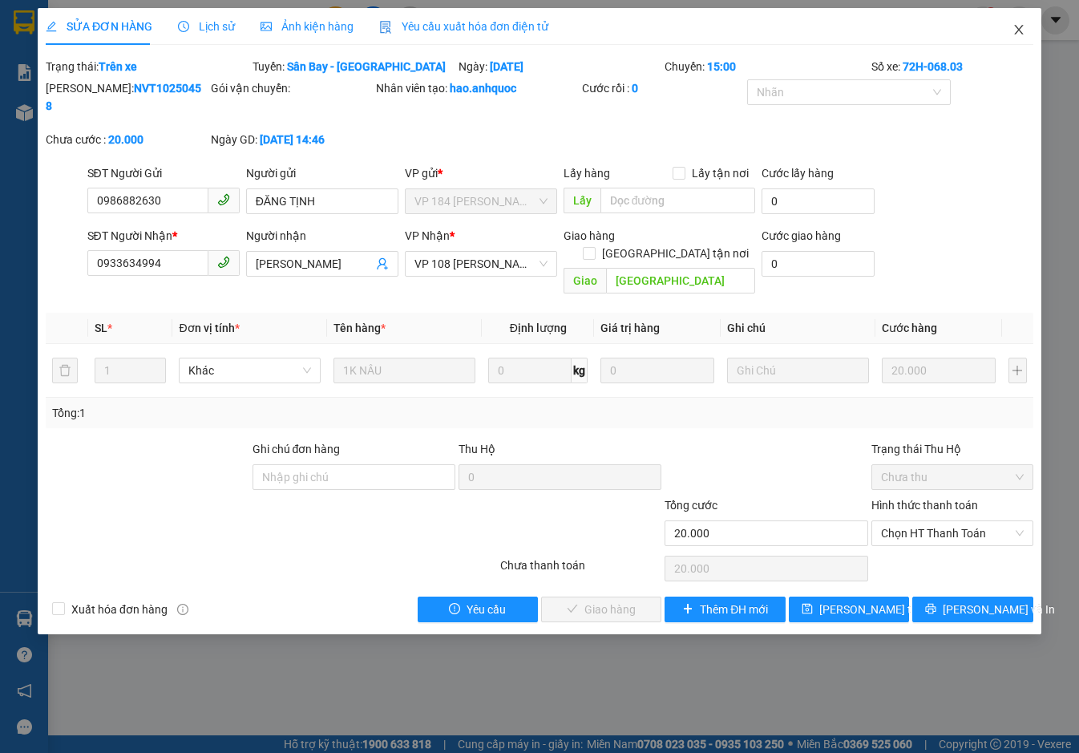
click at [1020, 24] on icon "close" at bounding box center [1018, 29] width 13 height 13
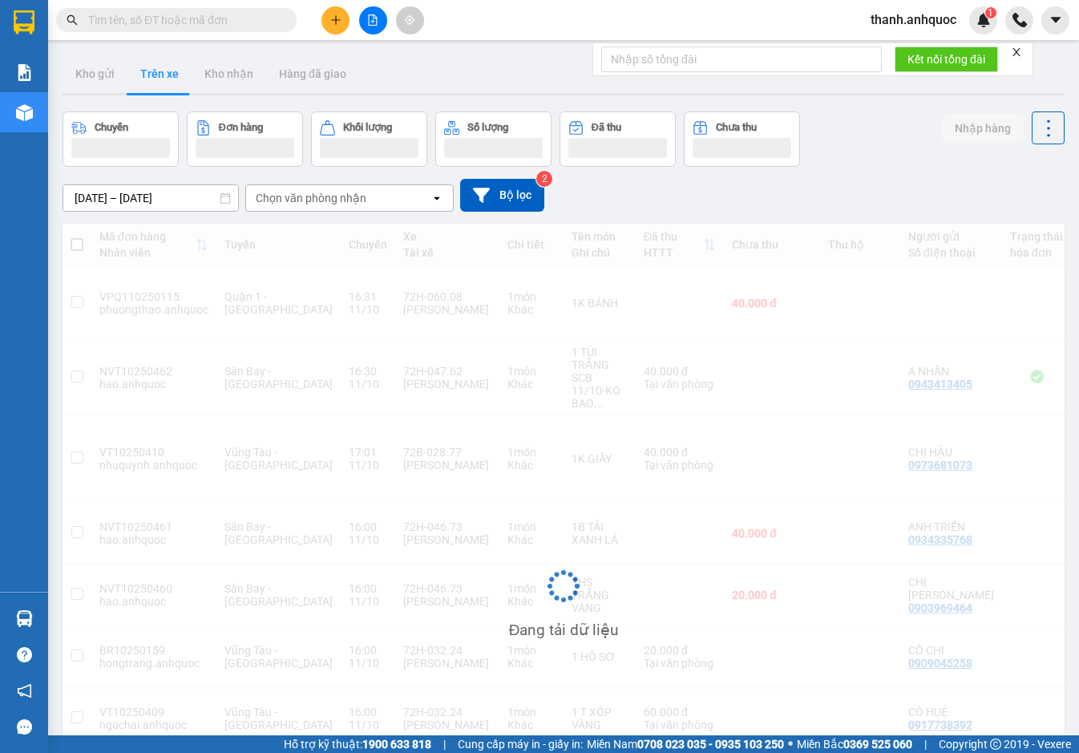
scroll to position [80, 0]
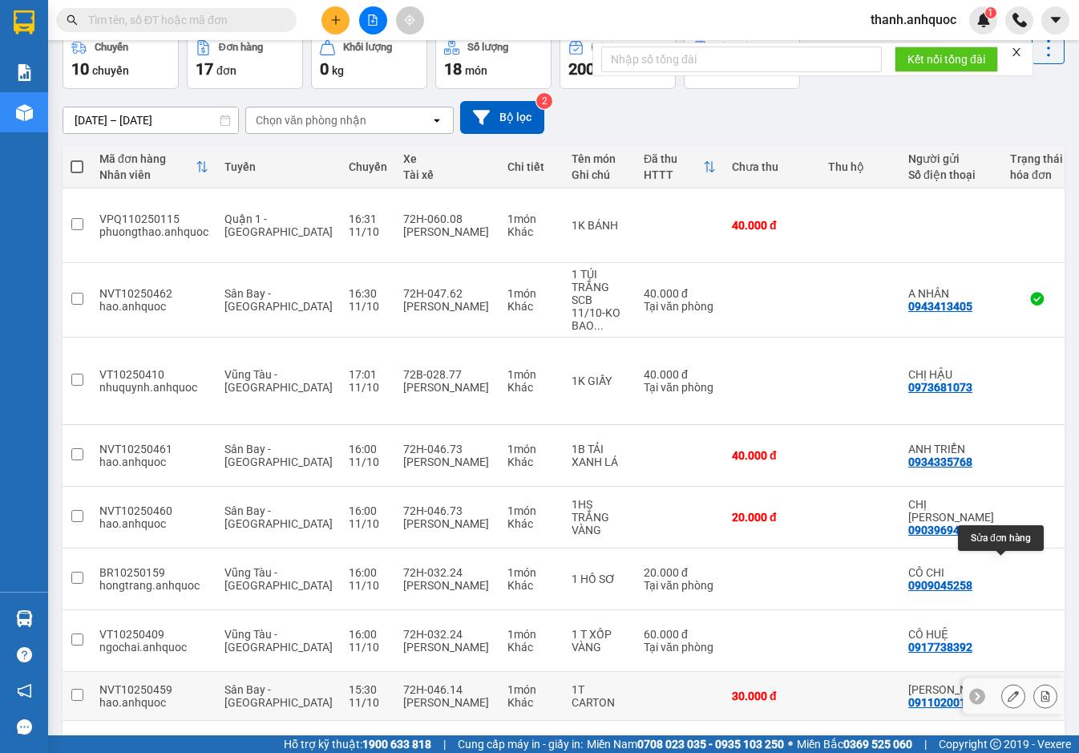
click at [1008, 690] on icon at bounding box center [1013, 695] width 11 height 11
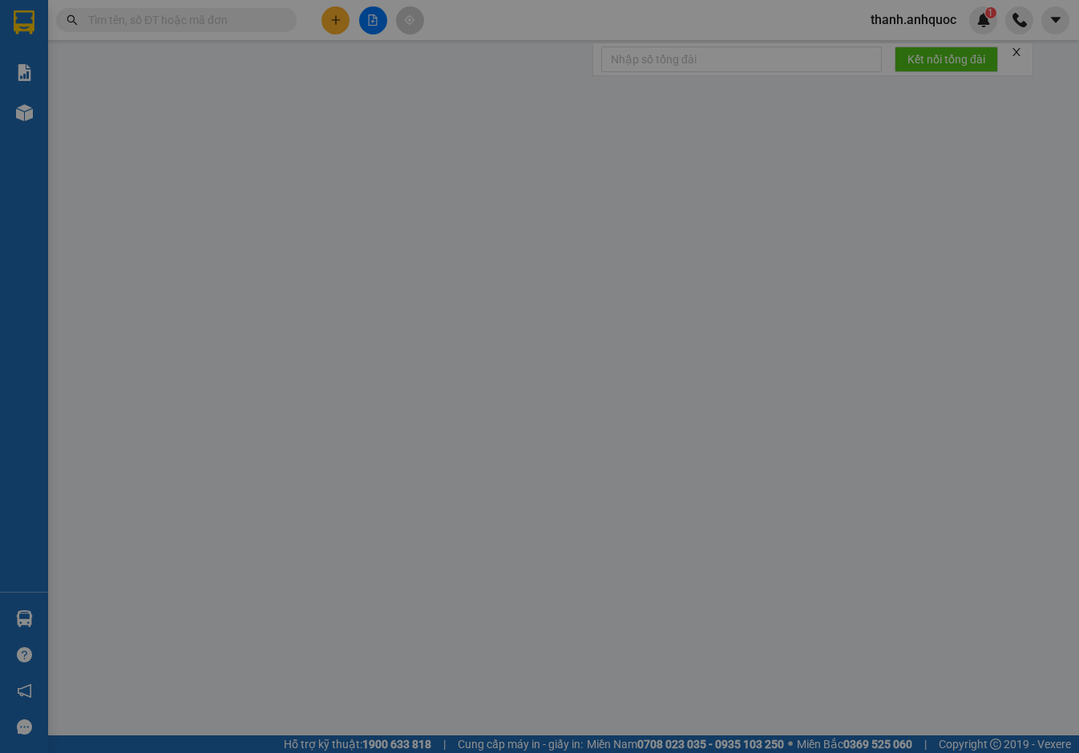
type input "0911020011"
type input "[PERSON_NAME]"
type input "0394734502"
type input "[PERSON_NAME]"
type input "VPVT"
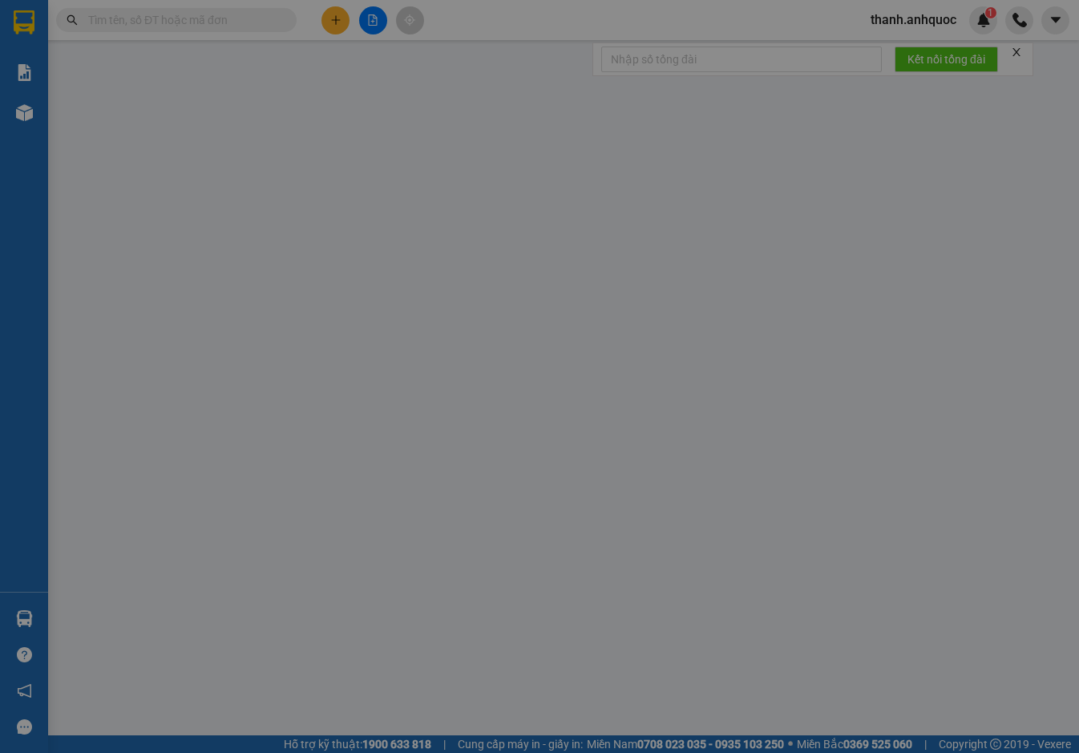
type input "30.000"
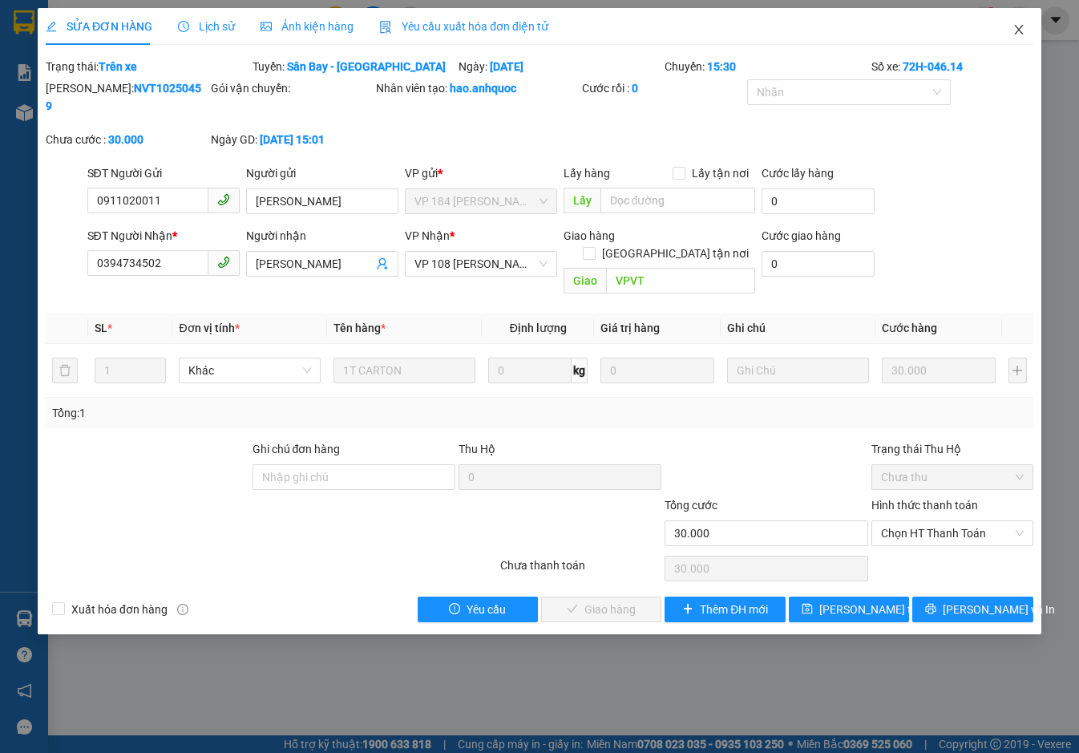
click at [1017, 28] on icon "close" at bounding box center [1018, 30] width 9 height 10
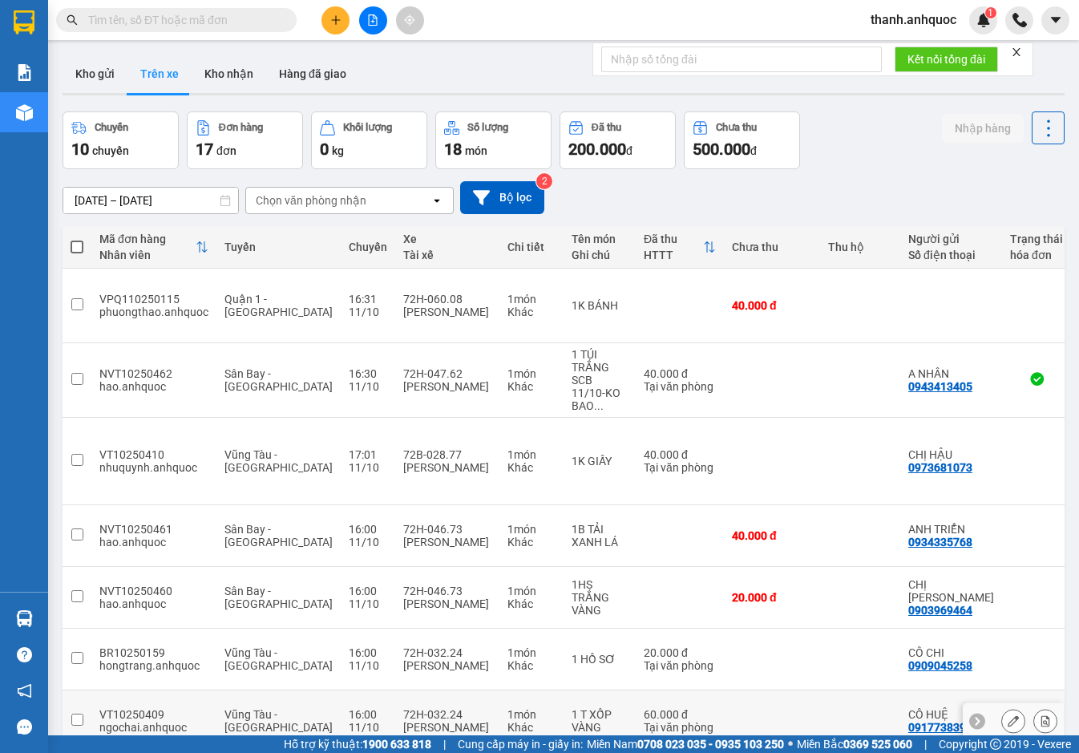
click at [1008, 707] on button at bounding box center [1013, 721] width 22 height 28
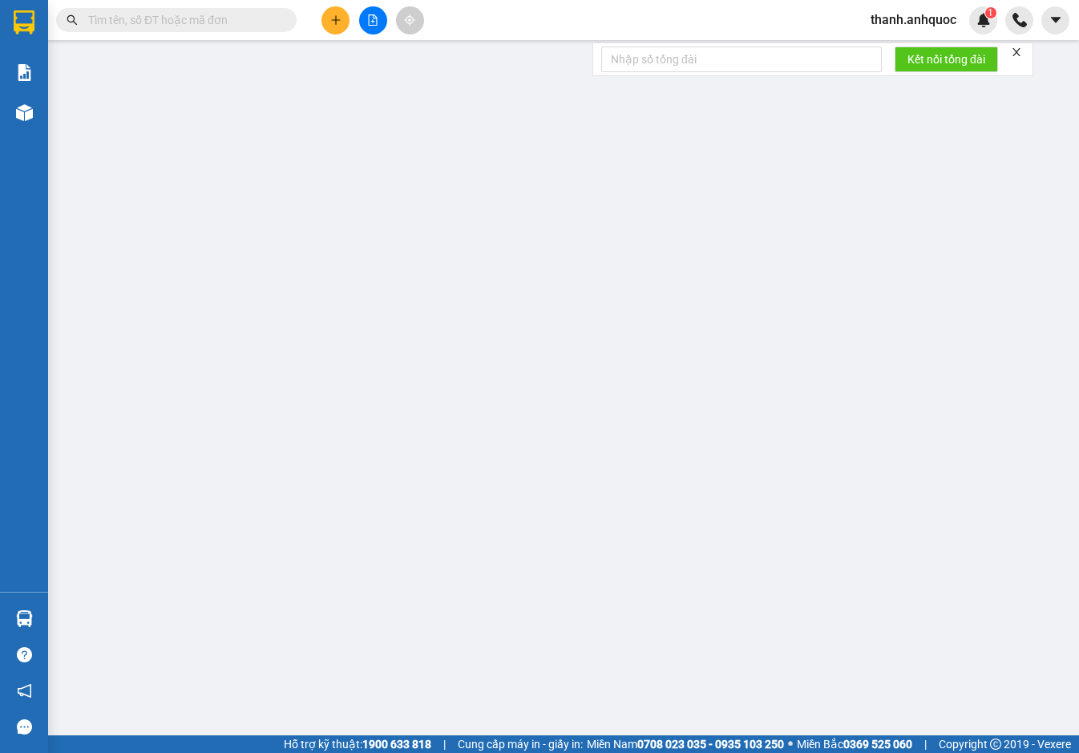
type input "0917738392"
type input "CÔ HUỆ"
type input "0933757689"
type input "CHỊ NHÃ"
type input "VPNVT"
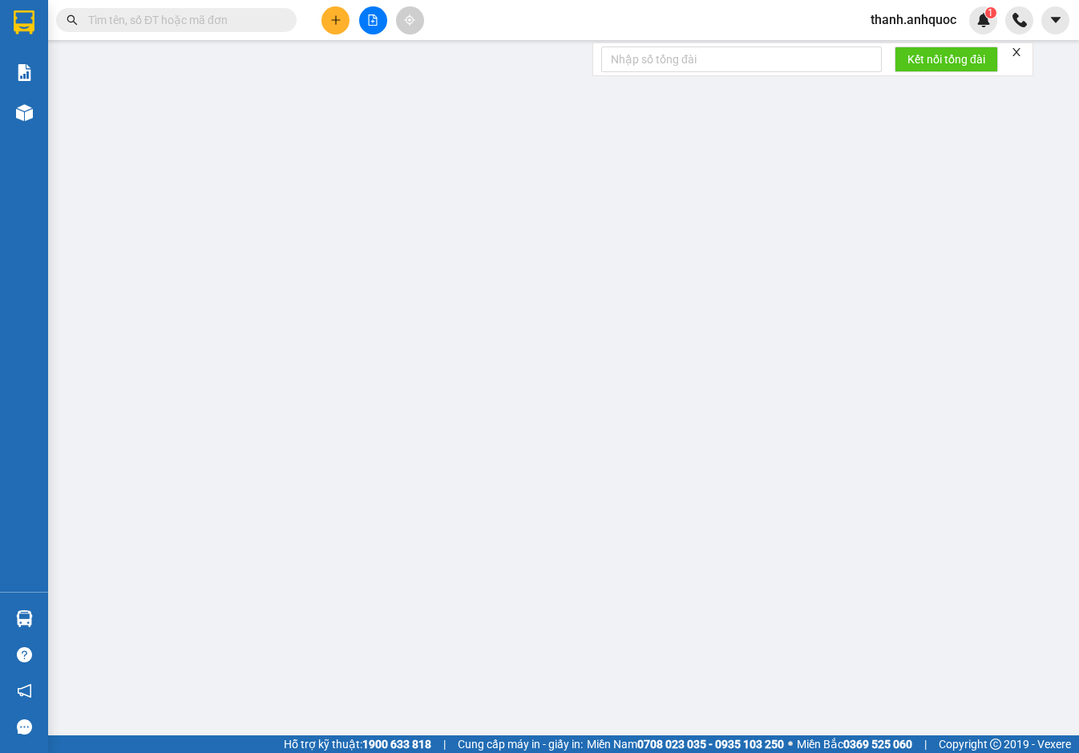
type input "60.000"
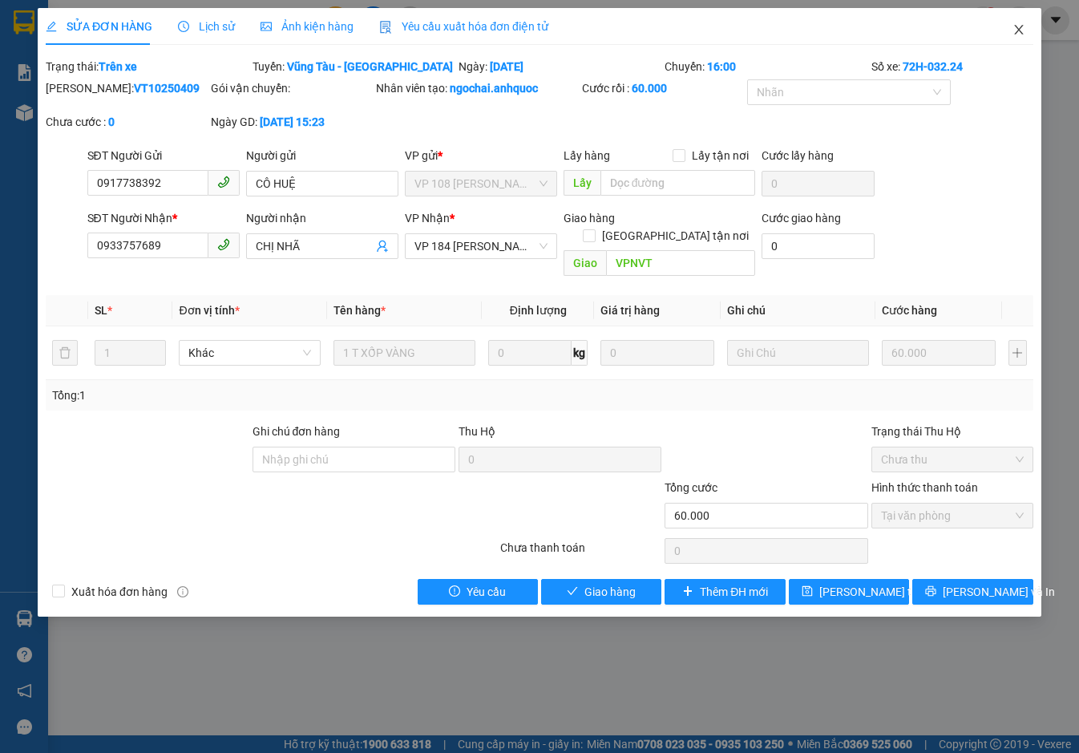
click at [1017, 28] on icon "close" at bounding box center [1018, 30] width 9 height 10
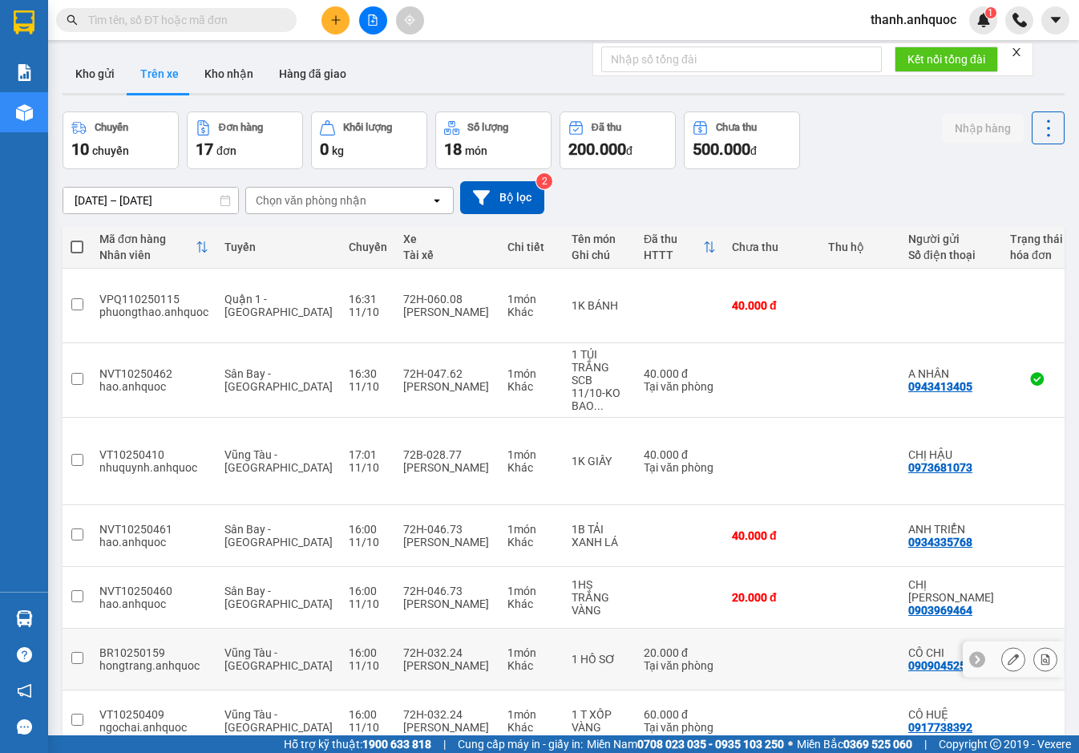
click at [1002, 645] on button at bounding box center [1013, 659] width 22 height 28
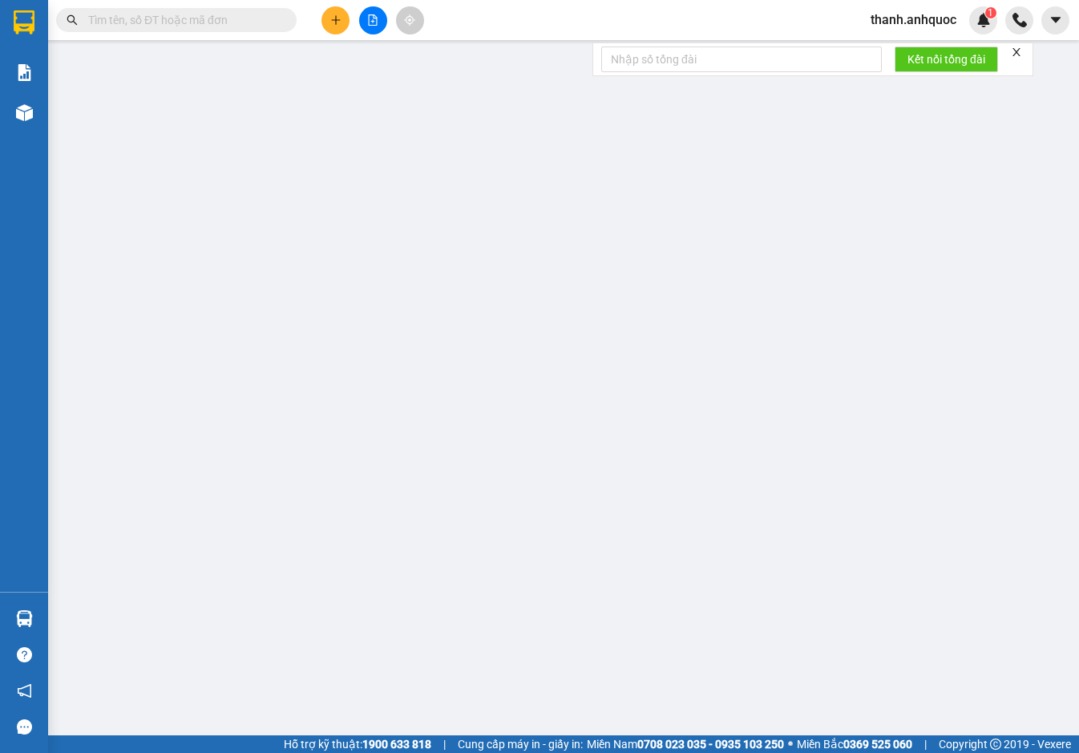
type input "0909045258"
type input "CÔ CHI"
type input "0967080384"
type input "QUỐC ẢNH"
type input "VP NVT"
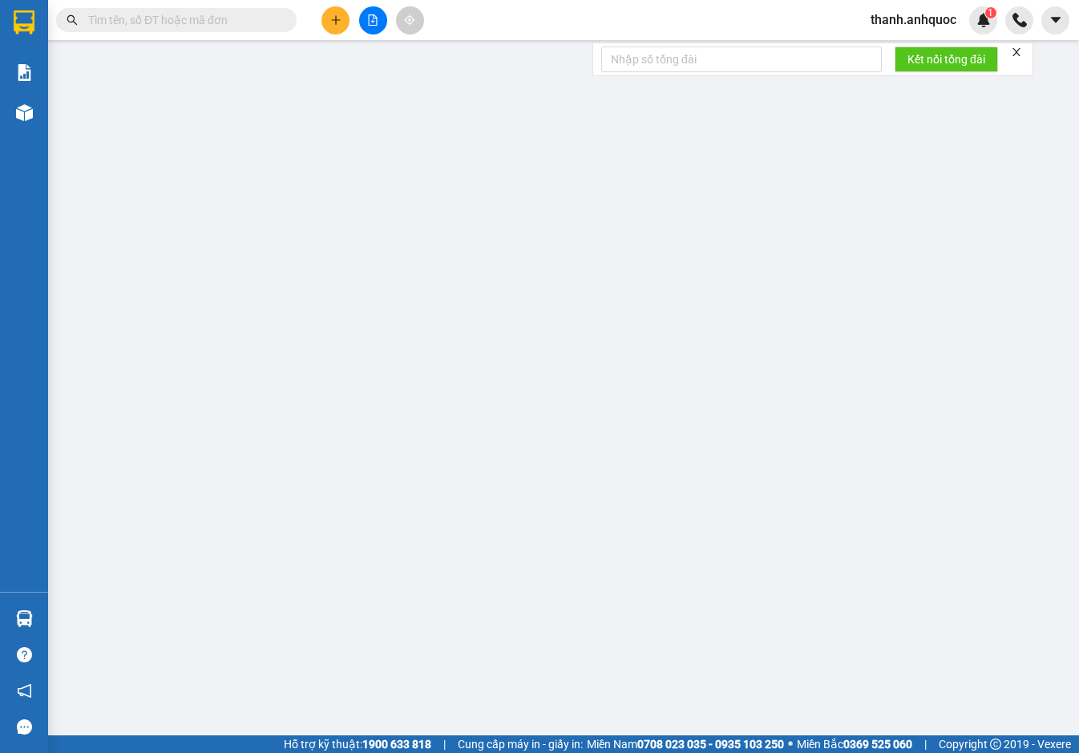
type input "20.000"
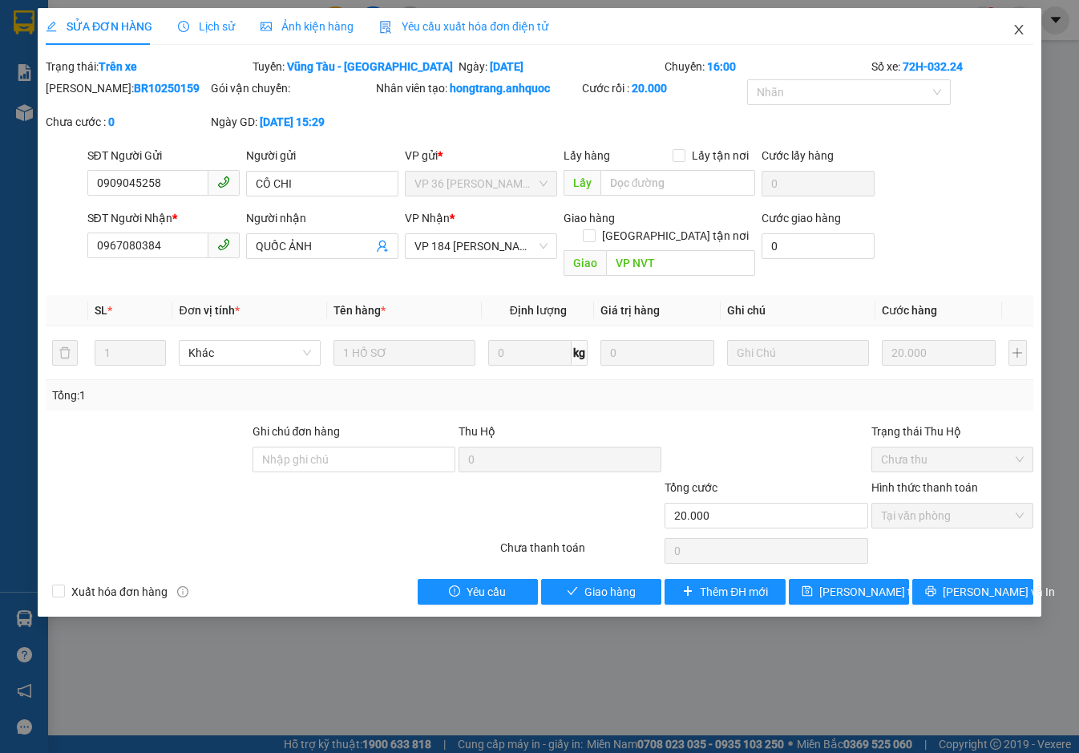
click at [1020, 29] on icon "close" at bounding box center [1018, 30] width 9 height 10
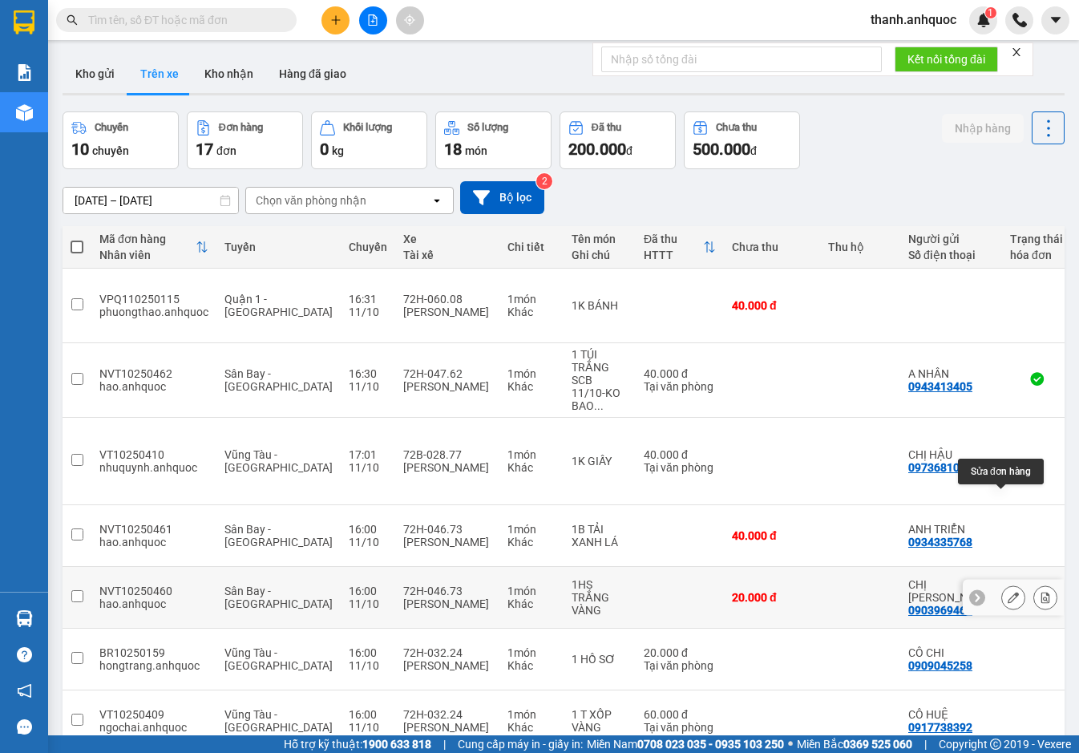
click at [1008, 592] on icon at bounding box center [1013, 597] width 11 height 11
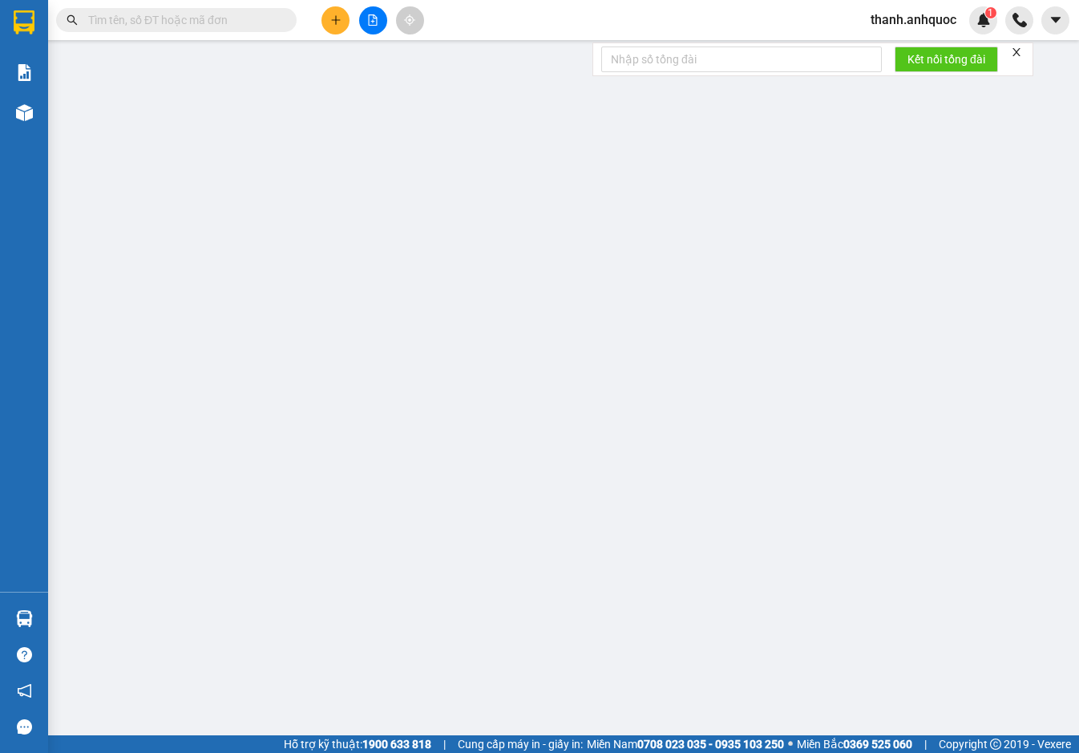
type input "0903969464"
type input "CHỊ [PERSON_NAME]"
type input "0362790549"
type input "CHỊ TRANG VT"
type input "VPVT"
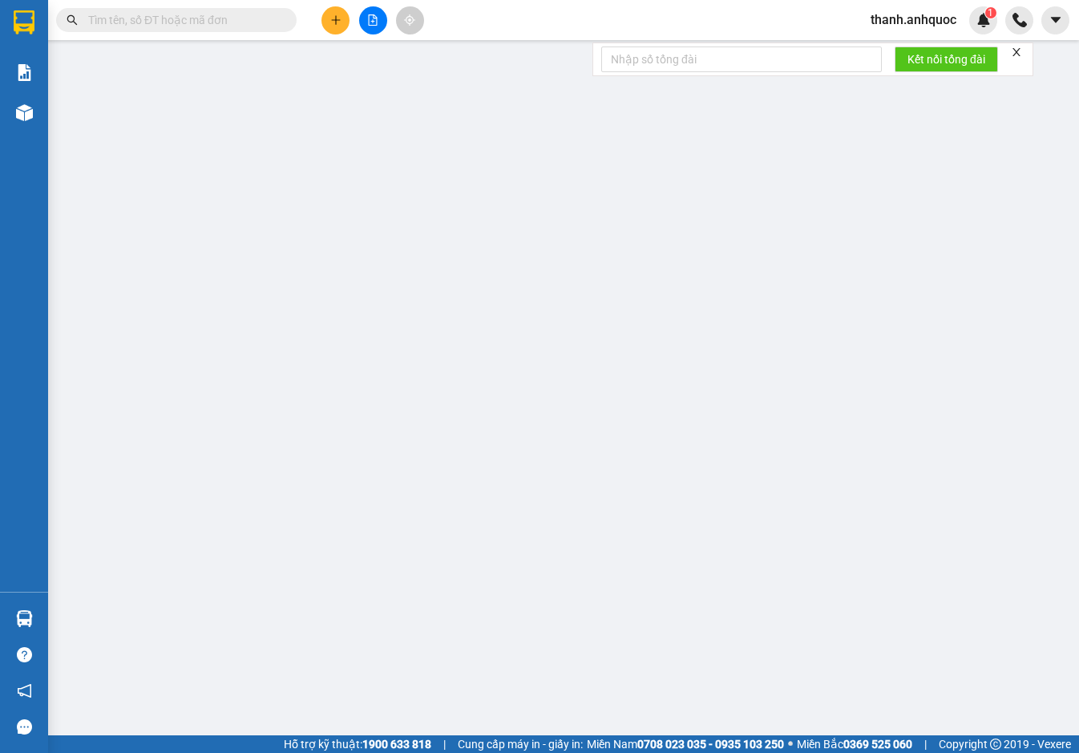
type input "20.000"
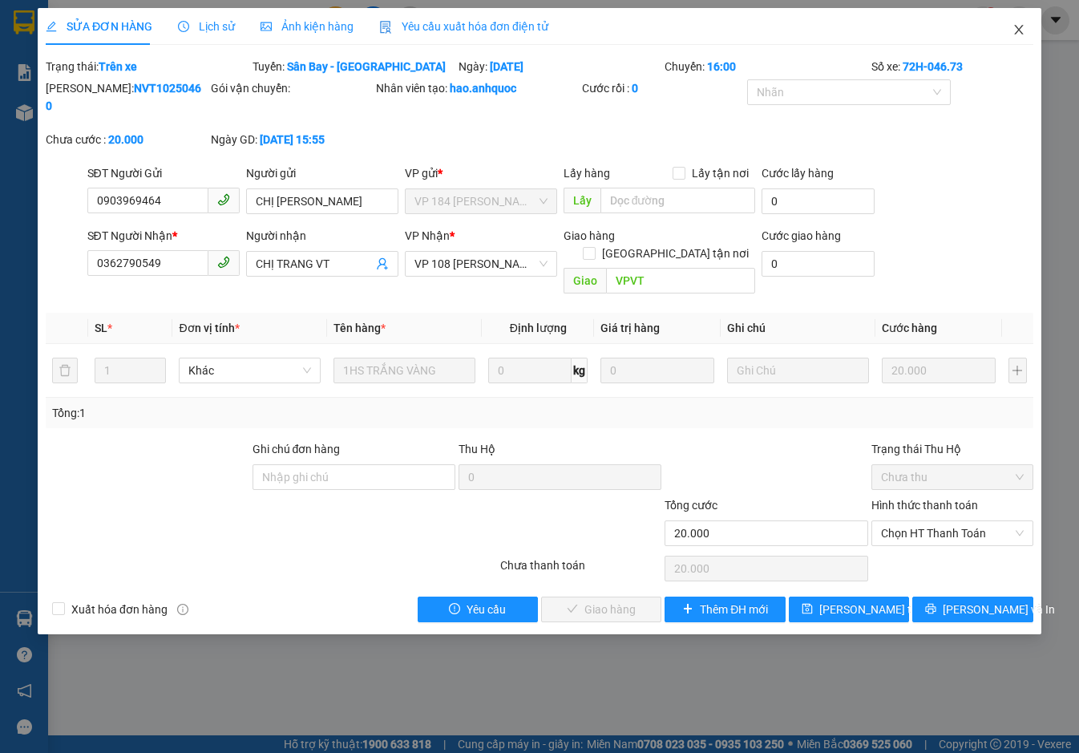
click at [1020, 26] on icon "close" at bounding box center [1018, 29] width 13 height 13
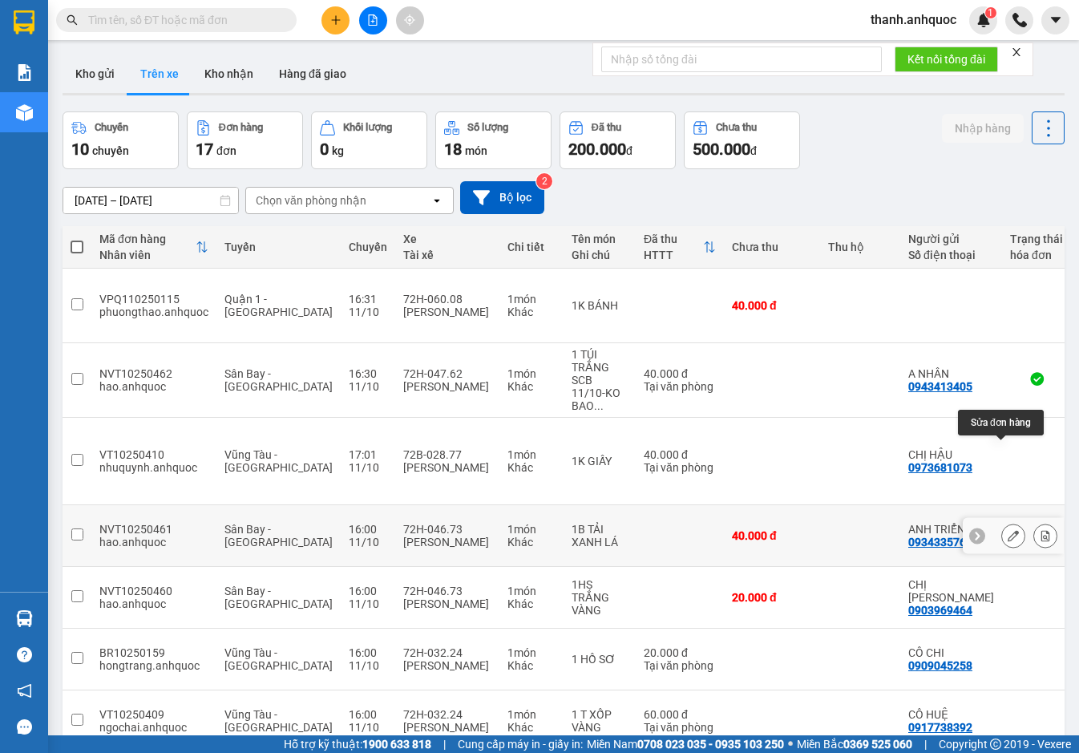
click at [1008, 530] on icon at bounding box center [1013, 535] width 11 height 11
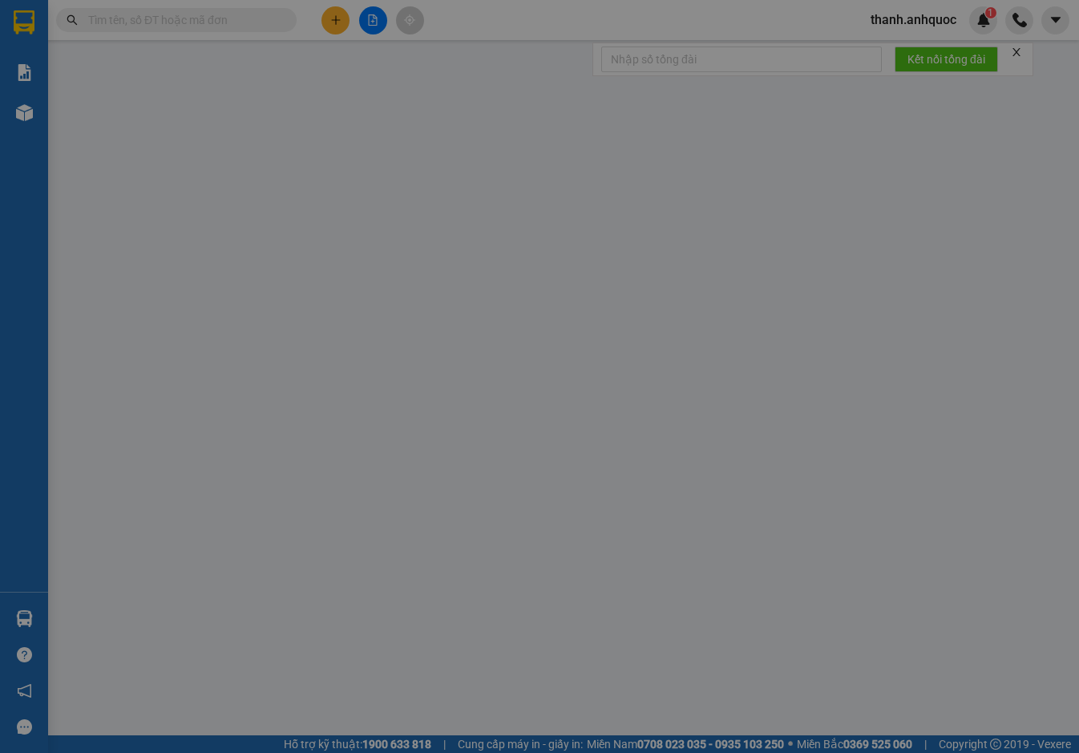
type input "0934335768"
type input "ANH TRIỂN"
type input "0936210957"
type input "CHÚ QUANG"
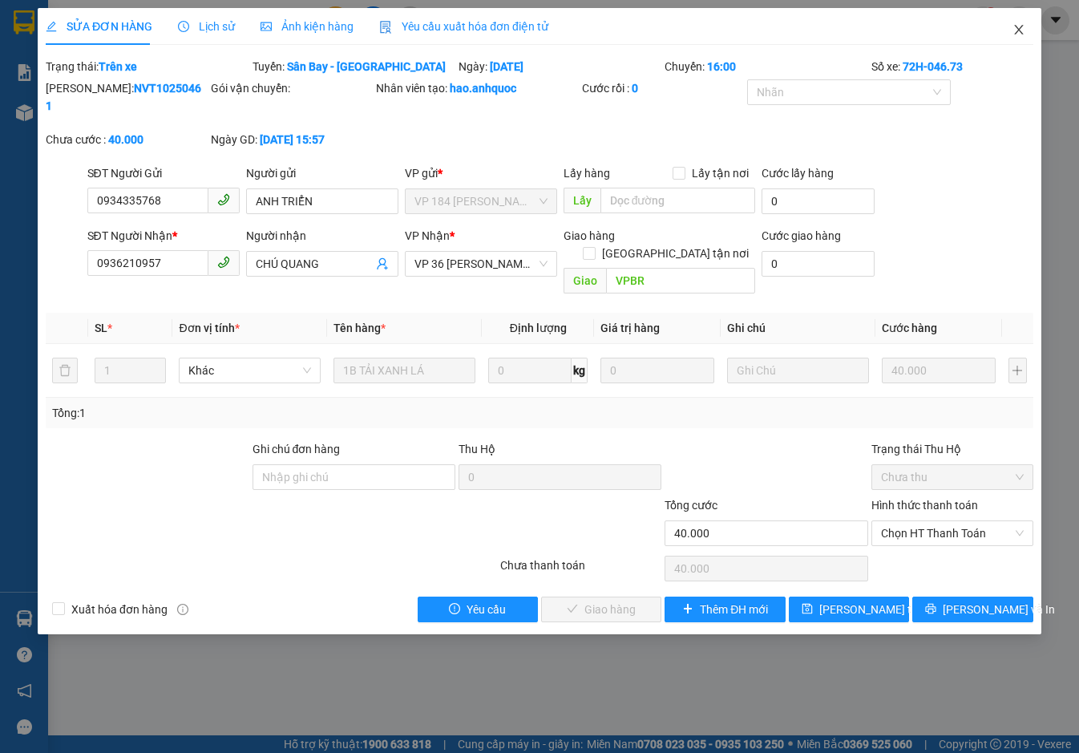
click at [1021, 28] on icon "close" at bounding box center [1018, 29] width 13 height 13
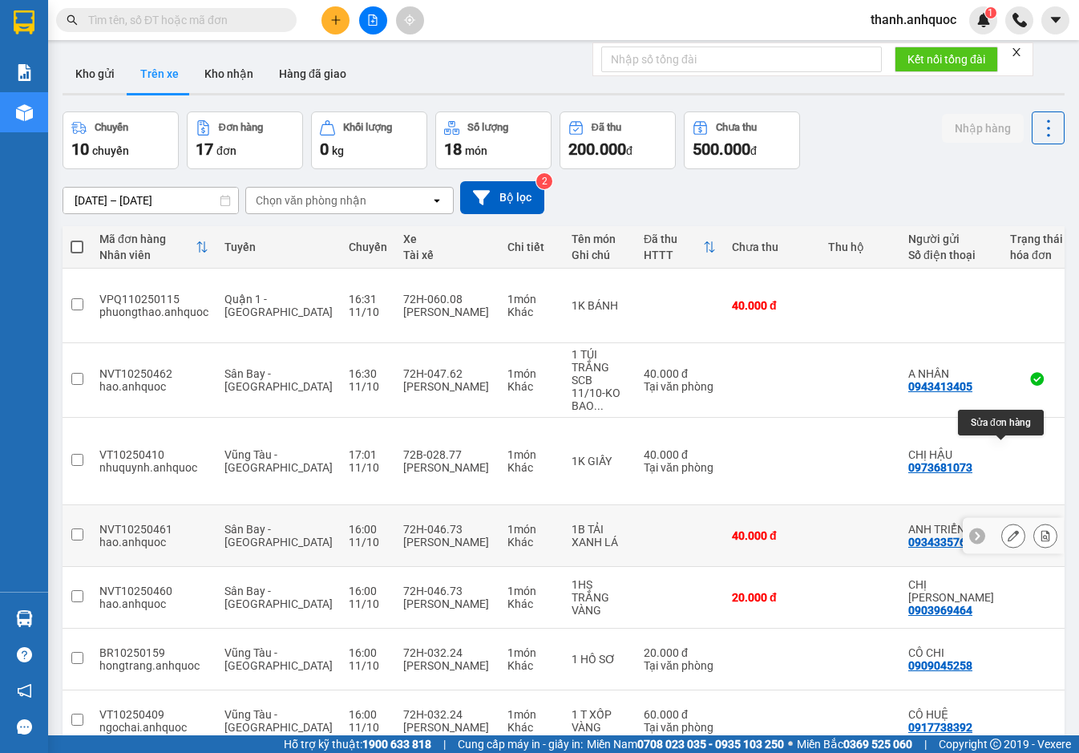
click at [1002, 522] on button at bounding box center [1013, 536] width 22 height 28
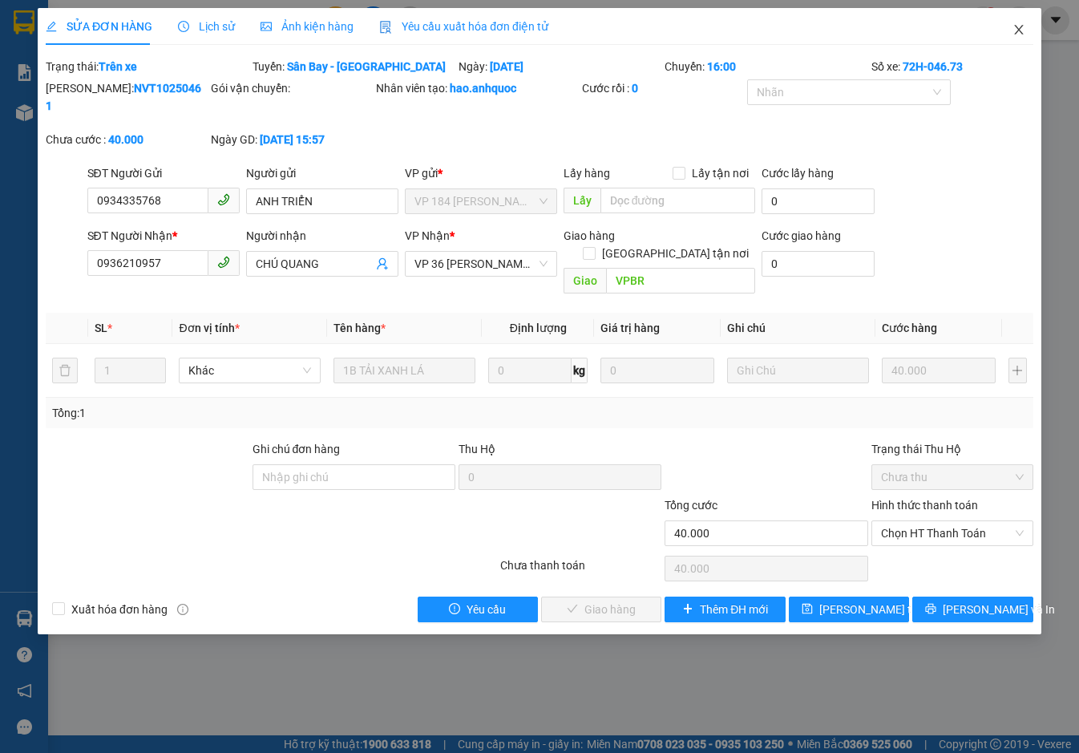
click at [1019, 25] on icon "close" at bounding box center [1018, 29] width 13 height 13
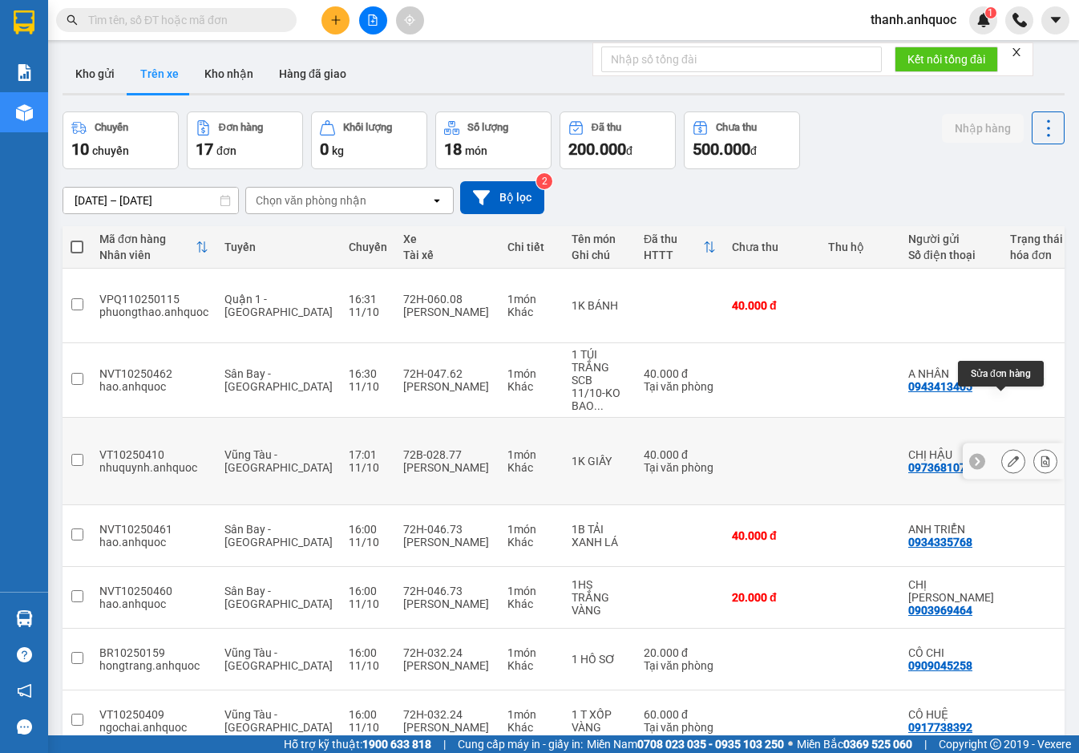
click at [1008, 455] on icon at bounding box center [1013, 460] width 11 height 11
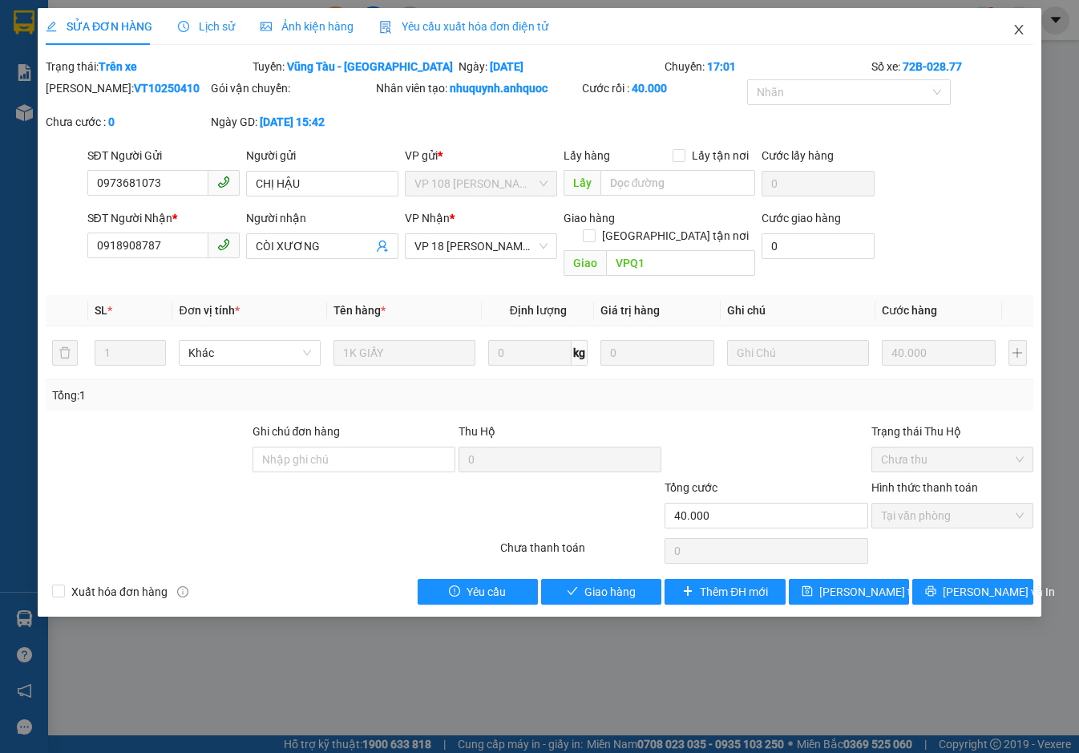
click at [1024, 29] on icon "close" at bounding box center [1018, 29] width 13 height 13
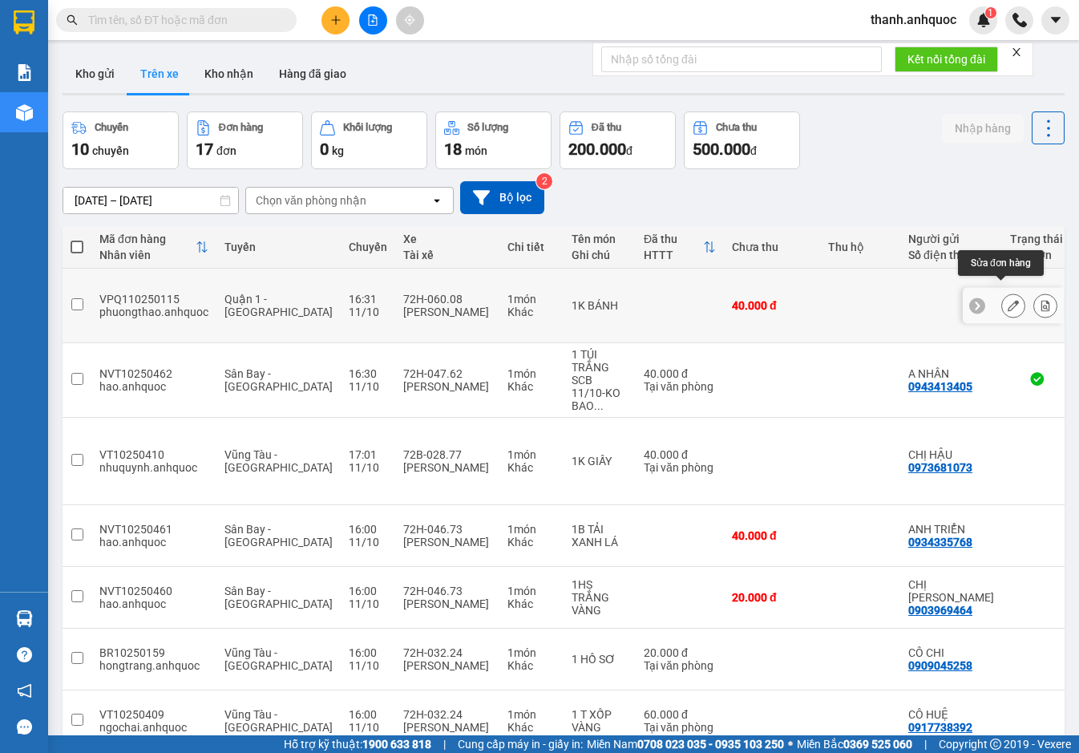
click at [1008, 300] on icon at bounding box center [1013, 305] width 11 height 11
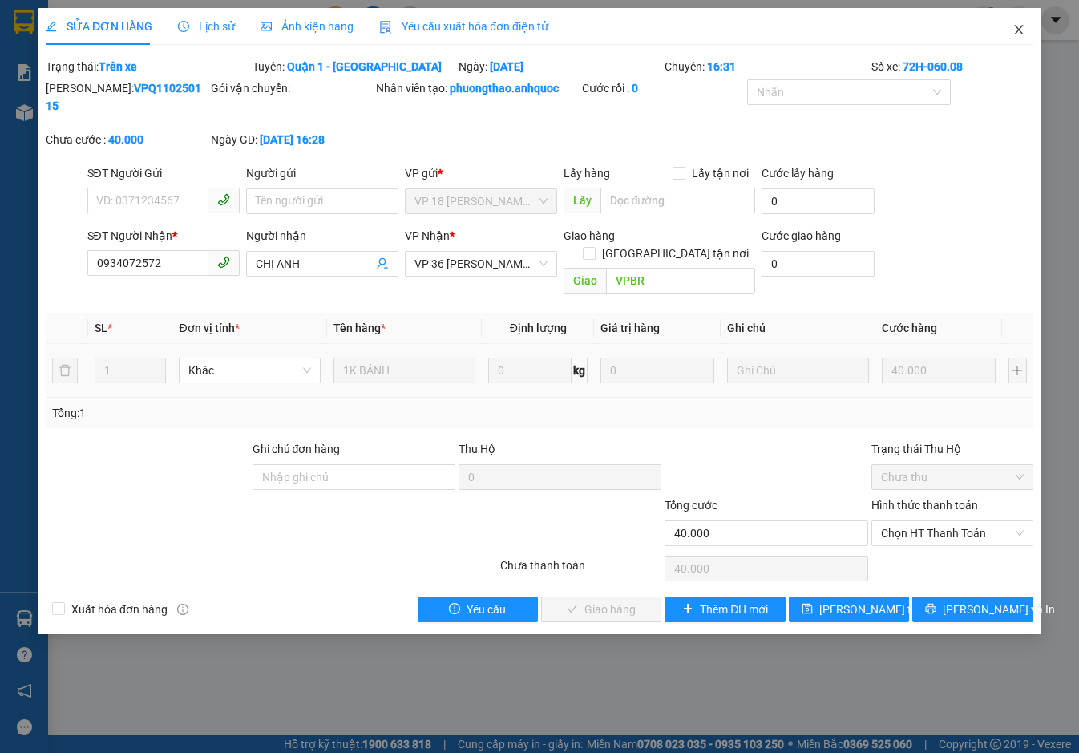
click at [1017, 25] on icon "close" at bounding box center [1018, 29] width 13 height 13
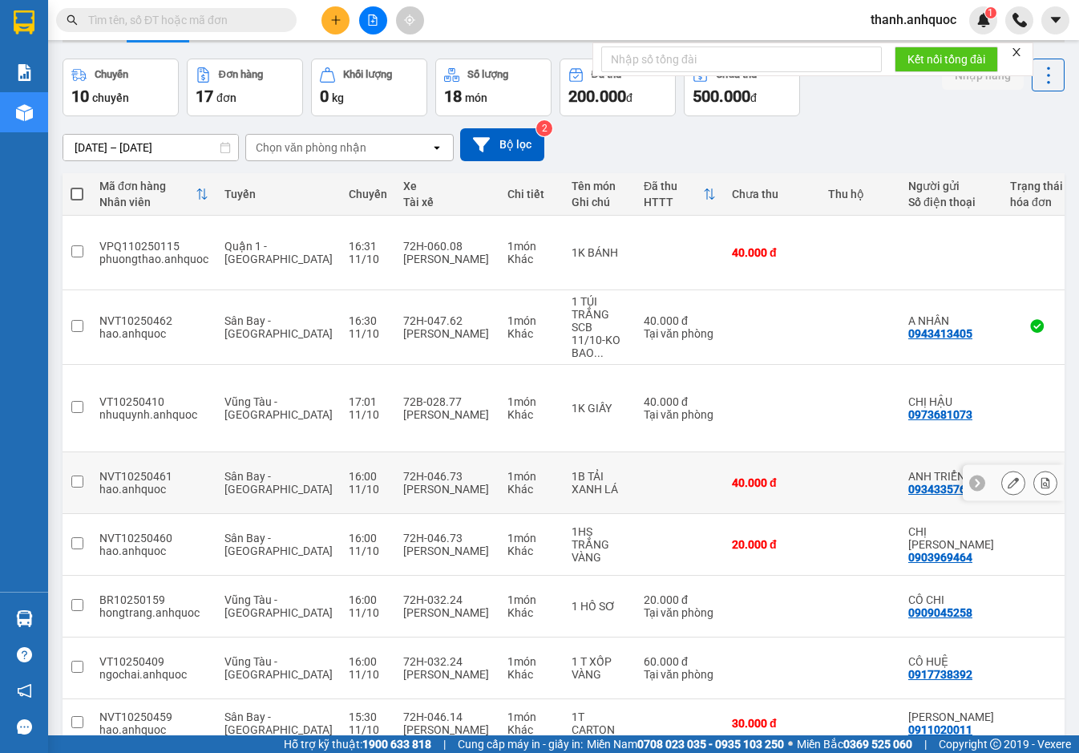
scroll to position [107, 0]
